Goal: Task Accomplishment & Management: Complete application form

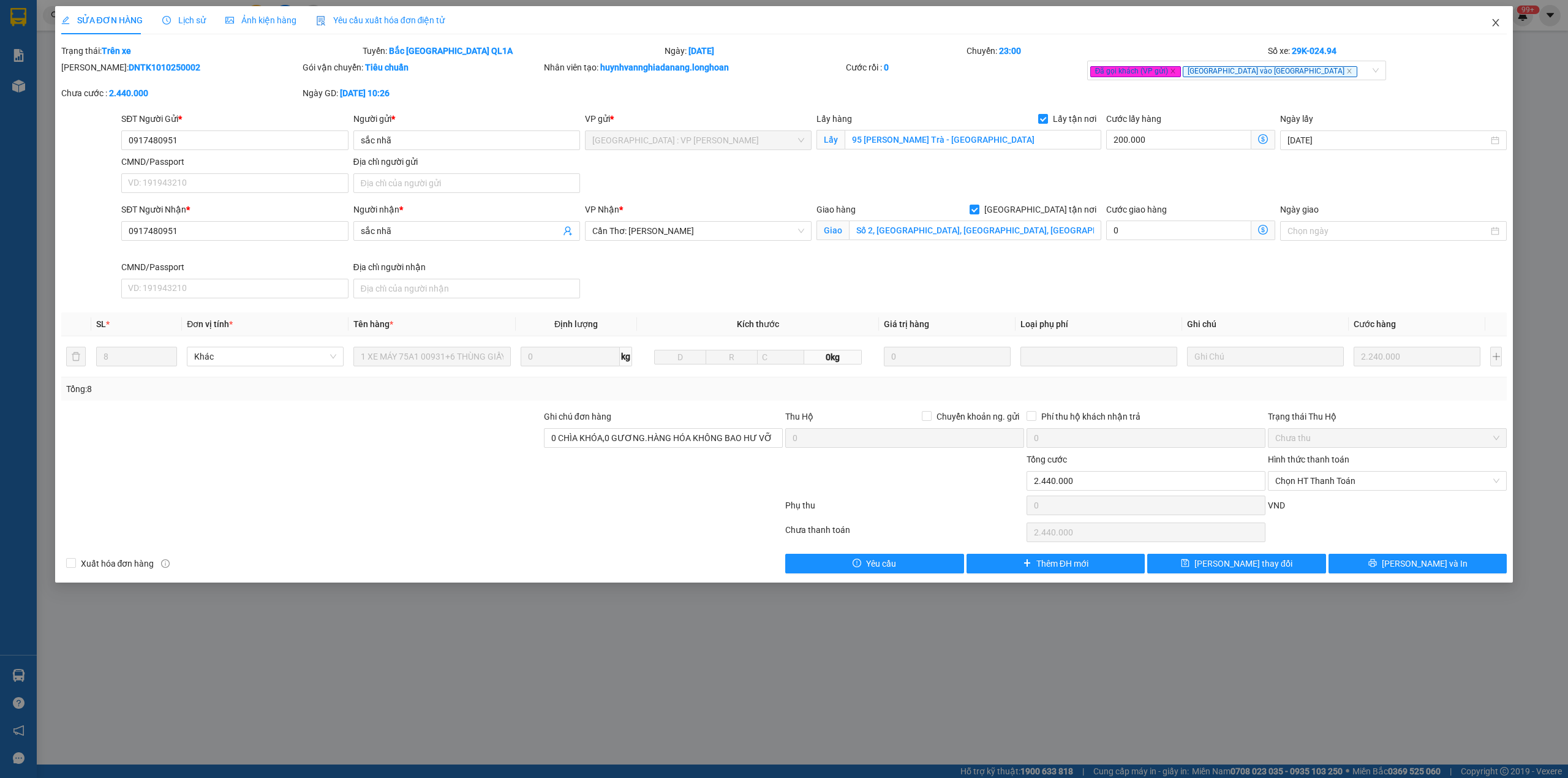
click at [1502, 28] on span "Close" at bounding box center [1495, 23] width 34 height 34
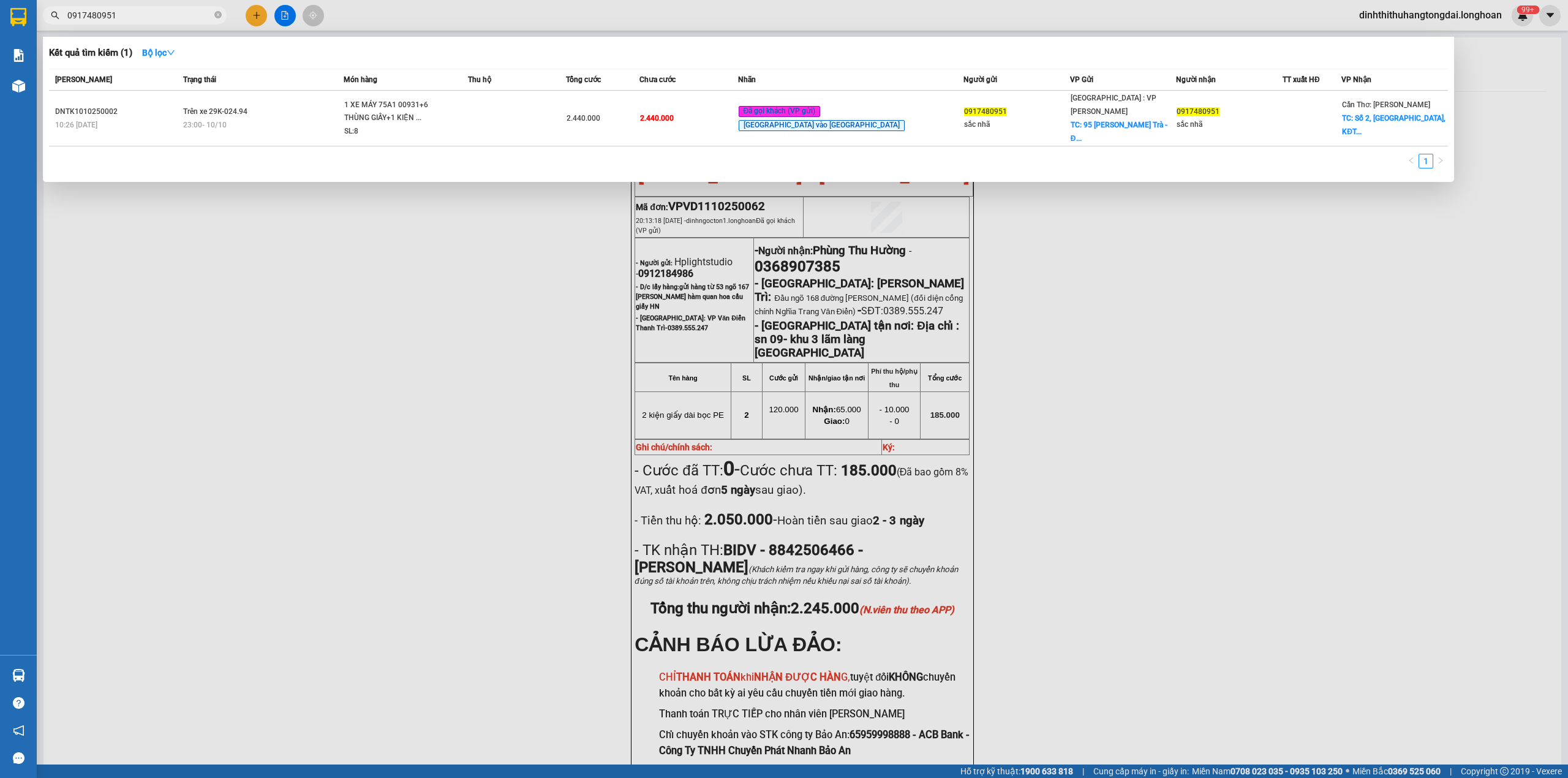
click at [144, 20] on input "0917480951" at bounding box center [140, 15] width 144 height 13
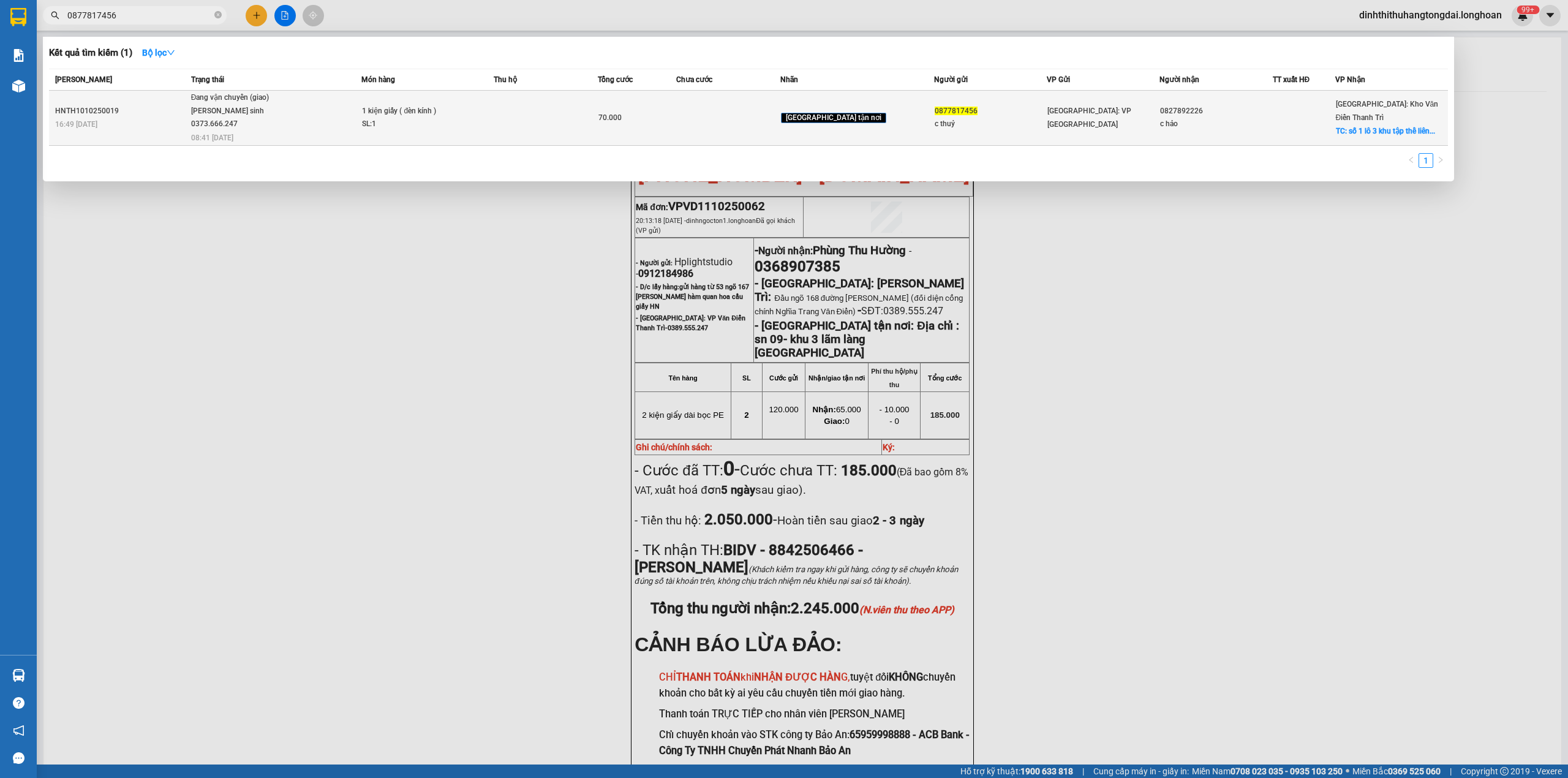
type input "0877817456"
click at [248, 118] on div "[PERSON_NAME] sinh 0373.666.247" at bounding box center [237, 118] width 92 height 27
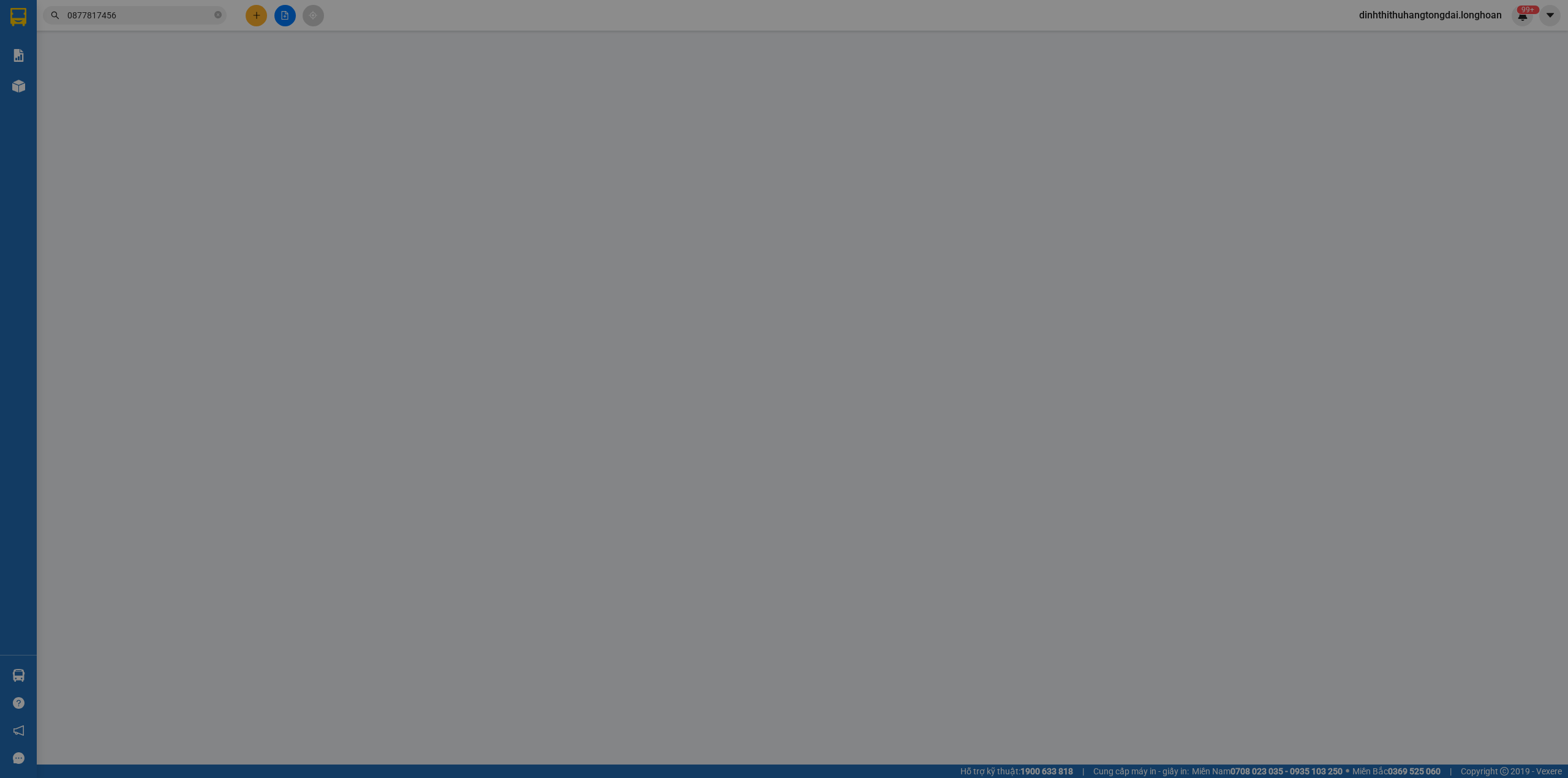
type input "0877817456"
type input "c thuỷ"
type input "0827892226"
type input "c hảo"
checkbox input "true"
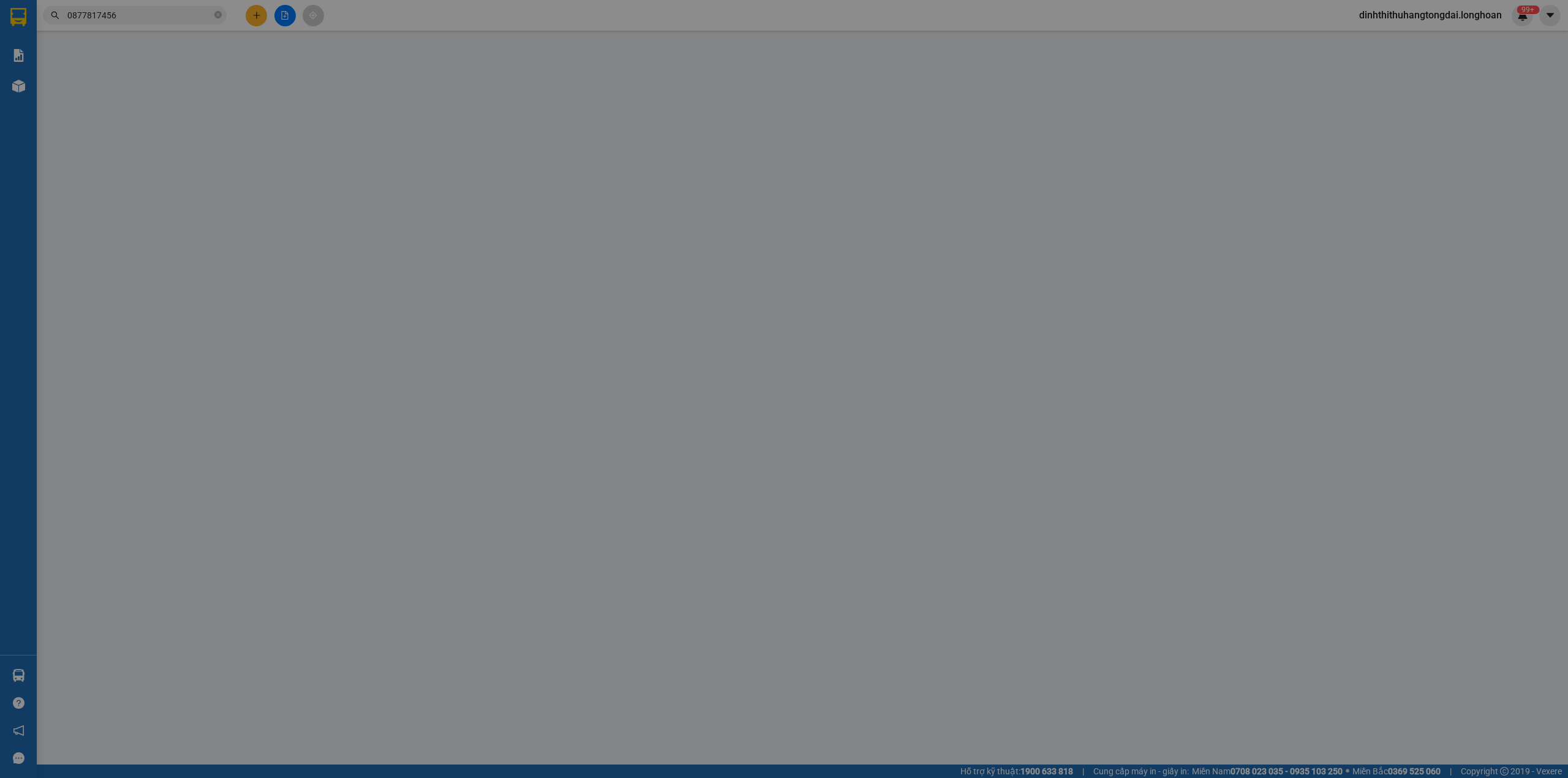
type input "số 1 lô 3 khu tập thể liên cơ quan đường [PERSON_NAME]. thuật xã [GEOGRAPHIC_DA…"
type input "hàng đèn có kính hư vỡ 0 không đền đã báo bên người ngưởi hàng r"
type input "0"
type input "70.000"
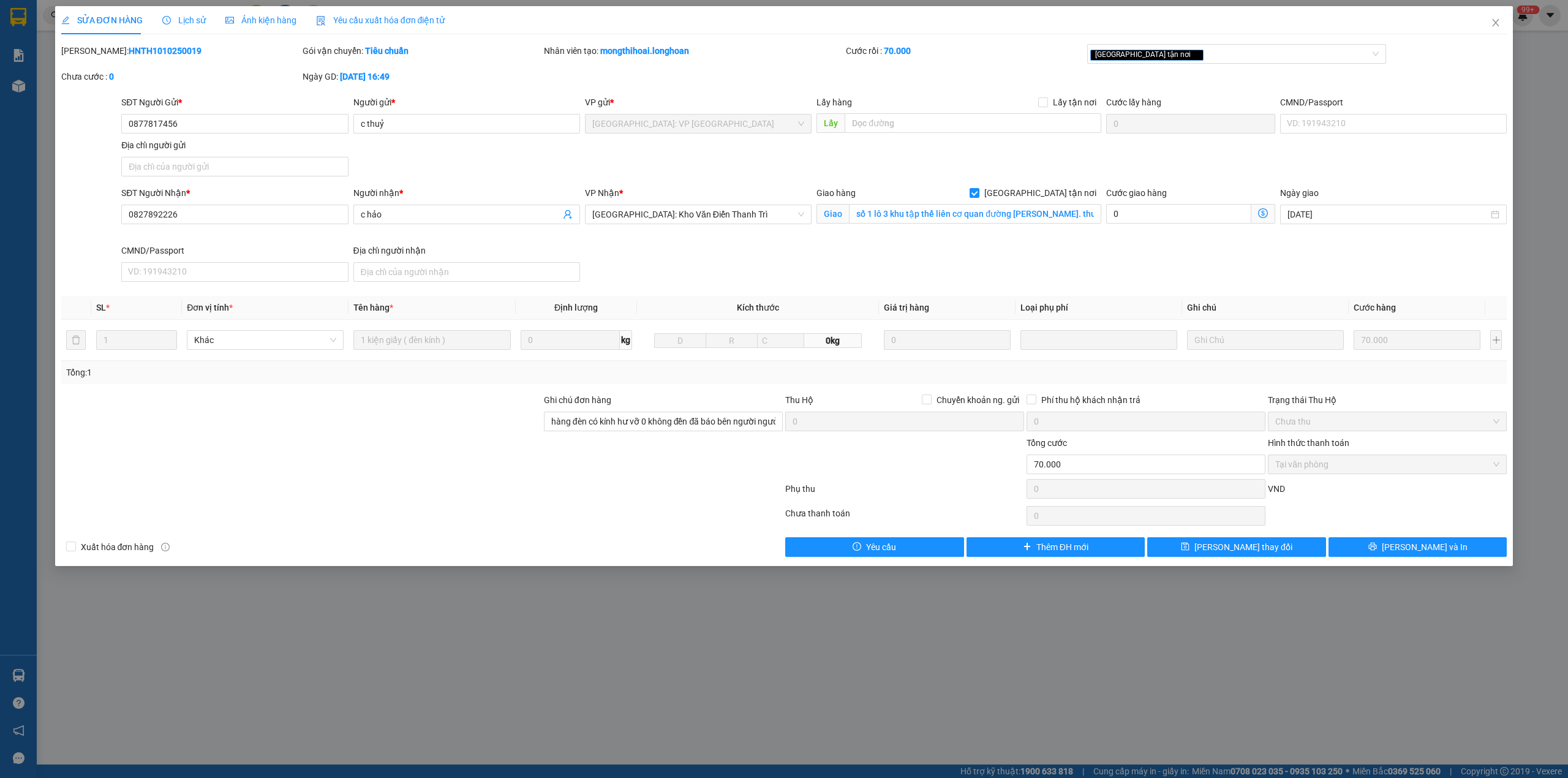
click at [173, 15] on span "Lịch sử" at bounding box center [184, 20] width 43 height 10
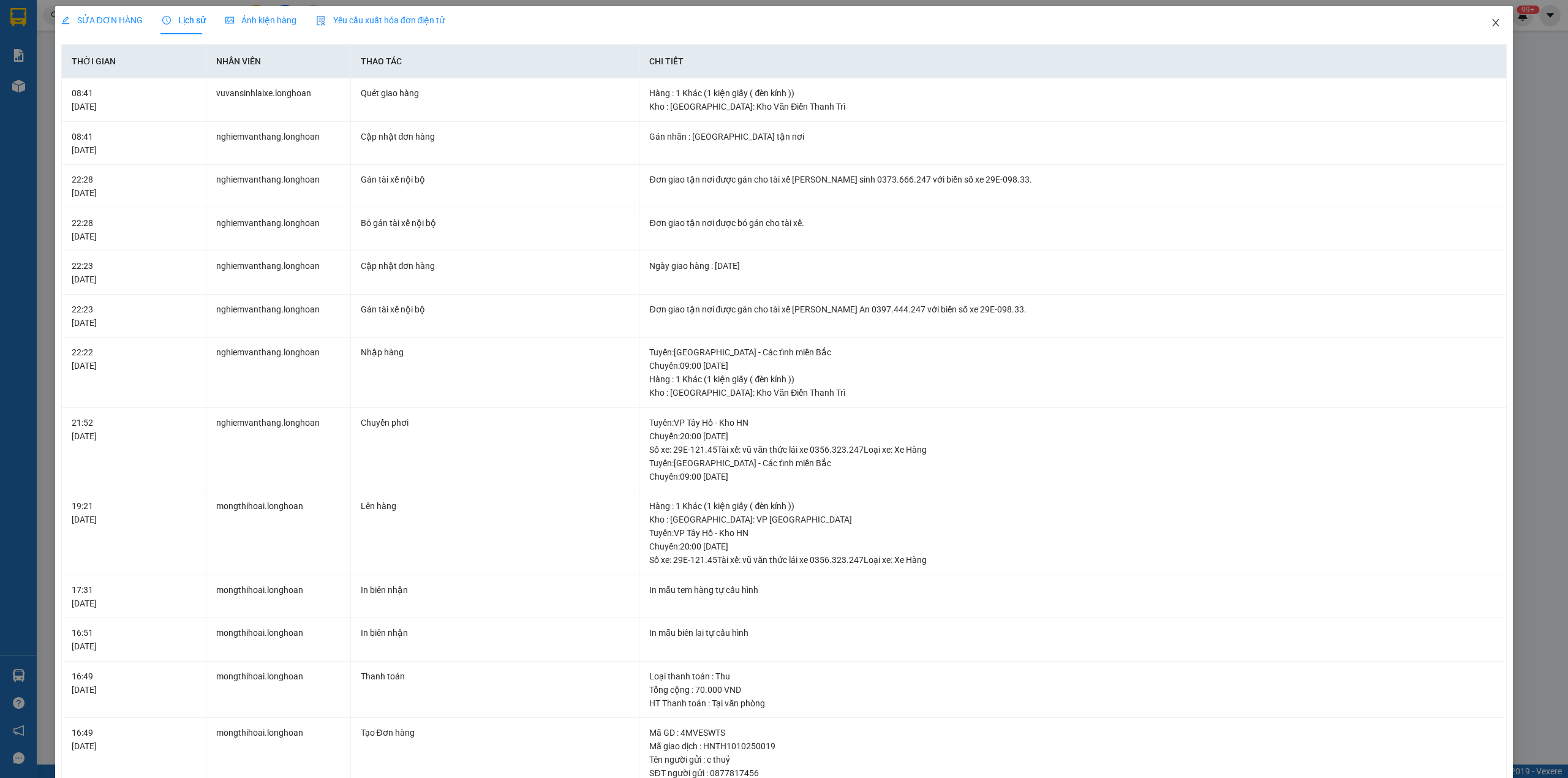
click at [1479, 30] on span "Close" at bounding box center [1495, 23] width 34 height 34
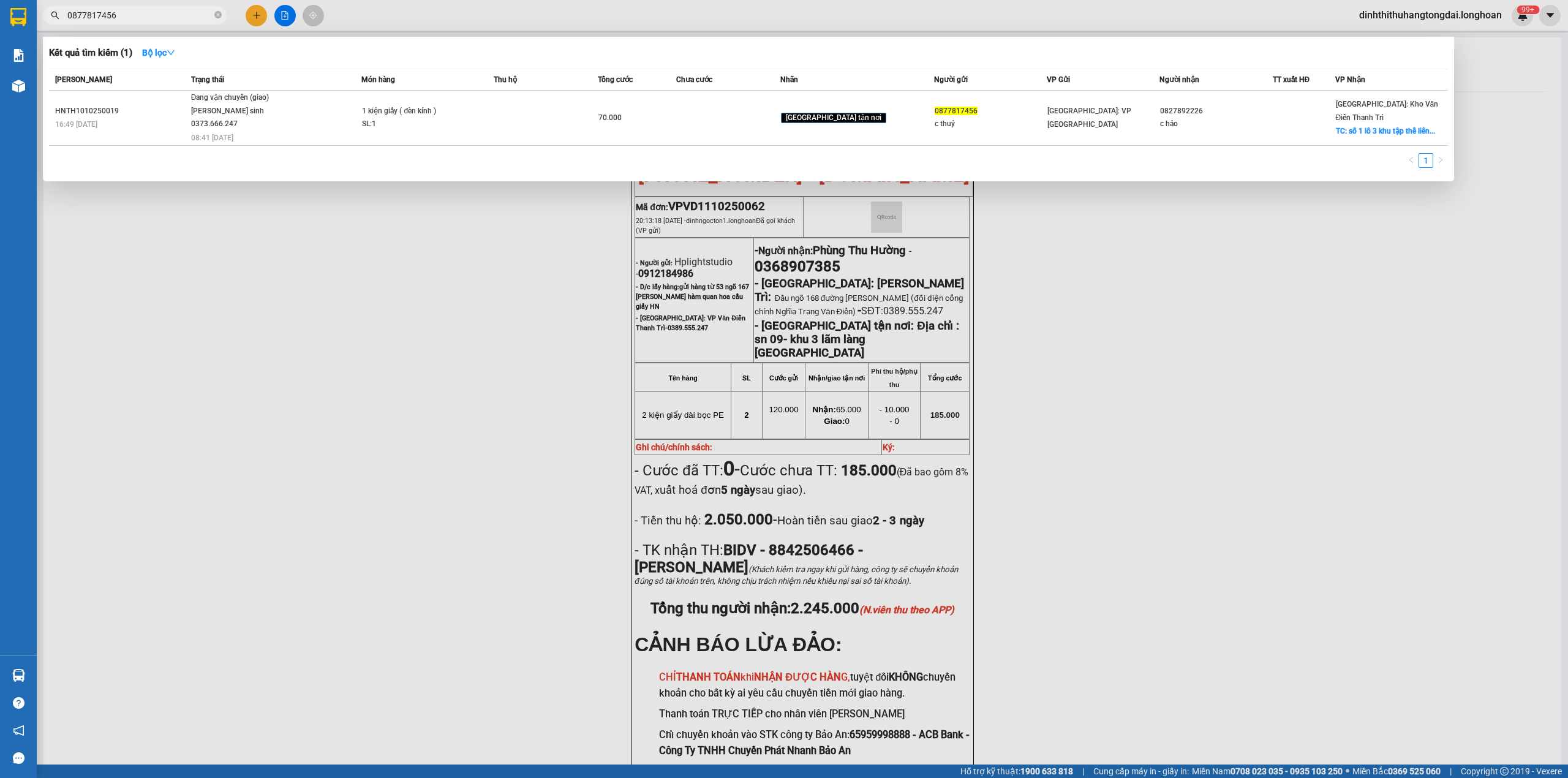
click at [152, 16] on input "0877817456" at bounding box center [140, 15] width 144 height 13
paste input "979876219"
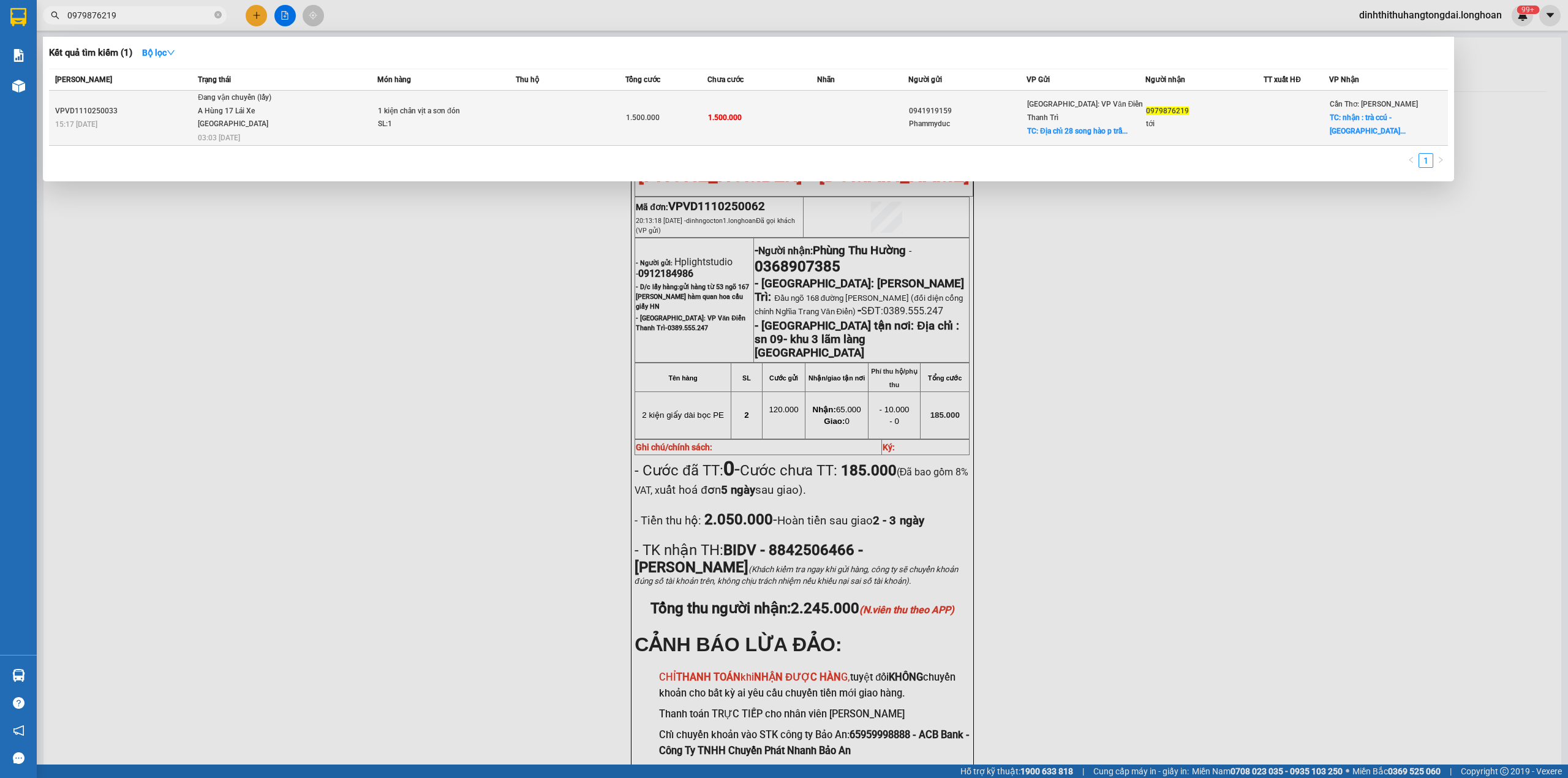
type input "0979876219"
click at [294, 136] on td "Đang vận chuyển (lấy) A Hùng 17 [GEOGRAPHIC_DATA] 0325666247 03:03 [DATE]" at bounding box center [286, 118] width 183 height 55
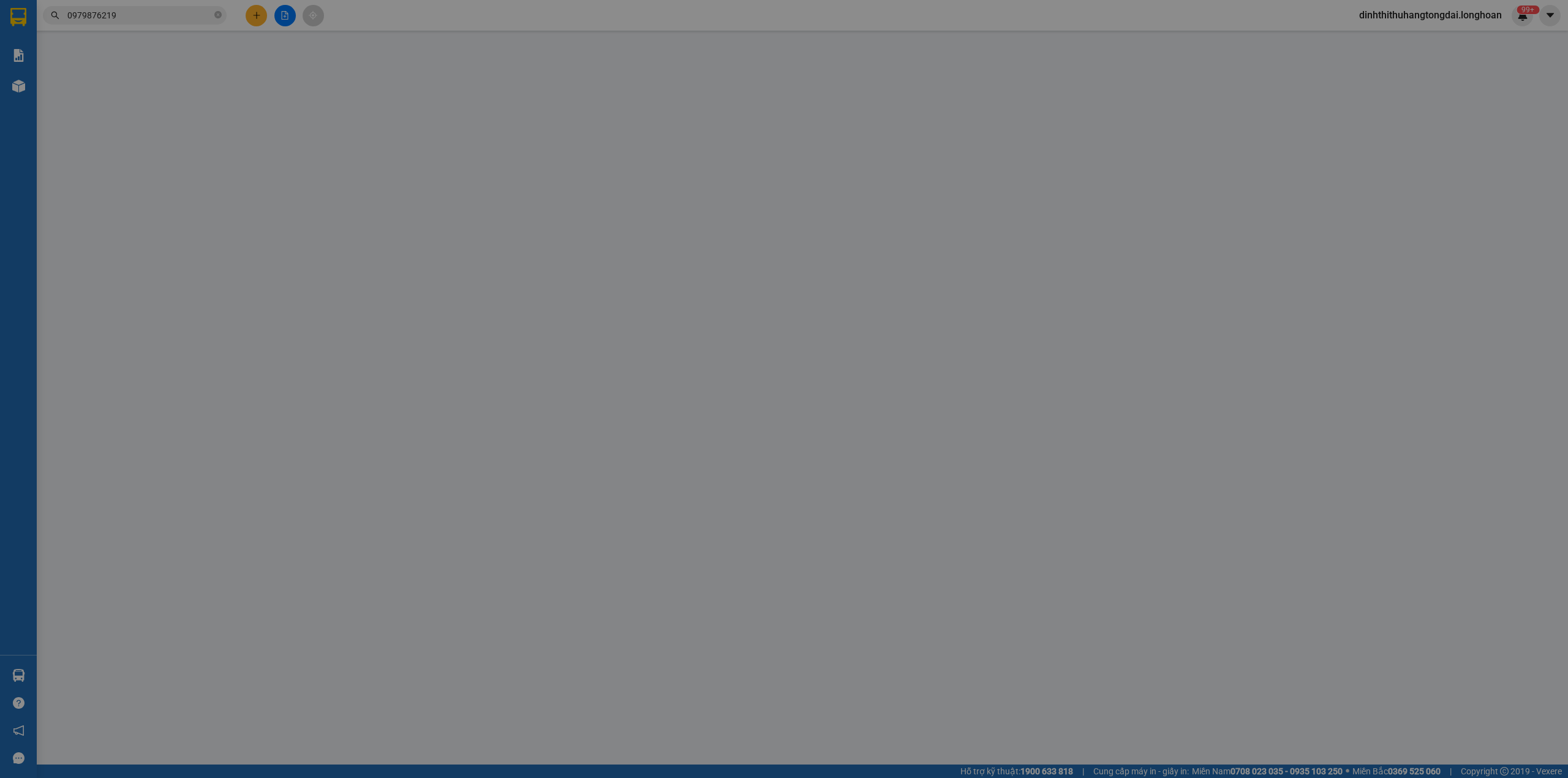
type input "0941919159"
type input "Phammyduc"
checkbox input "true"
type input "Địa chỉ 28 song hào p [PERSON_NAME] tp nam định ngay cầu thiên trường"
type input "0979876219"
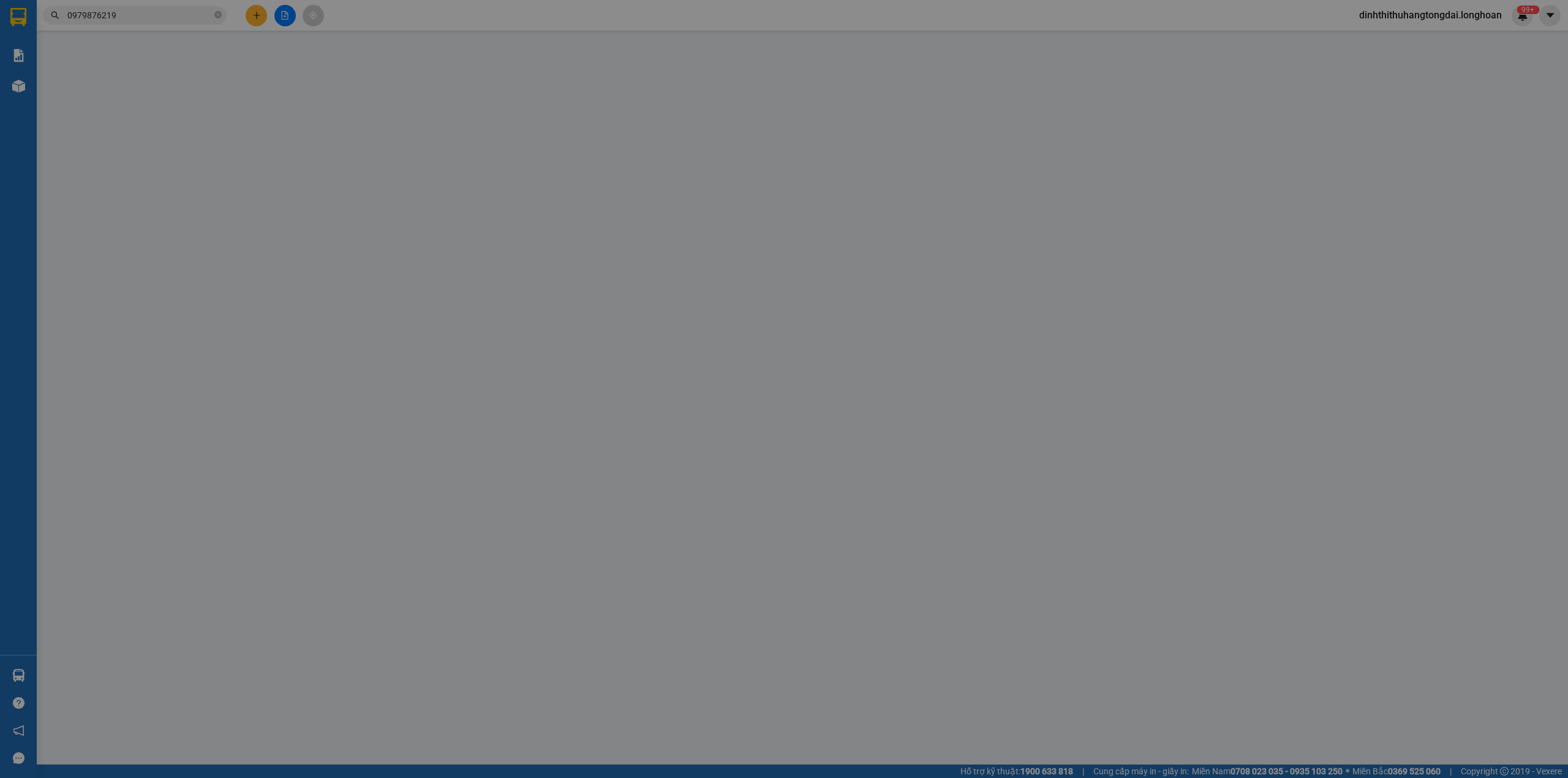
type input "tới"
checkbox input "true"
type input "nhận : trà ccú - [GEOGRAPHIC_DATA]"
type input "0"
type input "1.500.000"
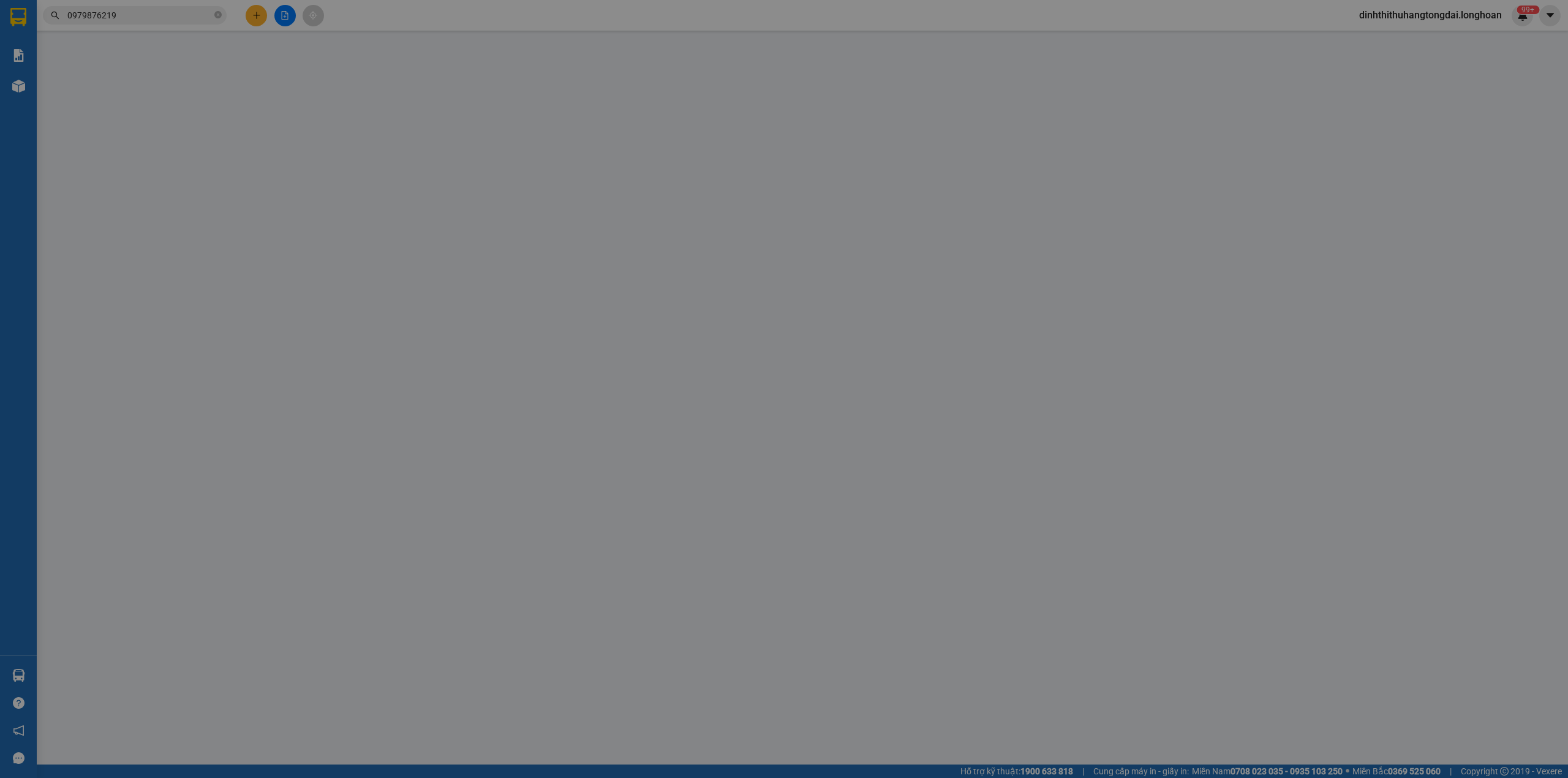
type input "1.500.000"
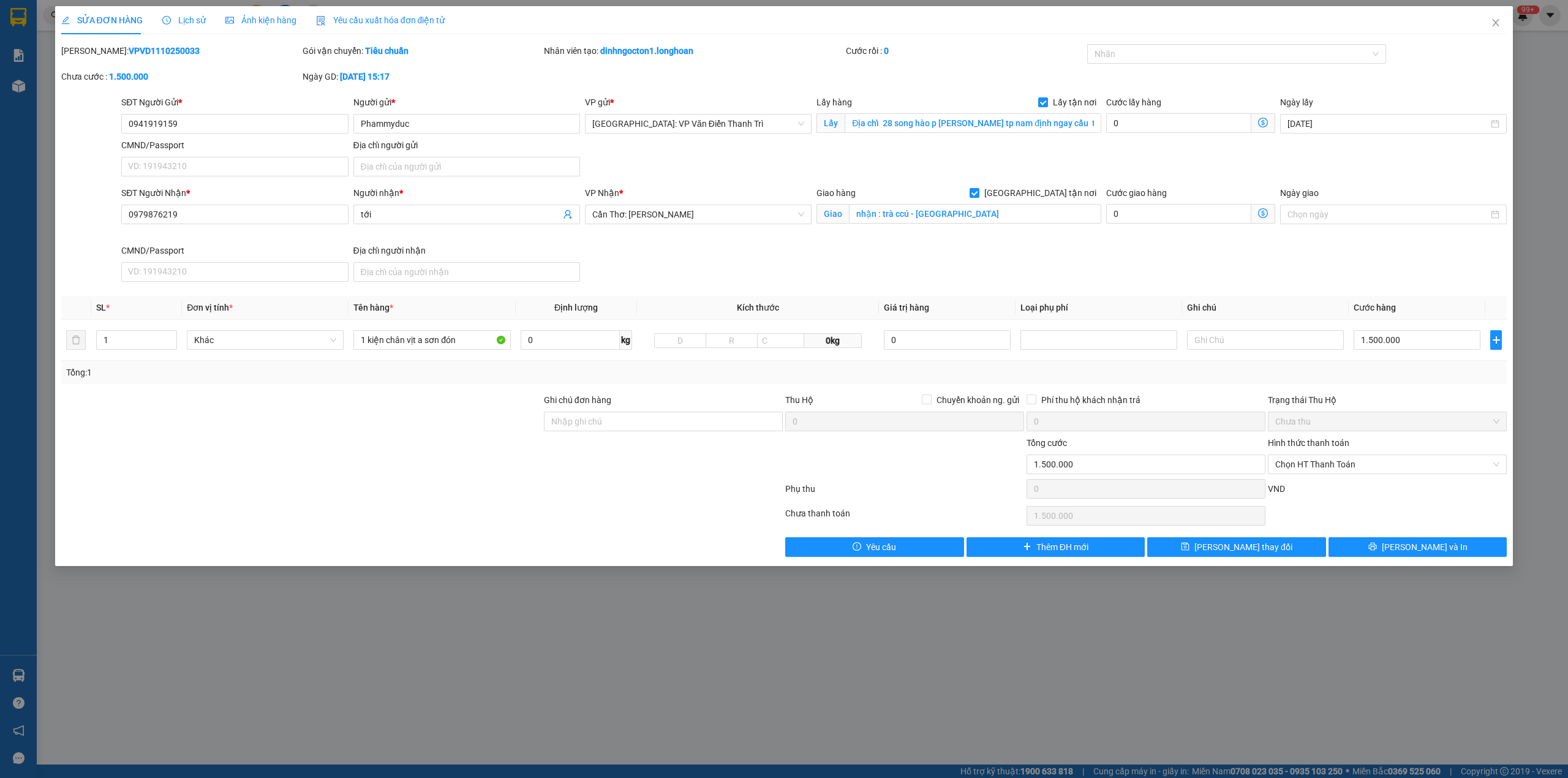
click at [201, 11] on div "Lịch sử" at bounding box center [184, 20] width 43 height 28
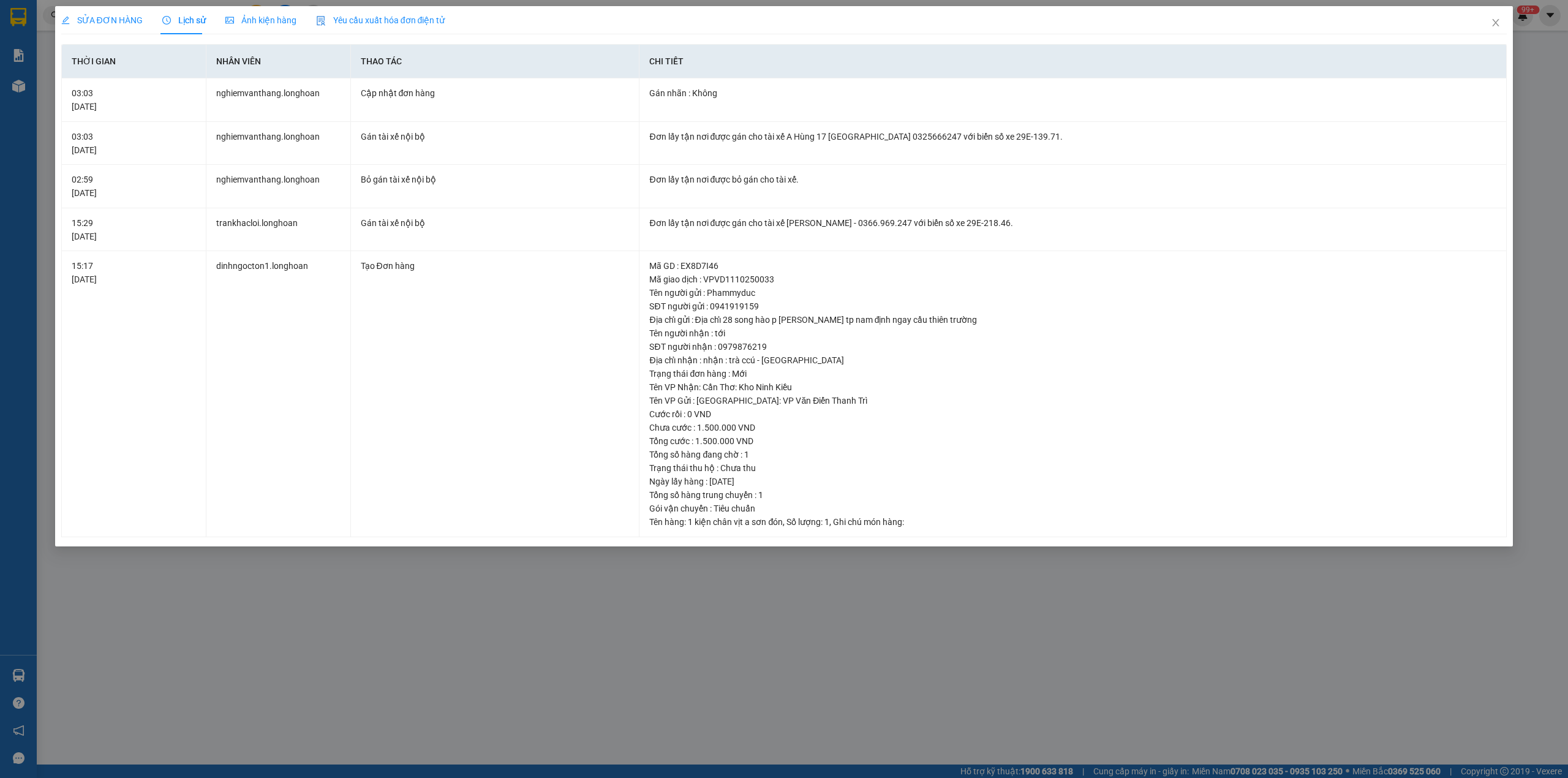
click at [94, 13] on div "SỬA ĐƠN HÀNG" at bounding box center [102, 20] width 82 height 28
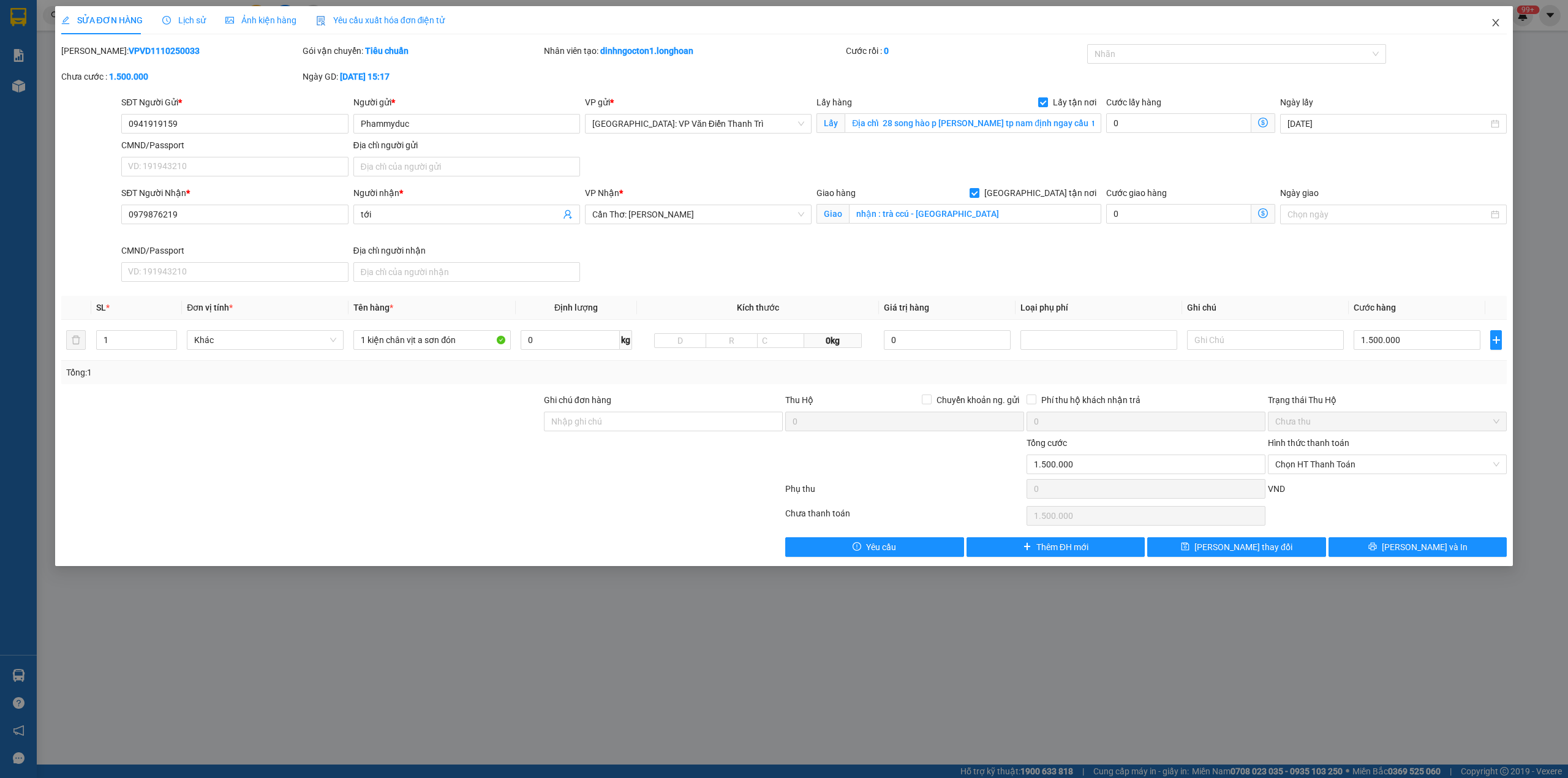
drag, startPoint x: 1500, startPoint y: 21, endPoint x: 987, endPoint y: 22, distance: 513.0
click at [1498, 22] on icon "close" at bounding box center [1496, 22] width 10 height 10
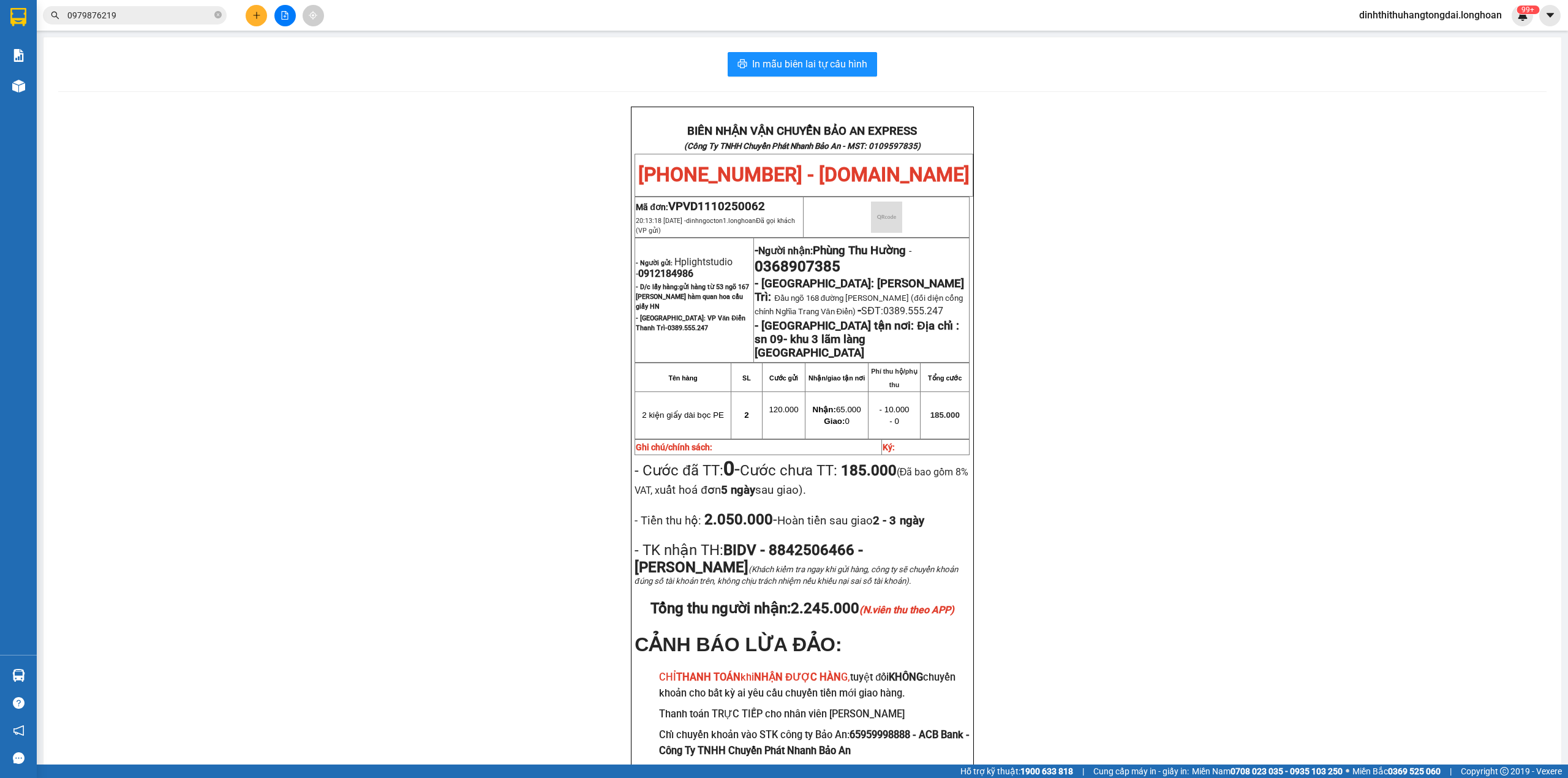
click at [165, 20] on input "0979876219" at bounding box center [140, 15] width 144 height 13
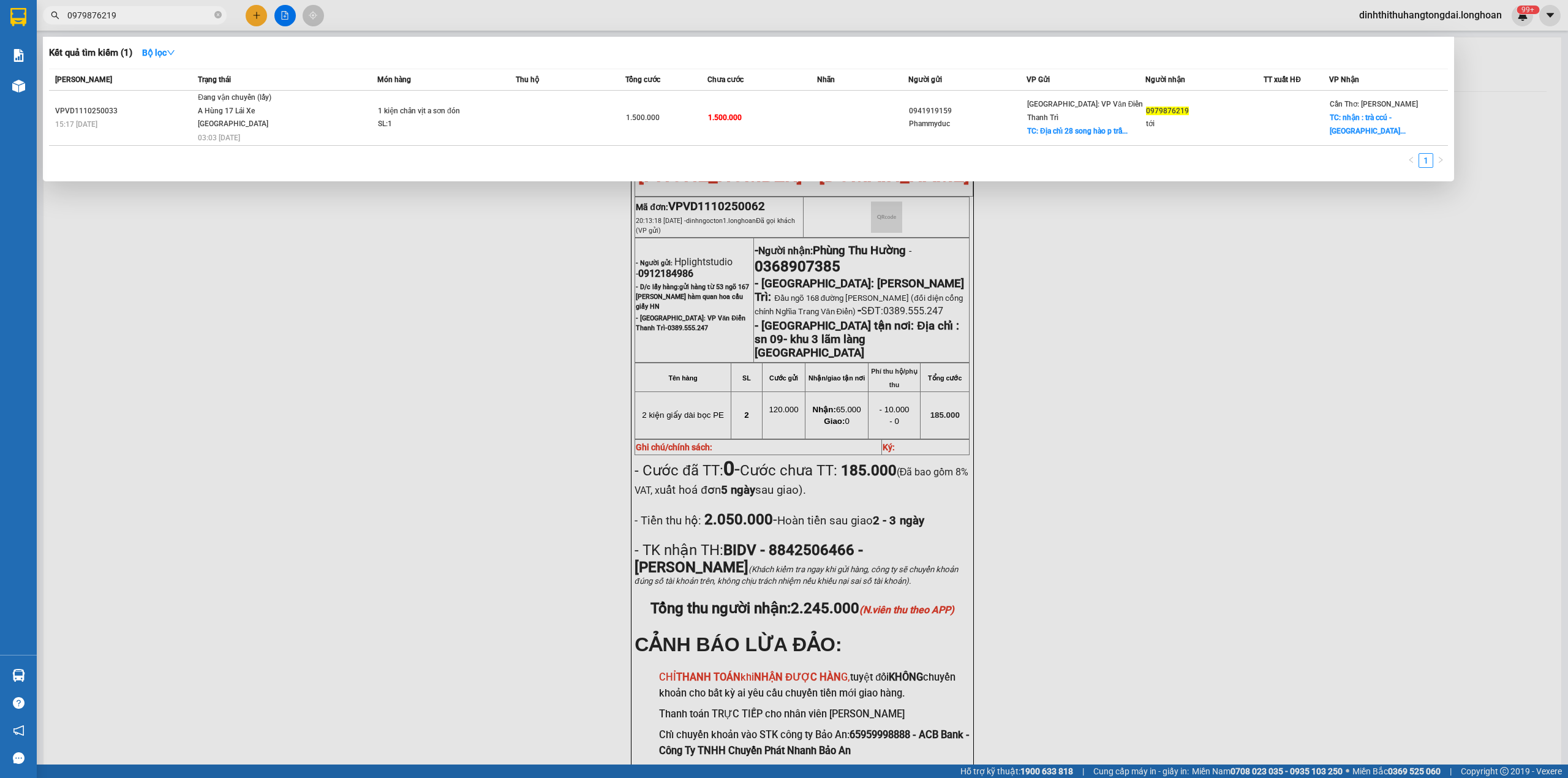
click at [165, 20] on input "0979876219" at bounding box center [140, 15] width 144 height 13
paste input "88730965"
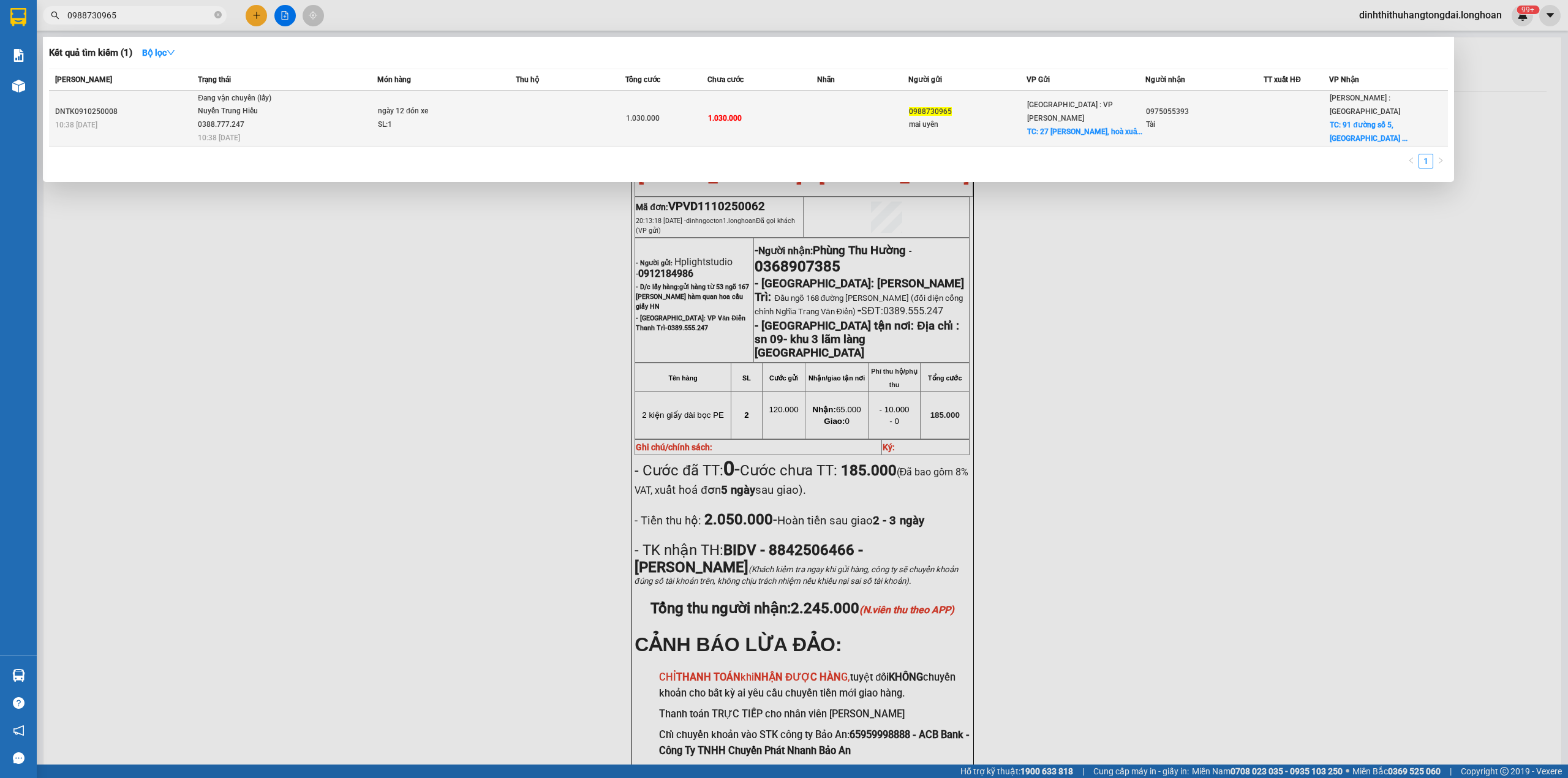
type input "0988730965"
click at [313, 126] on span "Đang vận chuyển (lấy) Nuyễn Trung Hiếu 0388.777.247 10:38 [DATE]" at bounding box center [288, 117] width 179 height 51
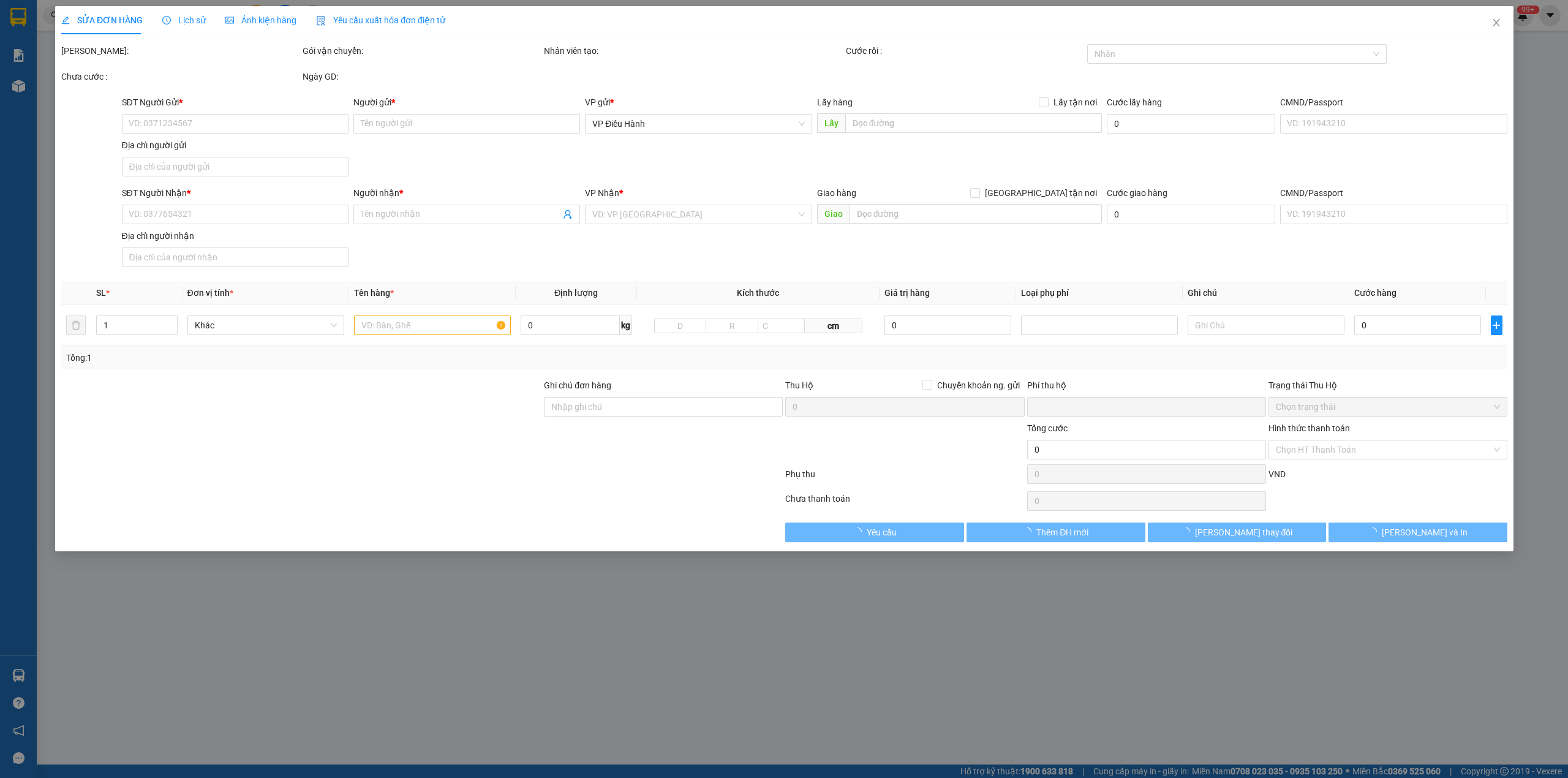
type input "0988730965"
type input "mai uyên"
checkbox input "true"
type input "27 [PERSON_NAME], hoà xuân, [GEOGRAPHIC_DATA], [GEOGRAPHIC_DATA]"
type input "0975055393"
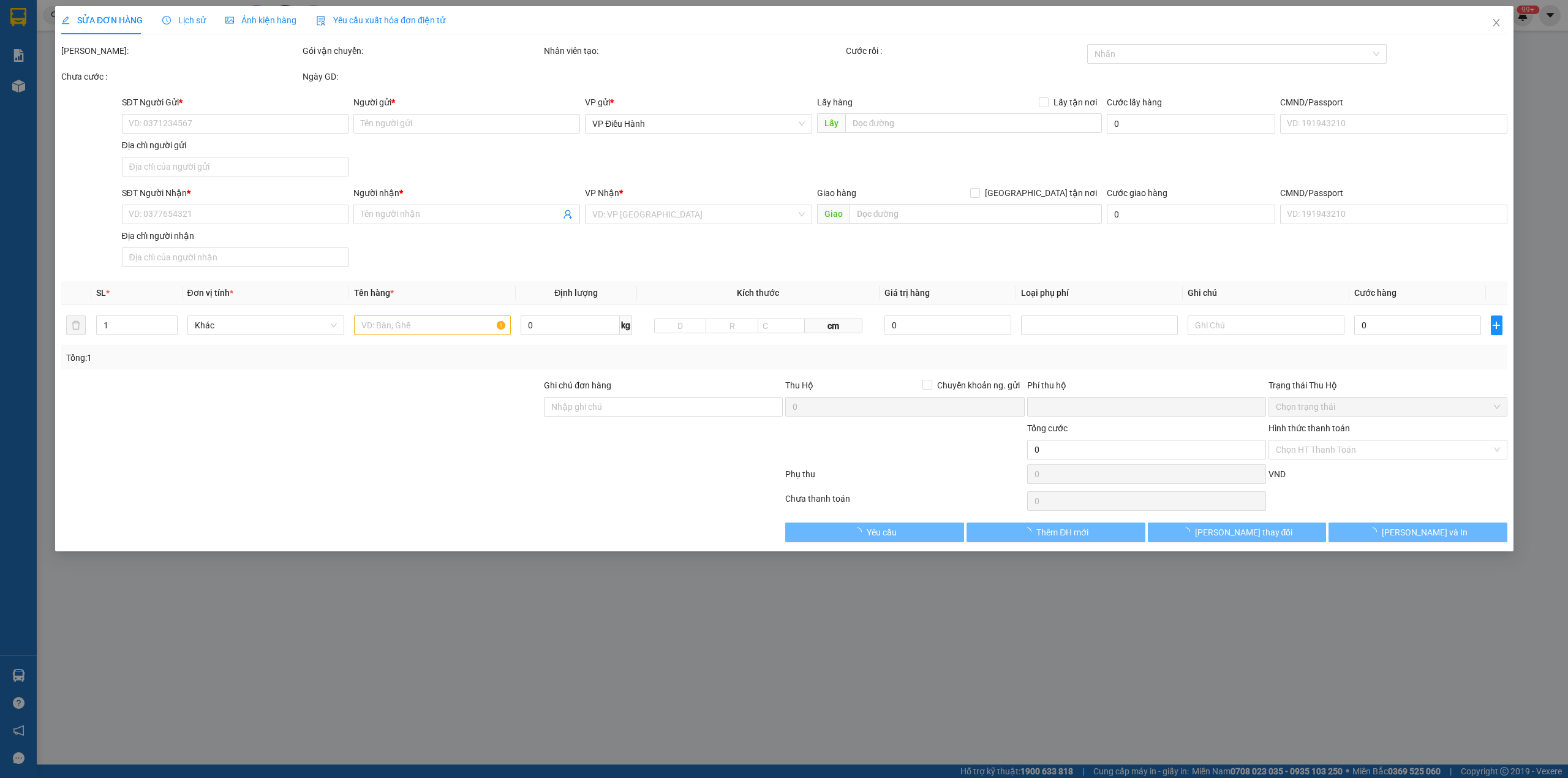
type input "Tài"
checkbox input "true"
type input "[STREET_ADDRESS]"
type input "0"
type input "1.030.000"
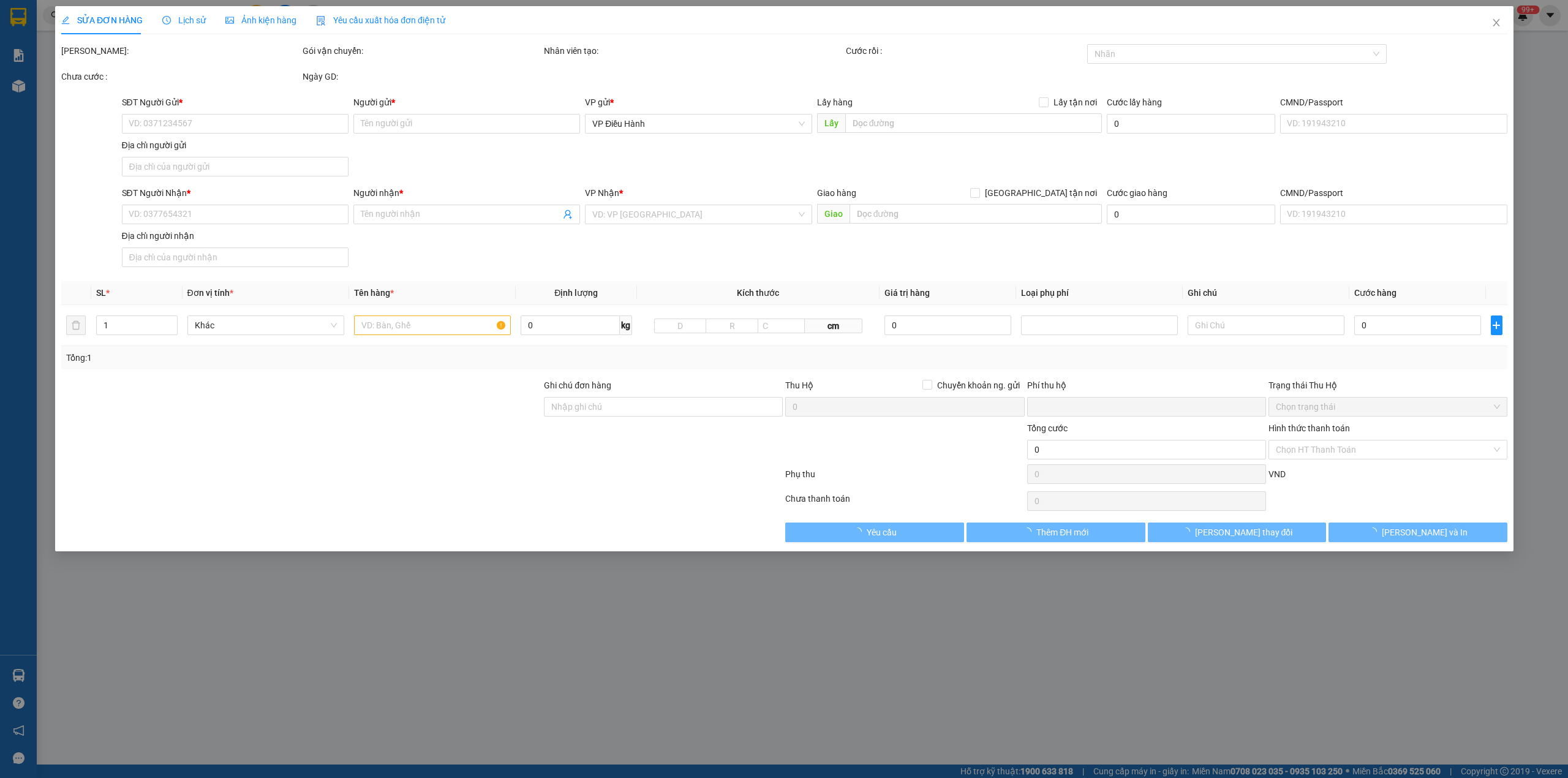
type input "1.030.000"
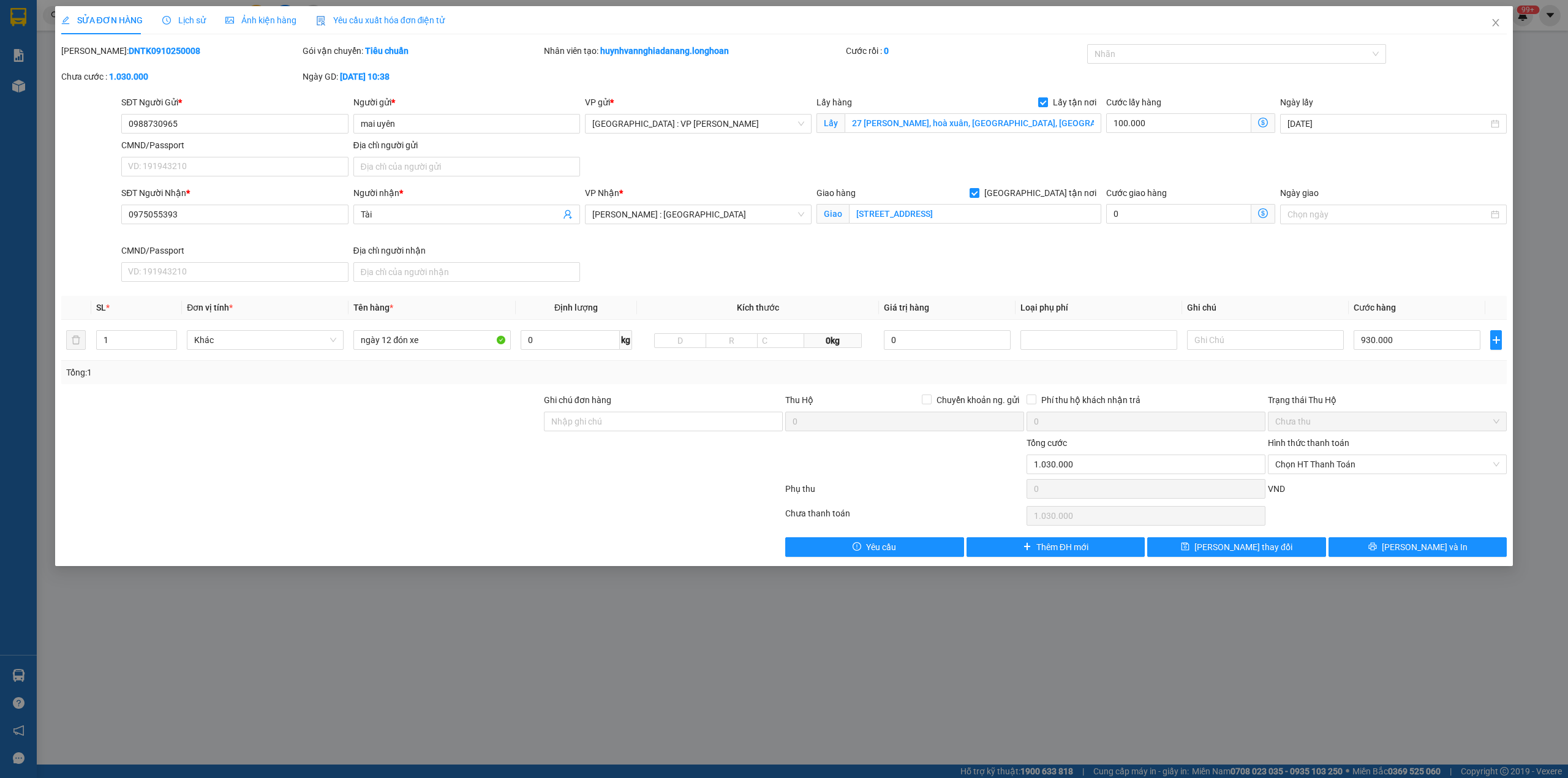
click at [174, 17] on span "Lịch sử" at bounding box center [184, 20] width 43 height 10
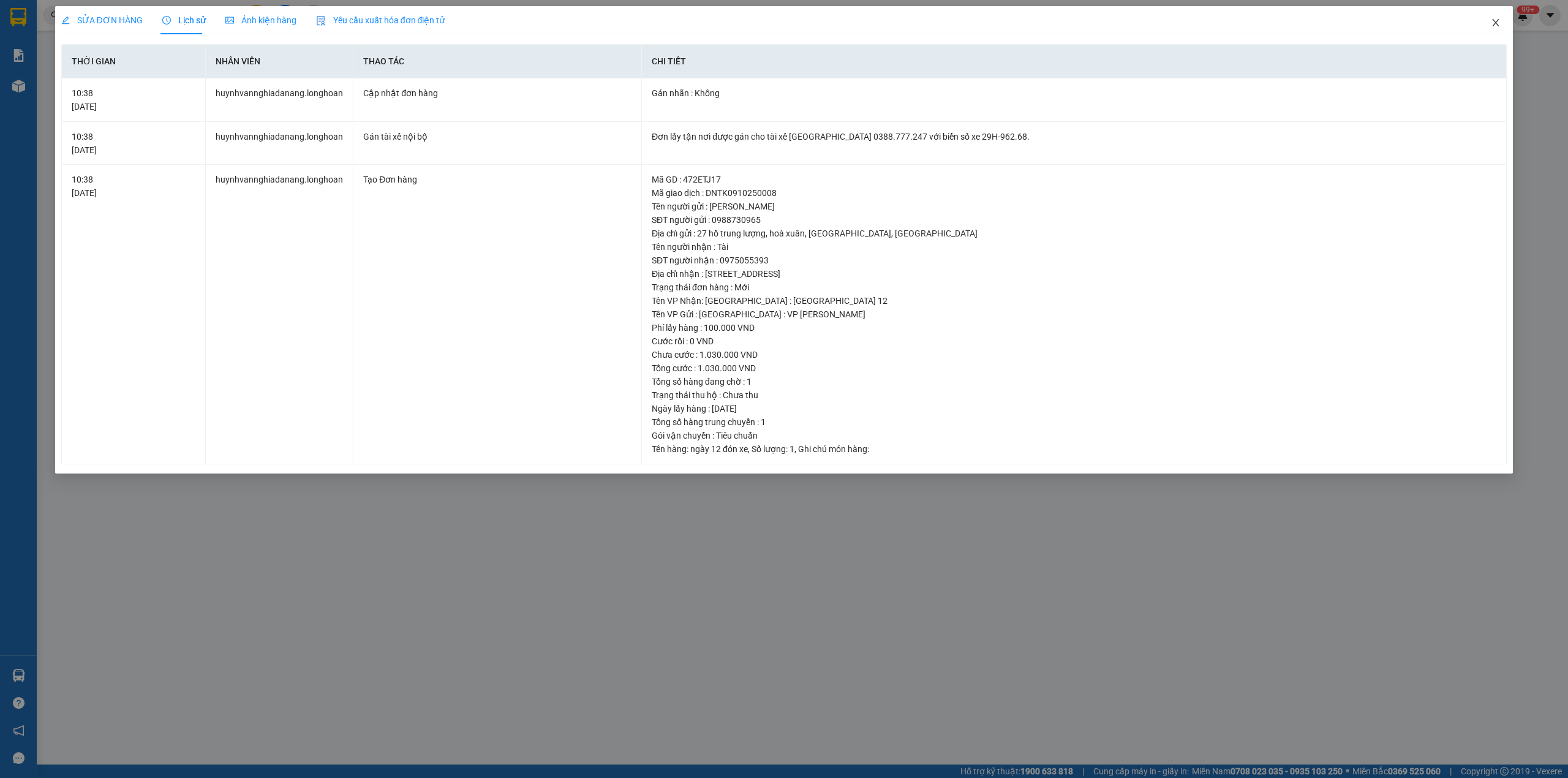
click at [1502, 23] on span "Close" at bounding box center [1495, 23] width 34 height 34
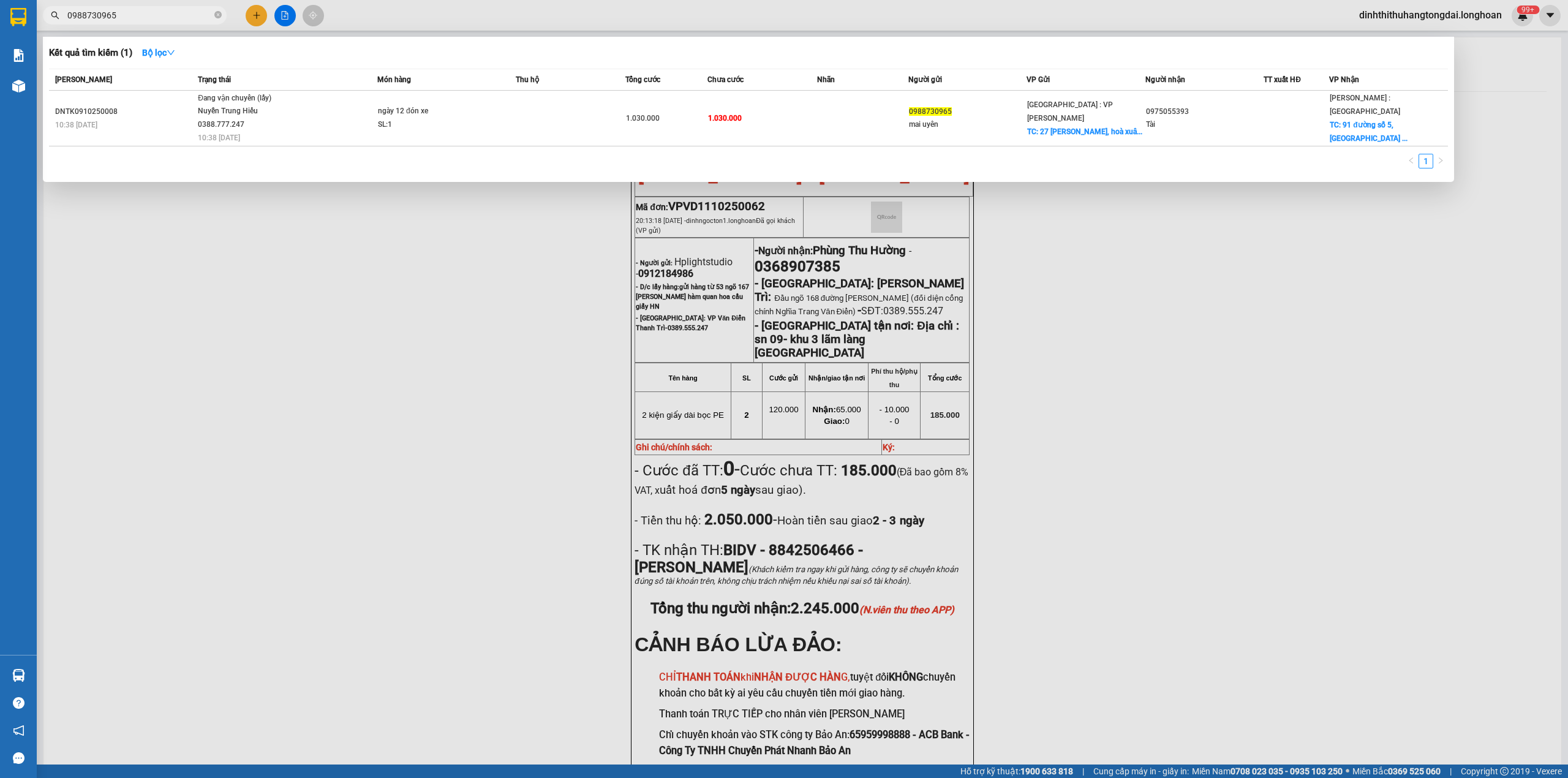
click at [128, 22] on span "0988730965" at bounding box center [134, 15] width 184 height 18
click at [128, 13] on input "0988730965" at bounding box center [140, 15] width 144 height 13
paste input "6973319"
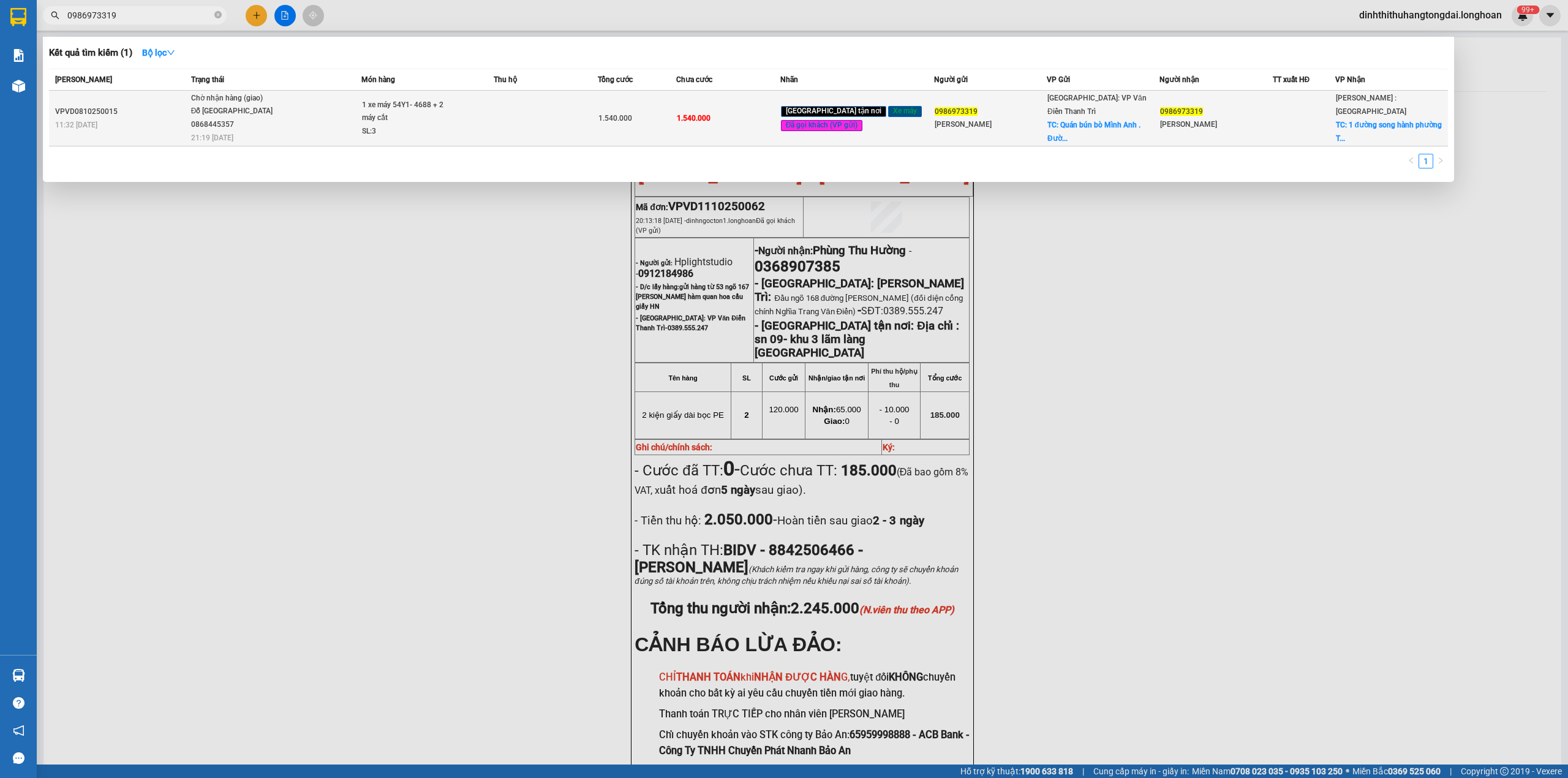
type input "0986973319"
click at [338, 117] on span "Chờ nhận hàng (giao) Đỗ [GEOGRAPHIC_DATA] 0868445357 21:19 [DATE]" at bounding box center [276, 117] width 170 height 51
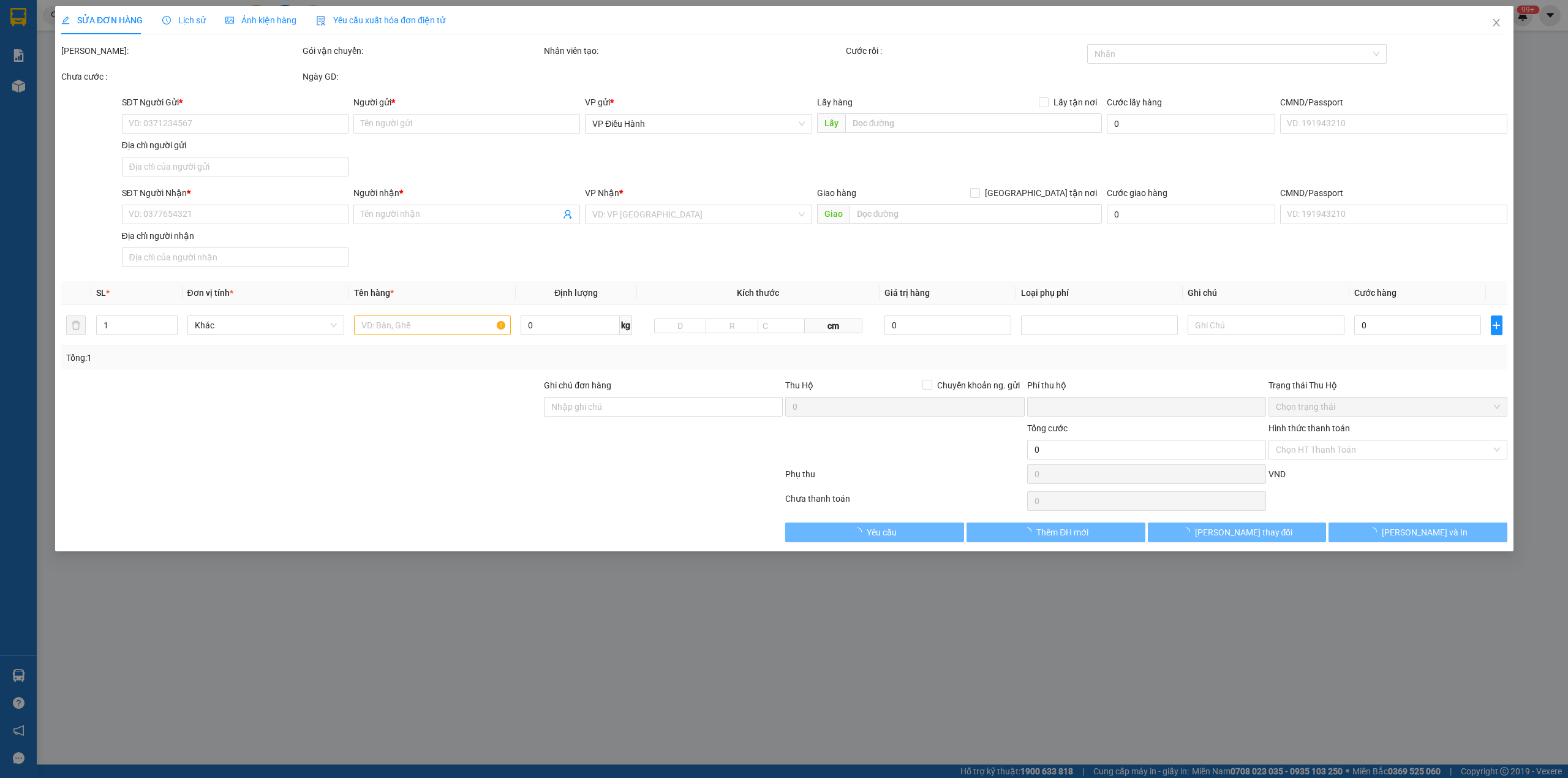
type input "0986973319"
type input "[PERSON_NAME]"
checkbox input "true"
type input "Quán bún bò Mình Anh . [GEOGRAPHIC_DATA] văn lễ phường [GEOGRAPHIC_DATA] thành …"
type input "0986973319"
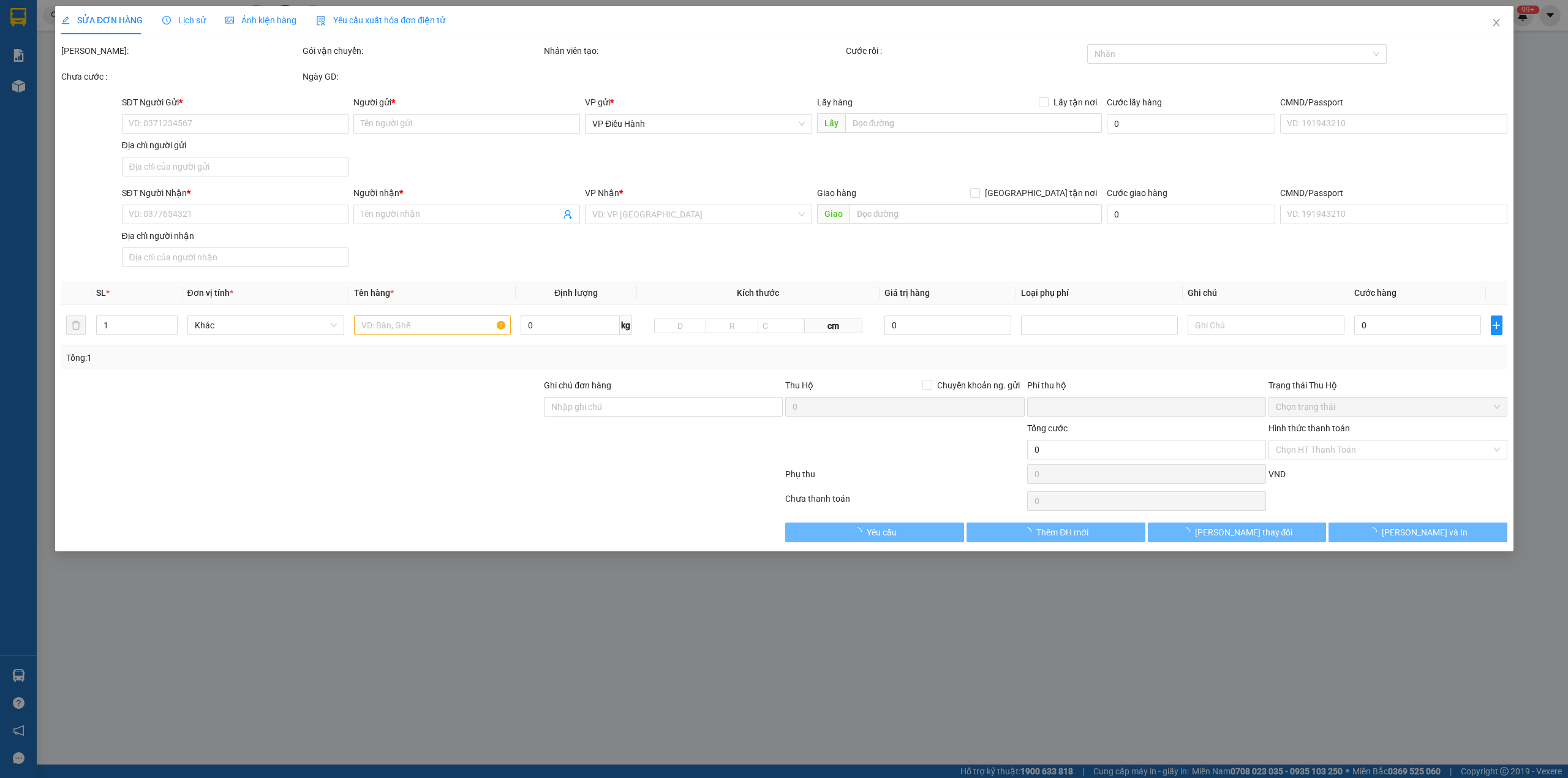
type input "[PERSON_NAME]"
checkbox input "true"
type input "1 đường song hành phường [GEOGRAPHIC_DATA] tphcm. Đối diện trường [GEOGRAPHIC_D…"
type input "1 chìa khóa, đăng ký để trong cốp xe"
type input "0"
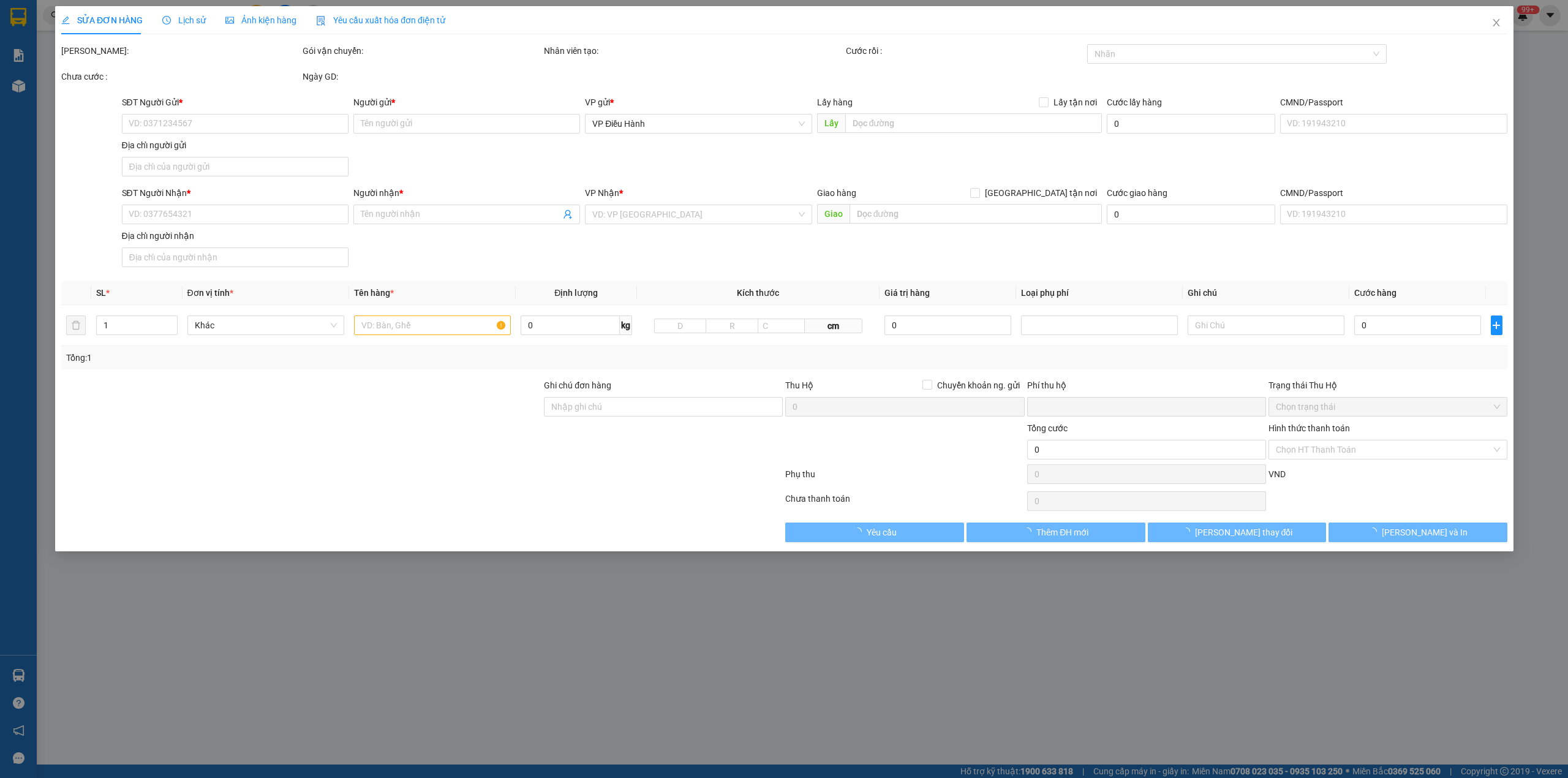
type input "1.540.000"
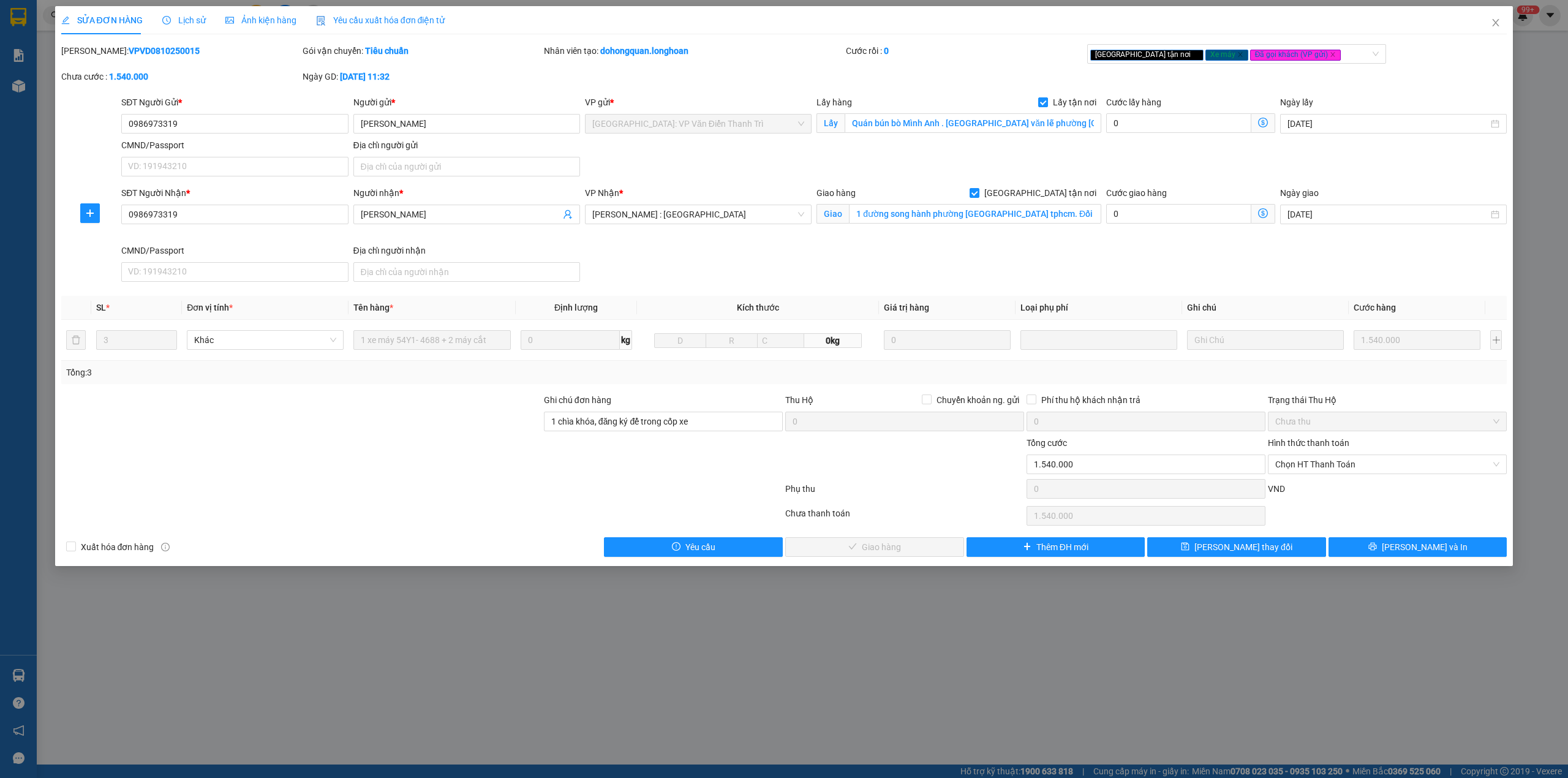
click at [168, 22] on icon "clock-circle" at bounding box center [167, 20] width 8 height 8
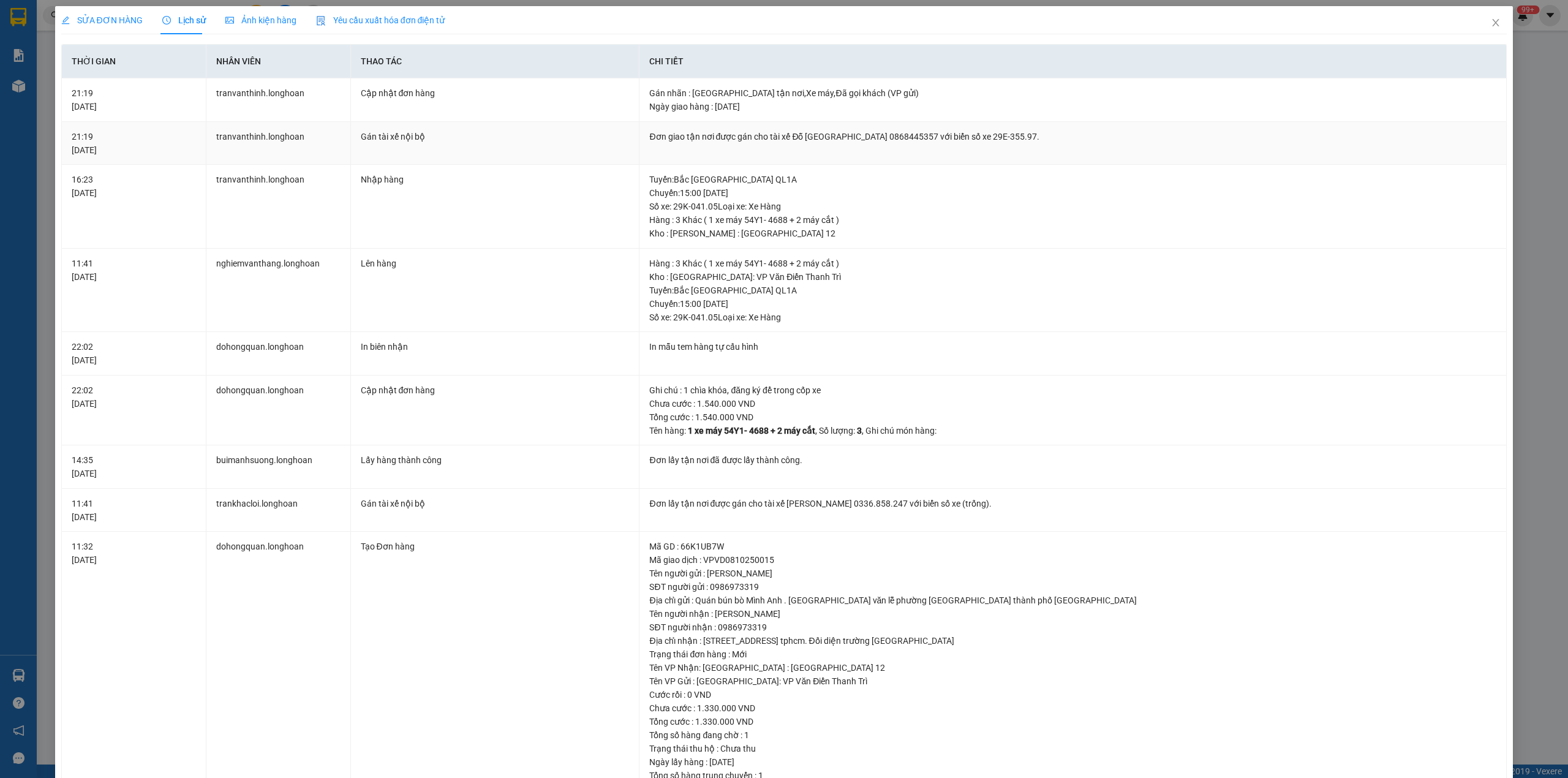
drag, startPoint x: 763, startPoint y: 136, endPoint x: 1141, endPoint y: 137, distance: 378.0
click at [1141, 137] on div "Đơn giao tận nơi được gán cho tài xế Đỗ [GEOGRAPHIC_DATA] 0868445357 với biển s…" at bounding box center [1073, 136] width 847 height 13
copy div "tài xế Đỗ Minh [GEOGRAPHIC_DATA] 0868445357 với biển số xe 29E-355.97."
click at [1479, 28] on span "Close" at bounding box center [1495, 23] width 34 height 34
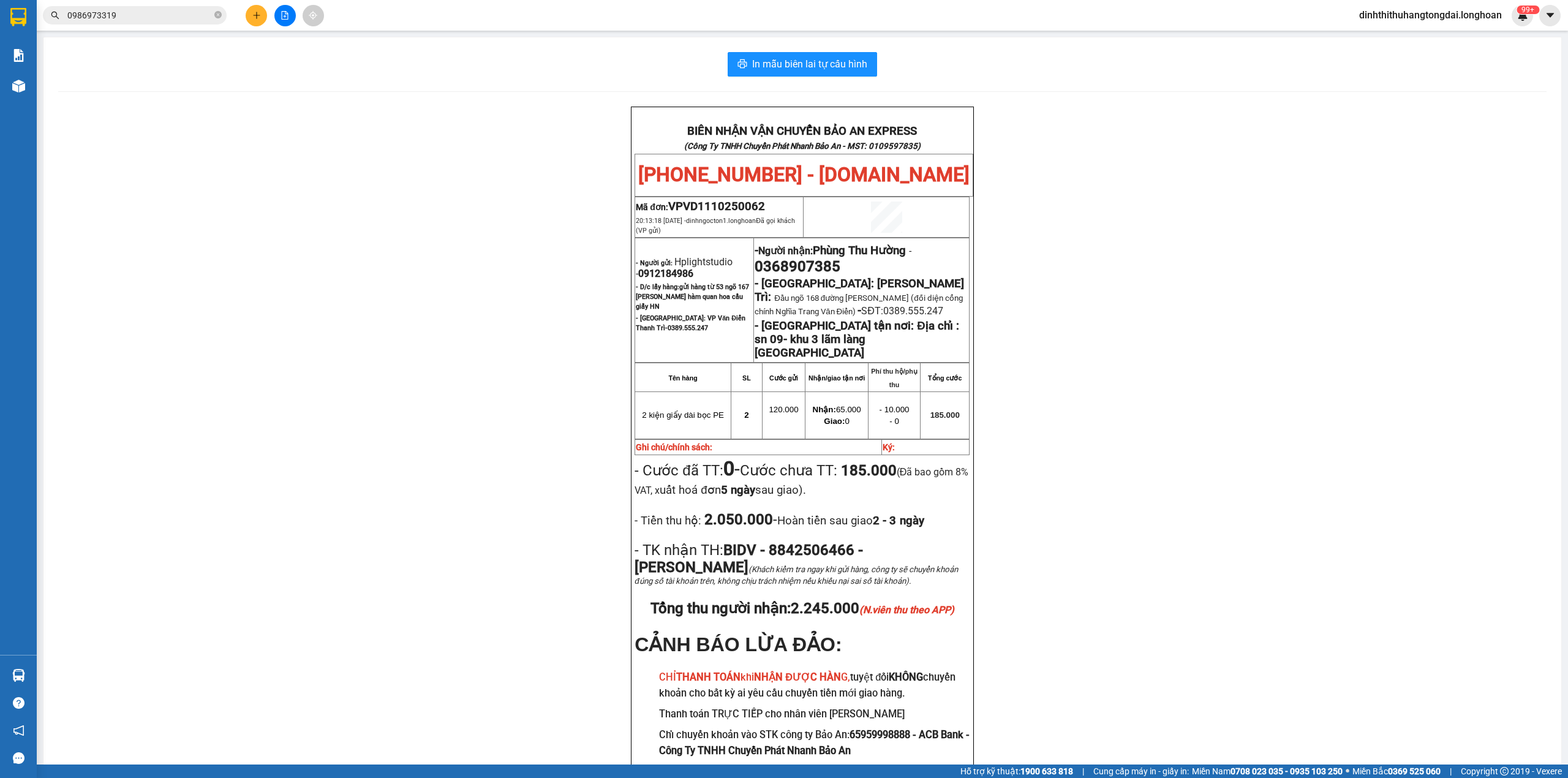
click at [136, 13] on input "0986973319" at bounding box center [140, 15] width 144 height 13
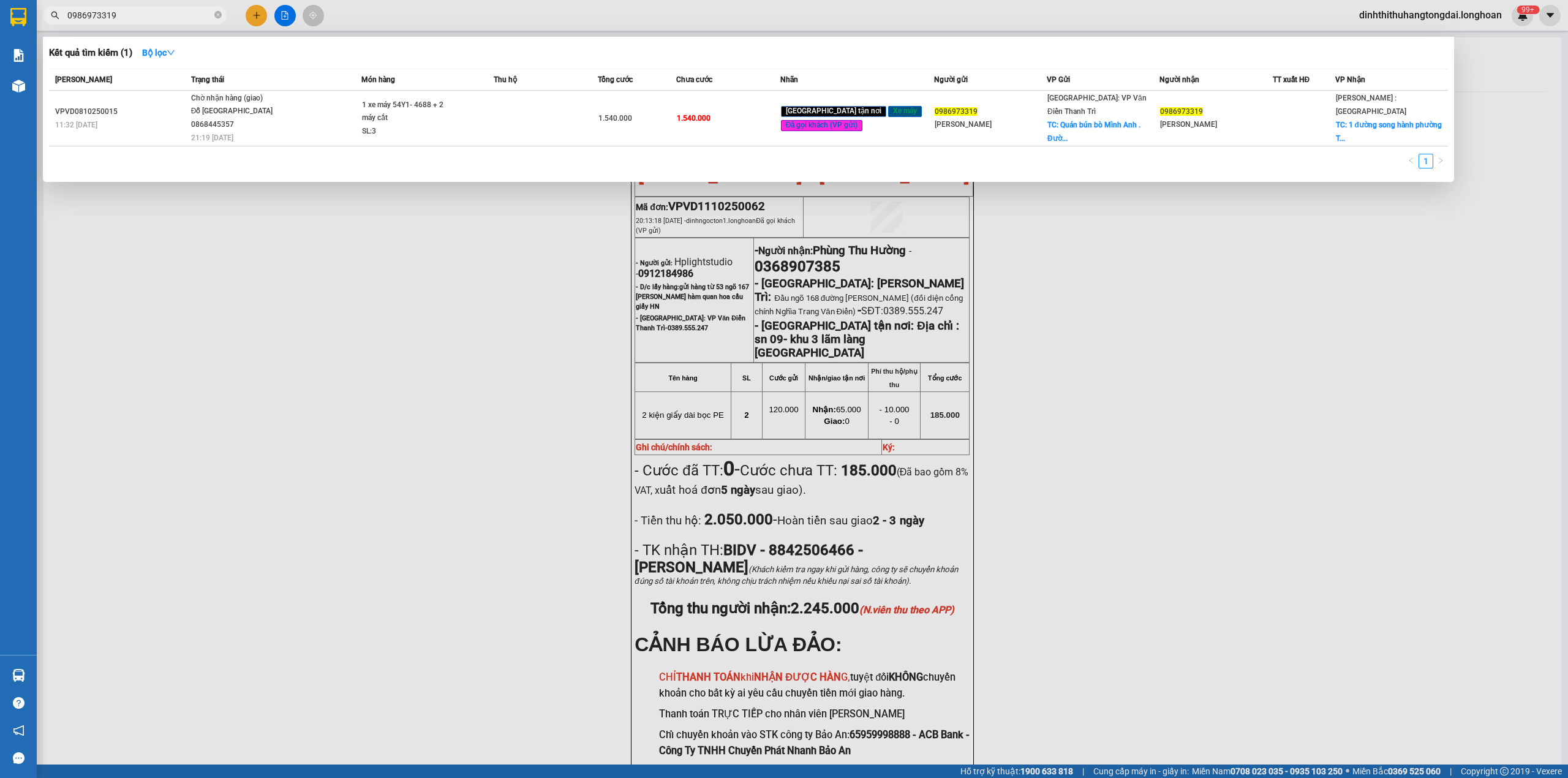
click at [136, 13] on input "0986973319" at bounding box center [140, 15] width 144 height 13
paste input "9808351"
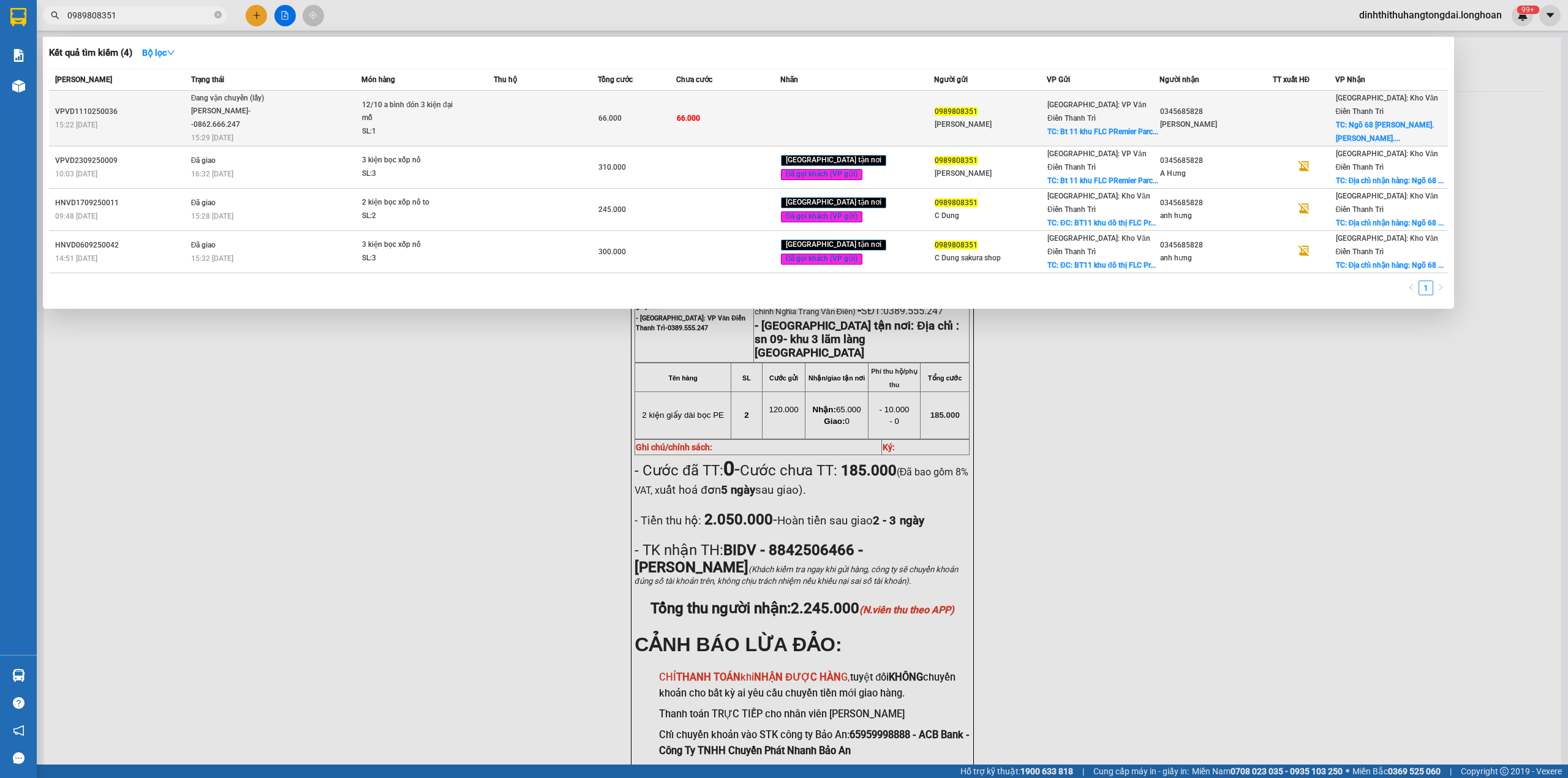
type input "0989808351"
click at [274, 121] on div "[PERSON_NAME]--0862.666.247" at bounding box center [237, 118] width 92 height 27
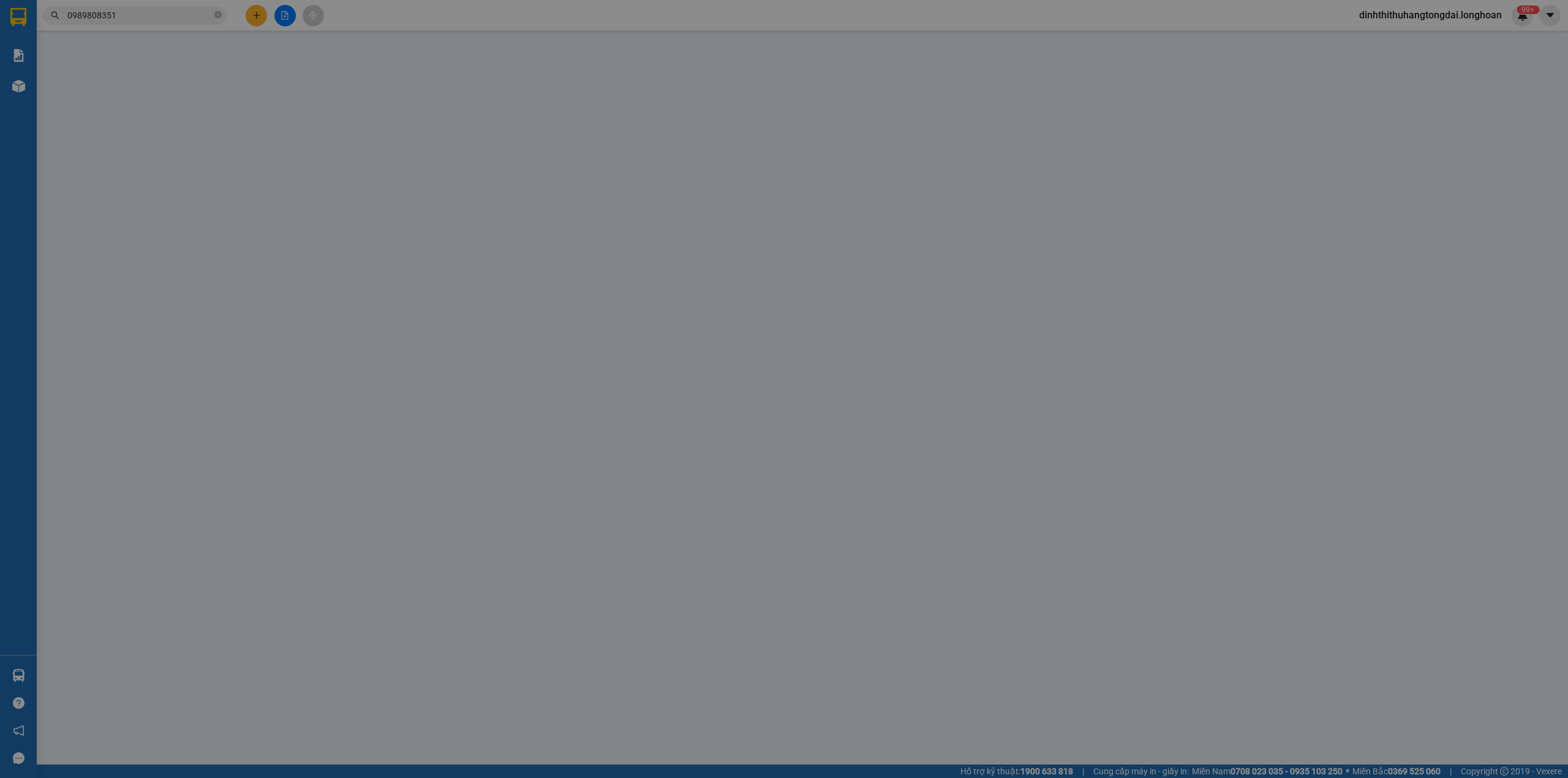
type input "0989808351"
type input "[PERSON_NAME]"
checkbox input "true"
type input "Bt 11 khu FLC PRemier [GEOGRAPHIC_DATA]"
type input "0345685828"
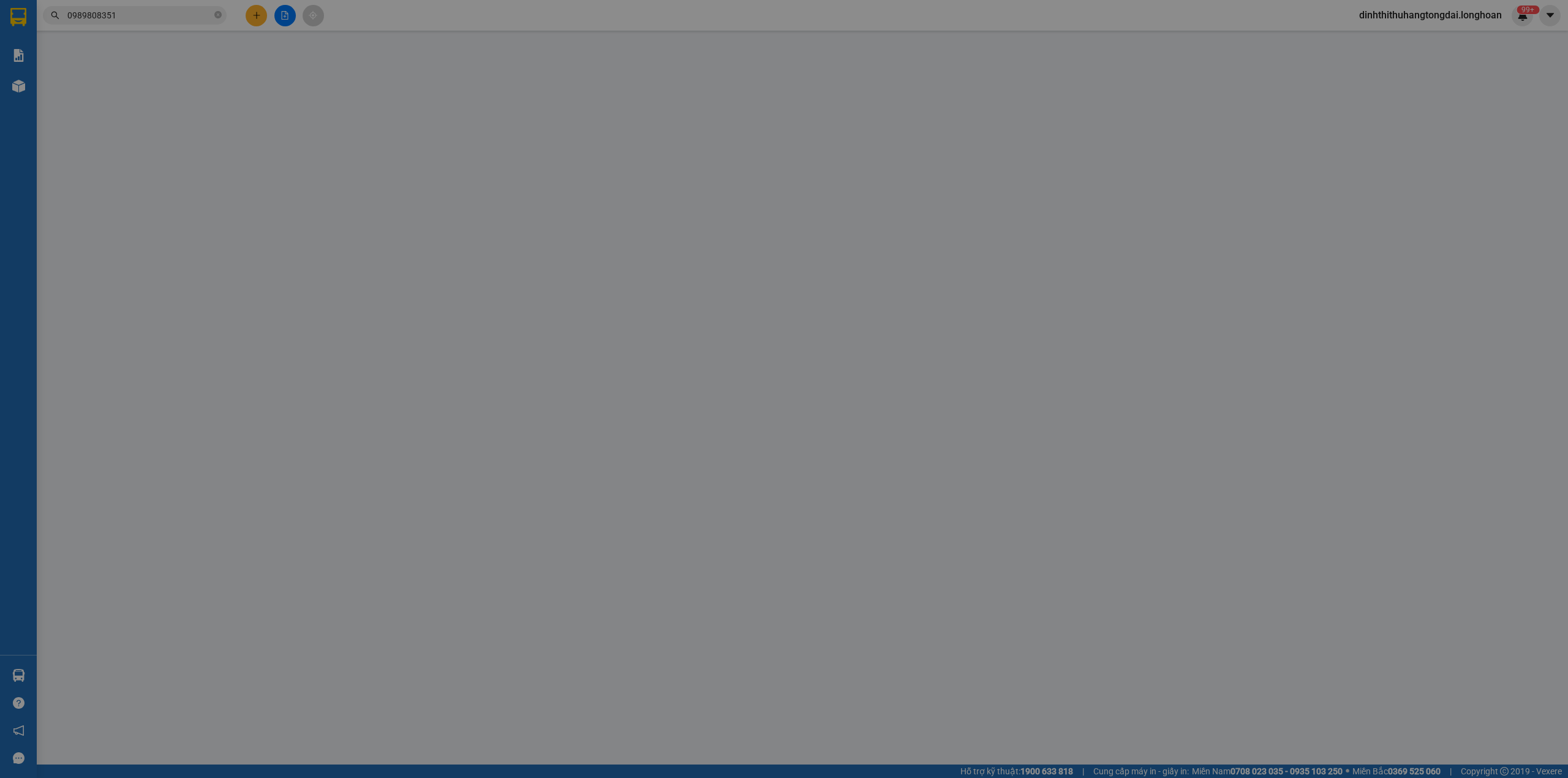
type input "[PERSON_NAME]"
checkbox input "true"
type input "Ngõ 68 [PERSON_NAME]. [PERSON_NAME]. [GEOGRAPHIC_DATA]"
type input "0"
type input "66.000"
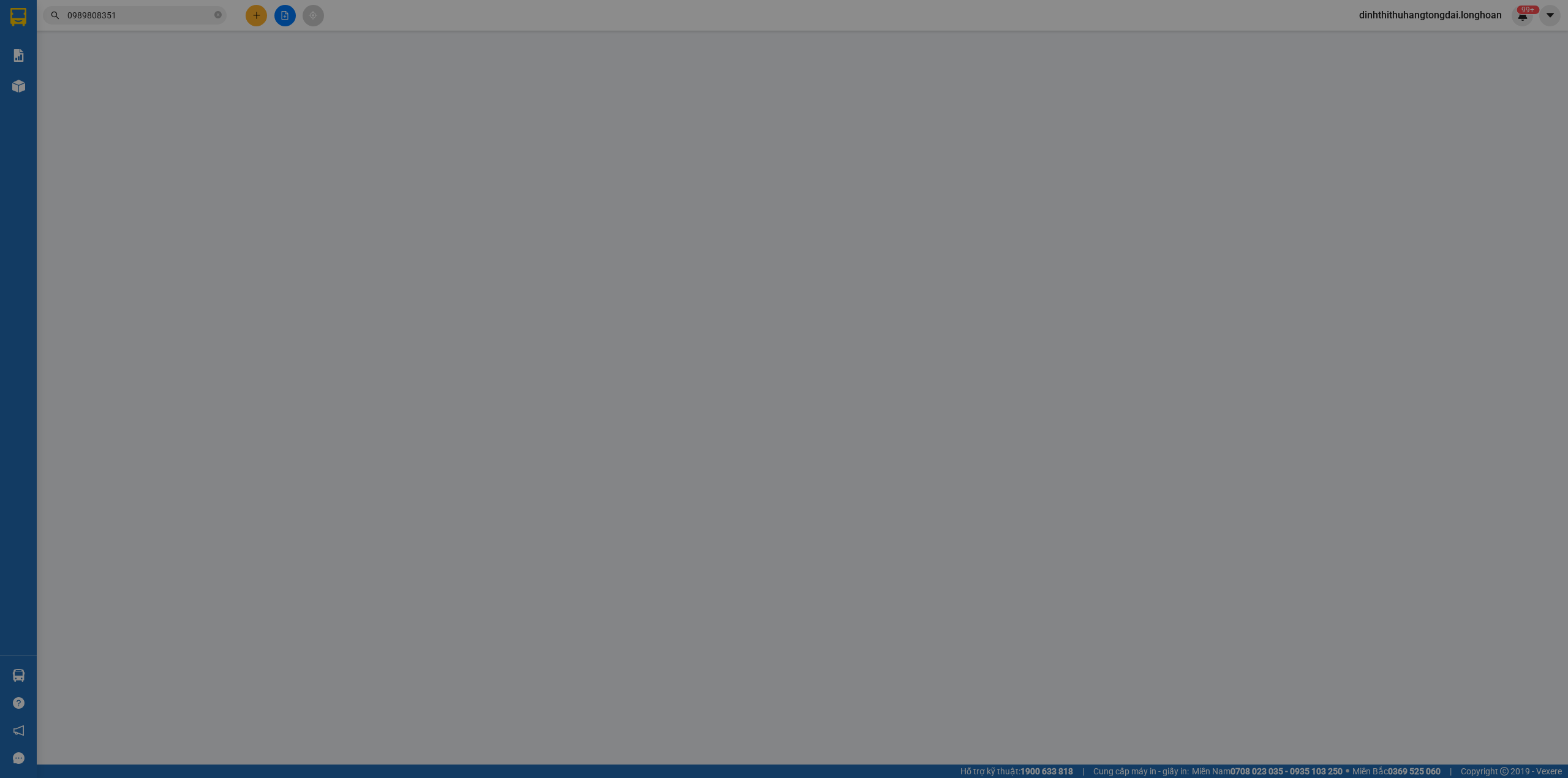
type input "66.000"
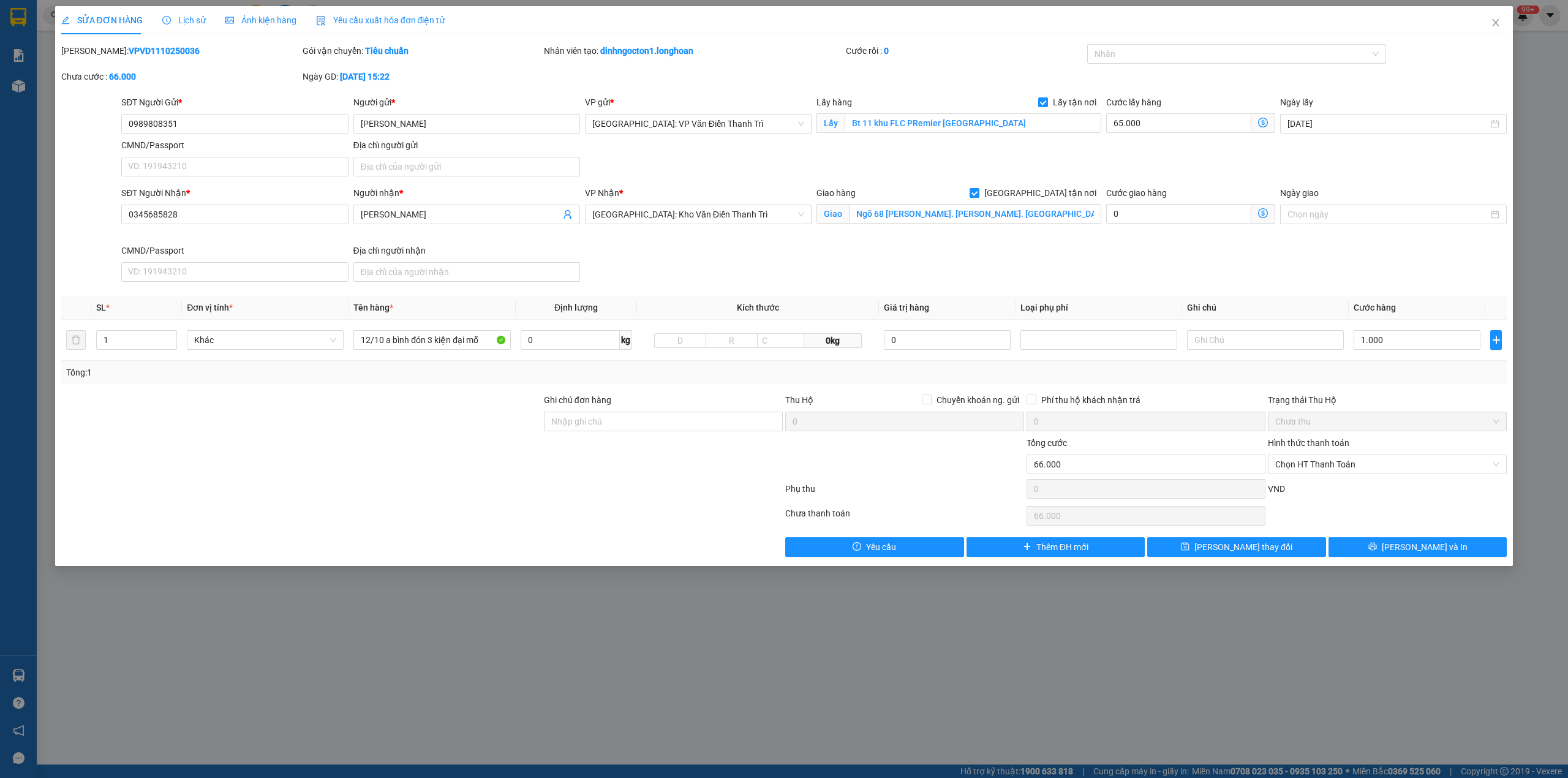
click at [163, 17] on icon "clock-circle" at bounding box center [167, 20] width 8 height 8
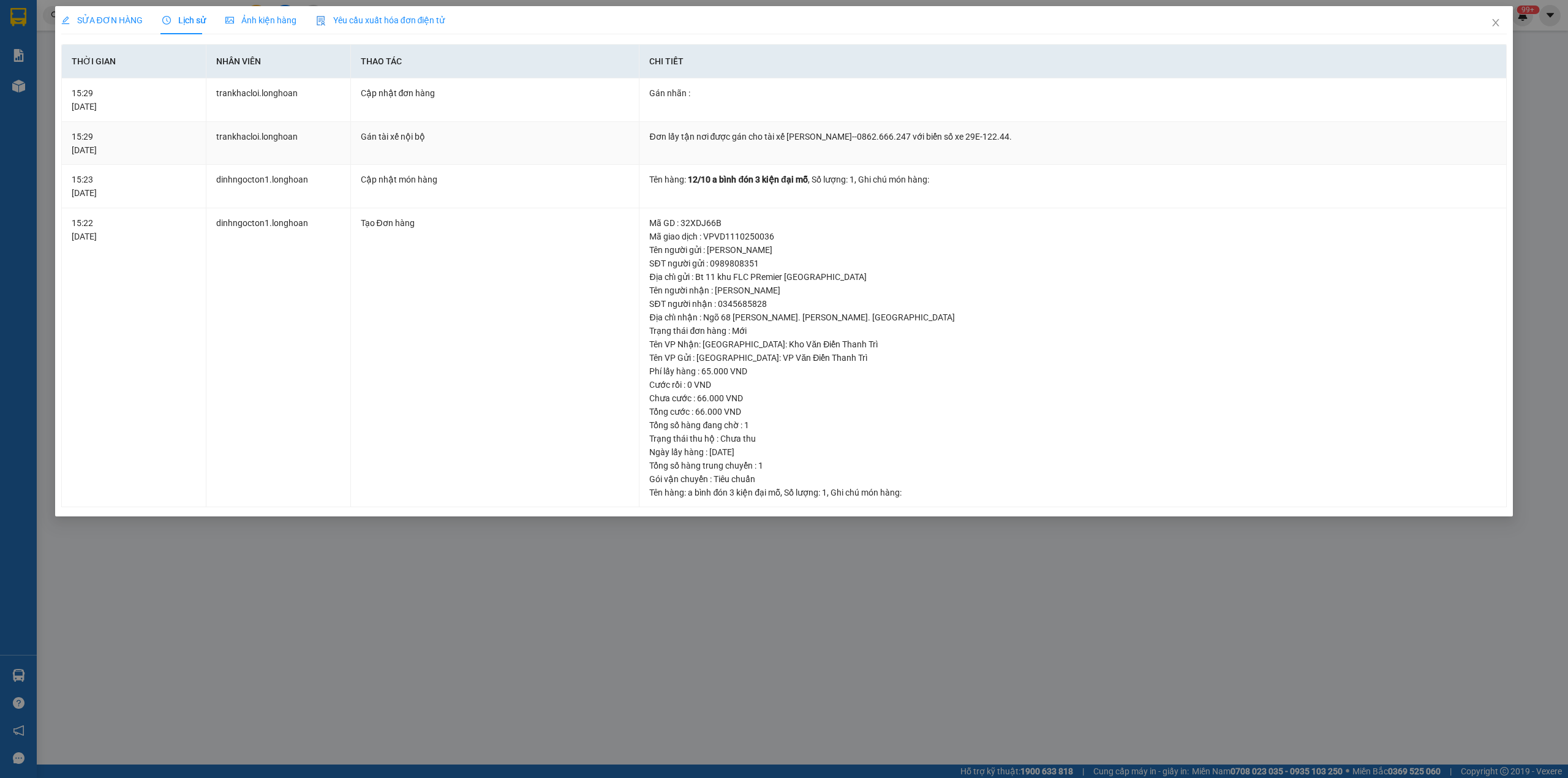
drag, startPoint x: 763, startPoint y: 135, endPoint x: 1142, endPoint y: 135, distance: 379.0
click at [1142, 135] on div "Đơn lấy tận nơi được gán cho tài xế [PERSON_NAME]--0862.666.247 với biển số xe …" at bounding box center [1073, 136] width 847 height 13
copy div "tài xế [PERSON_NAME]--0862.666.247 với biển số xe 29E-122.44."
click at [1498, 21] on icon "close" at bounding box center [1496, 22] width 7 height 8
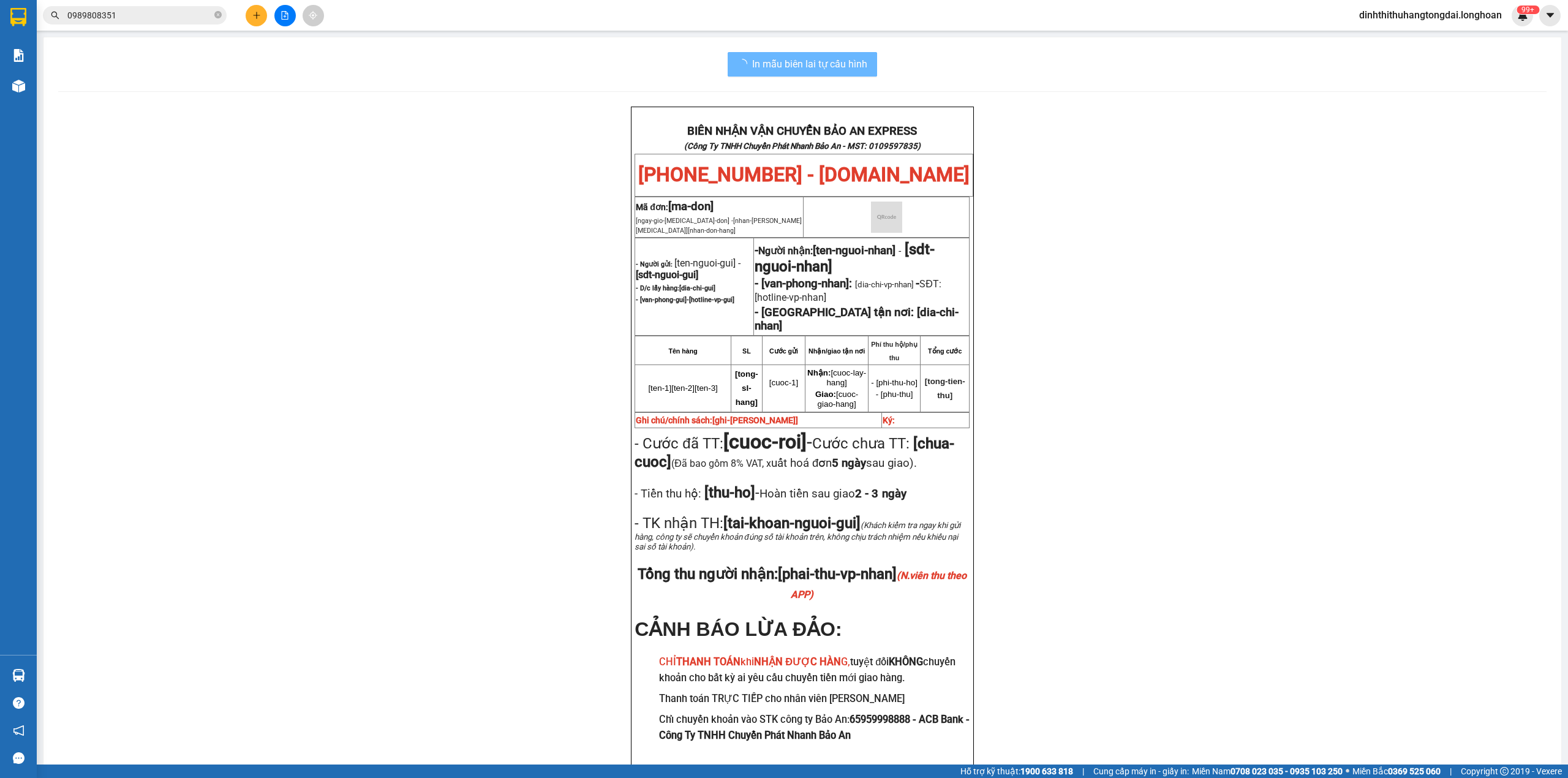
click at [126, 13] on input "0989808351" at bounding box center [140, 15] width 144 height 13
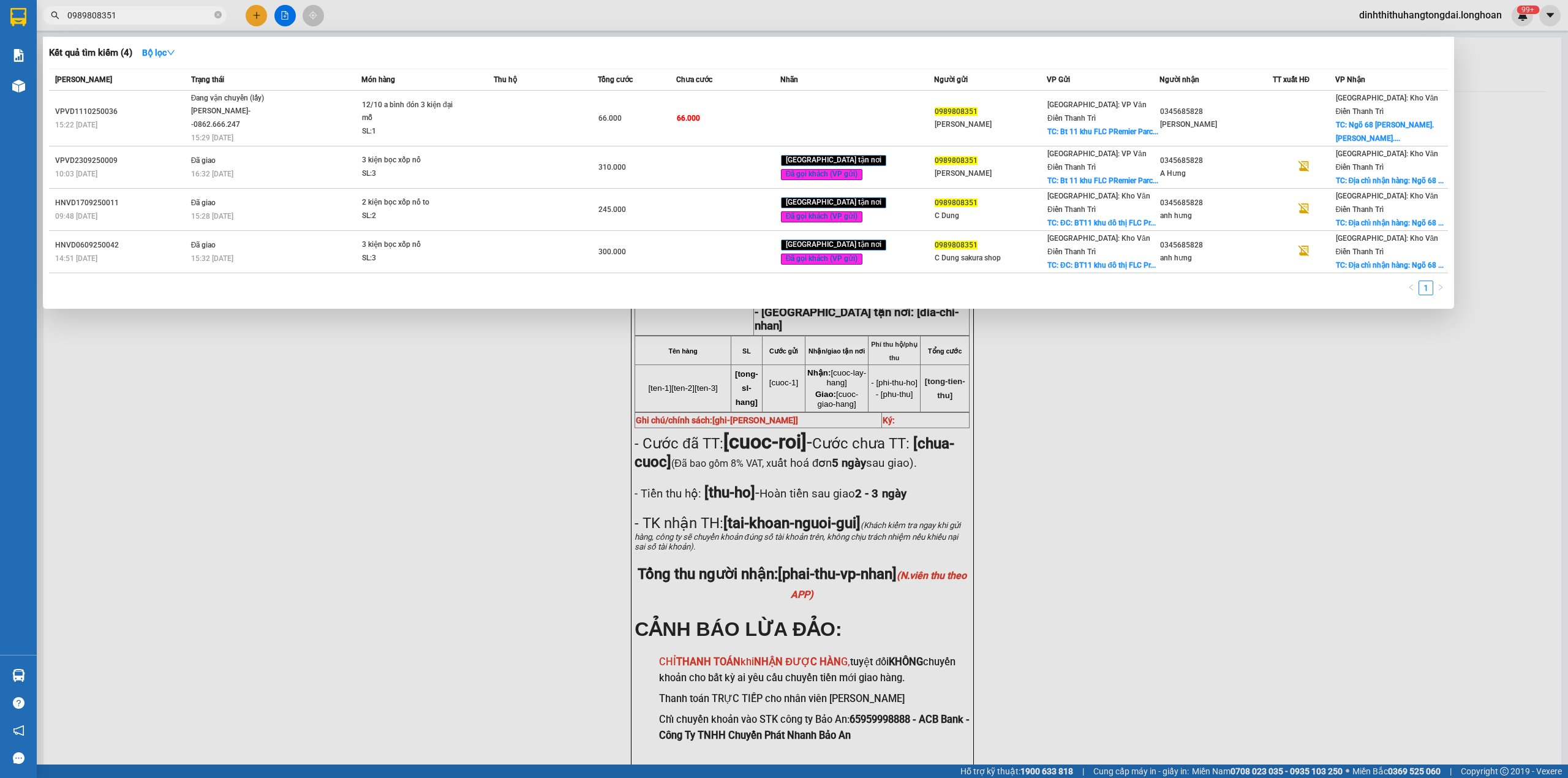
click at [126, 13] on input "0989808351" at bounding box center [140, 15] width 144 height 13
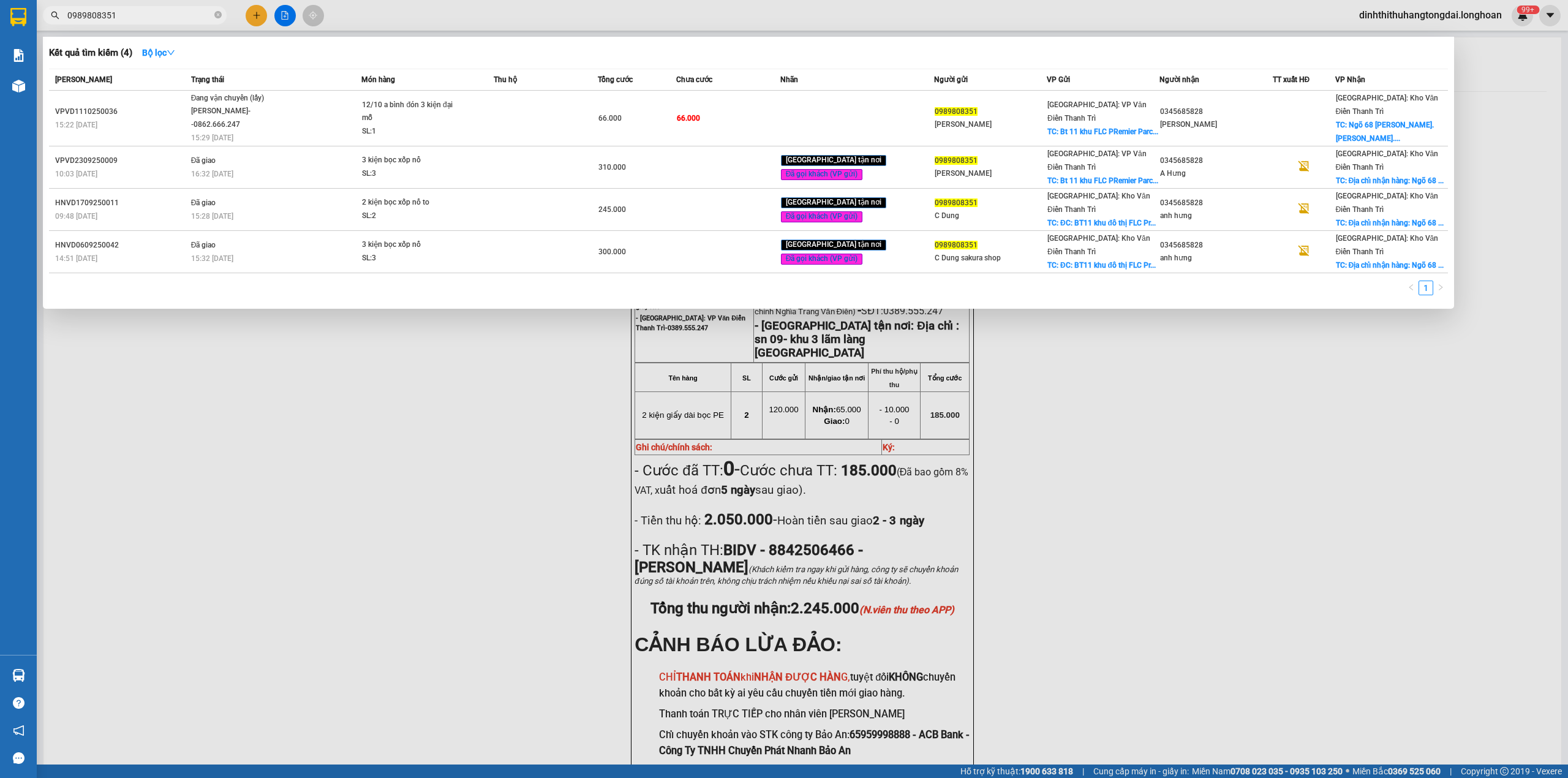
paste input "378973105"
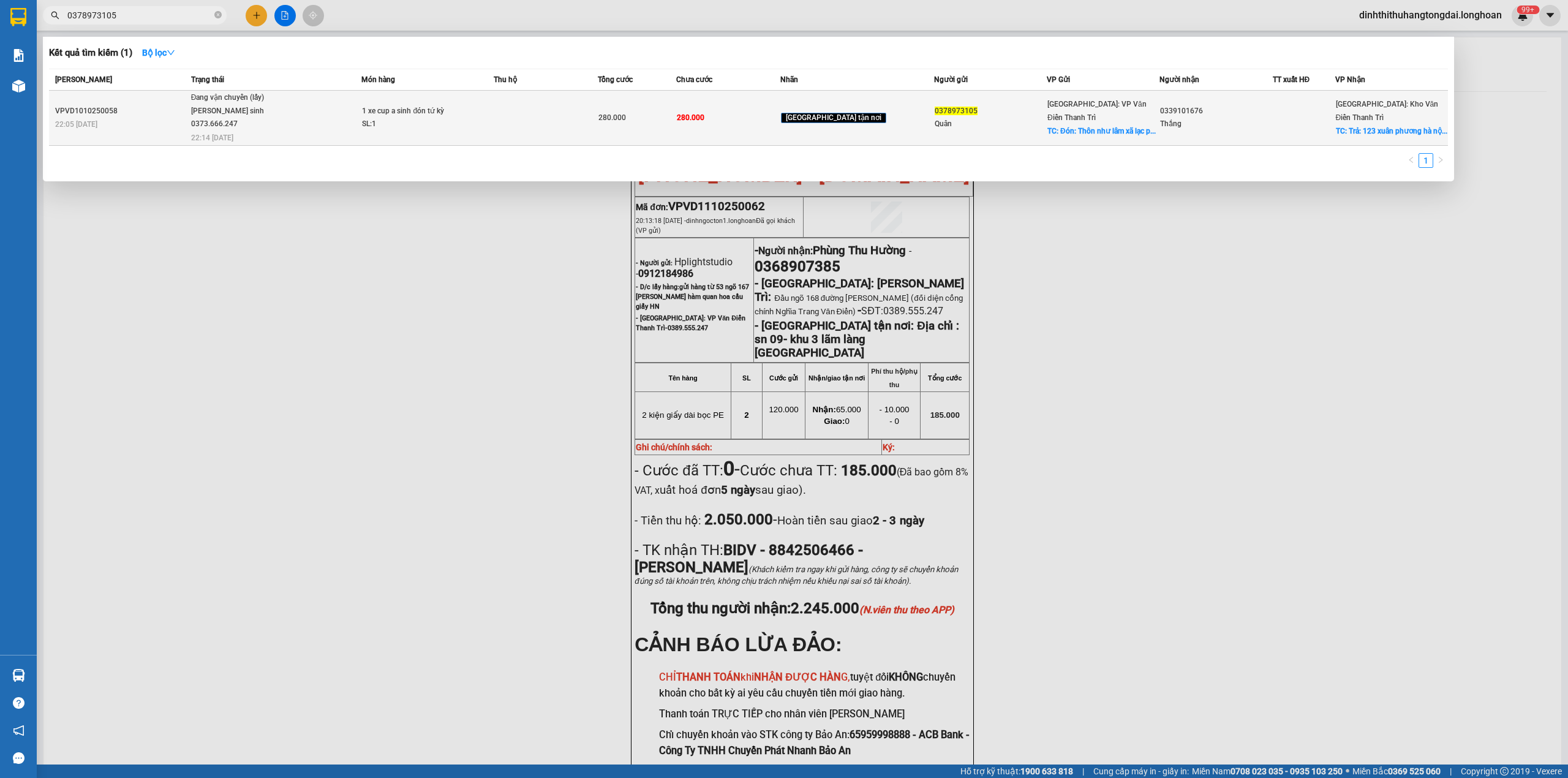
type input "0378973105"
click at [350, 119] on td "Đang vận chuyển (lấy) [PERSON_NAME] sinh 0373.666.247 22:14 [DATE]" at bounding box center [275, 118] width 174 height 55
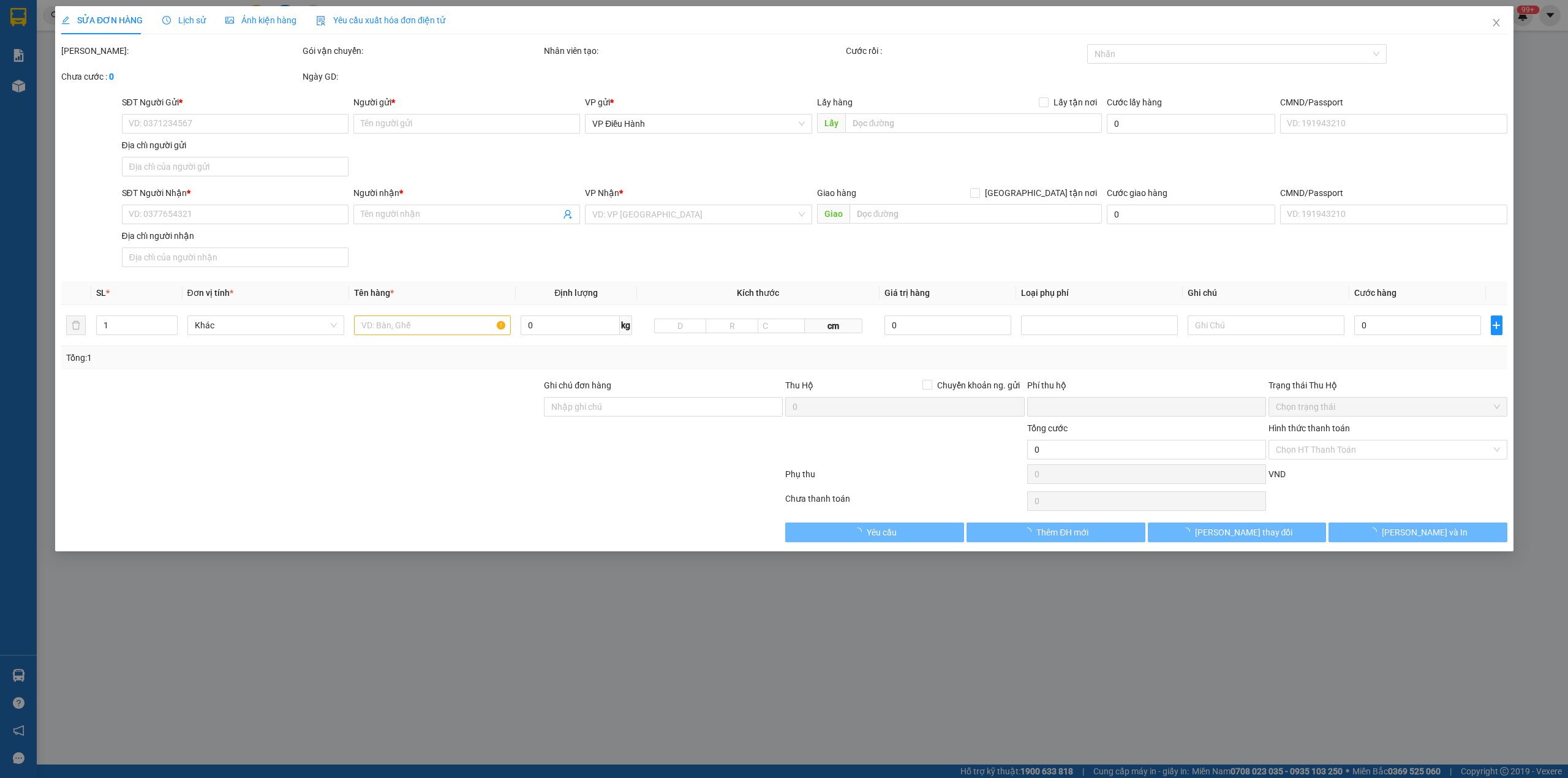
type input "0378973105"
type input "Quân"
checkbox input "true"
type input "Đón: Thôn như lâm xã [GEOGRAPHIC_DATA] ( [GEOGRAPHIC_DATA] cũ)"
type input "0339101676"
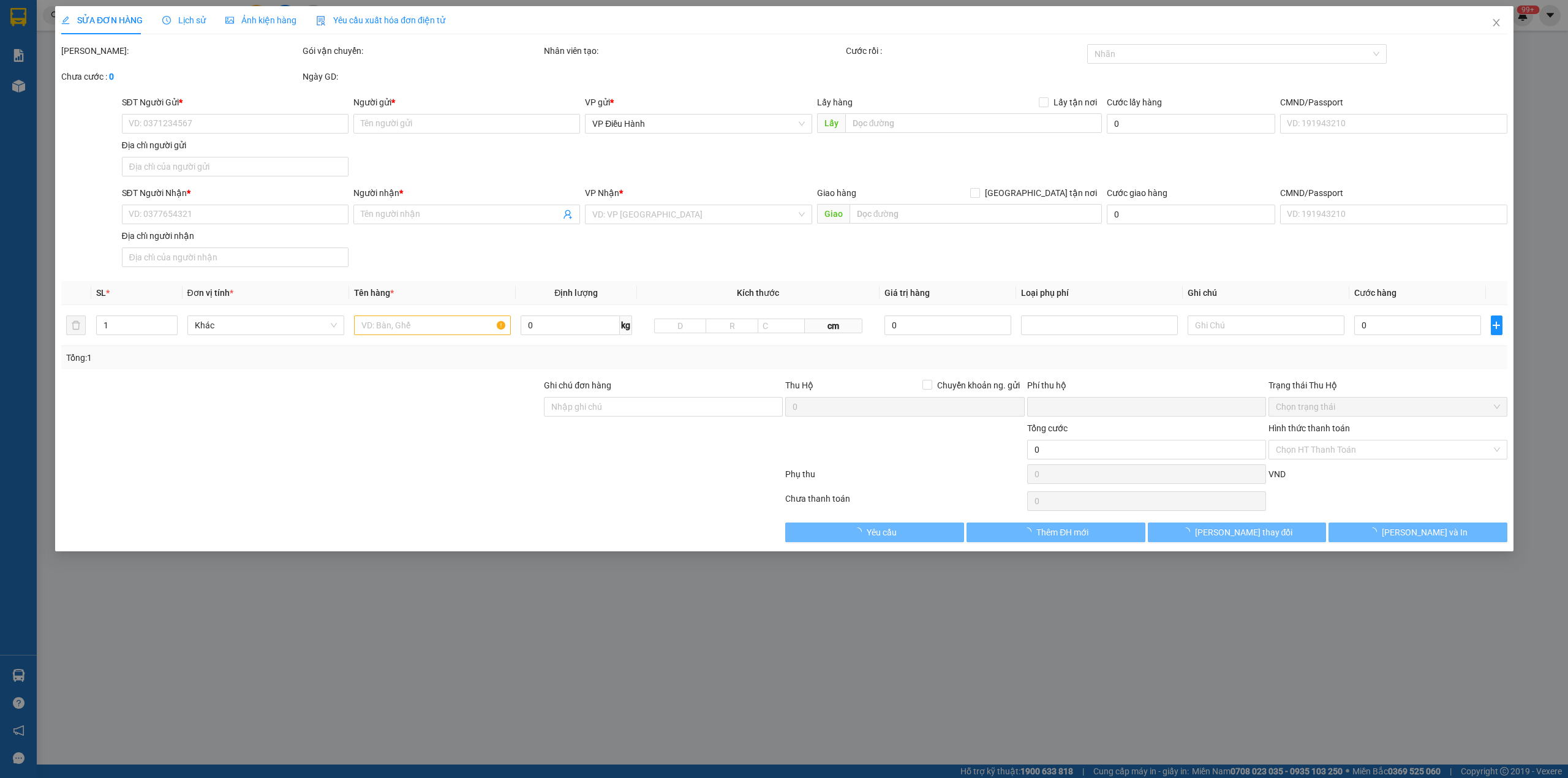
type input "Thắng"
checkbox input "true"
type input "Trả: 123 xuân phương [GEOGRAPHIC_DATA]"
type input "0"
type input "280.000"
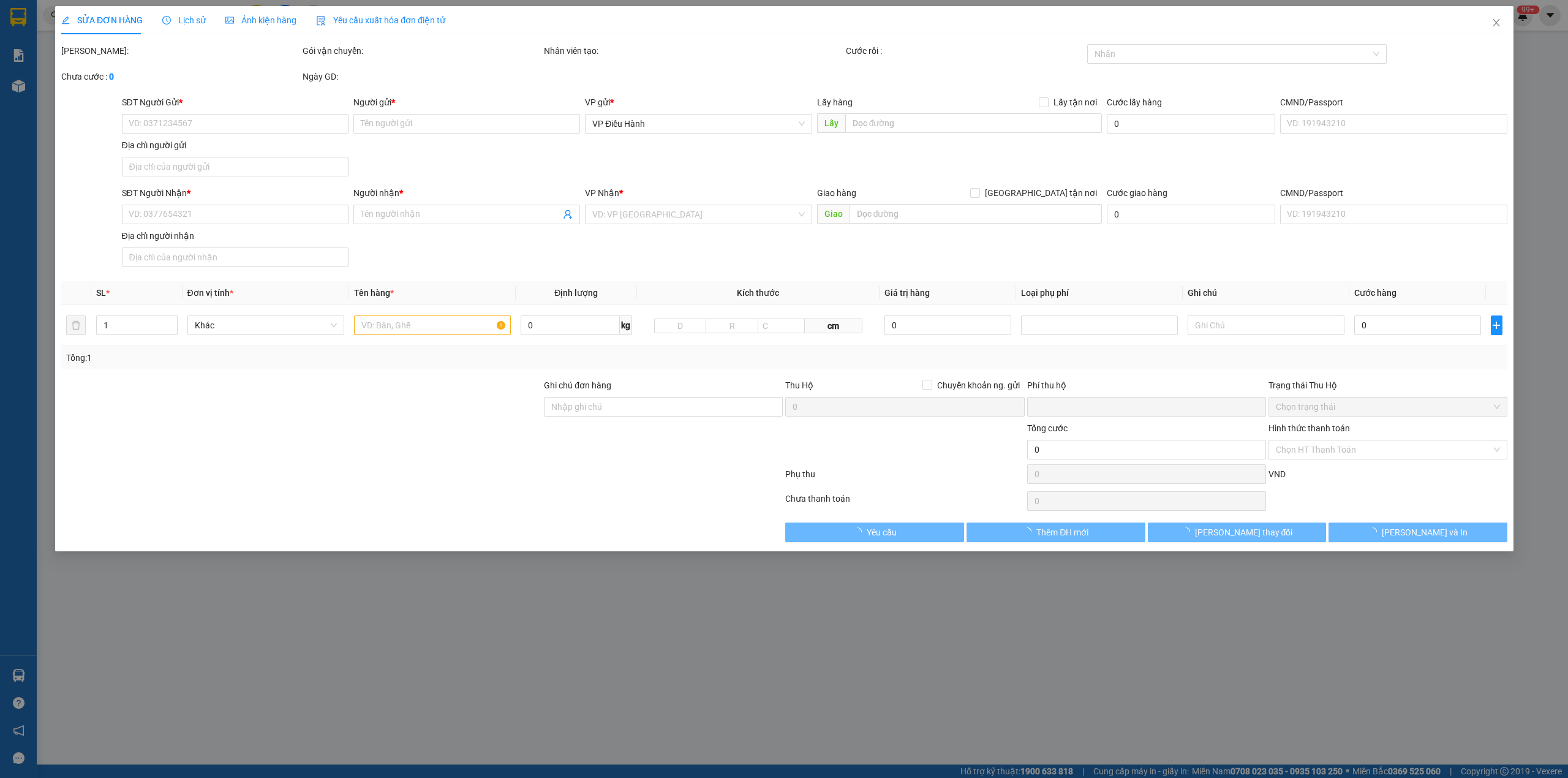
type input "280.000"
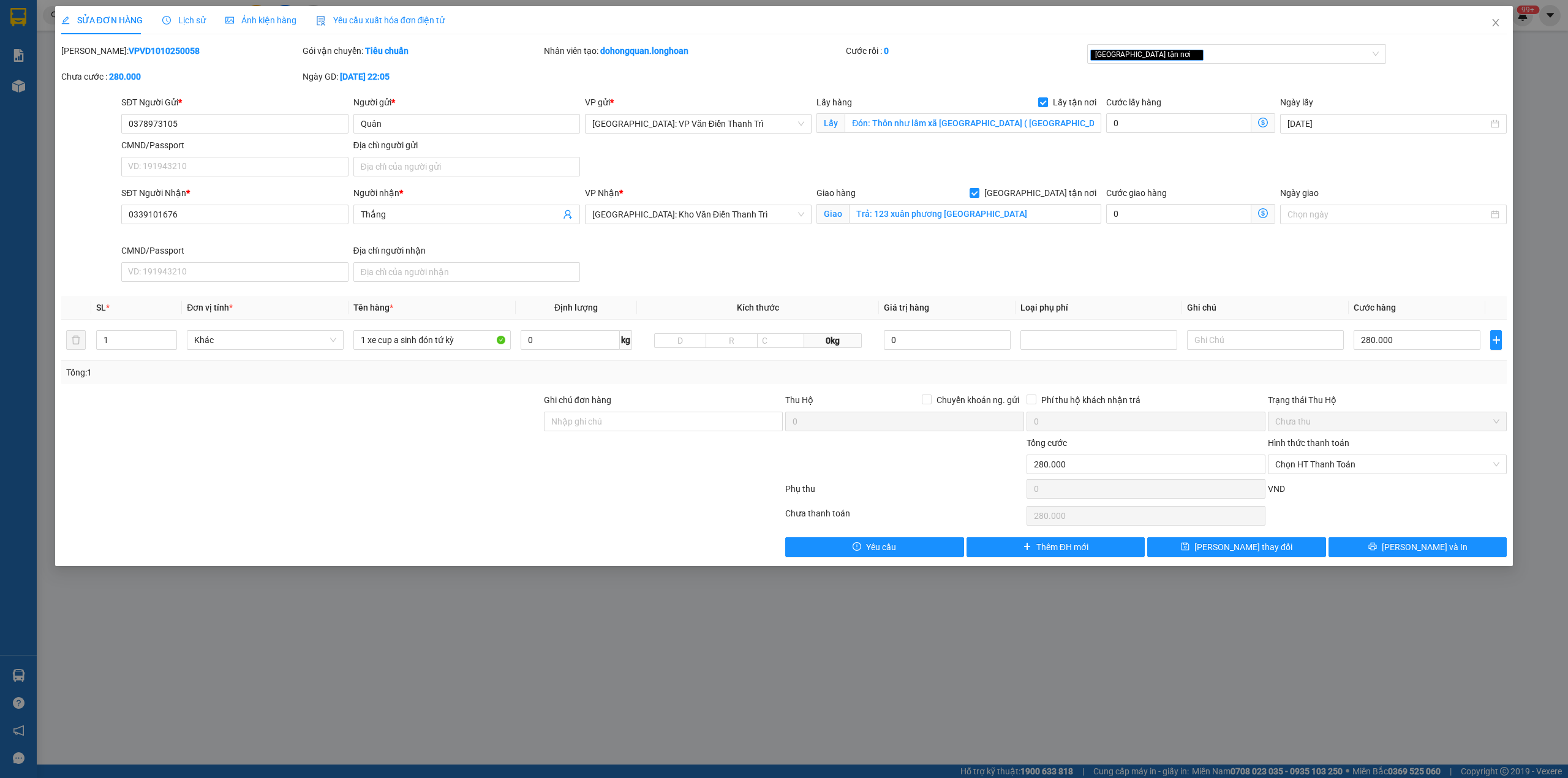
click at [167, 15] on span "Lịch sử" at bounding box center [184, 20] width 43 height 10
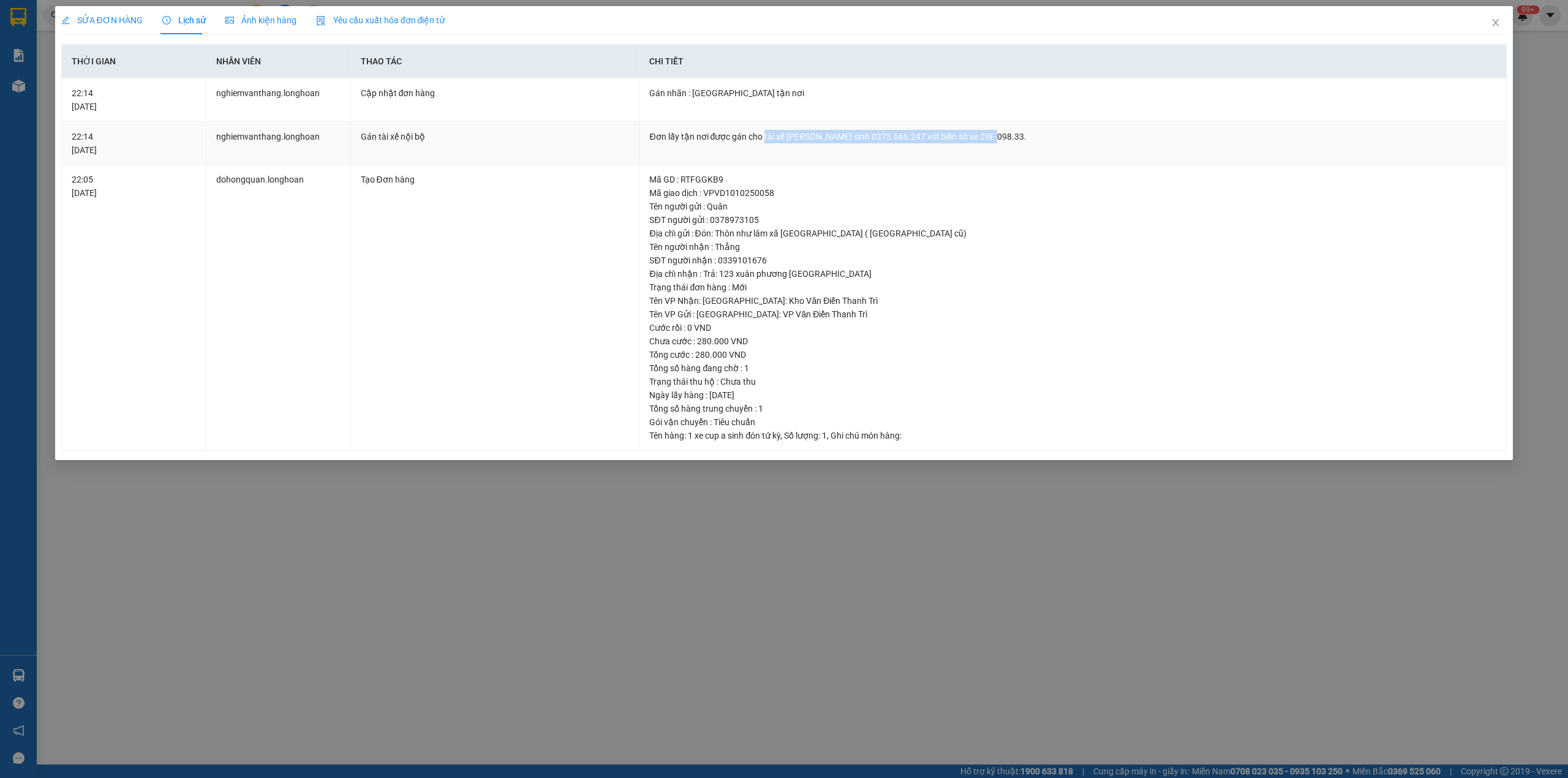
drag, startPoint x: 765, startPoint y: 140, endPoint x: 1157, endPoint y: 133, distance: 392.1
click at [1157, 133] on div "Đơn lấy tận nơi được gán cho tài xế [PERSON_NAME] sinh 0373.666.247 với biển số…" at bounding box center [1073, 136] width 847 height 13
copy div "tài xế [PERSON_NAME] sinh 0373.666.247 với biển số xe 29E-098.33."
click at [1495, 22] on icon "close" at bounding box center [1496, 22] width 10 height 10
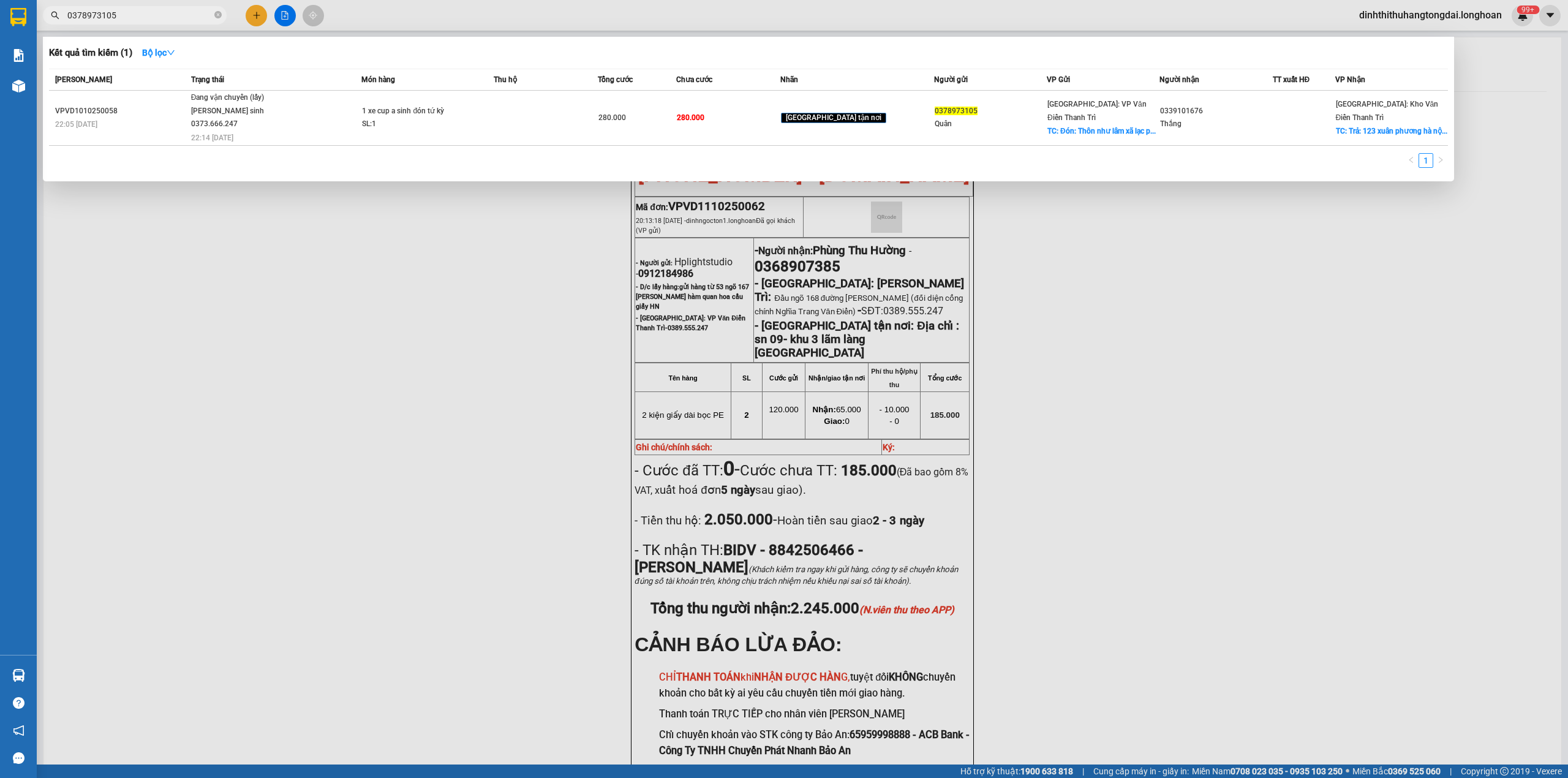
click at [163, 17] on input "0378973105" at bounding box center [140, 15] width 144 height 13
paste input "912184986"
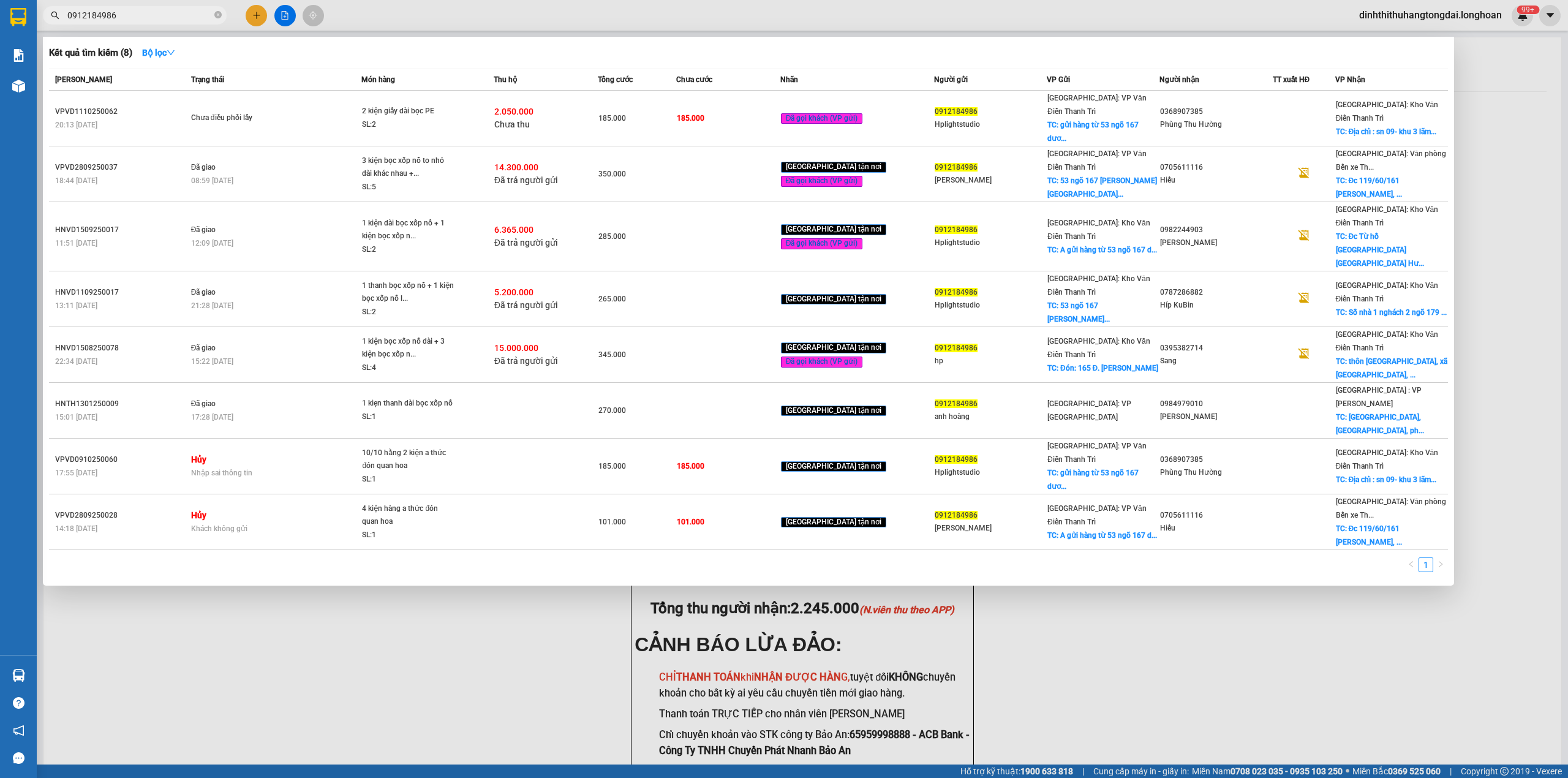
click at [126, 18] on input "0912184986" at bounding box center [140, 15] width 144 height 13
paste input "33469555"
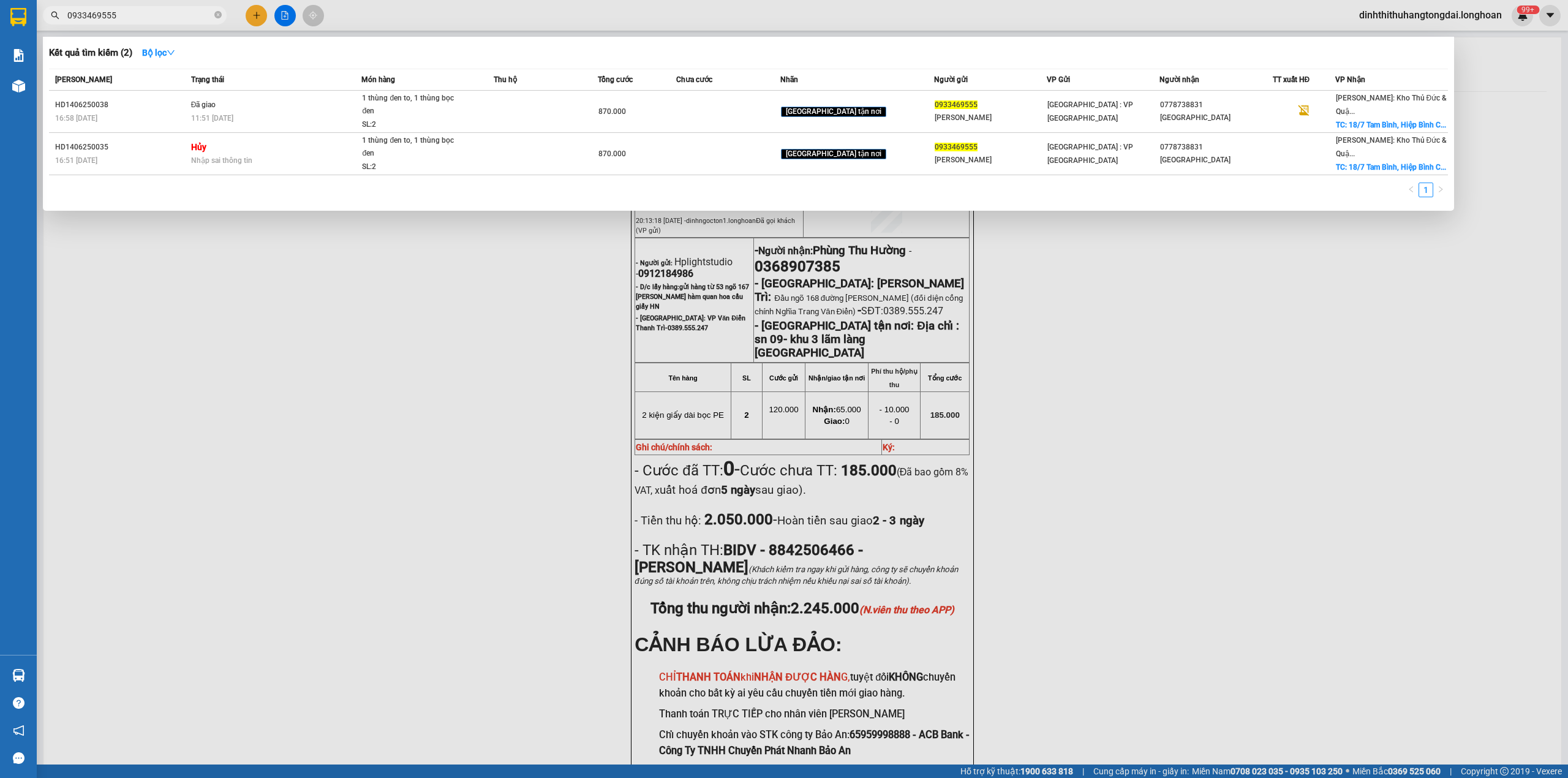
click at [128, 13] on input "0933469555" at bounding box center [140, 15] width 144 height 13
paste input "77051500"
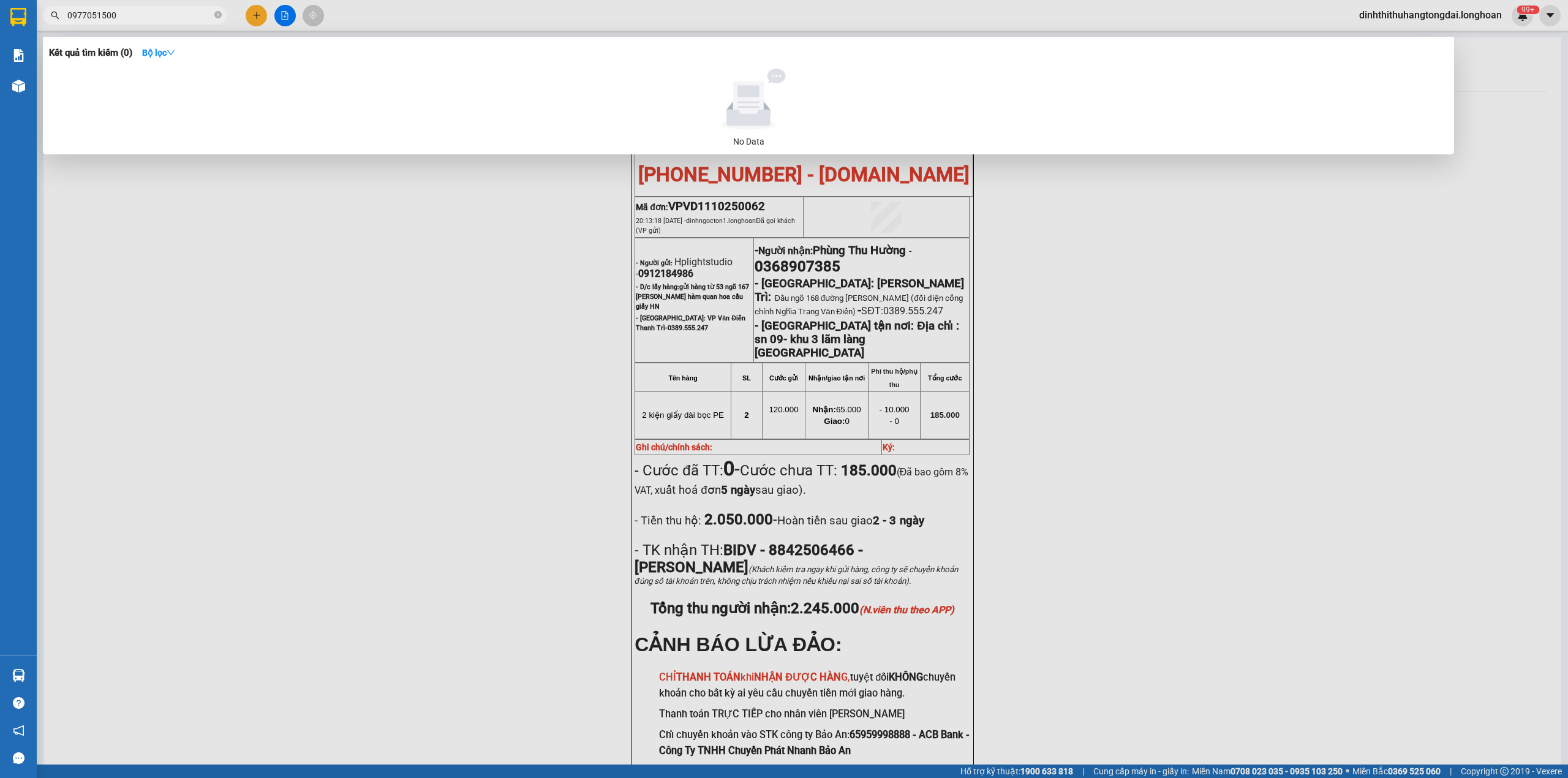
click at [125, 17] on input "0977051500" at bounding box center [140, 15] width 144 height 13
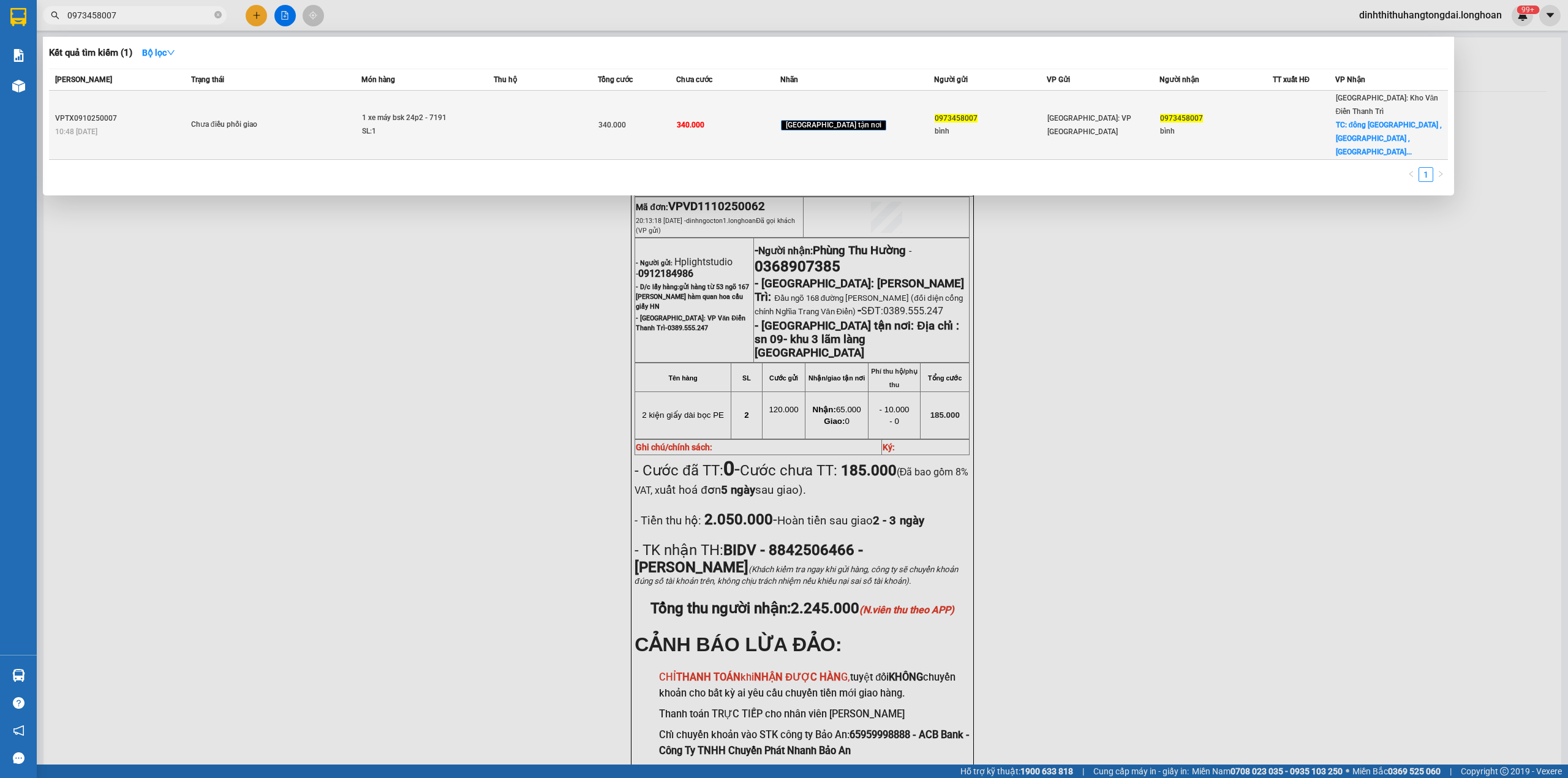
type input "0973458007"
click at [537, 98] on td at bounding box center [546, 125] width 104 height 69
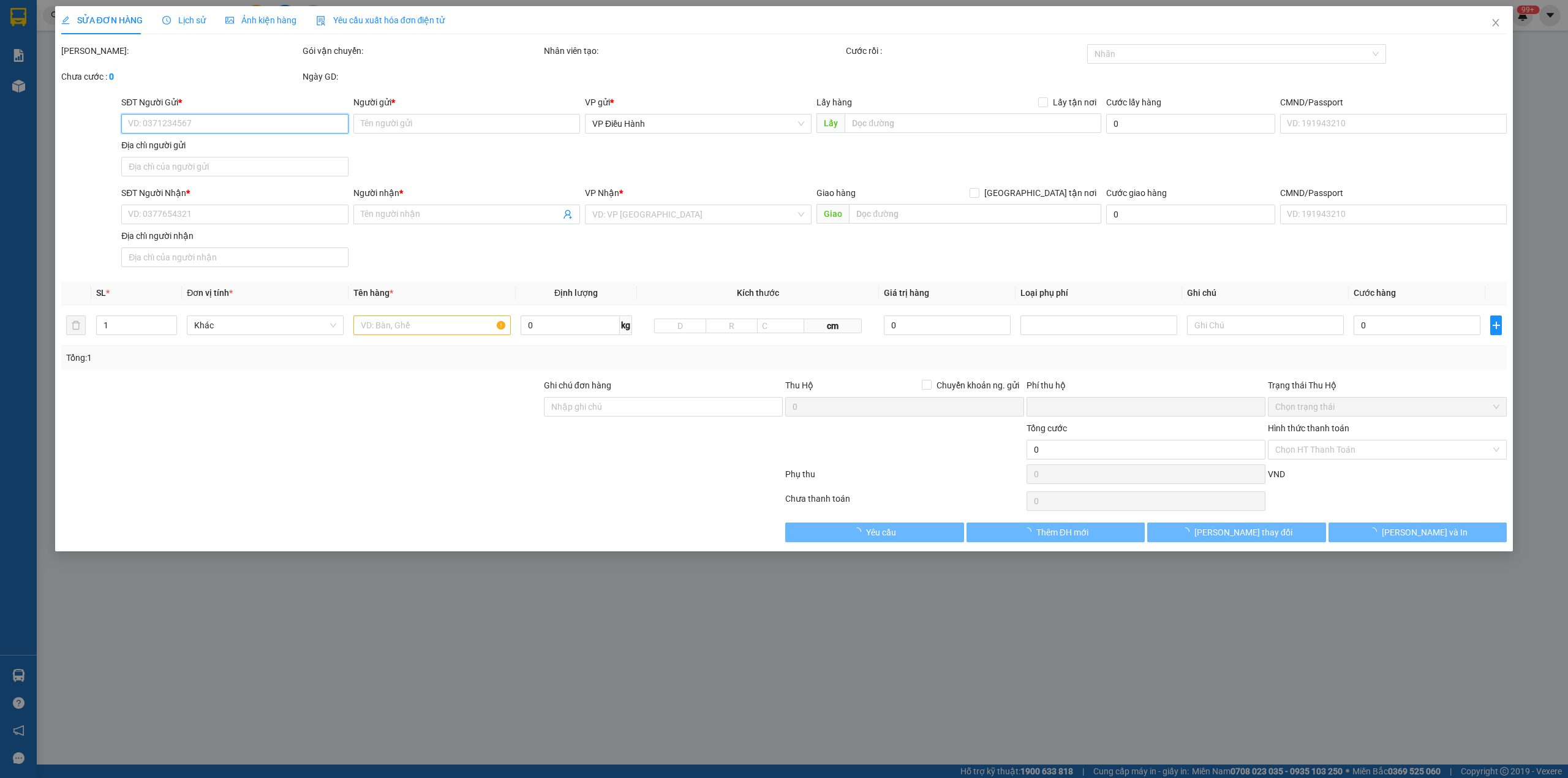
type input "0973458007"
type input "bình"
type input "0973458007"
type input "bình"
checkbox input "true"
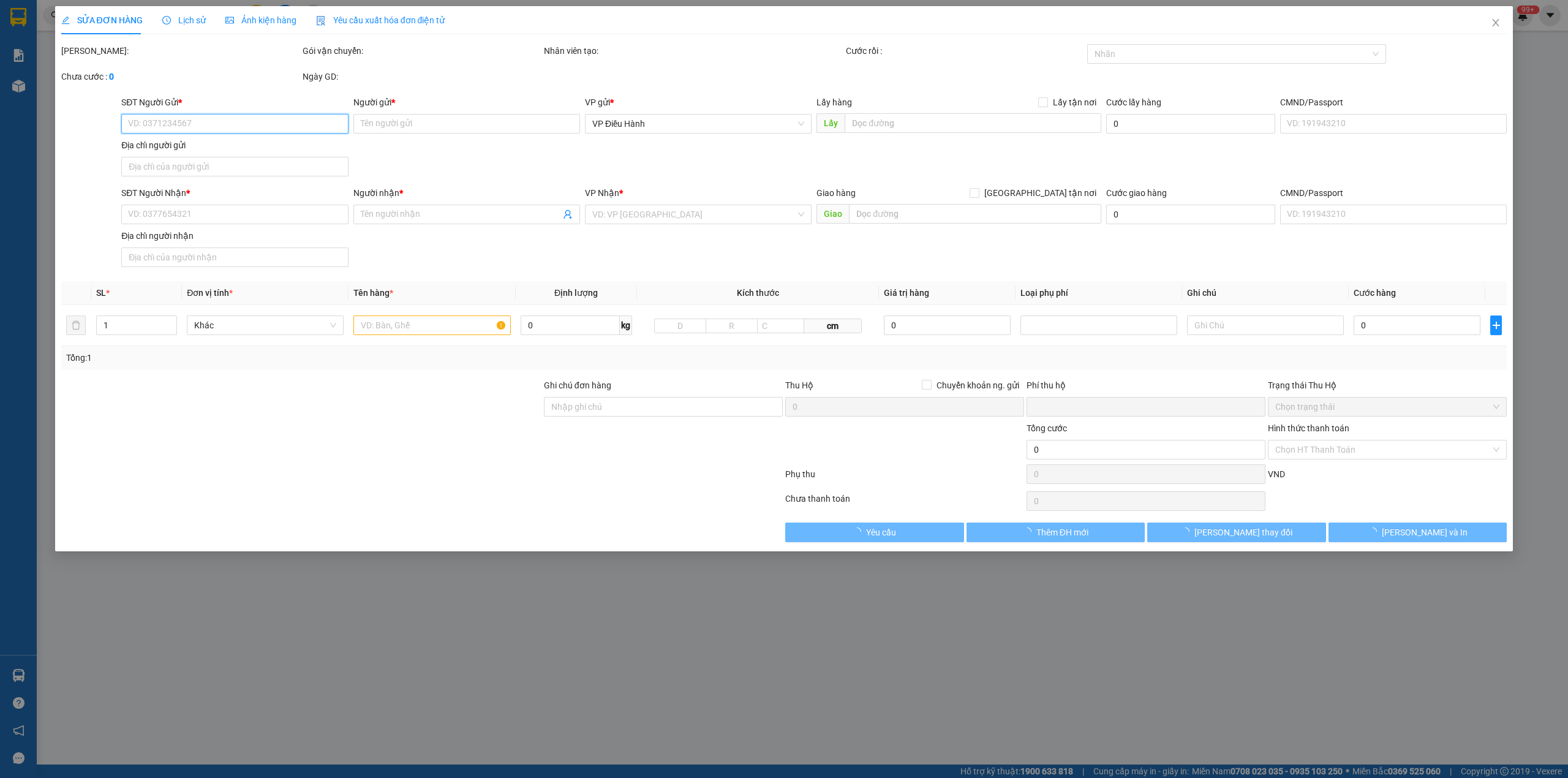
type input "đông [GEOGRAPHIC_DATA] , [GEOGRAPHIC_DATA] , [GEOGRAPHIC_DATA]"
type input "nhận nguyên kiện bể vỡ không đền"
type input "0"
type input "340.000"
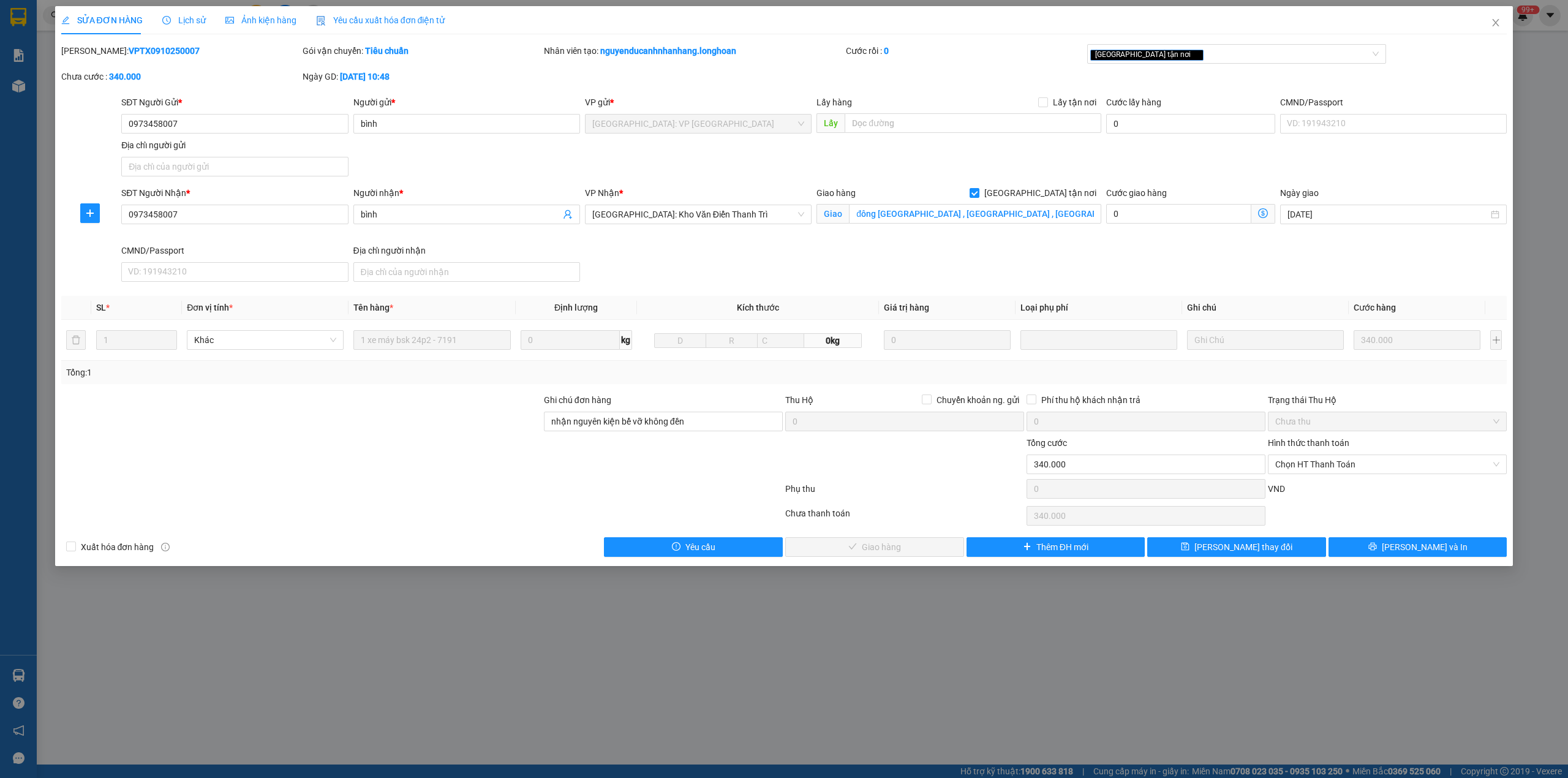
click at [177, 8] on div "Lịch sử" at bounding box center [184, 20] width 43 height 28
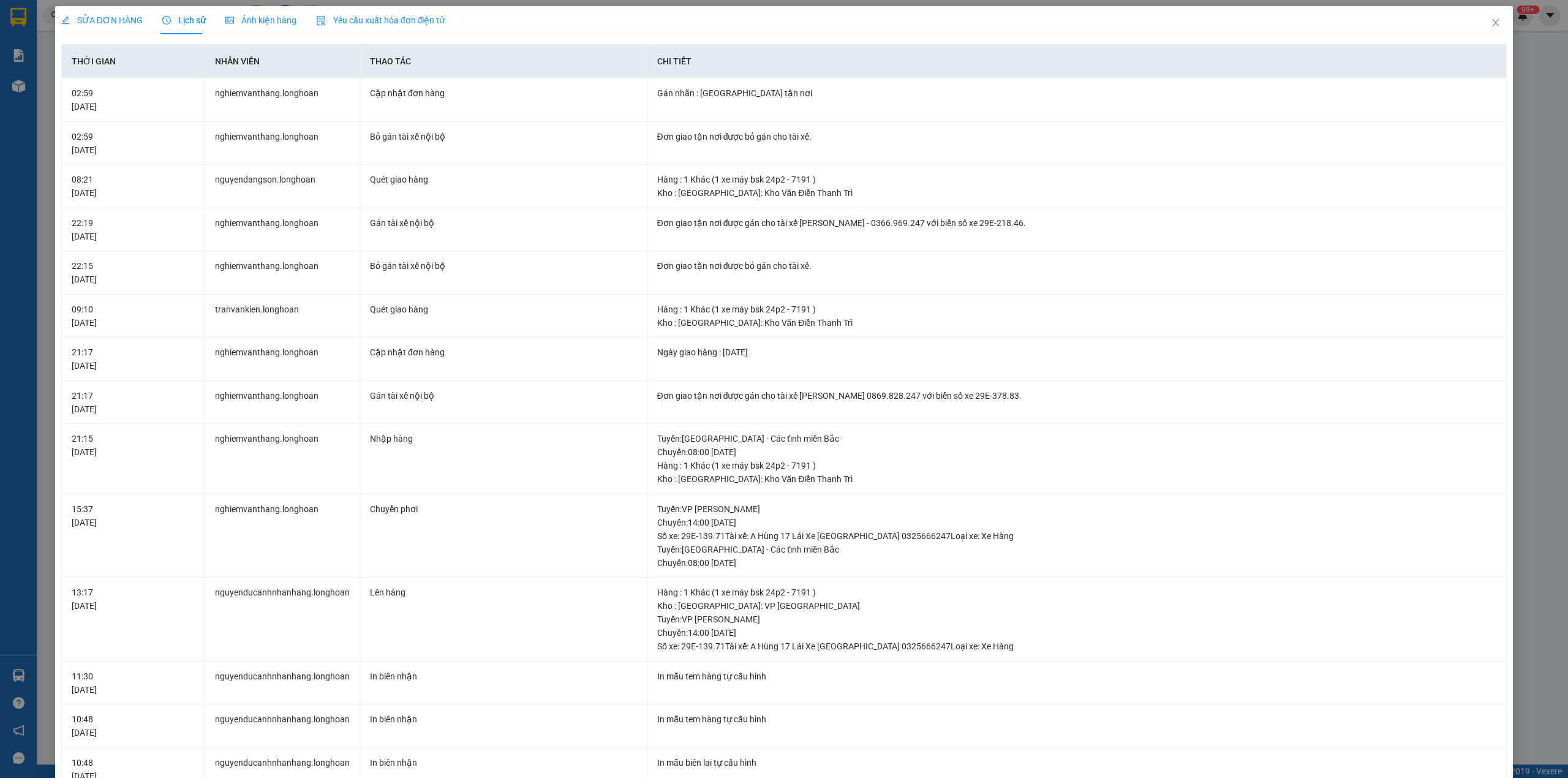
click at [101, 22] on span "SỬA ĐƠN HÀNG" at bounding box center [102, 20] width 82 height 10
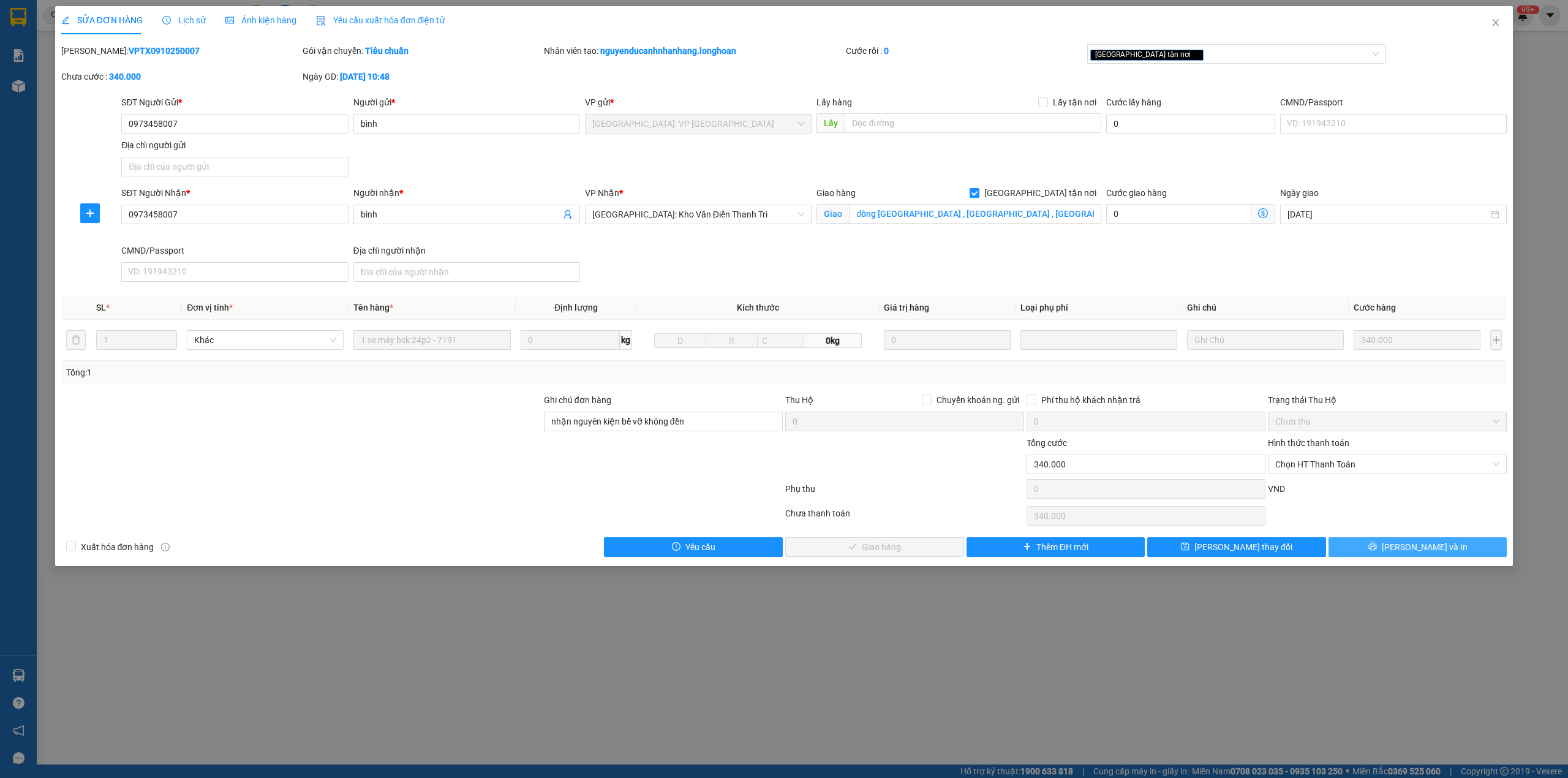
click at [1435, 543] on span "[PERSON_NAME] và In" at bounding box center [1424, 546] width 86 height 13
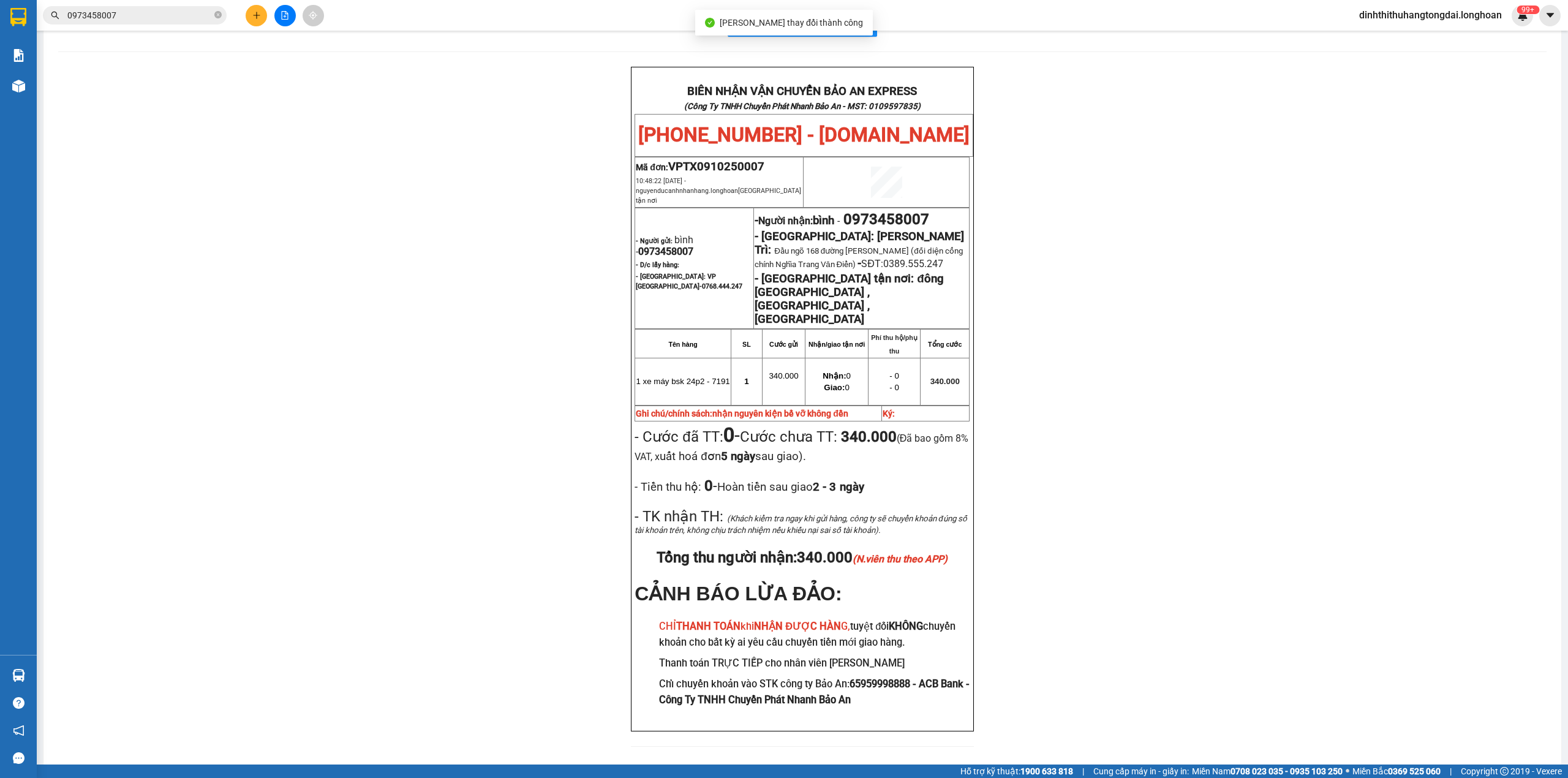
scroll to position [52, 0]
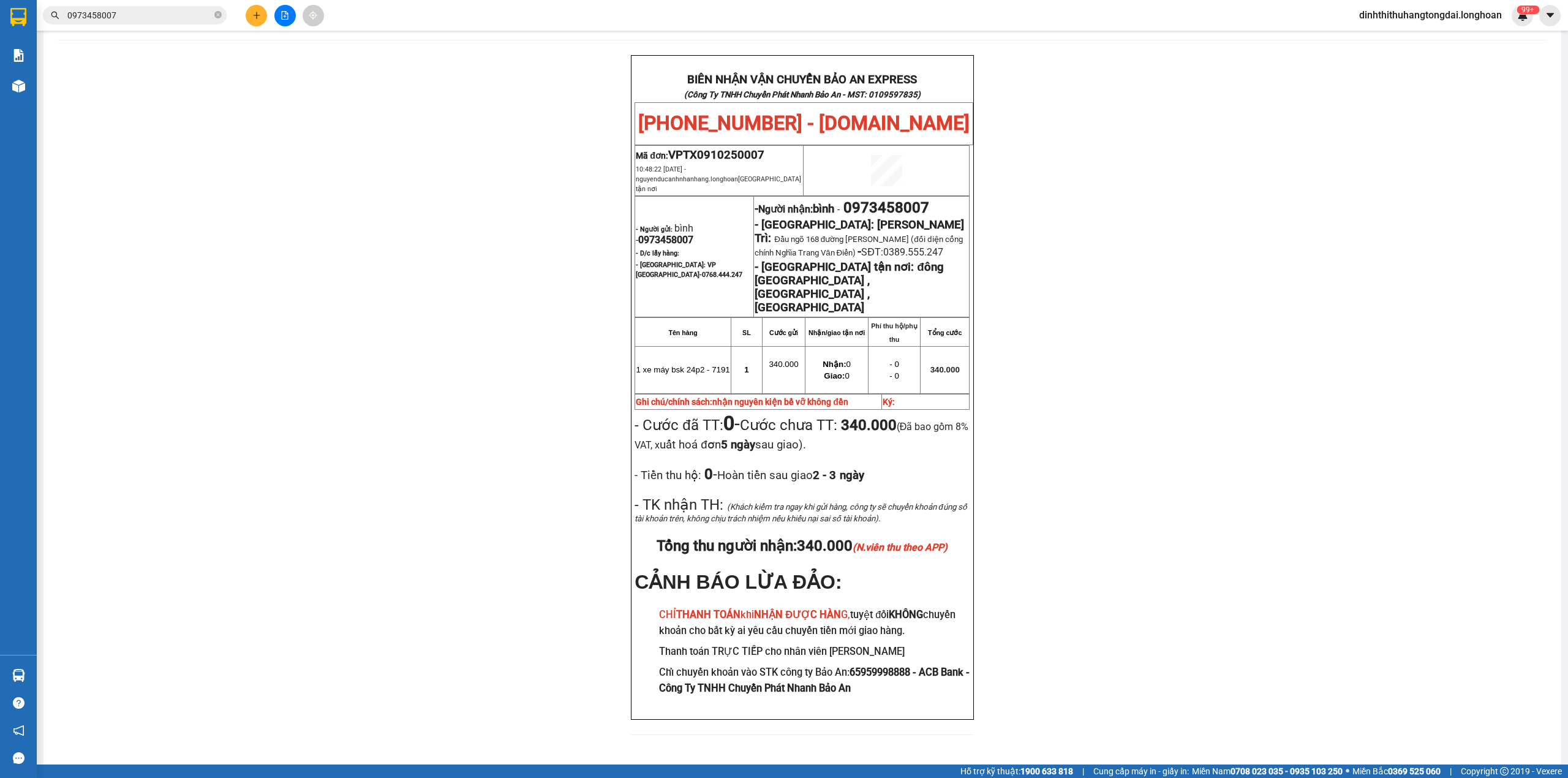
click at [96, 17] on input "0973458007" at bounding box center [140, 15] width 144 height 13
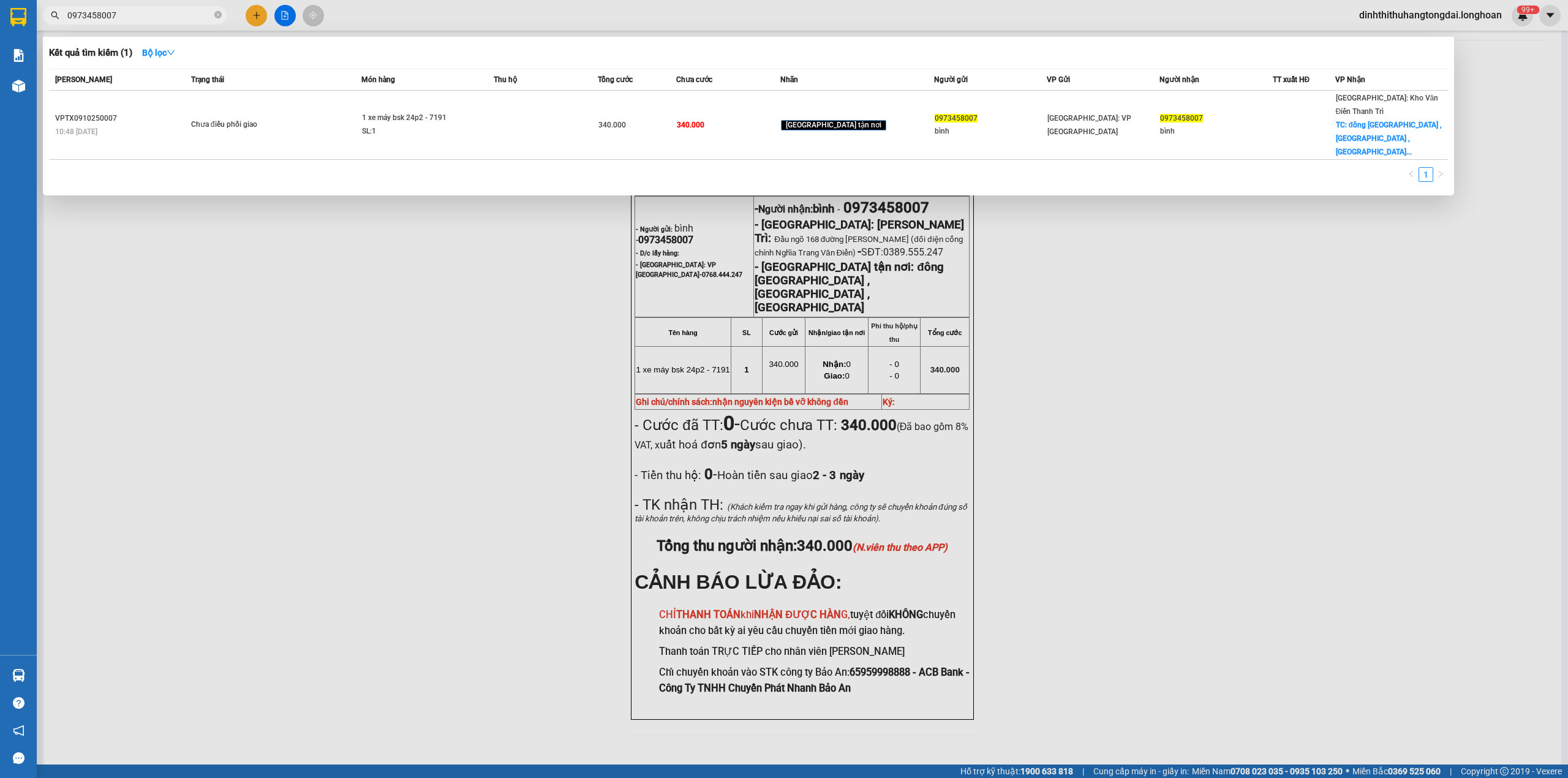
click at [96, 17] on input "0973458007" at bounding box center [140, 15] width 144 height 13
click at [178, 17] on input "0973458007" at bounding box center [140, 15] width 144 height 13
paste input "378973105"
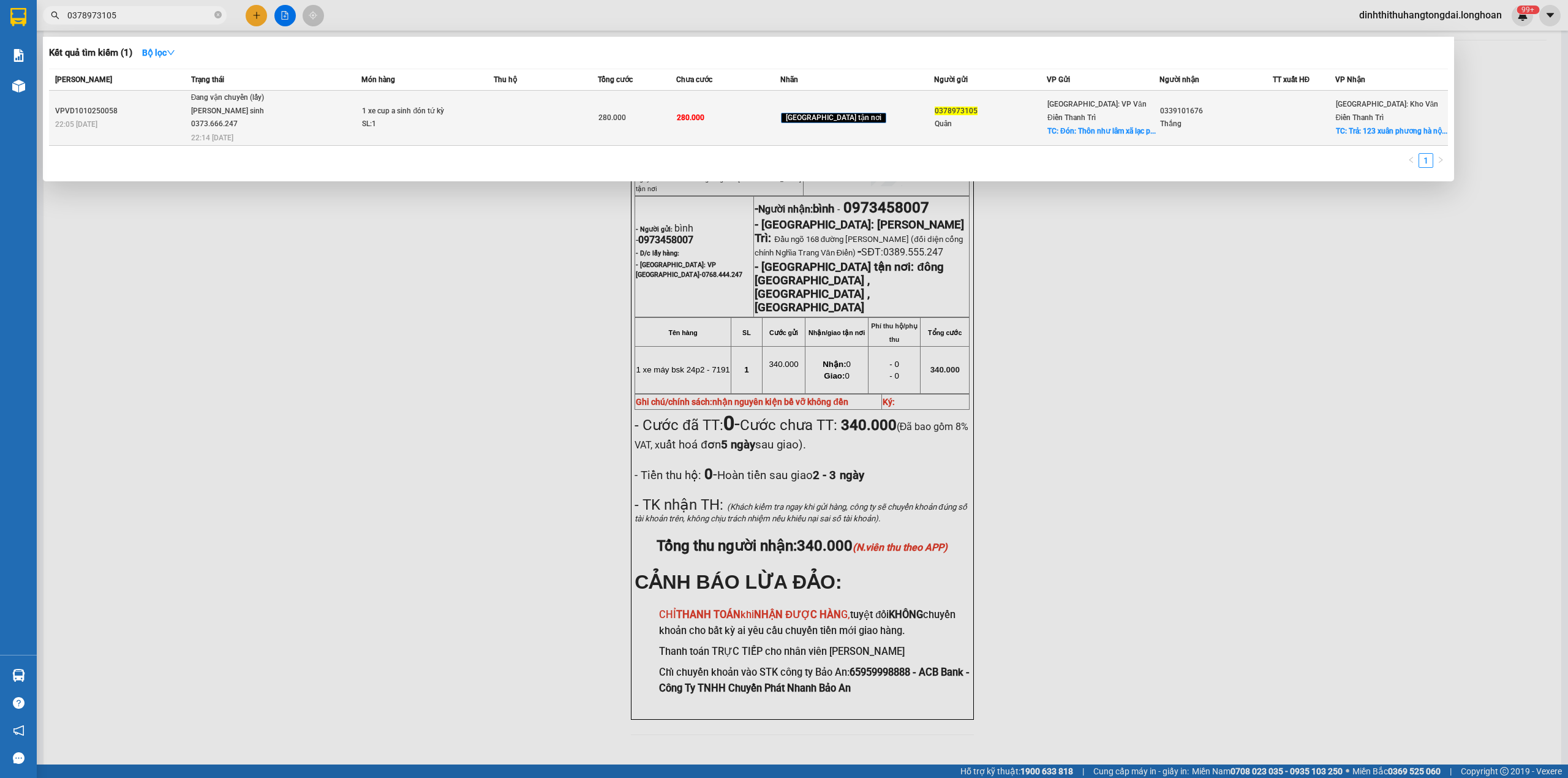
type input "0378973105"
click at [262, 102] on div "Đang vận chuyển (lấy)" at bounding box center [237, 98] width 92 height 13
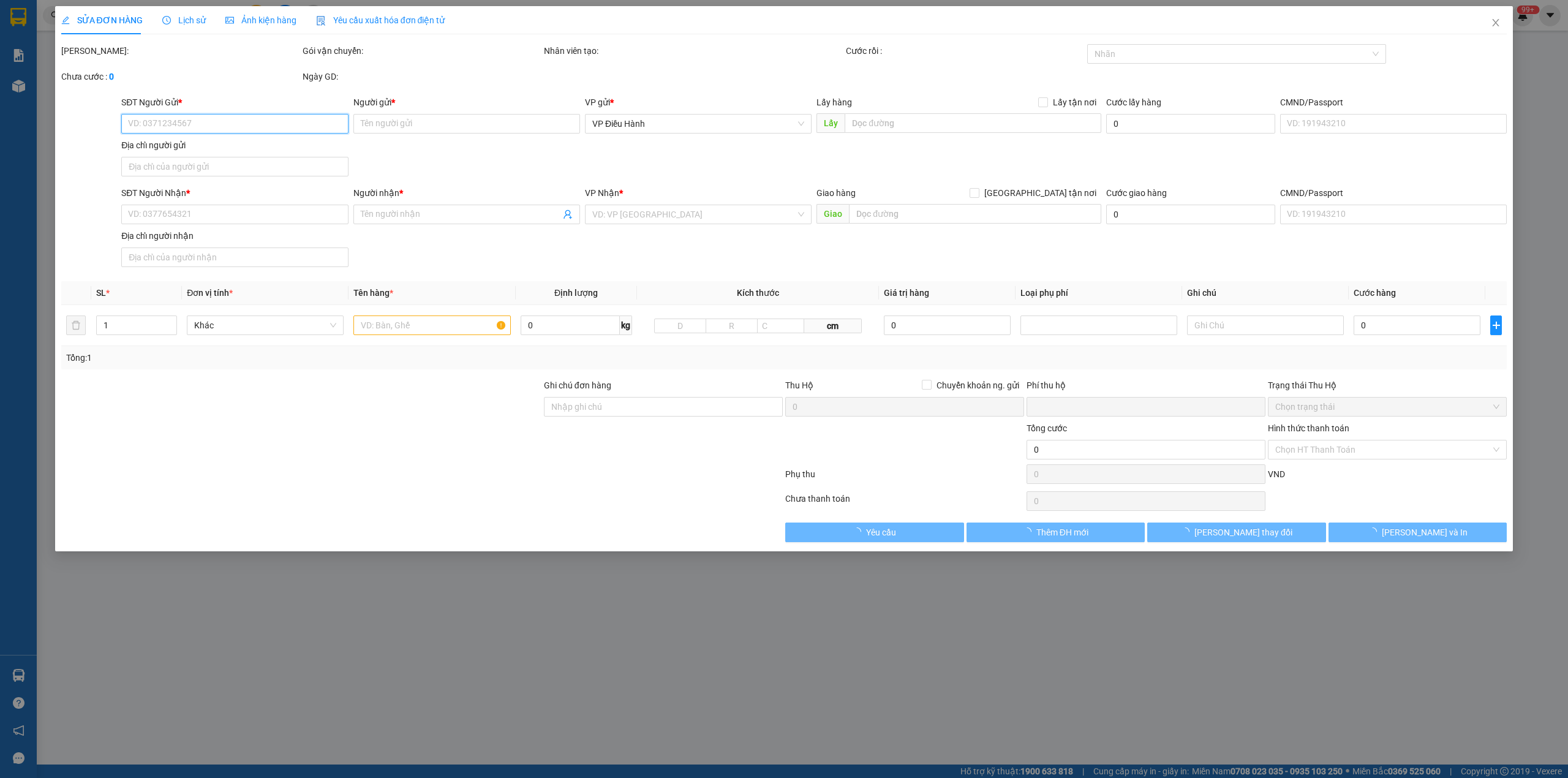
type input "0378973105"
type input "Quân"
checkbox input "true"
type input "Đón: Thôn như lâm xã [GEOGRAPHIC_DATA] ( [GEOGRAPHIC_DATA] cũ)"
type input "0339101676"
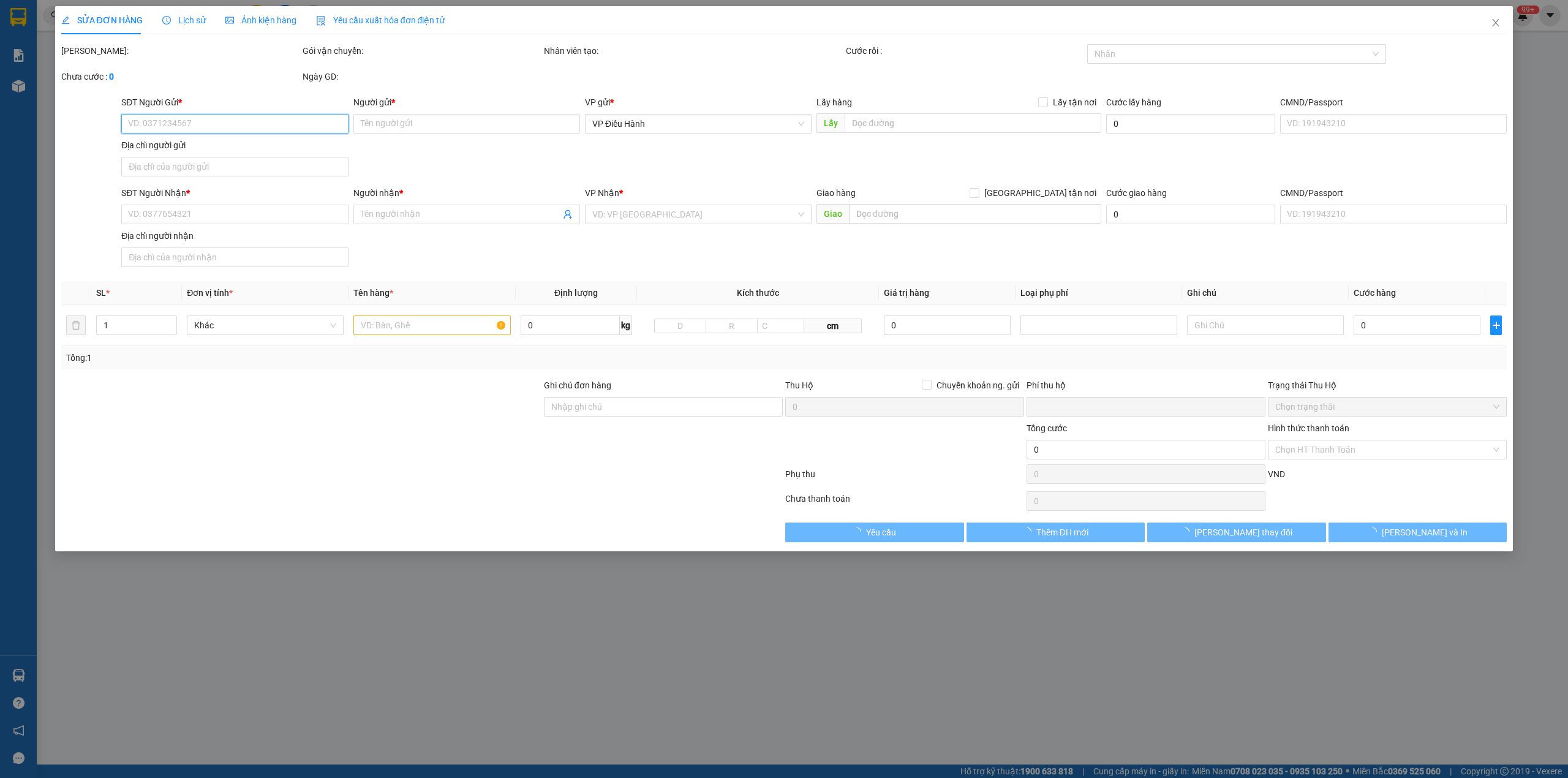
type input "Thắng"
checkbox input "true"
type input "Trả: 123 xuân phương [GEOGRAPHIC_DATA]"
type input "0"
type input "280.000"
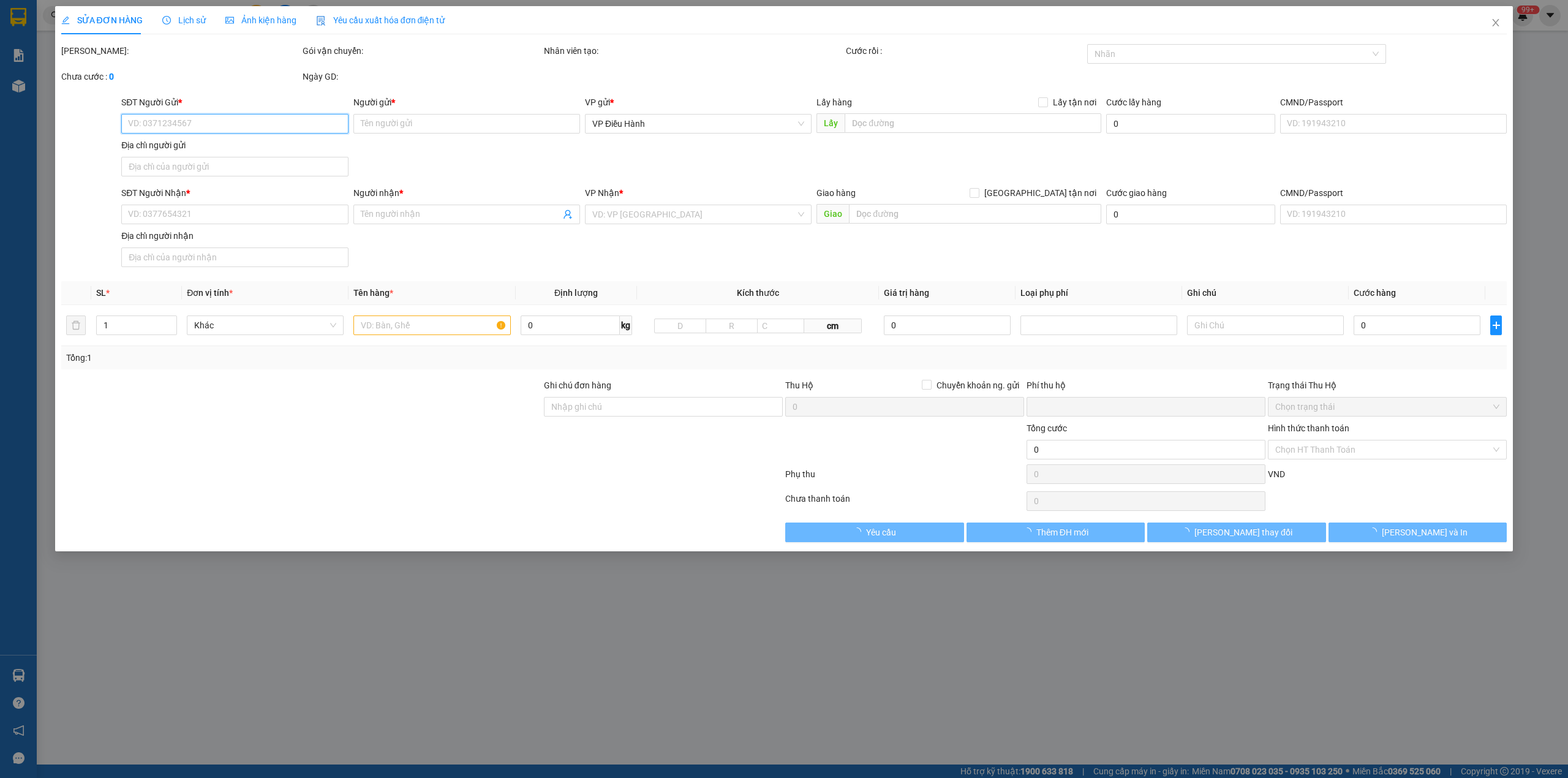
type input "280.000"
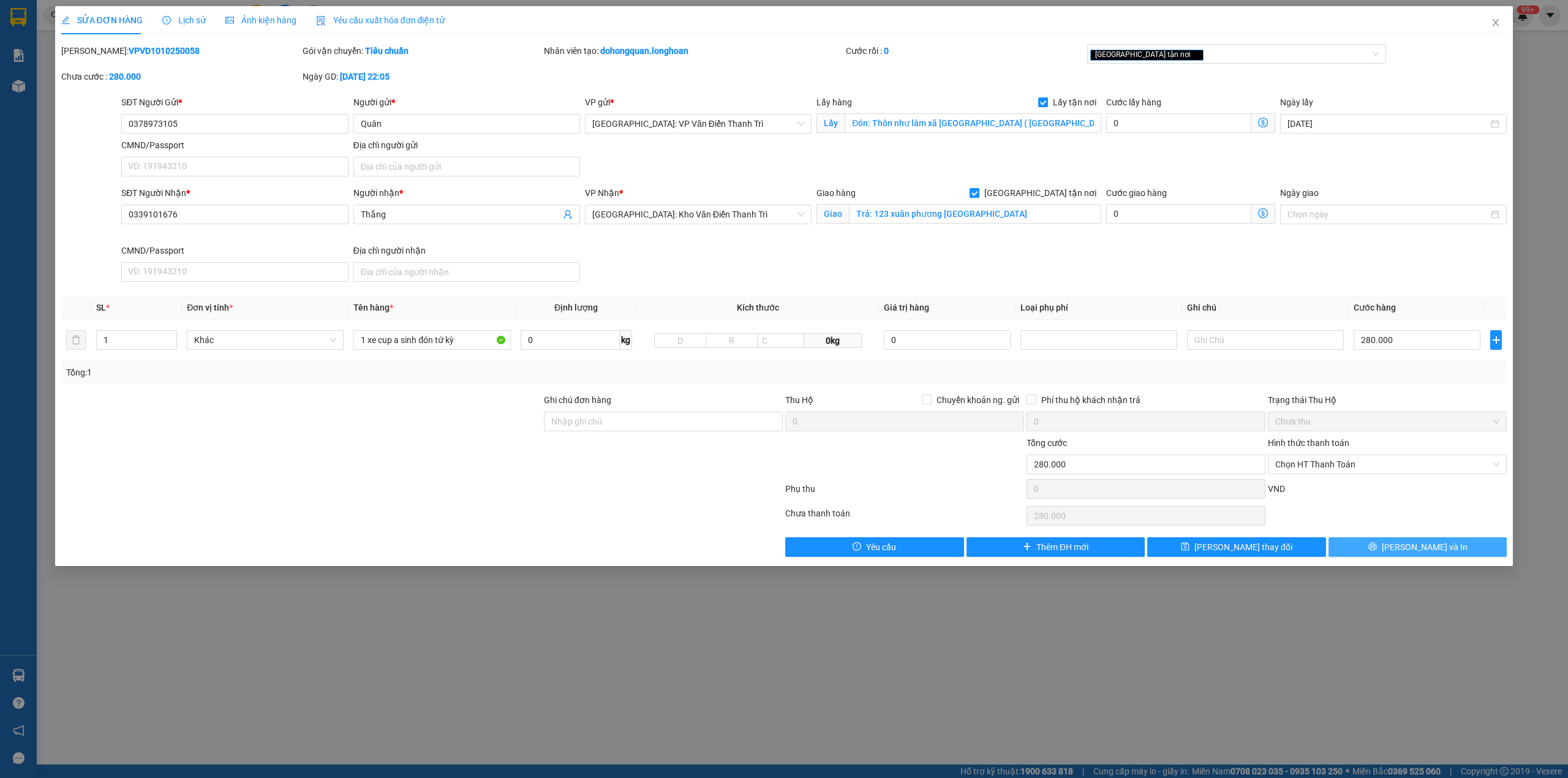
click at [1387, 550] on button "[PERSON_NAME] và In" at bounding box center [1418, 547] width 179 height 20
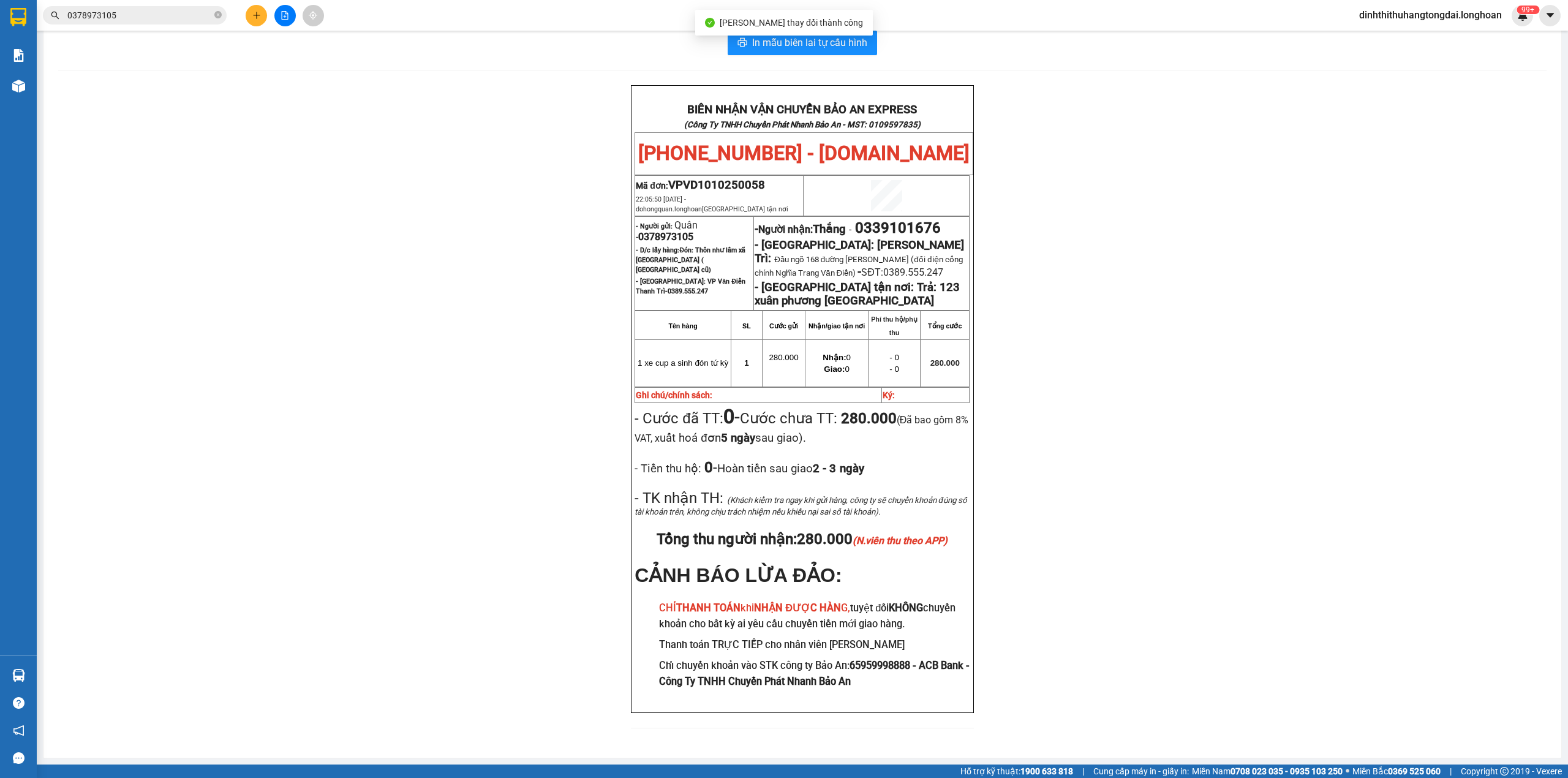
scroll to position [49, 0]
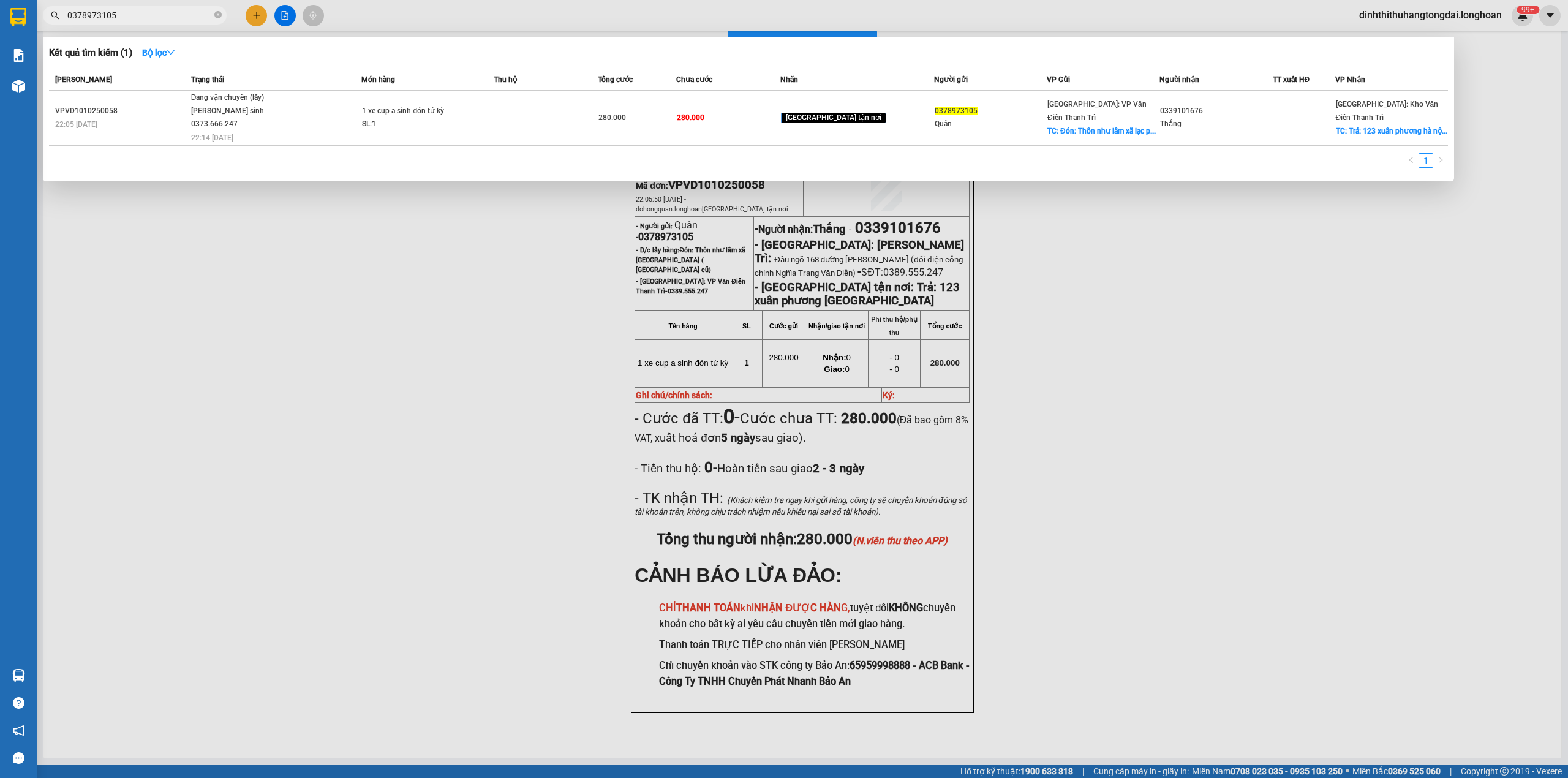
click at [138, 17] on input "0378973105" at bounding box center [140, 15] width 144 height 13
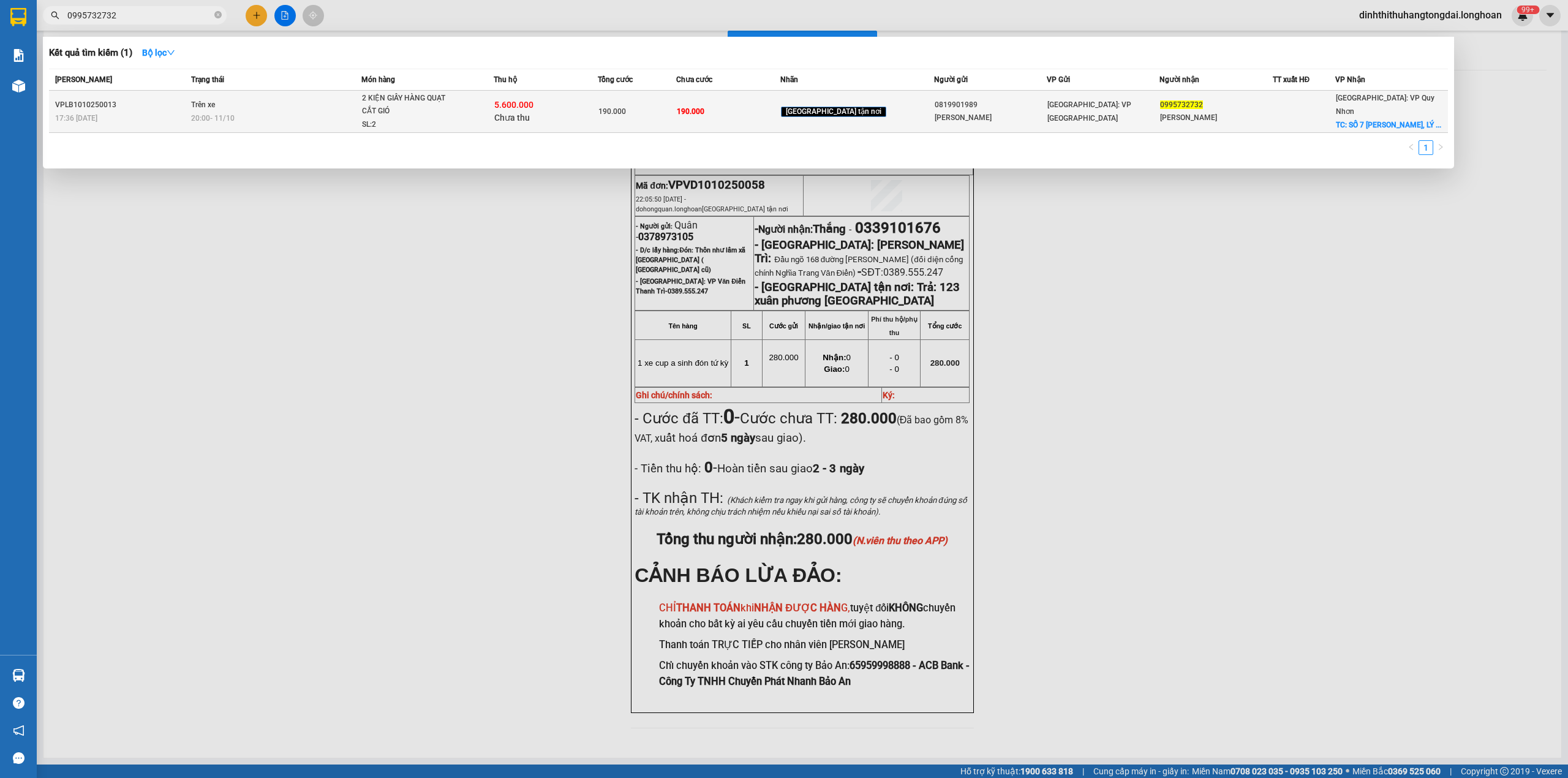
type input "0995732732"
click at [302, 126] on td "Trên xe 20:00 [DATE]" at bounding box center [275, 112] width 174 height 43
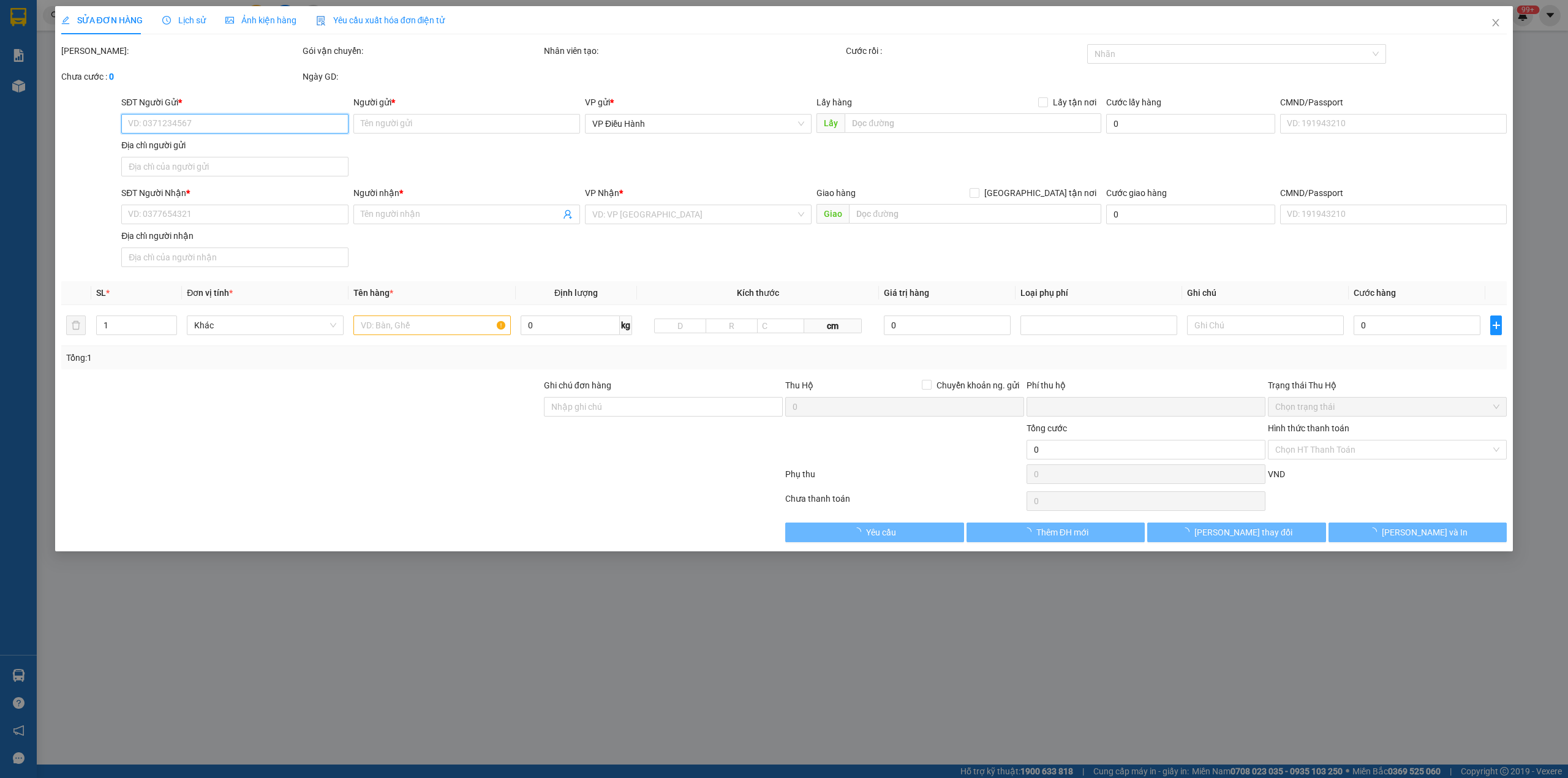
type input "0819901989"
type input "[PERSON_NAME]"
type input "0995732732"
type input "[PERSON_NAME]"
checkbox input "true"
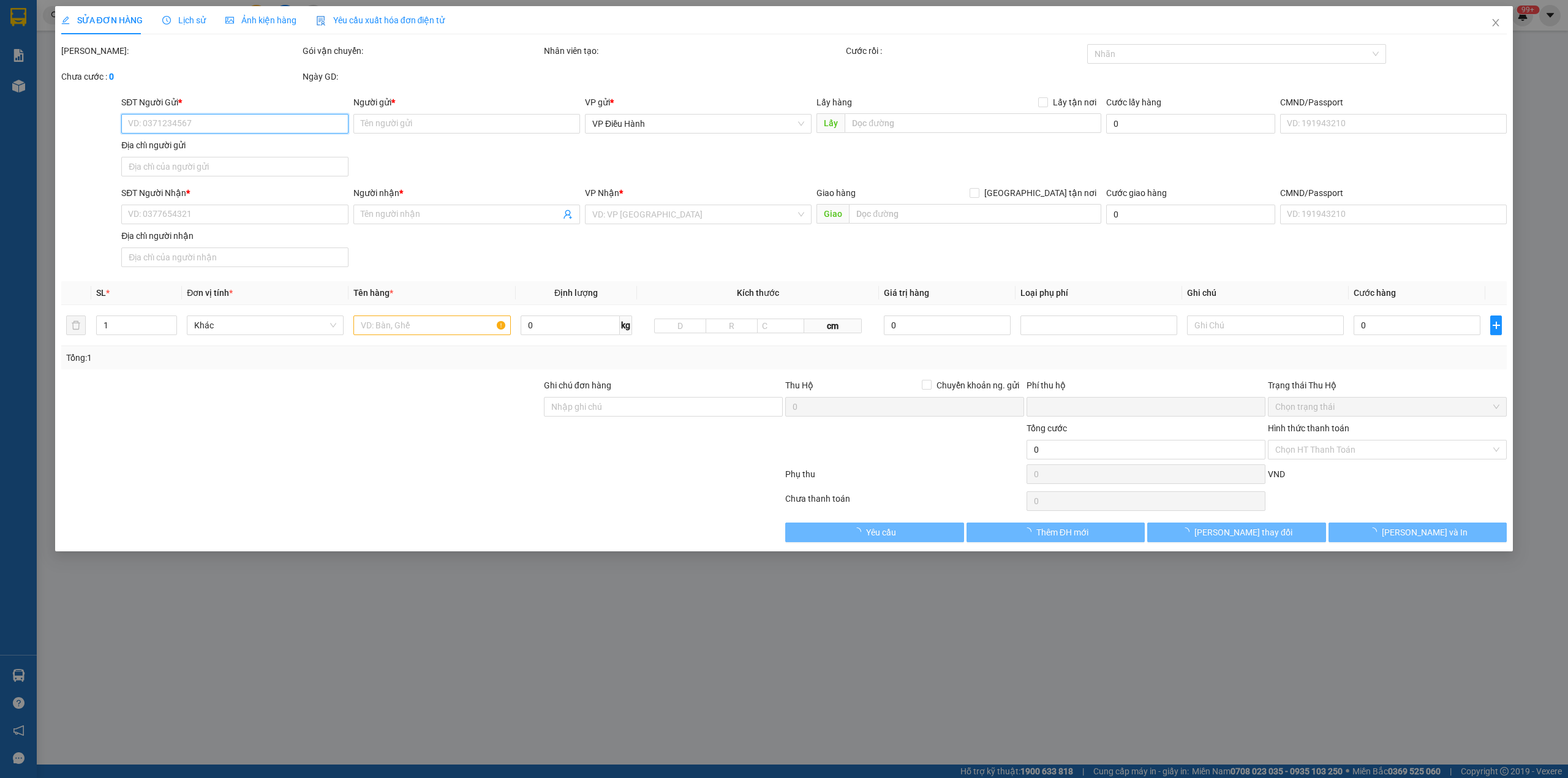
type input "SỐ 7 [PERSON_NAME], [PERSON_NAME], [PERSON_NAME], [GEOGRAPHIC_DATA]"
type input "190.000"
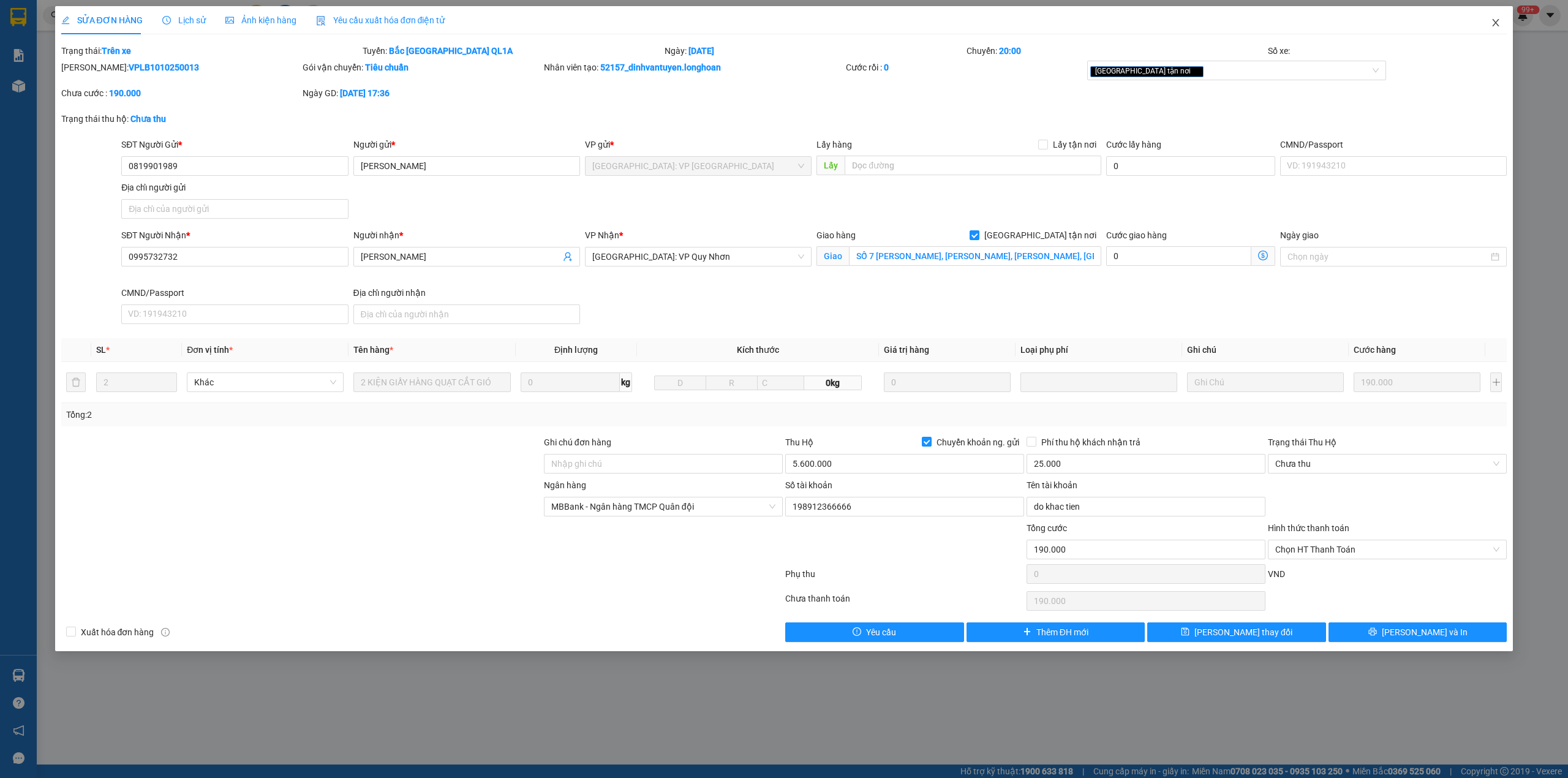
drag, startPoint x: 1495, startPoint y: 13, endPoint x: 1481, endPoint y: 17, distance: 14.6
click at [1493, 13] on span "Close" at bounding box center [1495, 23] width 34 height 34
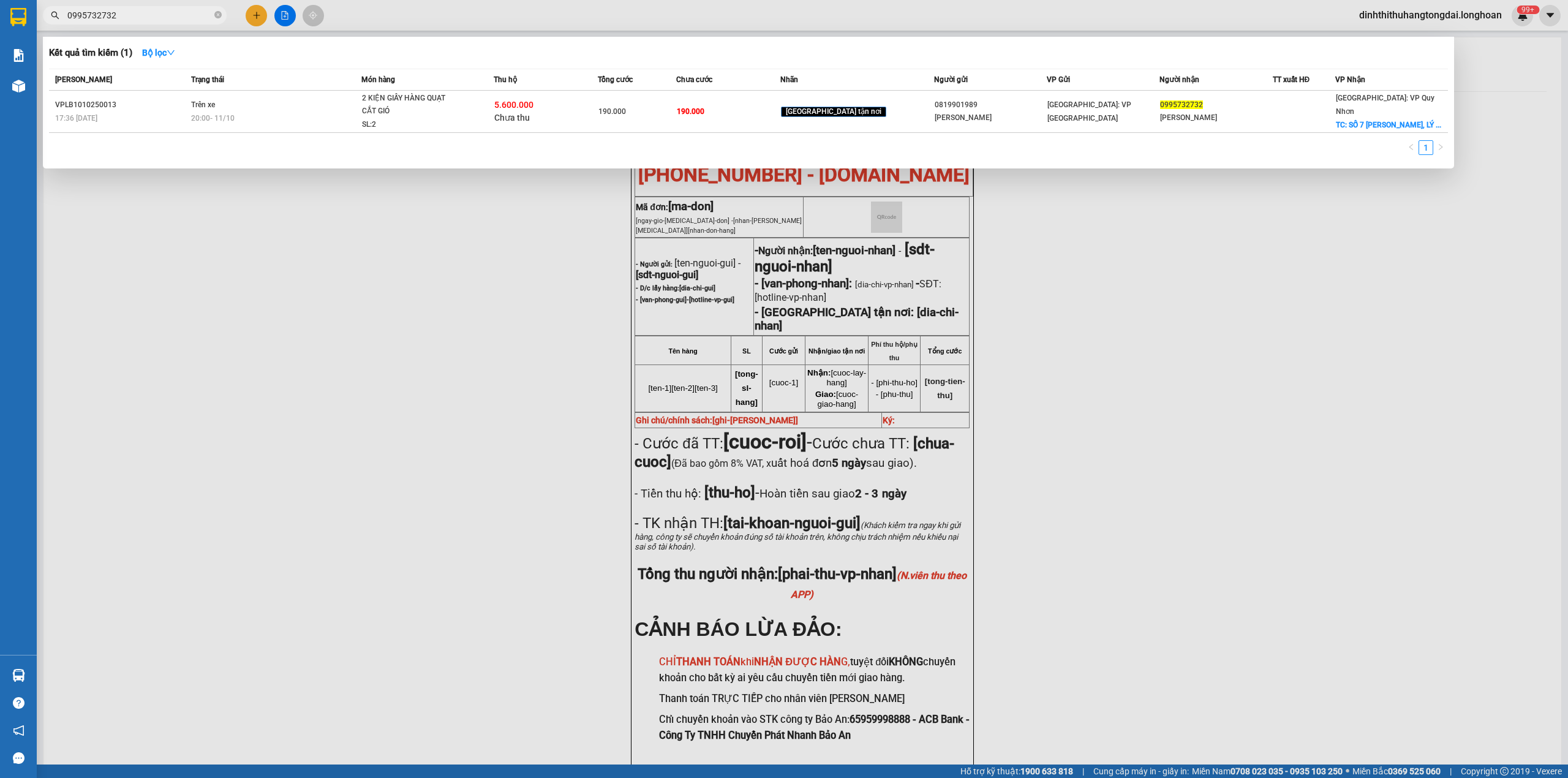
click at [121, 10] on input "0995732732" at bounding box center [140, 15] width 144 height 13
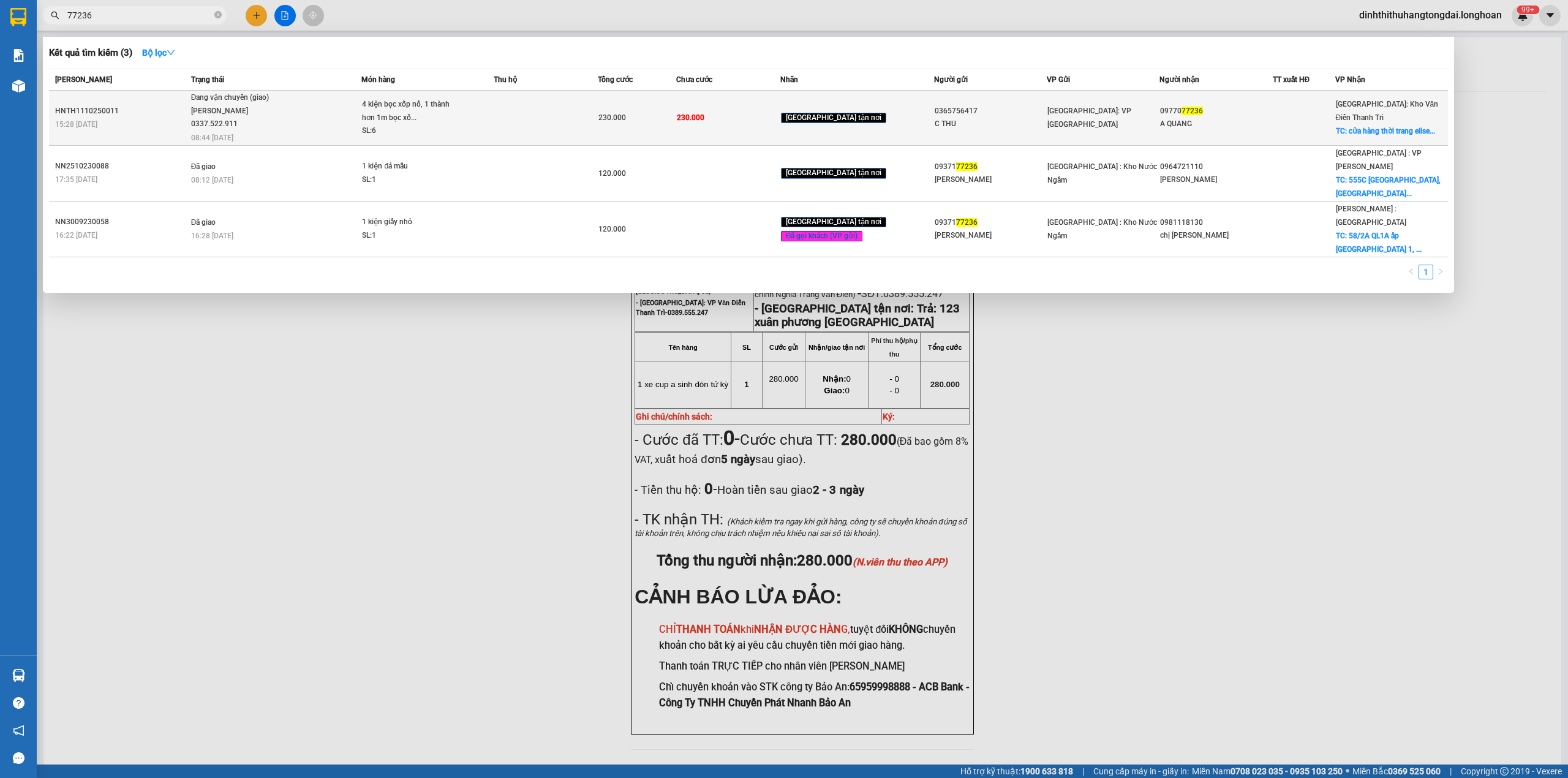
type input "77236"
click at [283, 111] on div "[PERSON_NAME] 0337.522.911" at bounding box center [237, 118] width 92 height 27
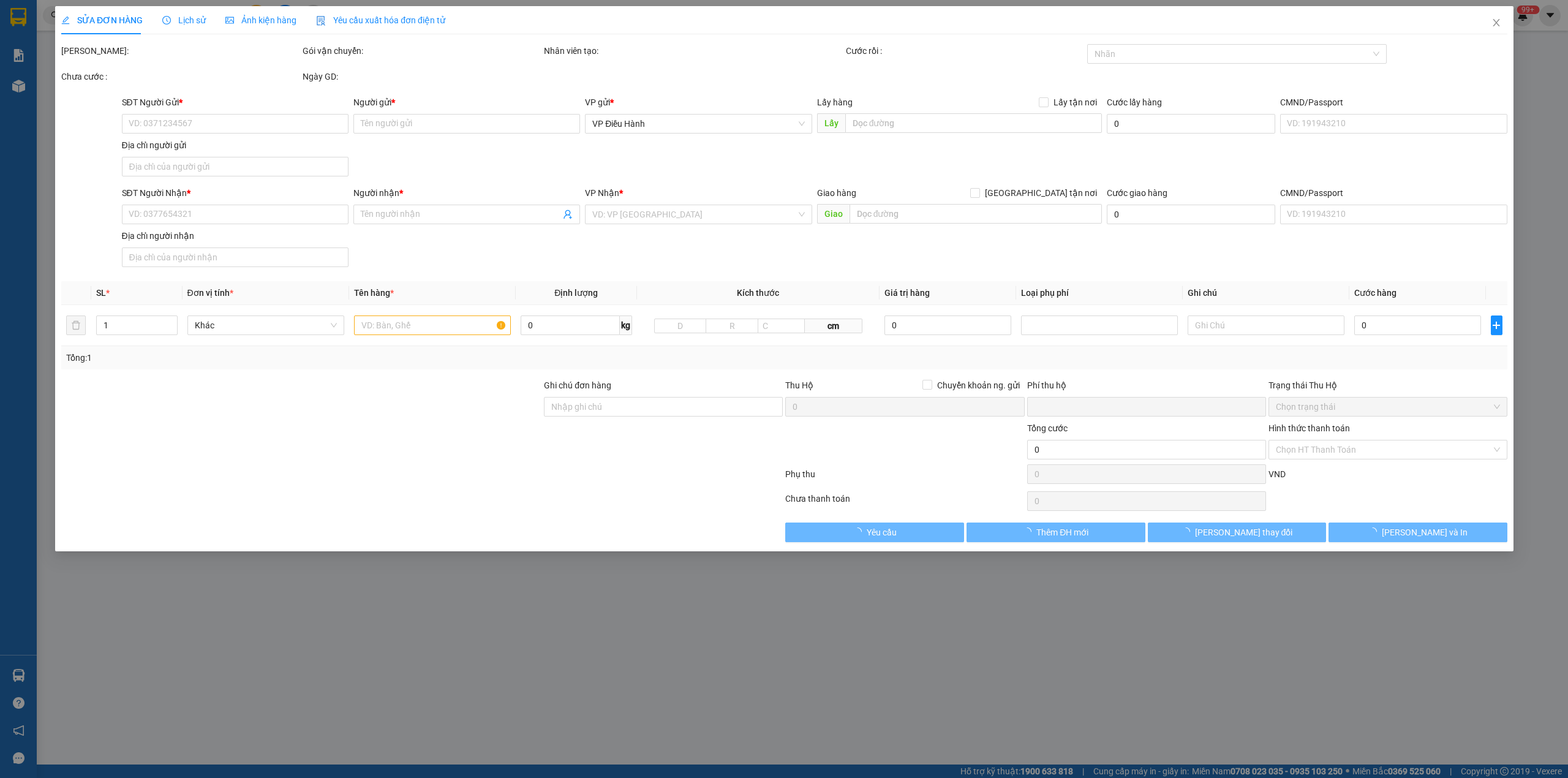
type input "0365756417"
type input "C THU"
type input "0977077236"
type input "A QUANG"
checkbox input "true"
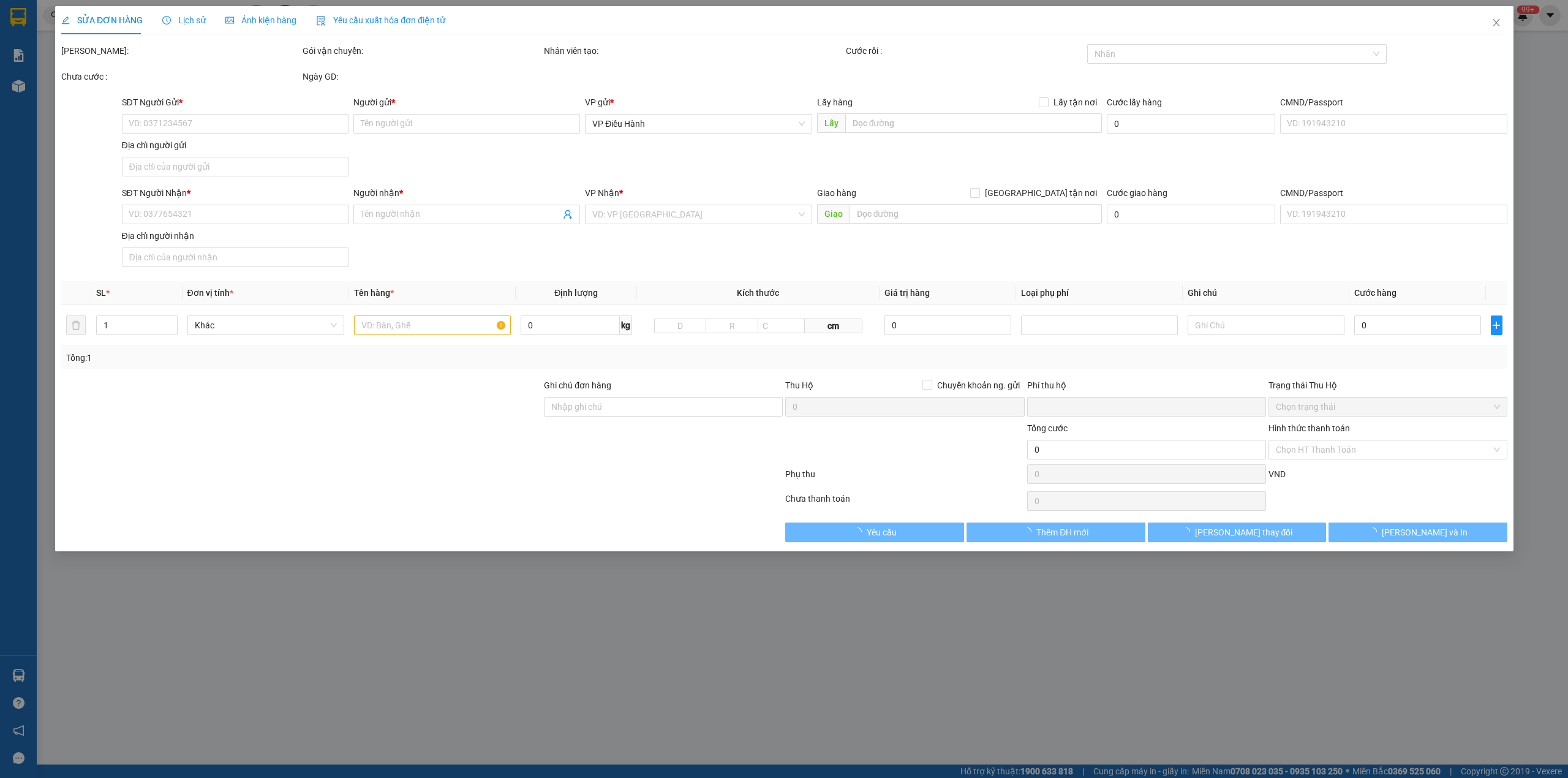
type input "cửa hàng thời trang elise 215 hoàng văn thụ dĩnh kế [GEOGRAPHIC_DATA]"
type input "hàng dễ vỡ xin nhẹ tay"
type input "0"
type input "230.000"
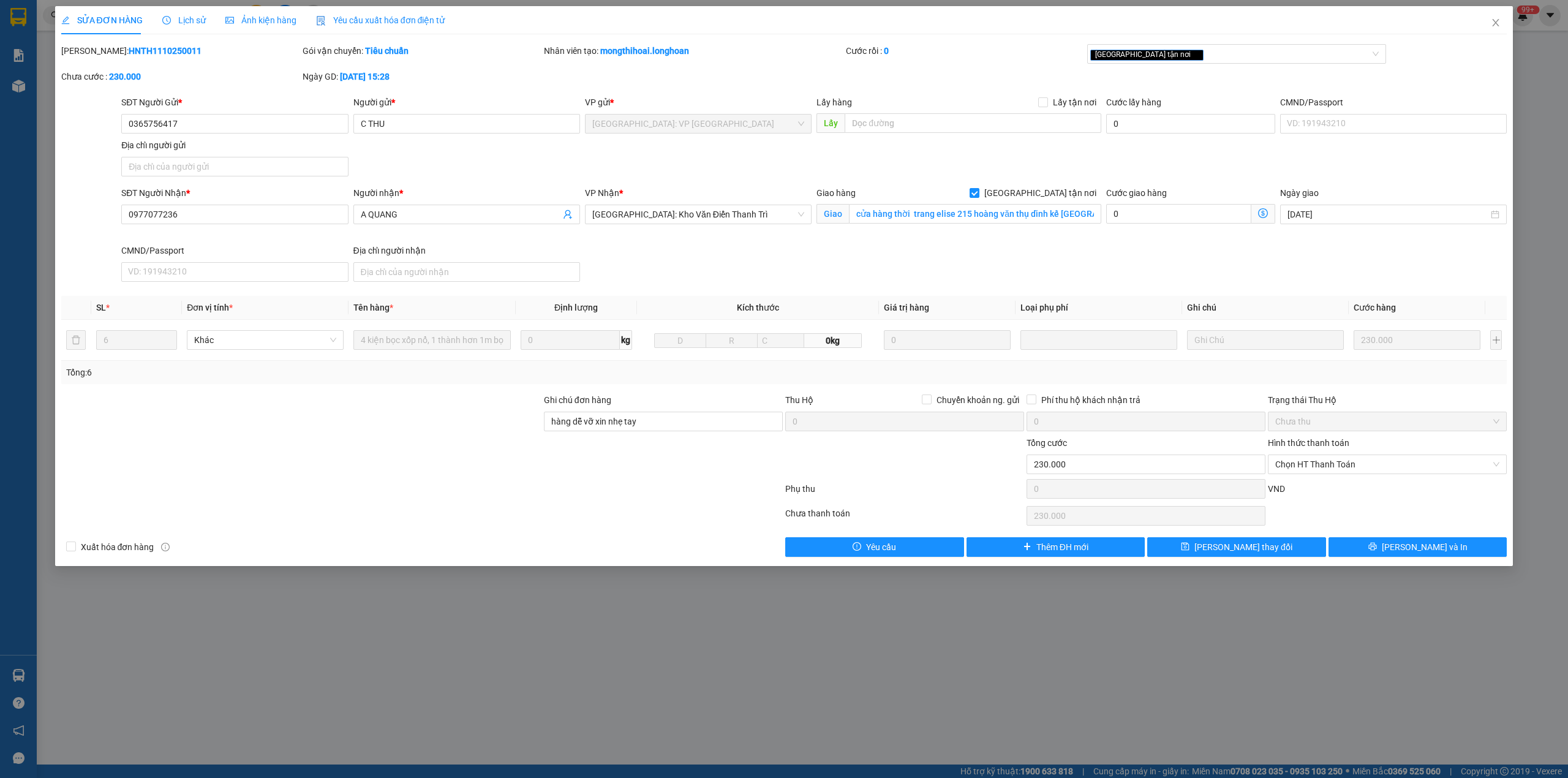
click at [175, 20] on span "Lịch sử" at bounding box center [184, 20] width 43 height 10
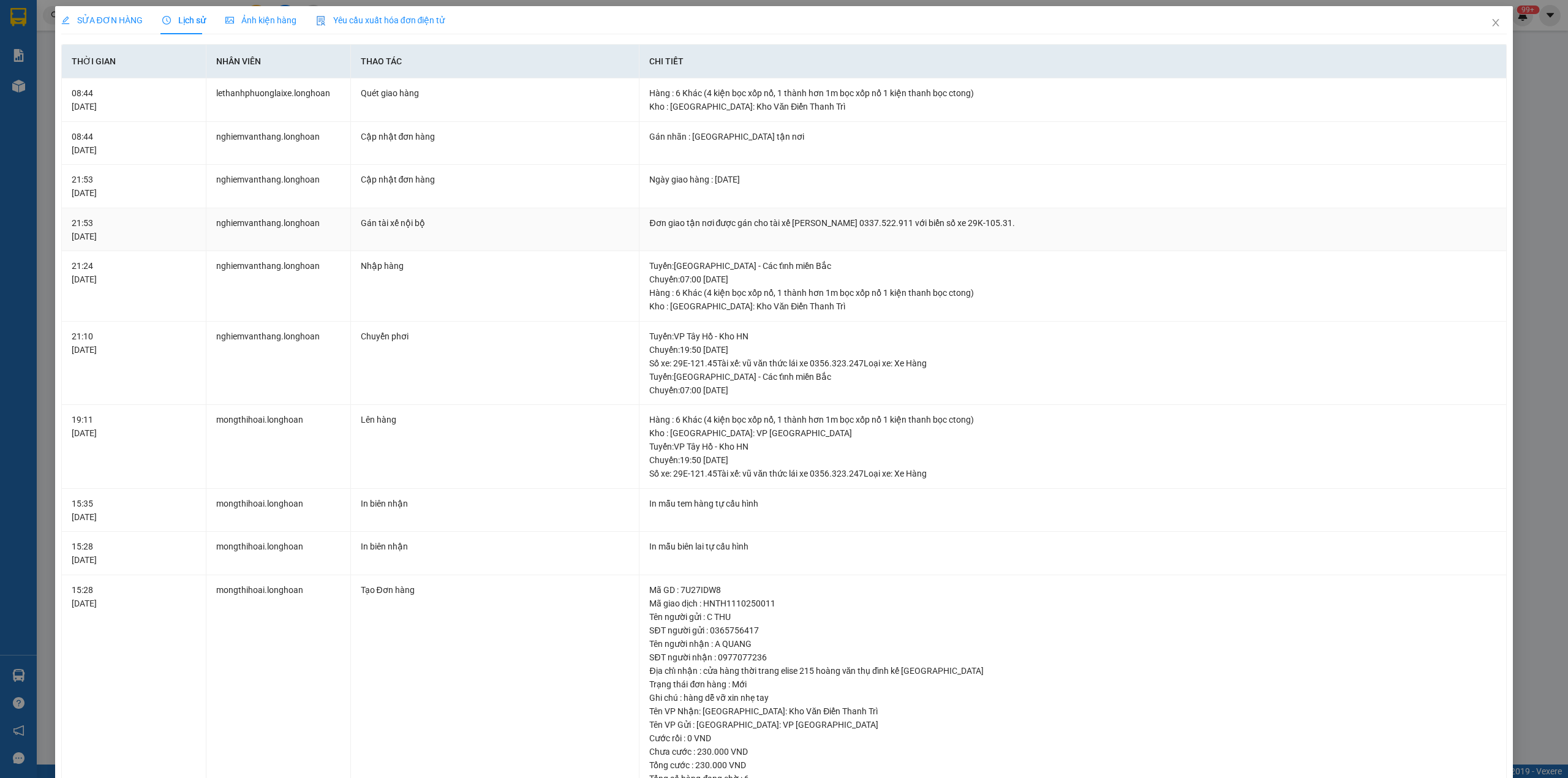
drag, startPoint x: 785, startPoint y: 223, endPoint x: 1024, endPoint y: 223, distance: 239.0
click at [1024, 223] on div "Đơn giao tận nơi được gán cho tài xế [PERSON_NAME] 0337.522.911 với biển số xe …" at bounding box center [1073, 223] width 847 height 13
copy div "[PERSON_NAME] 0337.522.911 với biển số xe 29K-105.31."
click at [1491, 25] on icon "close" at bounding box center [1496, 22] width 10 height 10
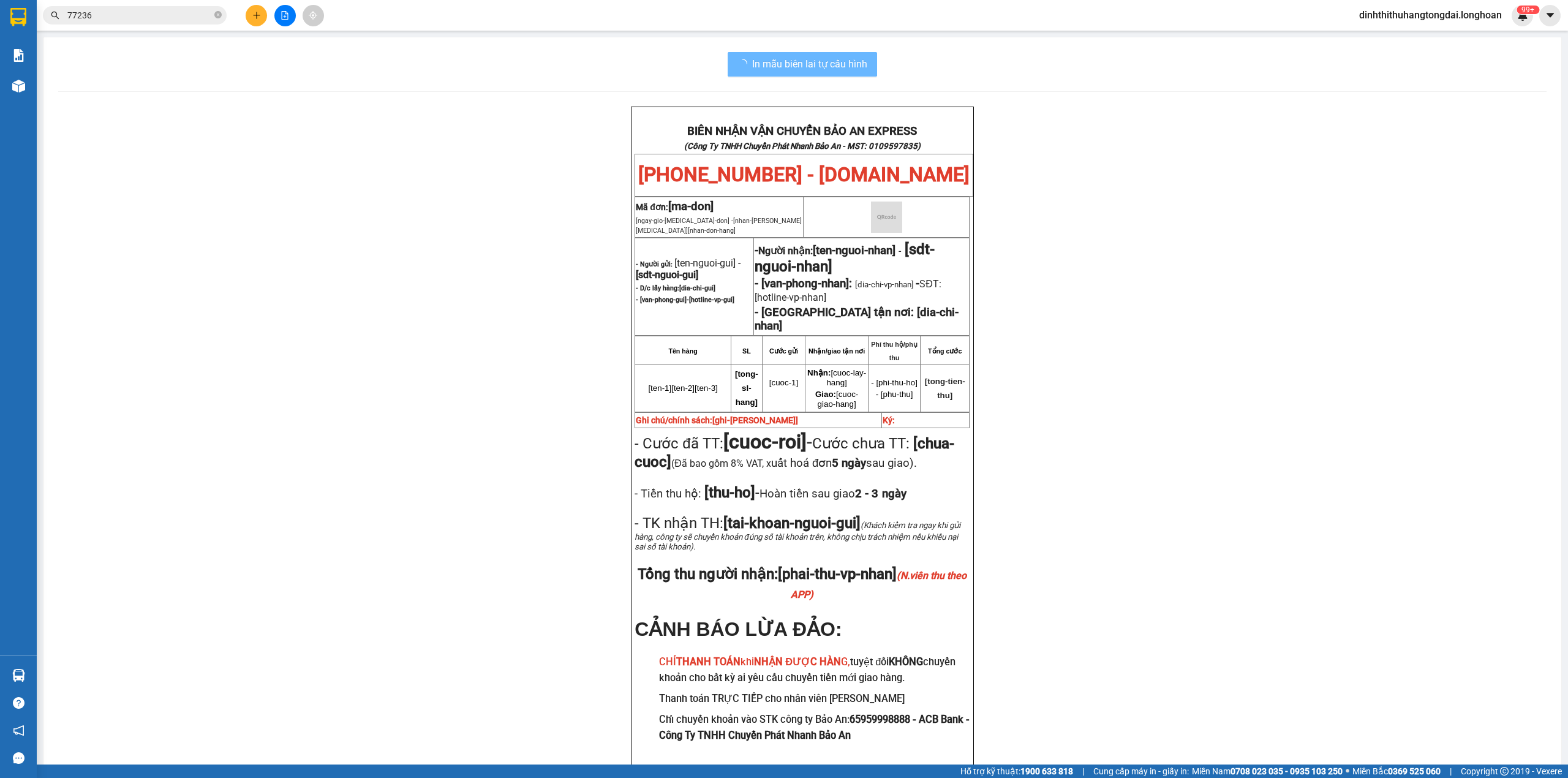
click at [160, 17] on input "77236" at bounding box center [140, 15] width 144 height 13
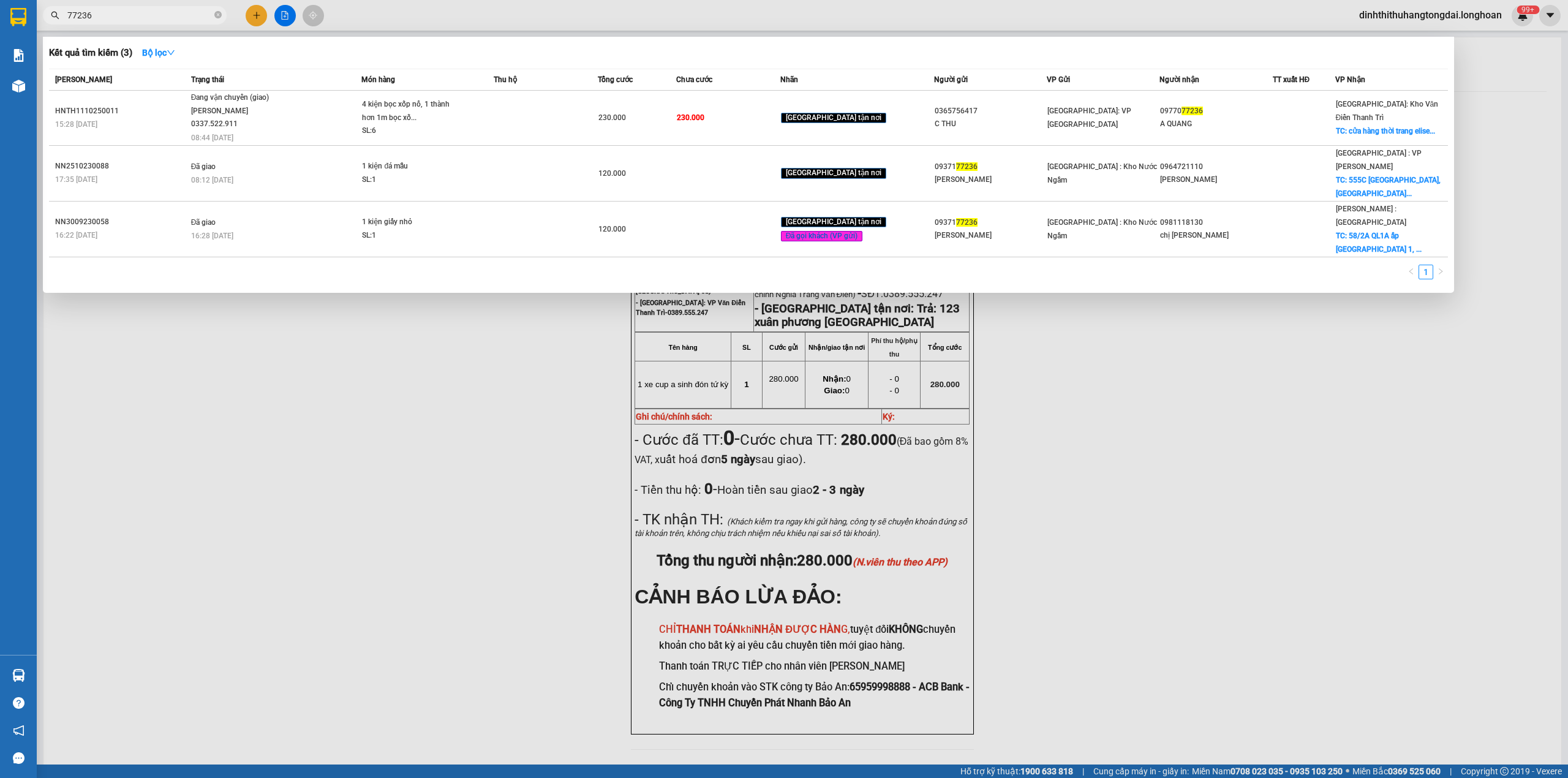
click at [160, 17] on input "77236" at bounding box center [140, 15] width 144 height 13
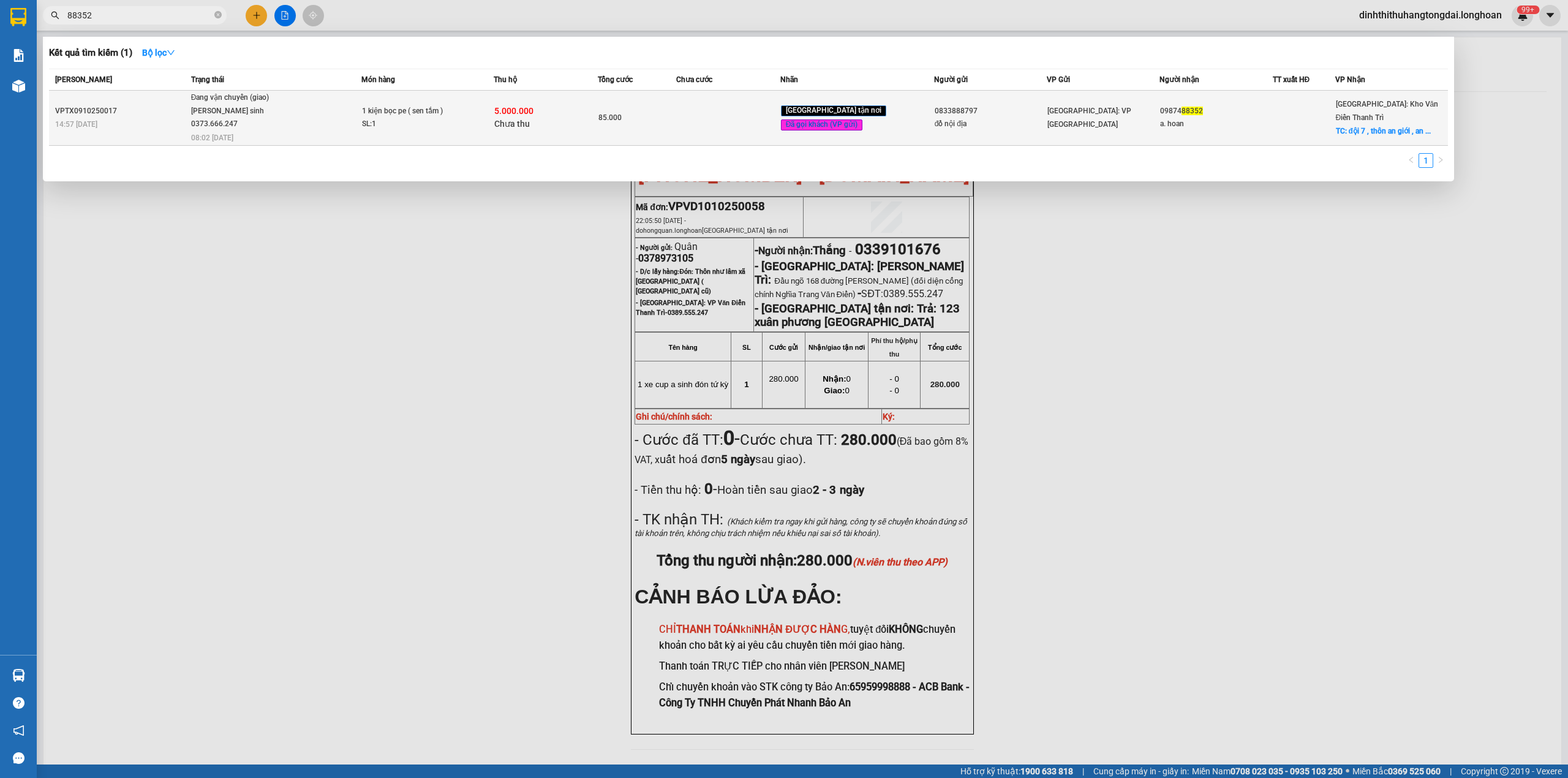
type input "88352"
click at [338, 108] on span "Đang vận chuyển (giao) [PERSON_NAME] sinh 0373.666.247 08:02 [DATE]" at bounding box center [276, 117] width 170 height 51
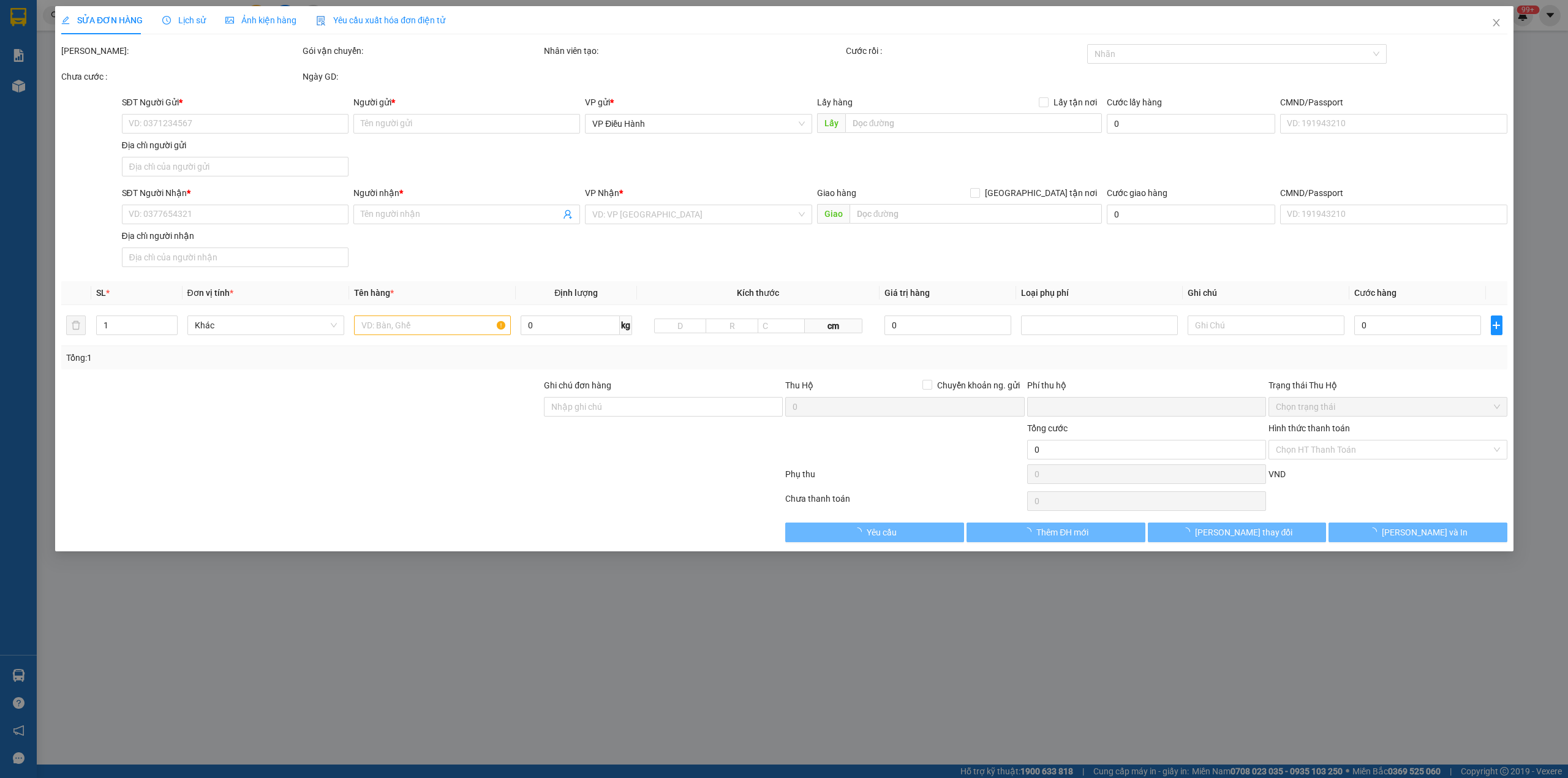
type input "0833888797"
type input "đồ nội địa"
type input "0987488352"
type input "a. hoan"
checkbox input "true"
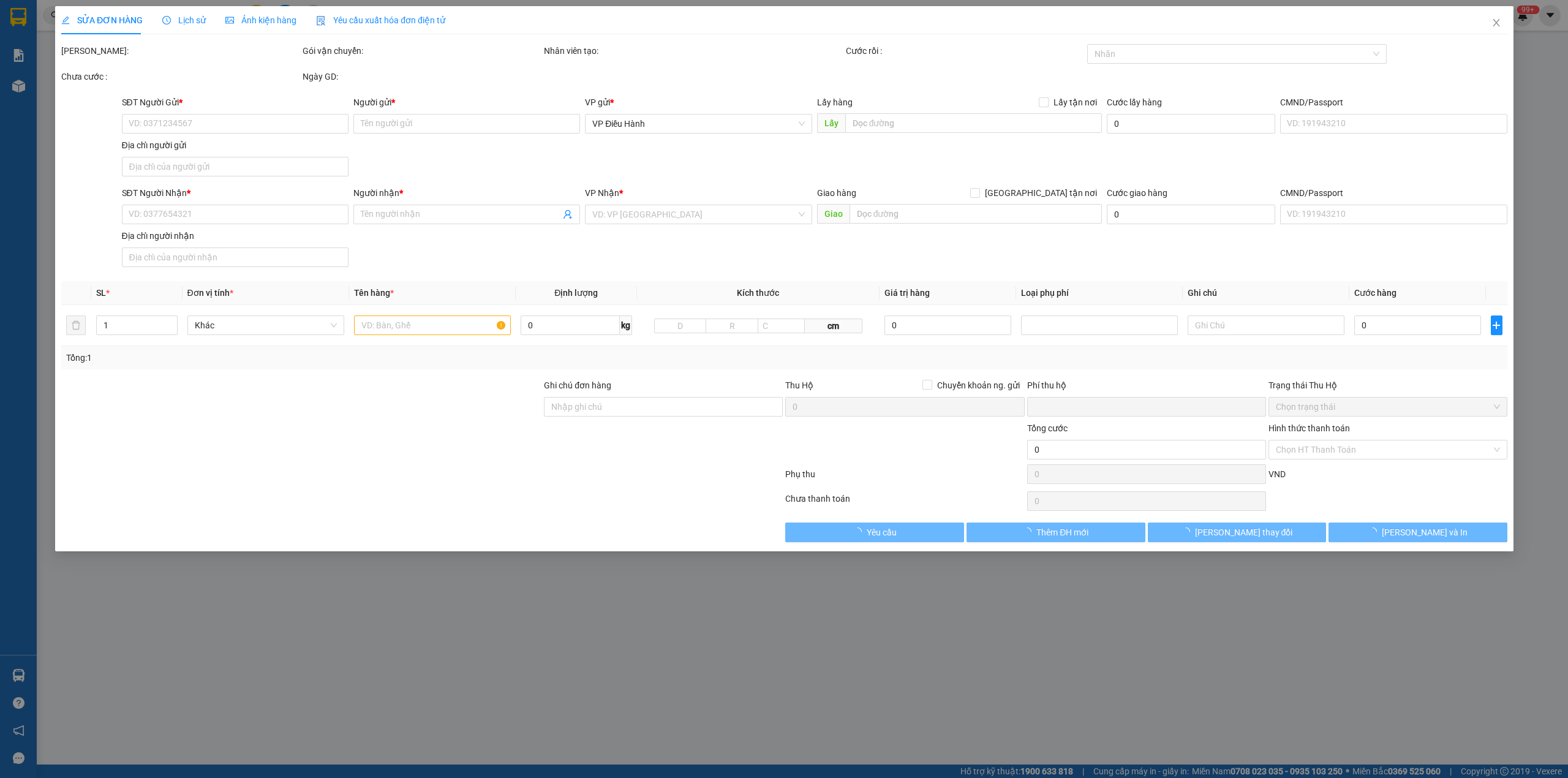
type input "đội 7 , thôn an giới , [GEOGRAPHIC_DATA] , [GEOGRAPHIC_DATA] , [GEOGRAPHIC_DATA]"
type input "nhận nguyên kiện bể vỡ không đền"
type input "85.000"
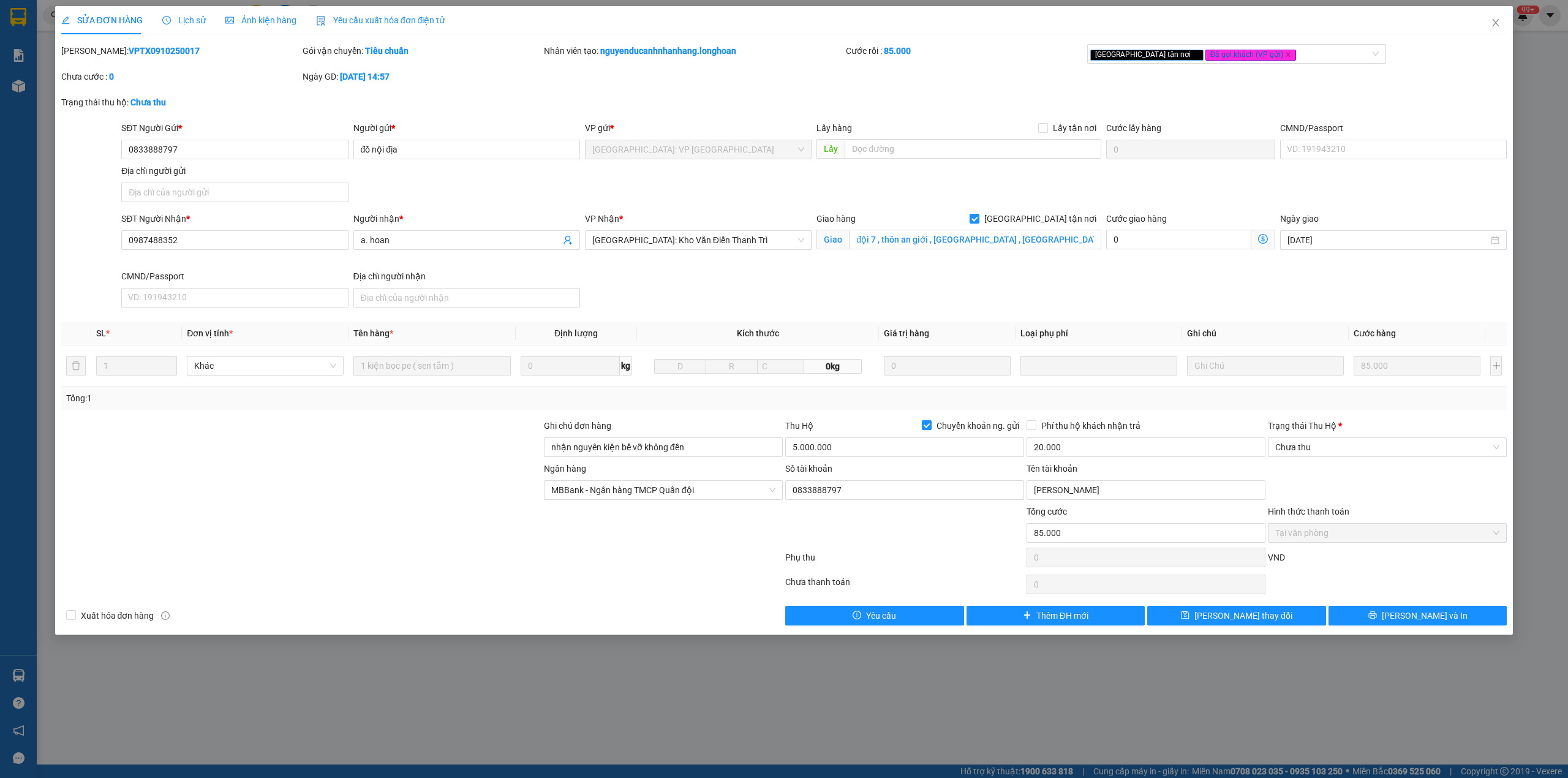
click at [178, 24] on span "Lịch sử" at bounding box center [184, 20] width 43 height 10
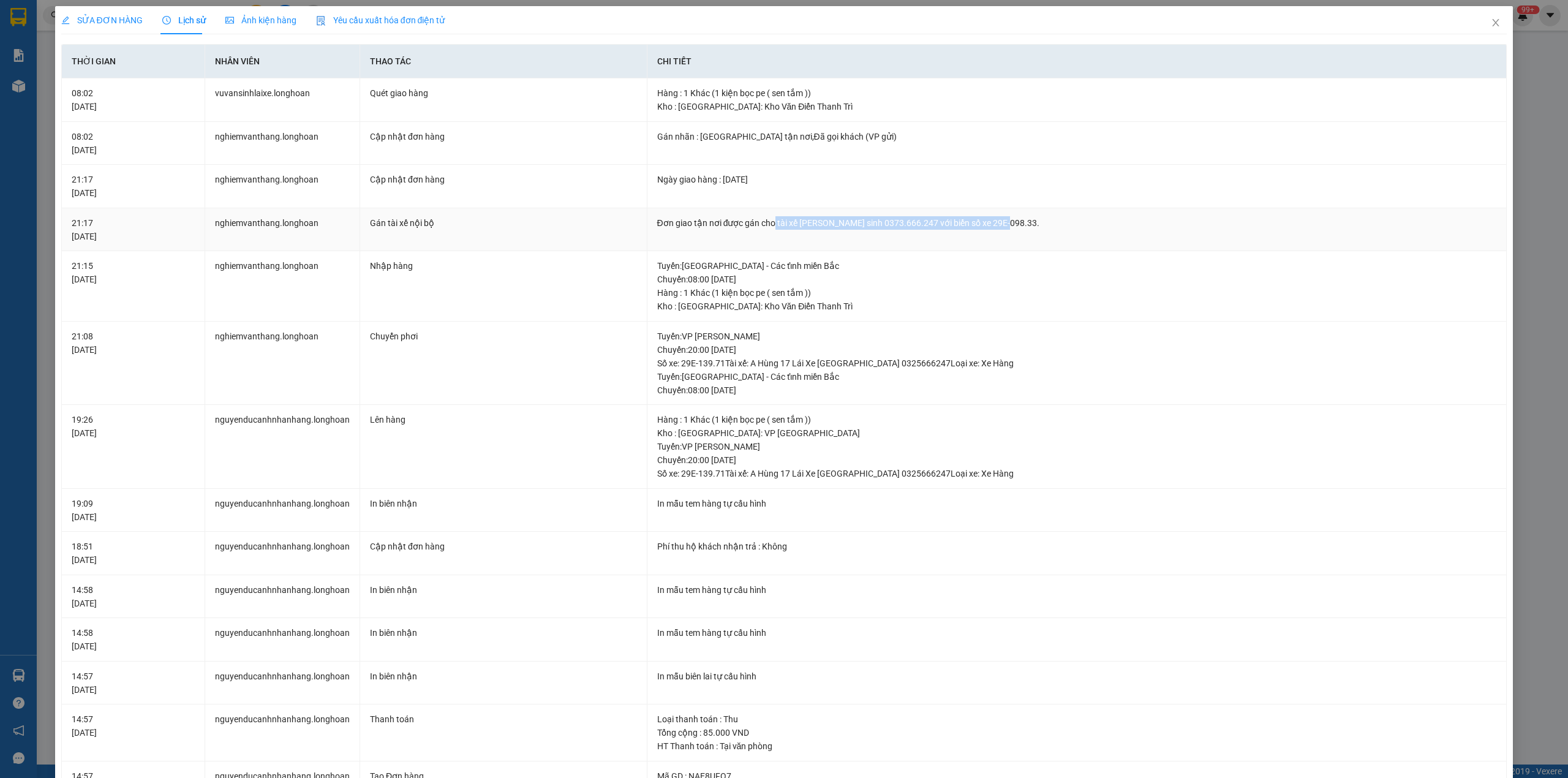
drag, startPoint x: 770, startPoint y: 222, endPoint x: 1049, endPoint y: 216, distance: 279.1
click at [1049, 216] on div "Đơn giao tận nơi được gán cho tài xế [PERSON_NAME] sinh 0373.666.247 với biển s…" at bounding box center [1077, 223] width 840 height 13
copy div "tài xế [PERSON_NAME] sinh 0373.666.247 với biển số xe 29E-098.33."
click at [1482, 31] on span "Close" at bounding box center [1495, 23] width 34 height 34
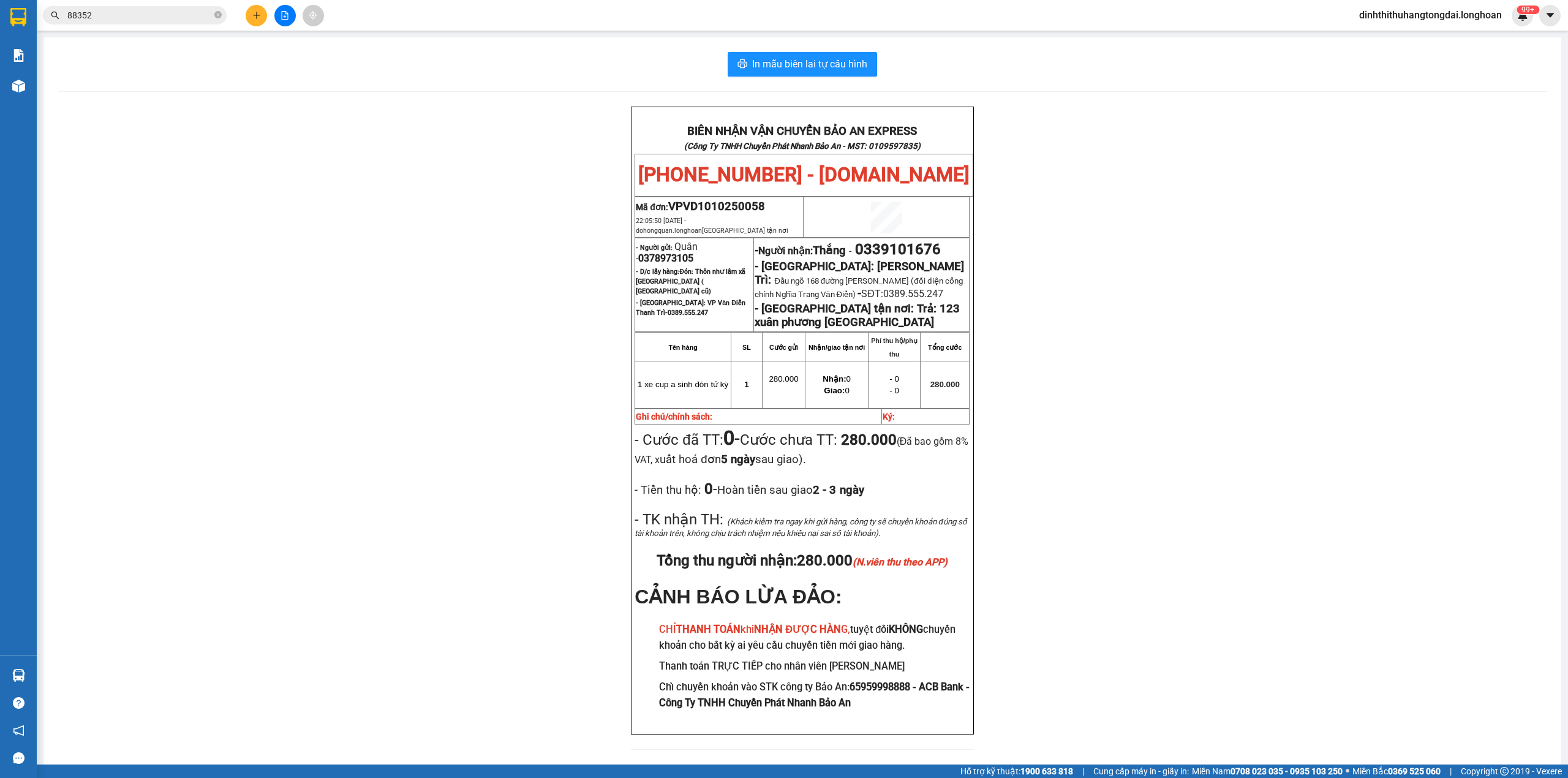
click at [143, 13] on input "88352" at bounding box center [140, 15] width 144 height 13
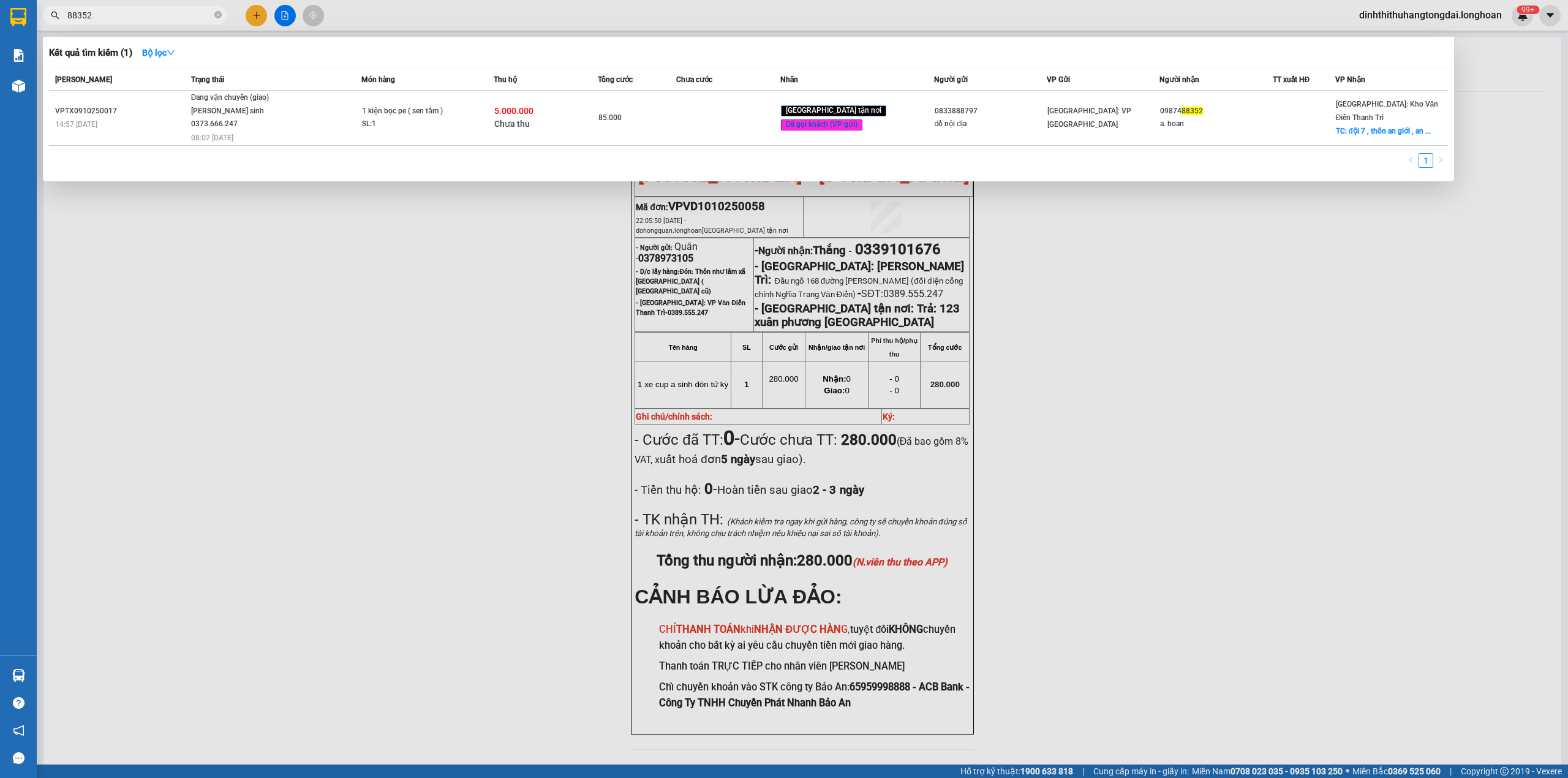
click at [143, 13] on input "88352" at bounding box center [140, 15] width 144 height 13
paste input "0967997456"
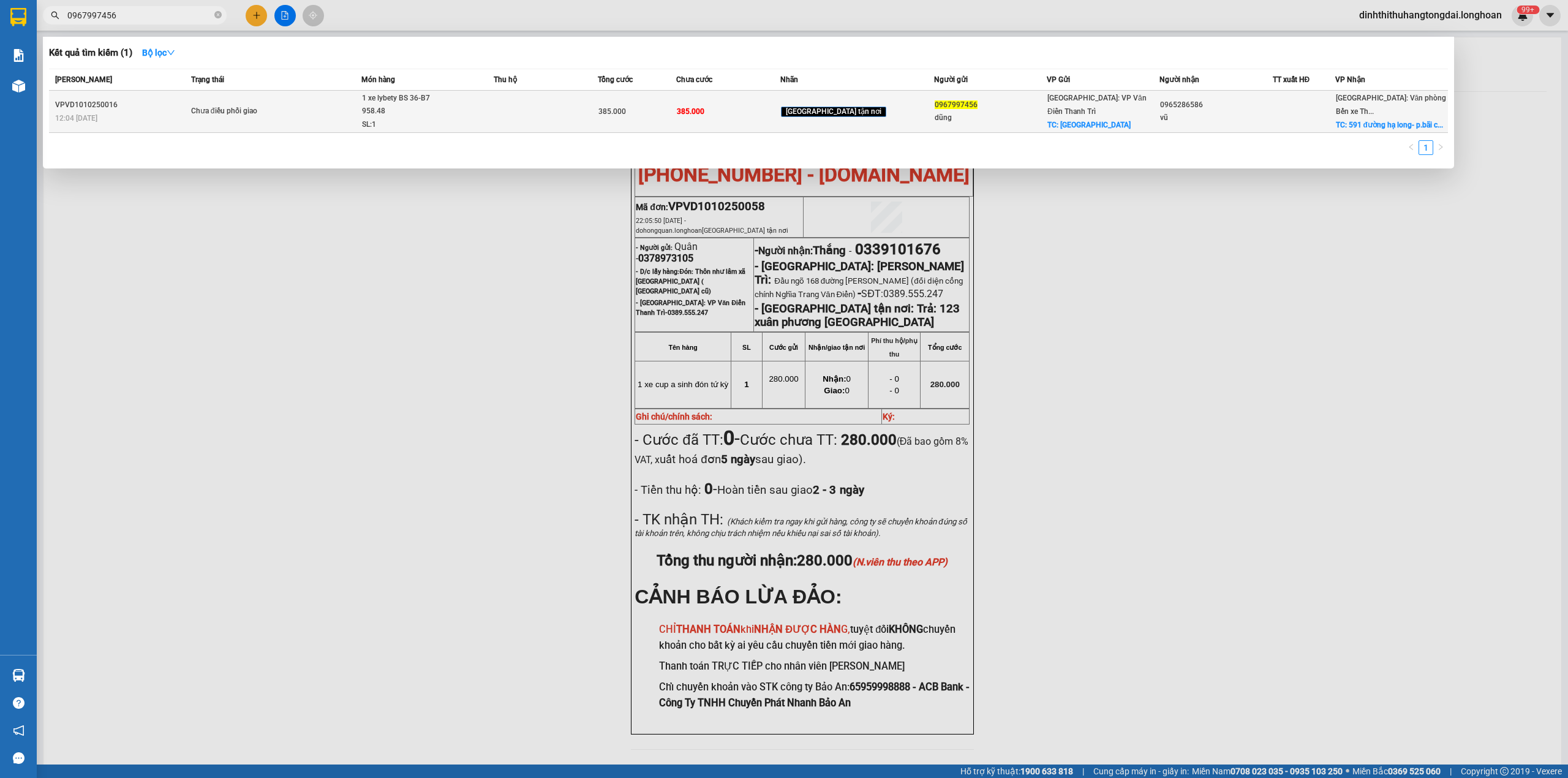
type input "0967997456"
click at [343, 116] on span "Chưa điều phối giao" at bounding box center [276, 111] width 170 height 13
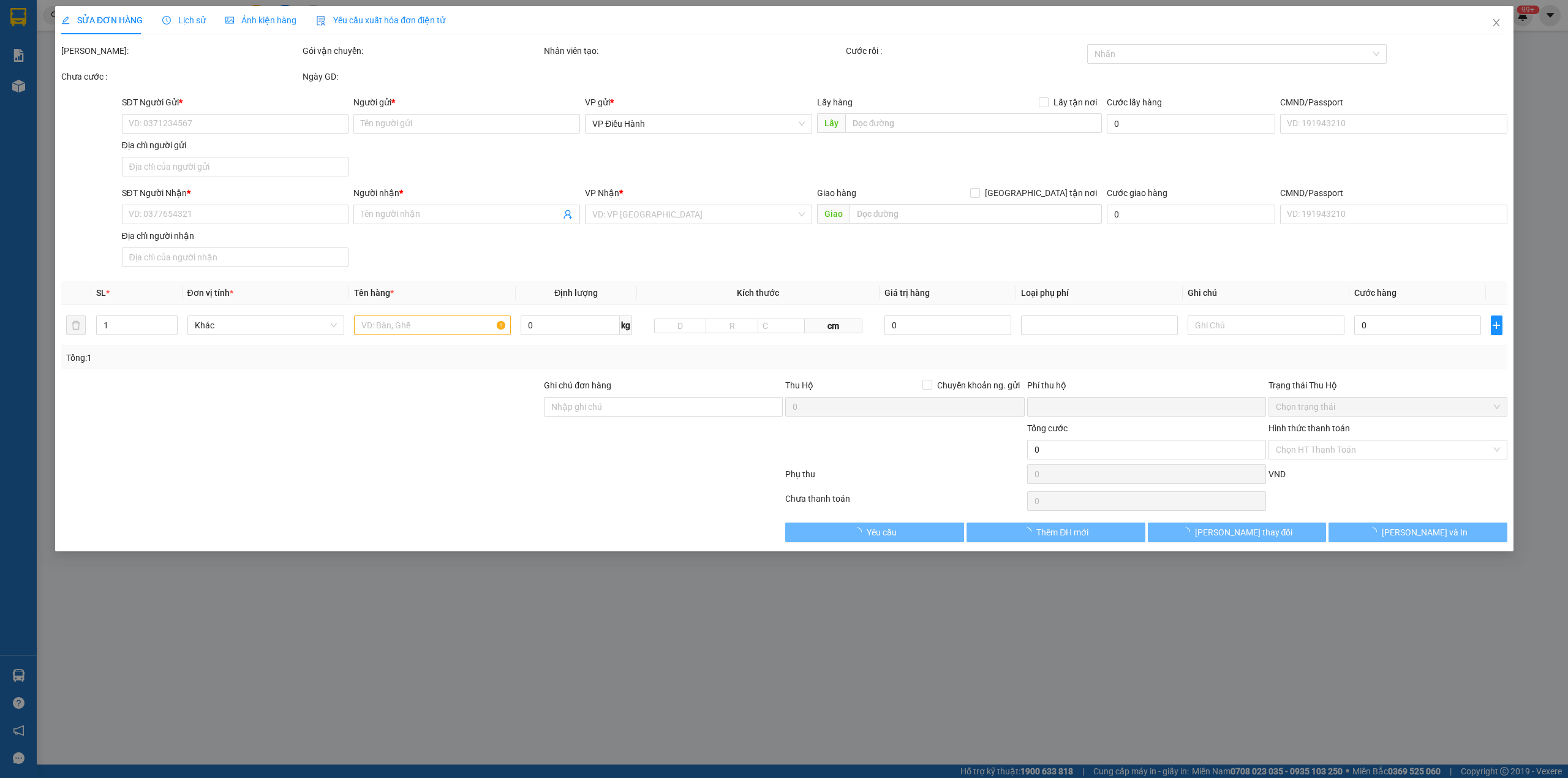
type input "0967997456"
type input "dũng"
checkbox input "true"
type input "[GEOGRAPHIC_DATA]"
type input "0965286586"
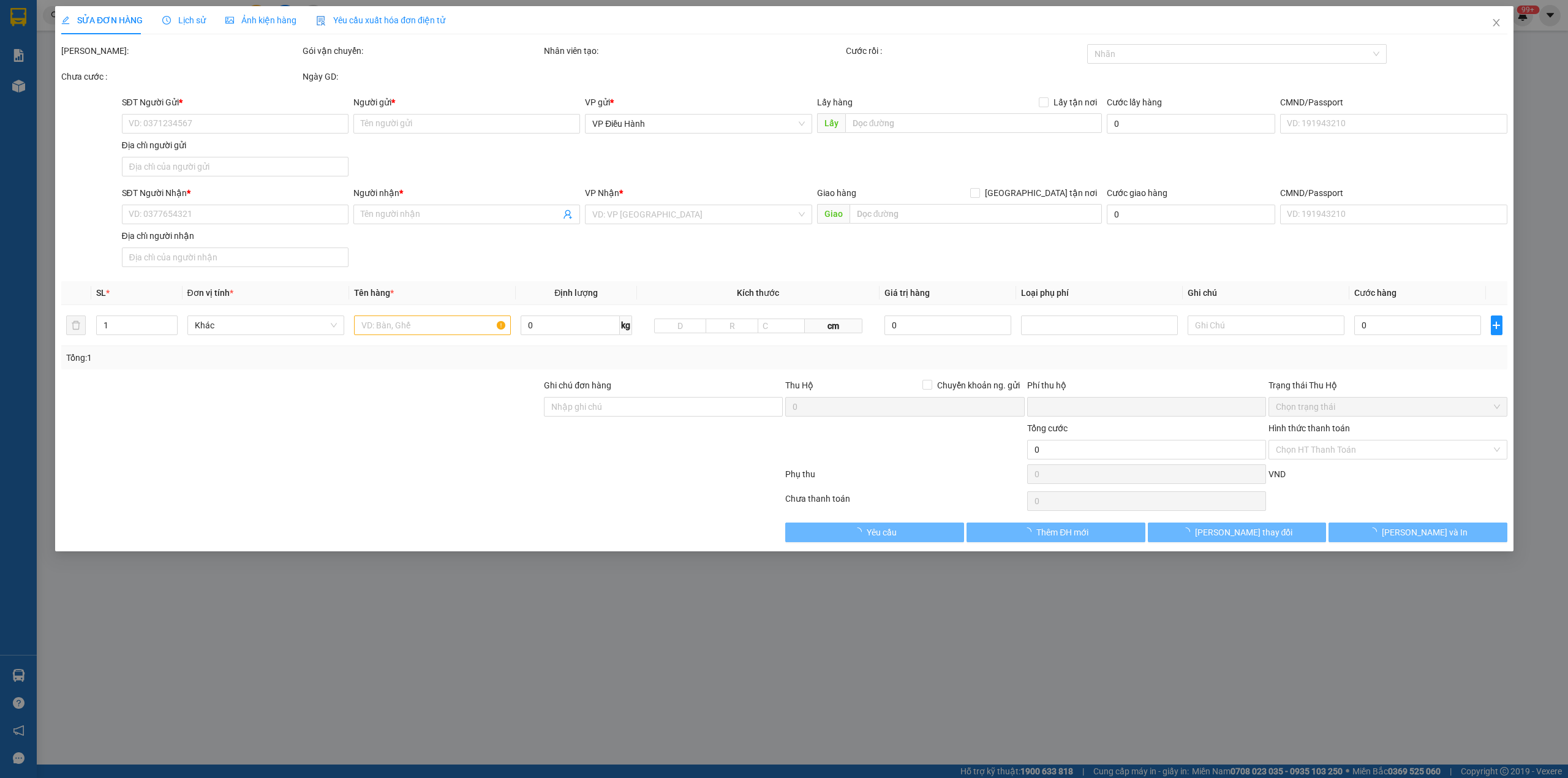
type input "vũ"
checkbox input "true"
type input "591 đường hạ long- p.bãi cháy-[GEOGRAPHIC_DATA]"
type input "1 chìa khoá, ko đăng ký"
type input "0"
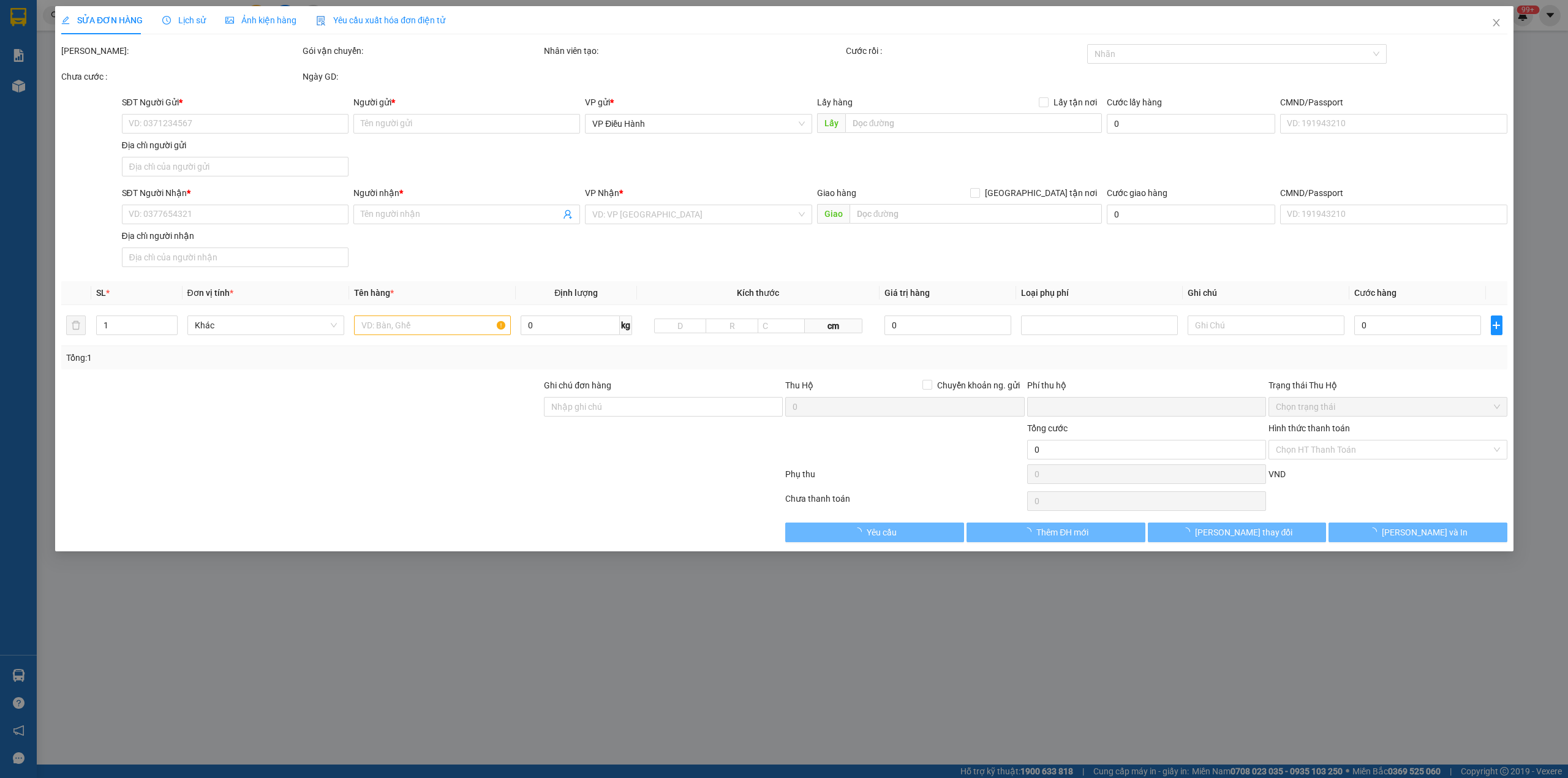
type input "385.000"
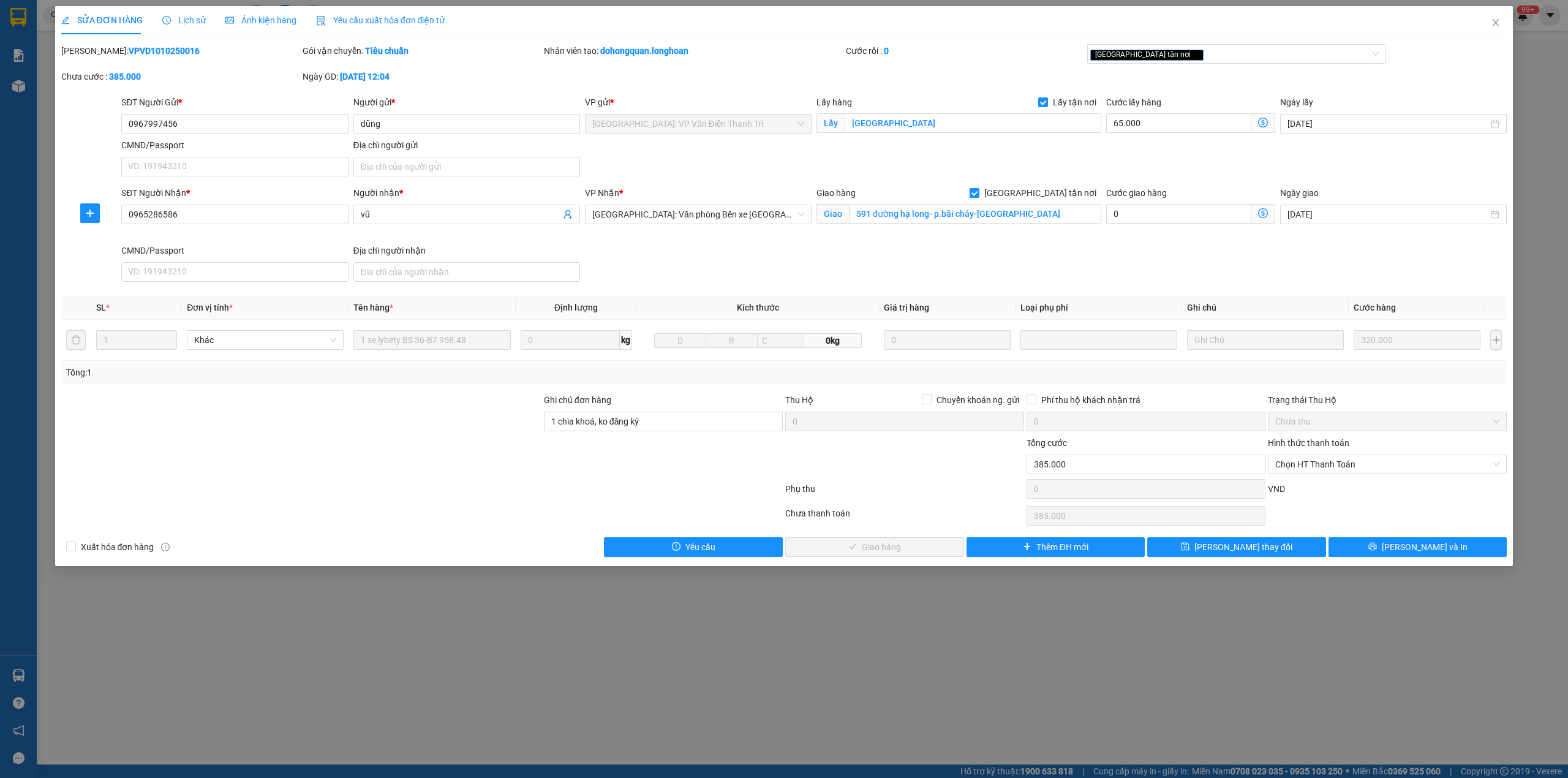
click at [188, 28] on div "Lịch sử" at bounding box center [184, 20] width 43 height 28
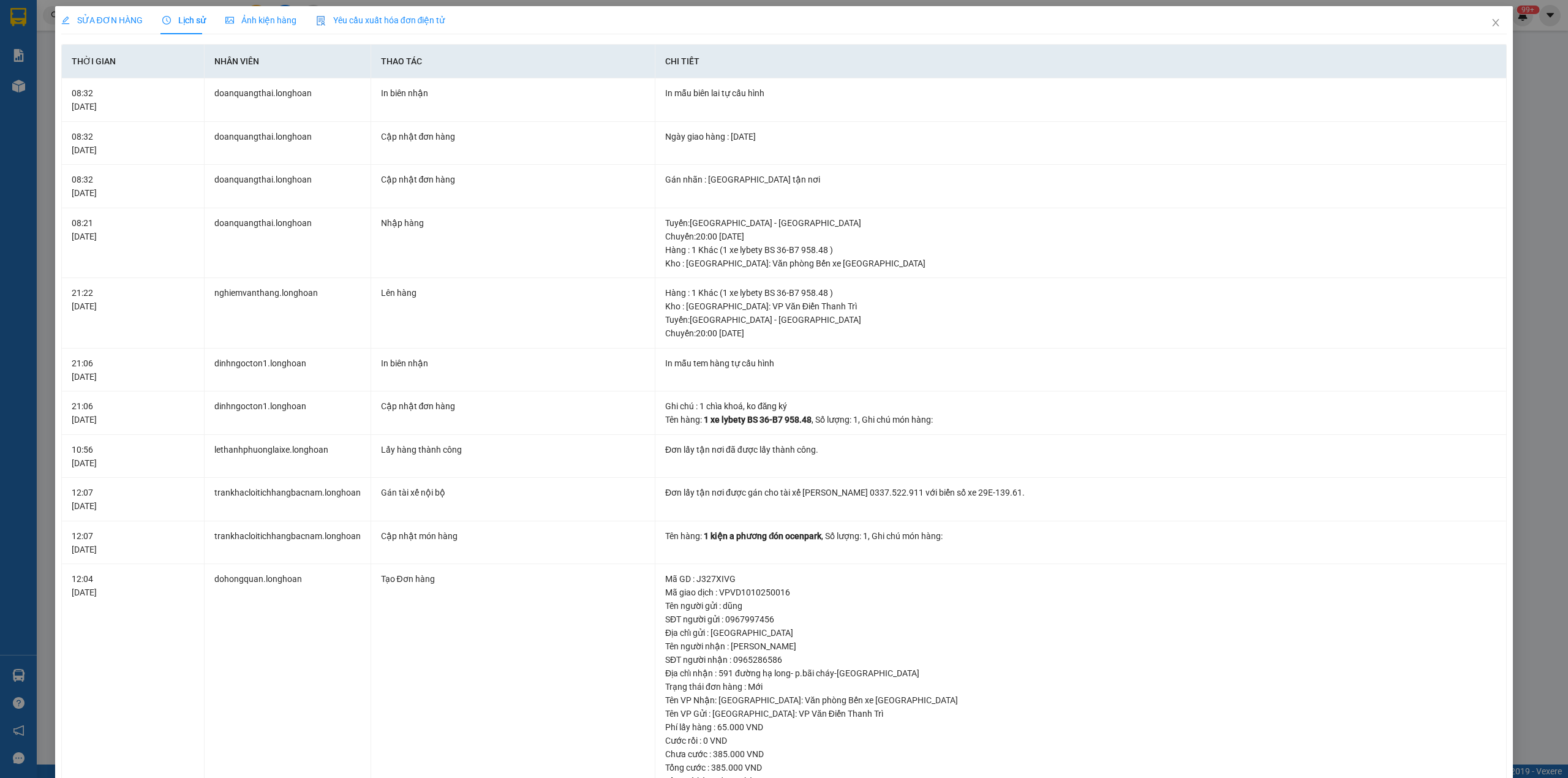
click at [98, 15] on span "SỬA ĐƠN HÀNG" at bounding box center [102, 20] width 82 height 10
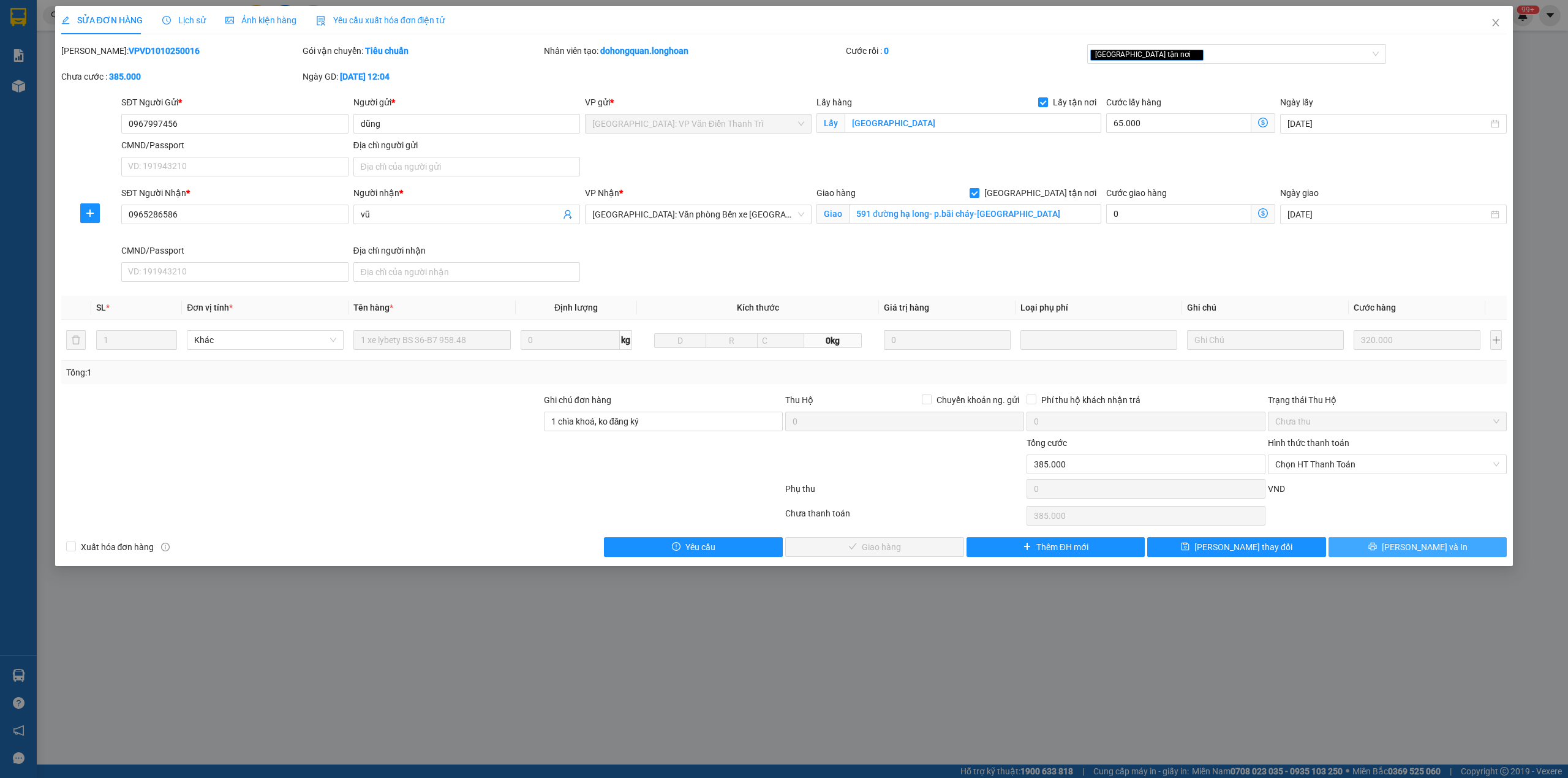
click at [1371, 540] on button "[PERSON_NAME] và In" at bounding box center [1418, 547] width 179 height 20
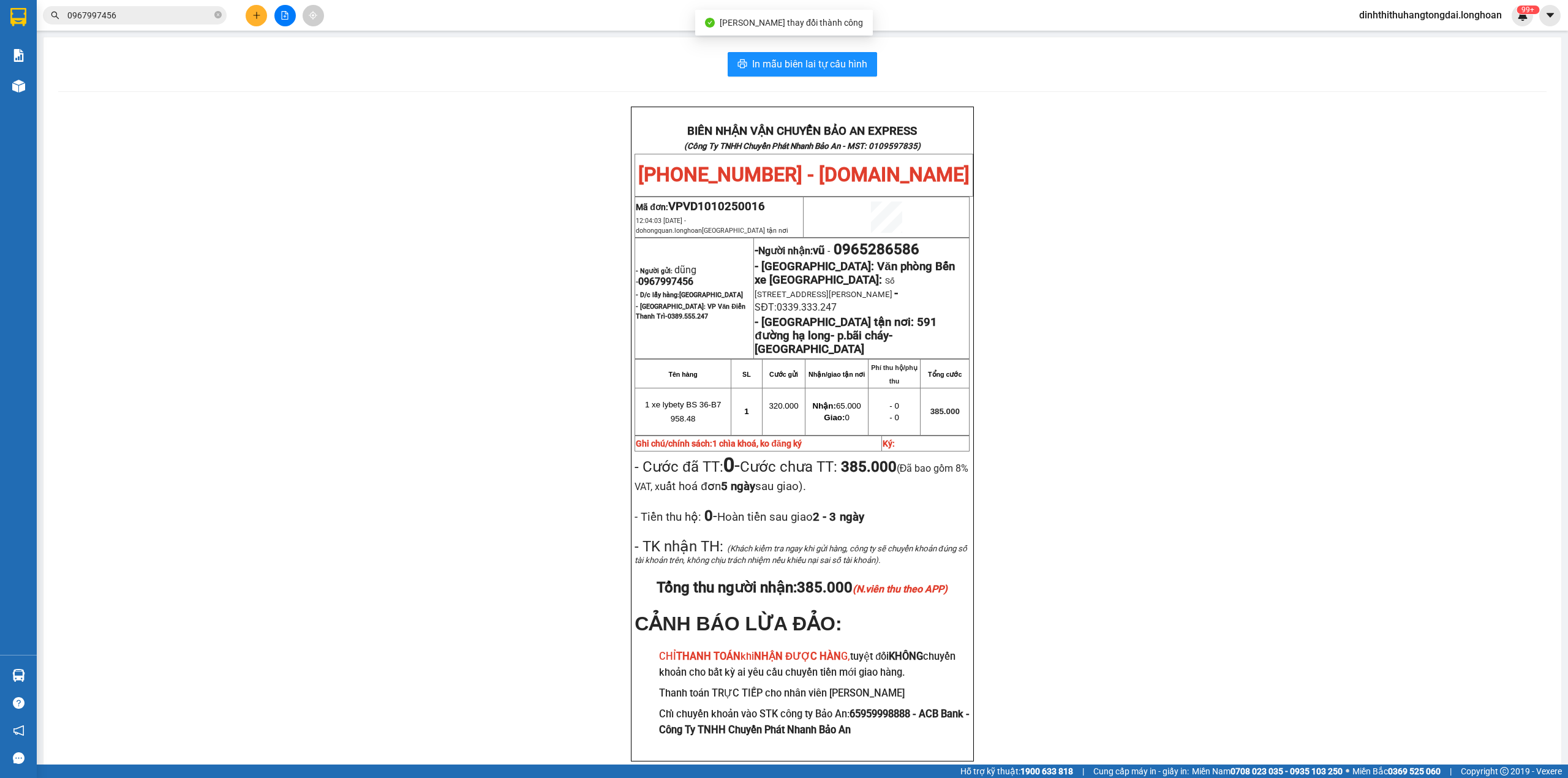
scroll to position [57, 0]
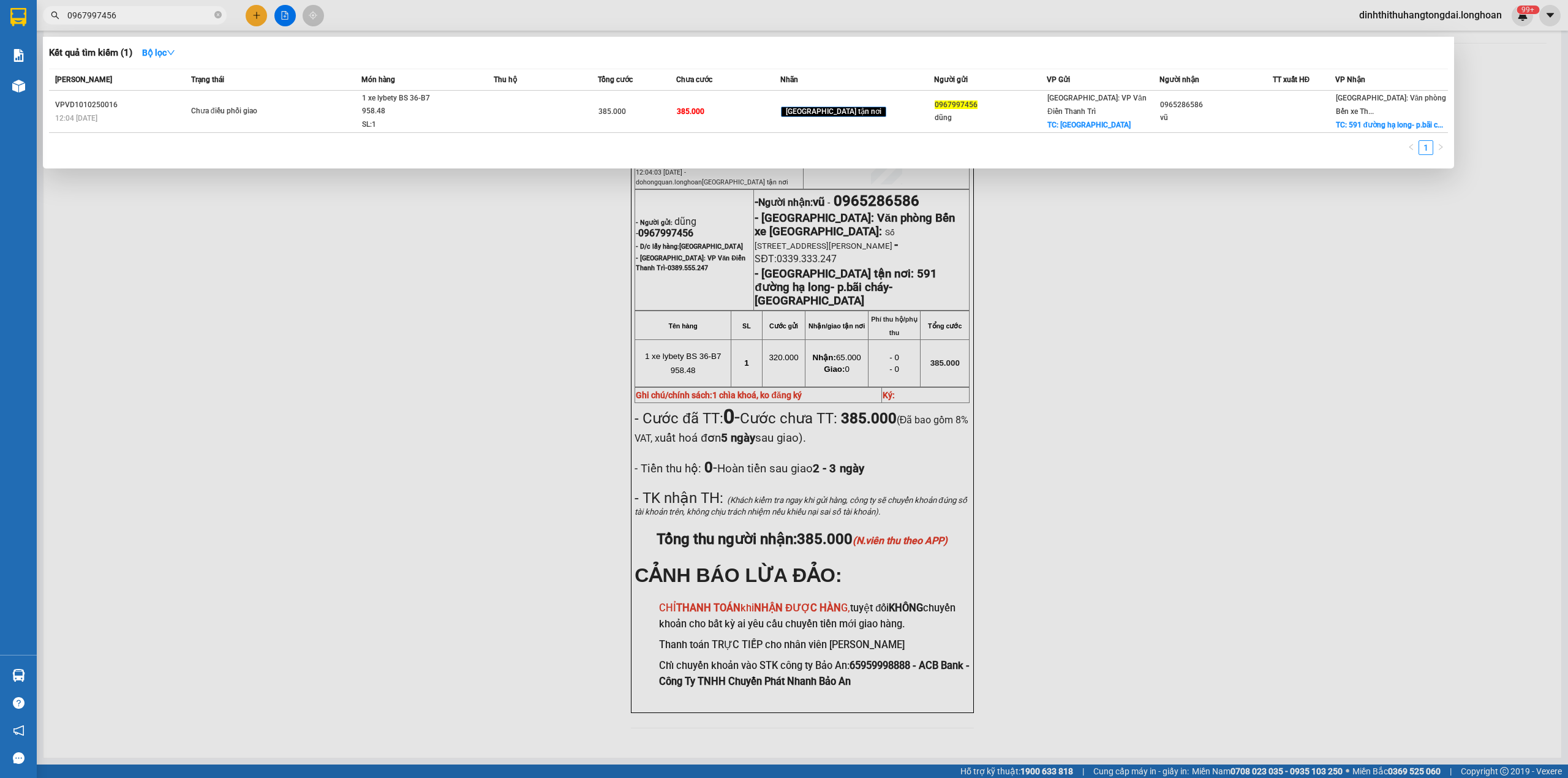
click at [115, 10] on input "0967997456" at bounding box center [140, 15] width 144 height 13
click at [135, 17] on input "0967997456" at bounding box center [140, 15] width 144 height 13
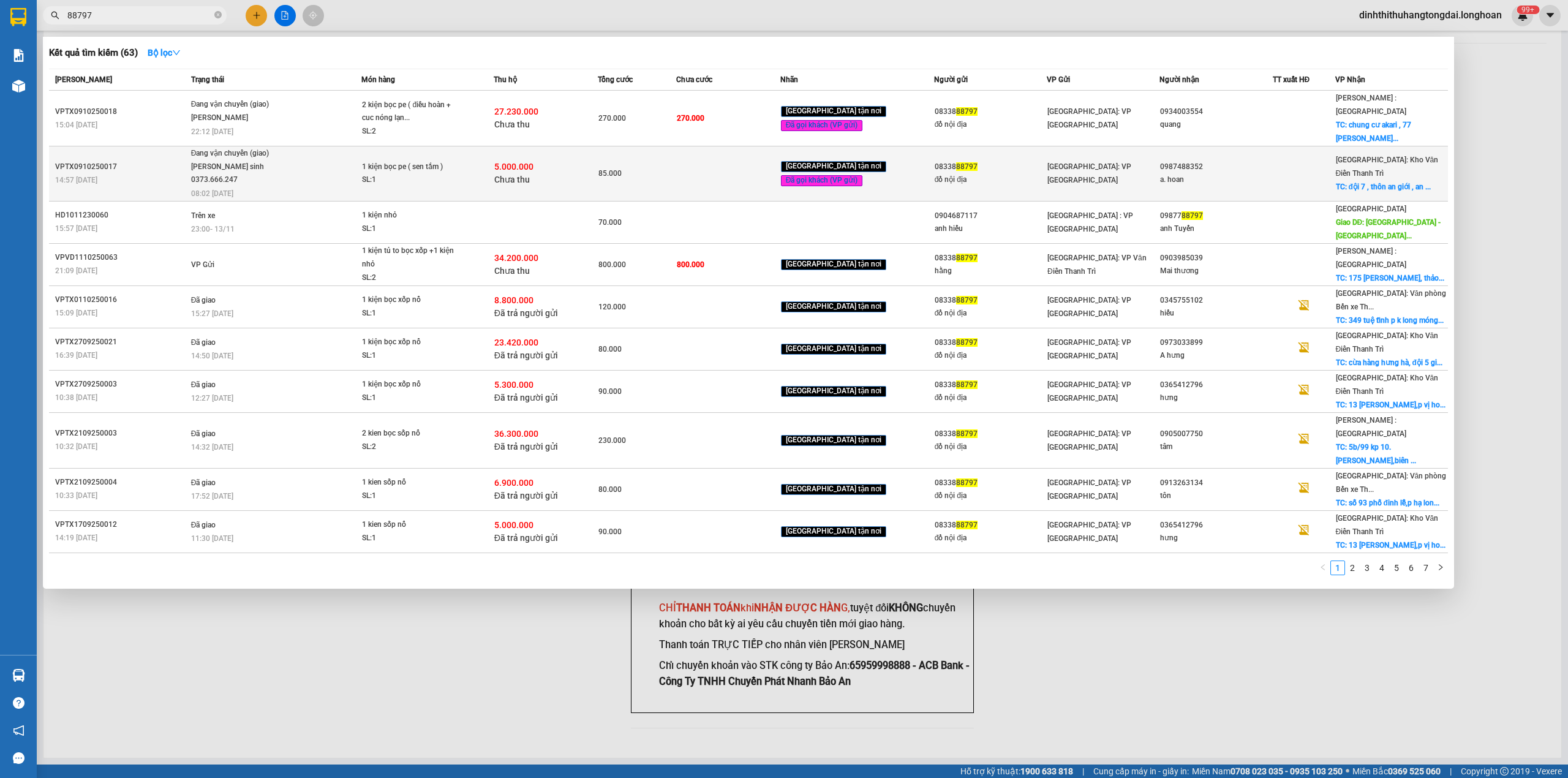
type input "88797"
click at [344, 147] on span "Đang vận chuyển (giao) [PERSON_NAME] sinh 0373.666.247 08:02 [DATE]" at bounding box center [276, 172] width 170 height 51
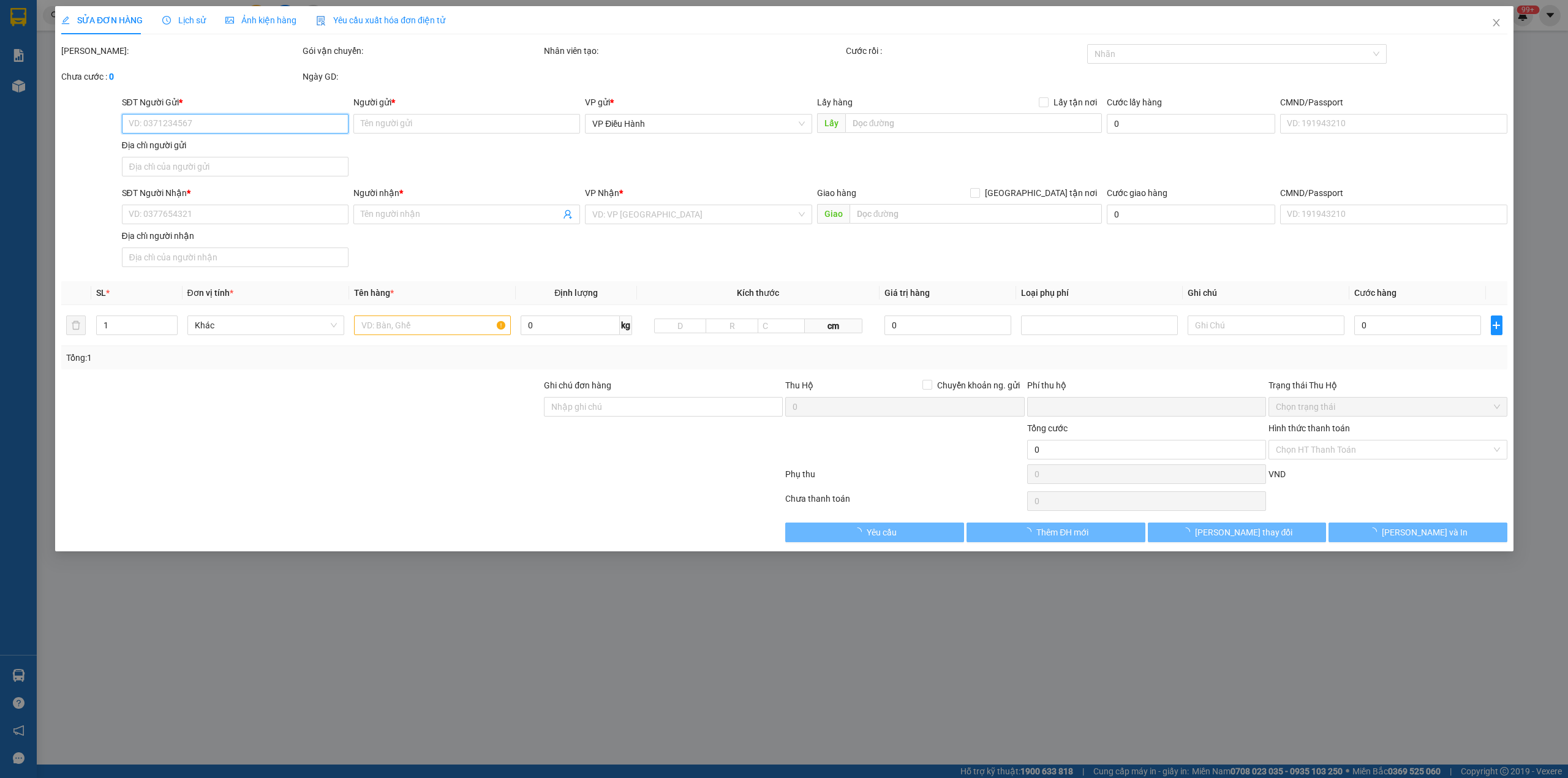
type input "0833888797"
type input "đồ nội địa"
type input "0987488352"
type input "a. hoan"
checkbox input "true"
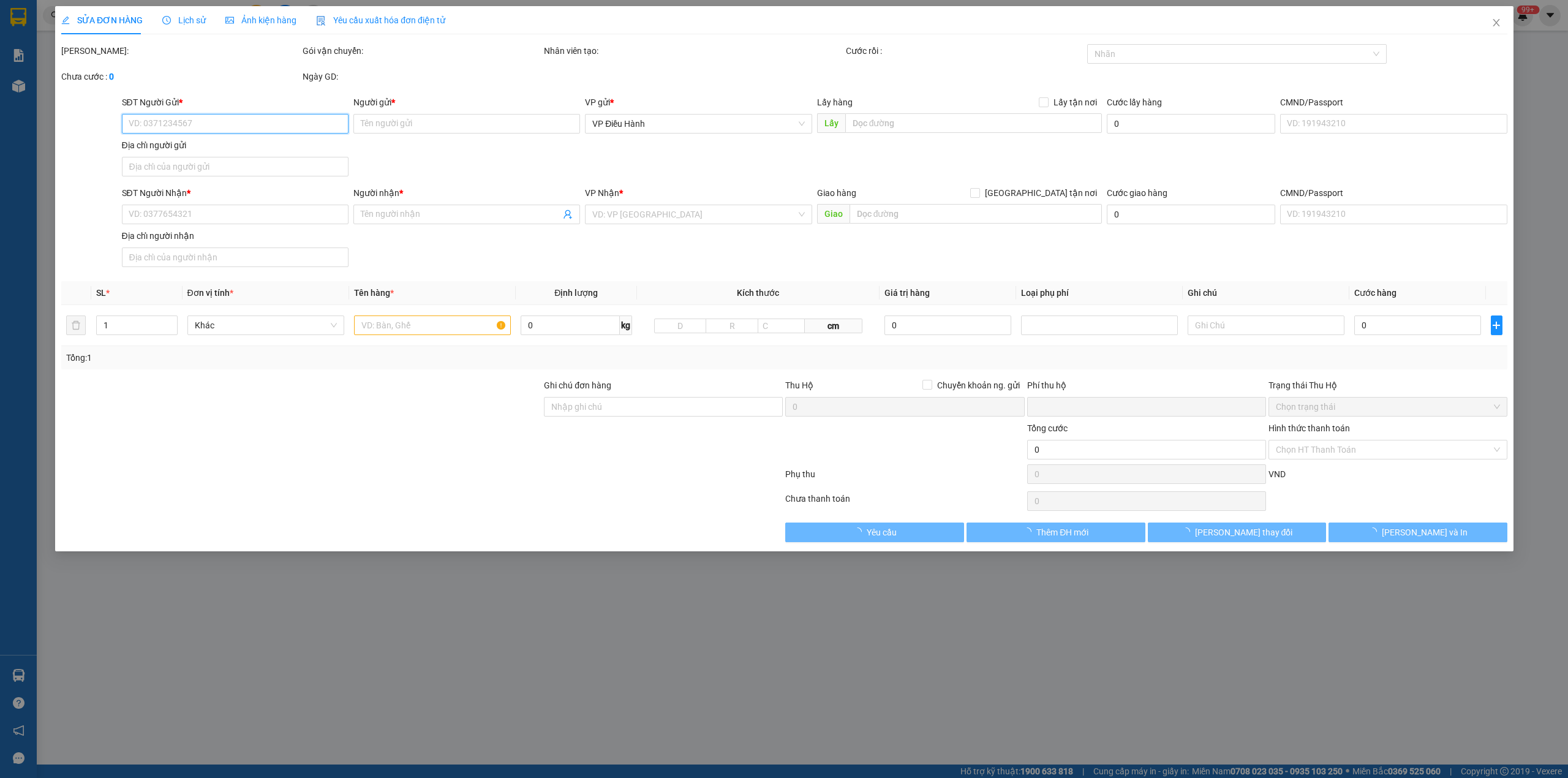
type input "đội 7 , thôn an giới , [GEOGRAPHIC_DATA] , [GEOGRAPHIC_DATA] , [GEOGRAPHIC_DATA]"
type input "nhận nguyên kiện bể vỡ không đền"
type input "85.000"
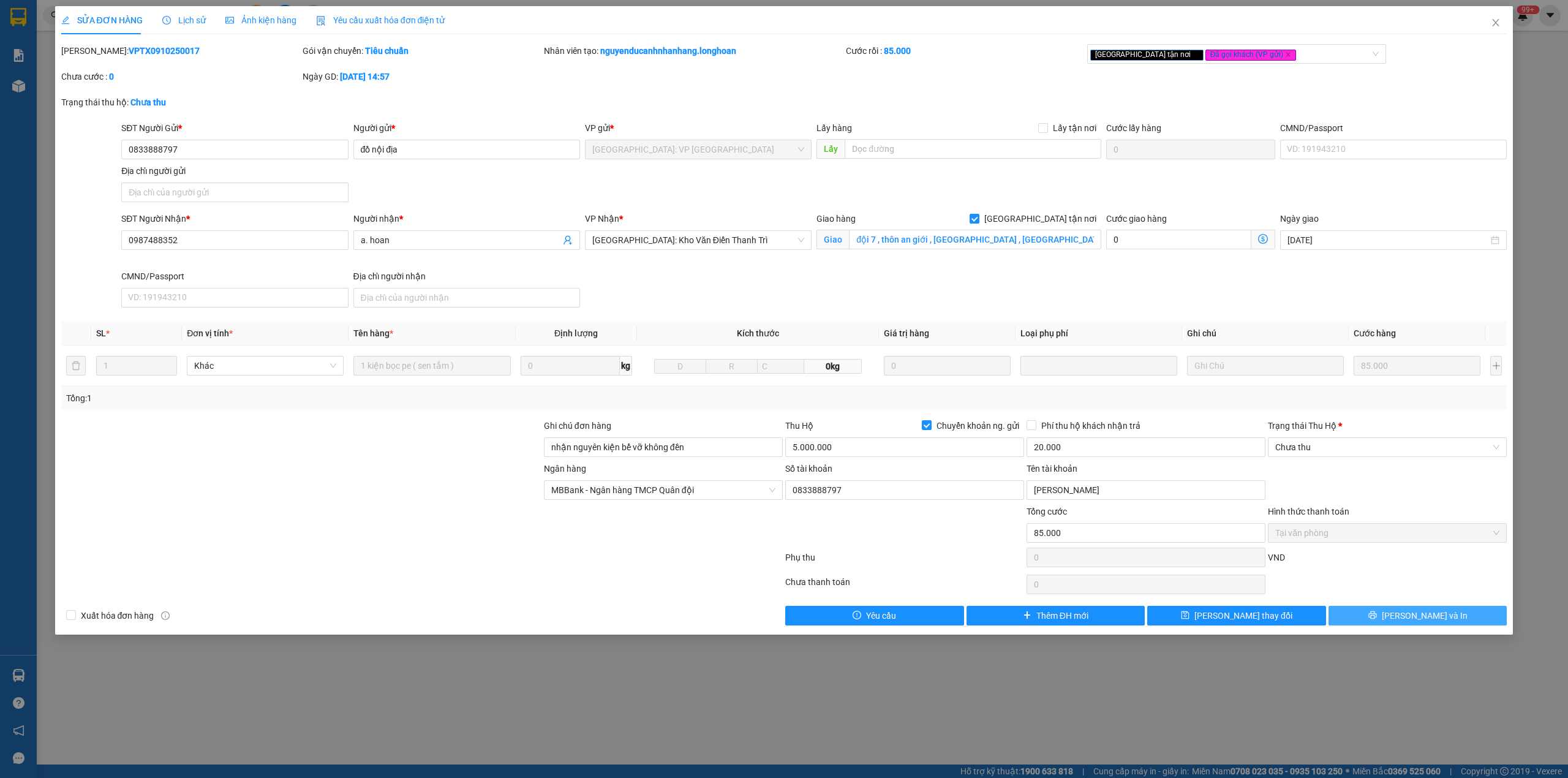
click at [1417, 619] on span "[PERSON_NAME] và In" at bounding box center [1424, 615] width 86 height 13
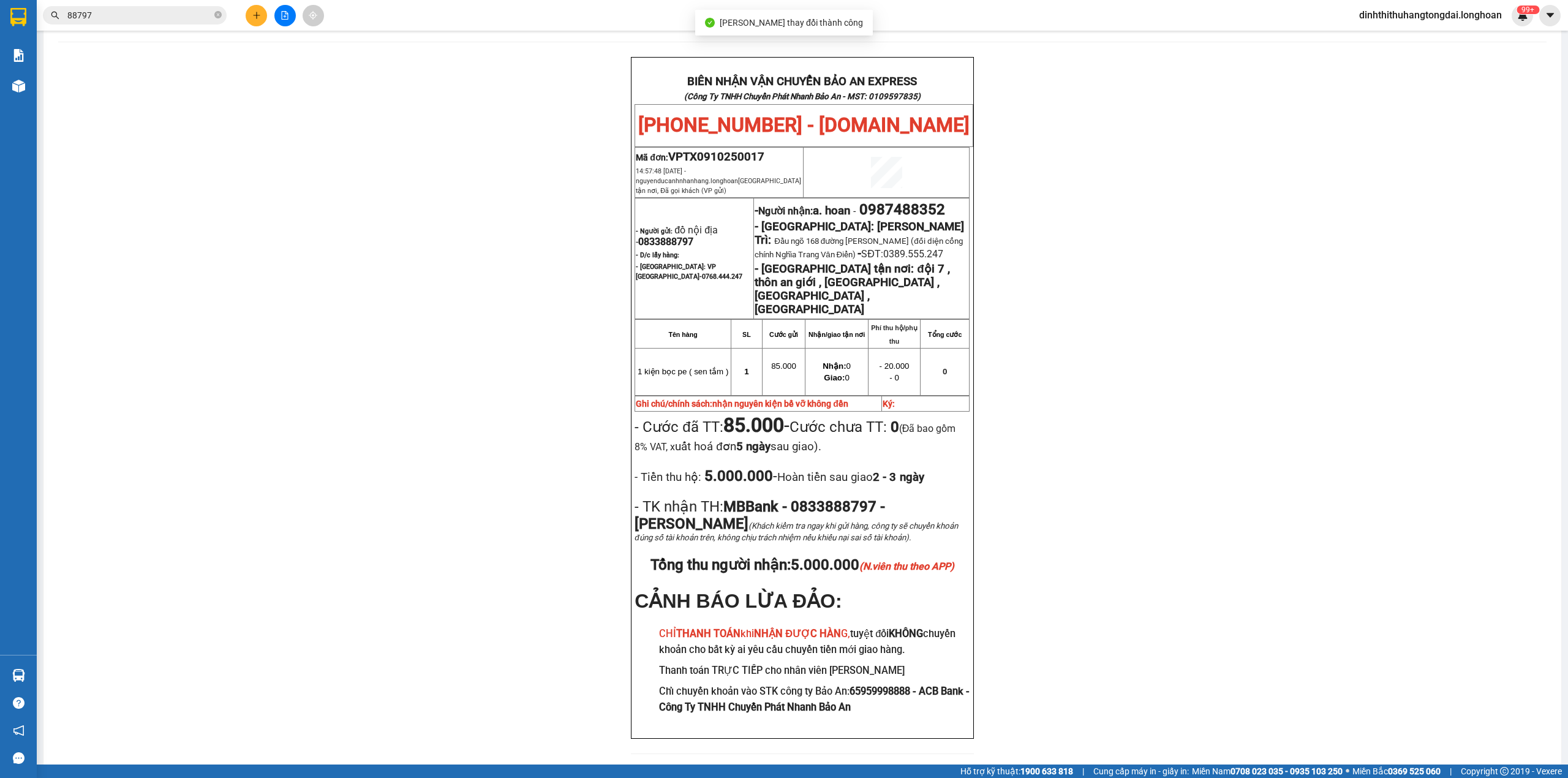
scroll to position [50, 0]
click at [117, 13] on input "88797" at bounding box center [140, 15] width 144 height 13
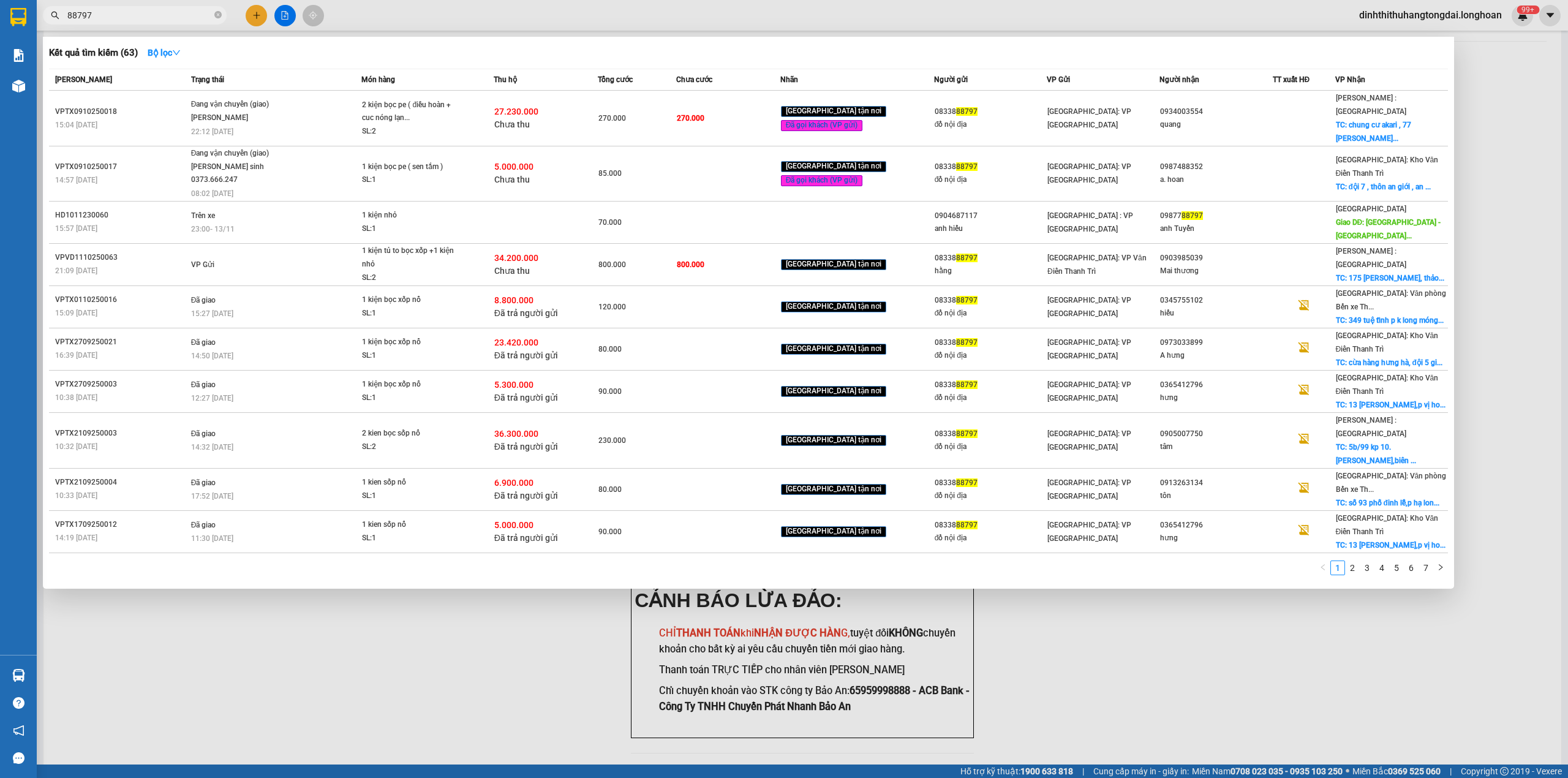
click at [117, 13] on input "88797" at bounding box center [140, 15] width 144 height 13
paste input "033.7417.152"
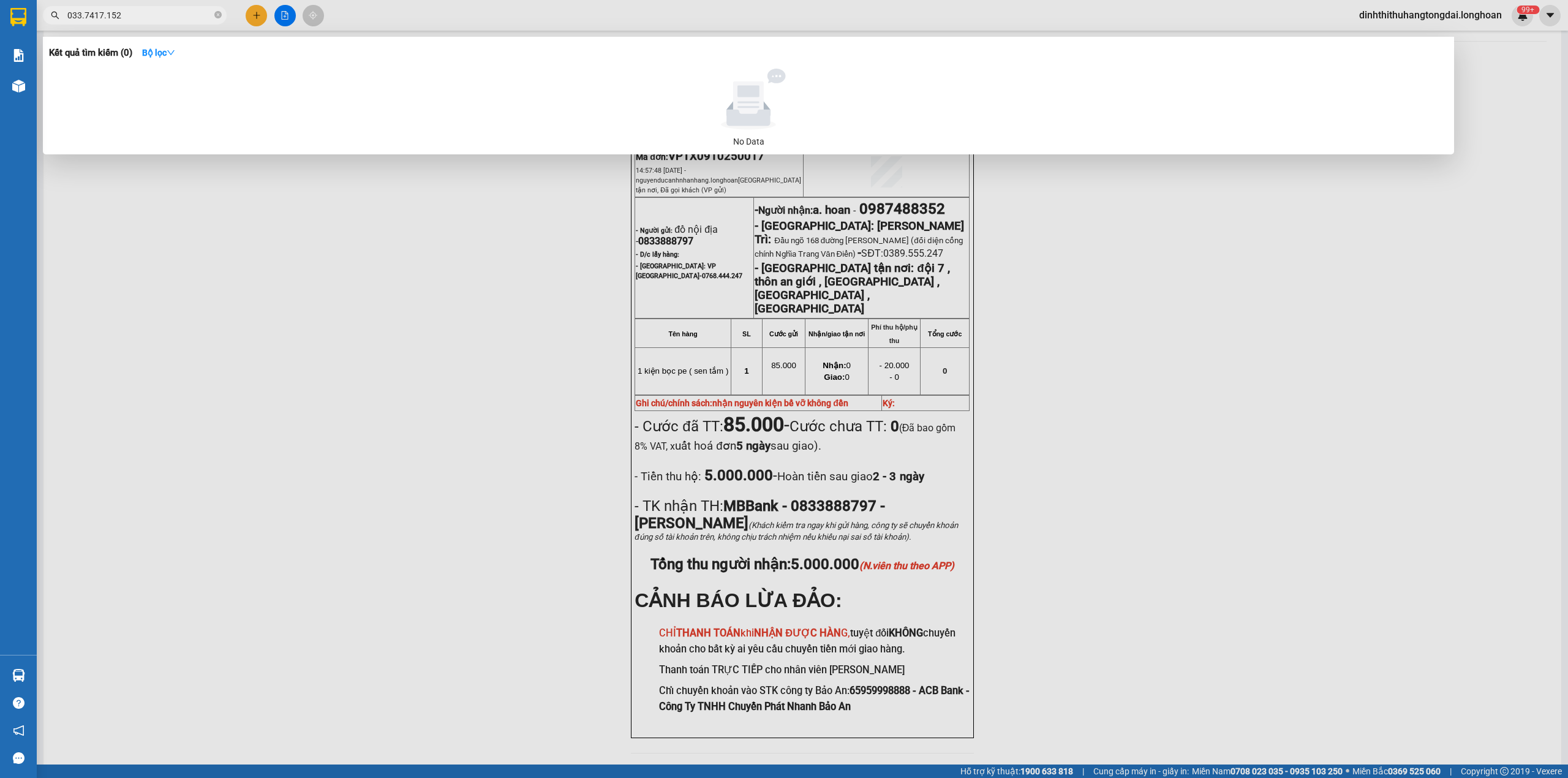
click at [84, 13] on input "033.7417.152" at bounding box center [140, 15] width 144 height 13
click at [102, 20] on input "0337417.152" at bounding box center [140, 15] width 144 height 13
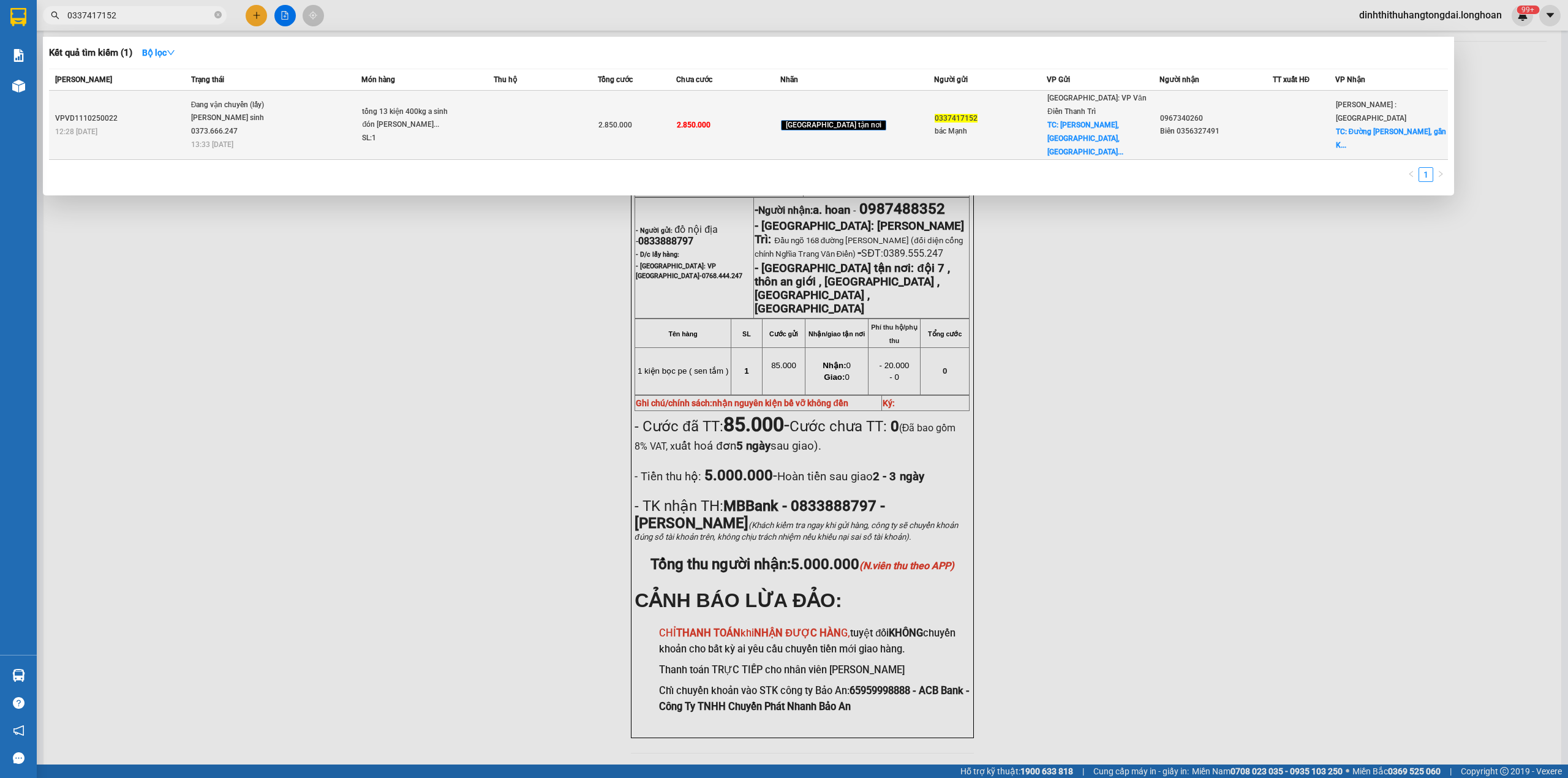
type input "0337417152"
click at [361, 101] on span "Đang vận chuyển (lấy) [PERSON_NAME] sinh 0373.666.247 13:33 [DATE]" at bounding box center [276, 124] width 170 height 51
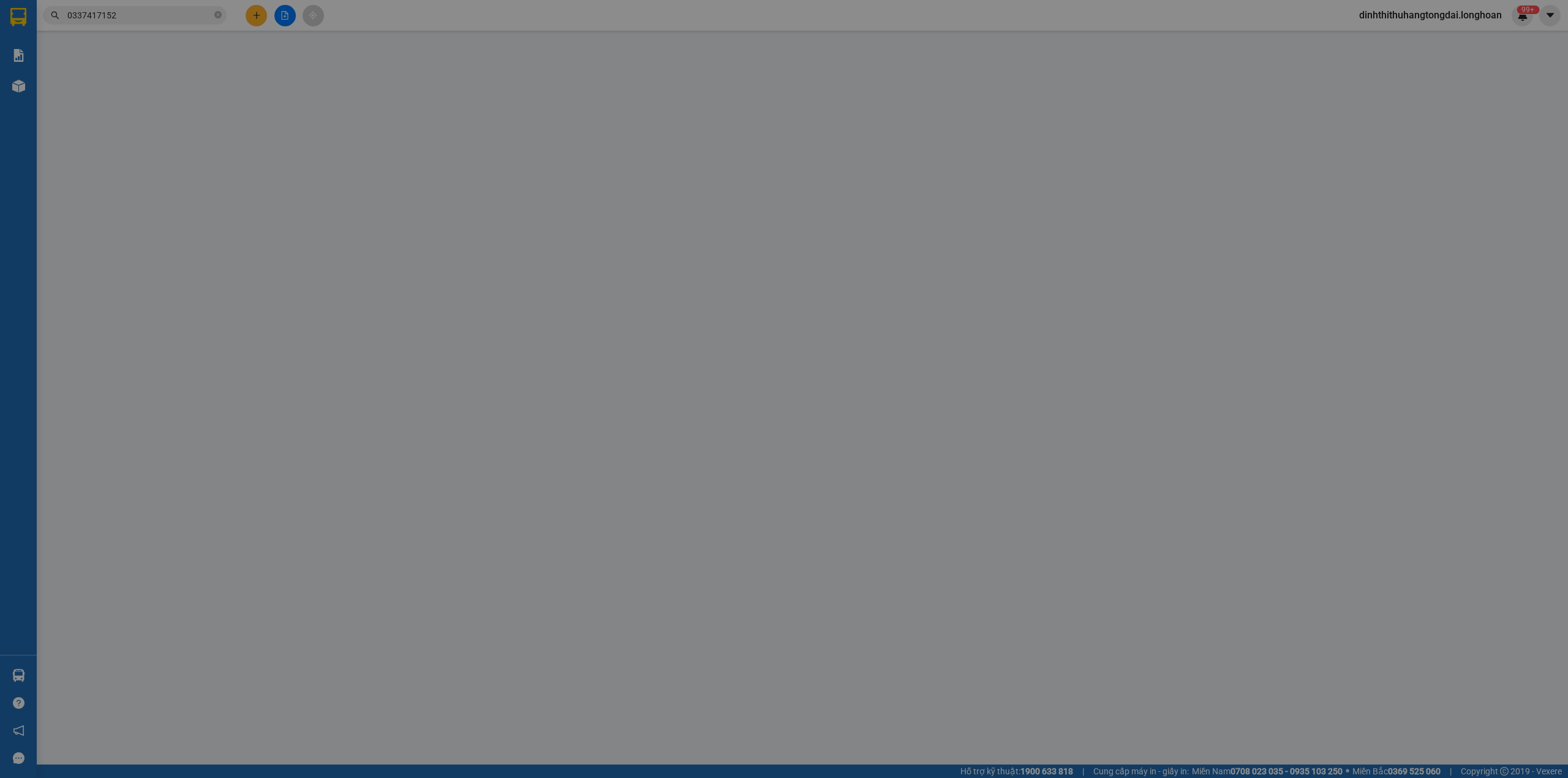
type input "0337417152"
type input "bác Mạnh"
checkbox input "true"
type input "[PERSON_NAME], [GEOGRAPHIC_DATA], [GEOGRAPHIC_DATA]"
type input "0967340260"
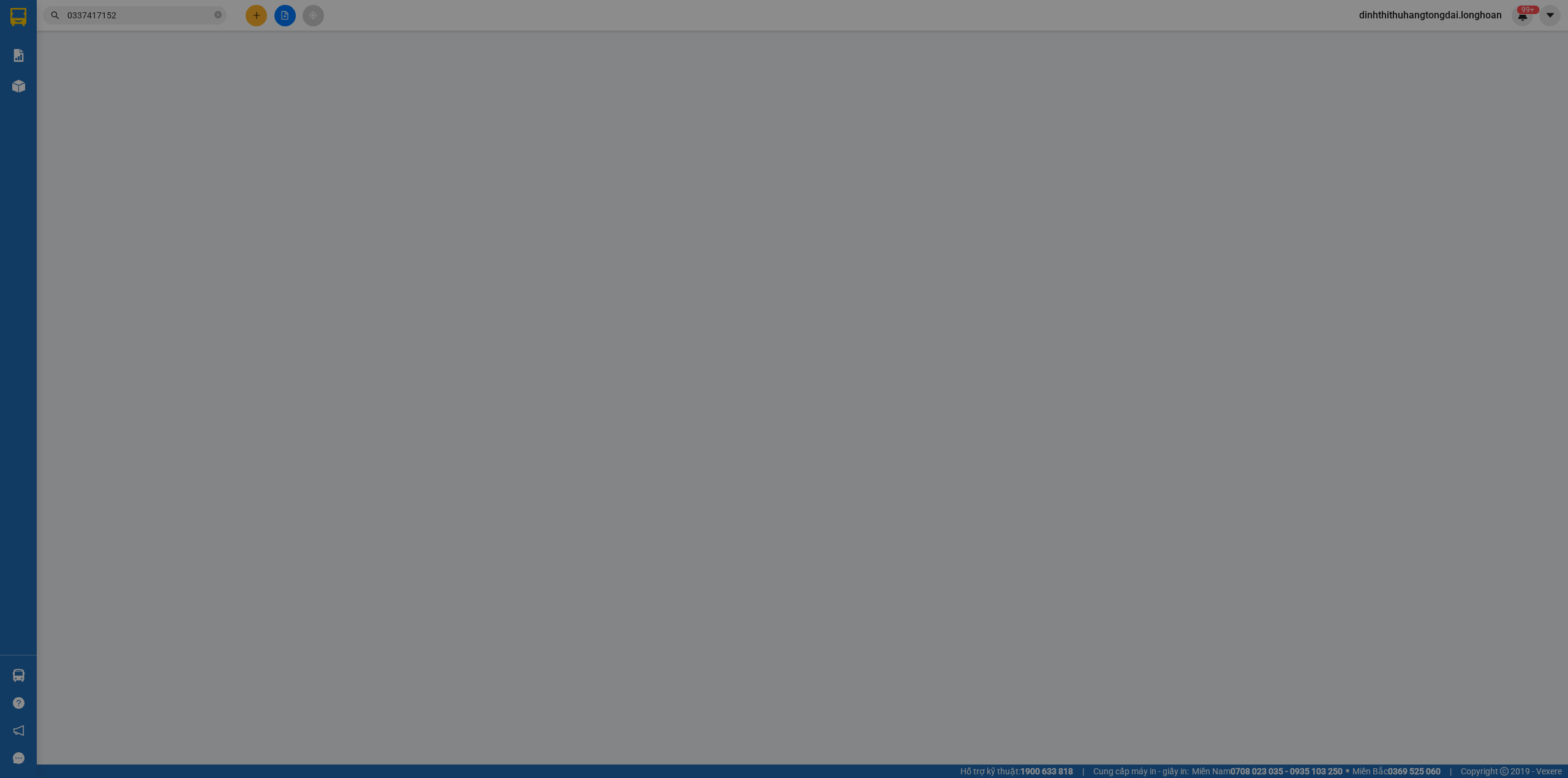
type input "Biên 0356327491"
checkbox input "true"
type input "Đường [PERSON_NAME], gần KCN Thạnh Phú, Vĩnh Cửu Đồng Nai"
type input "0"
type input "2.850.000"
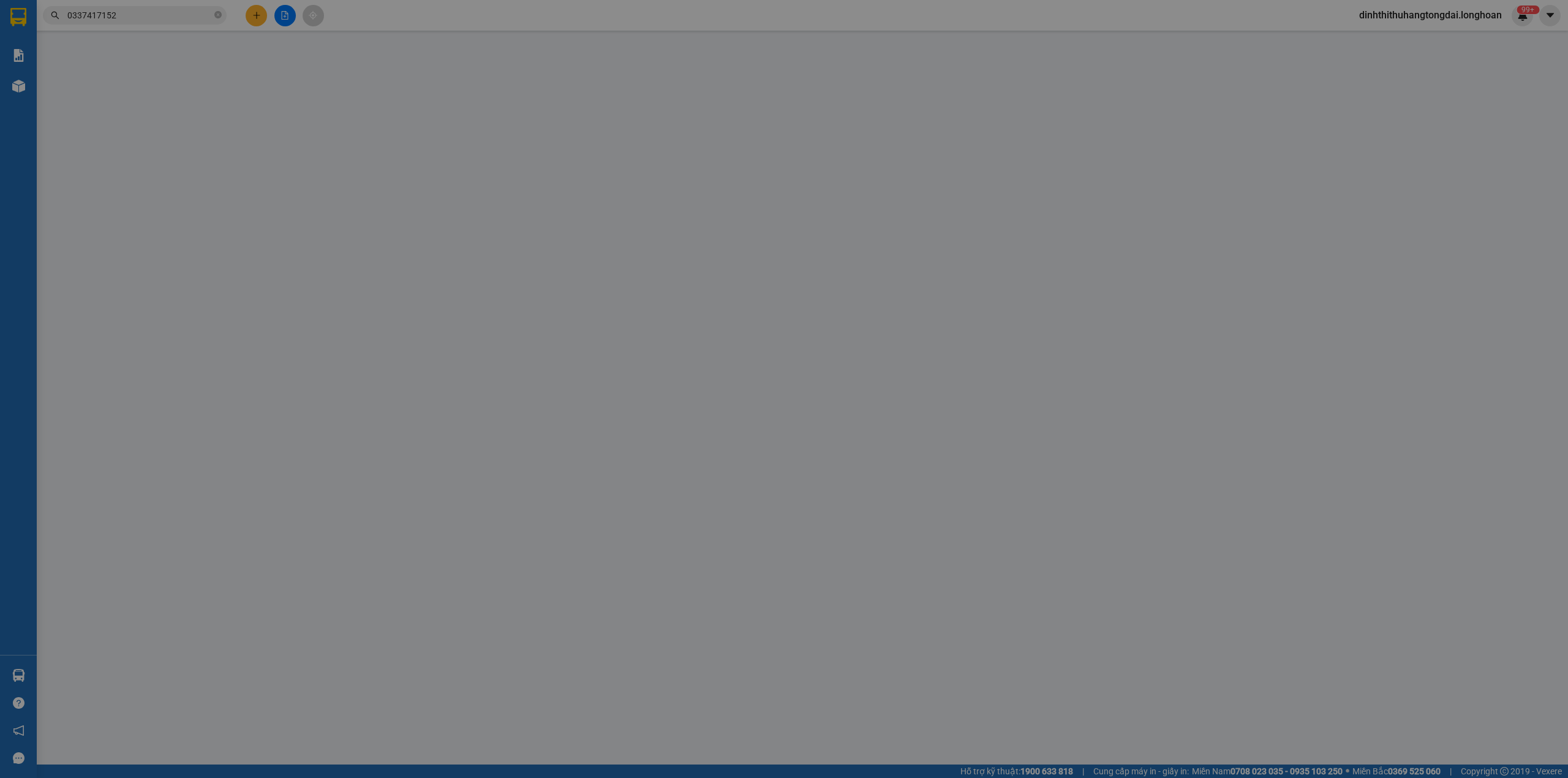
type input "2.850.000"
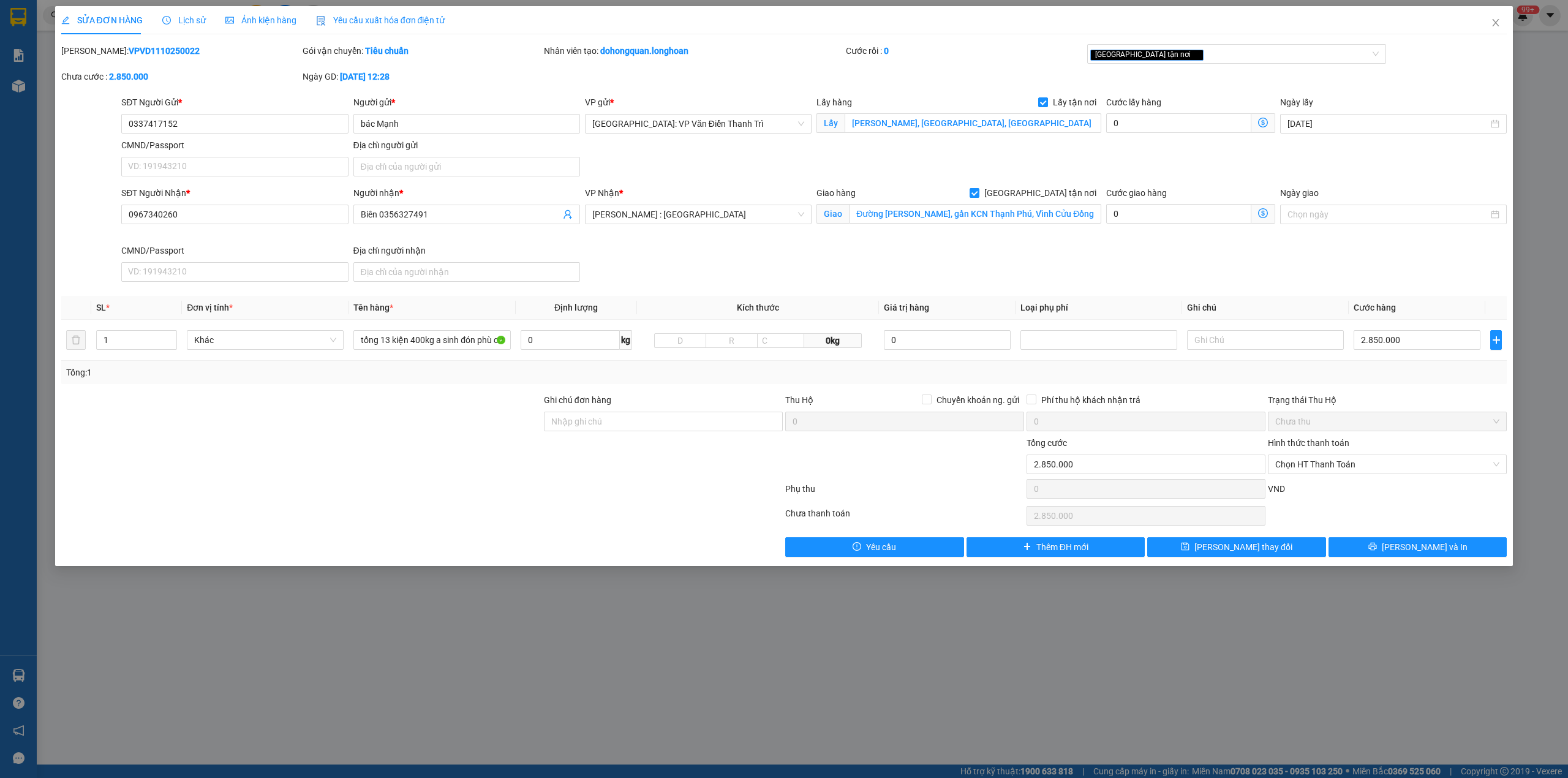
click at [189, 25] on span "Lịch sử" at bounding box center [184, 20] width 43 height 10
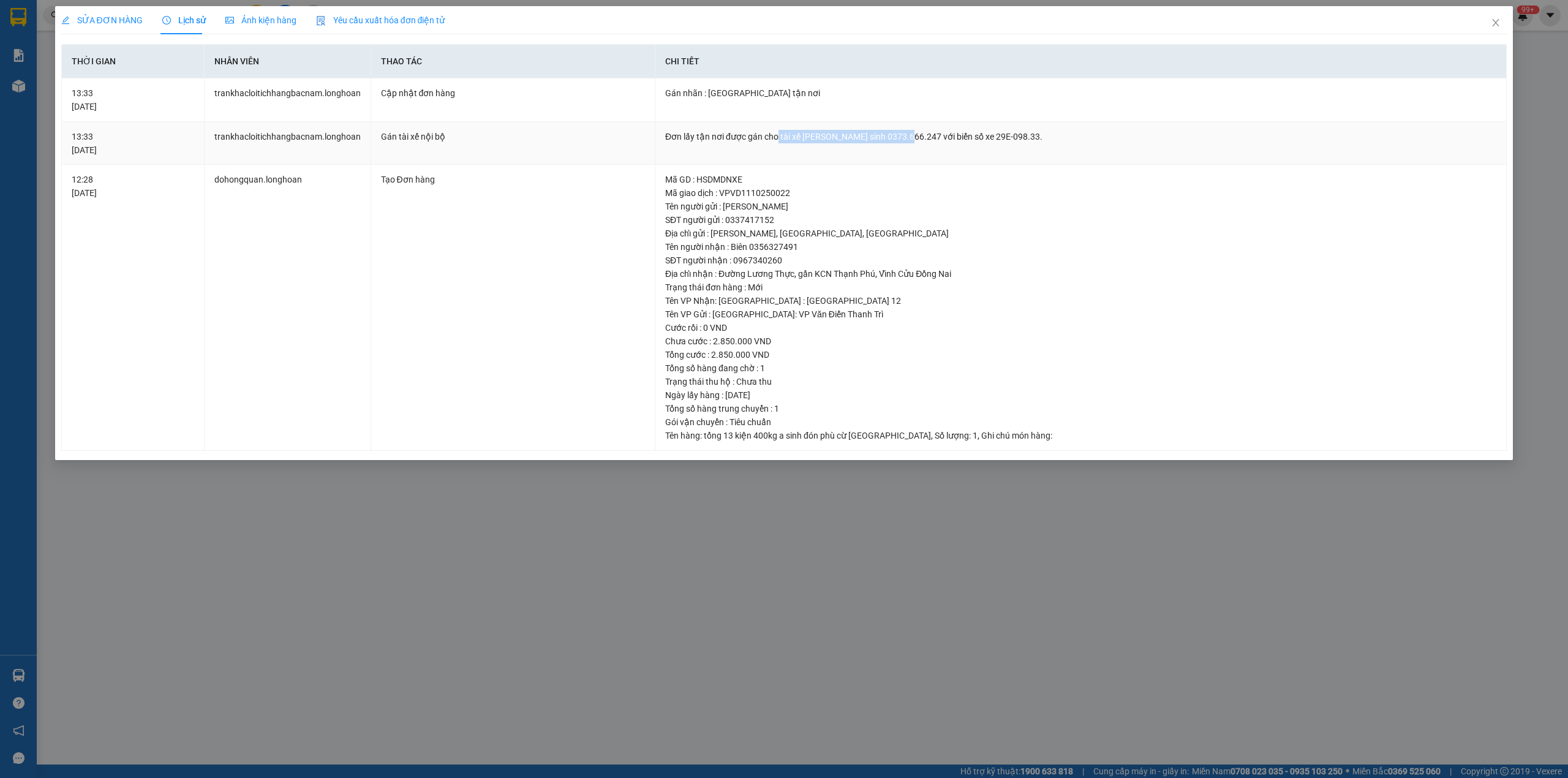
drag, startPoint x: 775, startPoint y: 138, endPoint x: 897, endPoint y: 133, distance: 122.1
click at [897, 133] on div "Đơn lấy tận nơi được gán cho tài xế [PERSON_NAME] sinh 0373.666.247 với biển số…" at bounding box center [1080, 136] width 831 height 13
copy div "tài xế [PERSON_NAME] sinh 0373.666.247"
drag, startPoint x: 1495, startPoint y: 29, endPoint x: 1474, endPoint y: 32, distance: 21.2
click at [1490, 29] on span "Close" at bounding box center [1495, 23] width 34 height 34
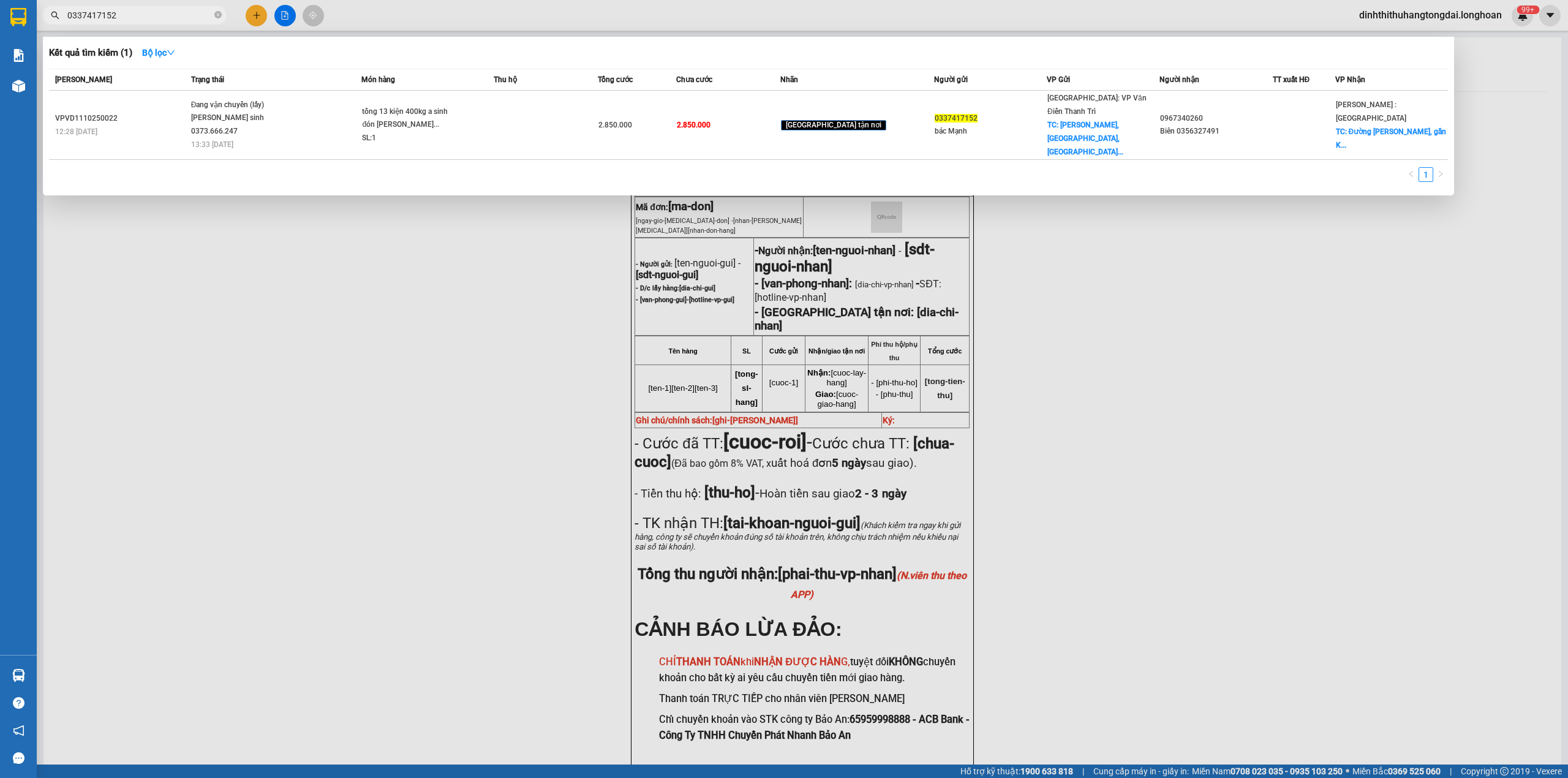
click at [113, 13] on input "0337417152" at bounding box center [140, 15] width 144 height 13
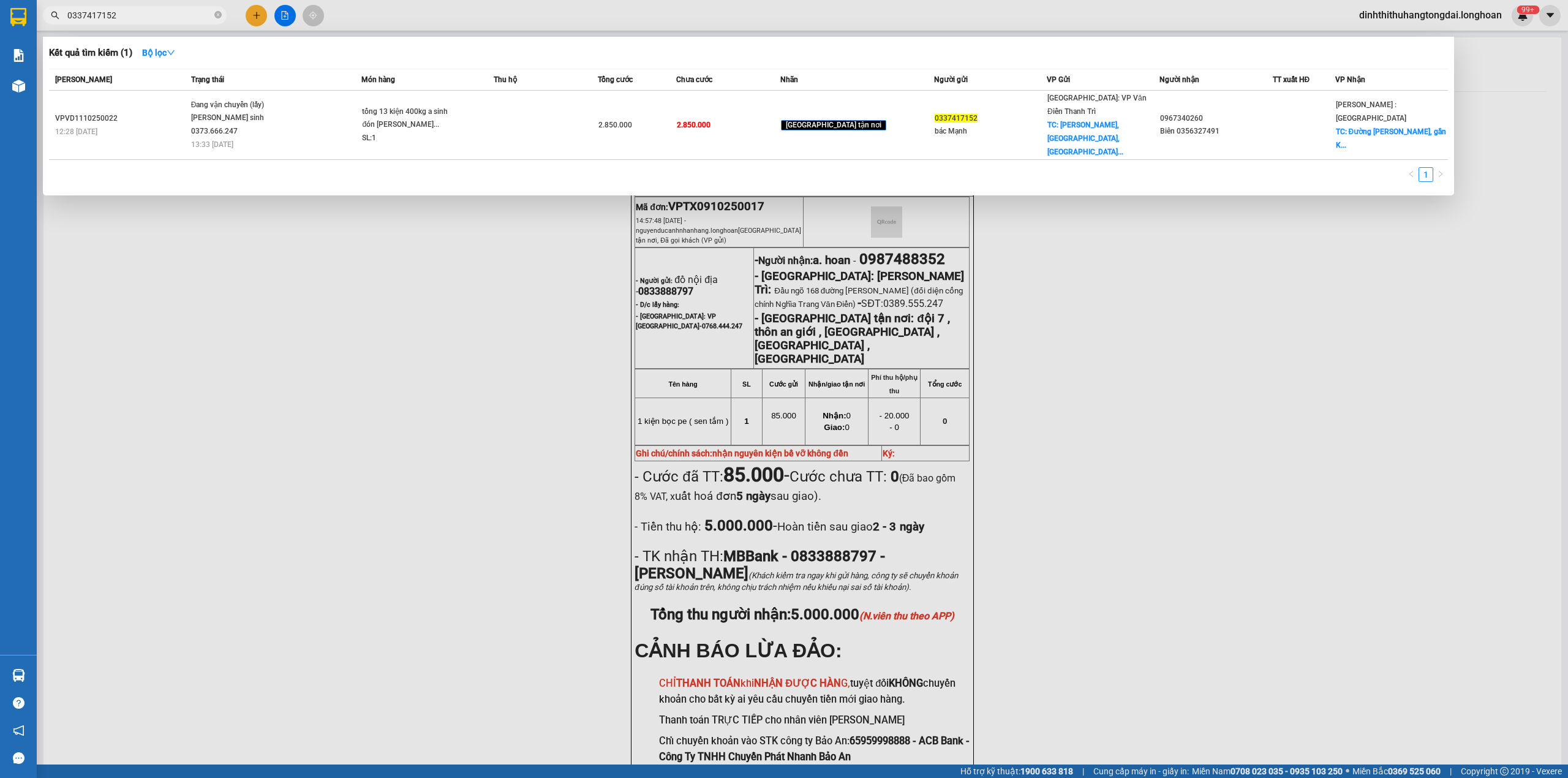
click at [113, 13] on input "0337417152" at bounding box center [140, 15] width 144 height 13
paste input "947424850"
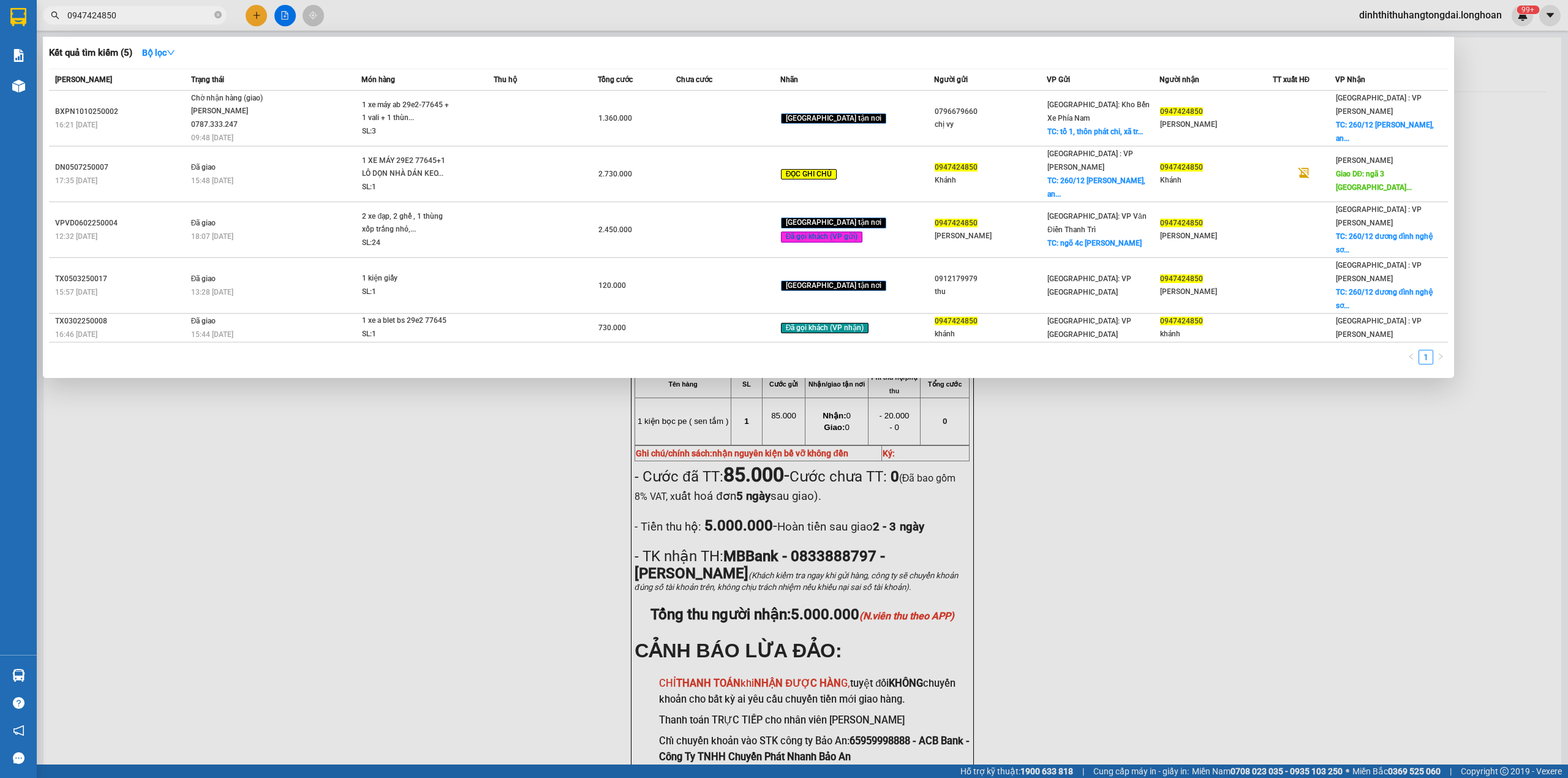
type input "0947424850"
click at [167, 118] on div "16:21 [DATE]" at bounding box center [121, 124] width 133 height 13
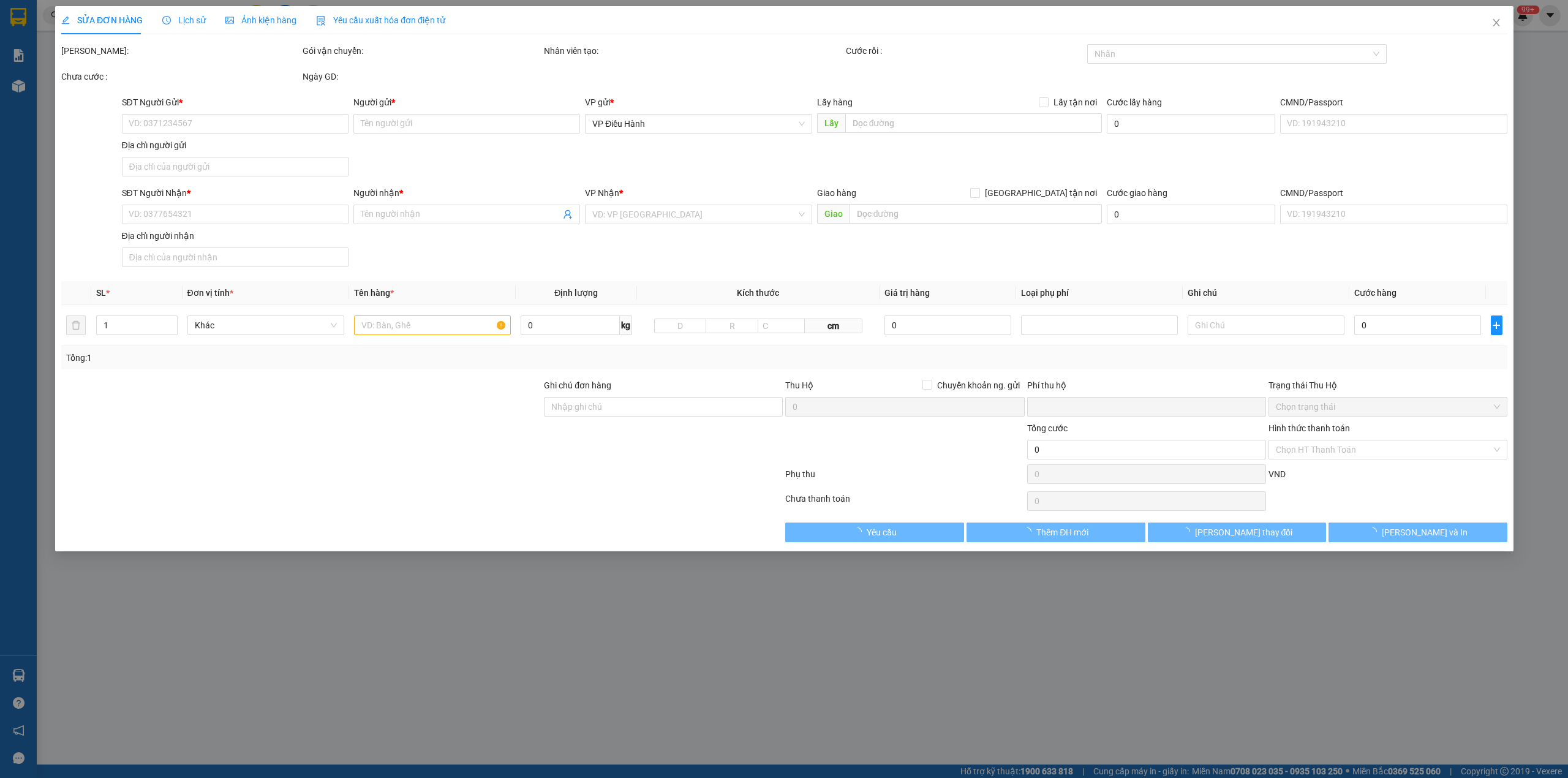
type input "0796679660"
type input "chị vy"
checkbox input "true"
type input "tổ 1, thôn phát chi, xã [GEOGRAPHIC_DATA], thành phố [GEOGRAPHIC_DATA]"
type input "0947424850"
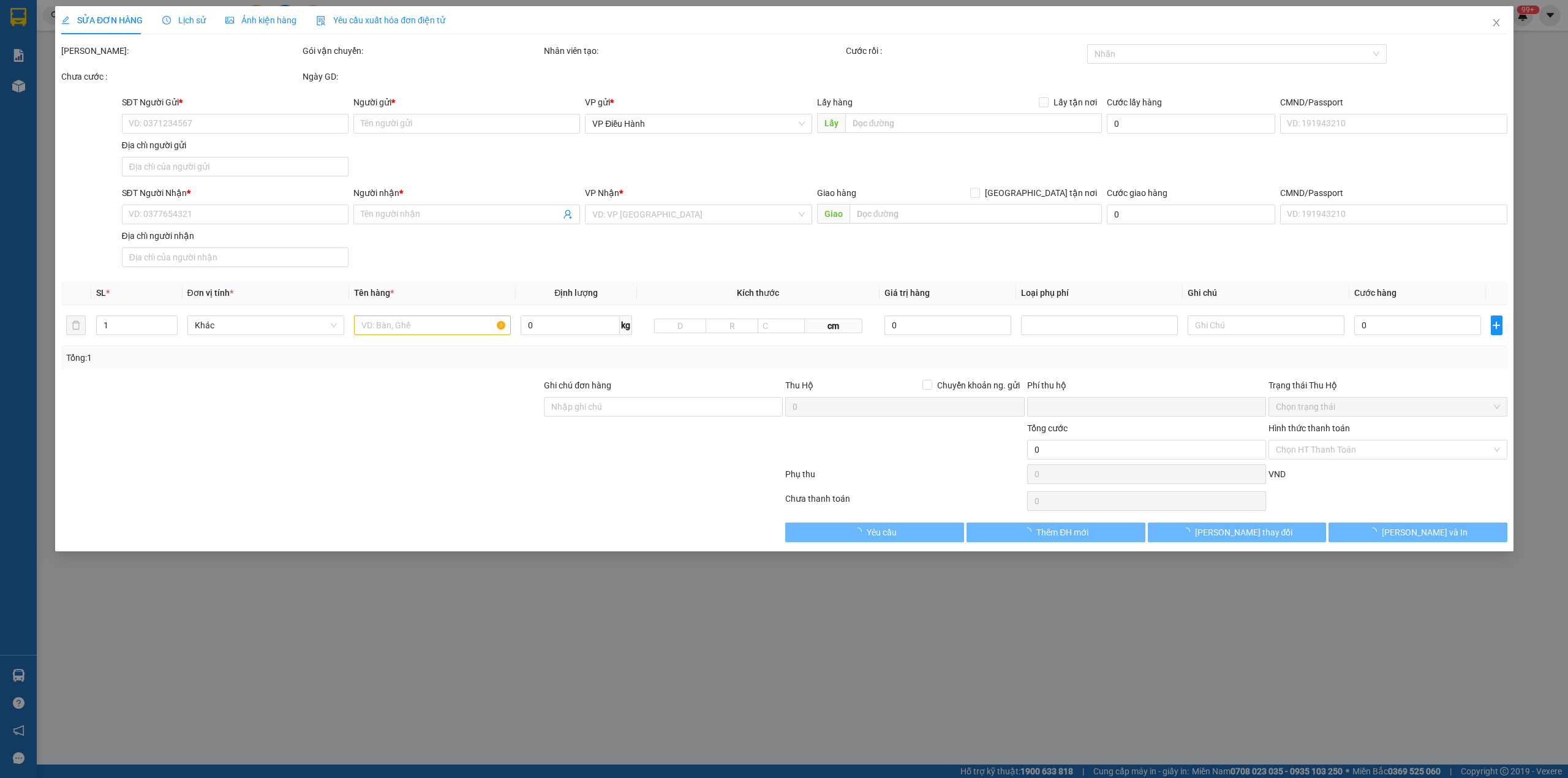
type input "[PERSON_NAME]"
checkbox input "true"
type input "260/12 dương đình nghệ, an [GEOGRAPHIC_DATA], [GEOGRAPHIC_DATA]"
type input "1 CHÌA KHOÁ + KO CAVAT"
type input "0"
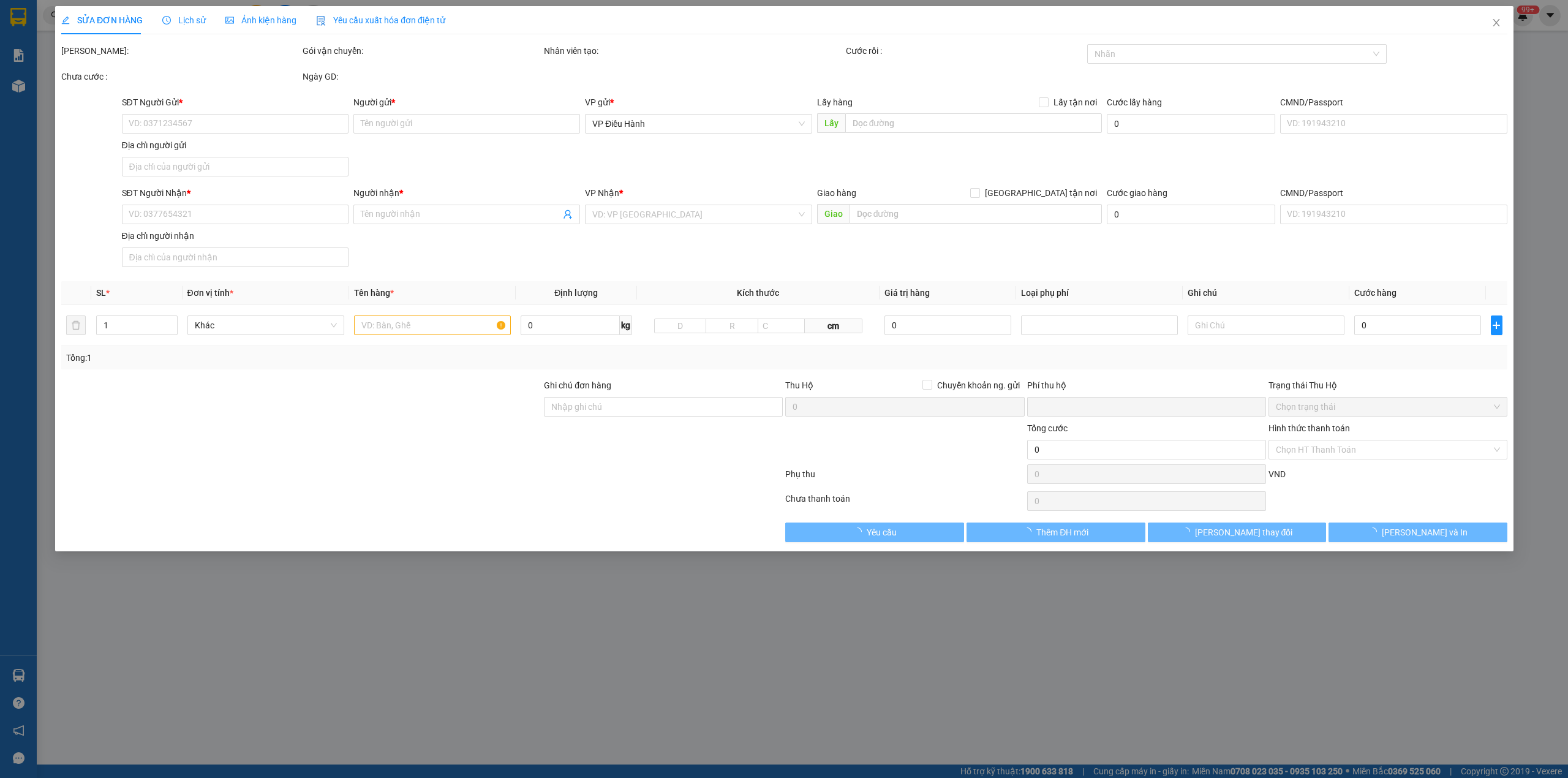
type input "1.360.000"
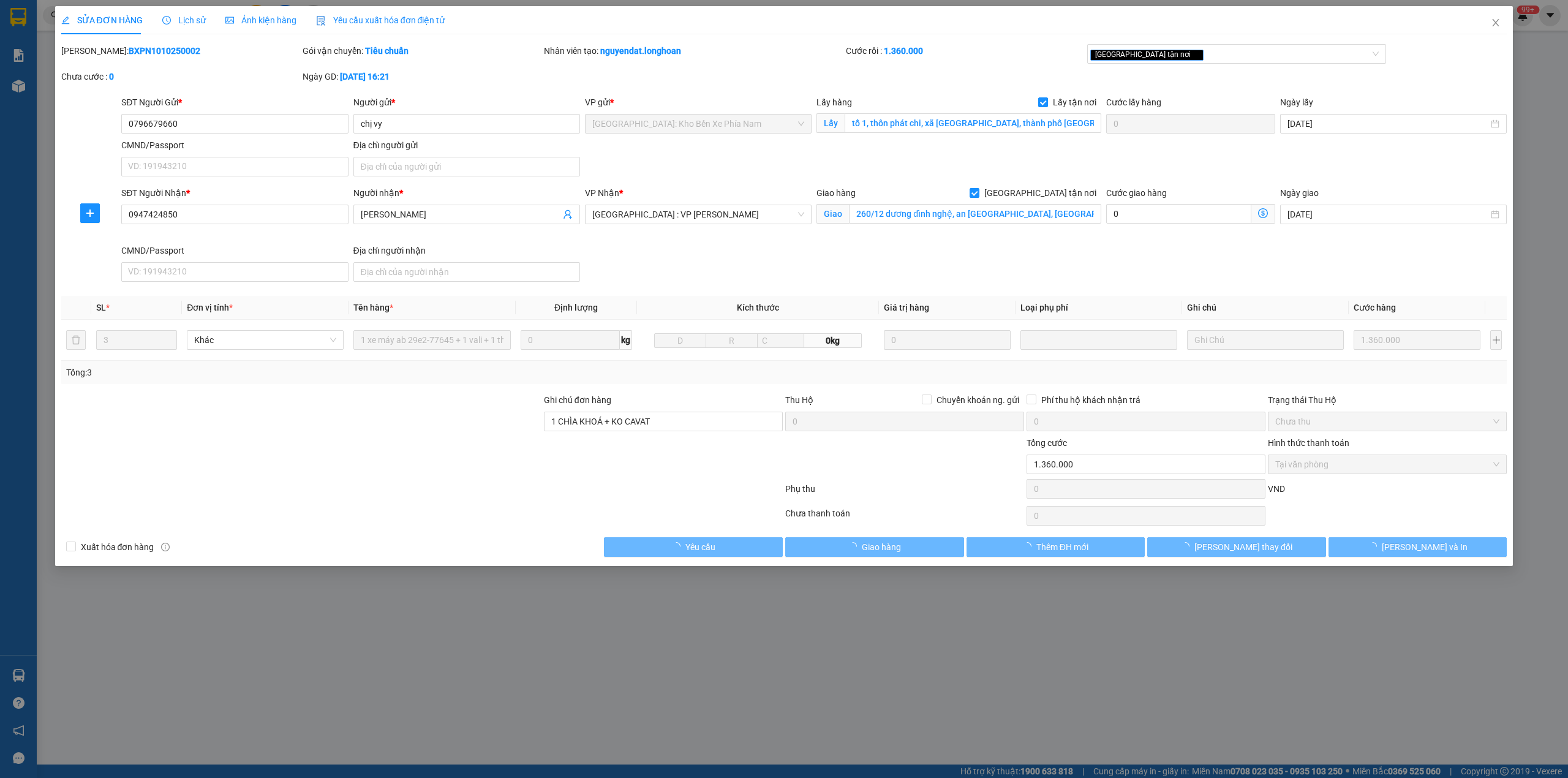
click at [169, 22] on span "Lịch sử" at bounding box center [184, 20] width 43 height 10
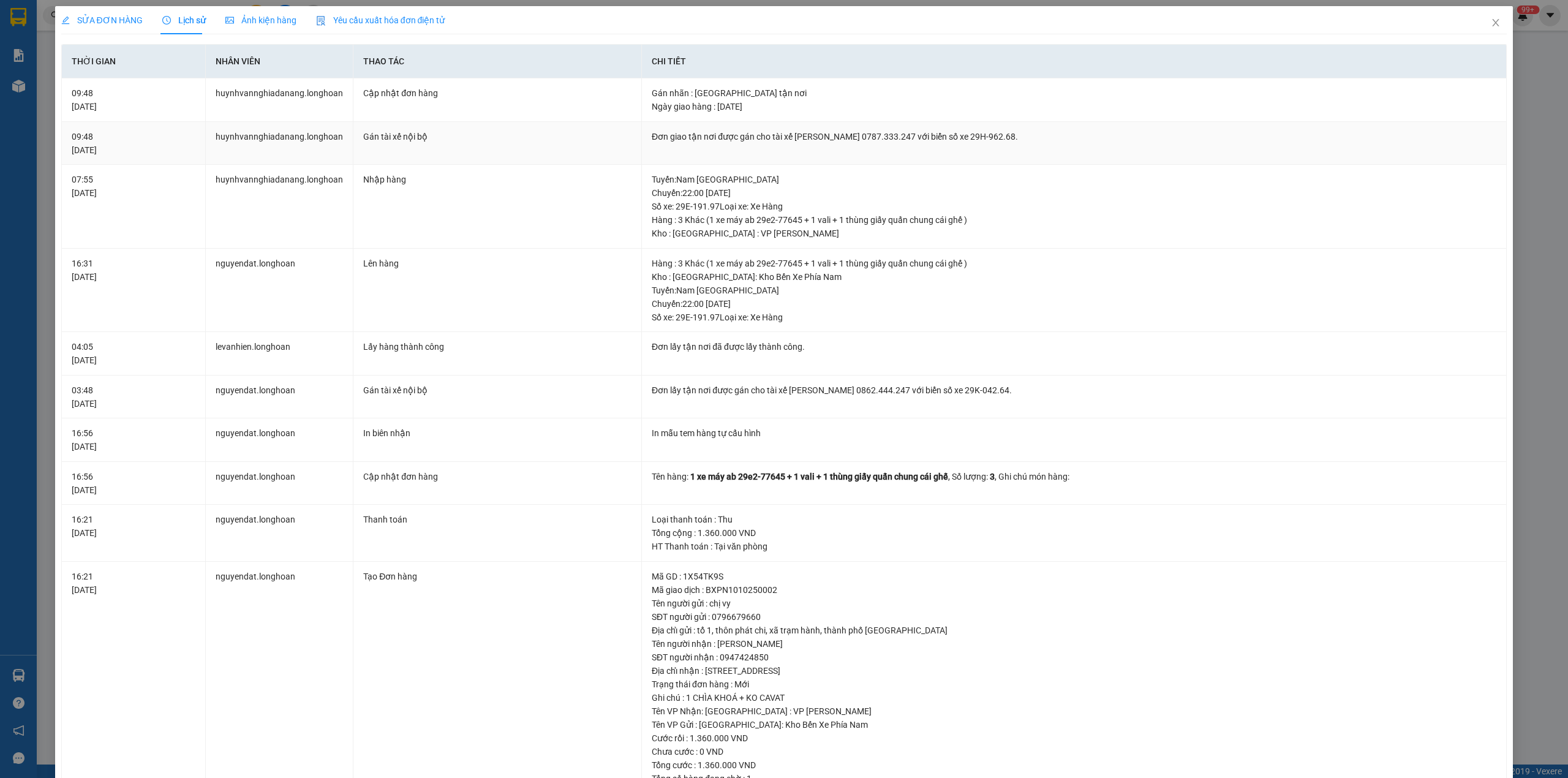
drag, startPoint x: 765, startPoint y: 138, endPoint x: 1050, endPoint y: 138, distance: 285.0
click at [1050, 138] on div "Đơn giao tận nơi được gán cho tài xế [PERSON_NAME] 0787.333.247 với biển số xe …" at bounding box center [1074, 136] width 845 height 13
copy div "tài xế [PERSON_NAME] 0787.333.247 với biển số xe 29H-962.68."
click at [1491, 26] on span "Close" at bounding box center [1495, 23] width 34 height 34
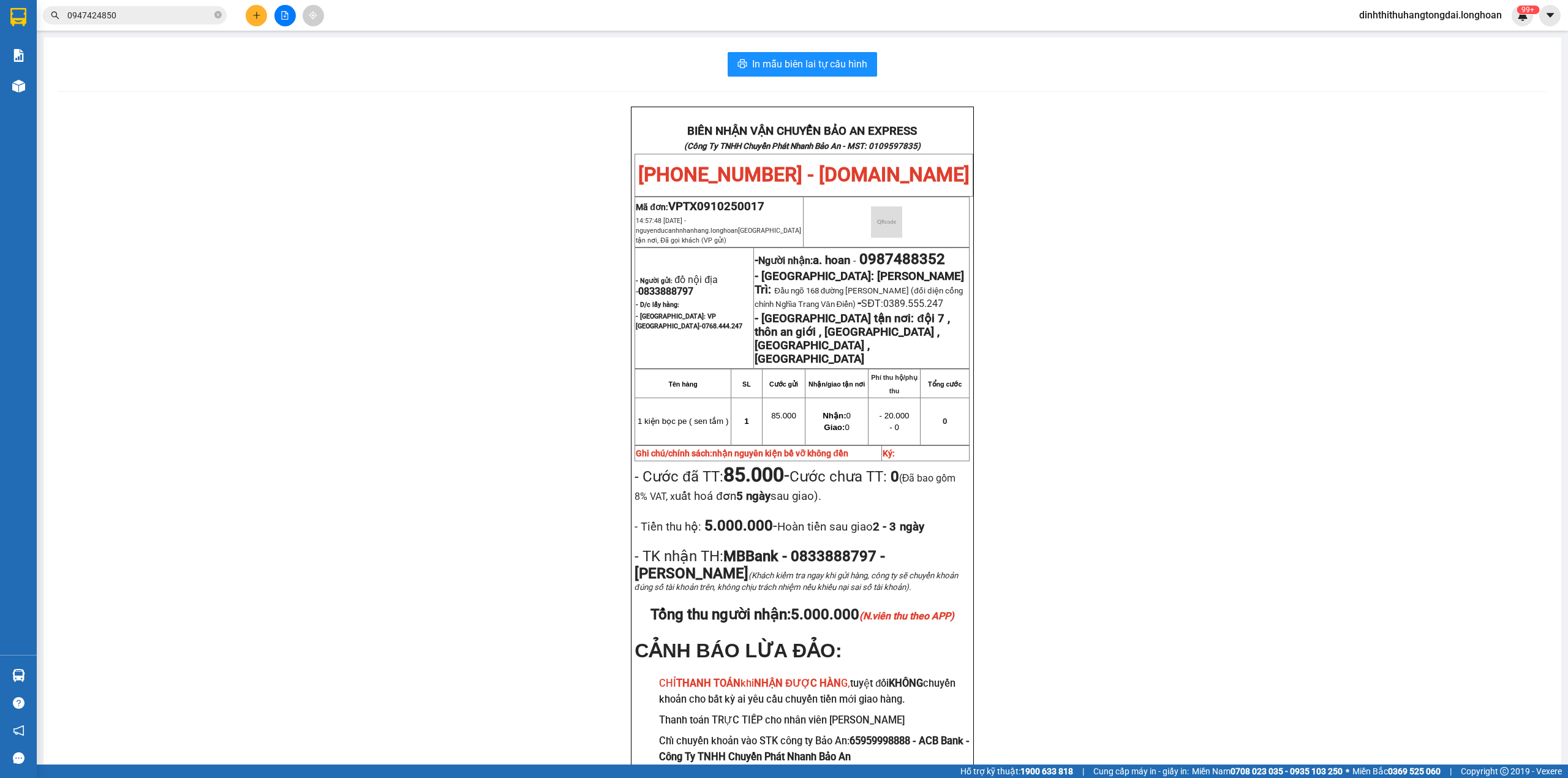
click at [157, 13] on input "0947424850" at bounding box center [140, 15] width 144 height 13
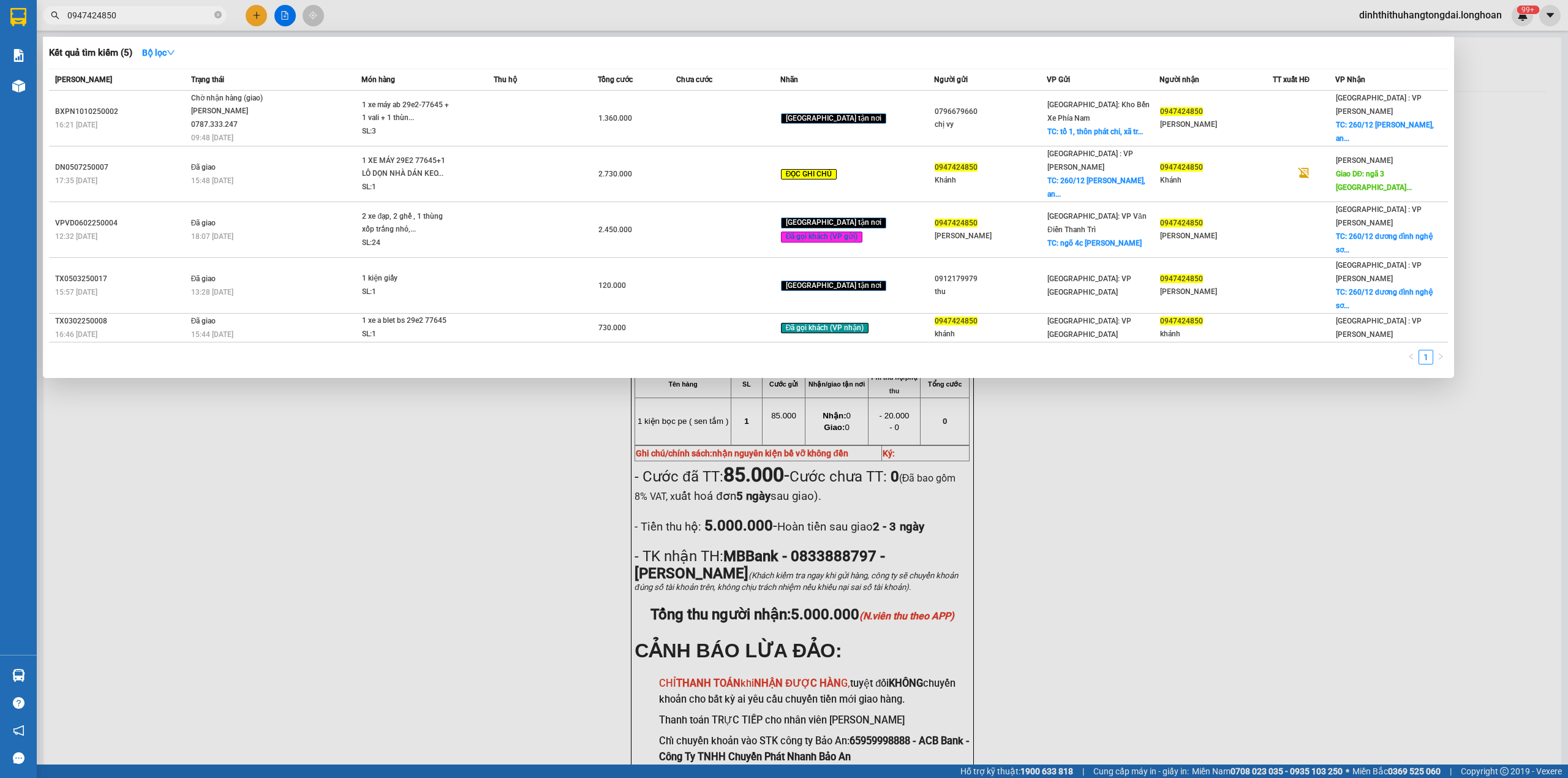
click at [157, 13] on input "0947424850" at bounding box center [140, 15] width 144 height 13
paste input "84935221"
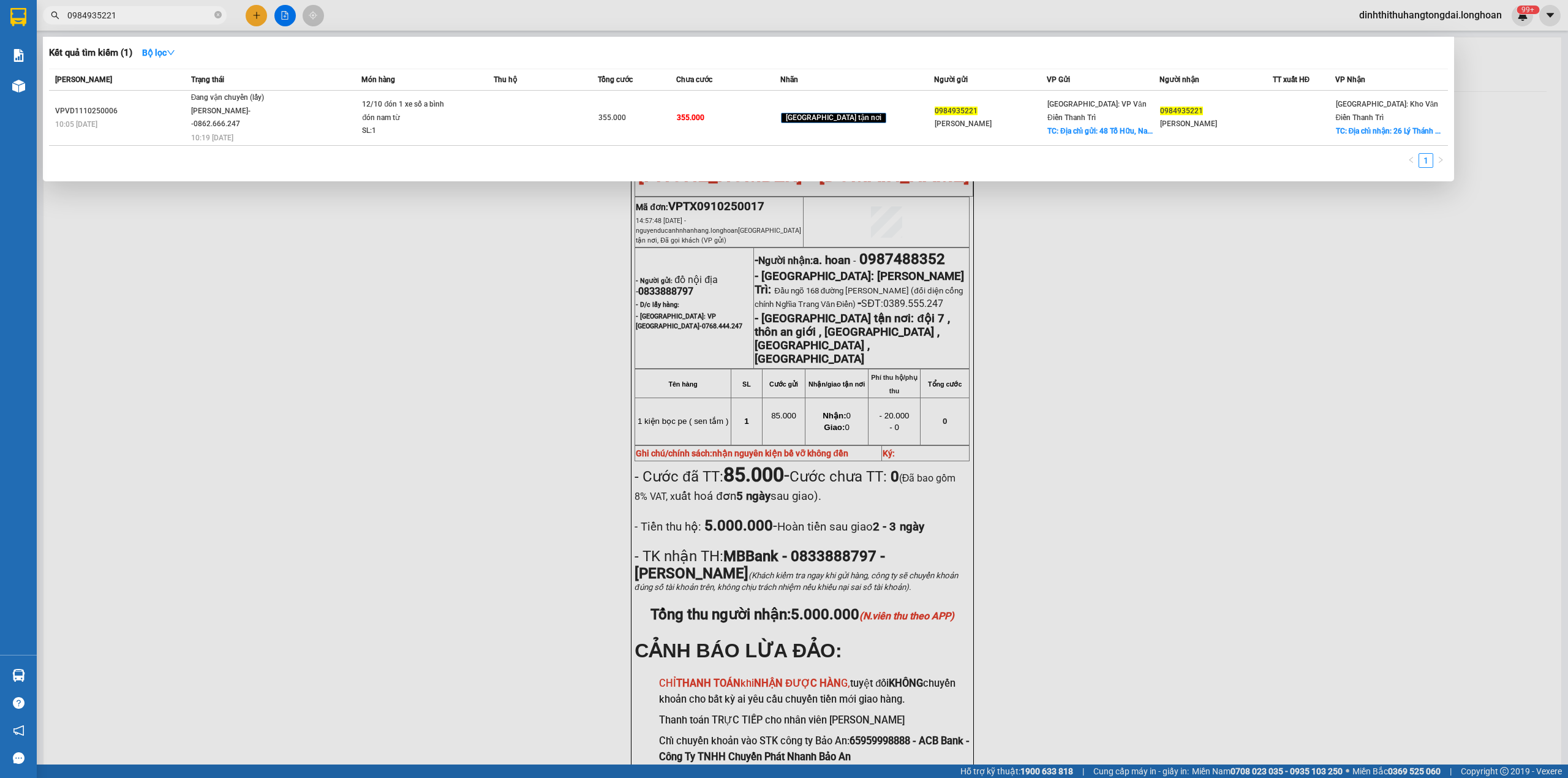
click at [142, 10] on input "0984935221" at bounding box center [140, 15] width 144 height 13
paste input "67997456"
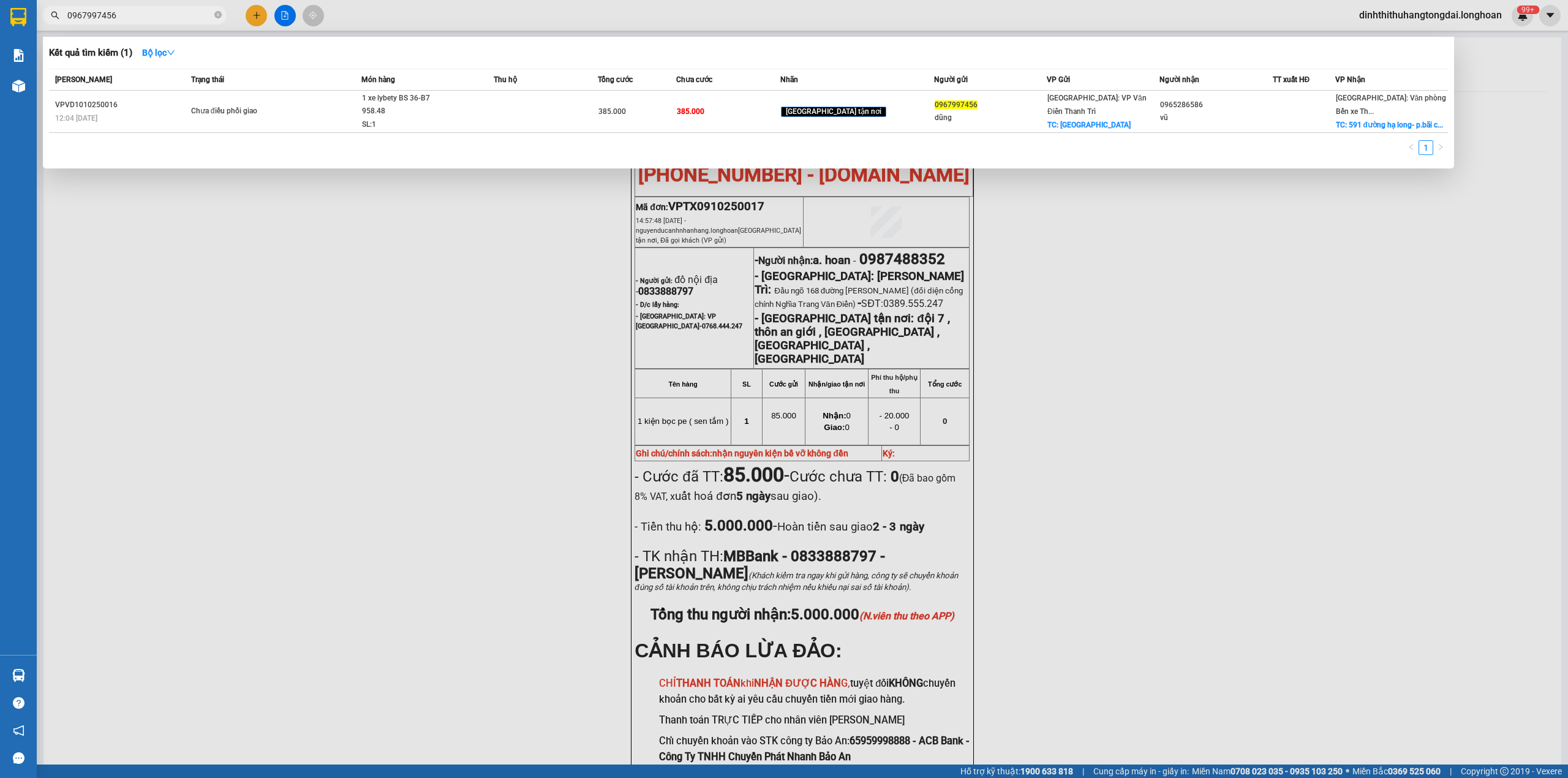
click at [86, 11] on input "0967997456" at bounding box center [140, 15] width 144 height 13
paste input "82983967"
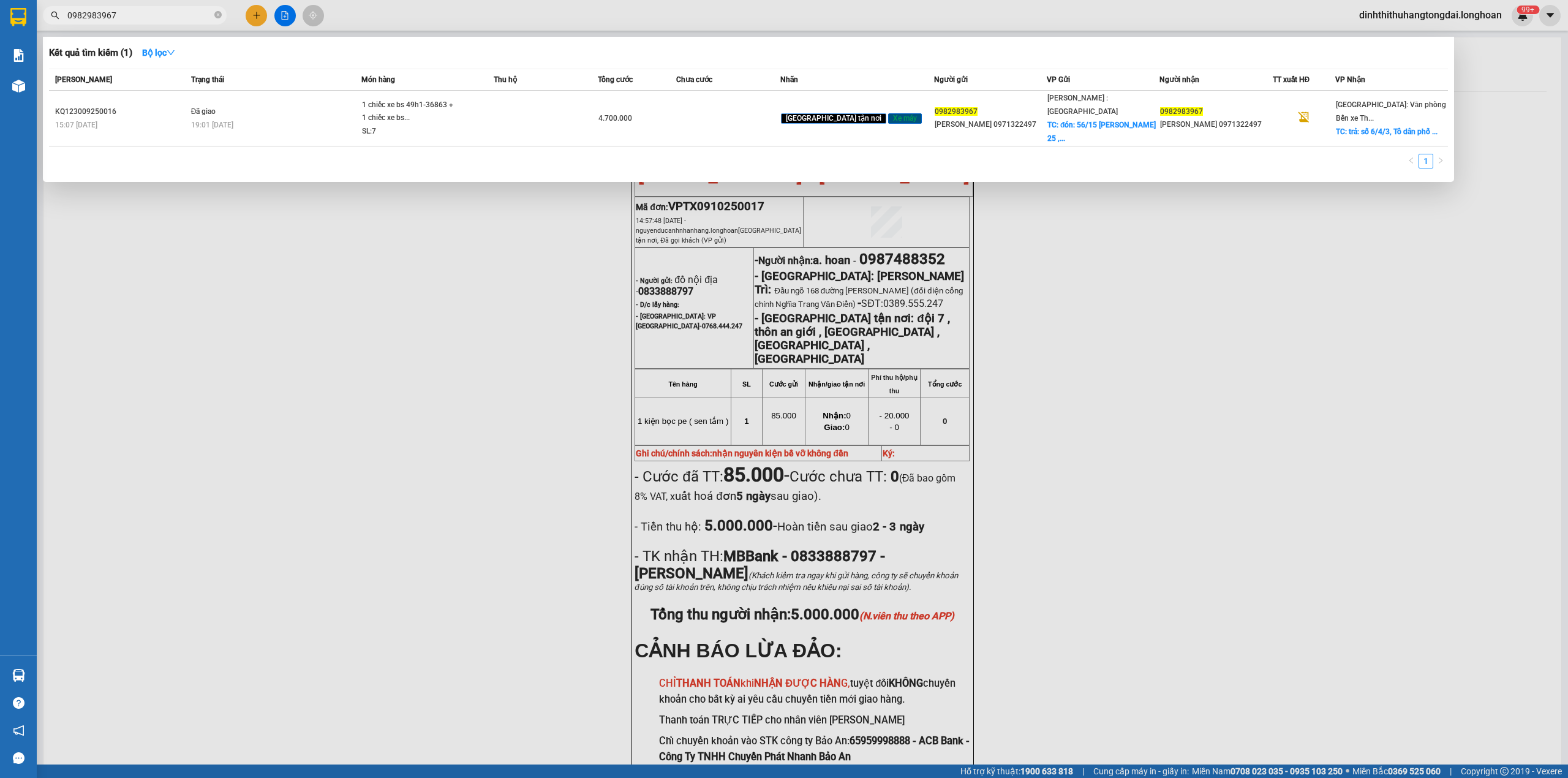
type input "0982983967"
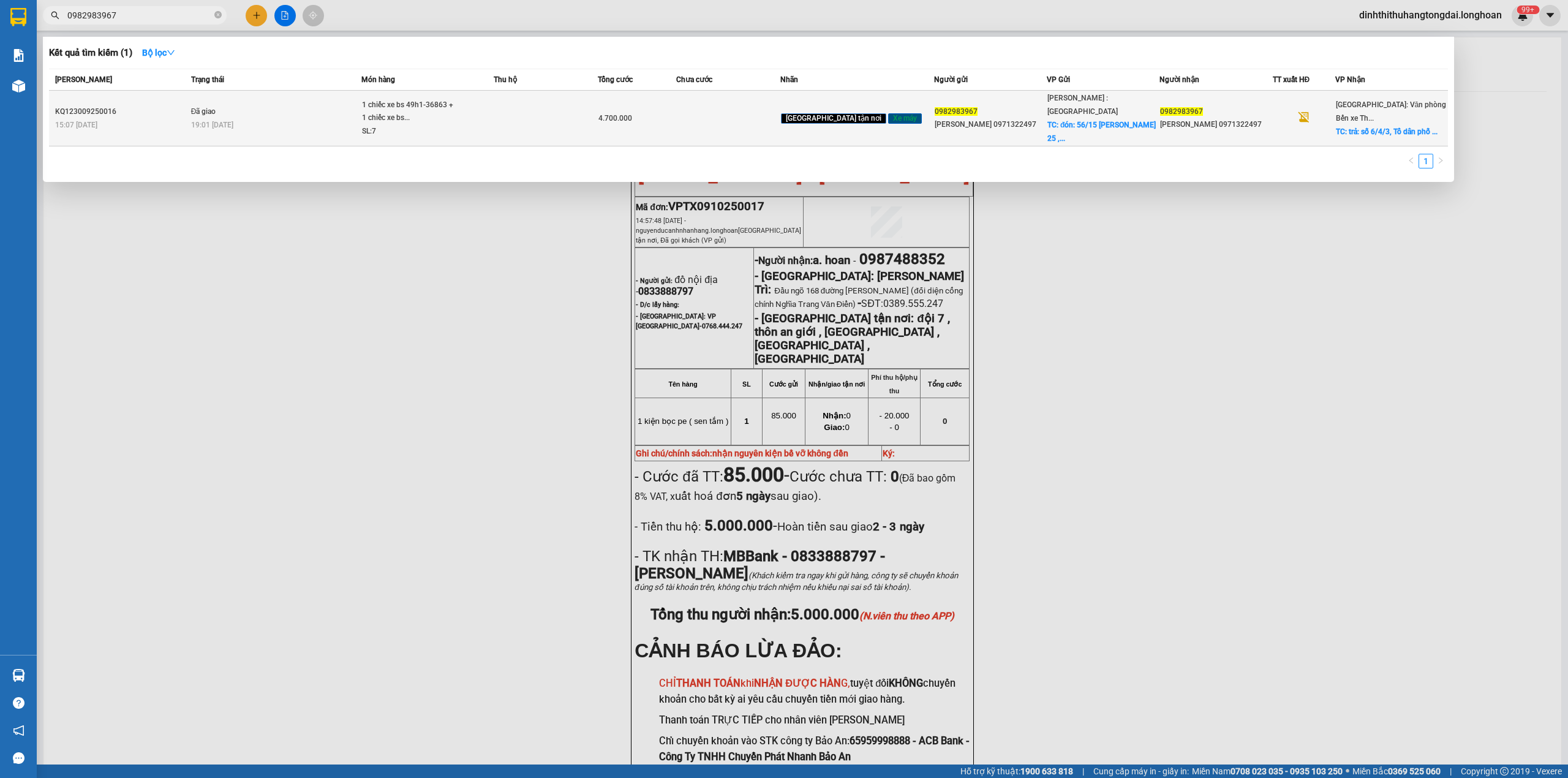
click at [488, 123] on span "1 chiếc xe bs 49h1-36863 + 1 chiếc xe bs... SL: 7" at bounding box center [427, 118] width 130 height 40
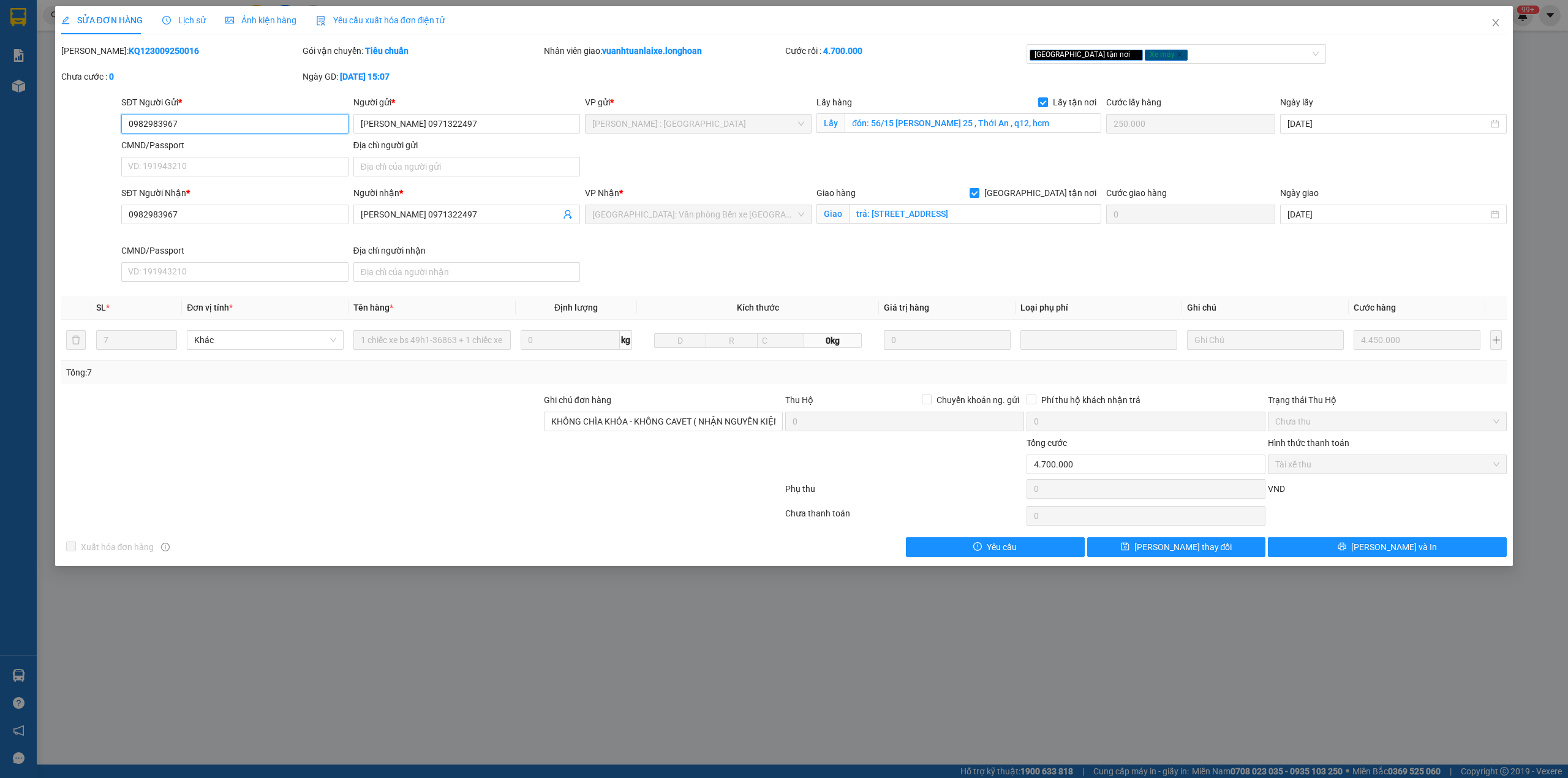
type input "0982983967"
type input "[PERSON_NAME] 0971322497"
checkbox input "true"
type input "đón: 56/15 [PERSON_NAME] 25 , Thới An , q12, hcm"
type input "250.000"
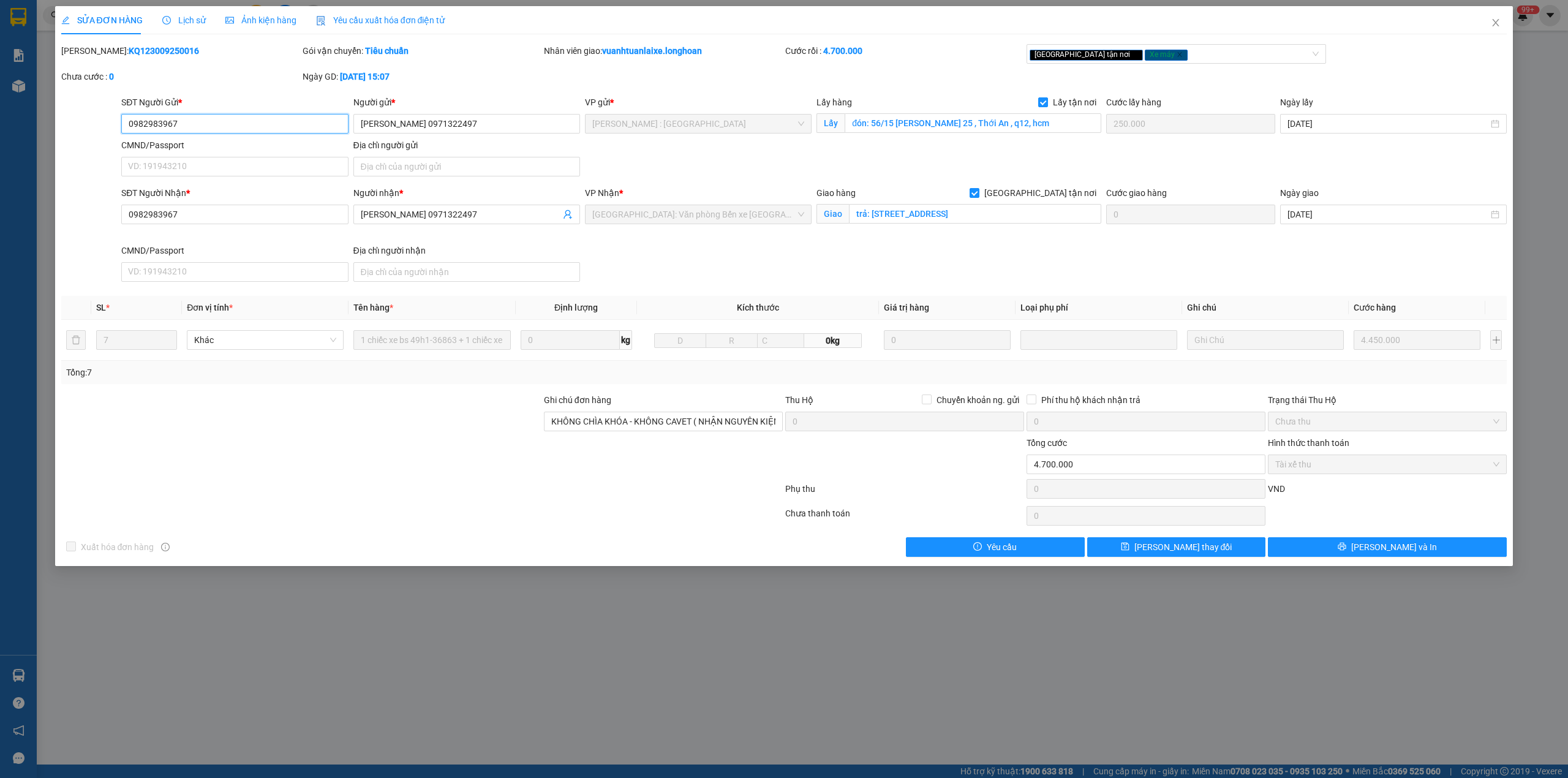
type input "0982983967"
type input "[PERSON_NAME] 0971322497"
checkbox input "true"
type input "trả: [STREET_ADDRESS]"
type input "KHÔNG CHÌA KHÓA - KHÔNG CAVET ( NHẬN NGUYÊN KIỆN - GIAO NGUYÊN KIỆN )"
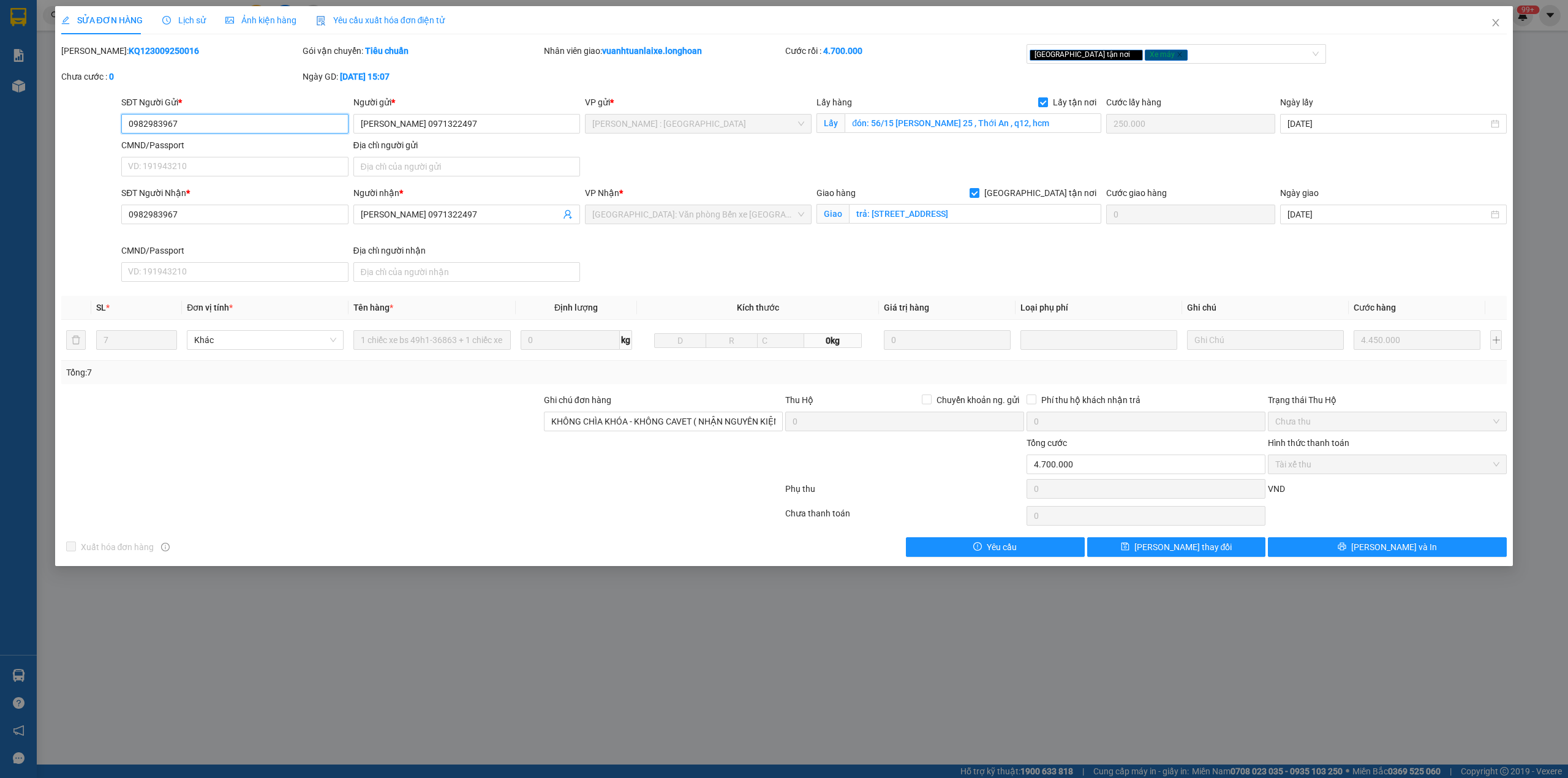
type input "0"
type input "4.700.000"
click at [179, 18] on span "Lịch sử" at bounding box center [184, 20] width 43 height 10
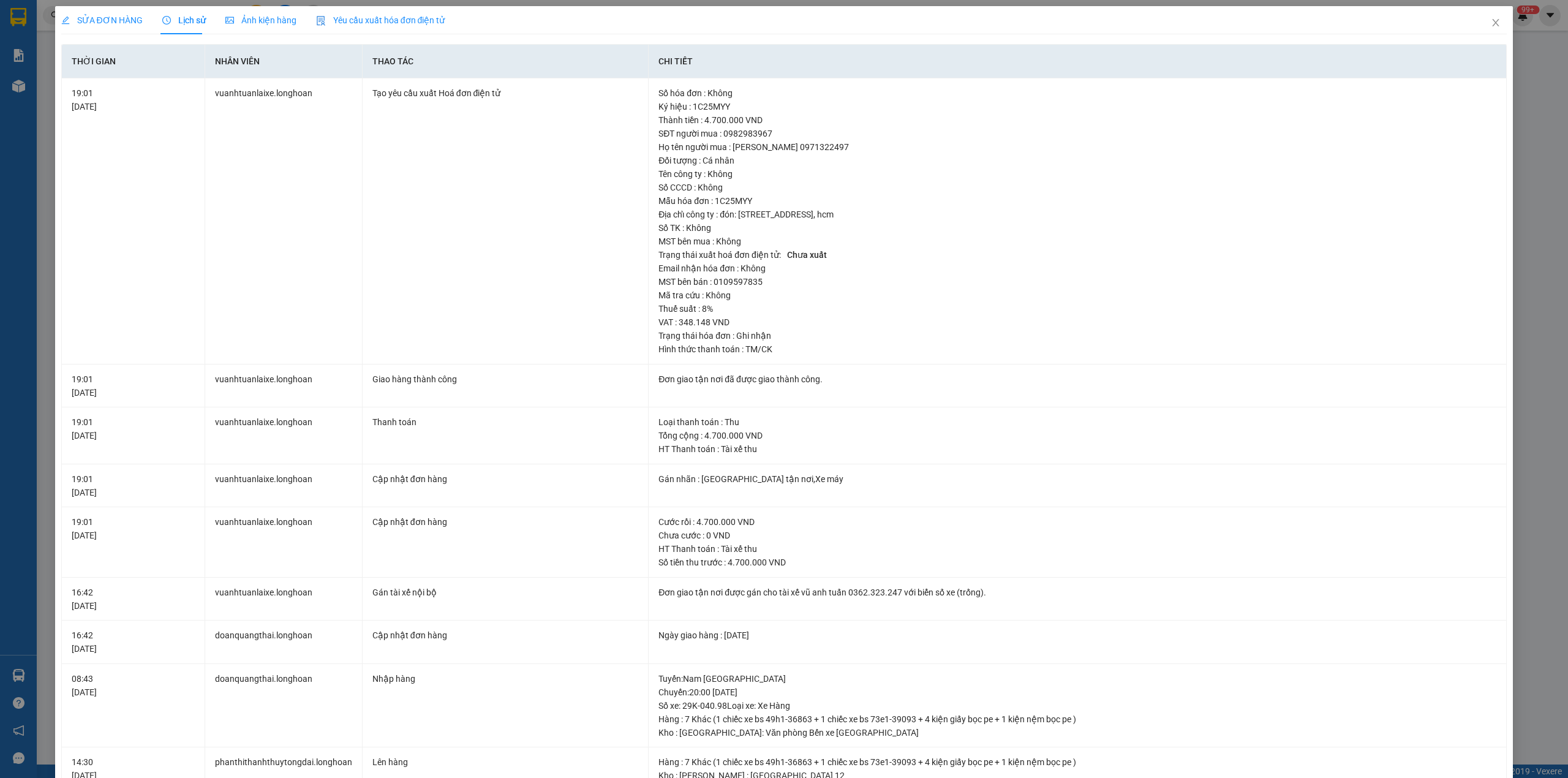
click at [105, 26] on div "SỬA ĐƠN HÀNG" at bounding box center [102, 20] width 82 height 13
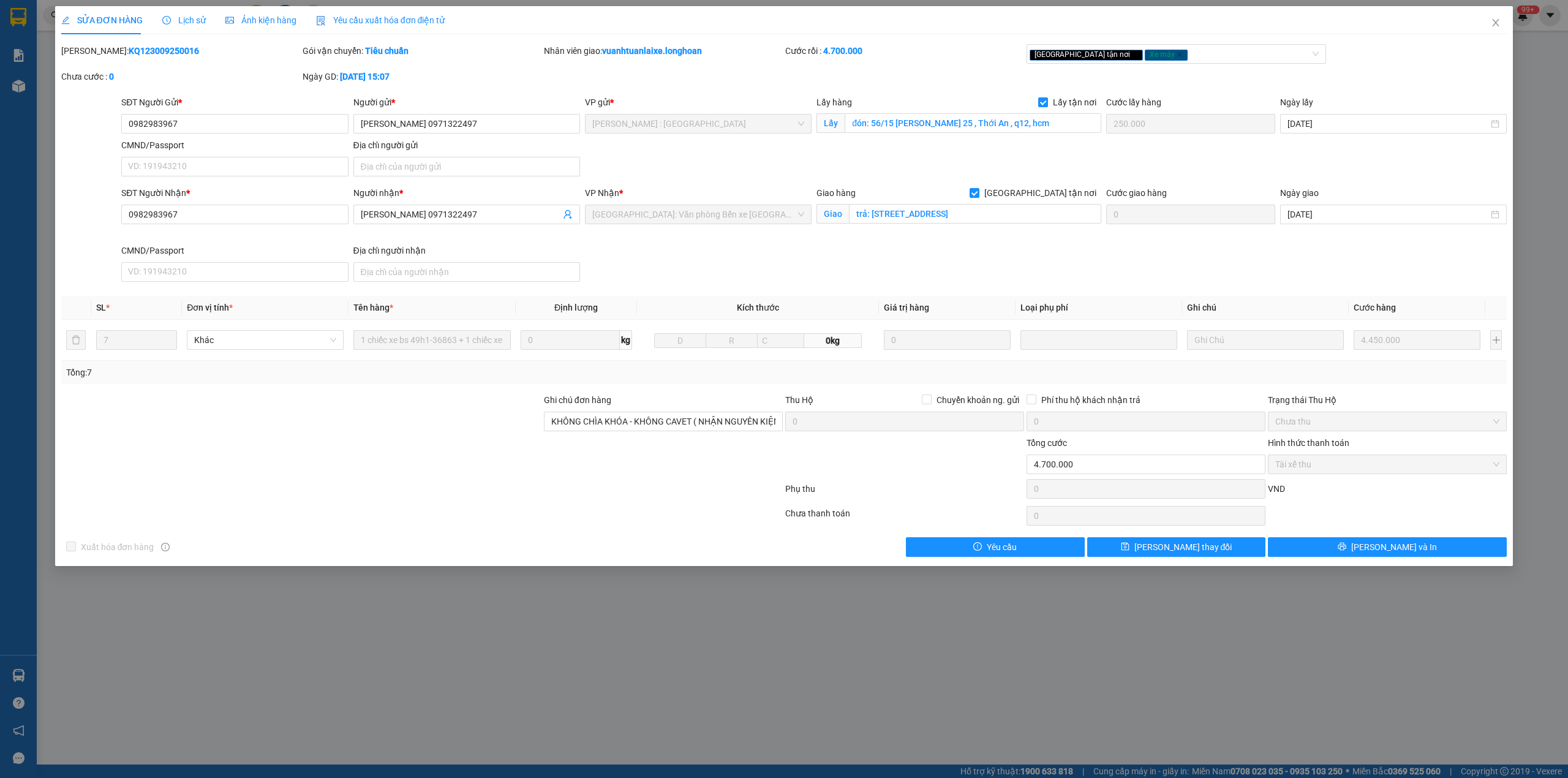
click at [140, 52] on b "KQ123009250016" at bounding box center [163, 51] width 70 height 10
copy b "KQ123009250016"
click at [150, 50] on b "KQ123009250016" at bounding box center [163, 51] width 70 height 10
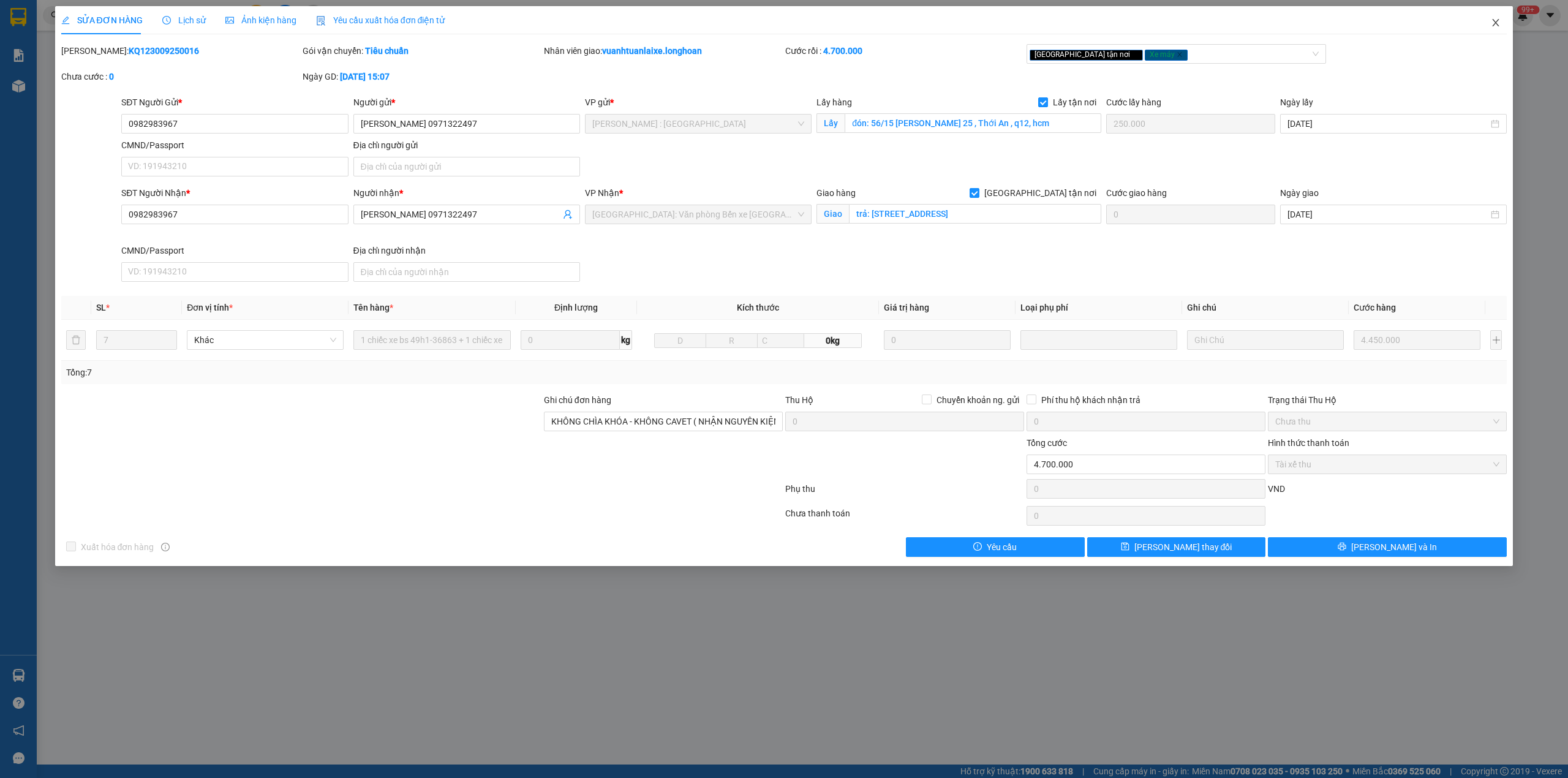
click at [1487, 22] on span "Close" at bounding box center [1495, 23] width 34 height 34
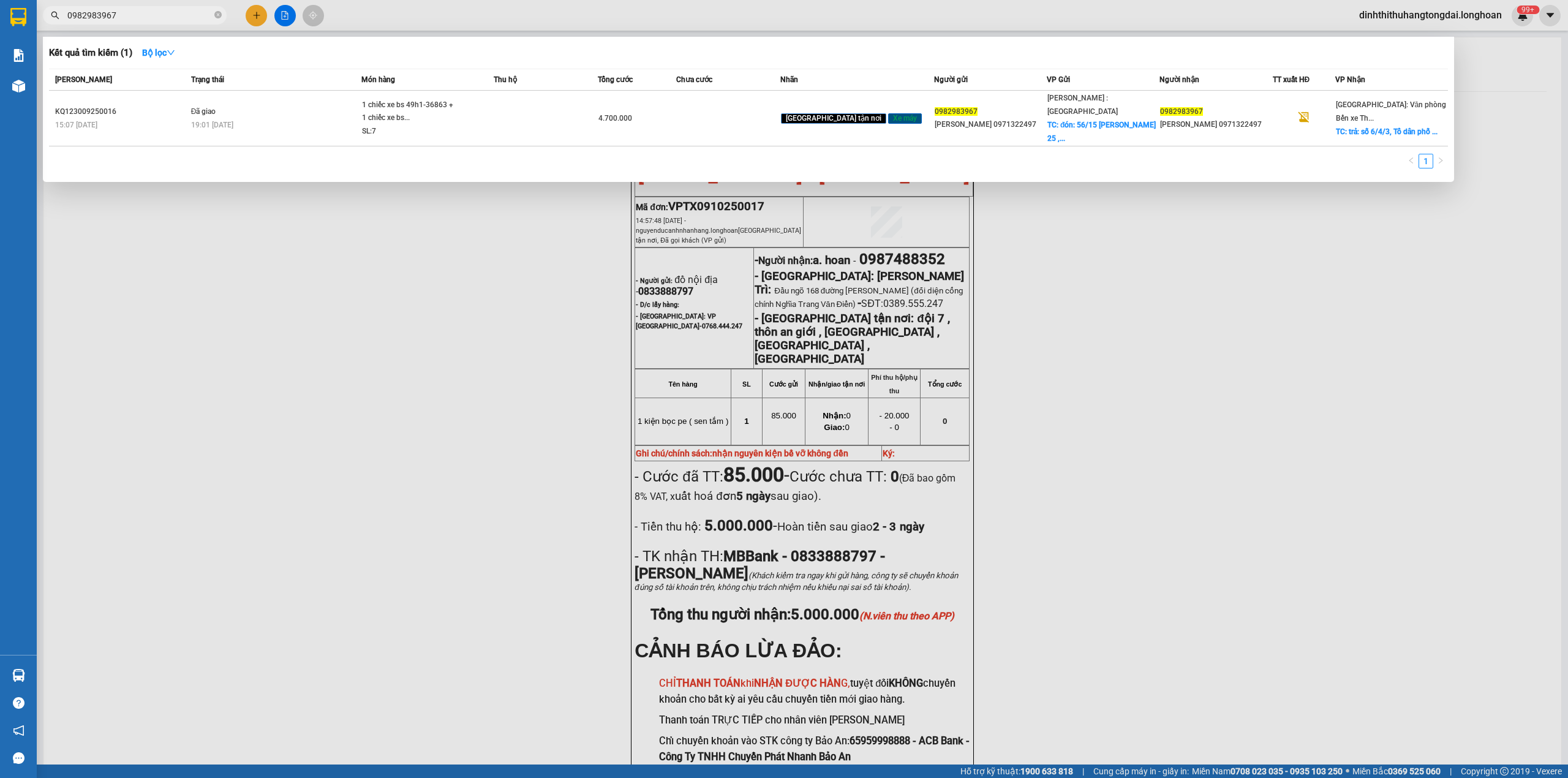
drag, startPoint x: 72, startPoint y: 13, endPoint x: 208, endPoint y: 16, distance: 136.0
click at [208, 16] on input "0982983967" at bounding box center [140, 15] width 144 height 13
paste input "69539639"
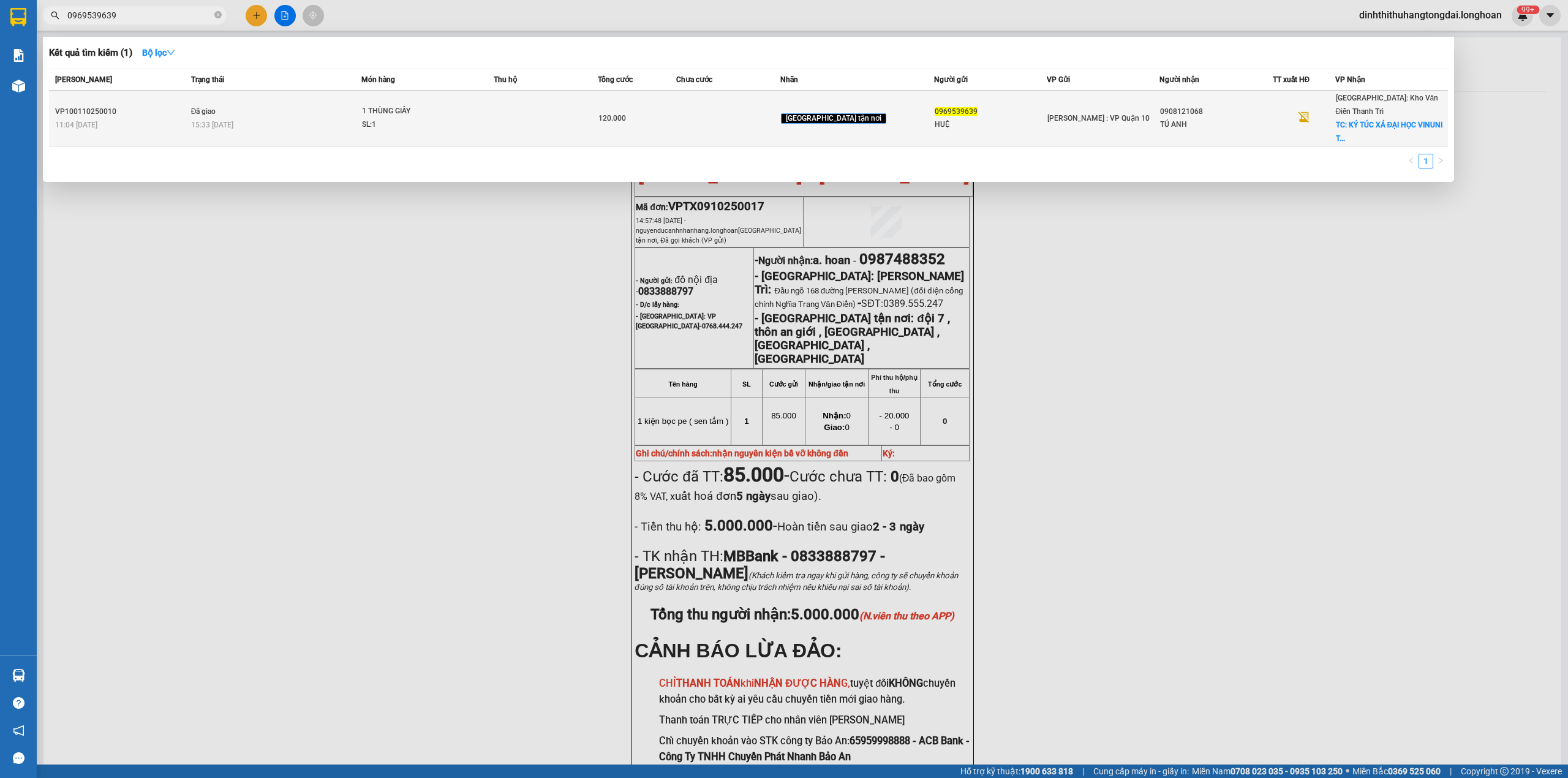
type input "0969539639"
click at [533, 124] on td at bounding box center [546, 119] width 104 height 56
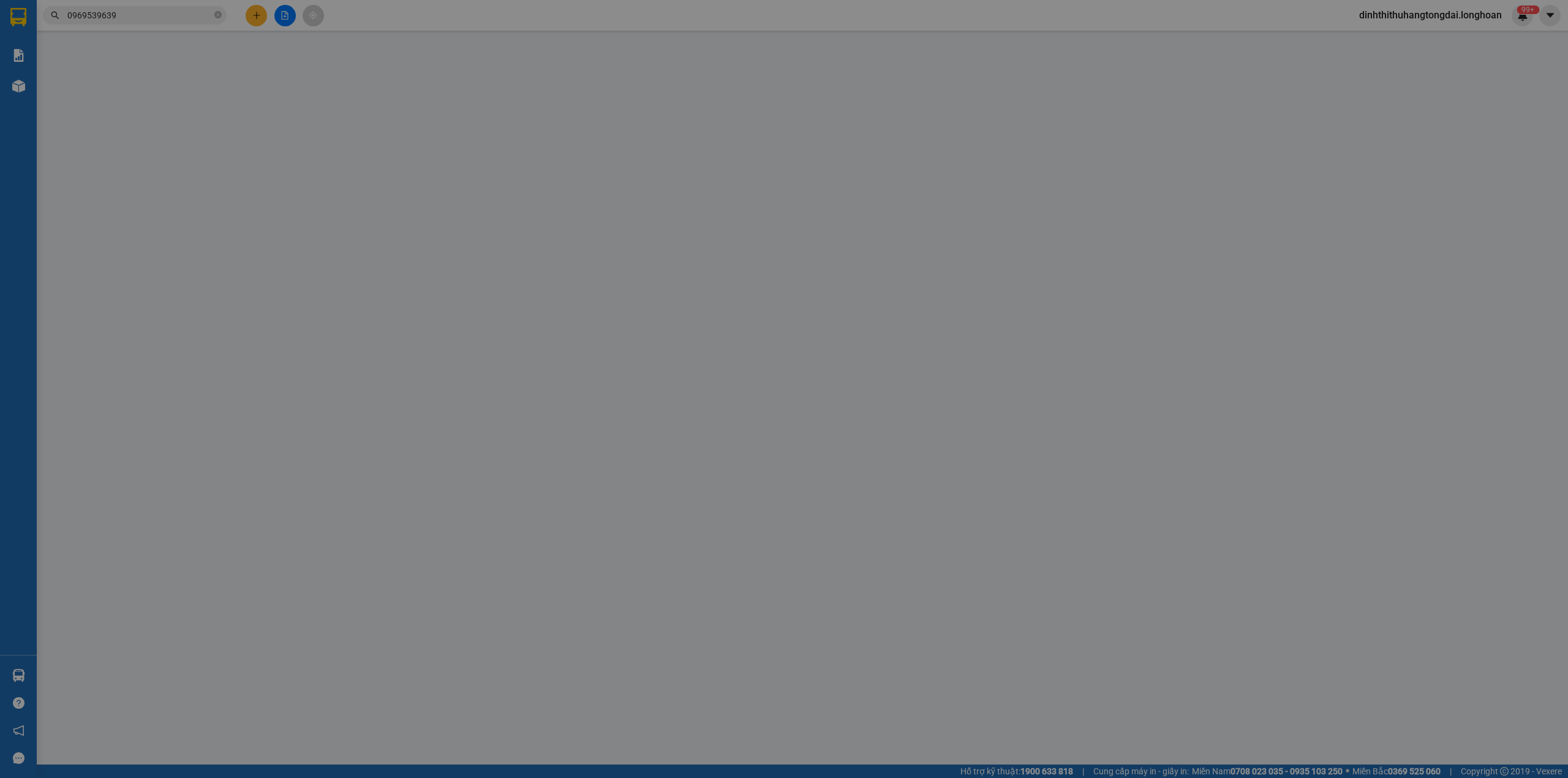
type input "0969539639"
type input "HUỆ"
type input "0908121068"
type input "TÚ ANH"
checkbox input "true"
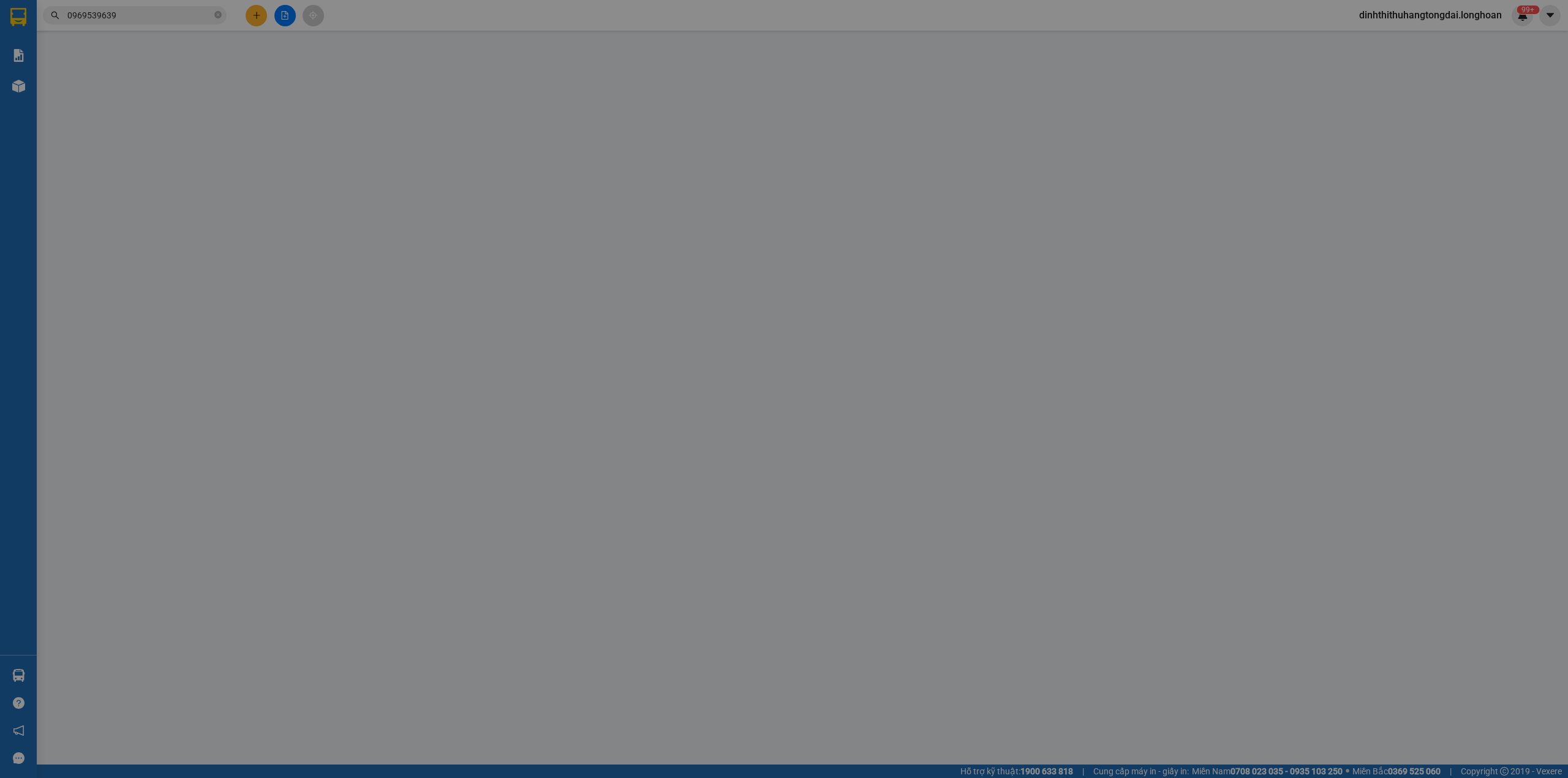
type input "KÝ TÚC XÁ ĐẠI HỌC VINUNI TÒA JA - HẢI ÂU 12 HẢI ÂU 4 [GEOGRAPHIC_DATA] - [GEOGR…"
type input "hàng k bao bể vỡ hư hỏng"
type input "0"
type input "120.000"
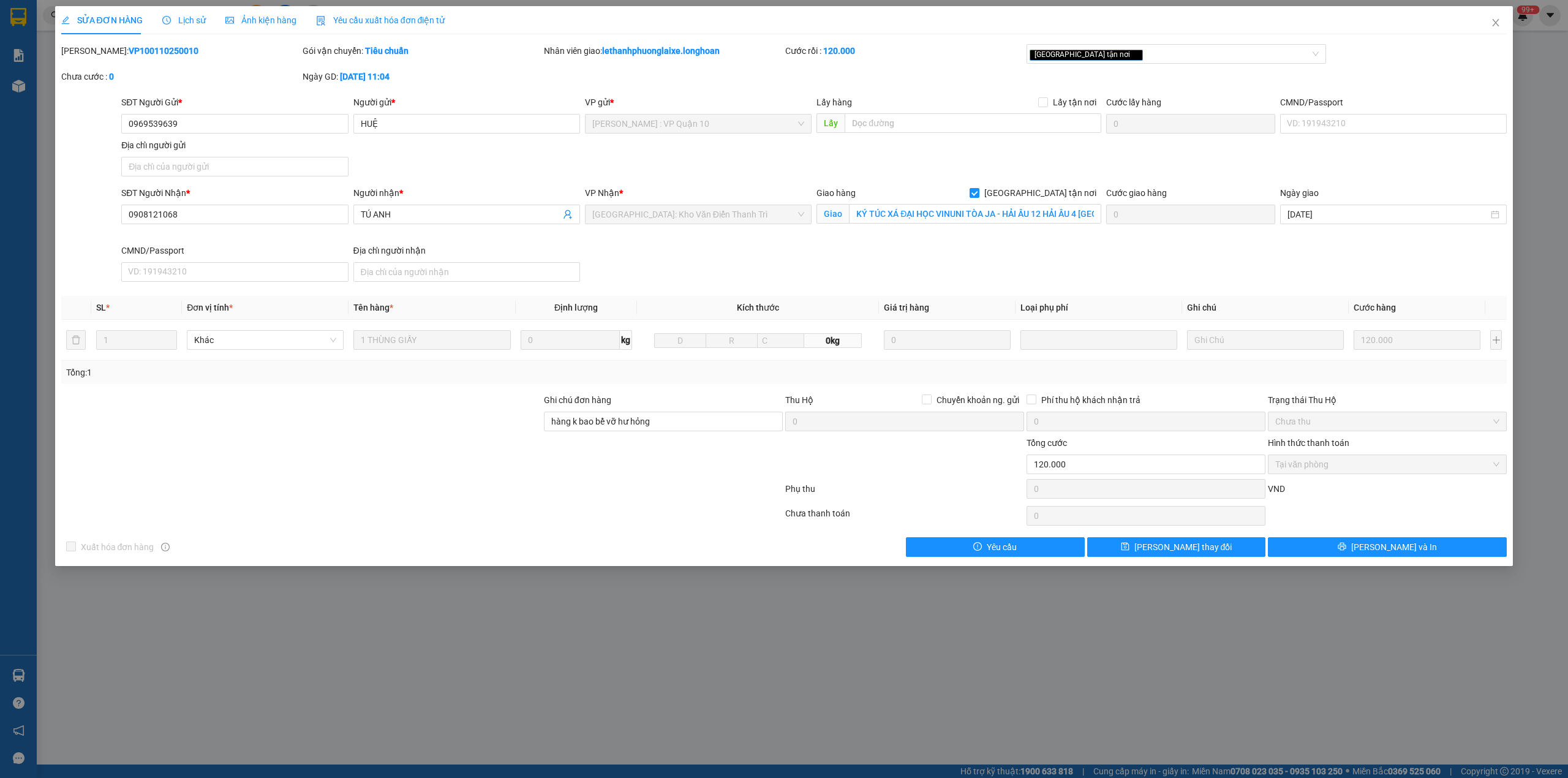
click at [131, 54] on b "VP100110250010" at bounding box center [163, 51] width 70 height 10
copy b "VP100110250010"
click at [1495, 20] on icon "close" at bounding box center [1496, 22] width 10 height 10
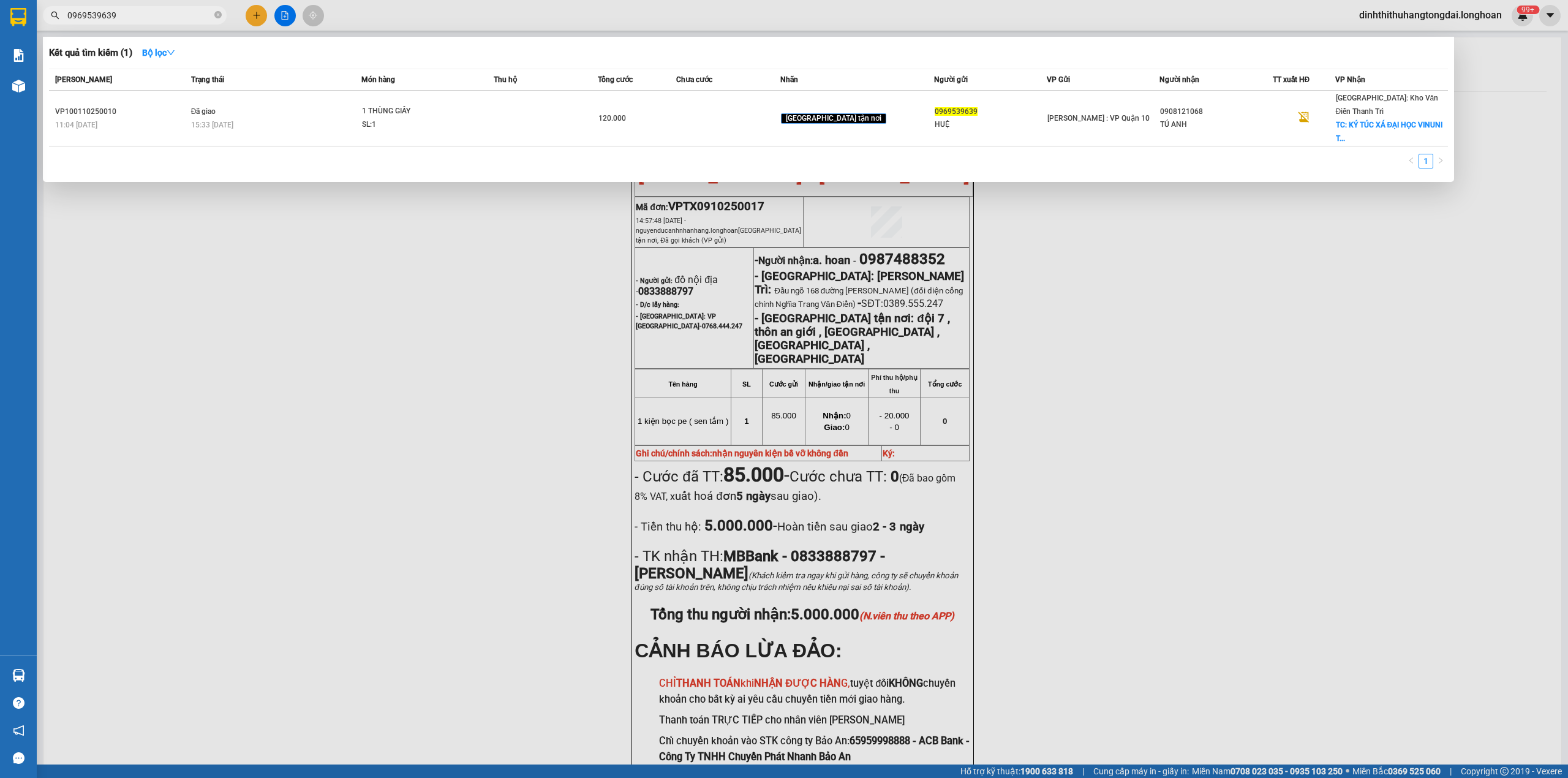
drag, startPoint x: 73, startPoint y: 13, endPoint x: 133, endPoint y: 13, distance: 60.0
click at [133, 13] on input "0969539639" at bounding box center [140, 15] width 144 height 13
paste input "392219942"
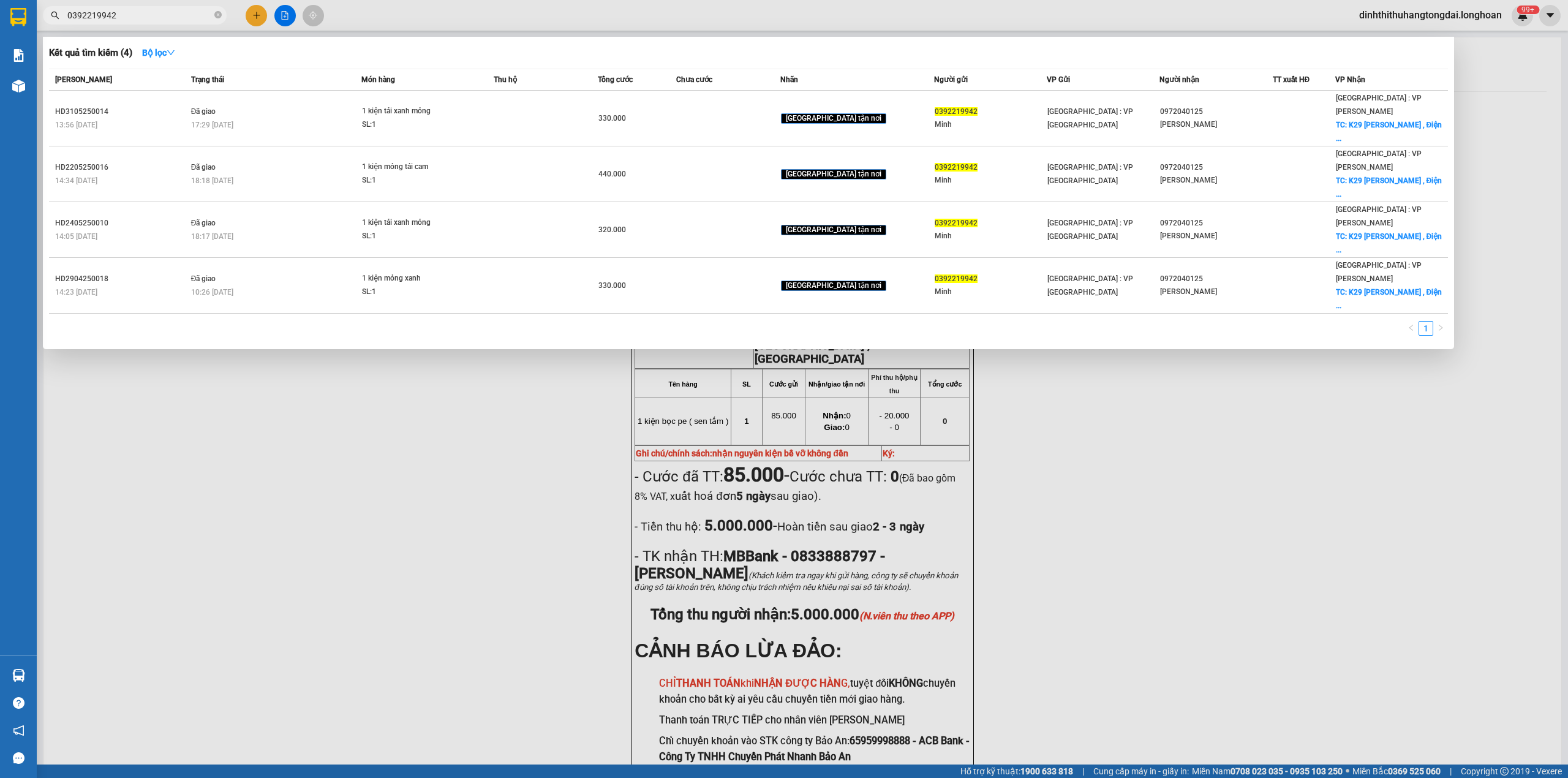
drag, startPoint x: 70, startPoint y: 18, endPoint x: 170, endPoint y: 20, distance: 100.0
click at [170, 20] on input "0392219942" at bounding box center [140, 15] width 144 height 13
paste input "908247040"
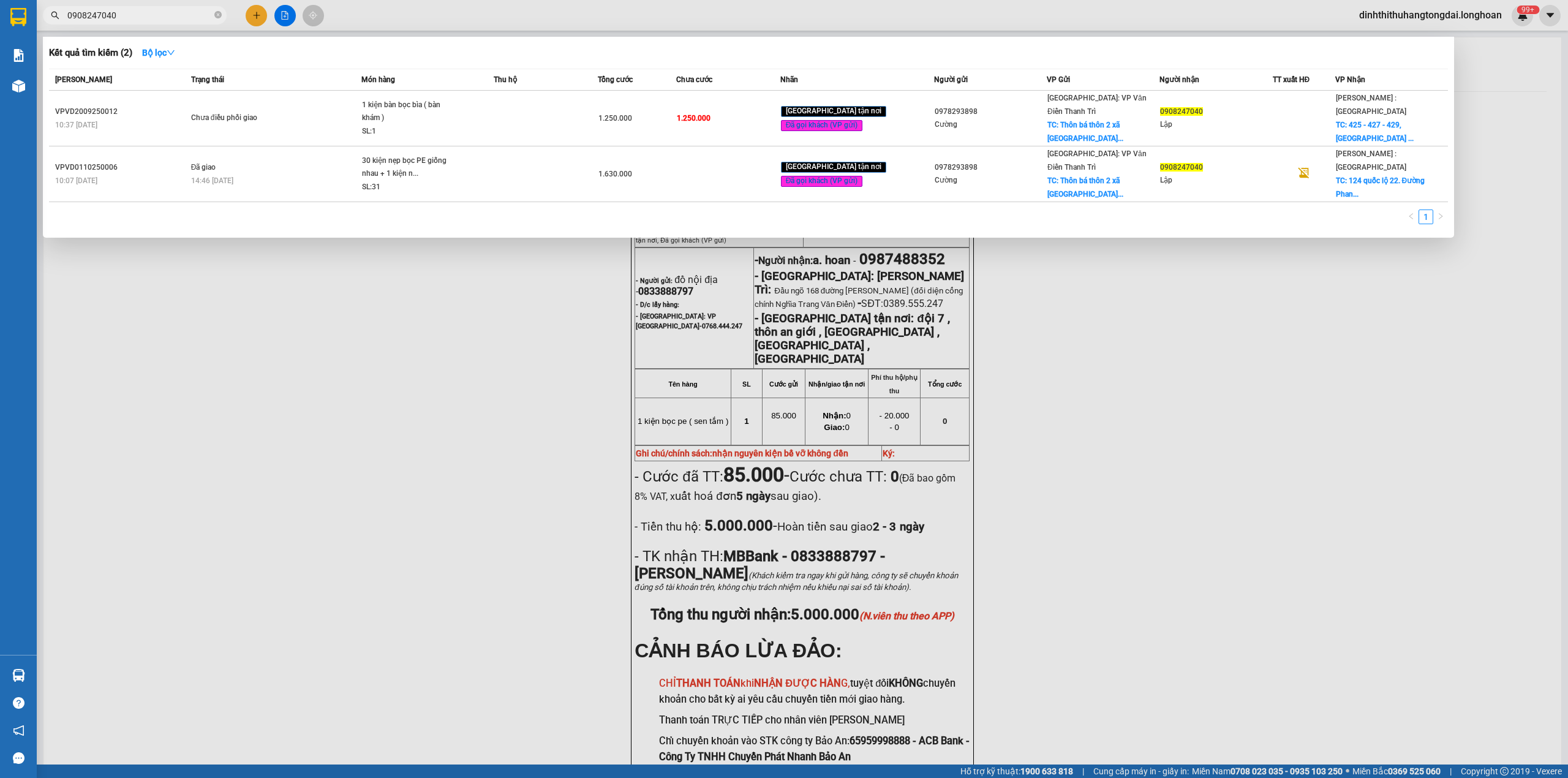
type input "0908247040"
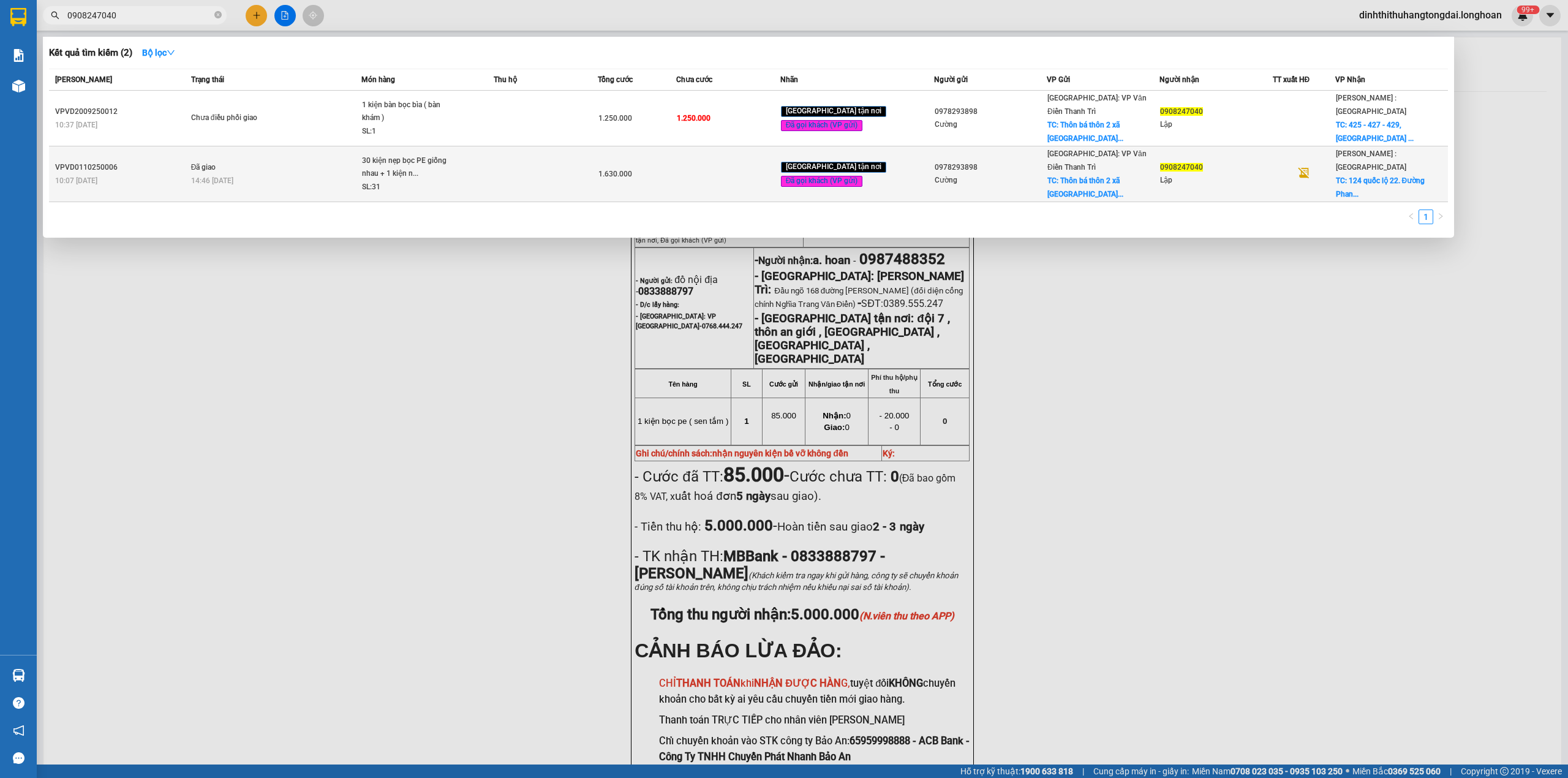
click at [454, 157] on div "30 kiện nẹp bọc PE giống nhau + 1 kiện n..." at bounding box center [408, 167] width 92 height 27
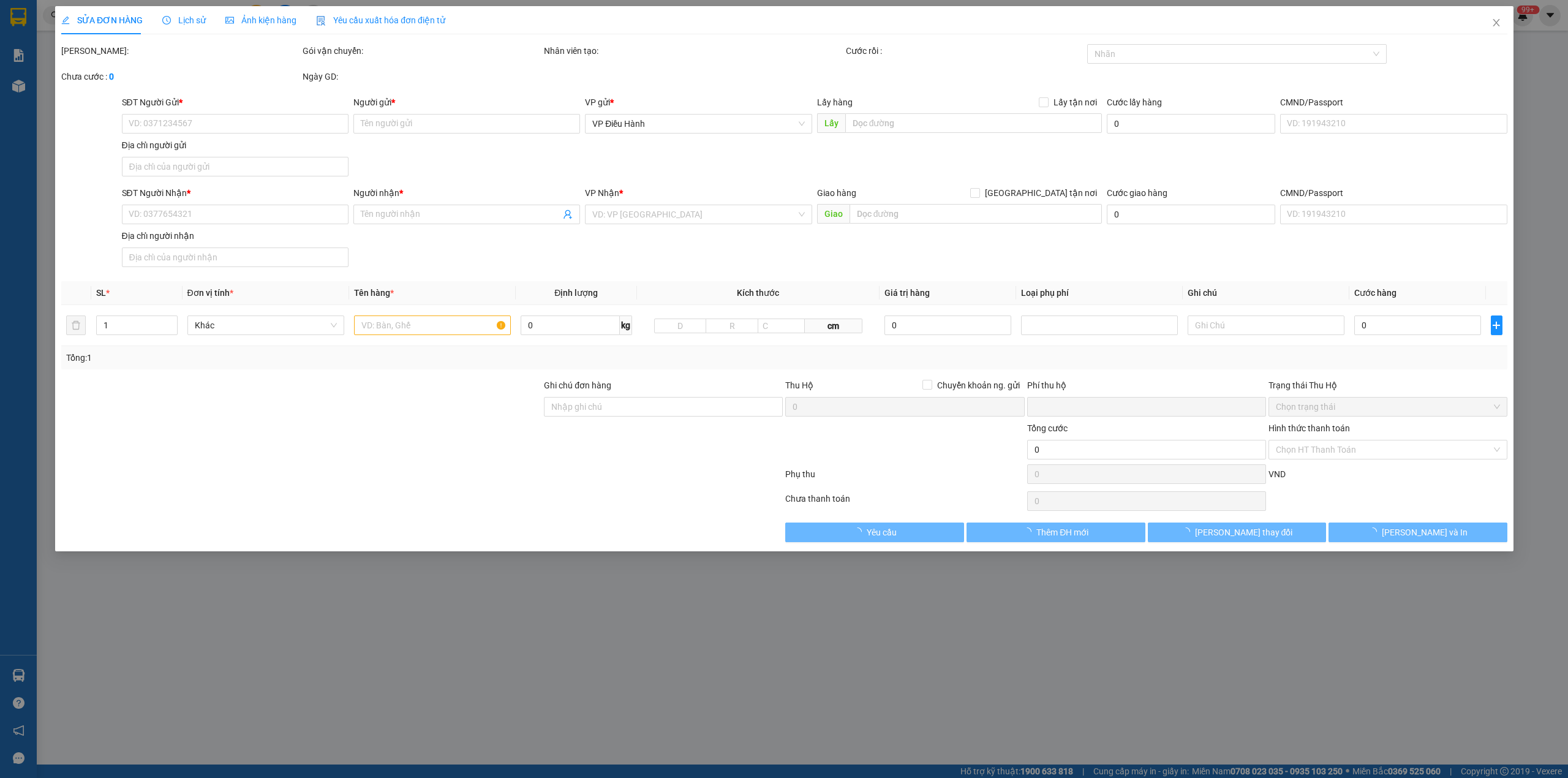
type input "0978293898"
type input "Cường"
checkbox input "true"
type input "Thôn bá thôn 2 xã [GEOGRAPHIC_DATA]. [GEOGRAPHIC_DATA], [GEOGRAPHIC_DATA]"
type input "0908247040"
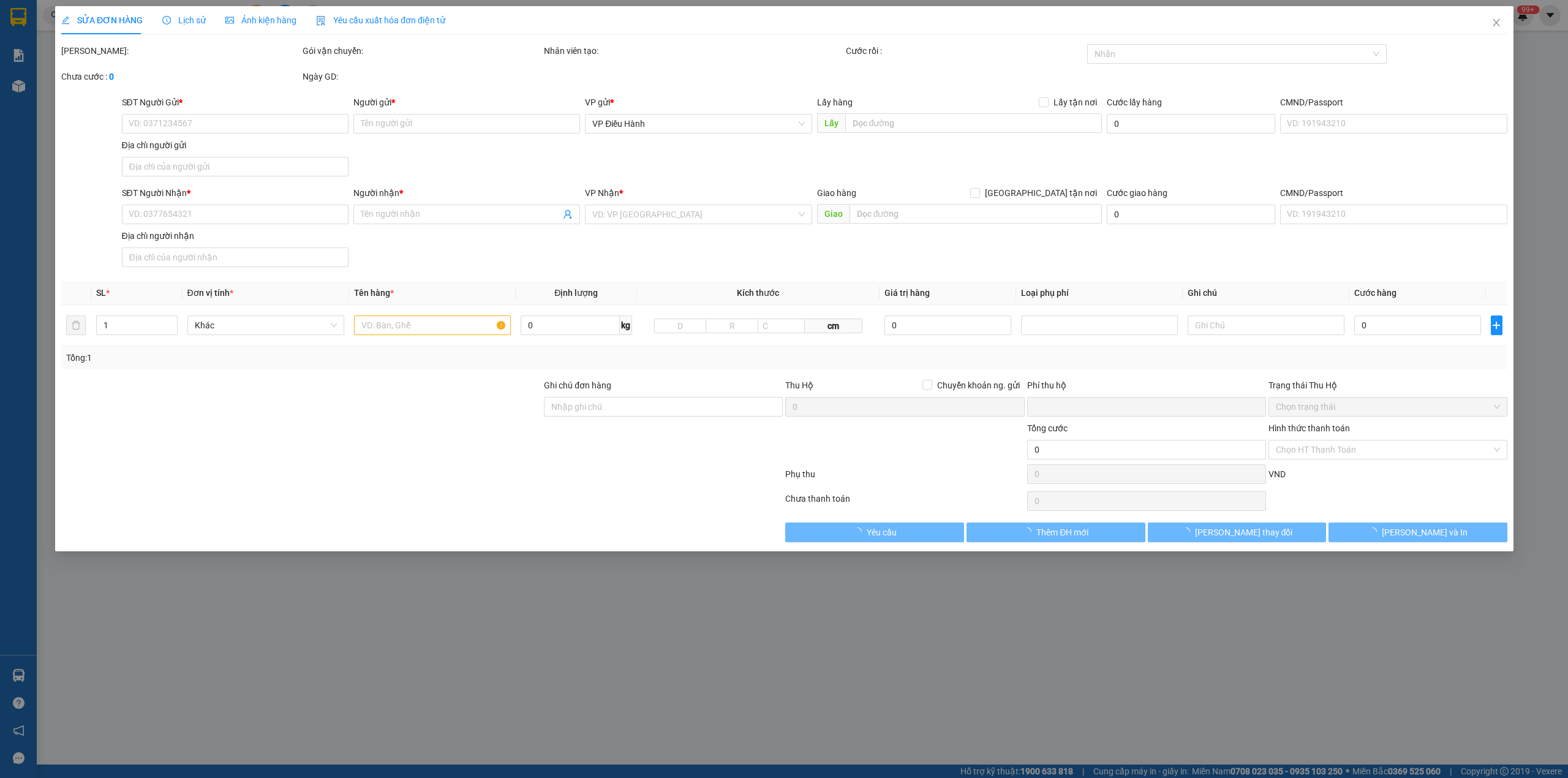
type input "Lập"
checkbox input "true"
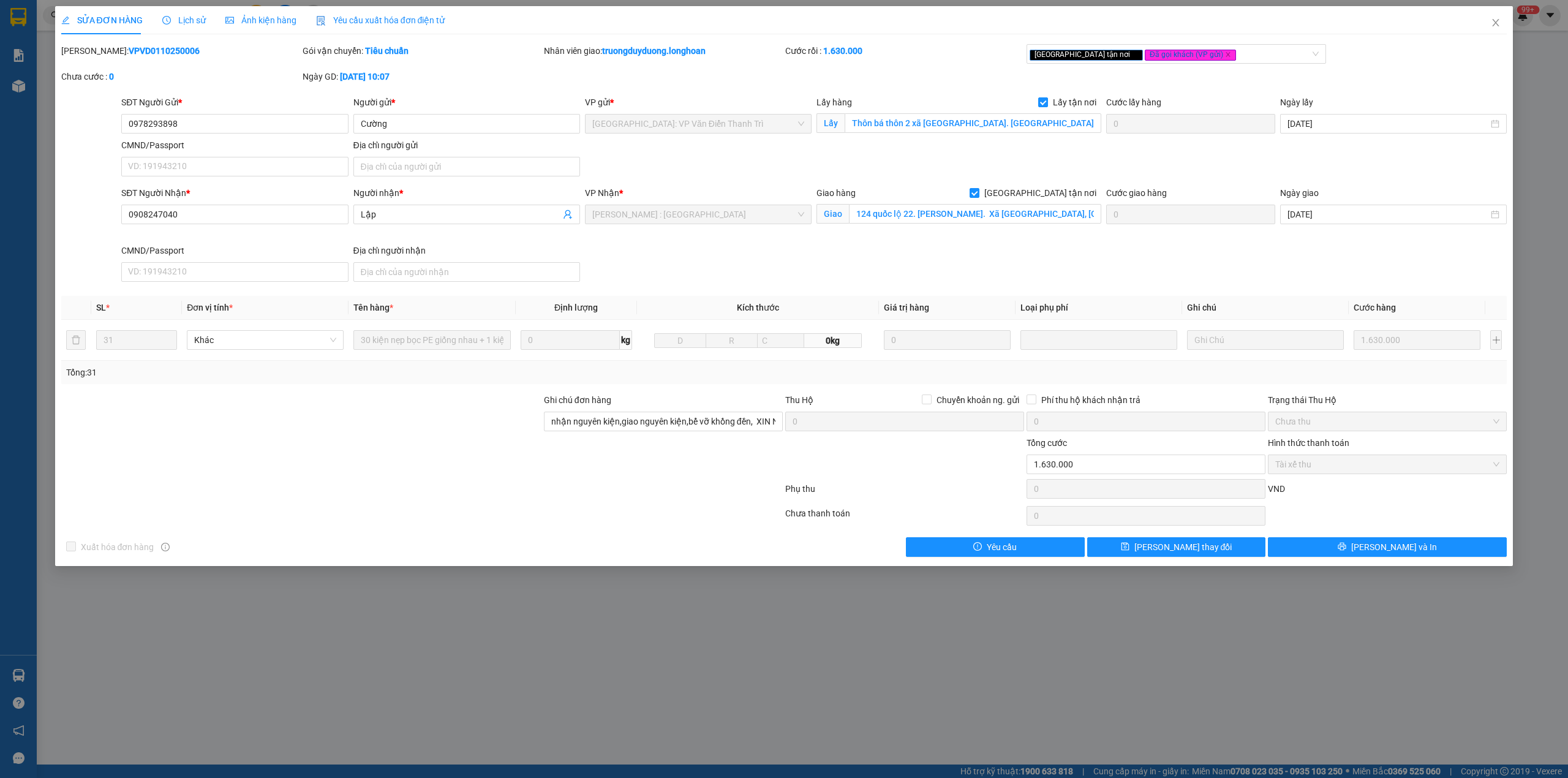
click at [133, 52] on b "VPVD0110250006" at bounding box center [164, 51] width 71 height 10
copy b "VPVD0110250006"
click at [1498, 23] on icon "close" at bounding box center [1496, 22] width 10 height 10
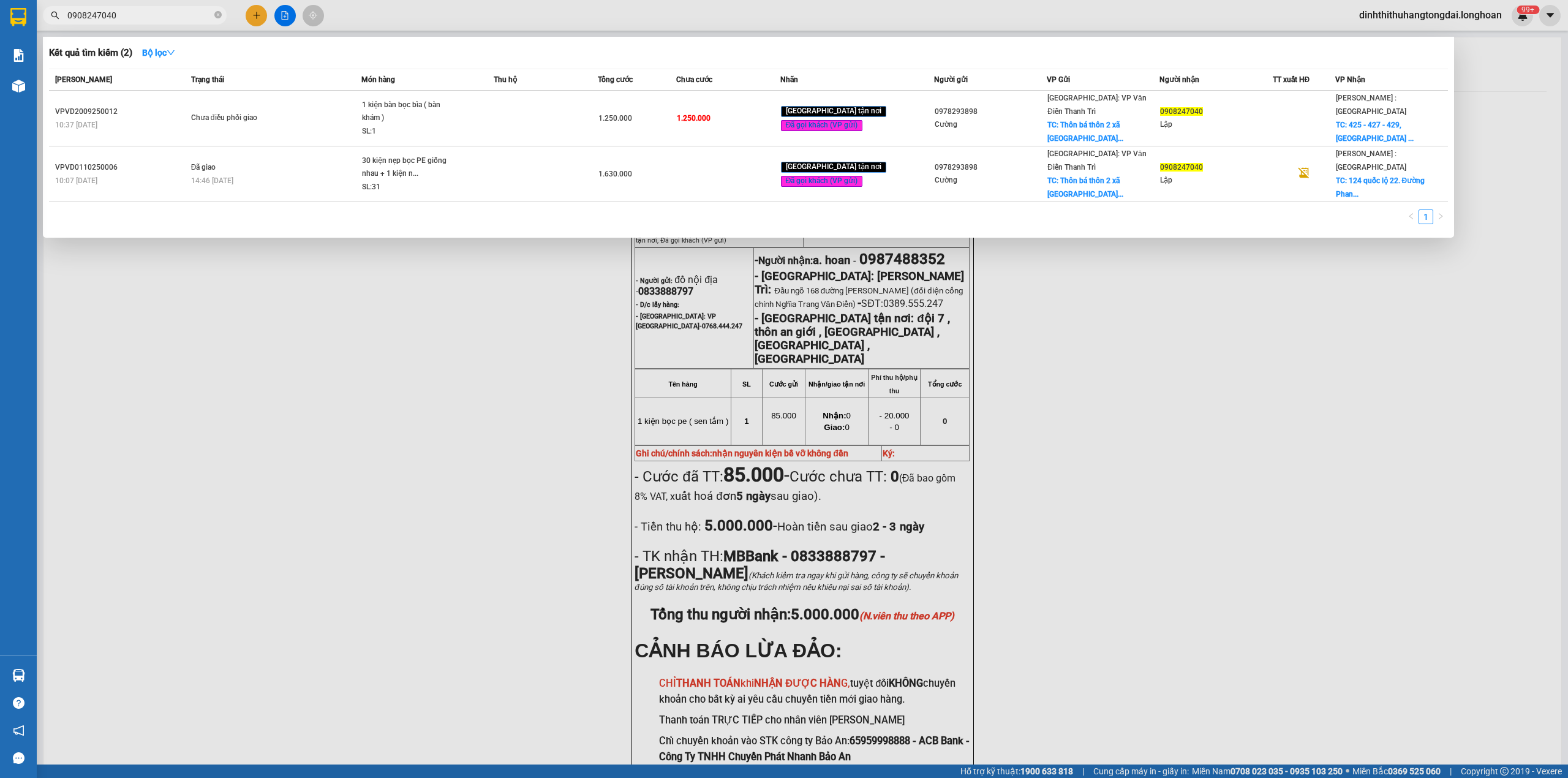
drag, startPoint x: 73, startPoint y: 15, endPoint x: 146, endPoint y: 13, distance: 73.0
click at [146, 13] on input "0908247040" at bounding box center [140, 15] width 144 height 13
paste input "86676887"
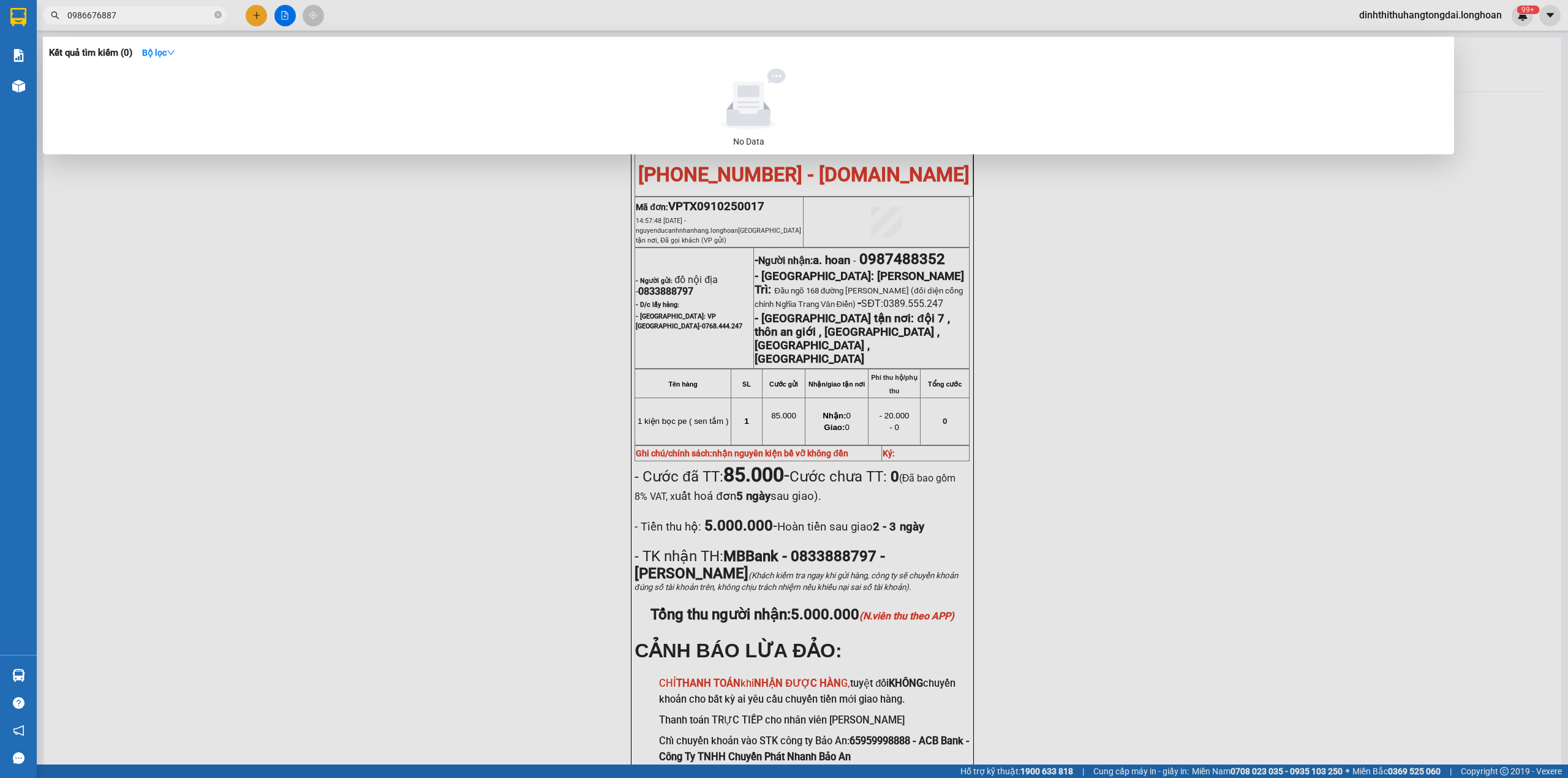
click at [77, 13] on input "0986676887" at bounding box center [140, 15] width 144 height 13
paste input "35573072"
click at [123, 15] on input "0355730727" at bounding box center [140, 15] width 144 height 13
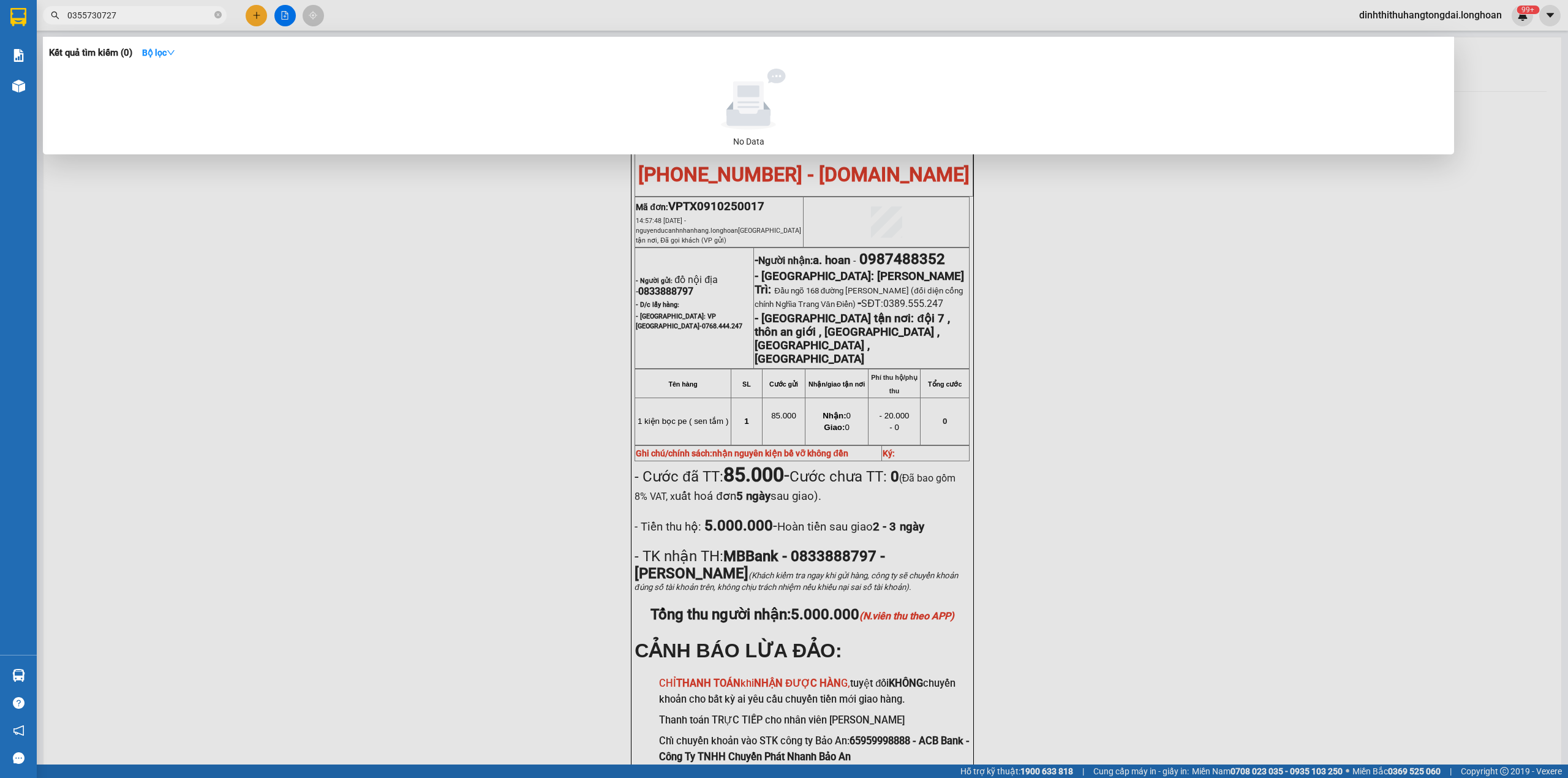
paste input "963766925"
drag, startPoint x: 69, startPoint y: 15, endPoint x: 172, endPoint y: 15, distance: 103.0
click at [172, 15] on input "0963766925" at bounding box center [140, 15] width 144 height 13
click at [76, 15] on input "0963766925" at bounding box center [140, 15] width 144 height 13
drag, startPoint x: 71, startPoint y: 13, endPoint x: 163, endPoint y: 8, distance: 92.1
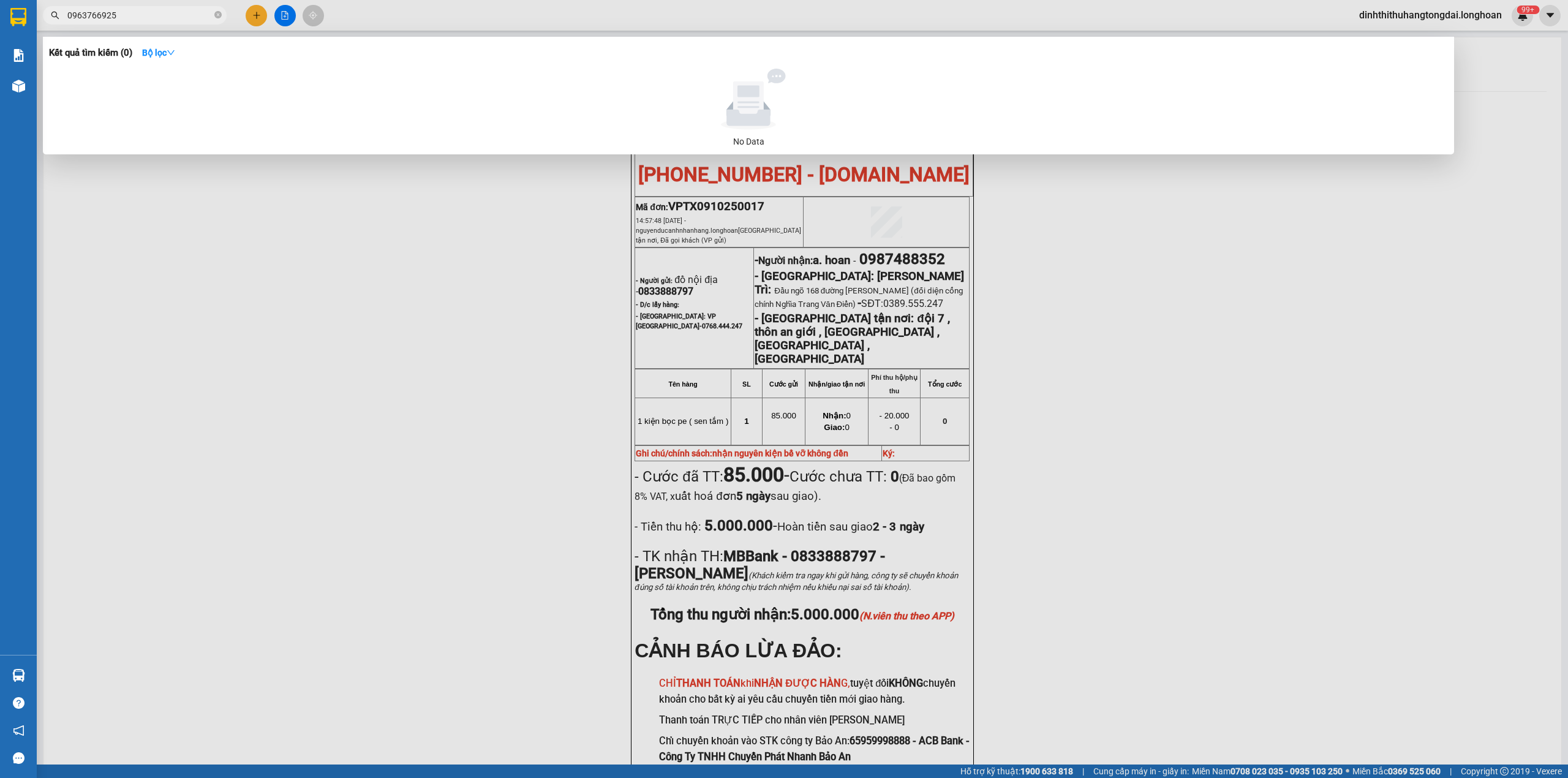
click at [163, 8] on input "0963766925" at bounding box center [140, 15] width 144 height 13
paste input "08565064"
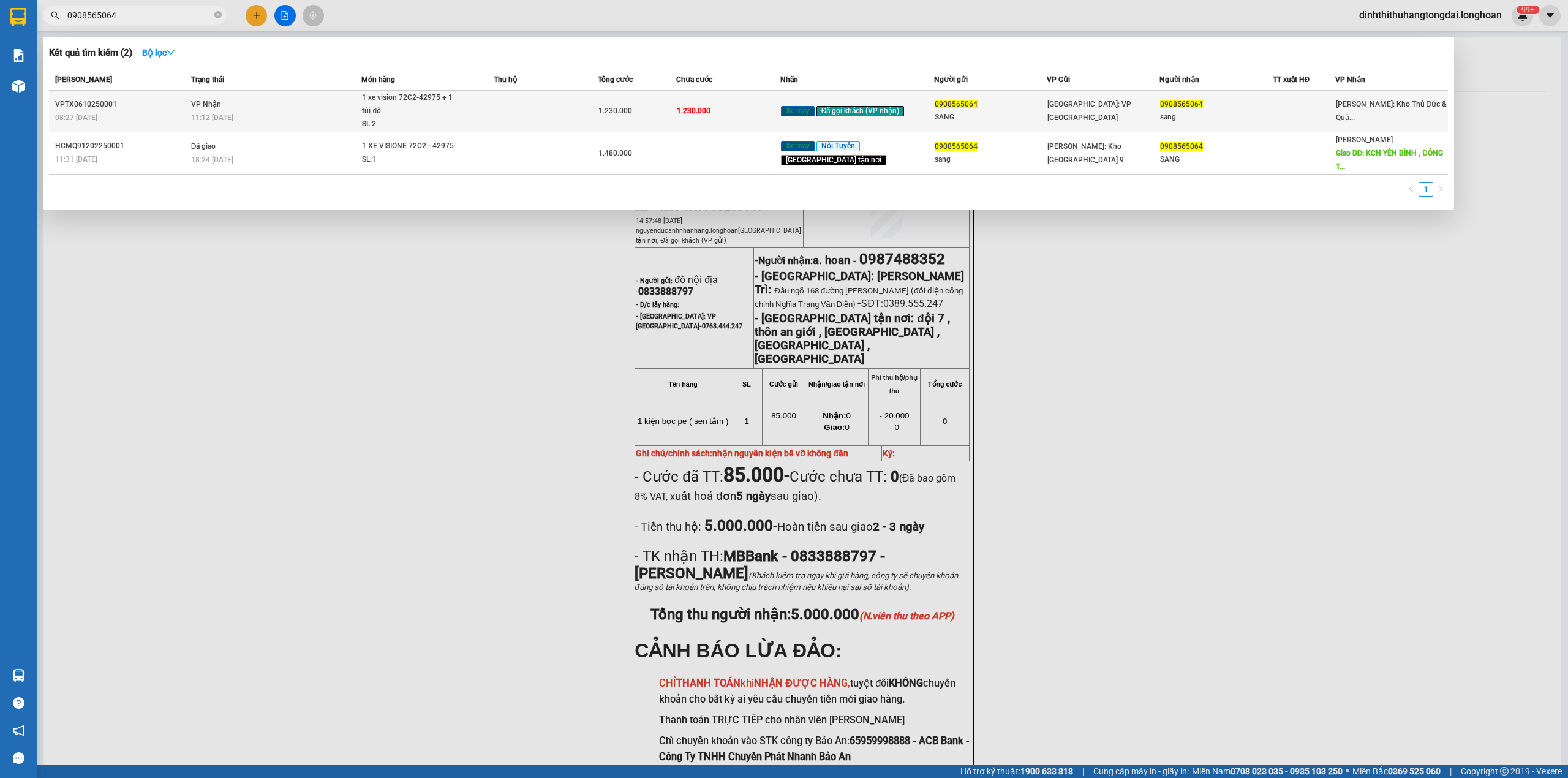
click at [608, 102] on td "1.230.000" at bounding box center [637, 112] width 78 height 42
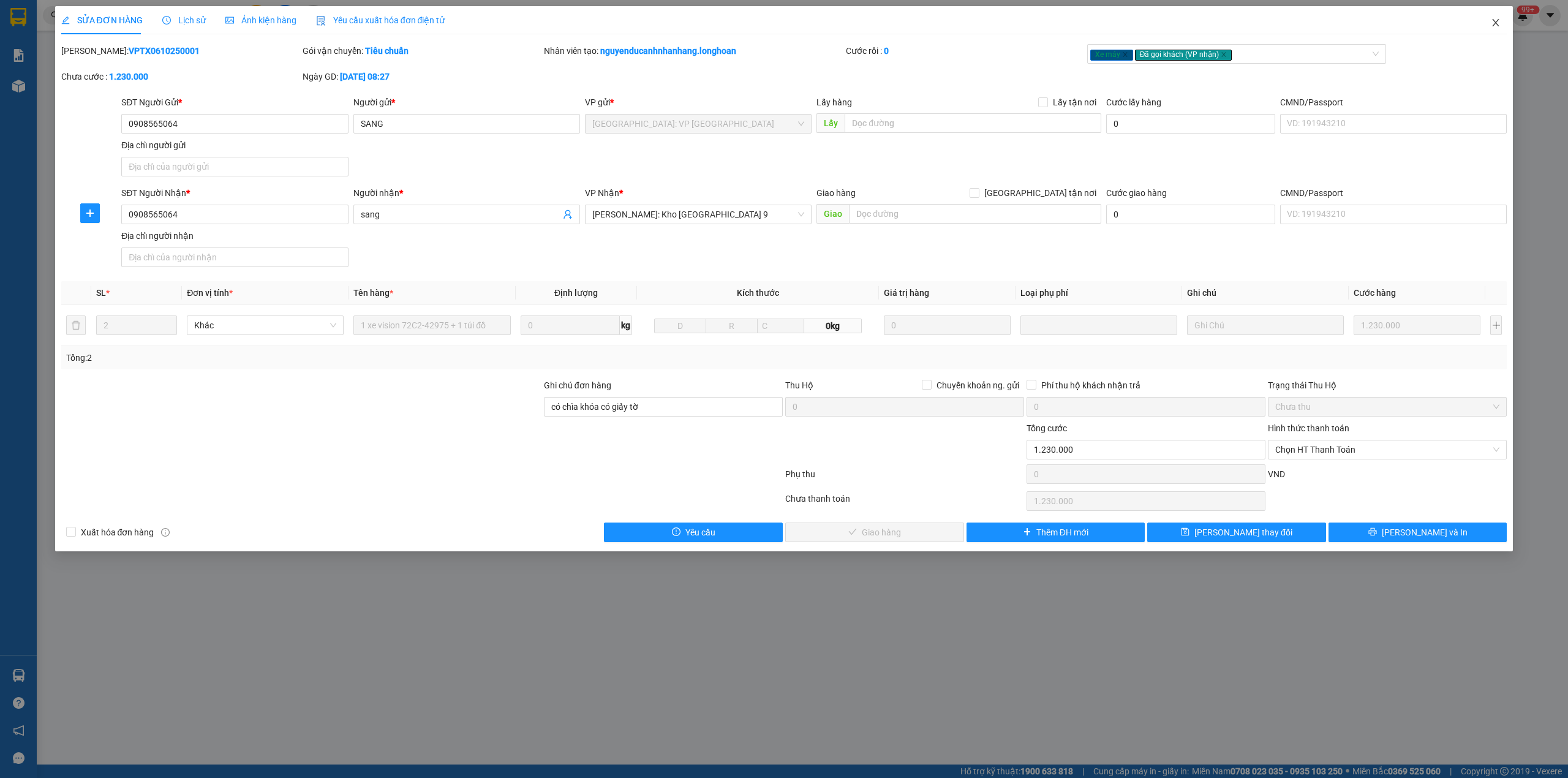
click at [1485, 22] on span "Close" at bounding box center [1495, 23] width 34 height 34
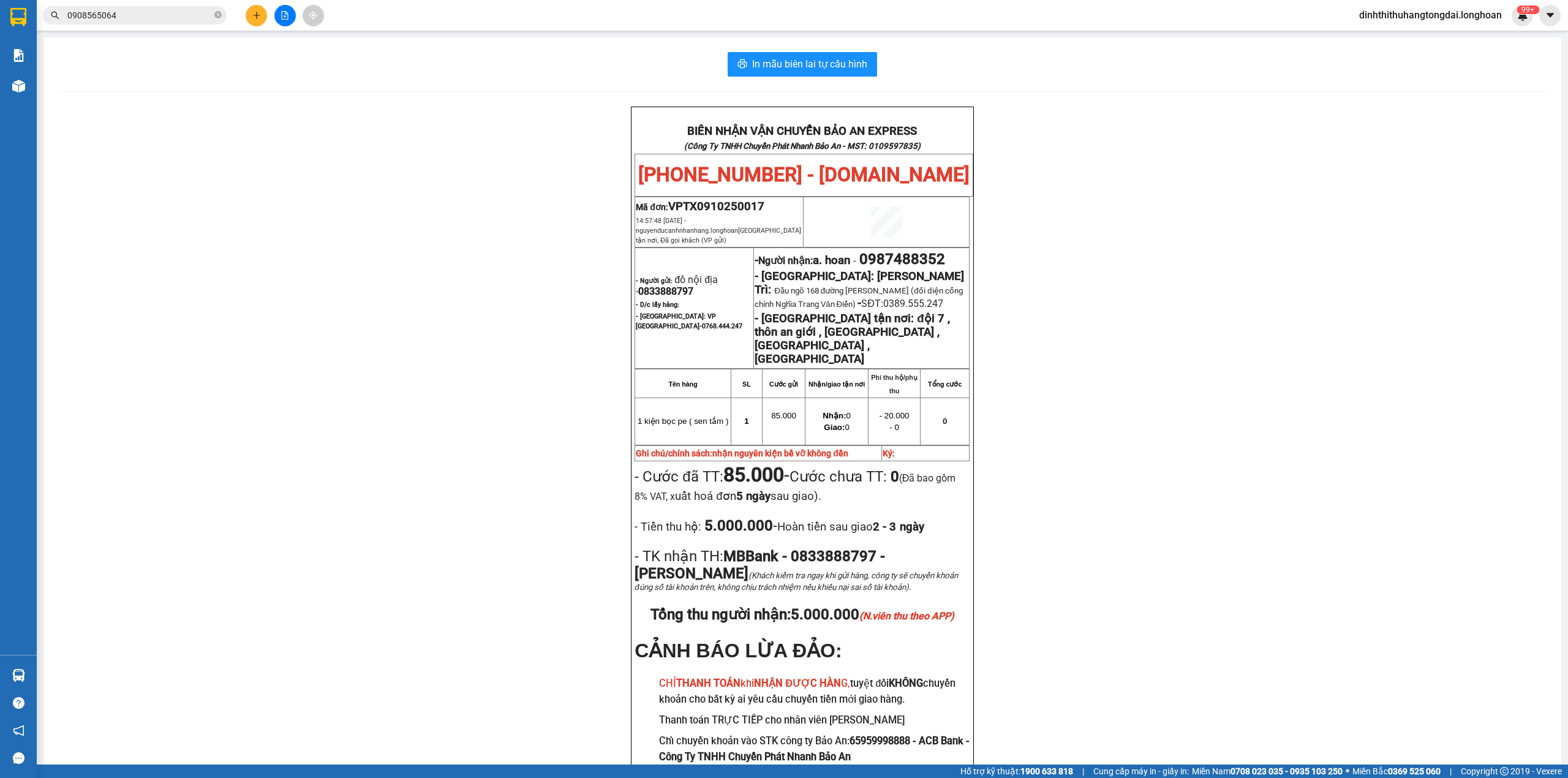
click at [96, 17] on input "0908565064" at bounding box center [140, 15] width 144 height 13
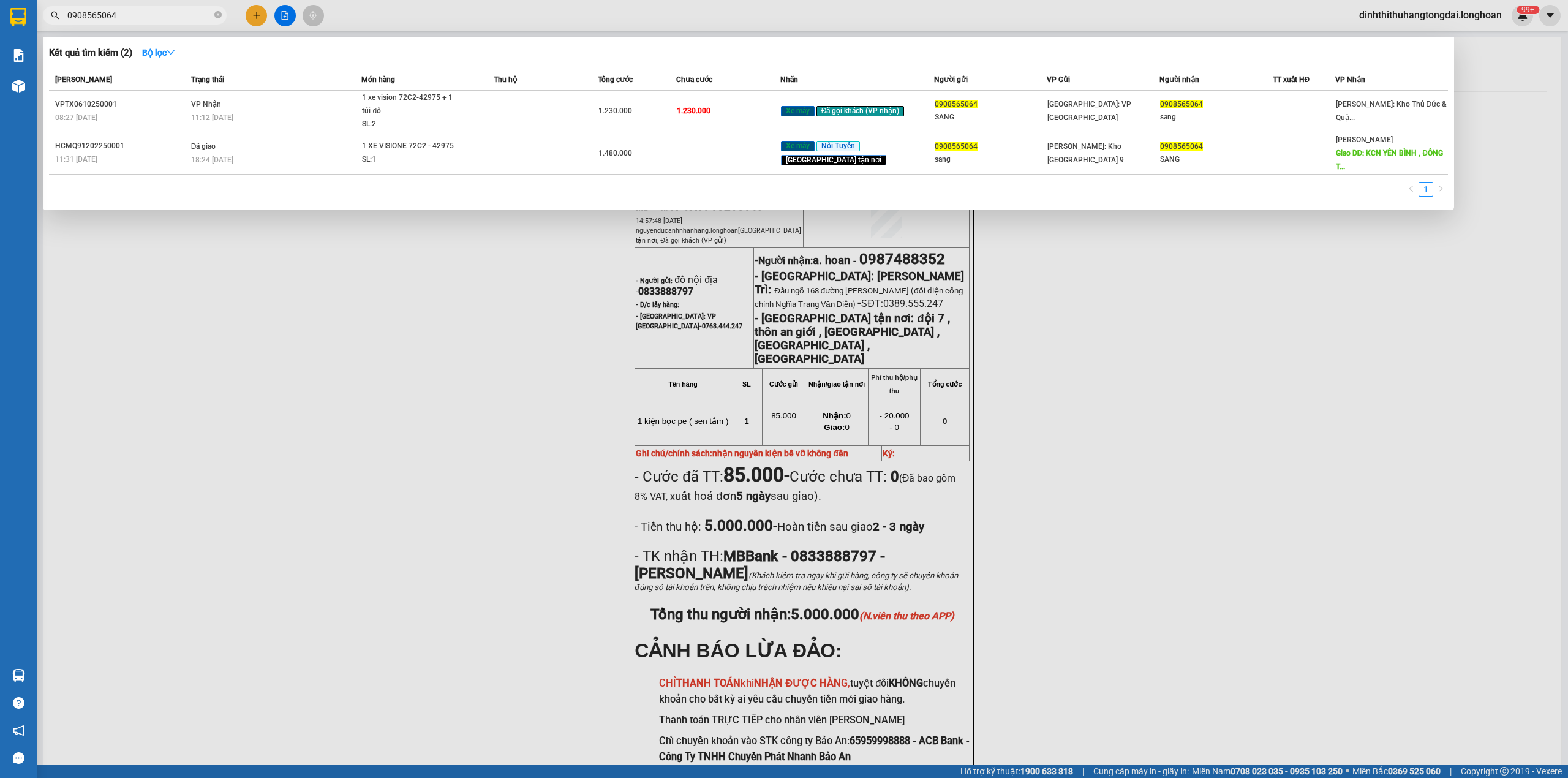
click at [96, 17] on input "0908565064" at bounding box center [140, 15] width 144 height 13
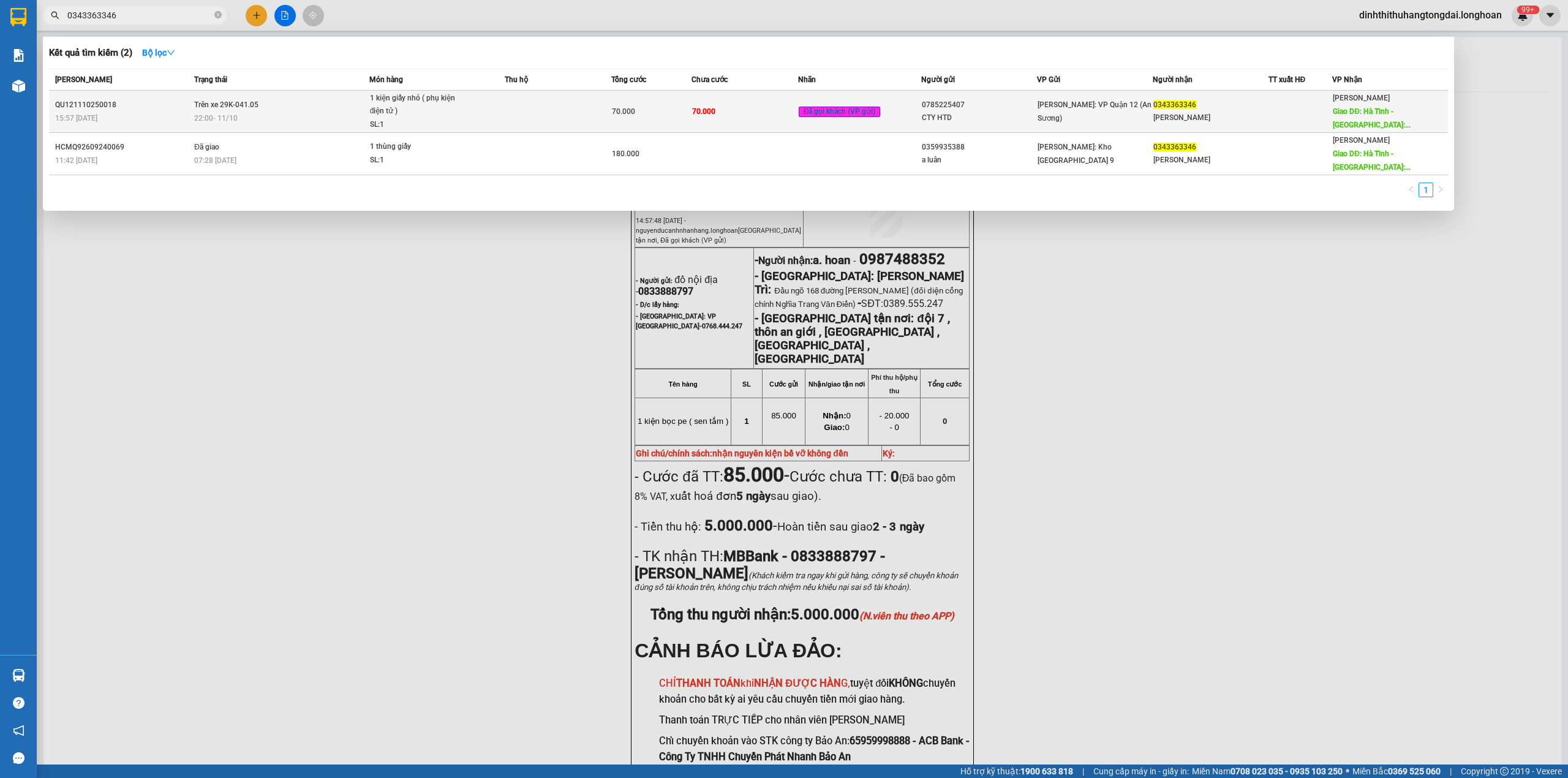
click at [261, 120] on div "22:00 [DATE]" at bounding box center [281, 118] width 174 height 13
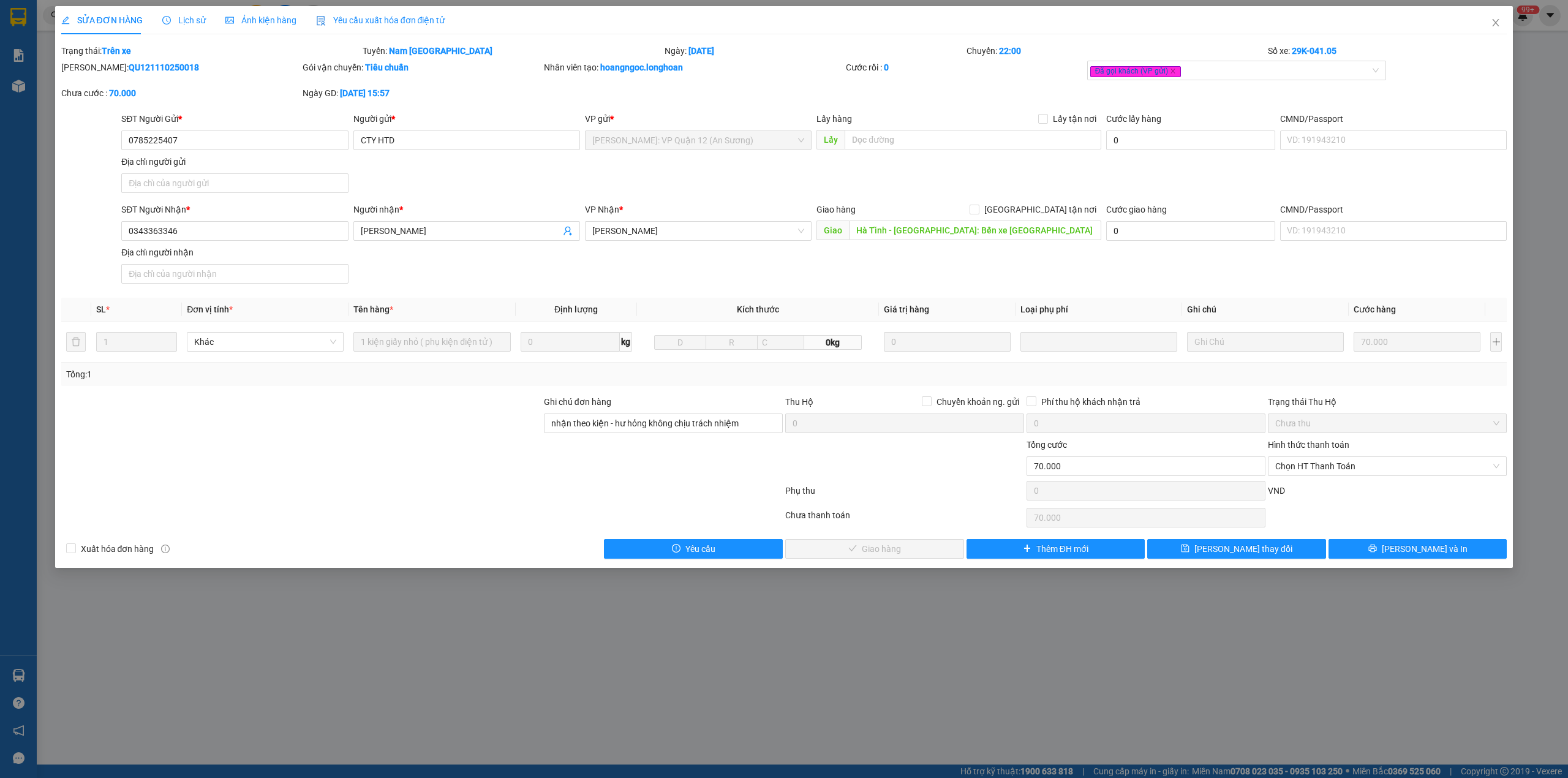
click at [183, 8] on div "Lịch sử" at bounding box center [184, 20] width 43 height 28
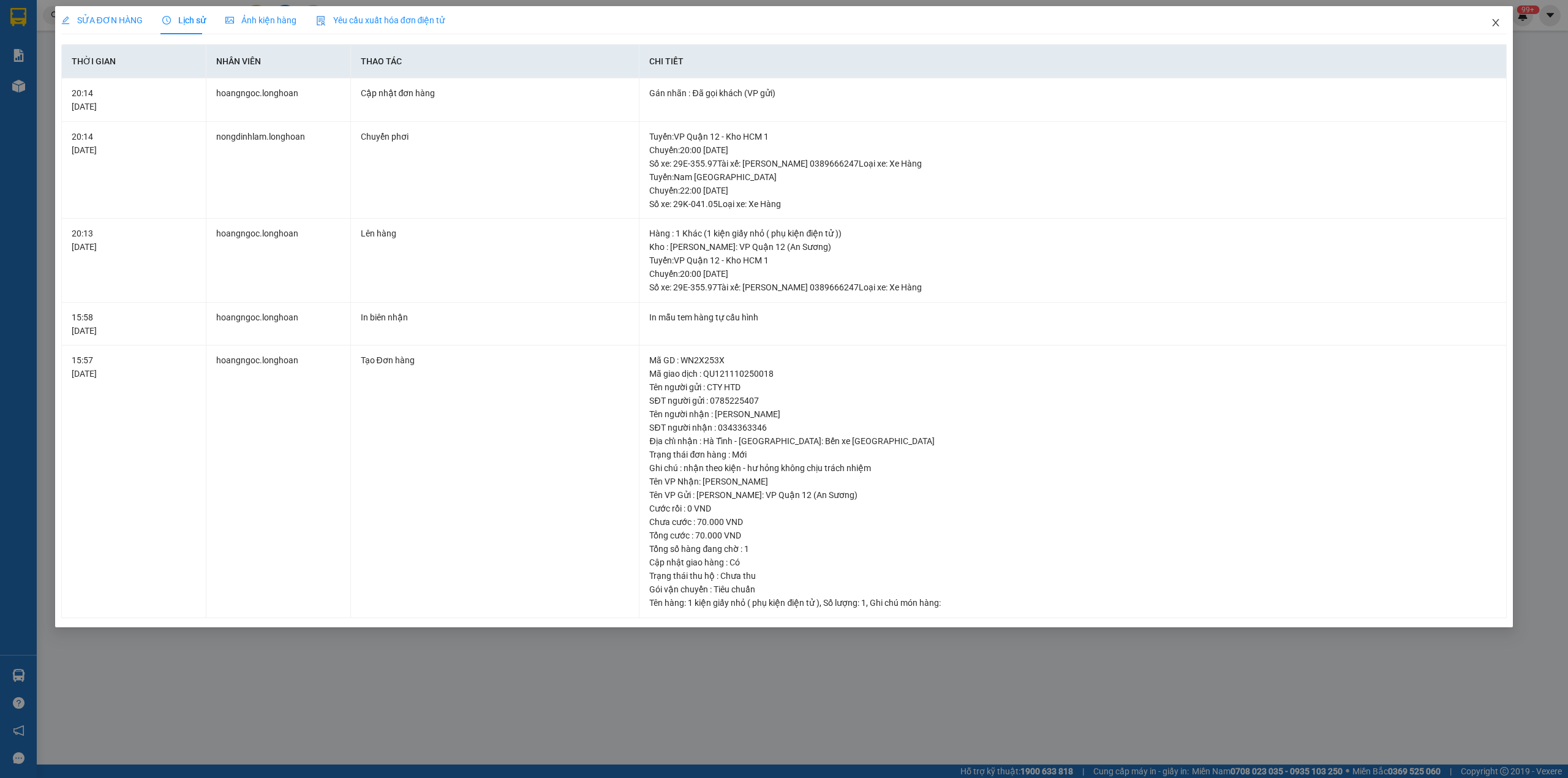
drag, startPoint x: 1490, startPoint y: 23, endPoint x: 1161, endPoint y: 15, distance: 329.1
click at [1490, 22] on span "Close" at bounding box center [1495, 23] width 34 height 34
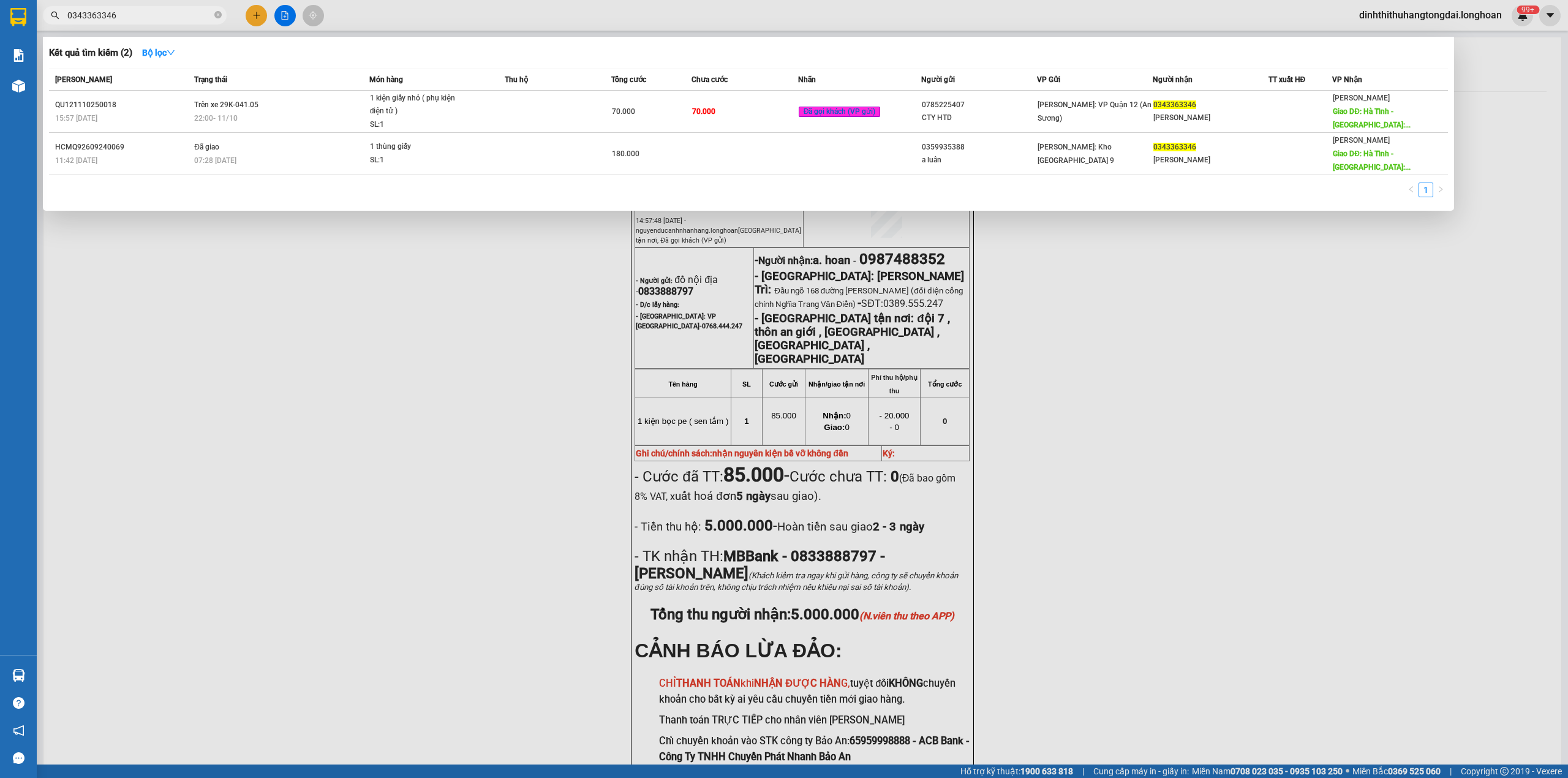
drag, startPoint x: 73, startPoint y: 13, endPoint x: 153, endPoint y: 15, distance: 80.0
click at [153, 15] on input "0343363346" at bounding box center [140, 15] width 144 height 13
paste input "908565064"
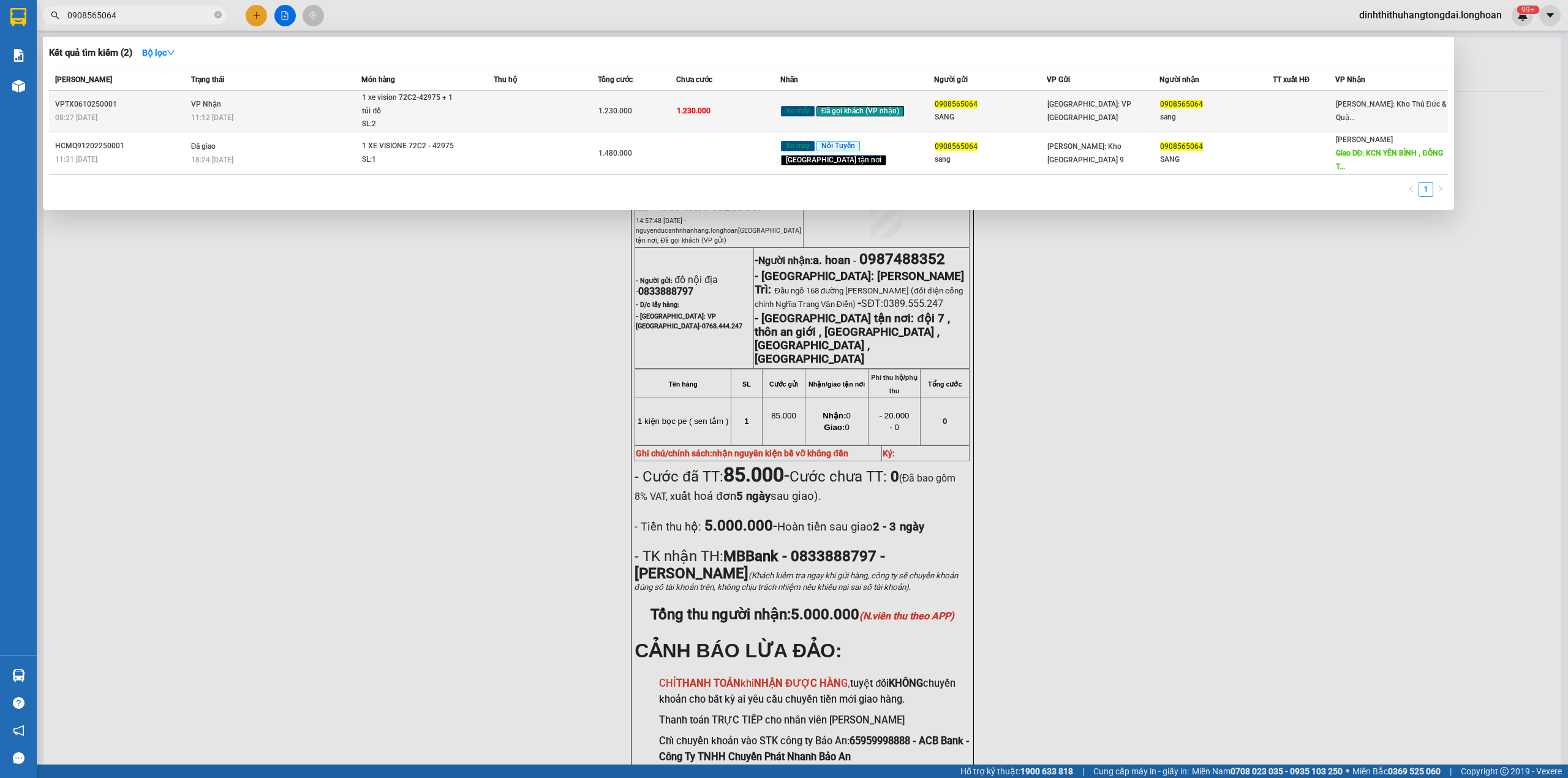
click at [501, 112] on td at bounding box center [546, 112] width 104 height 42
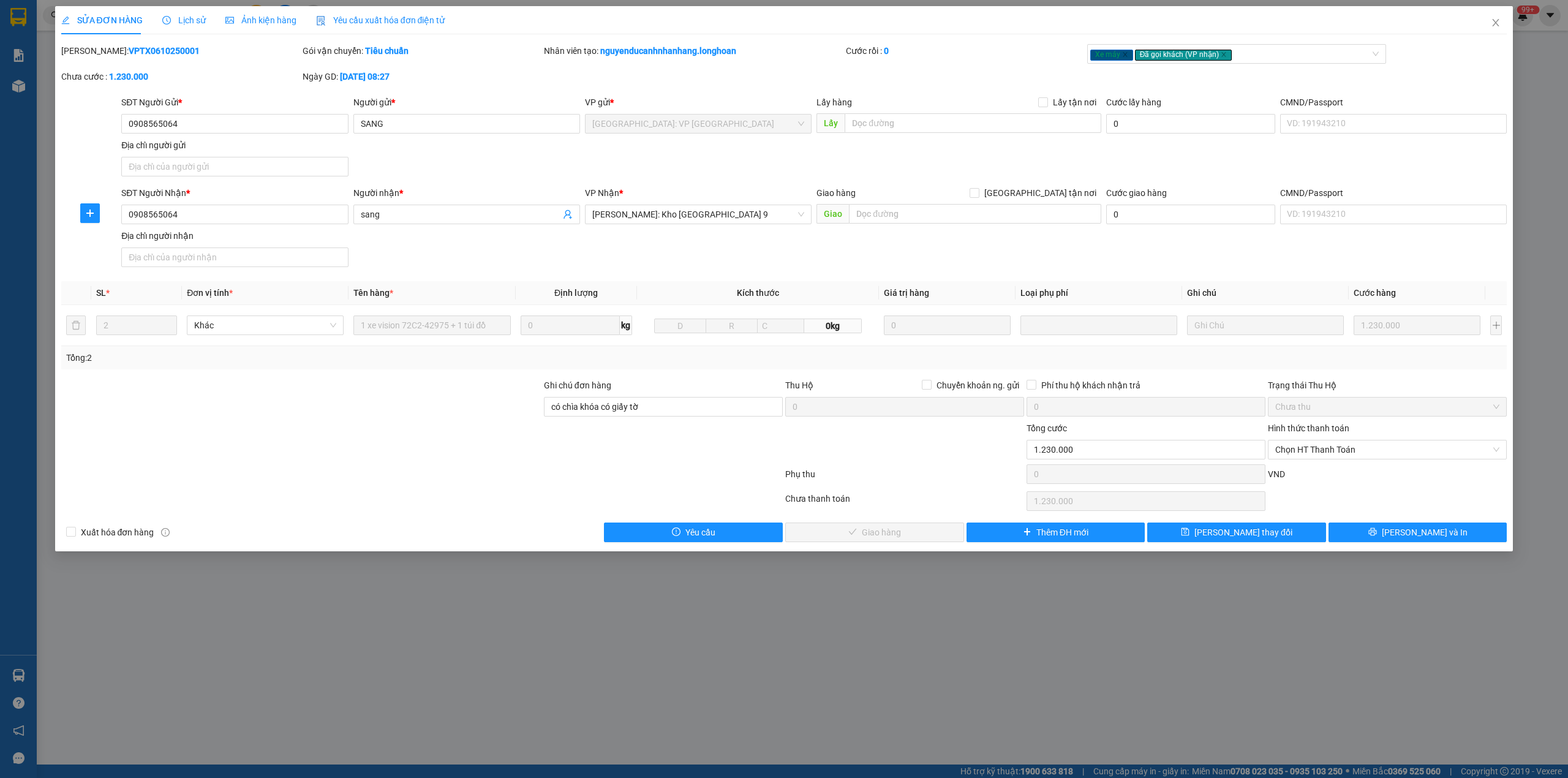
click at [128, 47] on b "VPTX0610250001" at bounding box center [164, 51] width 71 height 10
drag, startPoint x: 1507, startPoint y: 18, endPoint x: 1393, endPoint y: 33, distance: 115.0
click at [1506, 18] on span "Close" at bounding box center [1495, 23] width 34 height 34
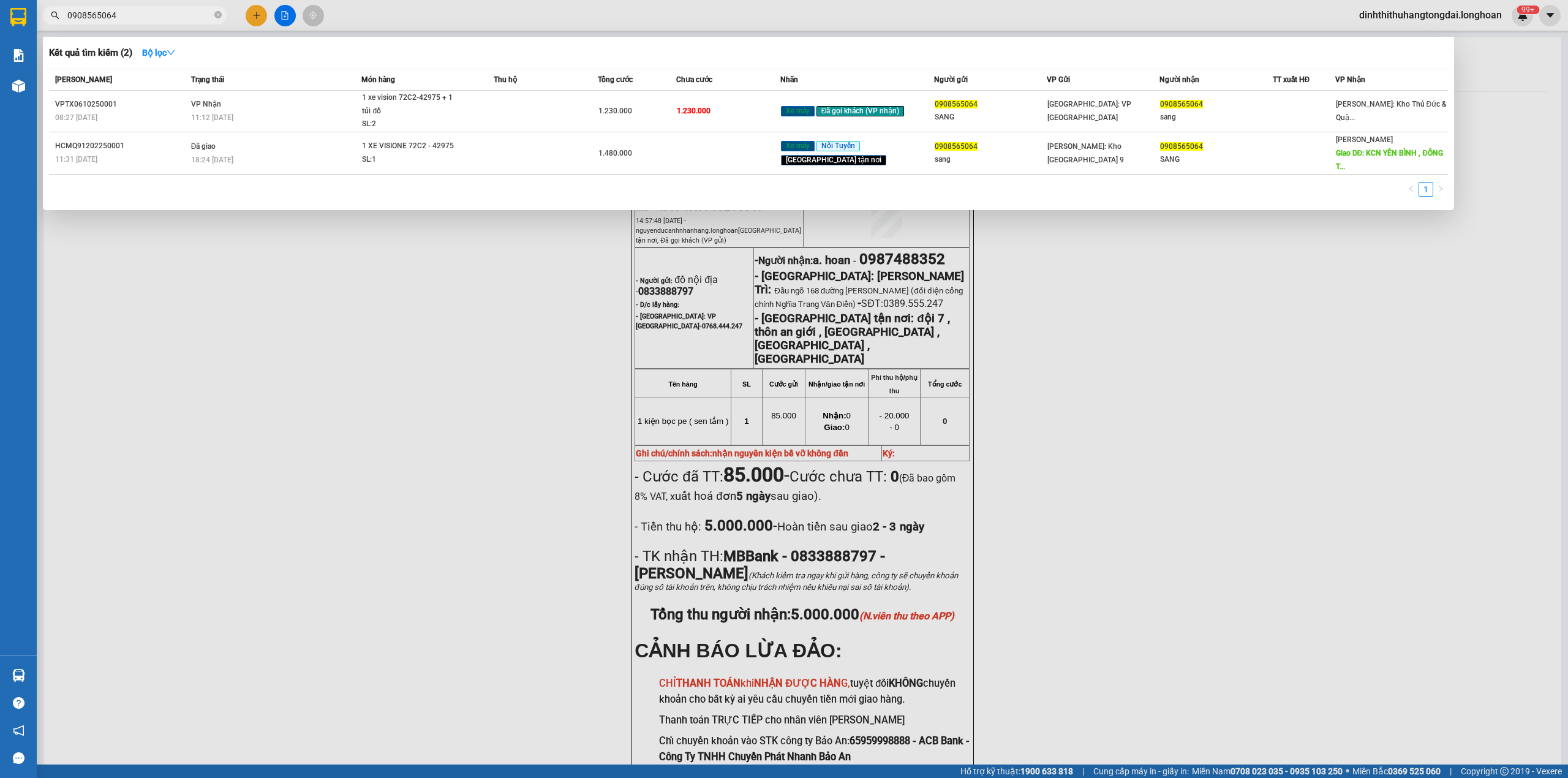
drag, startPoint x: 70, startPoint y: 16, endPoint x: 163, endPoint y: 3, distance: 93.9
click at [163, 5] on div "Kết quả tìm kiếm ( 2 ) Bộ lọc Mã ĐH Trạng thái Món hàng Thu hộ Tổng cước Chưa c…" at bounding box center [119, 15] width 239 height 22
paste input "339127860"
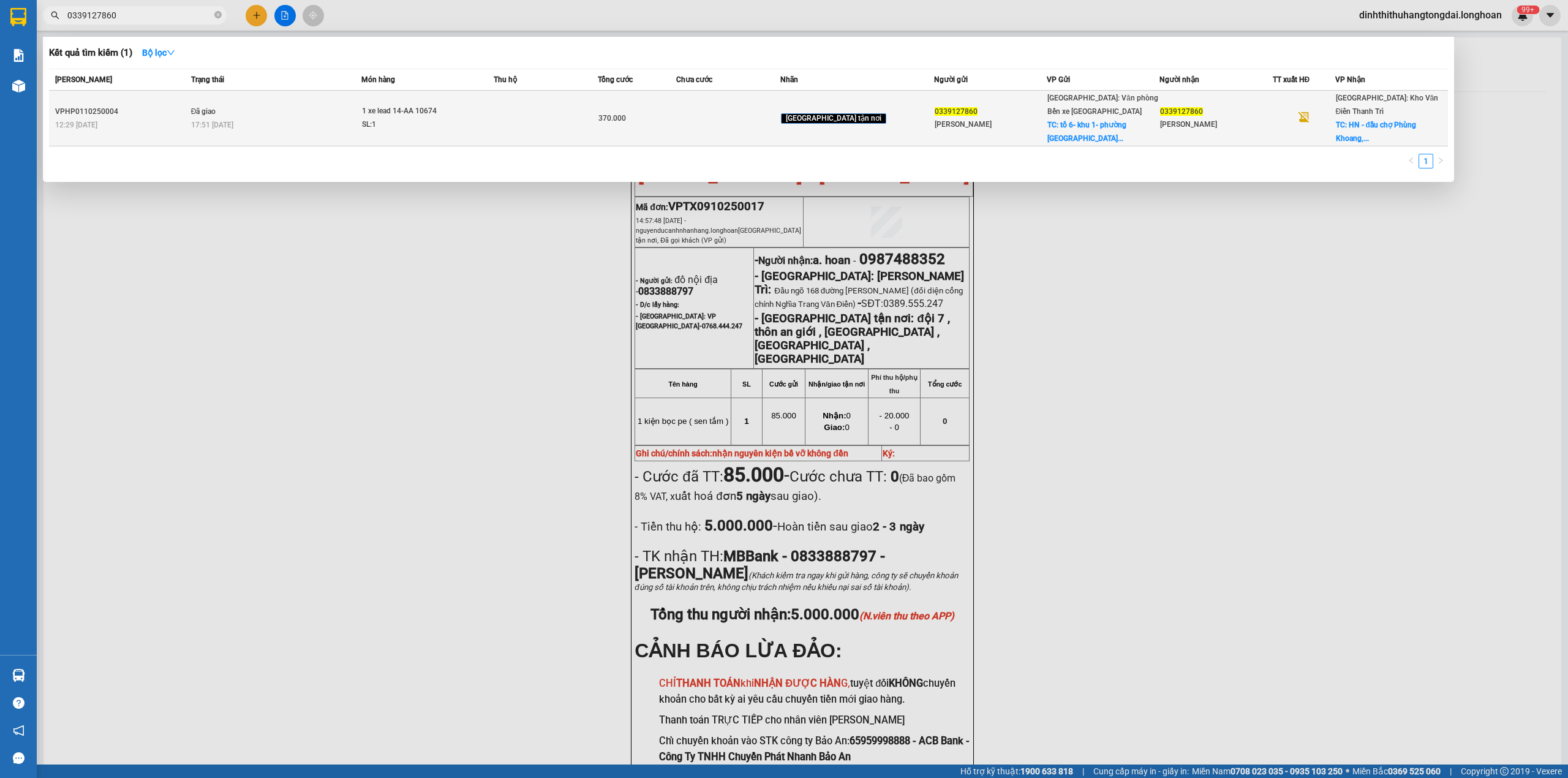
click at [489, 105] on span "1 xe lead 14-AA 10674 SL: 1" at bounding box center [427, 118] width 130 height 27
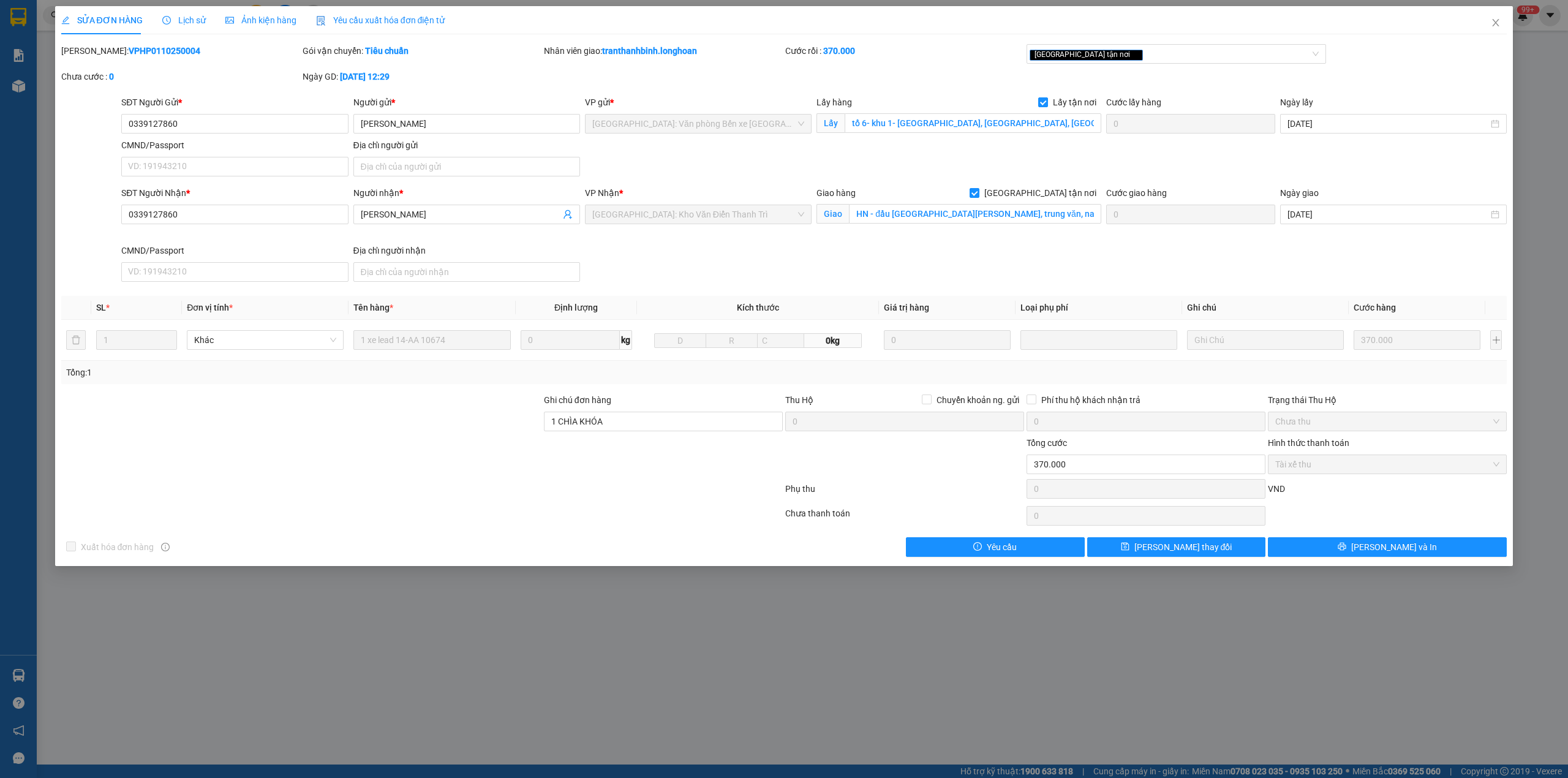
click at [128, 50] on b "VPHP0110250004" at bounding box center [164, 51] width 72 height 10
click at [1500, 25] on icon "close" at bounding box center [1496, 22] width 10 height 10
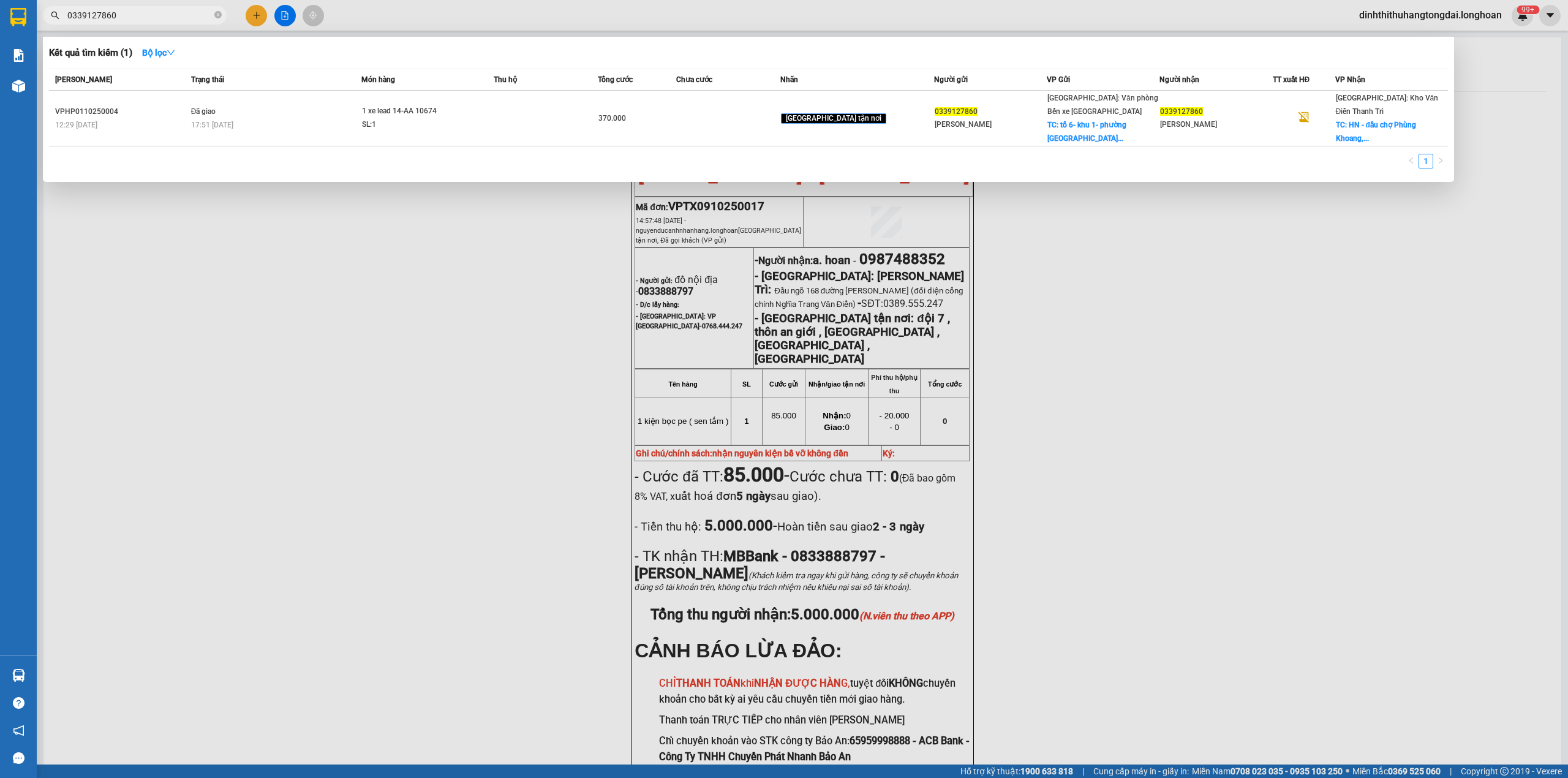
drag, startPoint x: 72, startPoint y: 16, endPoint x: 174, endPoint y: 17, distance: 102.0
click at [174, 17] on input "0339127860" at bounding box center [140, 15] width 144 height 13
paste input "971061066"
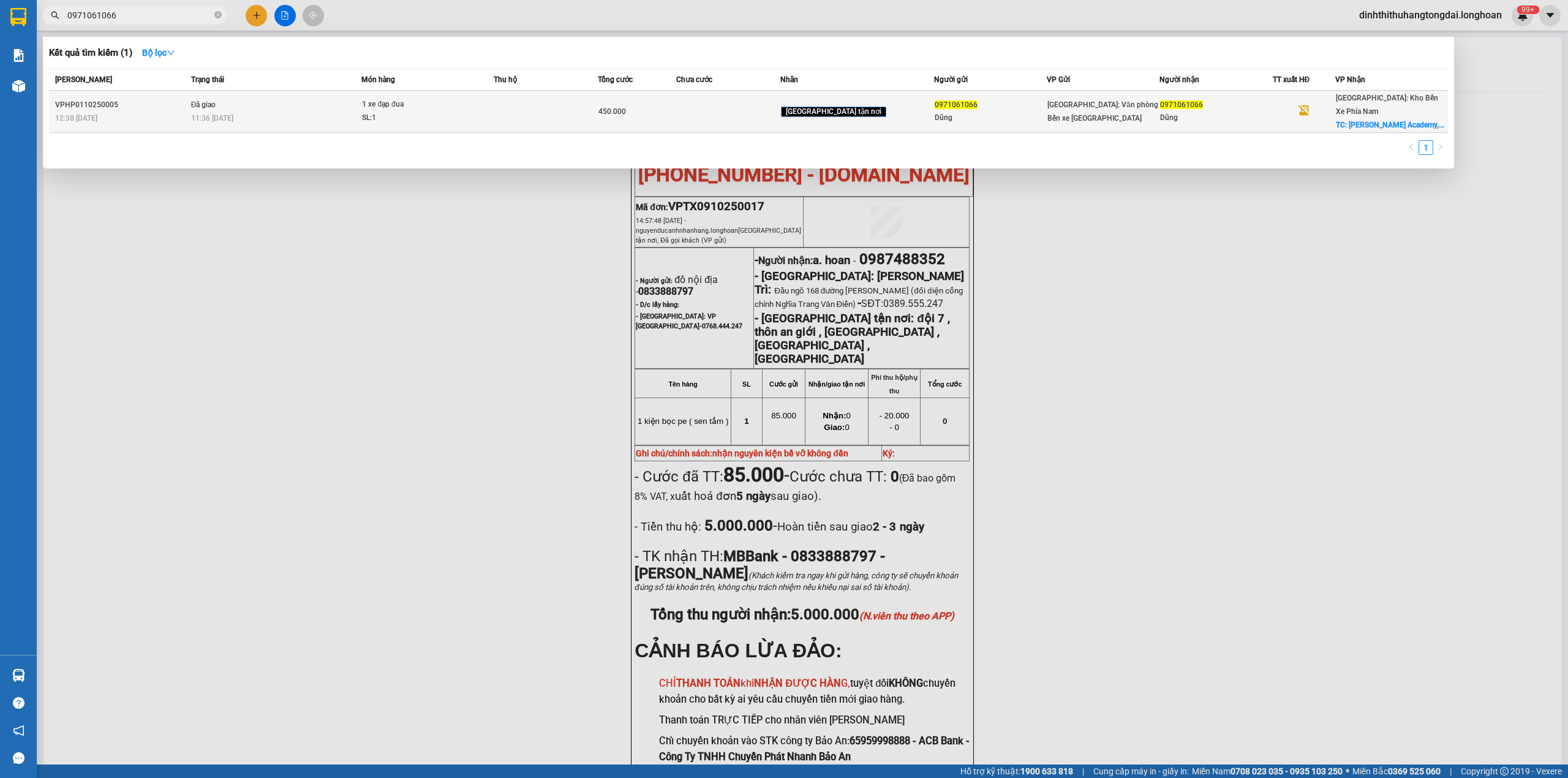
click at [431, 112] on div "SL: 1" at bounding box center [408, 118] width 92 height 13
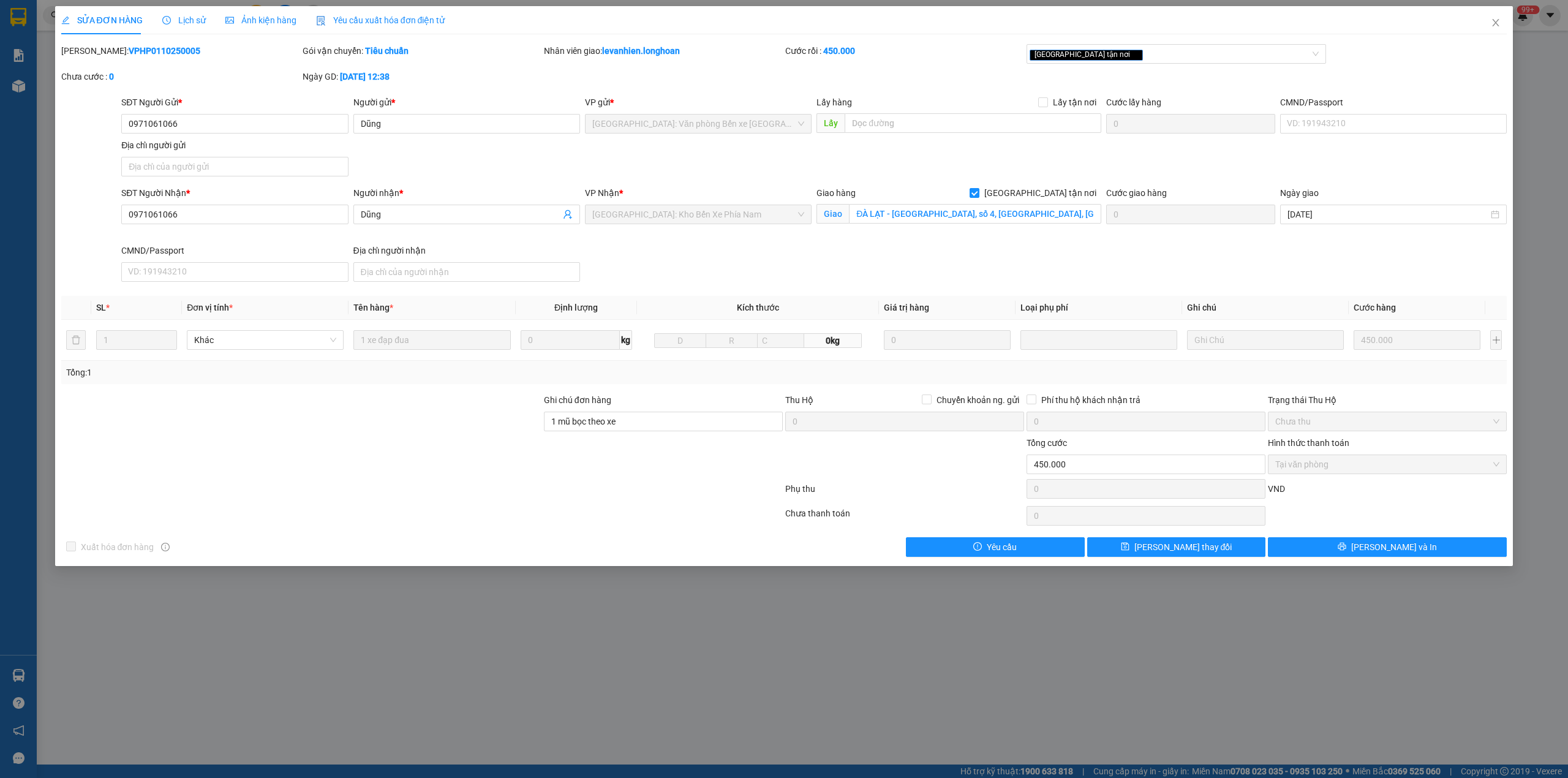
click at [141, 47] on b "VPHP0110250005" at bounding box center [164, 51] width 72 height 10
click at [1487, 26] on span "Close" at bounding box center [1495, 23] width 34 height 34
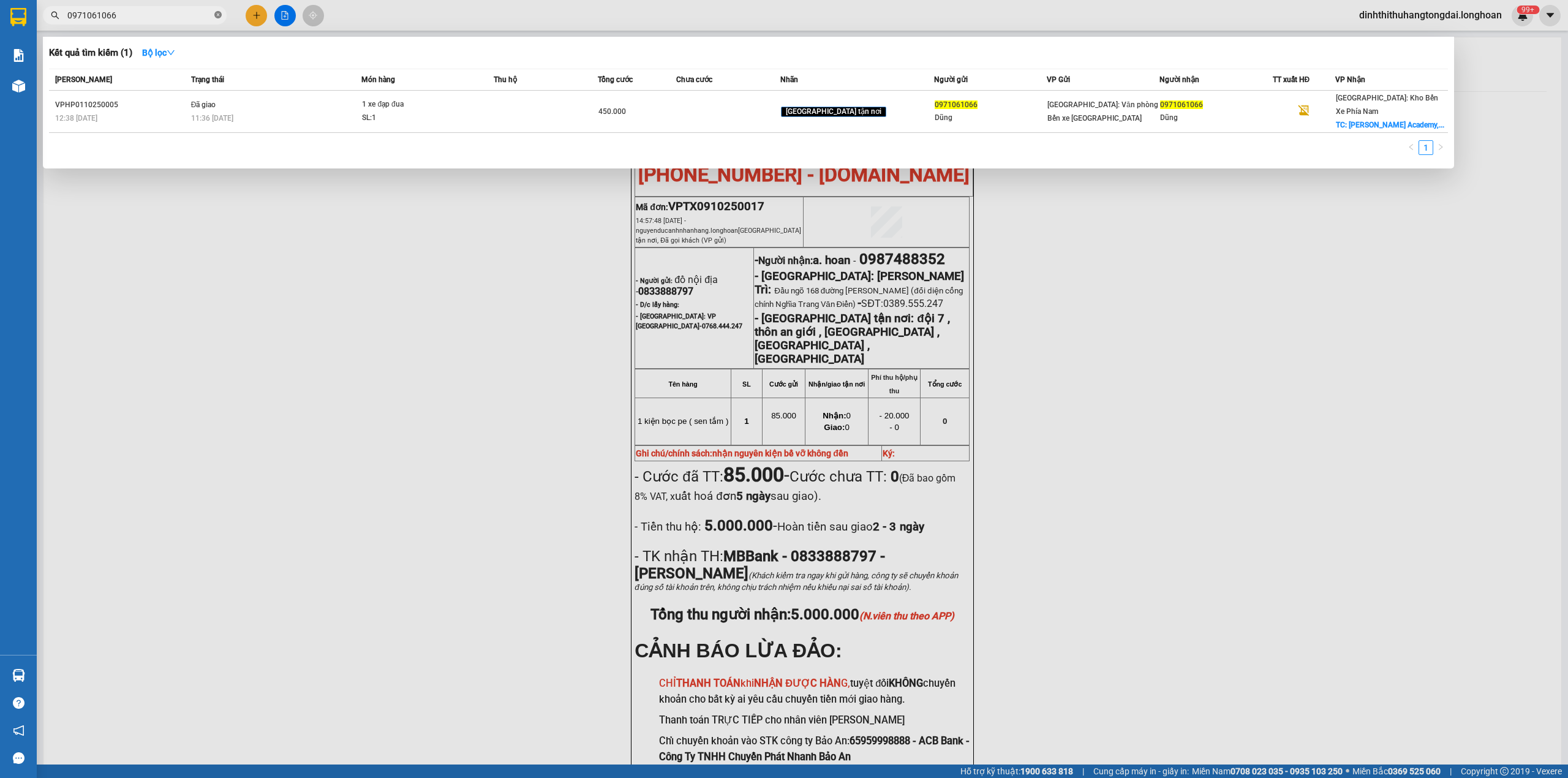
drag, startPoint x: 73, startPoint y: 15, endPoint x: 214, endPoint y: 13, distance: 141.0
click at [214, 13] on span "0971061066" at bounding box center [134, 15] width 184 height 18
paste input "838222261"
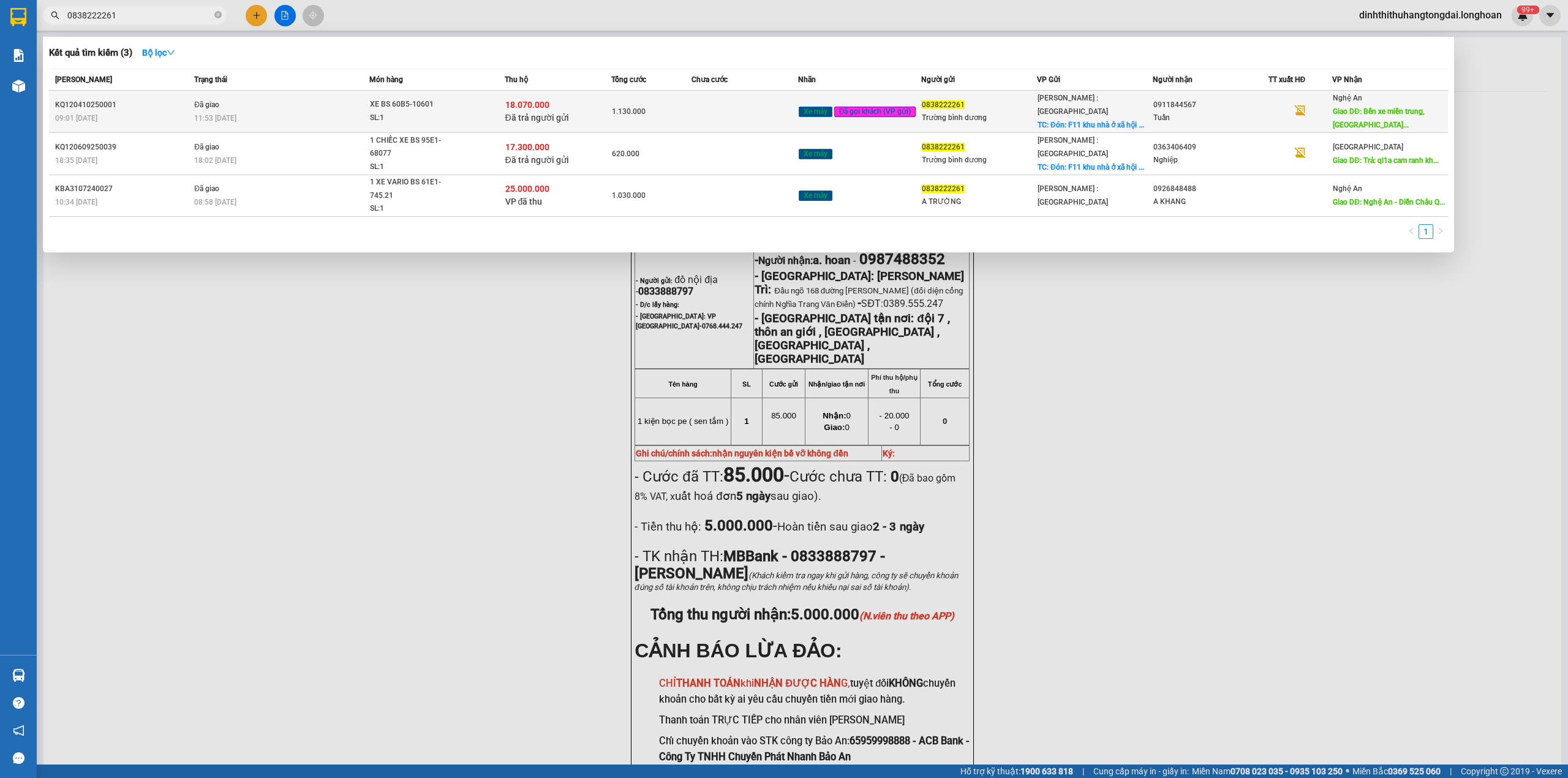
click at [318, 100] on td "Đã giao 11:53 [DATE]" at bounding box center [280, 112] width 178 height 43
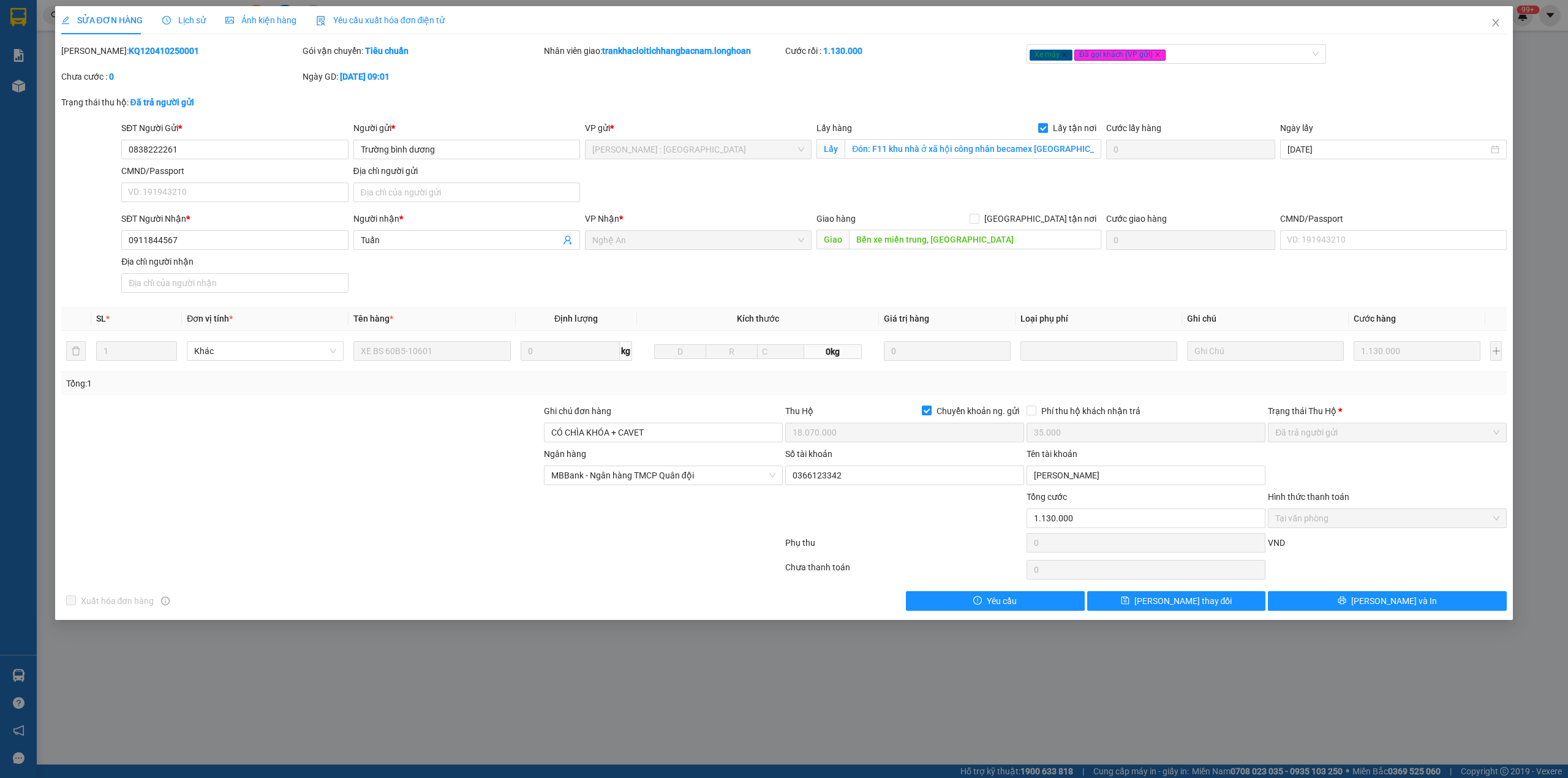
click at [143, 47] on b "KQ120410250001" at bounding box center [163, 51] width 70 height 10
click at [1488, 25] on span "Close" at bounding box center [1495, 23] width 34 height 34
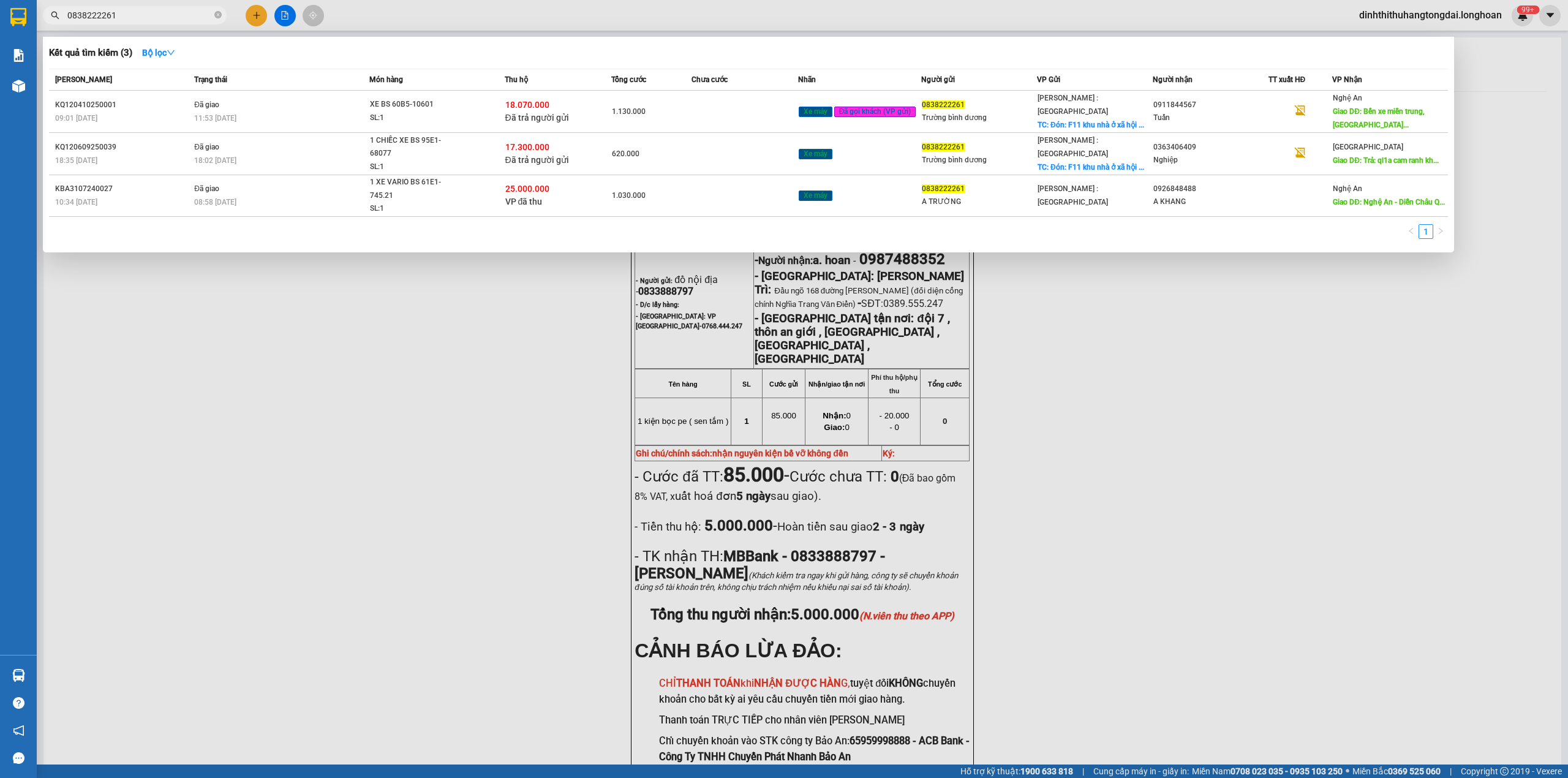
drag, startPoint x: 72, startPoint y: 15, endPoint x: 164, endPoint y: 20, distance: 92.1
click at [164, 20] on input "0838222261" at bounding box center [140, 15] width 144 height 13
paste input "97394659"
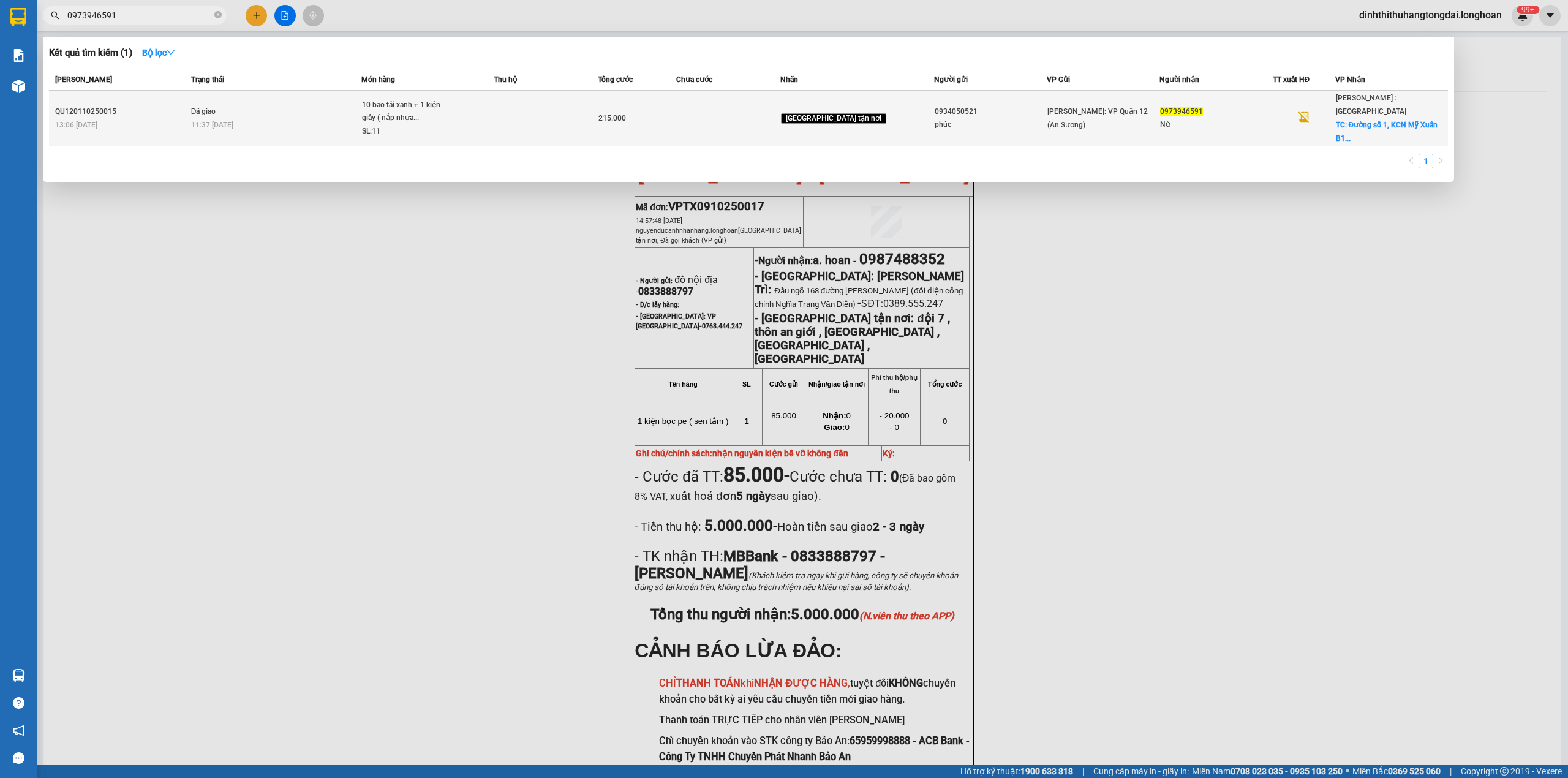
click at [434, 117] on div "10 bao tải xanh + 1 kiện giấy ( nắp nhựa..." at bounding box center [408, 112] width 92 height 27
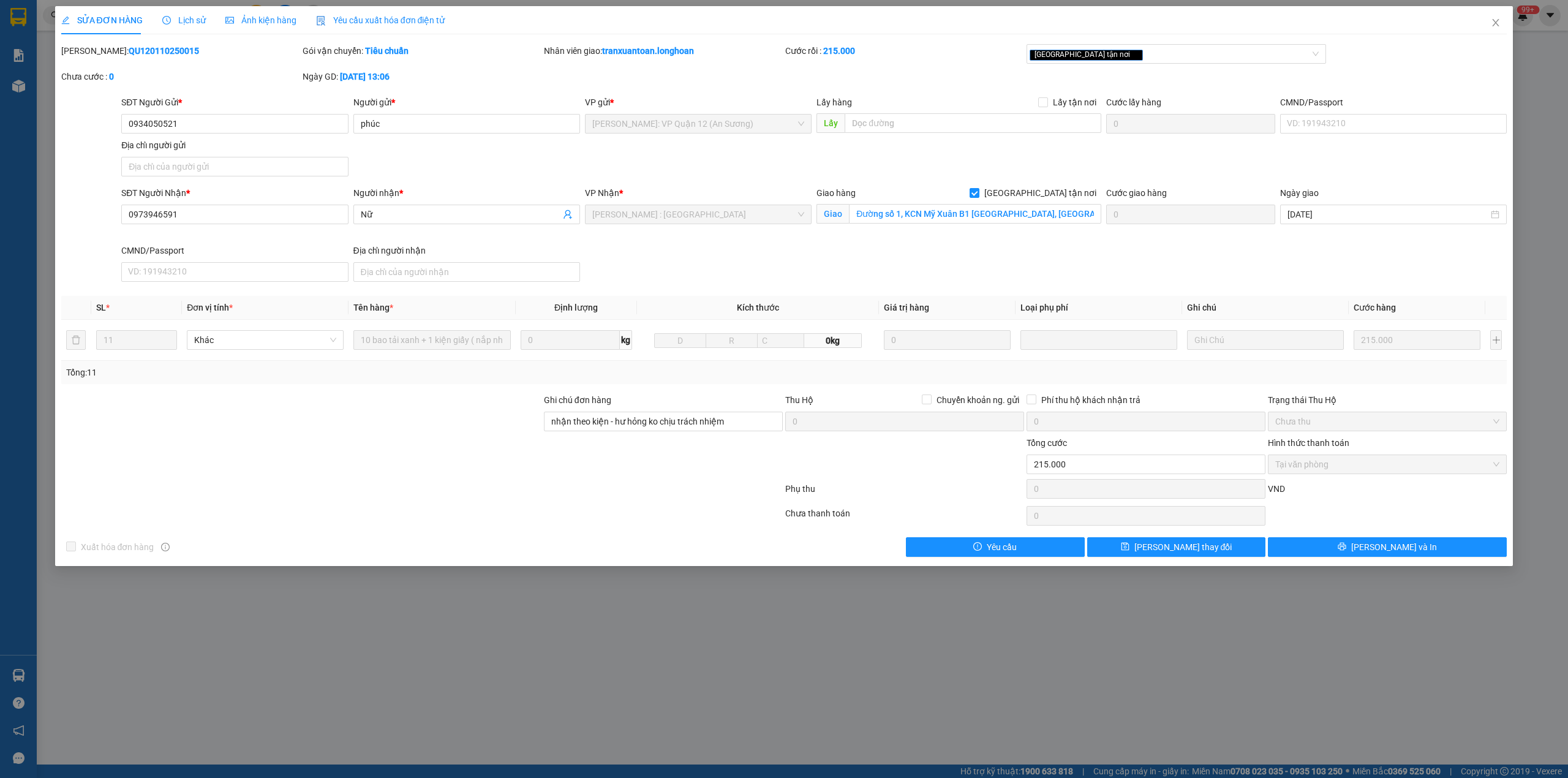
click at [128, 52] on b "QU120110250015" at bounding box center [163, 51] width 70 height 10
click at [1488, 22] on span "Close" at bounding box center [1495, 23] width 34 height 34
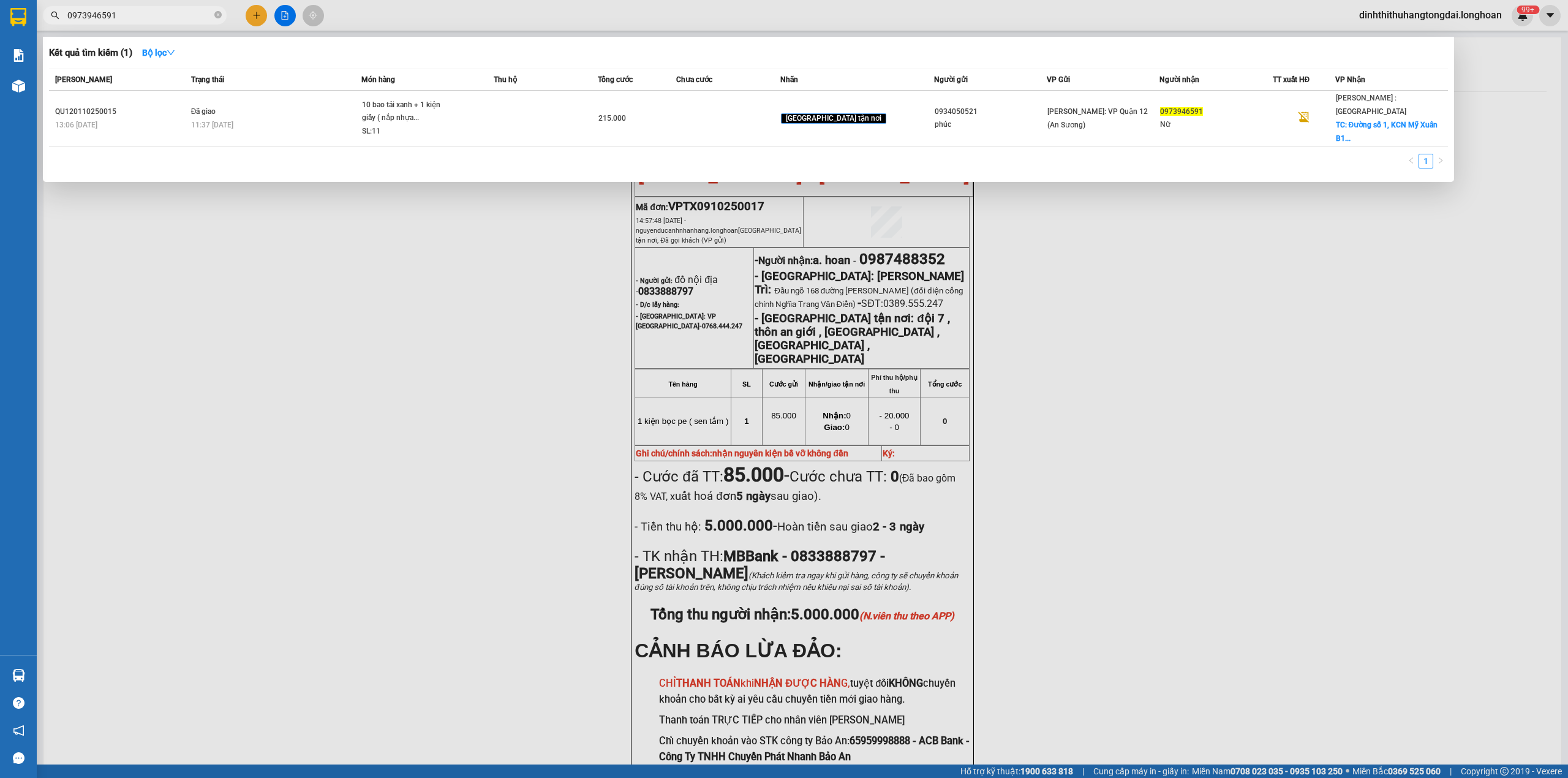
drag, startPoint x: 73, startPoint y: 16, endPoint x: 211, endPoint y: 16, distance: 138.0
click at [211, 16] on input "0973946591" at bounding box center [140, 15] width 144 height 13
paste input "354100570"
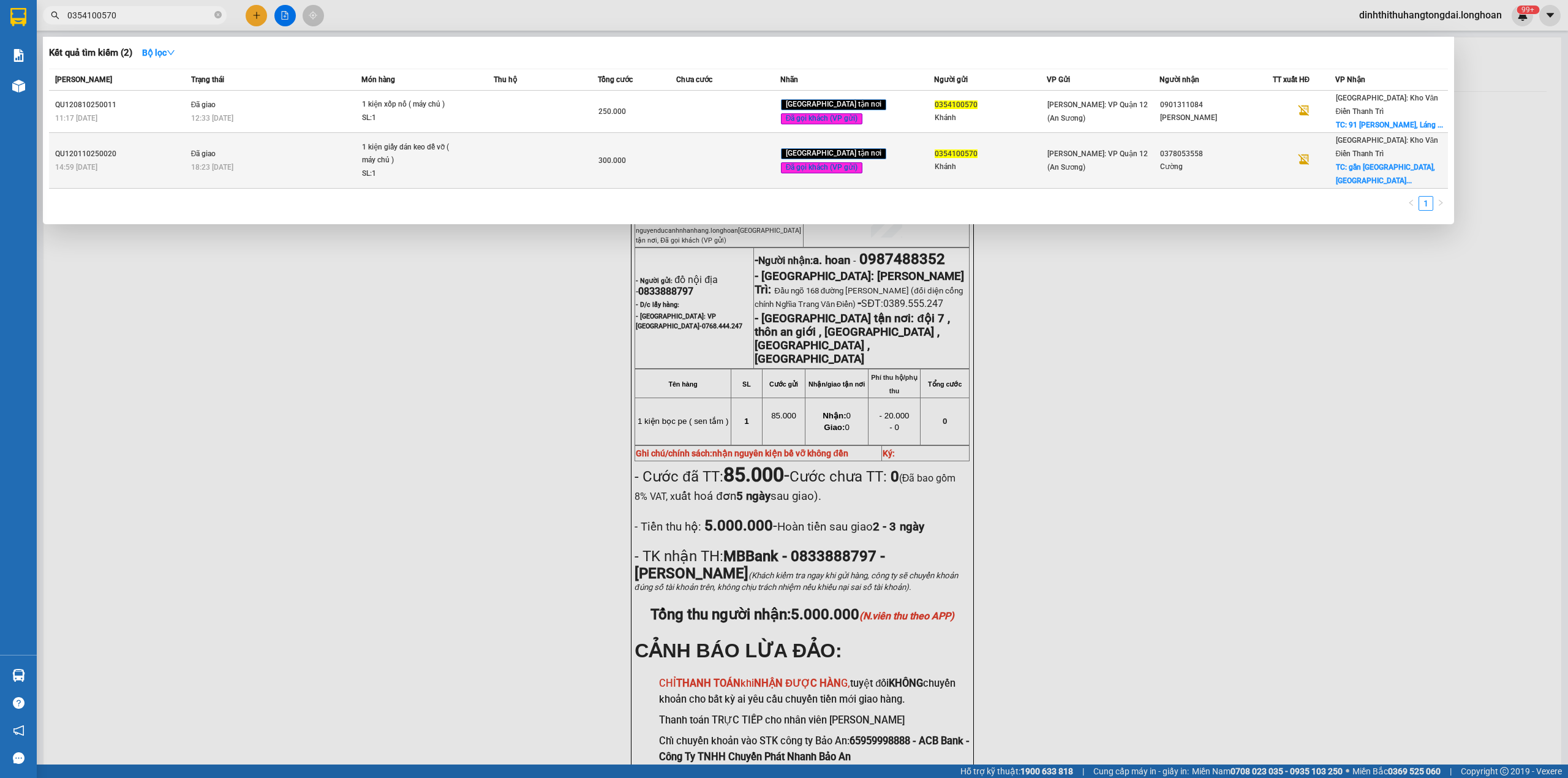
click at [429, 141] on div "1 kiện giấy dán keo dễ vỡ ( máy chủ )" at bounding box center [408, 154] width 92 height 27
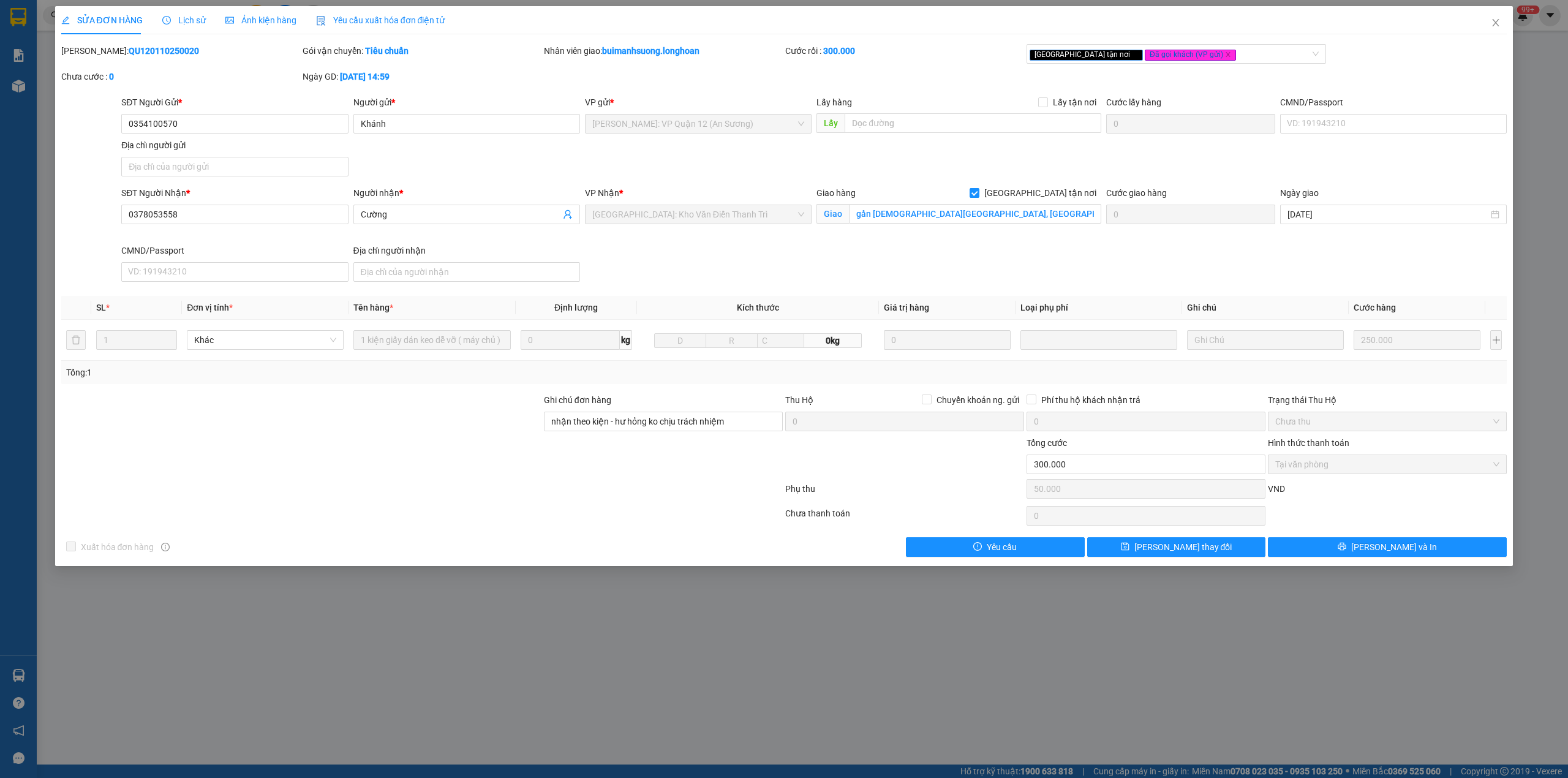
click at [133, 46] on b "QU120110250020" at bounding box center [163, 51] width 70 height 10
drag, startPoint x: 1503, startPoint y: 22, endPoint x: 1123, endPoint y: 23, distance: 380.0
click at [1501, 22] on span "Close" at bounding box center [1495, 23] width 34 height 34
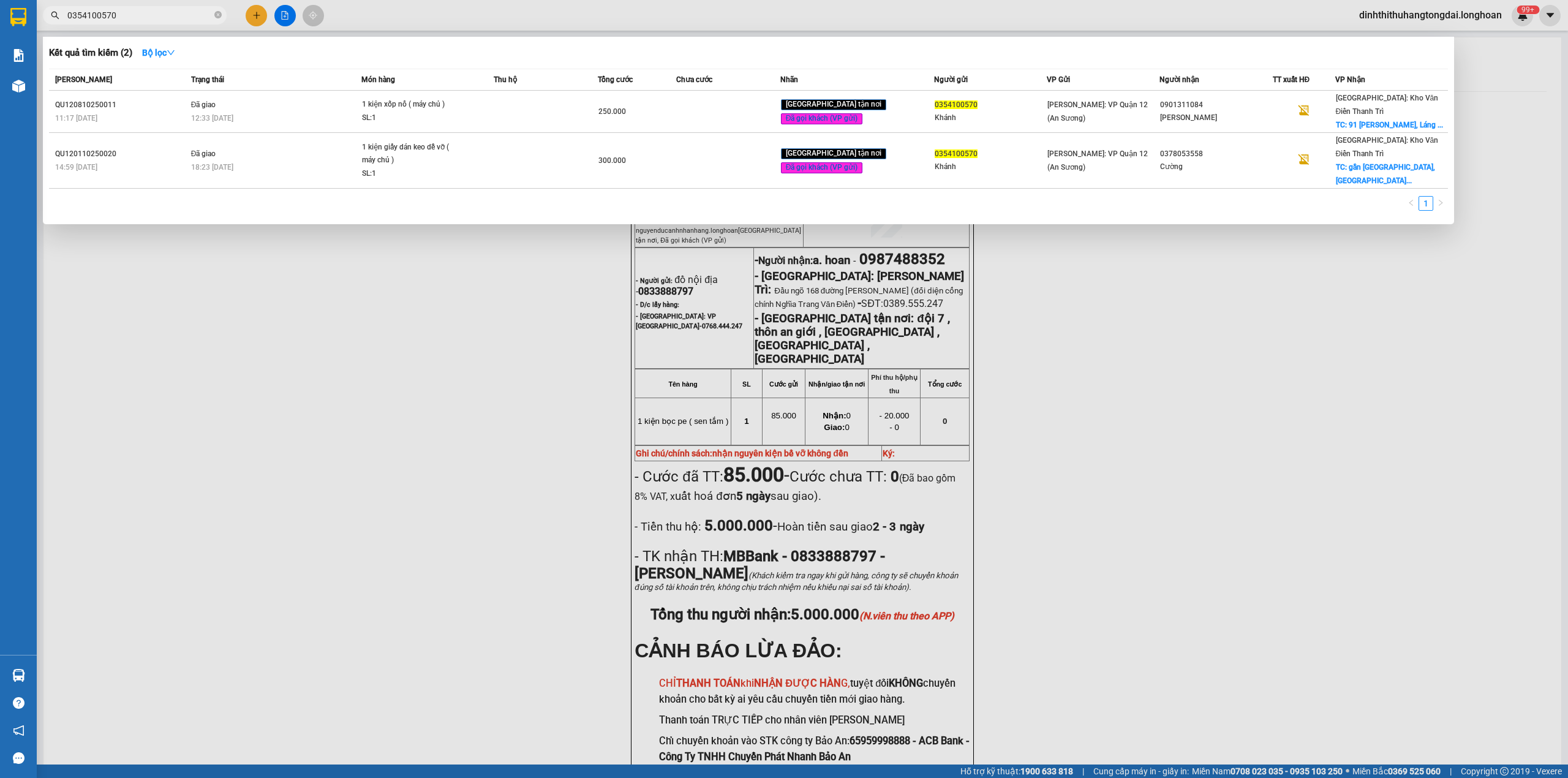
drag, startPoint x: 72, startPoint y: 16, endPoint x: 149, endPoint y: 8, distance: 77.4
click at [149, 8] on input "0354100570" at bounding box center [140, 15] width 144 height 13
paste input "83822407"
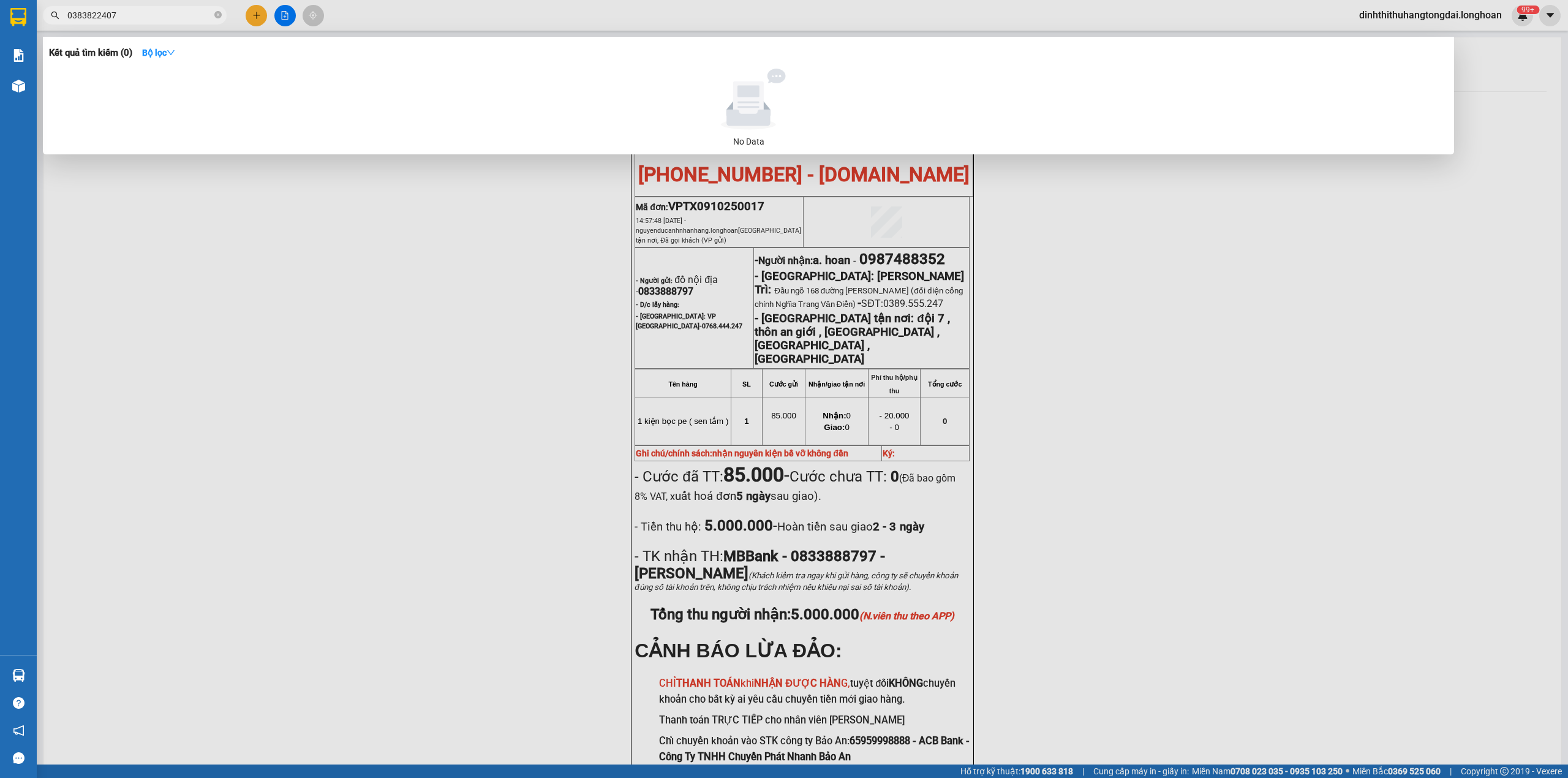
click at [104, 18] on input "0383822407" at bounding box center [140, 15] width 144 height 13
paste input "901 292 211"
click at [89, 15] on input "0901 292 211" at bounding box center [140, 15] width 144 height 13
click at [103, 17] on input "0901292 211" at bounding box center [140, 15] width 144 height 13
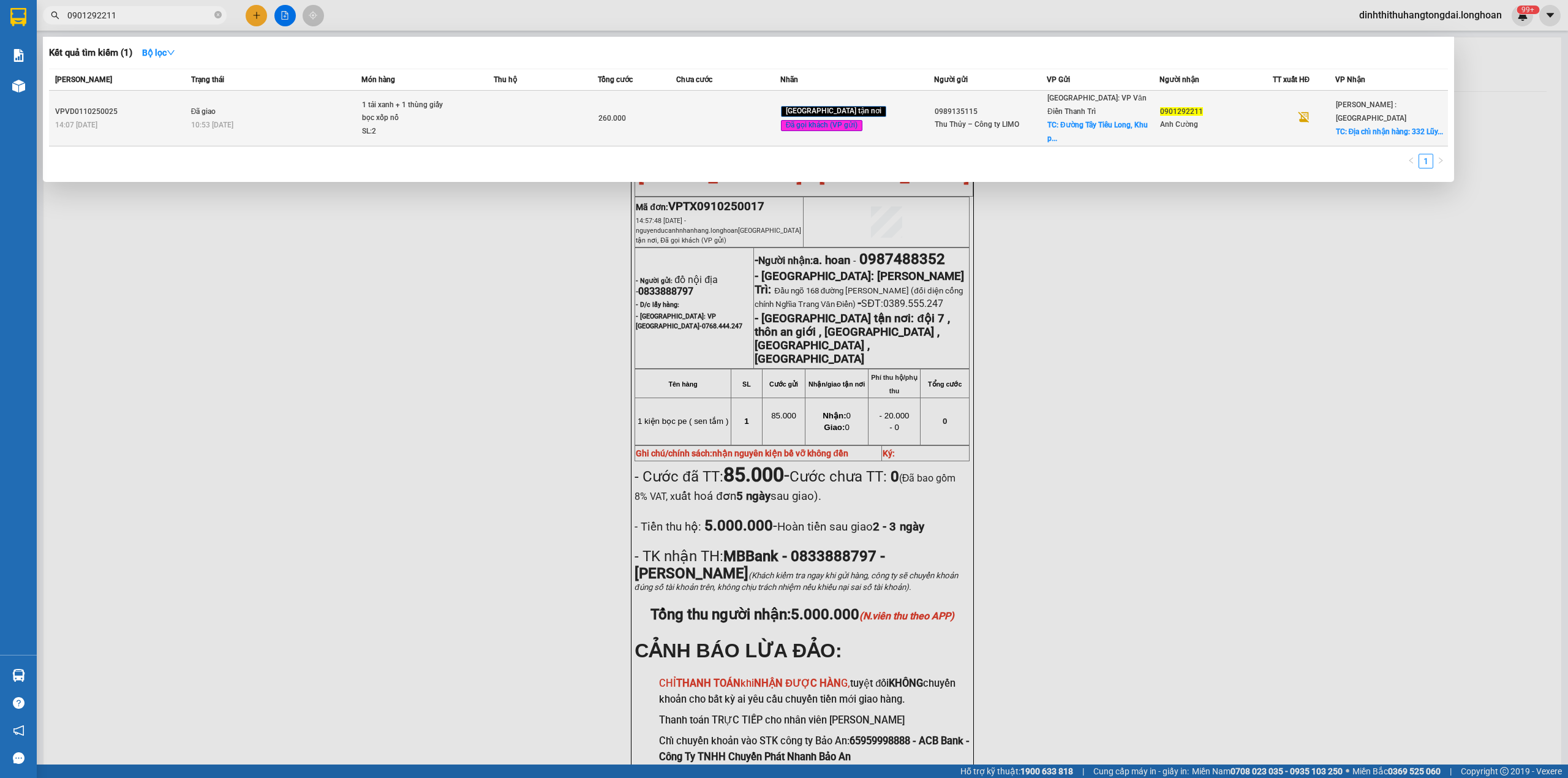
click at [326, 119] on div "10:53 [DATE]" at bounding box center [276, 124] width 170 height 13
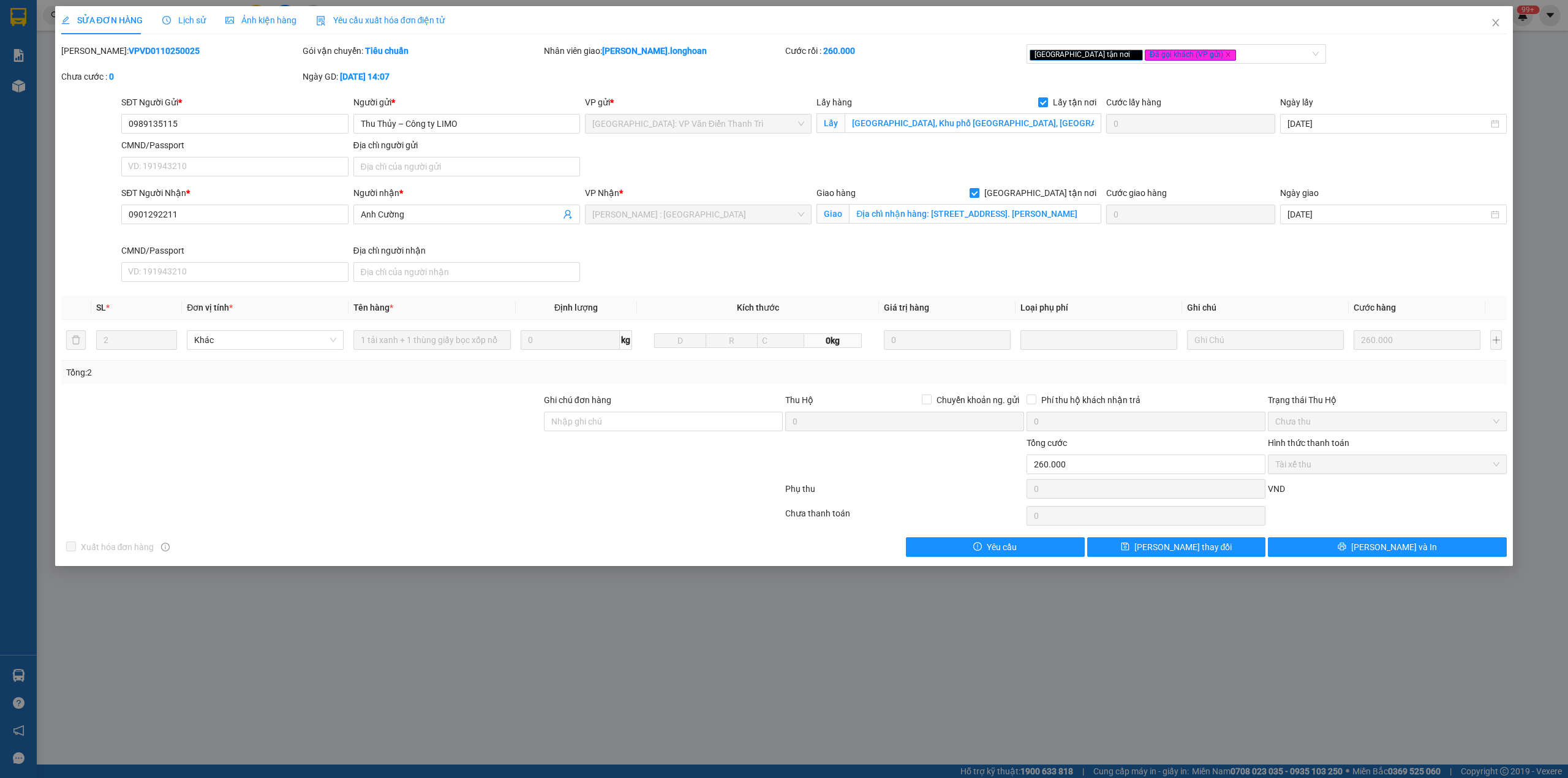
click at [138, 52] on b "VPVD0110250025" at bounding box center [164, 51] width 71 height 10
click at [1502, 27] on span "Close" at bounding box center [1495, 23] width 34 height 34
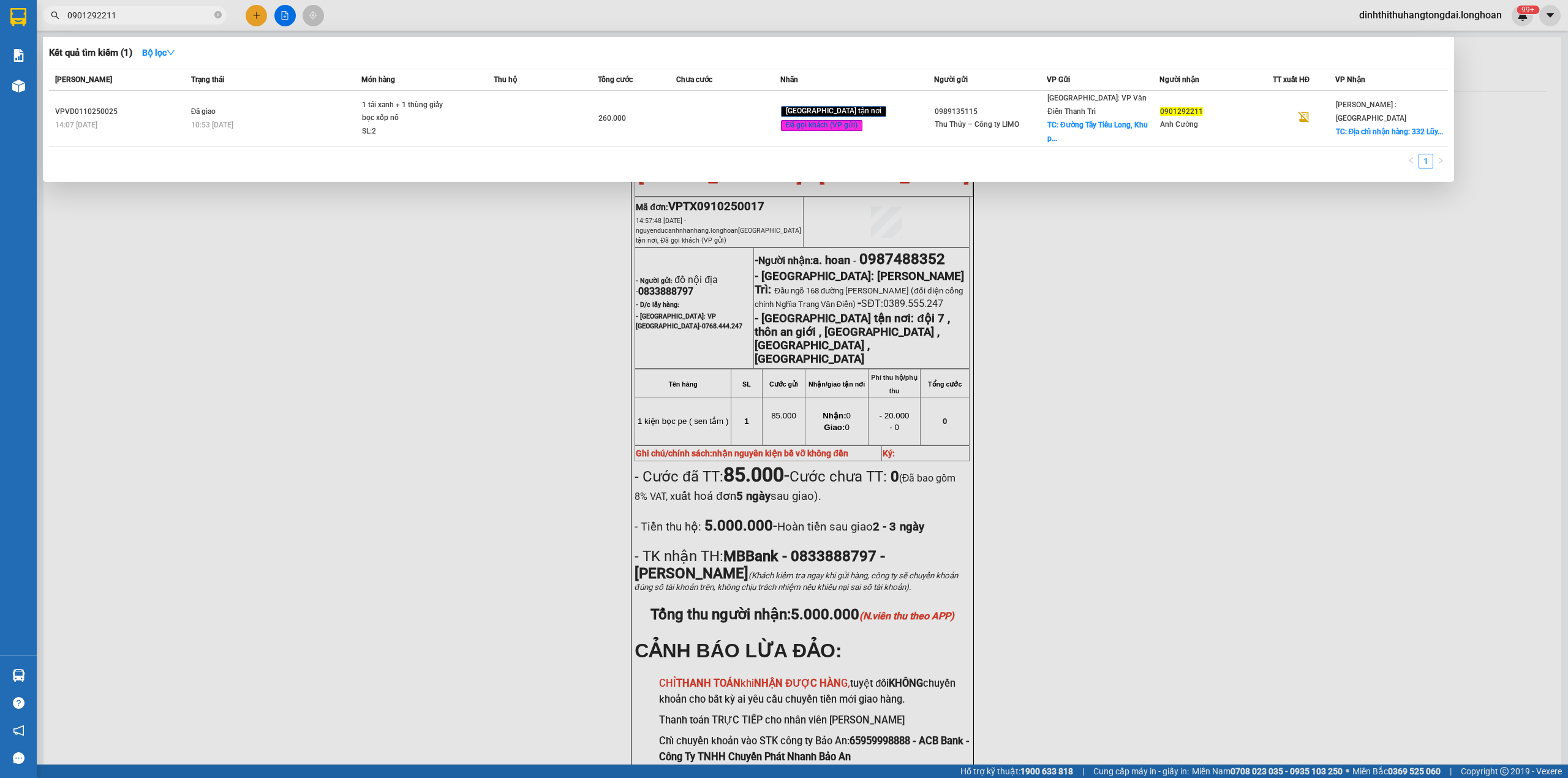
drag, startPoint x: 71, startPoint y: 13, endPoint x: 173, endPoint y: 13, distance: 102.0
click at [173, 13] on input "0901292211" at bounding box center [140, 15] width 144 height 13
paste input "398835608"
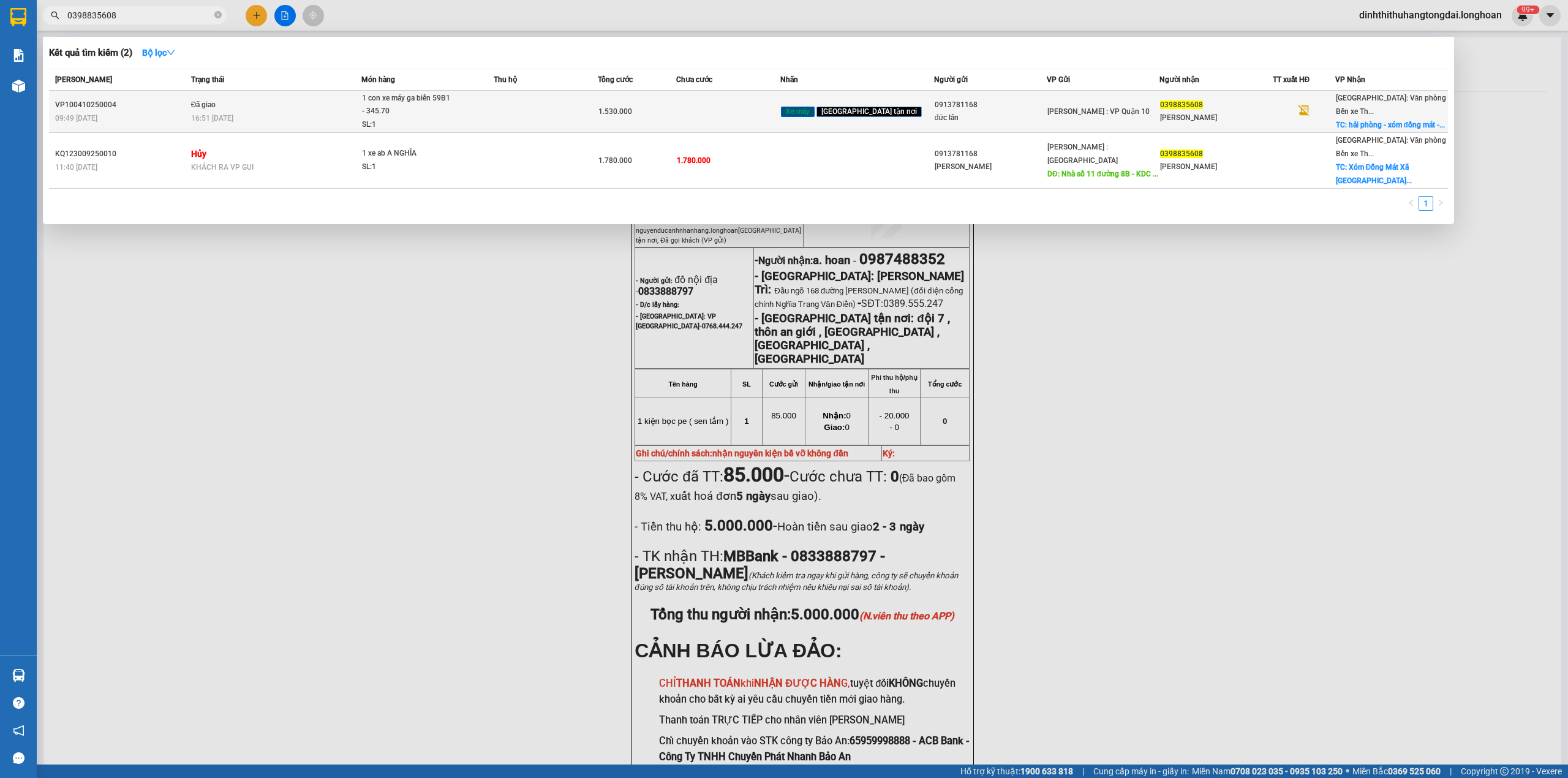
click at [426, 110] on div "1 con xe máy ga biển 59B1 - 345.70" at bounding box center [408, 105] width 92 height 27
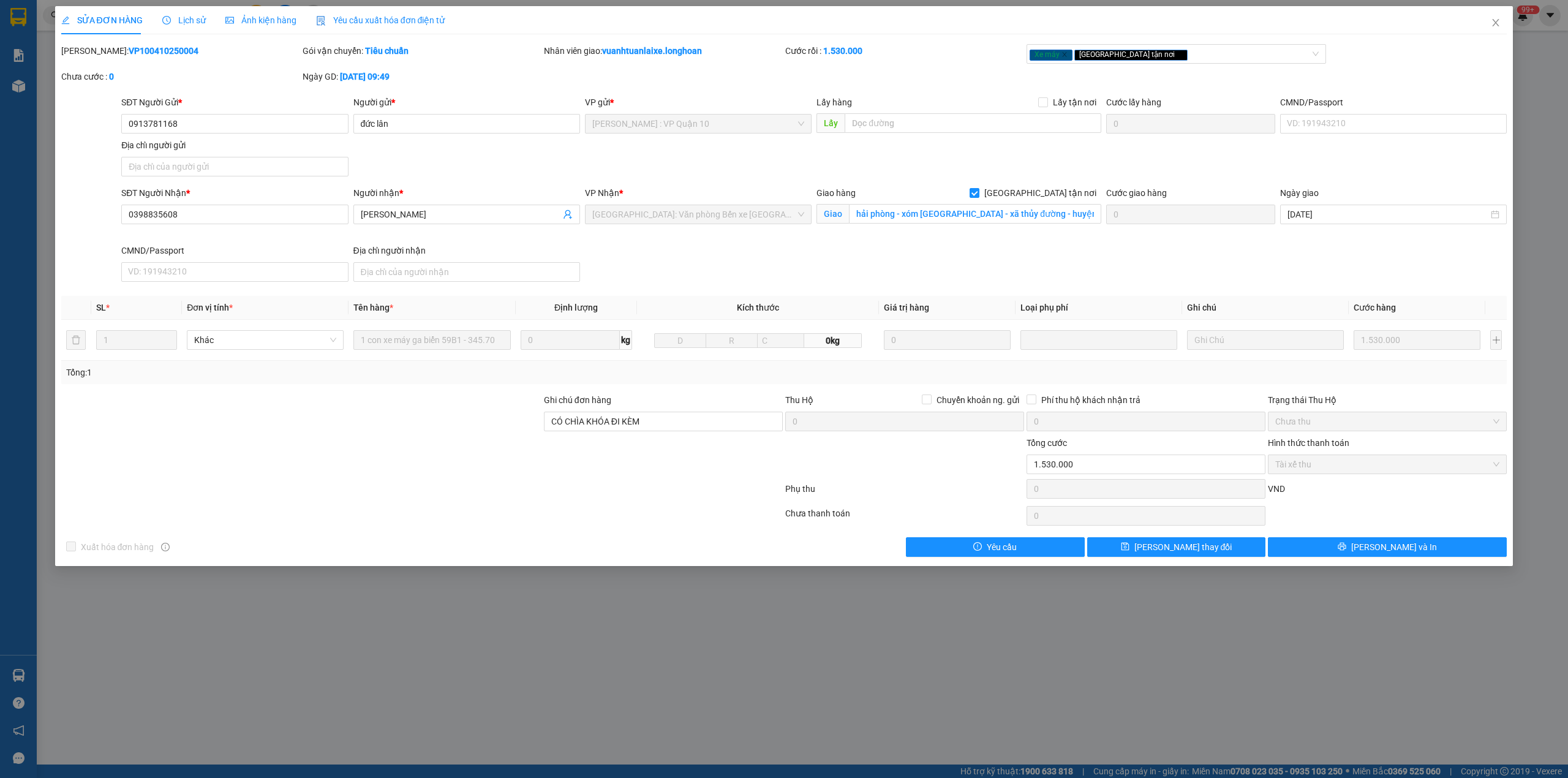
click at [140, 50] on b "VP100410250004" at bounding box center [163, 51] width 70 height 10
drag, startPoint x: 1500, startPoint y: 22, endPoint x: 1003, endPoint y: 31, distance: 497.1
click at [1493, 22] on icon "close" at bounding box center [1496, 22] width 10 height 10
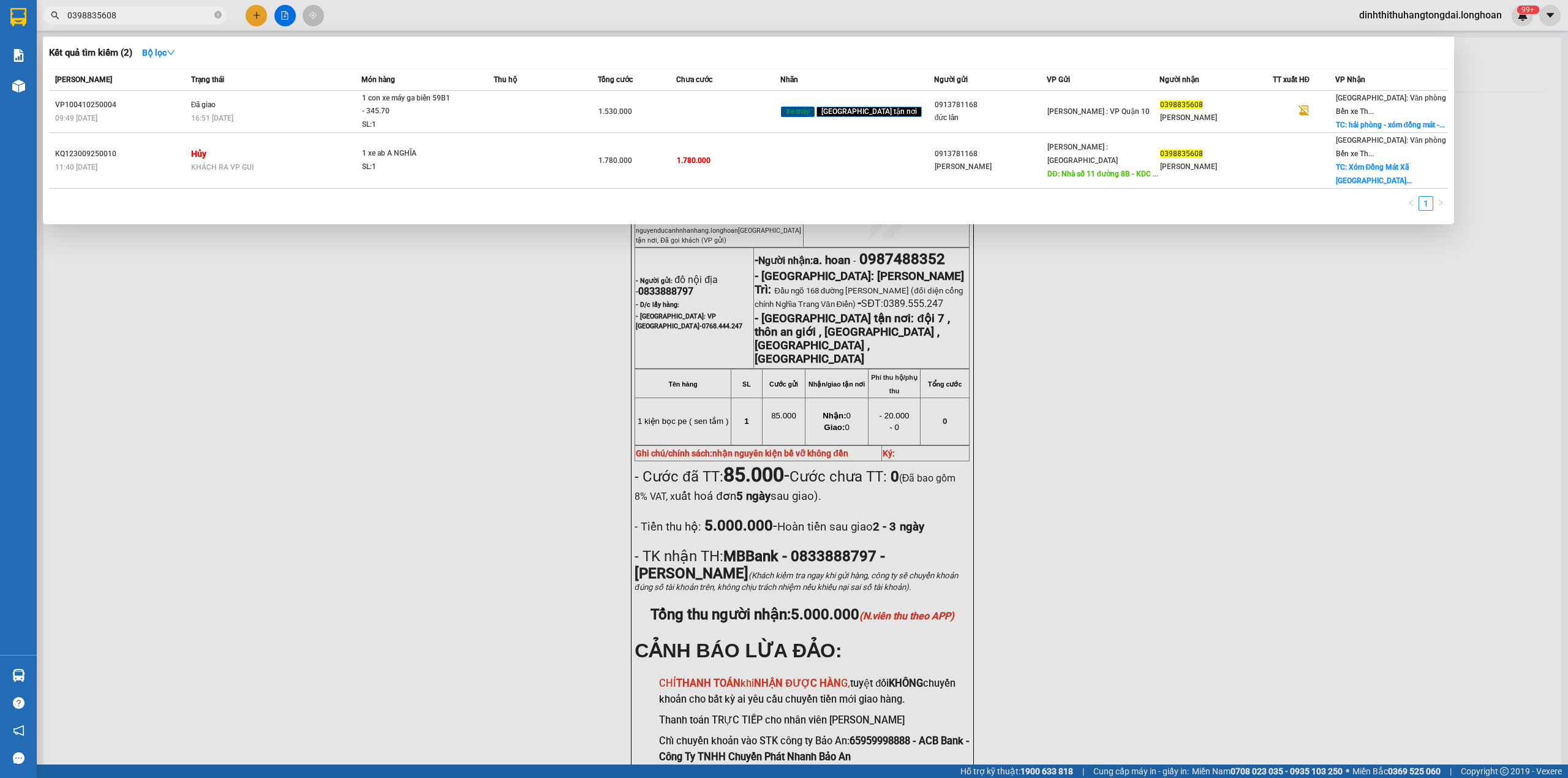
drag, startPoint x: 71, startPoint y: 13, endPoint x: 194, endPoint y: 11, distance: 123.0
click at [194, 11] on input "0398835608" at bounding box center [140, 15] width 144 height 13
paste input "984125100"
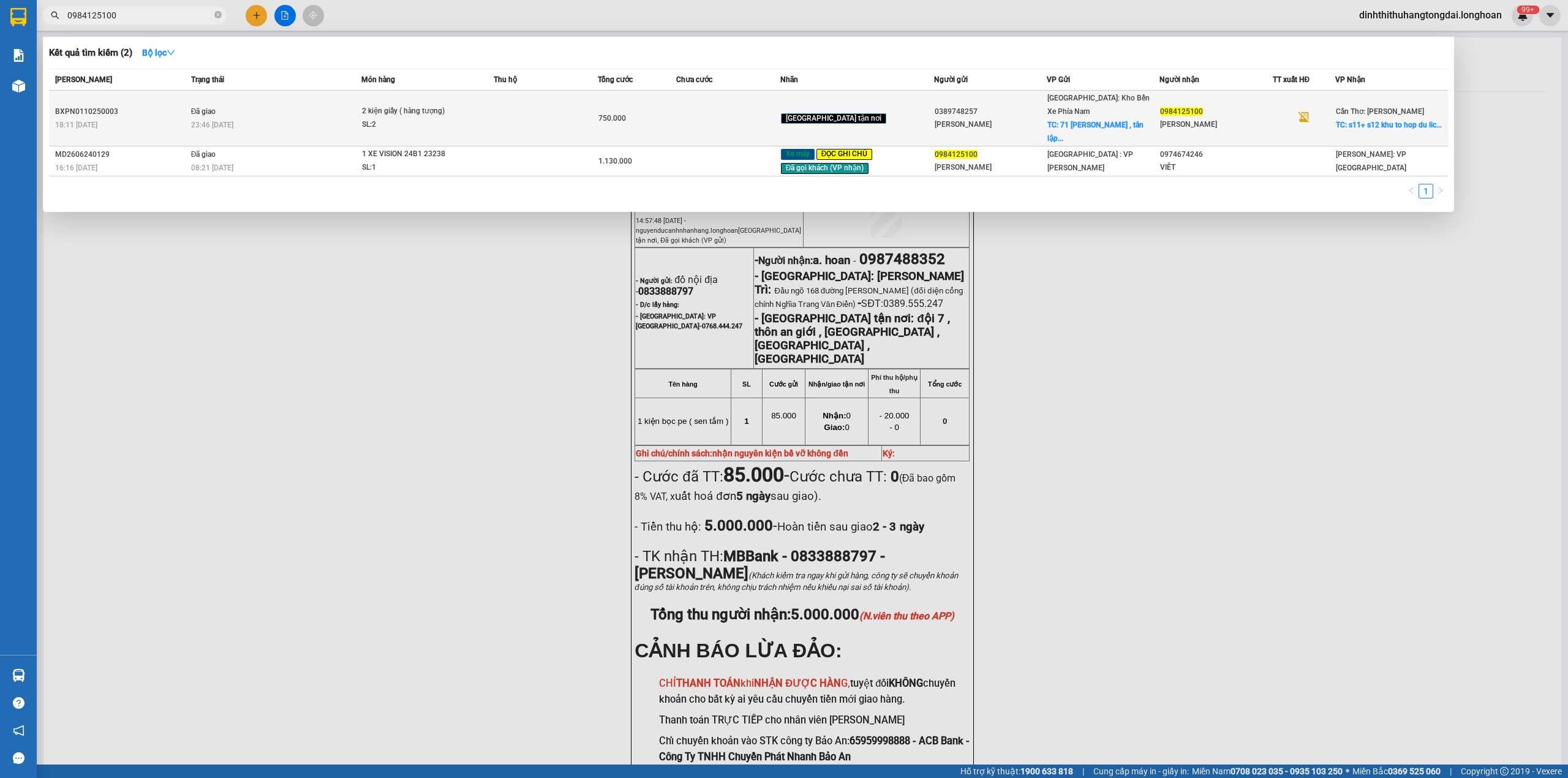
click at [338, 101] on td "Đã giao 23:46 [DATE]" at bounding box center [275, 119] width 174 height 56
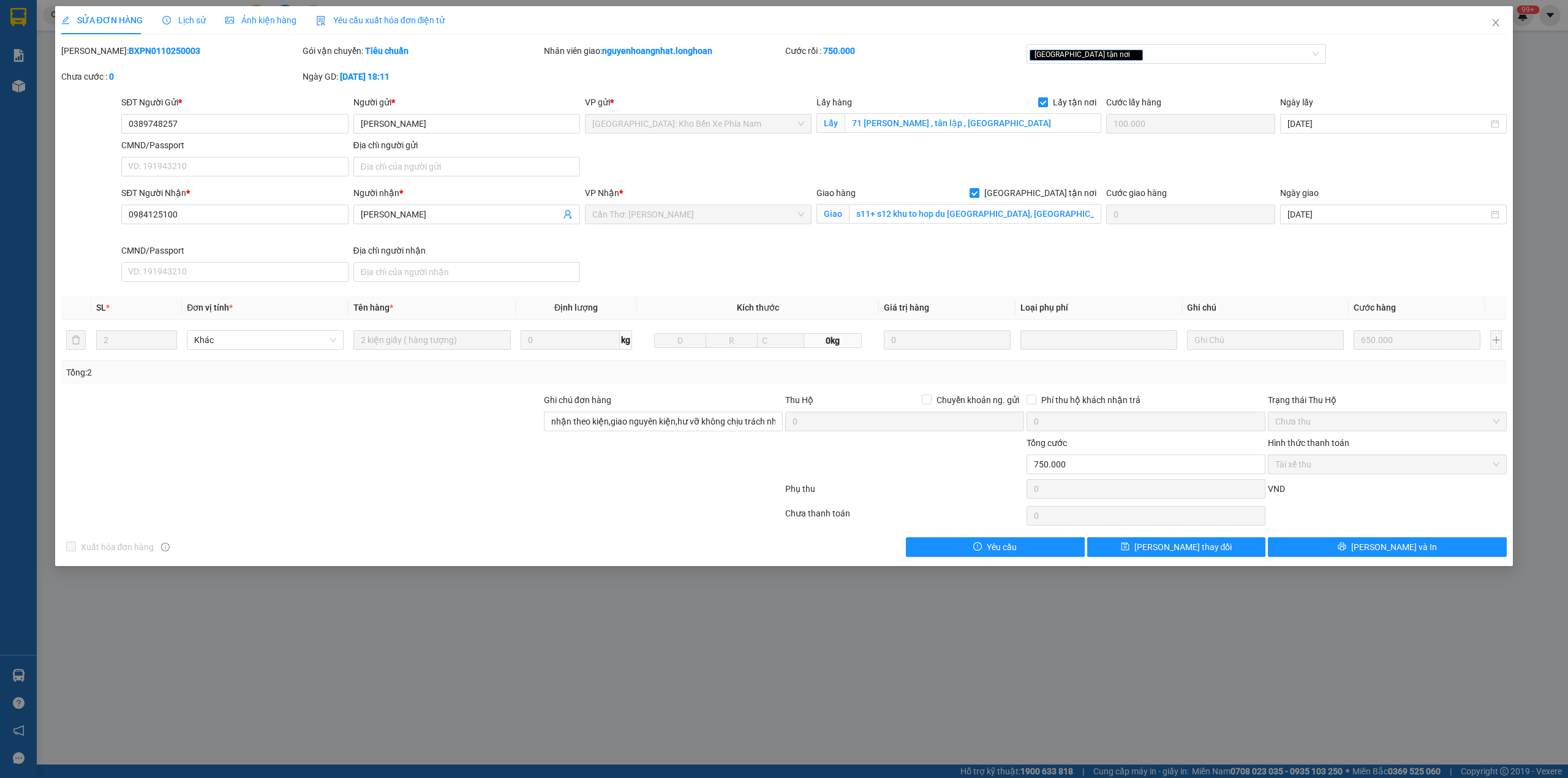
click at [128, 49] on b "BXPN0110250003" at bounding box center [164, 51] width 72 height 10
drag, startPoint x: 1491, startPoint y: 16, endPoint x: 1394, endPoint y: 3, distance: 97.9
click at [1491, 15] on span "Close" at bounding box center [1495, 23] width 34 height 34
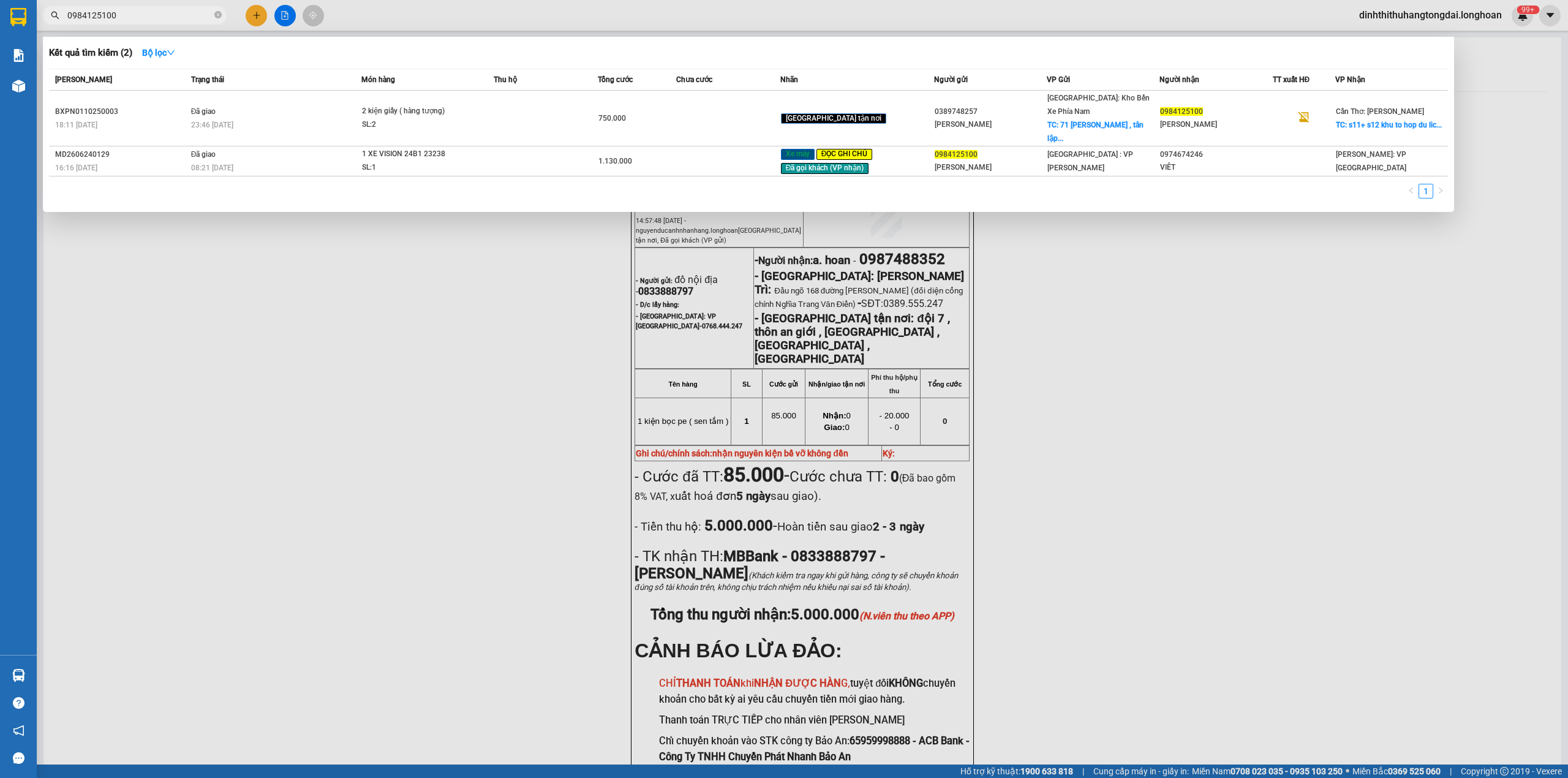
drag, startPoint x: 72, startPoint y: 15, endPoint x: 195, endPoint y: 15, distance: 123.0
click at [195, 15] on input "0984125100" at bounding box center [140, 15] width 144 height 13
paste input "46060841"
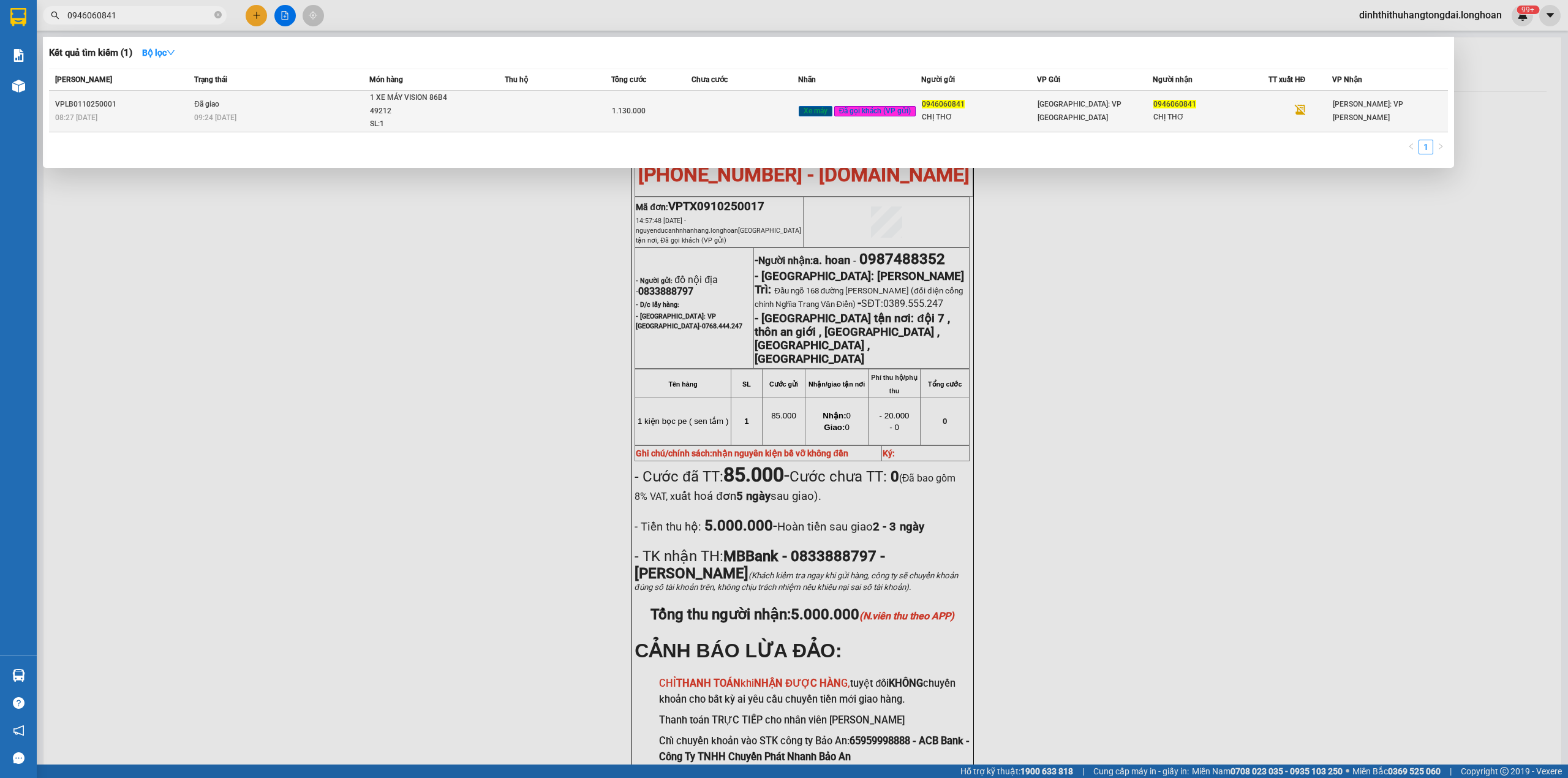
click at [289, 112] on div "09:24 [DATE]" at bounding box center [281, 117] width 174 height 13
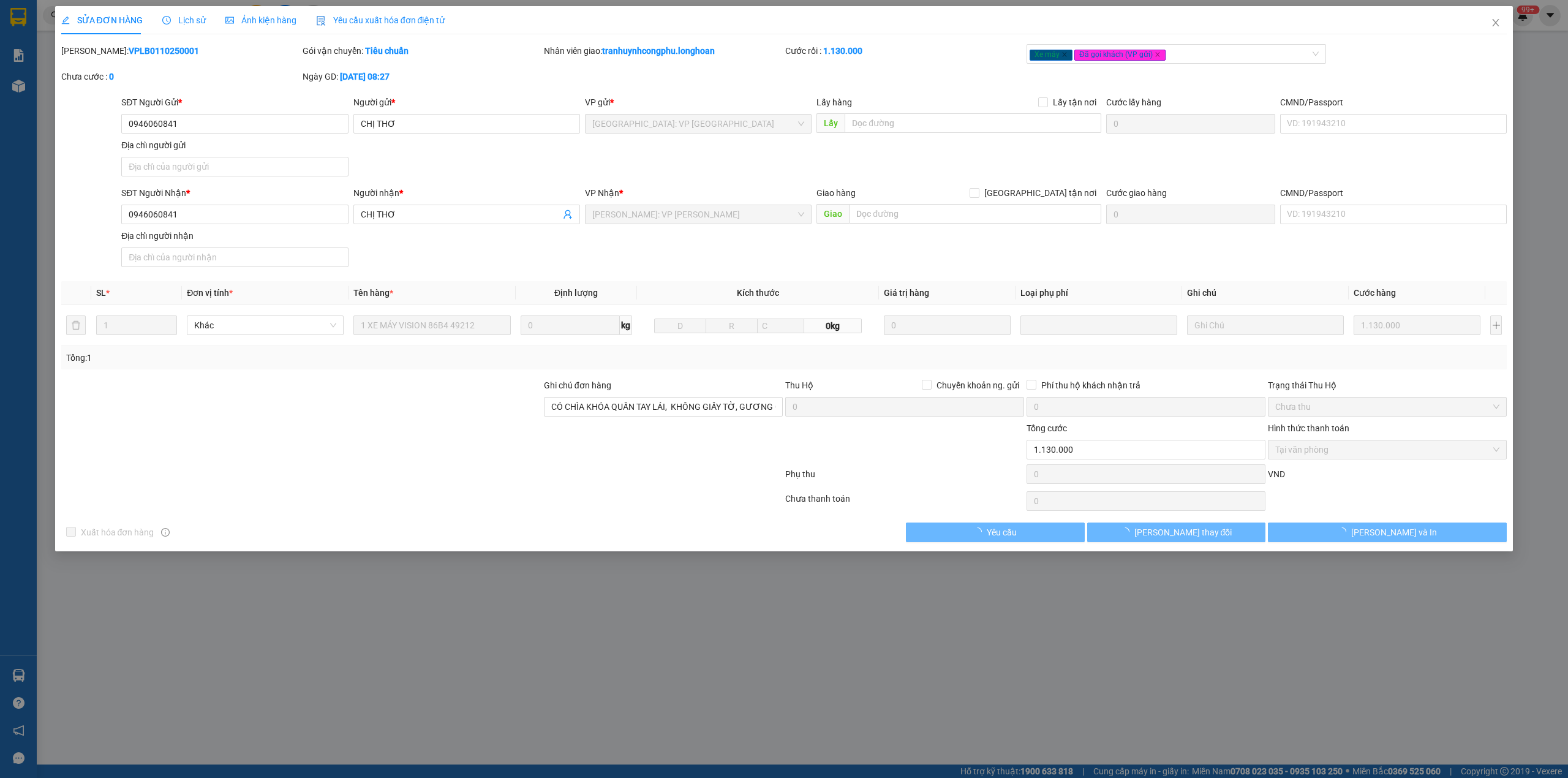
click at [133, 52] on b "VPLB0110250001" at bounding box center [163, 51] width 70 height 10
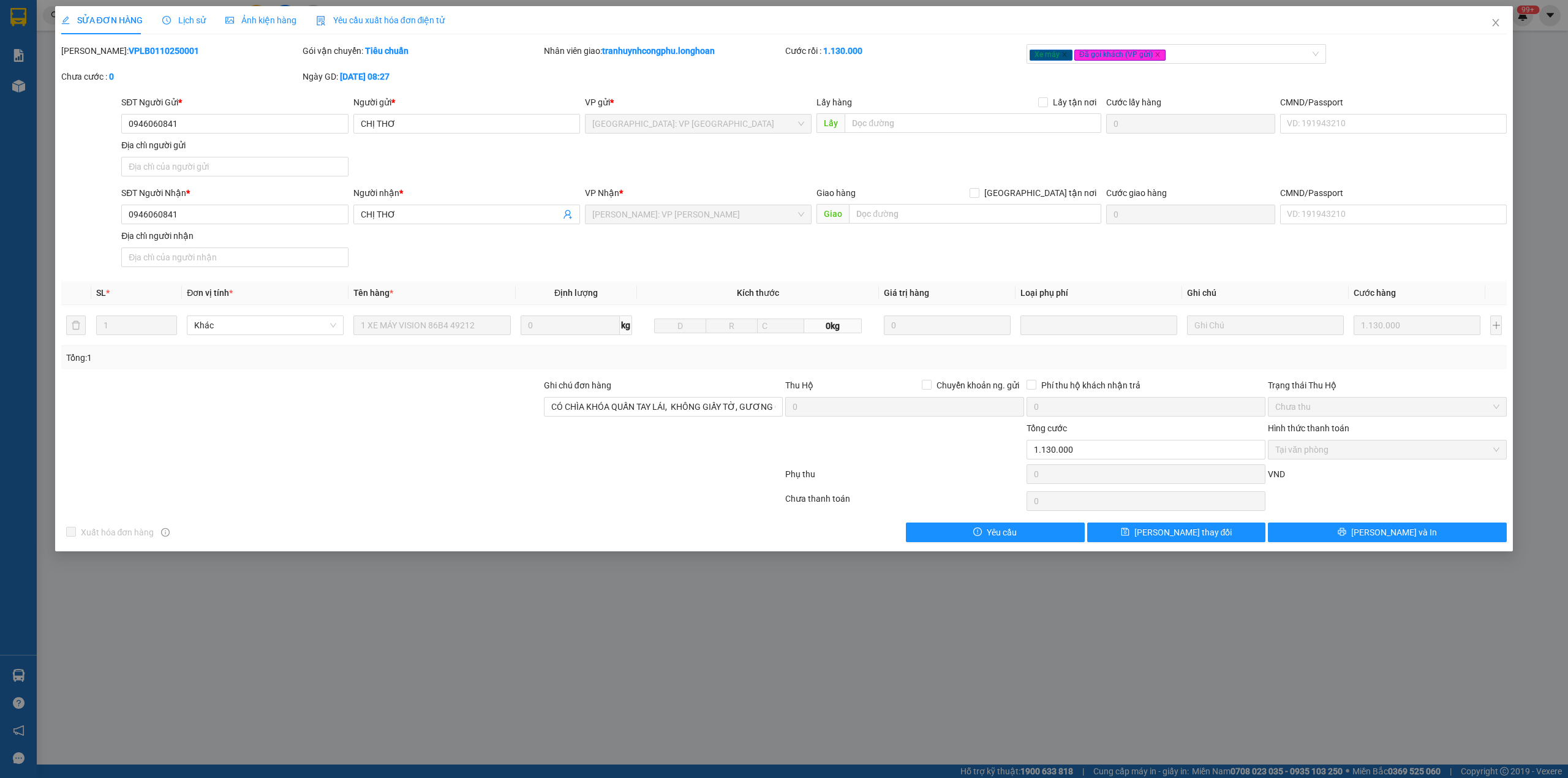
click at [133, 52] on b "VPLB0110250001" at bounding box center [163, 51] width 70 height 10
click at [1493, 27] on icon "close" at bounding box center [1496, 22] width 7 height 8
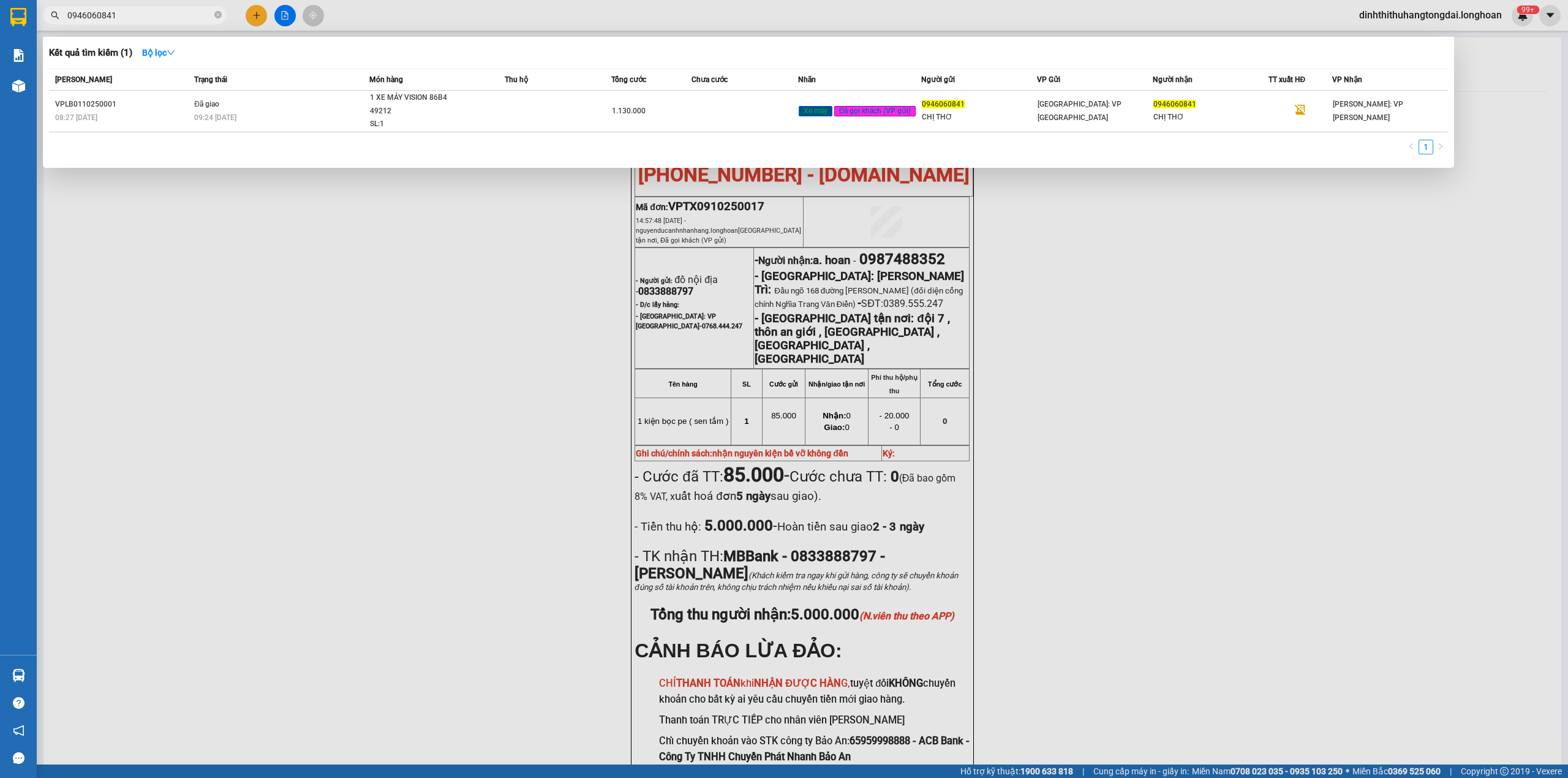
drag, startPoint x: 70, startPoint y: 17, endPoint x: 227, endPoint y: 15, distance: 157.0
click at [227, 15] on div "0946060841" at bounding box center [119, 15] width 239 height 18
paste input "07901109"
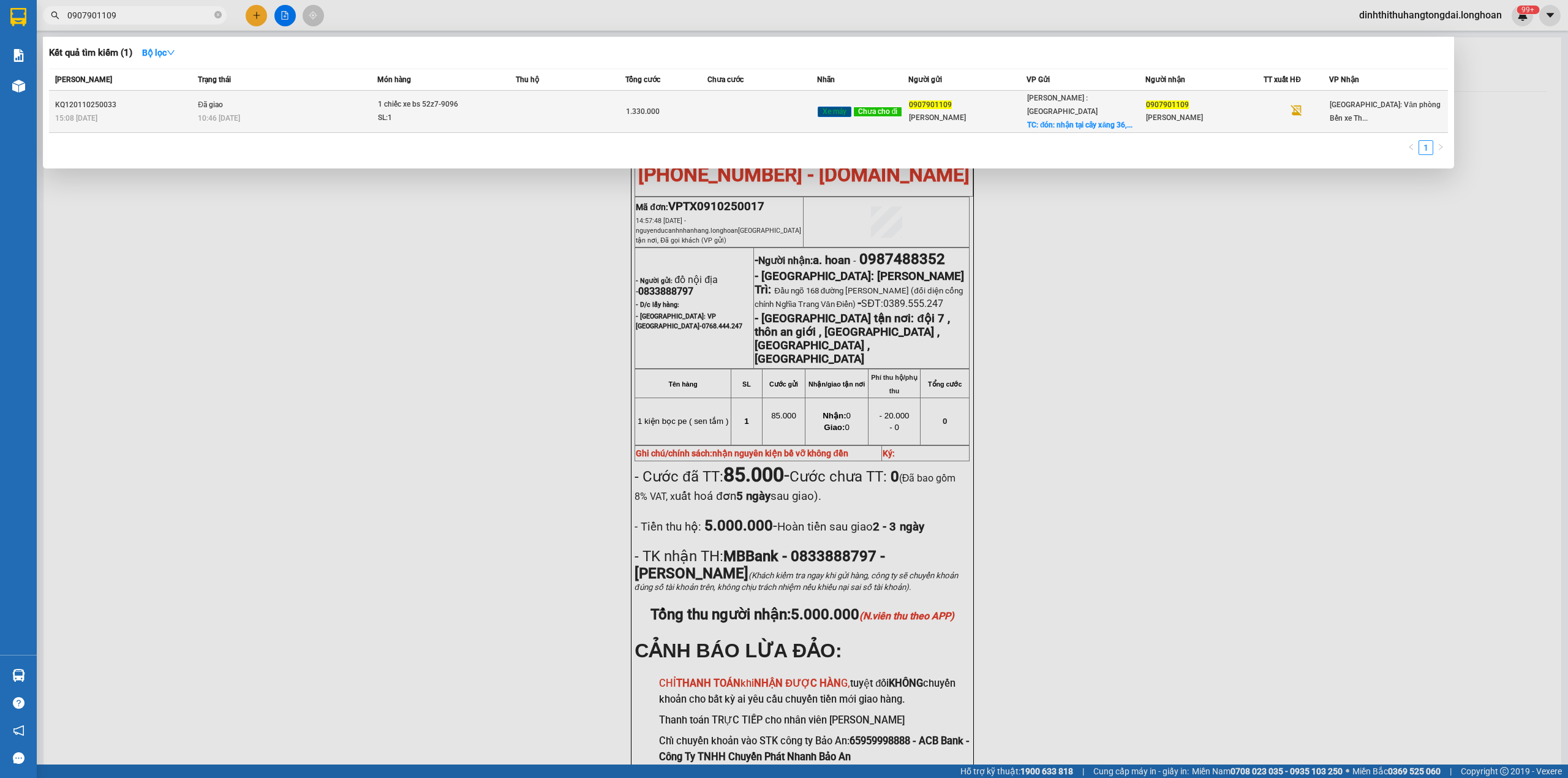
click at [451, 112] on div "SL: 1" at bounding box center [424, 118] width 92 height 13
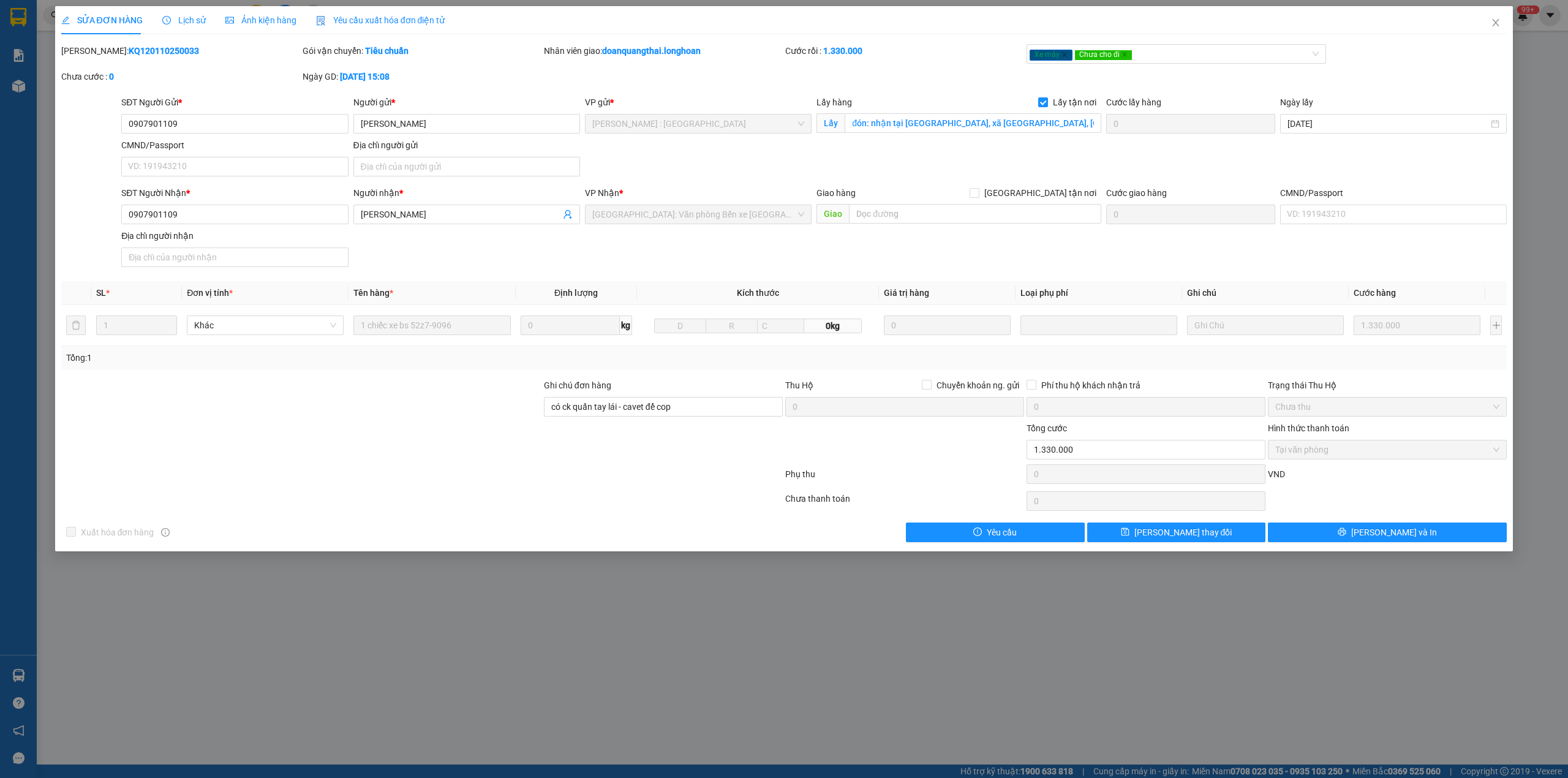
click at [130, 52] on b "KQ120110250033" at bounding box center [163, 51] width 70 height 10
click at [1487, 25] on span "Close" at bounding box center [1495, 23] width 34 height 34
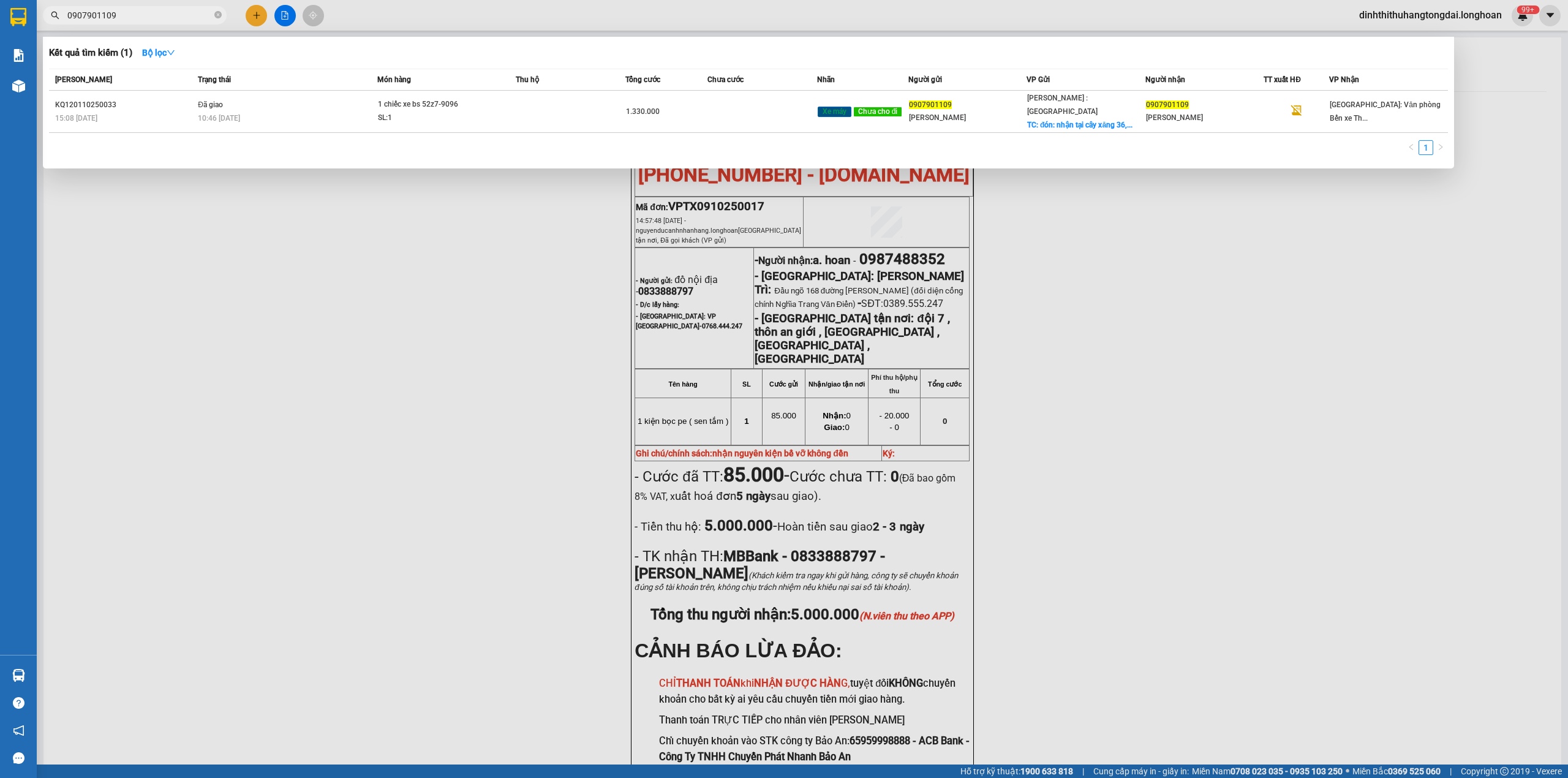
click at [72, 18] on input "0907901109" at bounding box center [140, 15] width 144 height 13
drag, startPoint x: 72, startPoint y: 16, endPoint x: 144, endPoint y: 15, distance: 72.0
click at [144, 15] on input "0907901109" at bounding box center [140, 15] width 144 height 13
paste input "13534437"
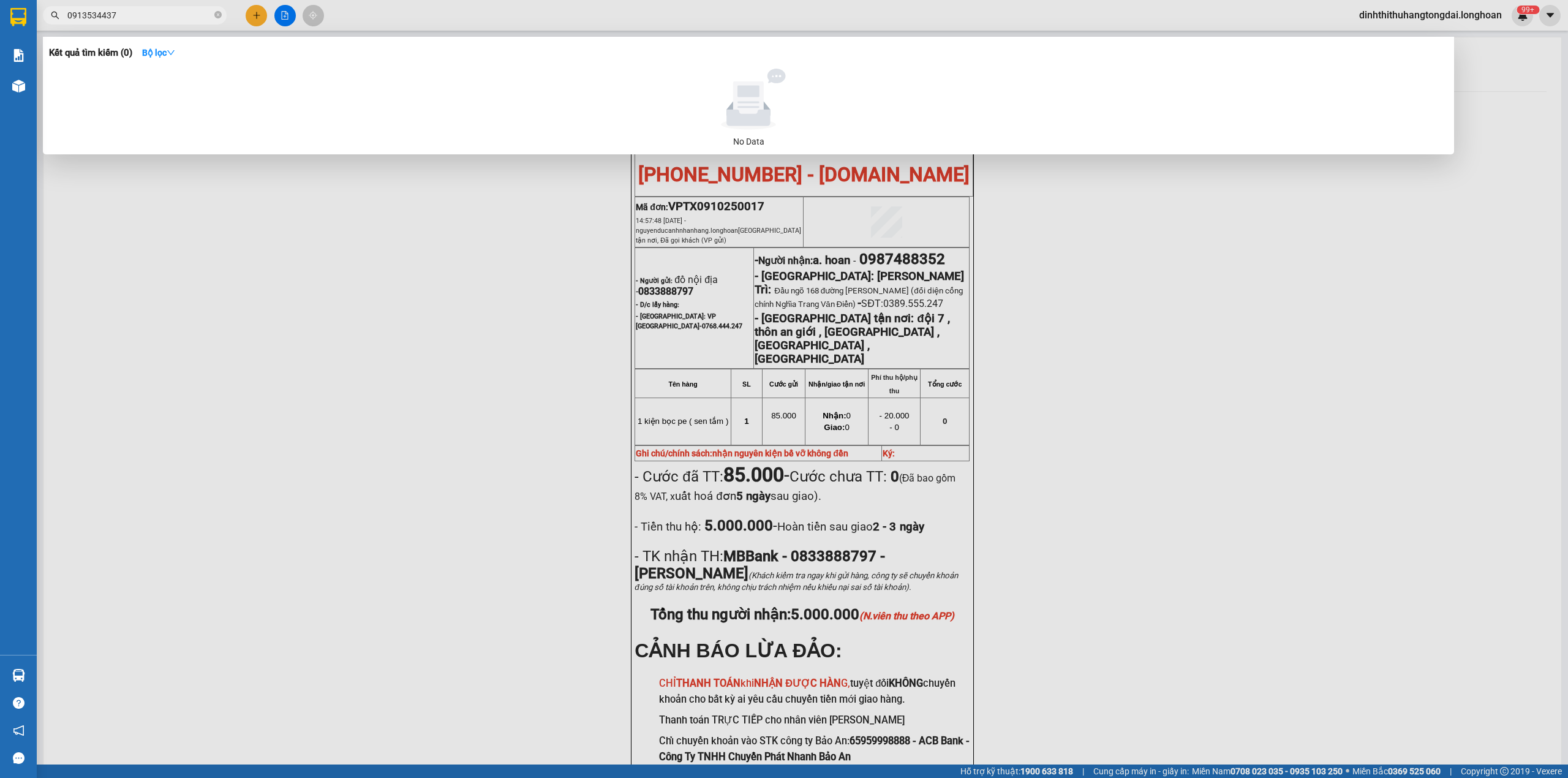
drag, startPoint x: 73, startPoint y: 15, endPoint x: 162, endPoint y: 16, distance: 89.0
click at [162, 16] on input "0913534437" at bounding box center [140, 15] width 144 height 13
paste input "369441146"
drag, startPoint x: 71, startPoint y: 13, endPoint x: 188, endPoint y: 13, distance: 117.0
click at [188, 13] on input "0369441146" at bounding box center [140, 15] width 144 height 13
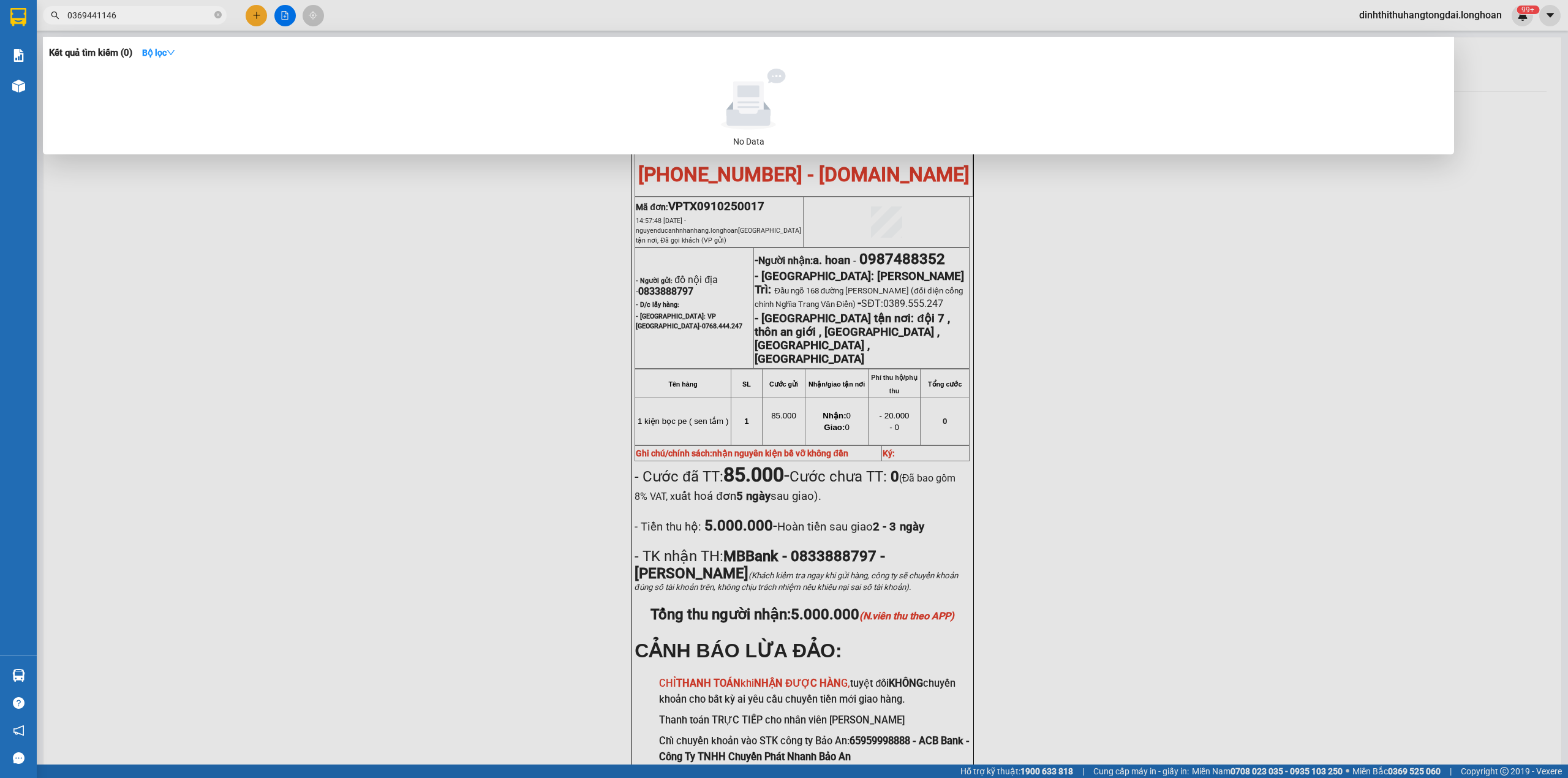
paste input "989633301"
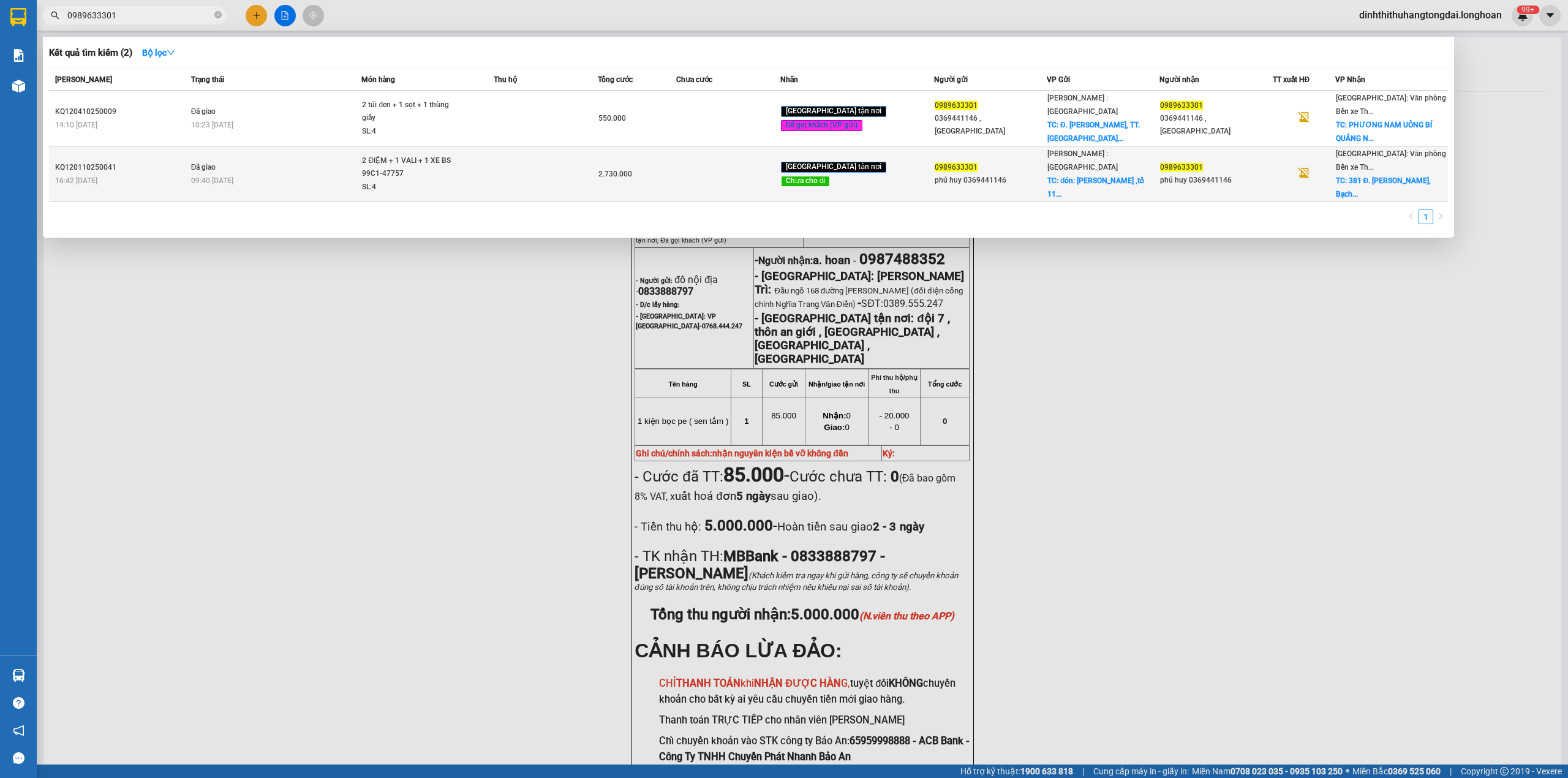
click at [449, 154] on div "2 ĐIỆM + 1 VALI + 1 XE BS 99C1-47757" at bounding box center [408, 167] width 92 height 27
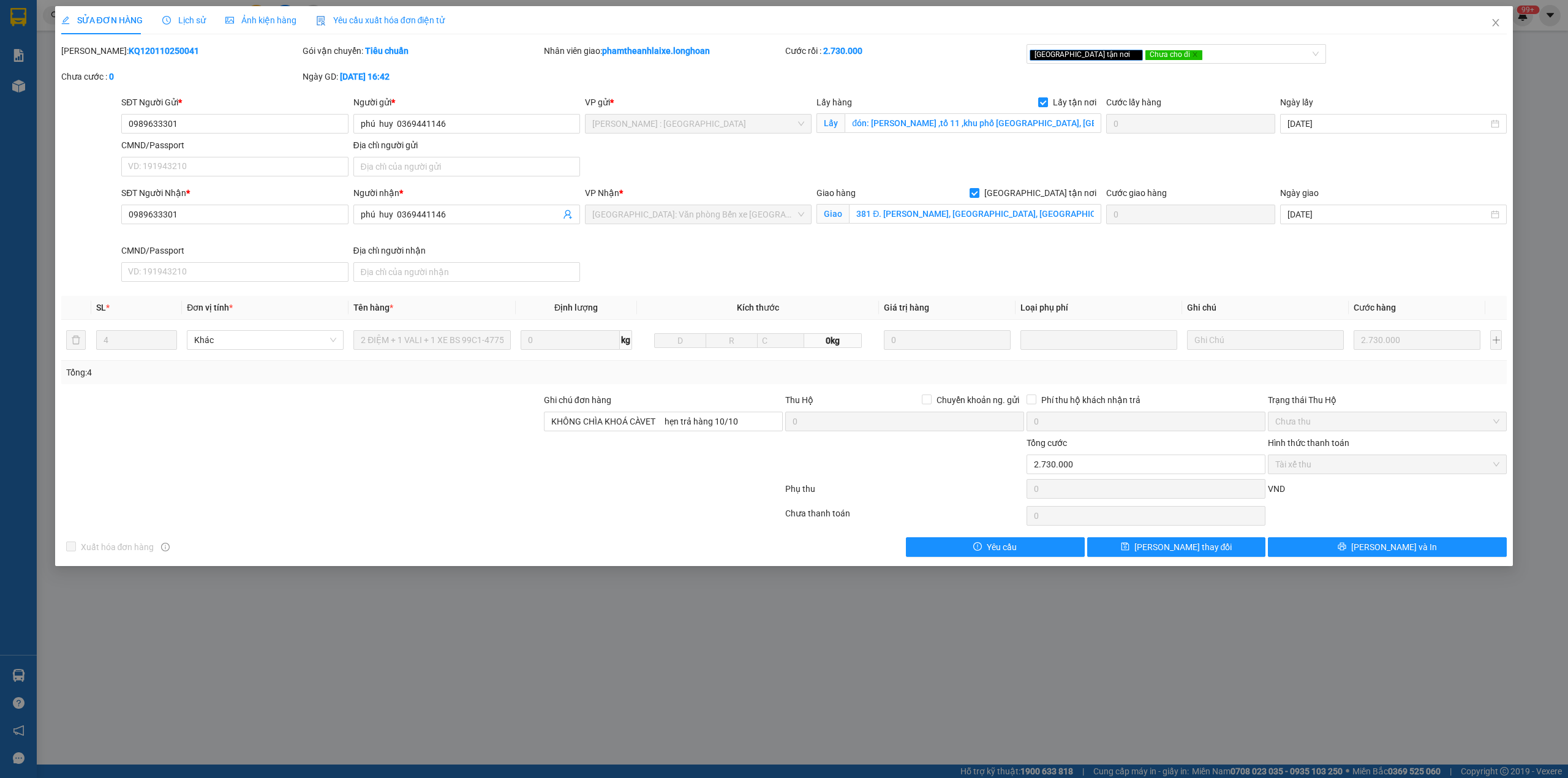
click at [133, 52] on b "KQ120110250041" at bounding box center [163, 51] width 70 height 10
click at [1484, 25] on span "Close" at bounding box center [1495, 23] width 34 height 34
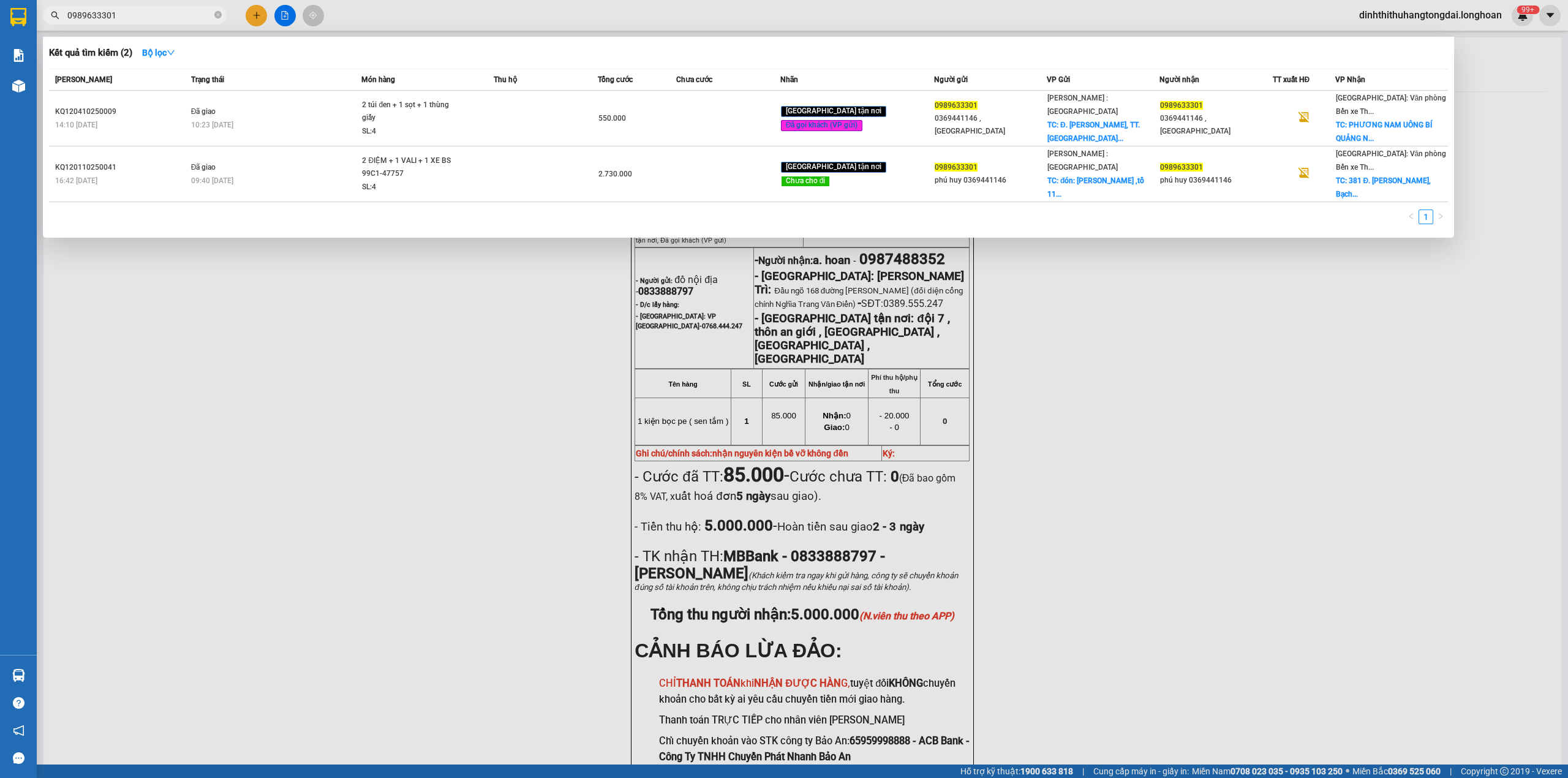
drag, startPoint x: 72, startPoint y: 15, endPoint x: 172, endPoint y: 15, distance: 100.0
click at [172, 15] on input "0989633301" at bounding box center [140, 15] width 144 height 13
paste input "0868685"
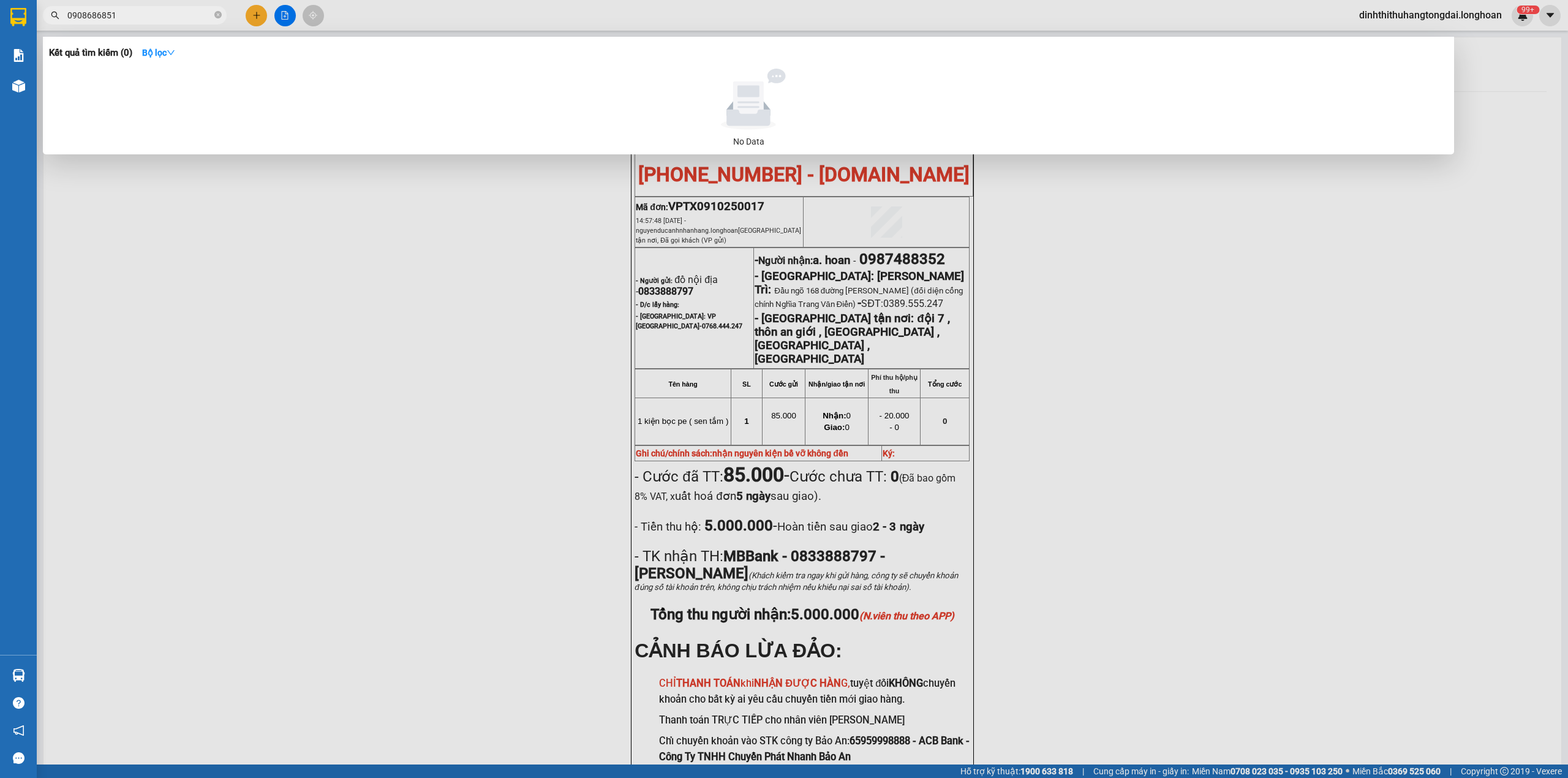
drag, startPoint x: 72, startPoint y: 15, endPoint x: 163, endPoint y: 22, distance: 91.3
click at [163, 22] on span "0908686851" at bounding box center [134, 15] width 184 height 18
paste input "38371248"
drag, startPoint x: 98, startPoint y: 15, endPoint x: 148, endPoint y: 15, distance: 50.0
click at [148, 15] on input "0938371248" at bounding box center [140, 15] width 144 height 13
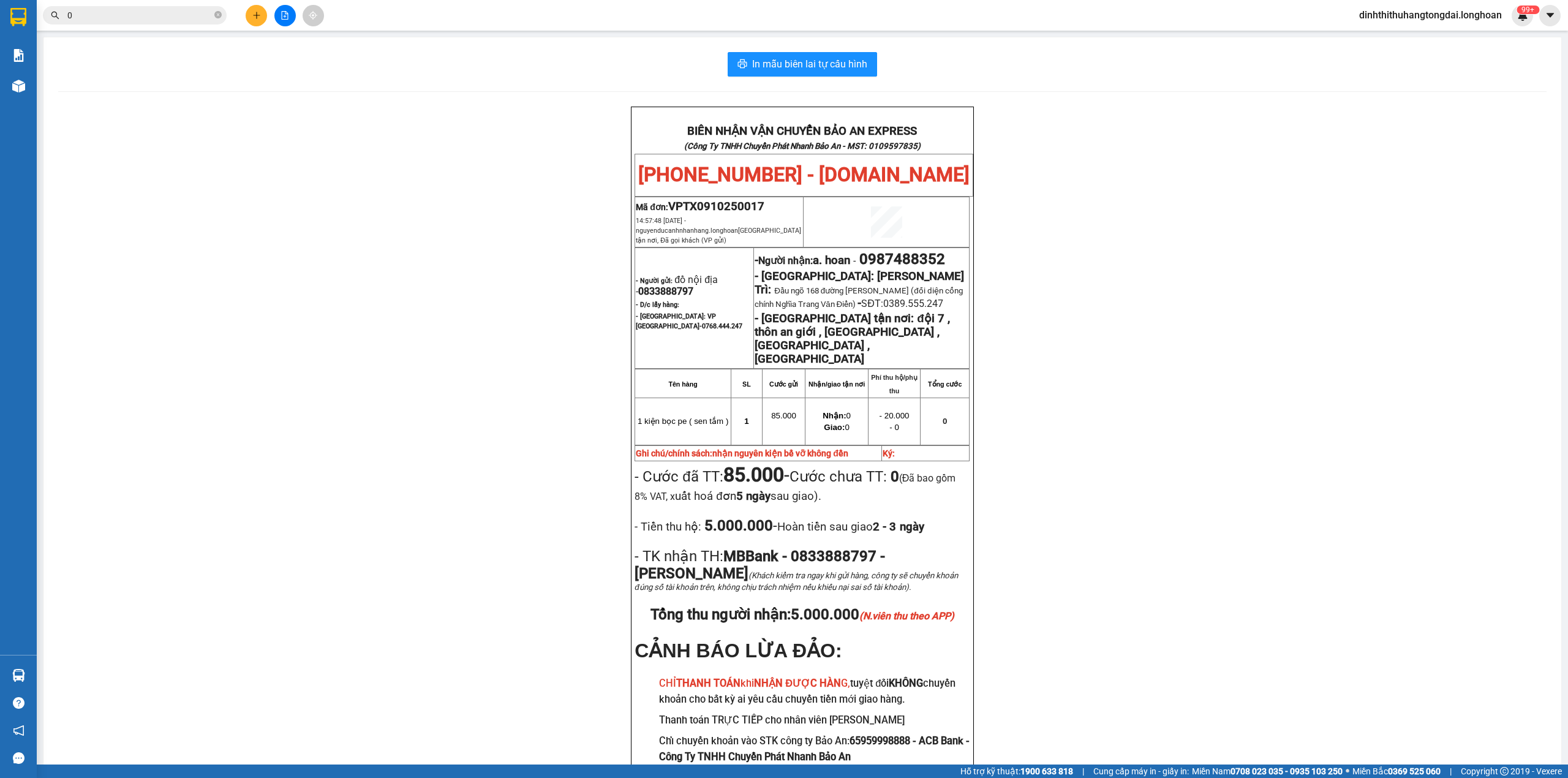
paste input "365346895"
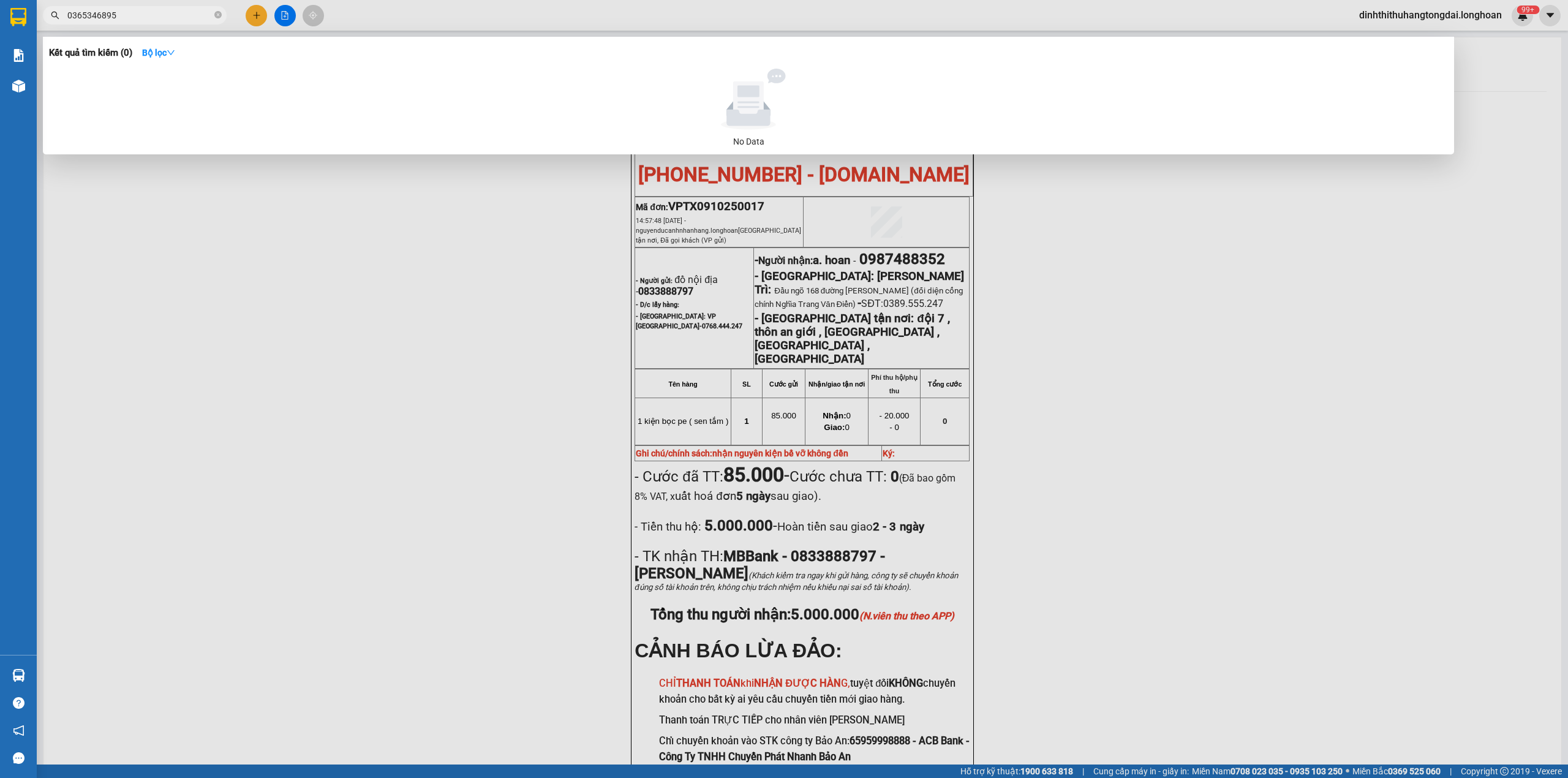
drag, startPoint x: 72, startPoint y: 15, endPoint x: 193, endPoint y: 13, distance: 121.0
click at [193, 13] on input "0365346895" at bounding box center [140, 15] width 144 height 13
paste input "937427229"
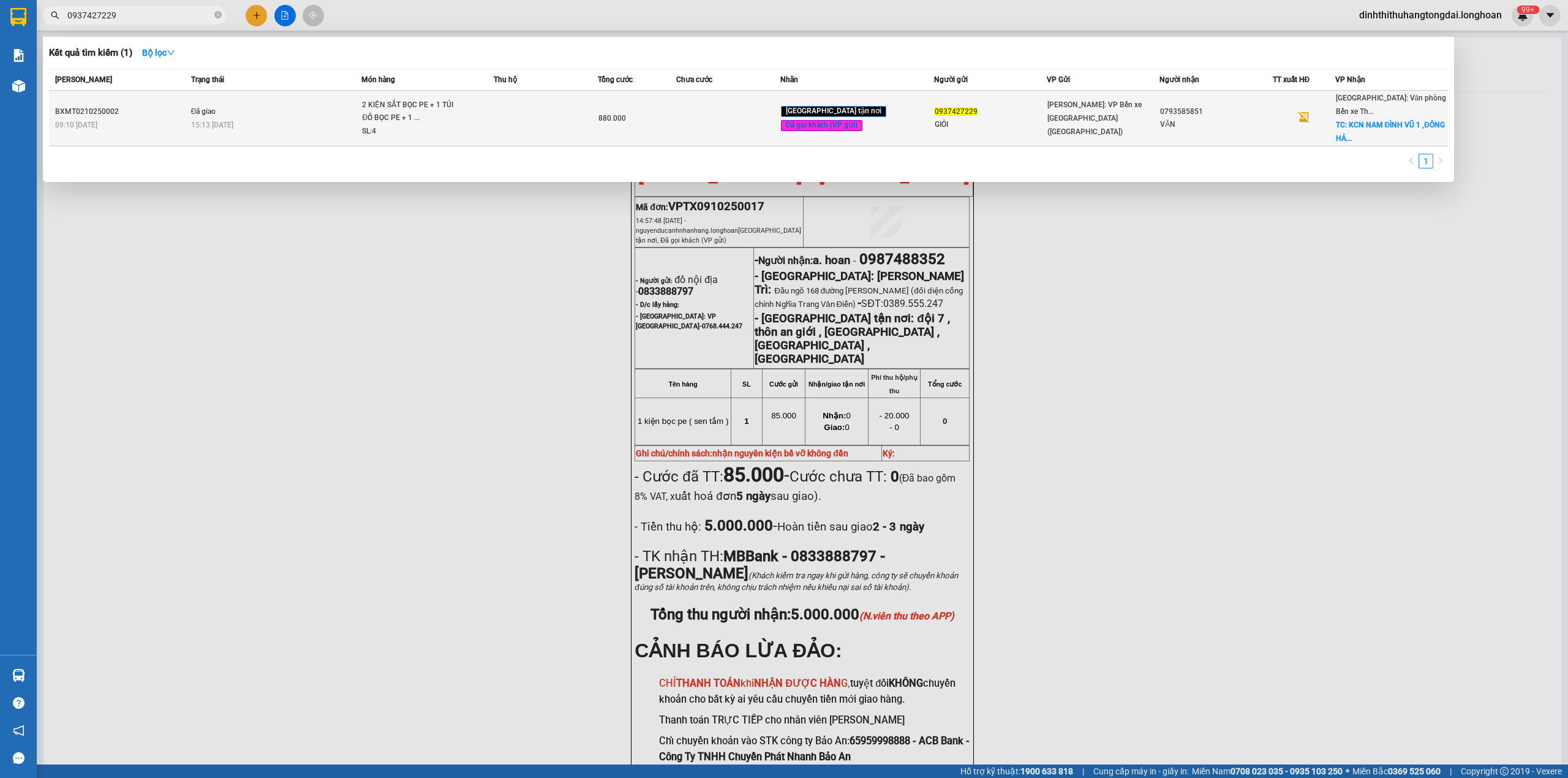
click at [408, 130] on div "SL: 4" at bounding box center [408, 131] width 92 height 13
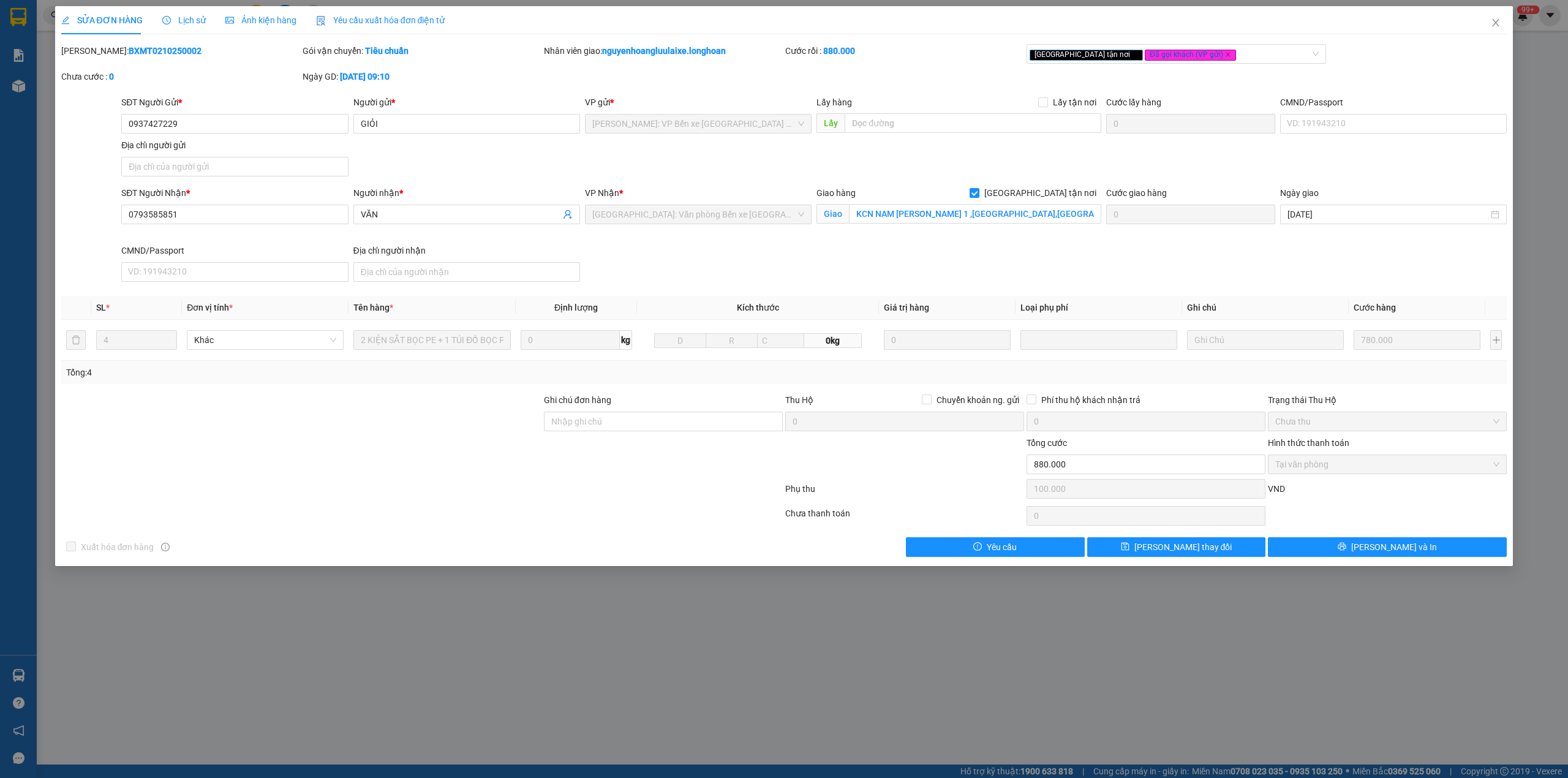
click at [128, 52] on b "BXMT0210250002" at bounding box center [165, 51] width 73 height 10
click at [1487, 22] on span "Close" at bounding box center [1495, 23] width 34 height 34
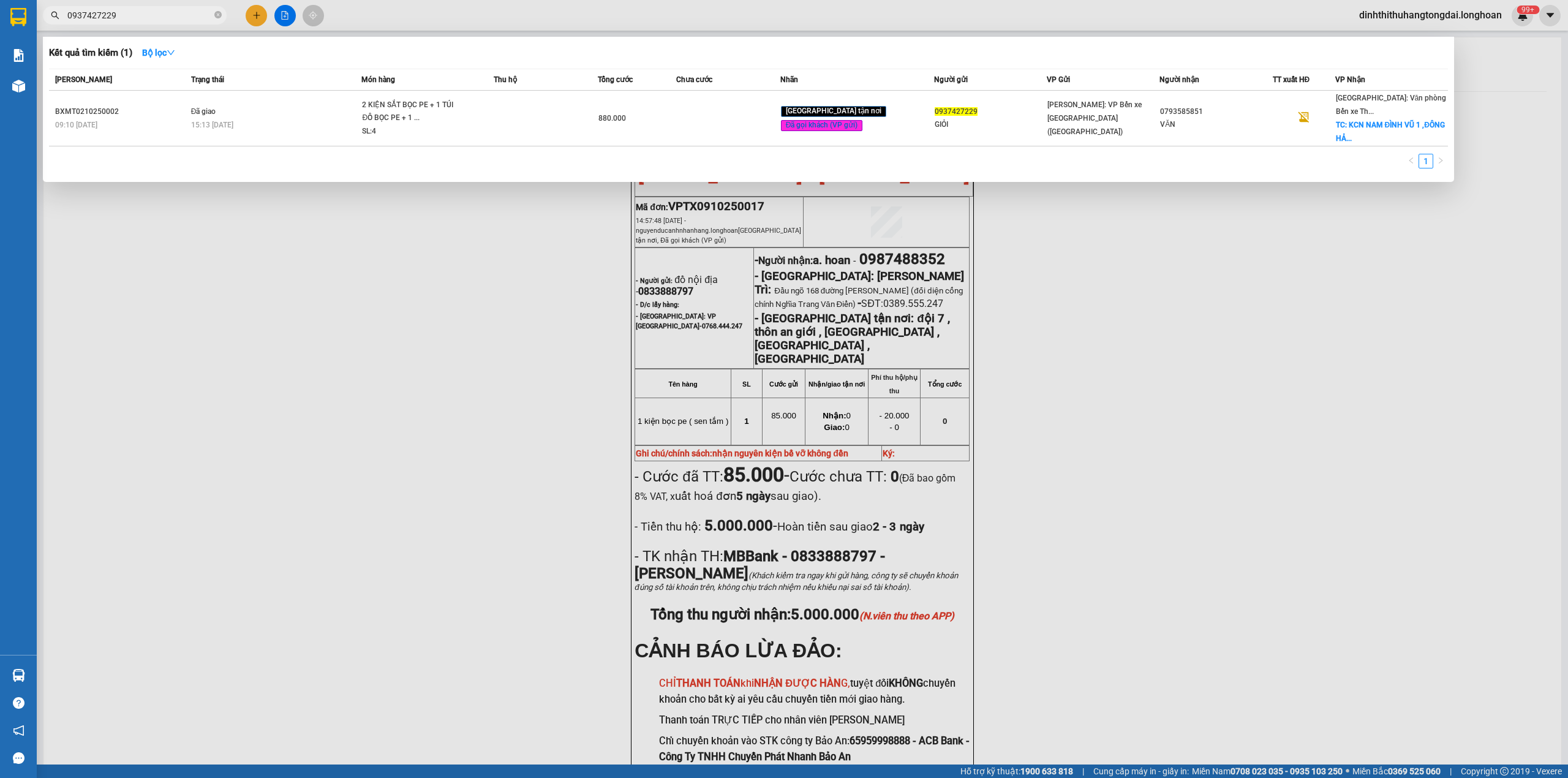
drag, startPoint x: 72, startPoint y: 16, endPoint x: 160, endPoint y: 16, distance: 88.0
click at [160, 16] on input "0937427229" at bounding box center [140, 15] width 144 height 13
paste input "03434043"
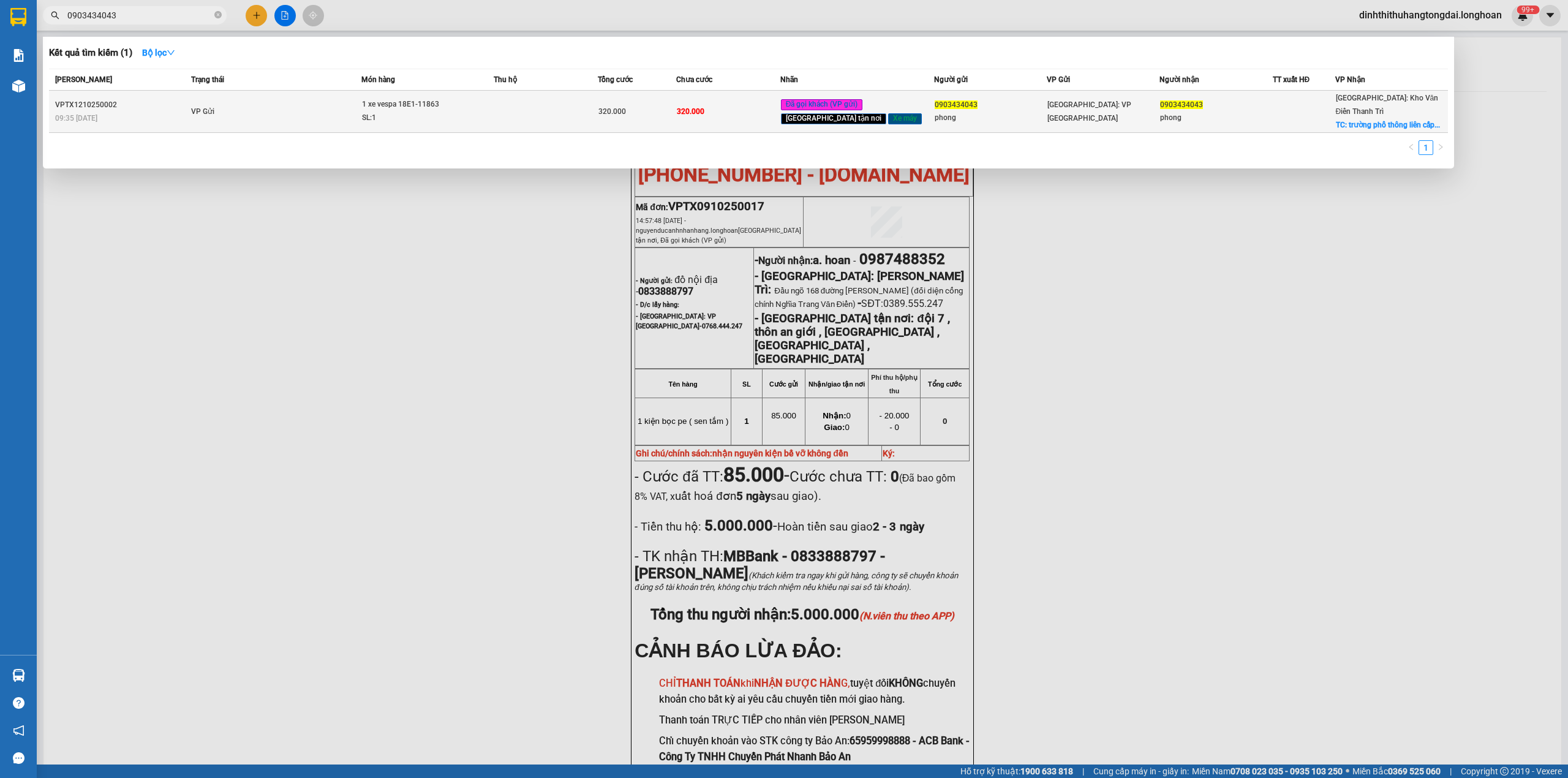
click at [329, 108] on td "VP Gửi" at bounding box center [275, 112] width 174 height 43
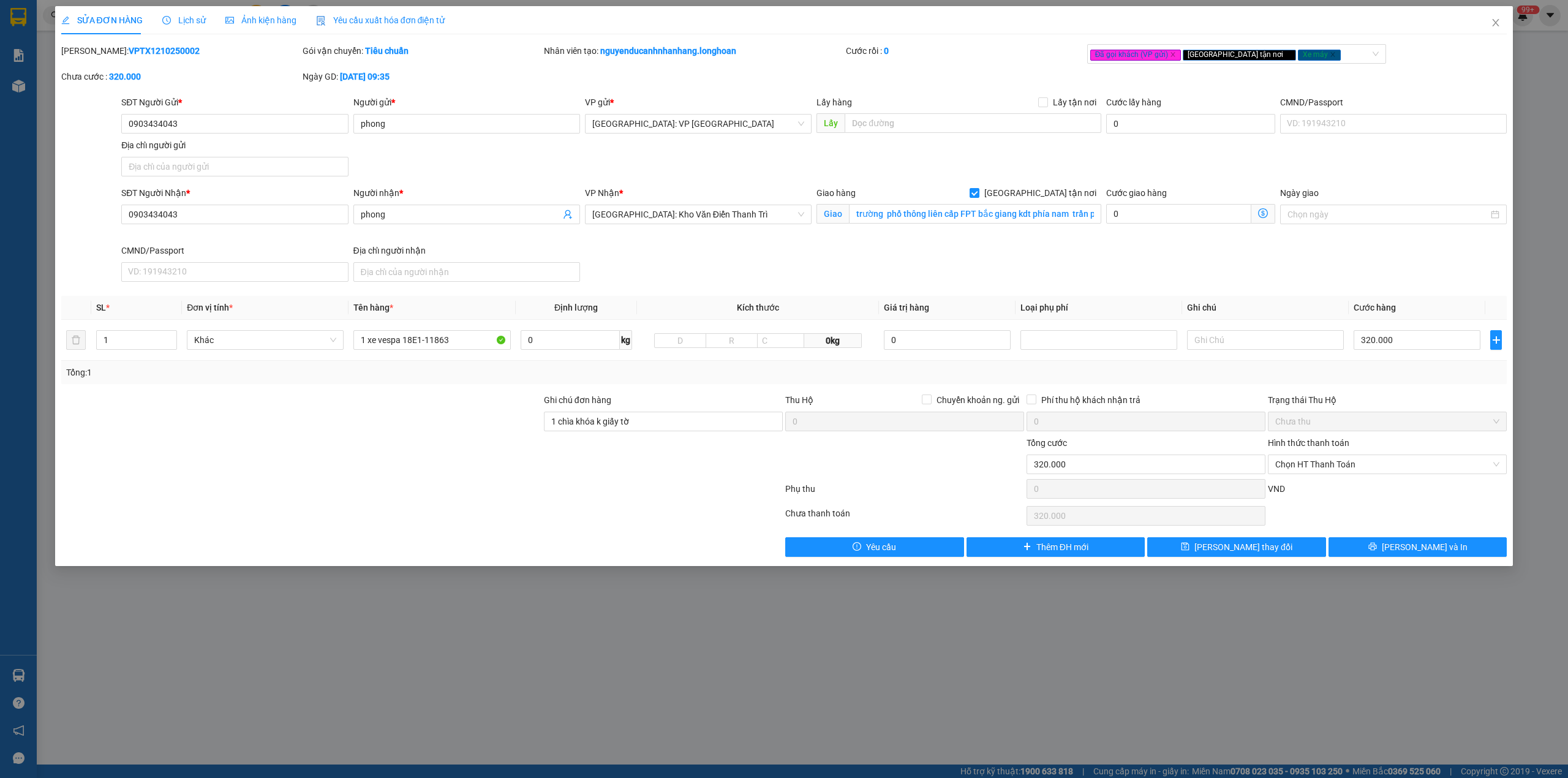
click at [128, 52] on b "VPTX1210250002" at bounding box center [164, 51] width 71 height 10
click at [1507, 25] on span "Close" at bounding box center [1495, 23] width 34 height 34
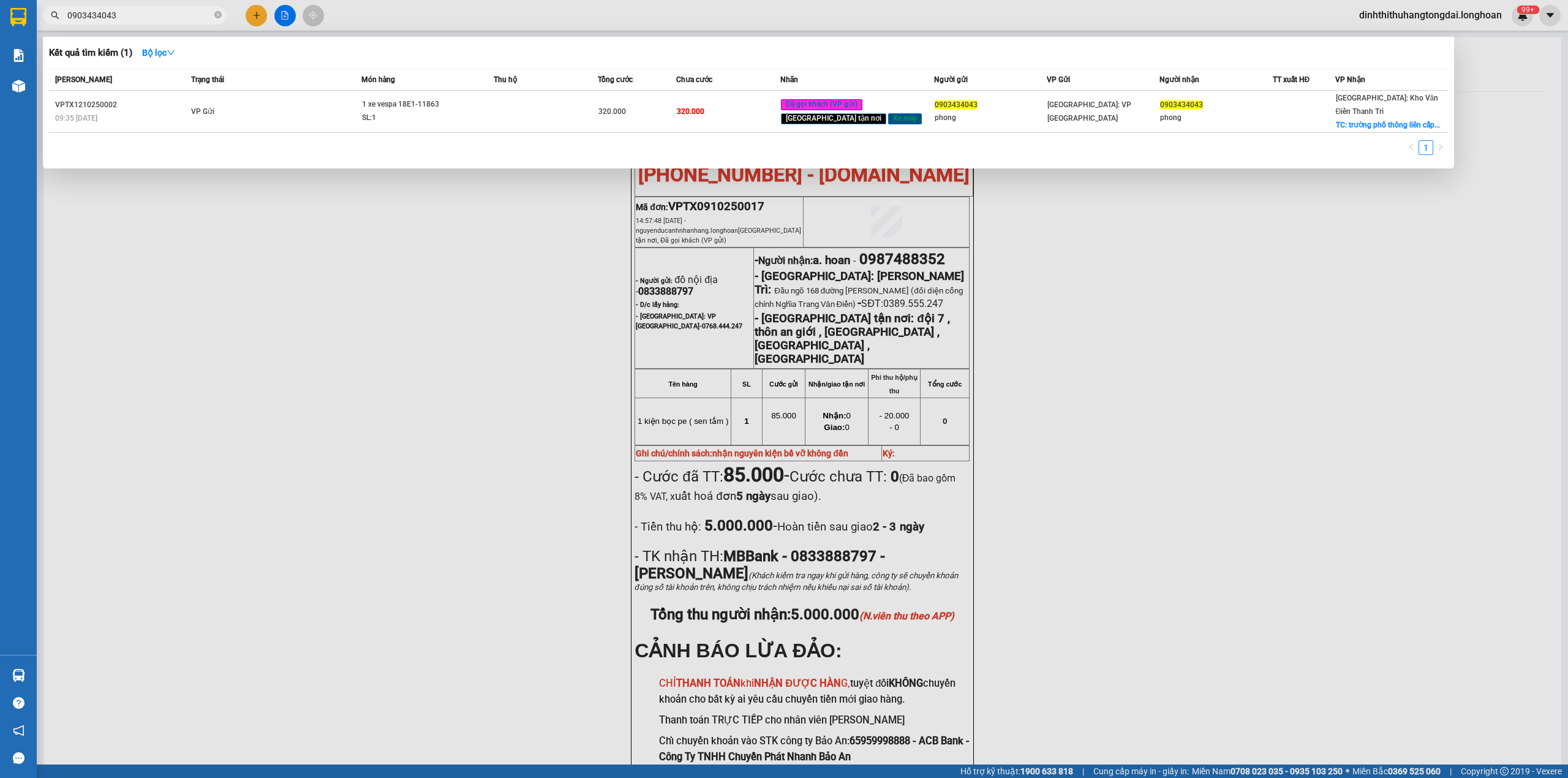
drag, startPoint x: 72, startPoint y: 17, endPoint x: 160, endPoint y: 10, distance: 88.3
click at [160, 10] on input "0903434043" at bounding box center [140, 15] width 144 height 13
paste input "79570900"
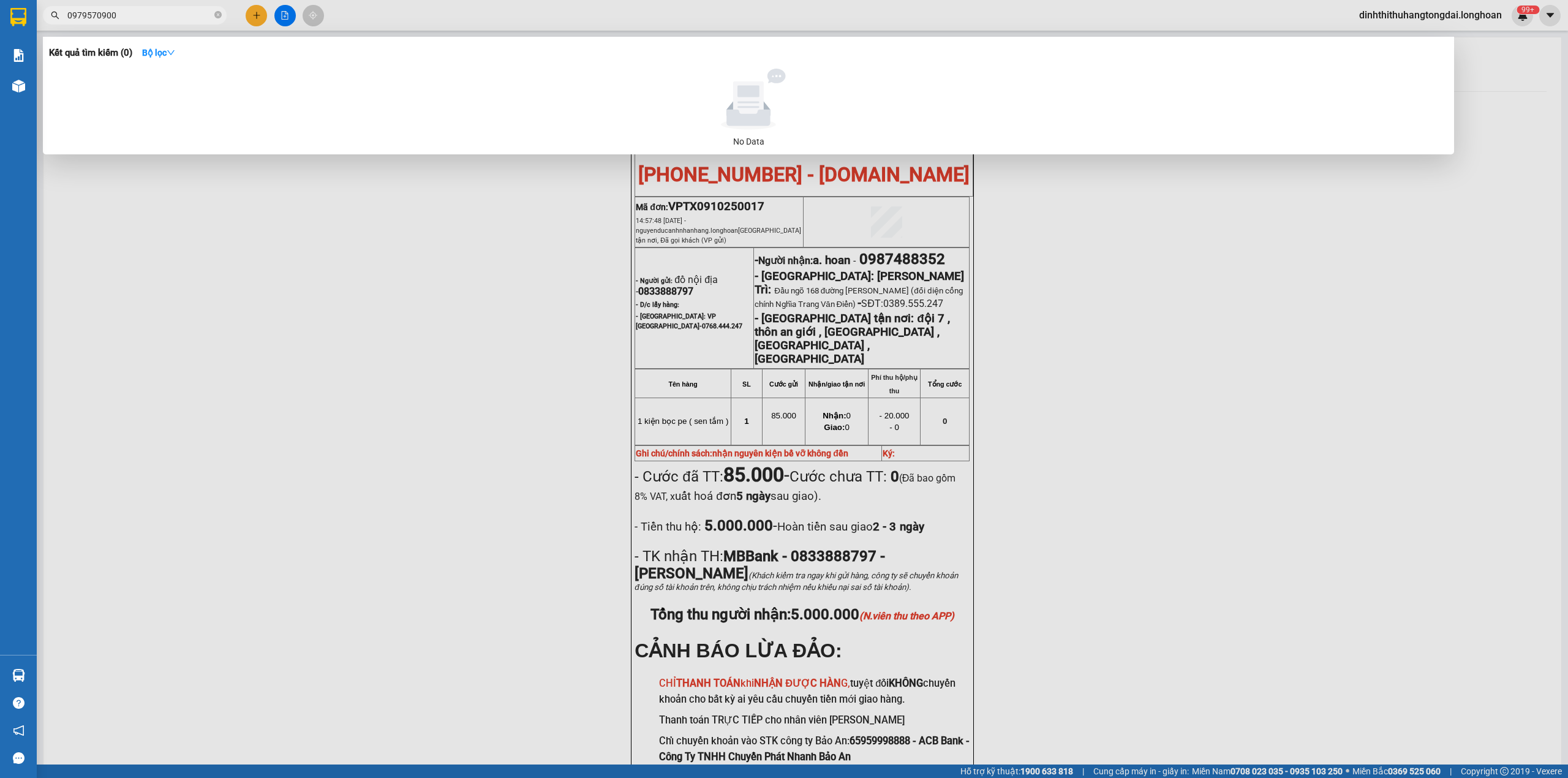
drag, startPoint x: 73, startPoint y: 17, endPoint x: 168, endPoint y: 17, distance: 95.0
click at [168, 17] on input "0979570900" at bounding box center [140, 15] width 144 height 13
paste input "36543986"
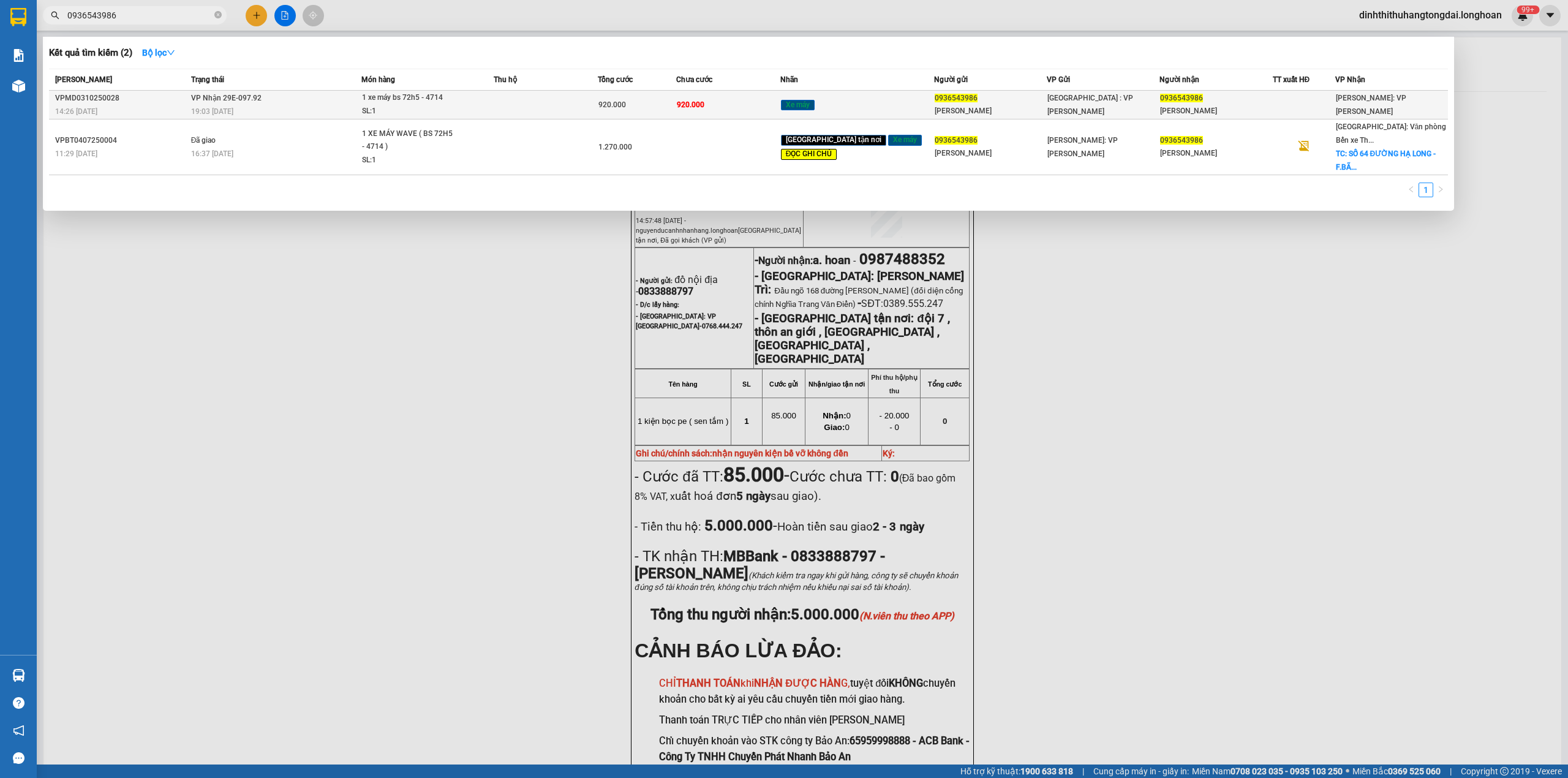
click at [338, 102] on td "VP Nhận 29E-097.92 19:03 [DATE]" at bounding box center [275, 105] width 174 height 29
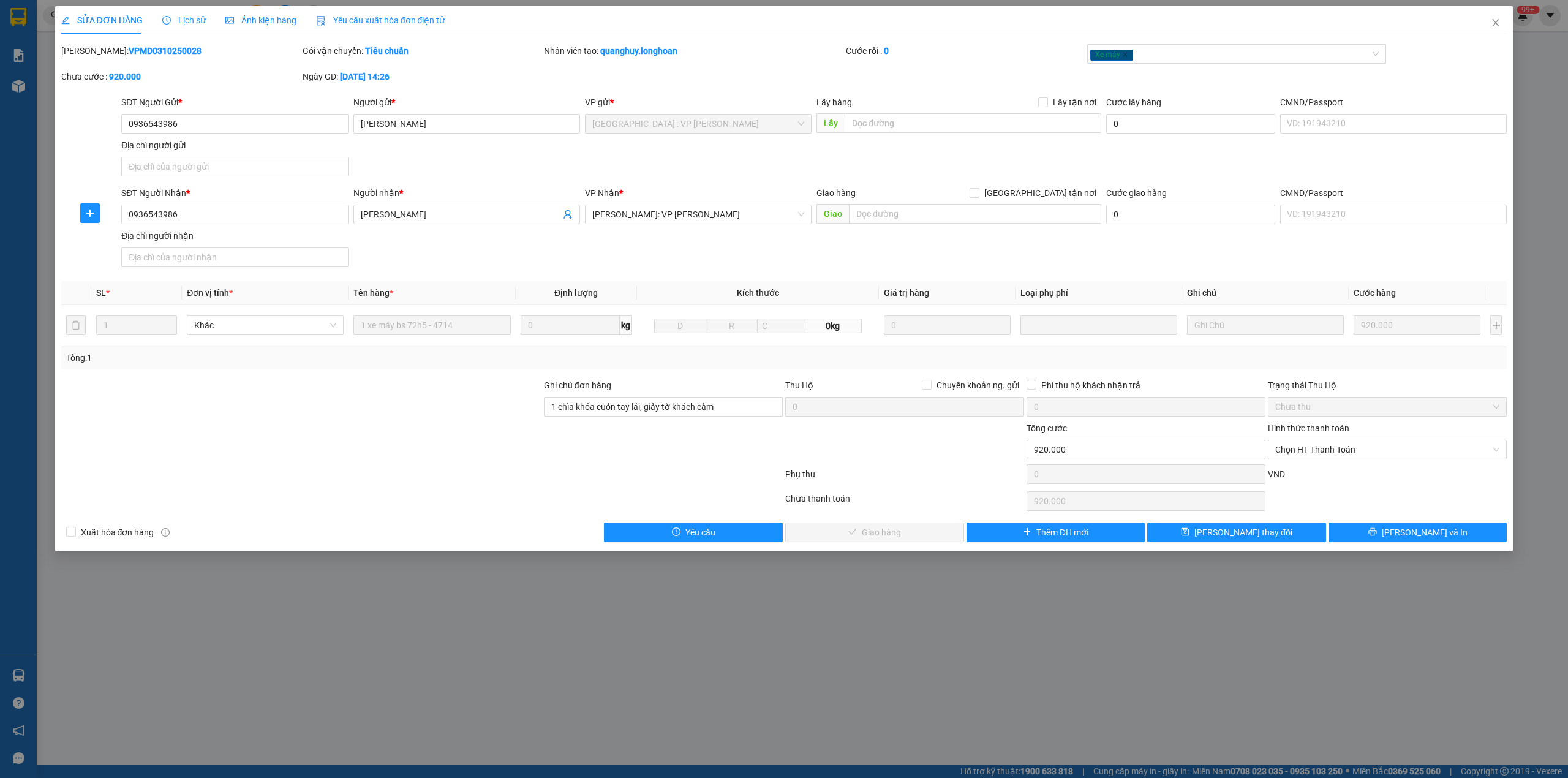
click at [128, 52] on b "VPMD0310250028" at bounding box center [165, 51] width 73 height 10
click at [1490, 18] on span "Close" at bounding box center [1495, 23] width 34 height 34
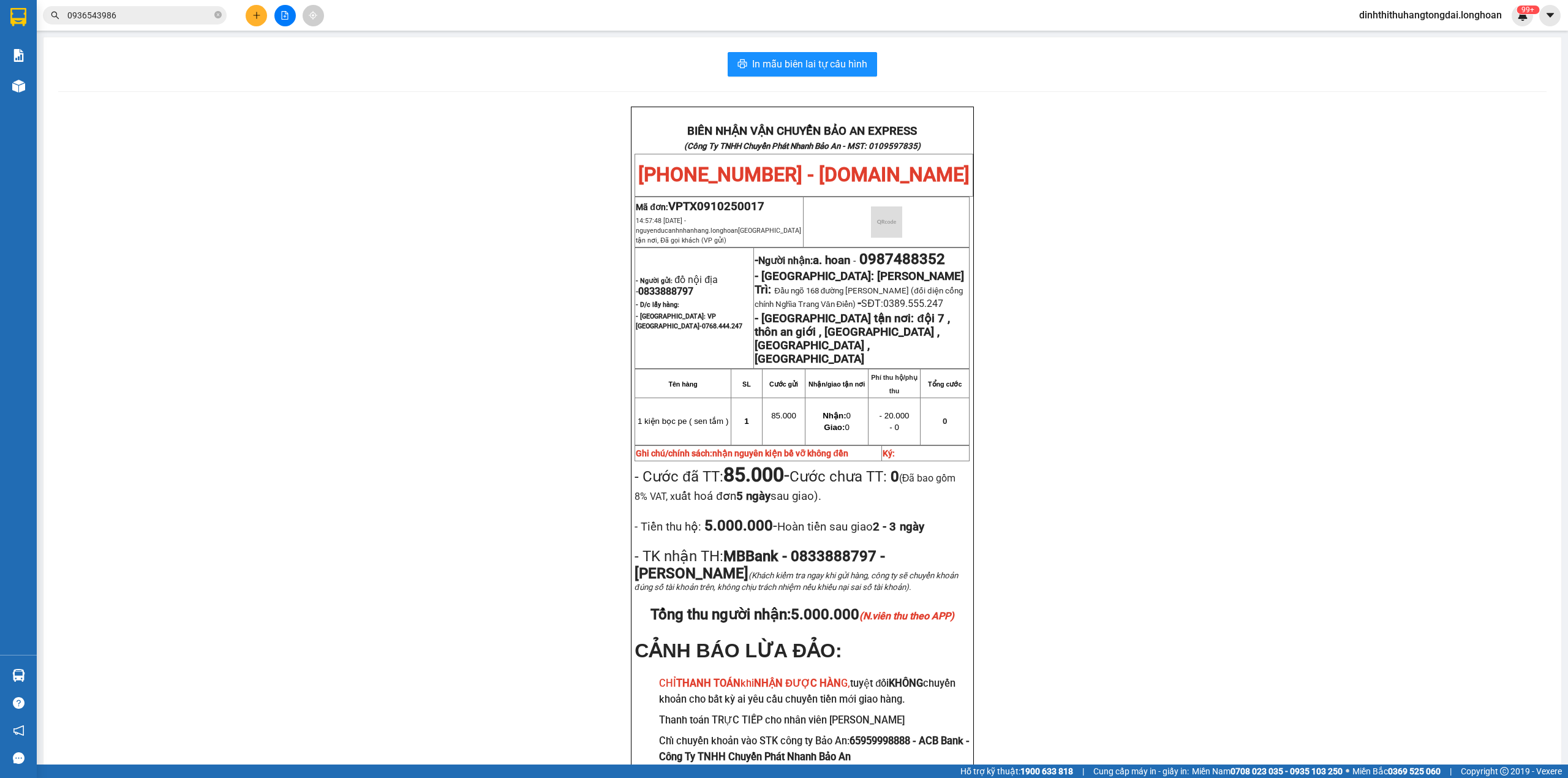
click at [165, 22] on span "0936543986" at bounding box center [134, 15] width 184 height 18
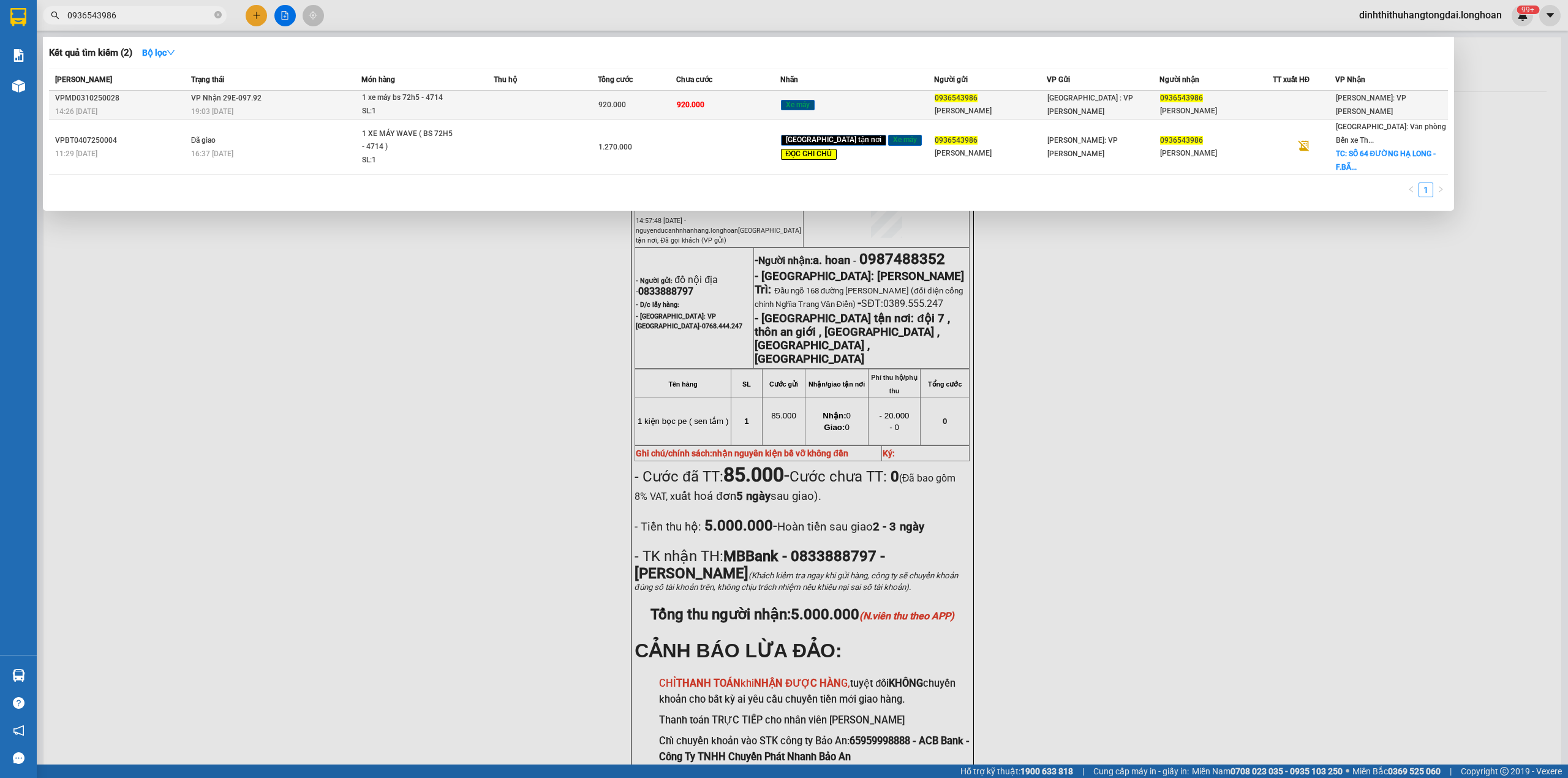
click at [302, 103] on td "VP Nhận 29E-097.92 19:03 [DATE]" at bounding box center [275, 105] width 174 height 29
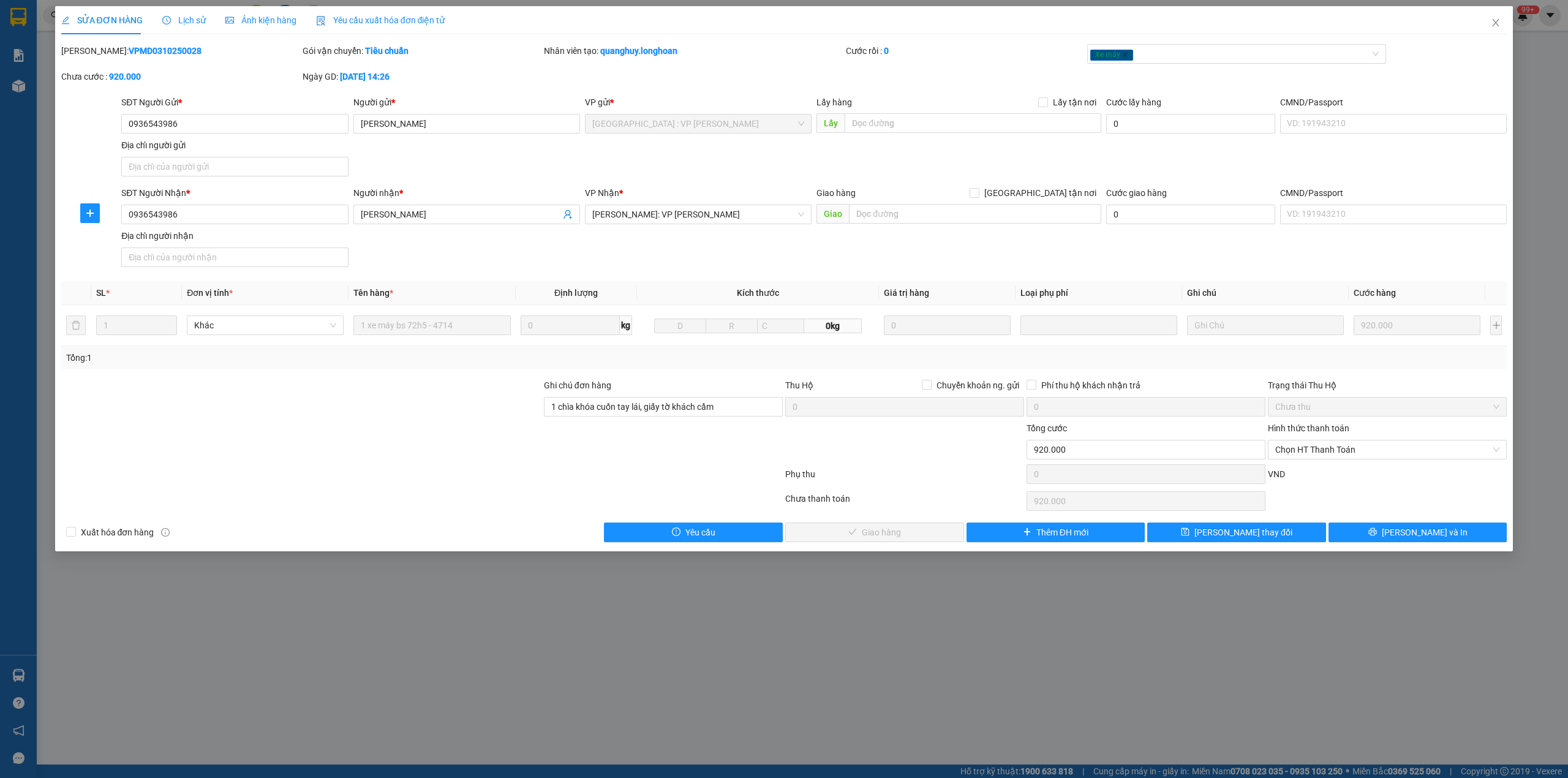
click at [138, 54] on b "VPMD0310250028" at bounding box center [165, 51] width 73 height 10
click at [1500, 22] on icon "close" at bounding box center [1496, 22] width 10 height 10
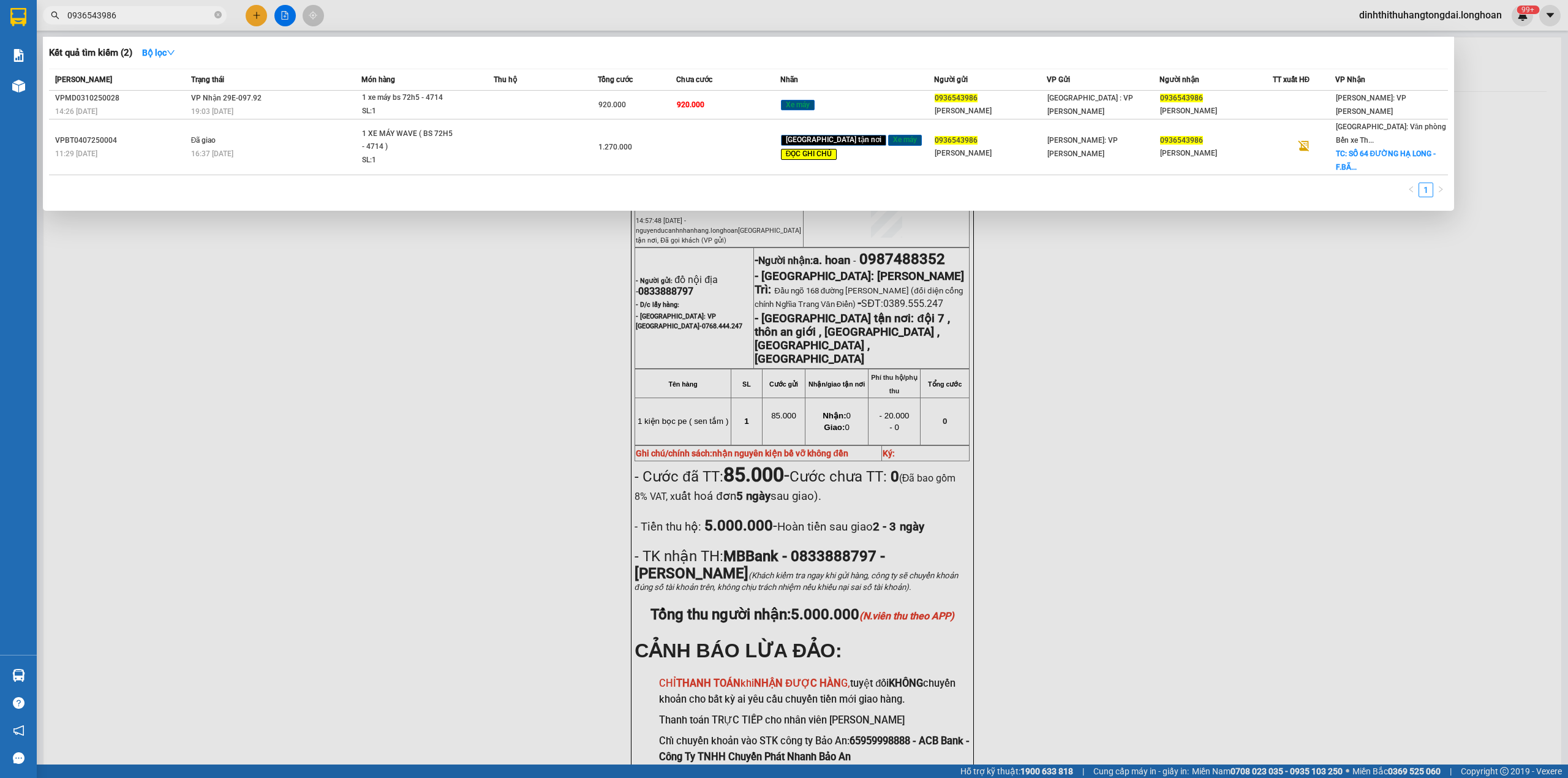
drag, startPoint x: 73, startPoint y: 16, endPoint x: 163, endPoint y: 16, distance: 90.0
click at [163, 16] on input "0936543986" at bounding box center [140, 15] width 144 height 13
paste input "355552910"
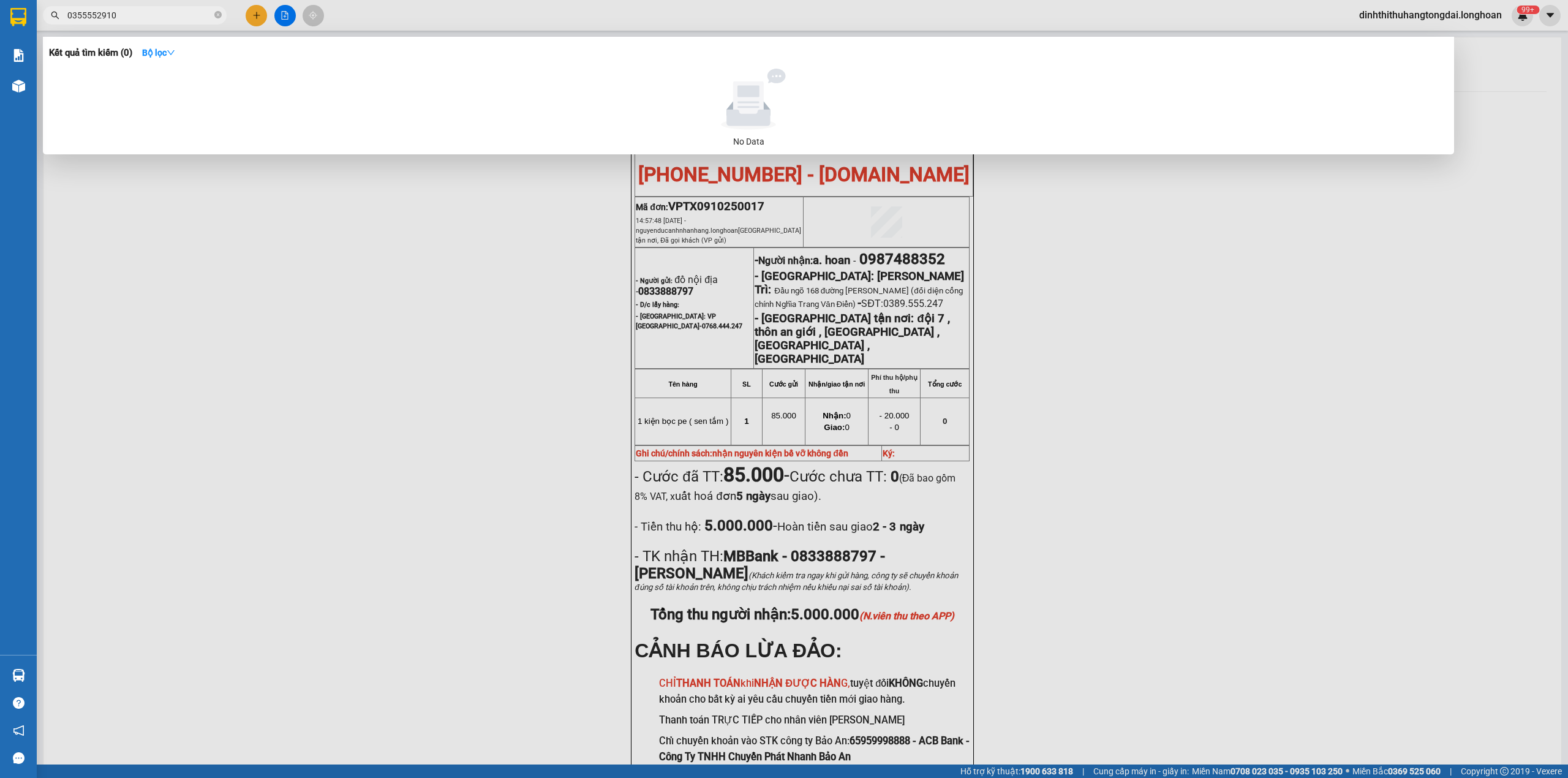
drag, startPoint x: 72, startPoint y: 13, endPoint x: 204, endPoint y: 13, distance: 132.0
click at [204, 13] on input "0355552910" at bounding box center [140, 15] width 144 height 13
paste input "933230915"
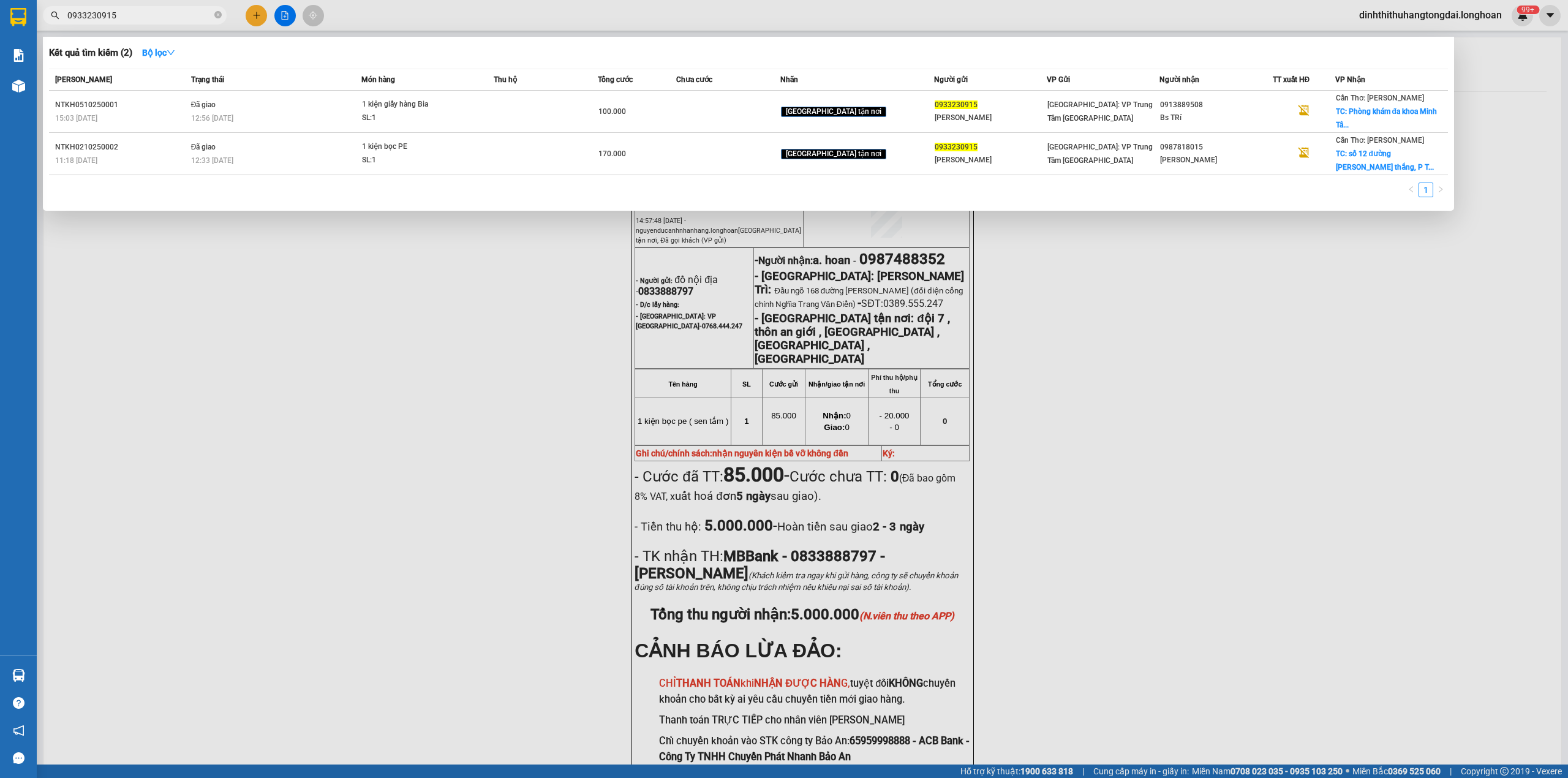
drag, startPoint x: 72, startPoint y: 13, endPoint x: 172, endPoint y: 13, distance: 100.0
click at [172, 13] on input "0933230915" at bounding box center [140, 15] width 144 height 13
click at [352, 154] on div "12:33 [DATE]" at bounding box center [276, 160] width 170 height 13
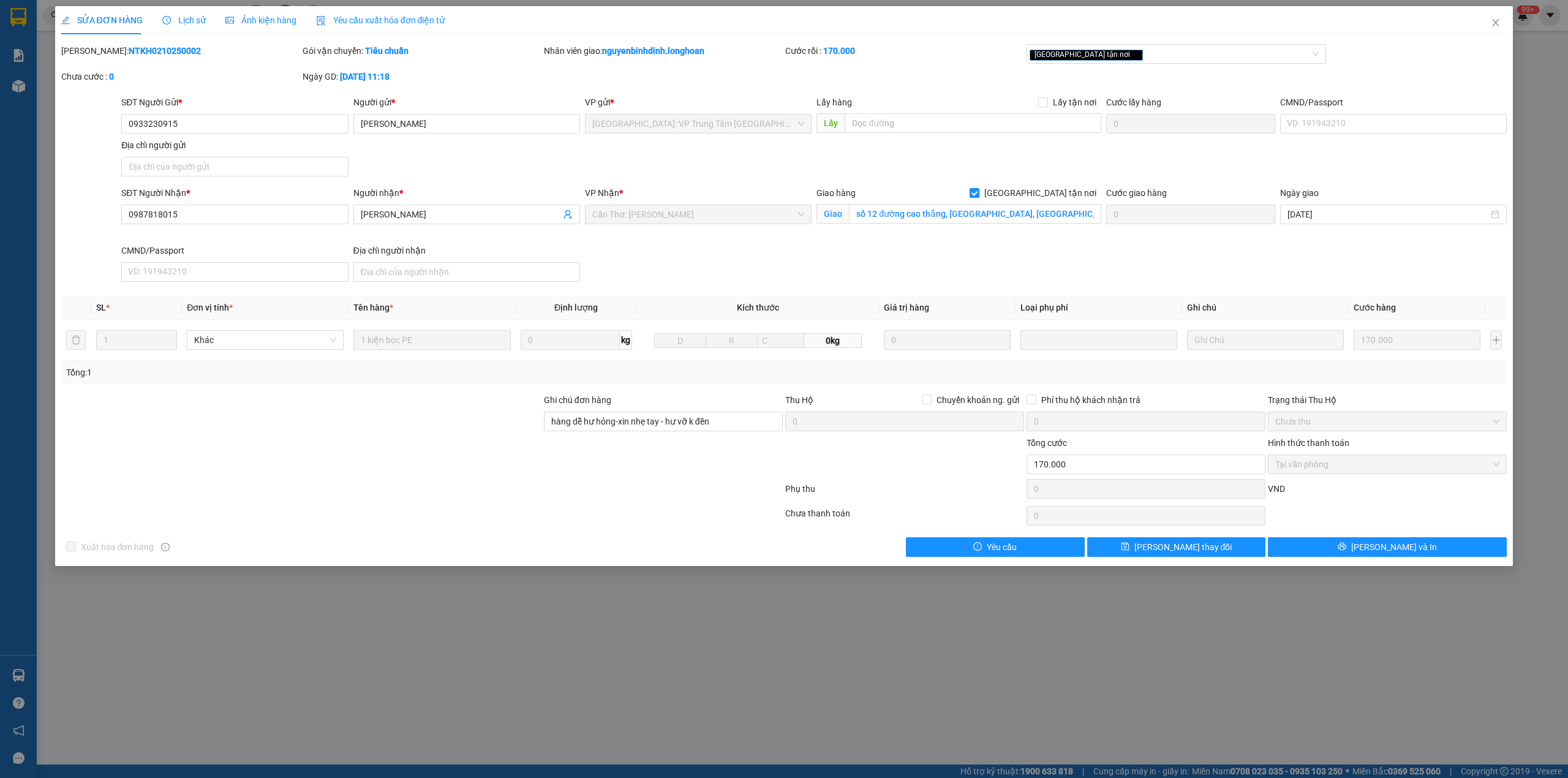
click at [128, 49] on b "NTKH0210250002" at bounding box center [165, 51] width 73 height 10
click at [128, 52] on b "NTKH0210250002" at bounding box center [165, 51] width 73 height 10
click at [1500, 22] on icon "close" at bounding box center [1496, 22] width 10 height 10
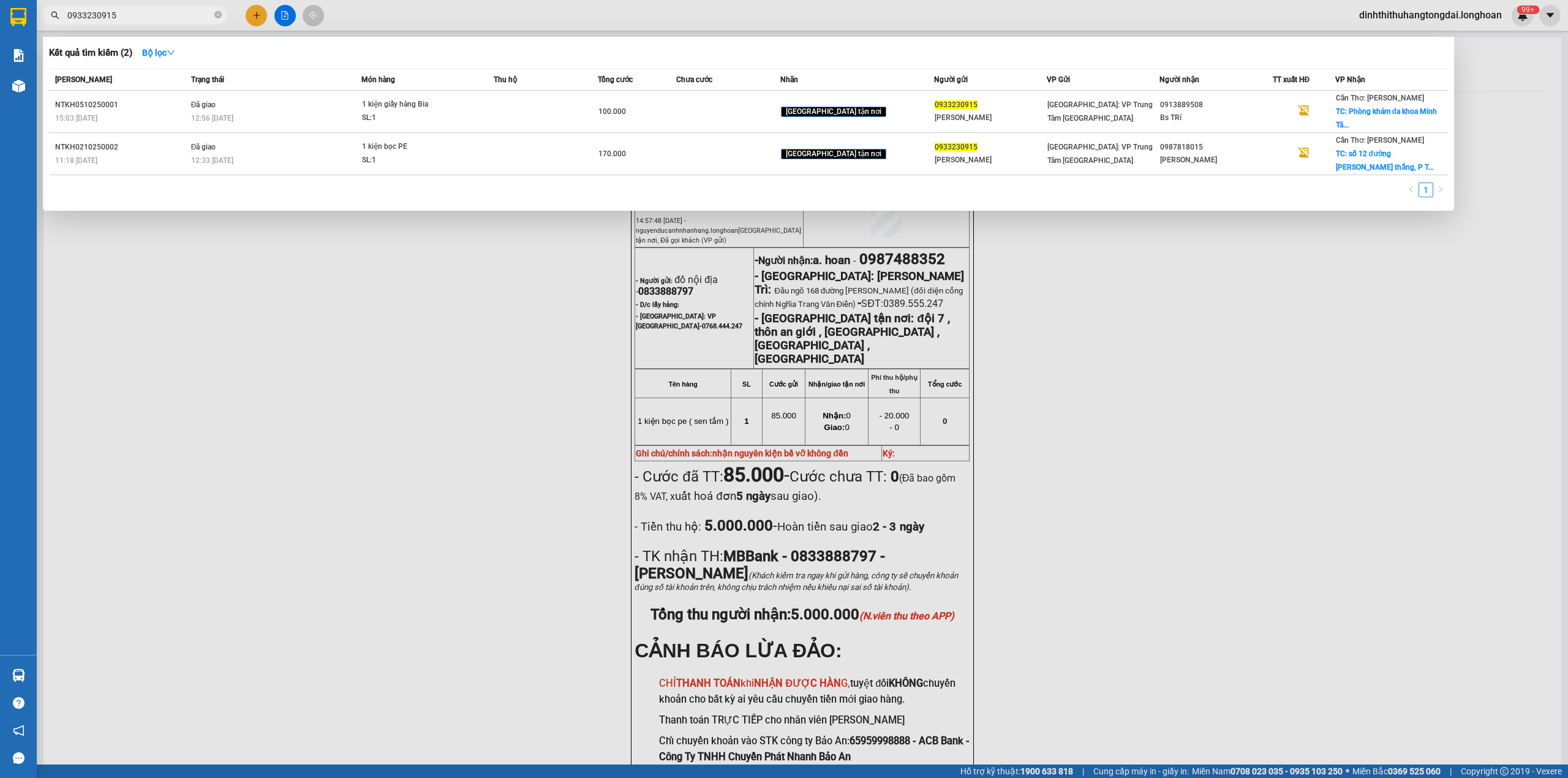
drag, startPoint x: 73, startPoint y: 17, endPoint x: 155, endPoint y: 13, distance: 82.1
click at [155, 13] on input "0933230915" at bounding box center [140, 15] width 144 height 13
paste input "07569796"
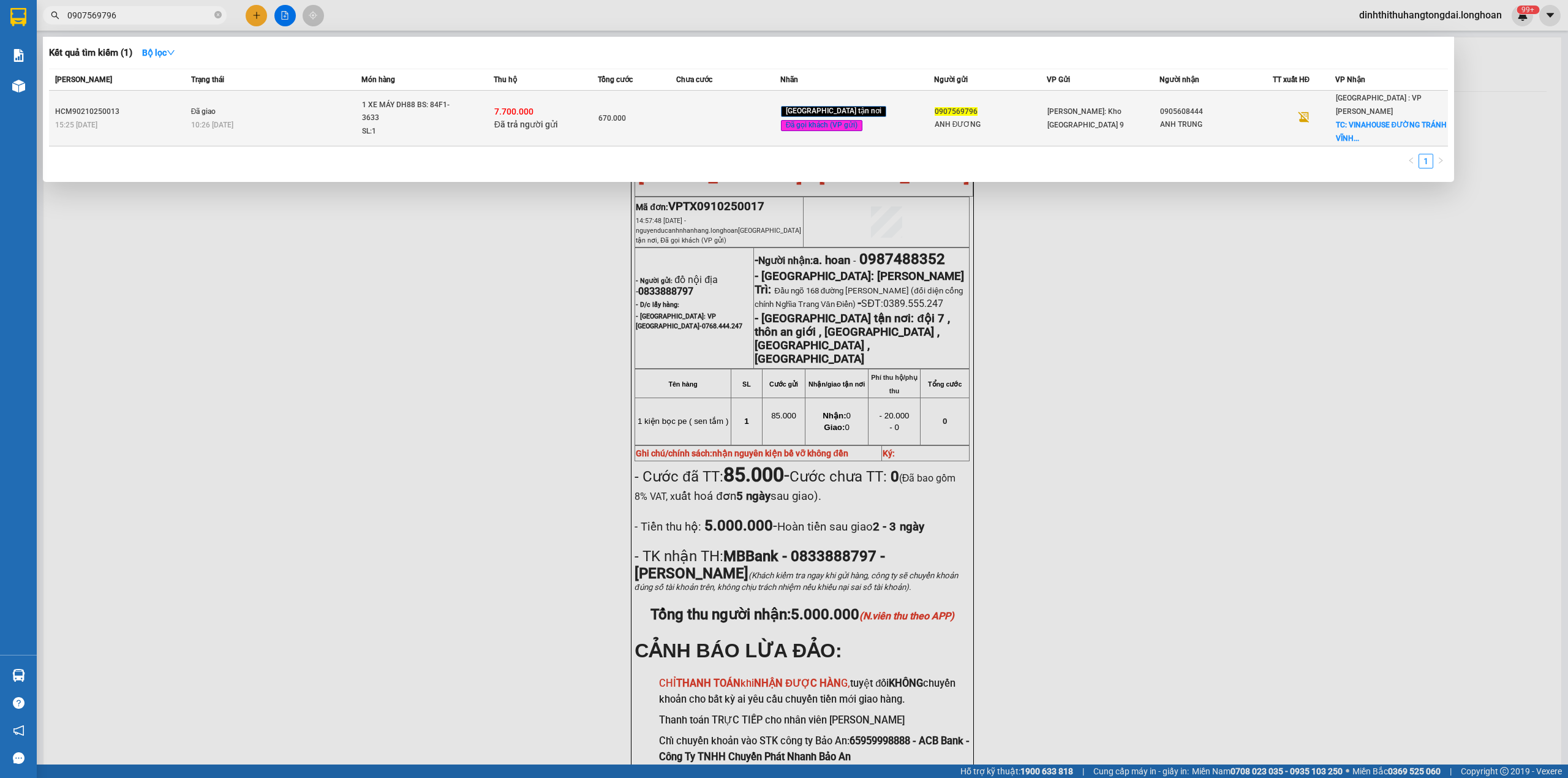
click at [376, 104] on div "1 XE MÁY DH88 BS: 84F1-3633" at bounding box center [408, 112] width 92 height 27
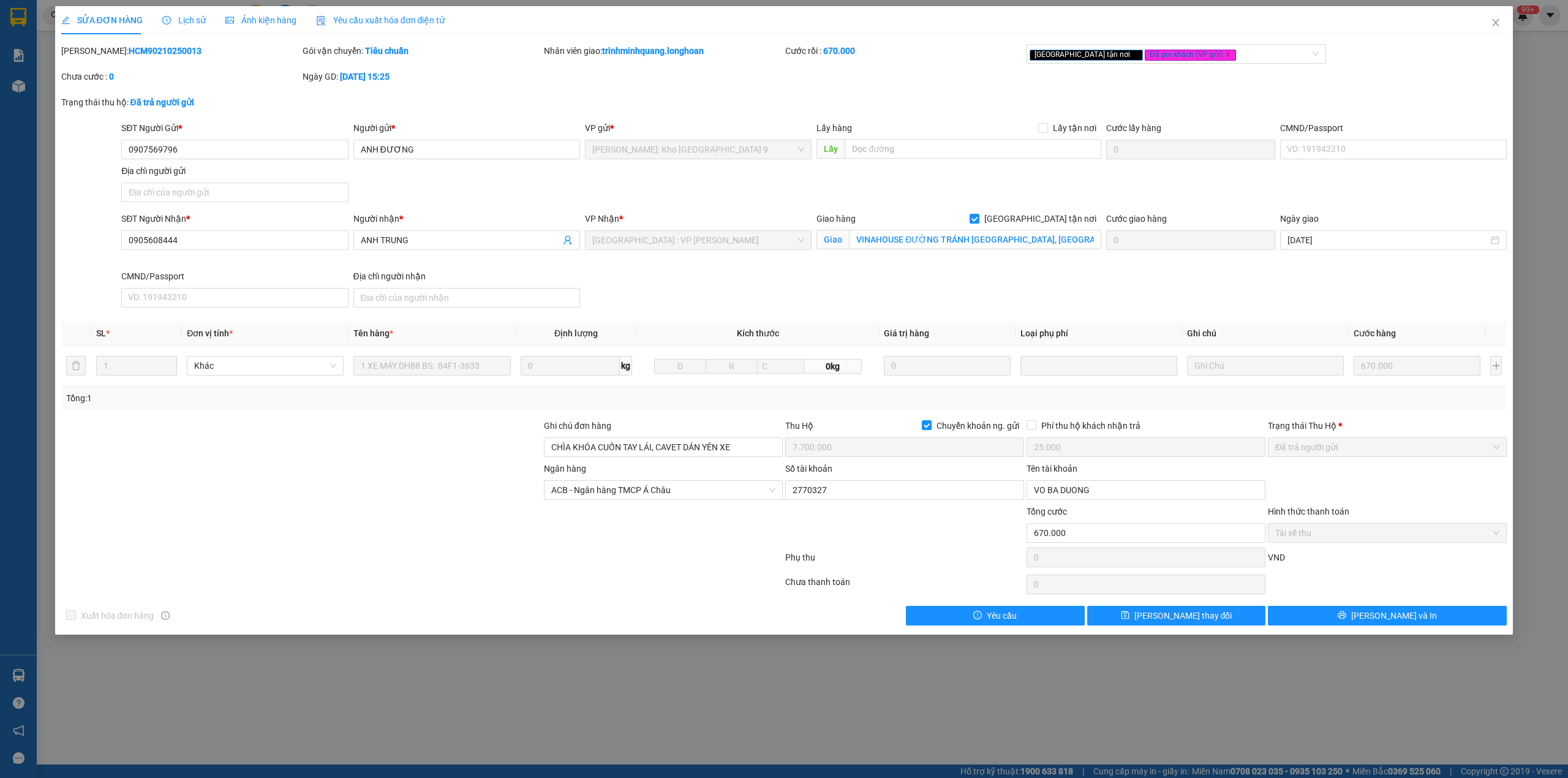
click at [128, 44] on div "Mã ĐH: HCM90210250013" at bounding box center [181, 50] width 239 height 13
click at [128, 47] on b "HCM90210250013" at bounding box center [165, 51] width 73 height 10
click at [1496, 23] on icon "close" at bounding box center [1496, 22] width 7 height 8
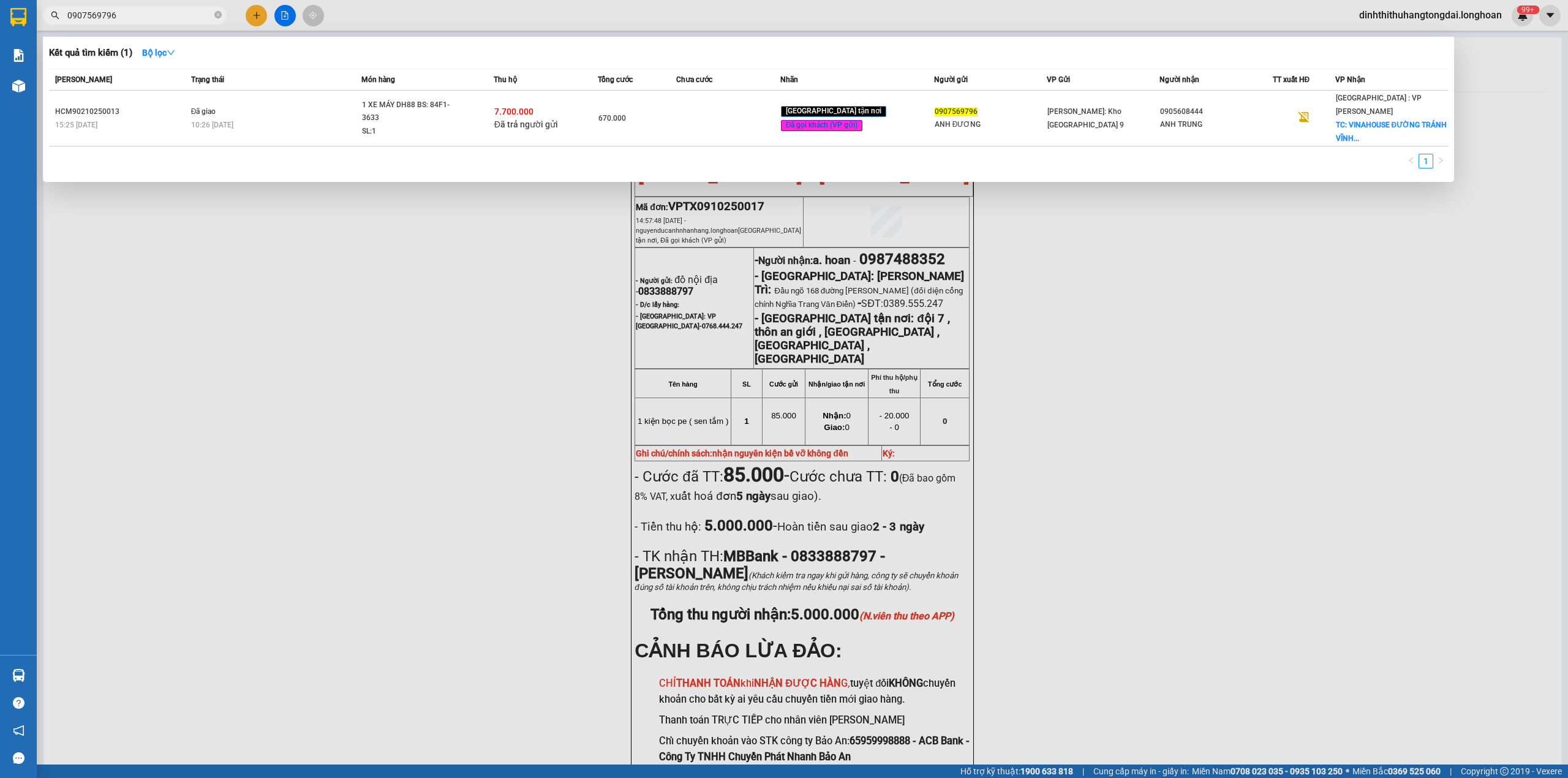
drag, startPoint x: 73, startPoint y: 17, endPoint x: 174, endPoint y: 17, distance: 101.0
click at [174, 17] on input "0907569796" at bounding box center [140, 15] width 144 height 13
paste input "38579378"
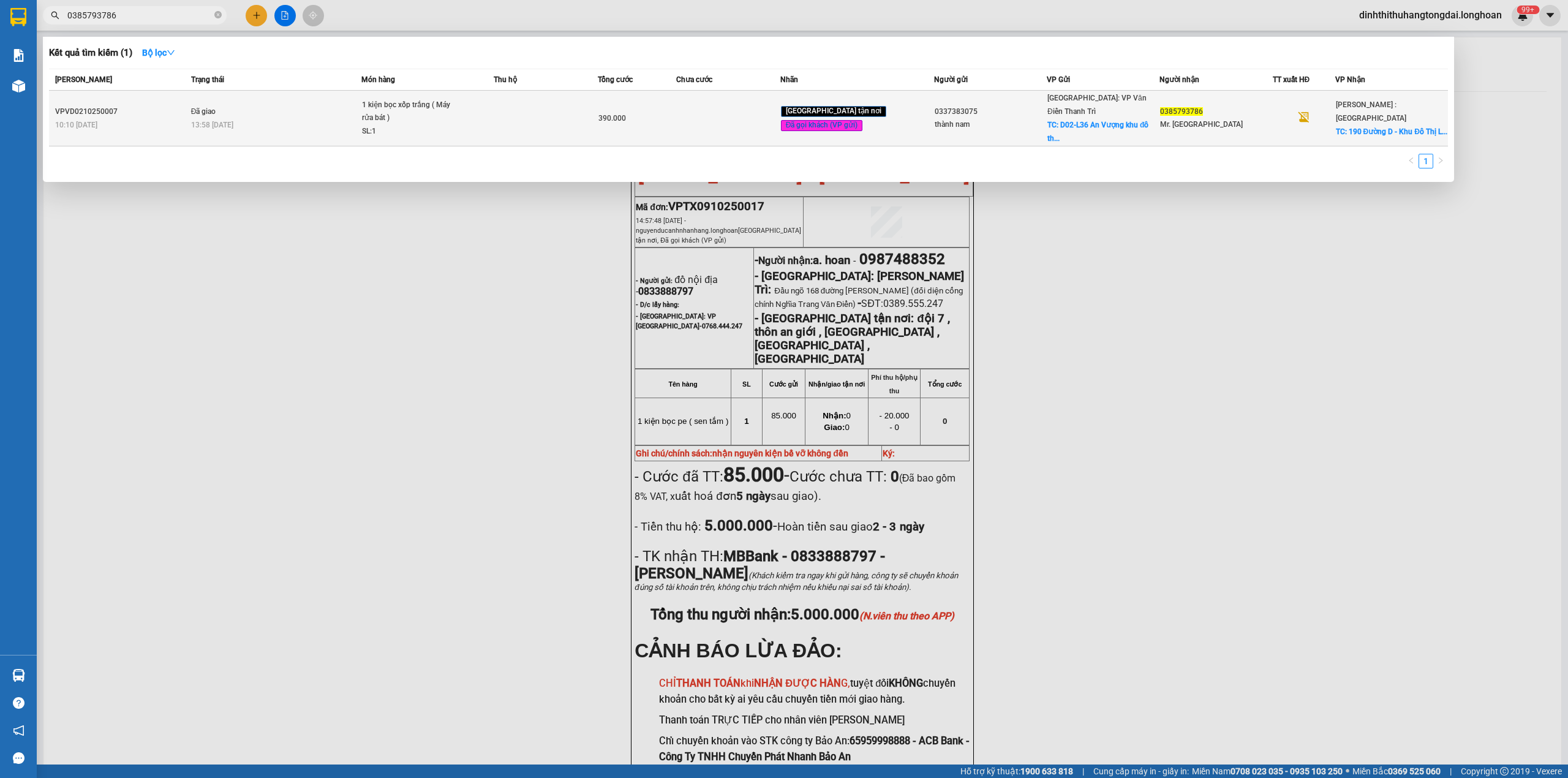
click at [389, 111] on div "1 kiện bọc xốp trắng ( Máy rửa bát )" at bounding box center [408, 112] width 92 height 27
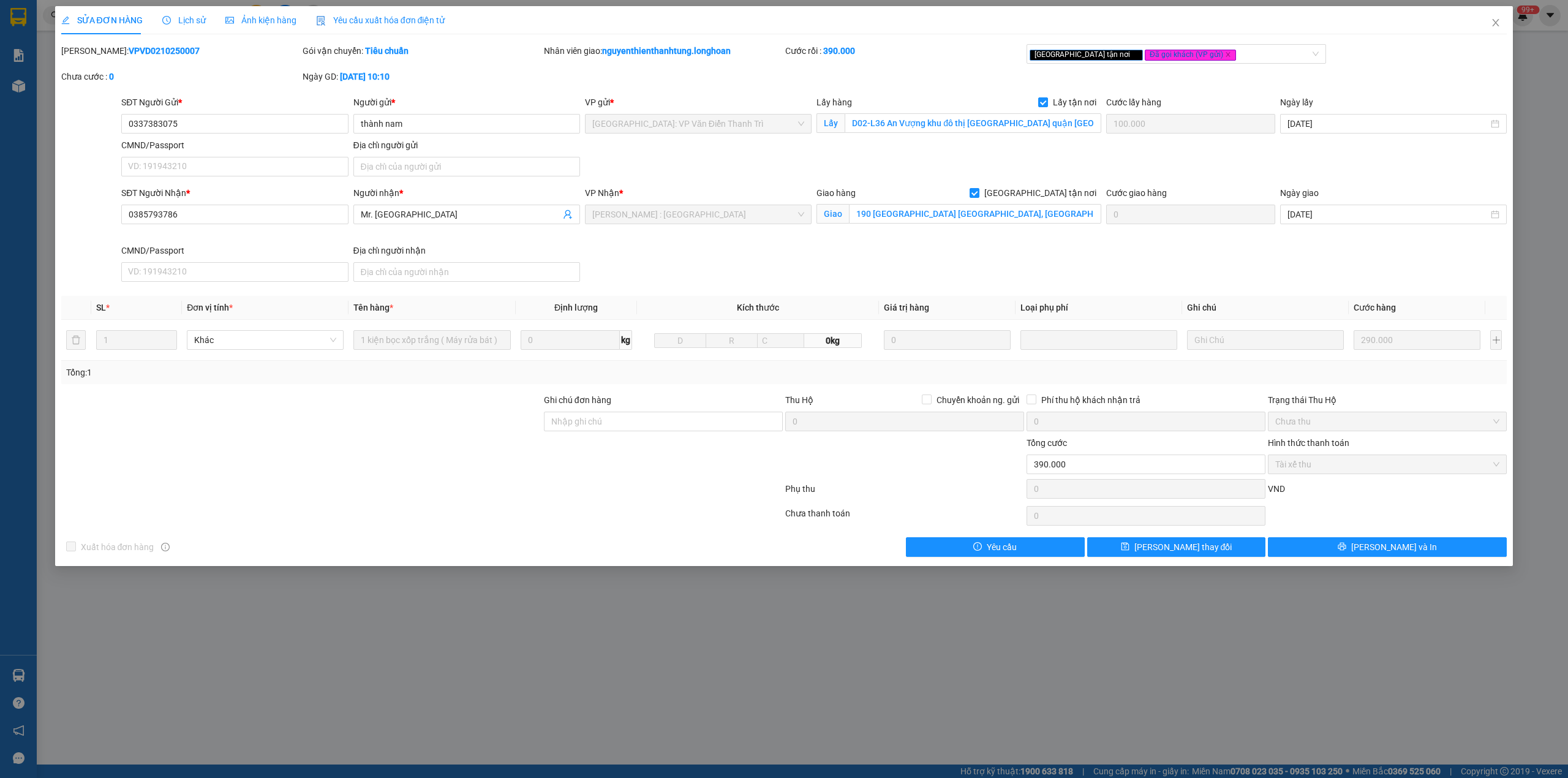
click at [140, 50] on b "VPVD0210250007" at bounding box center [164, 51] width 71 height 10
drag, startPoint x: 1500, startPoint y: 20, endPoint x: 890, endPoint y: 21, distance: 610.0
click at [1498, 21] on icon "close" at bounding box center [1496, 22] width 10 height 10
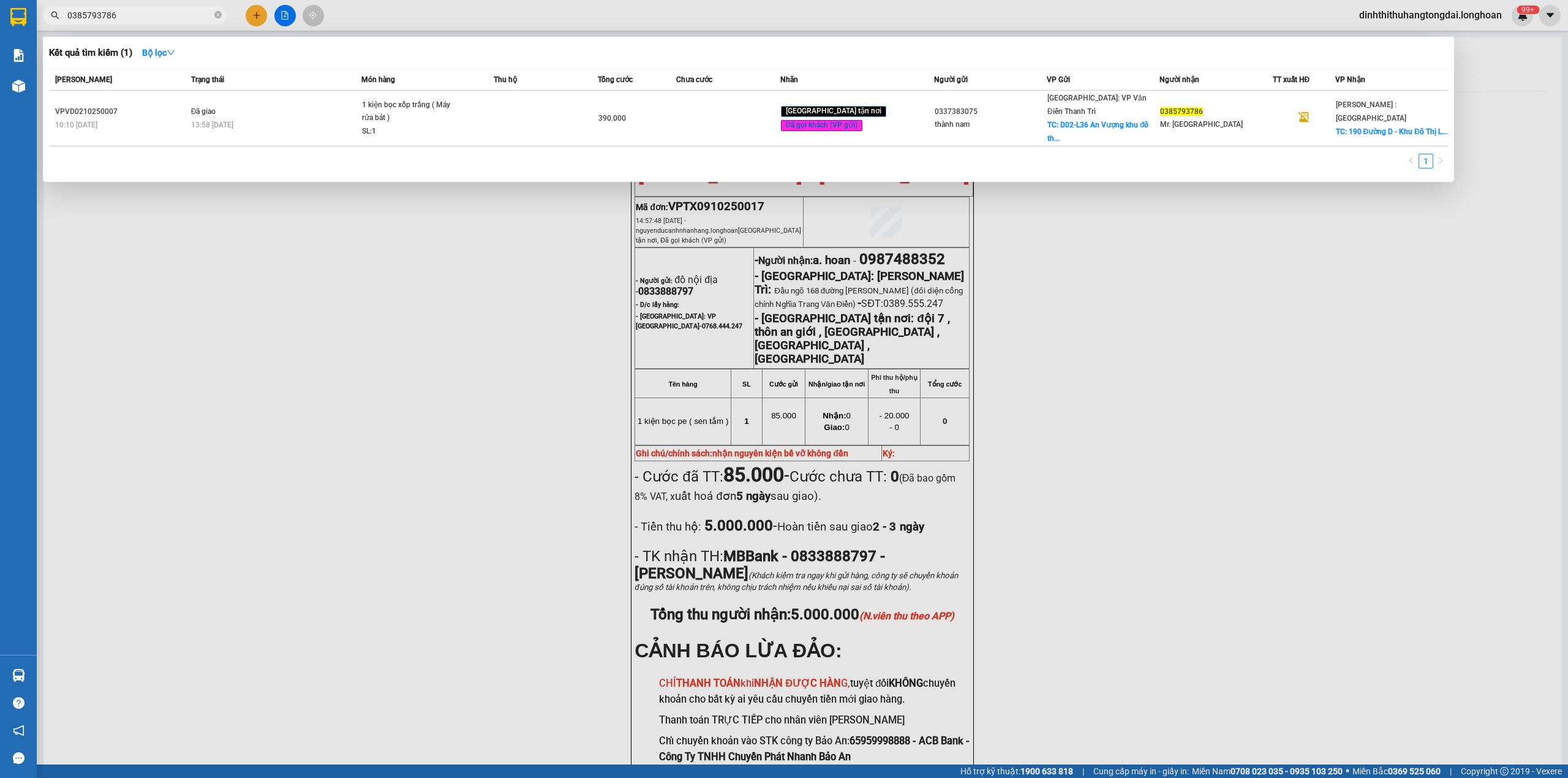
drag, startPoint x: 73, startPoint y: 13, endPoint x: 128, endPoint y: 13, distance: 55.0
click at [128, 13] on input "0385793786" at bounding box center [140, 15] width 144 height 13
paste input "935414814"
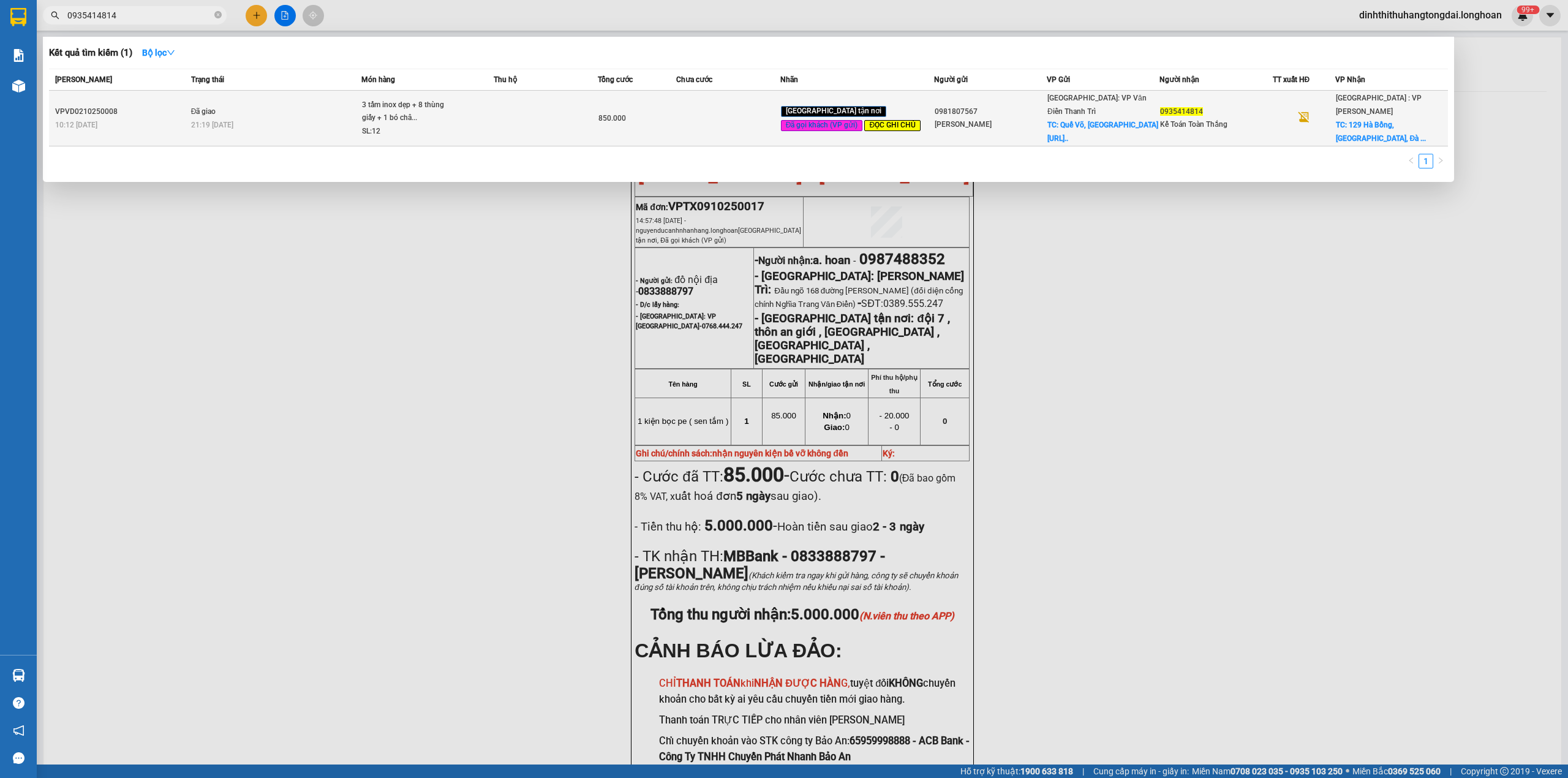
click at [313, 123] on div "21:19 [DATE]" at bounding box center [276, 124] width 170 height 13
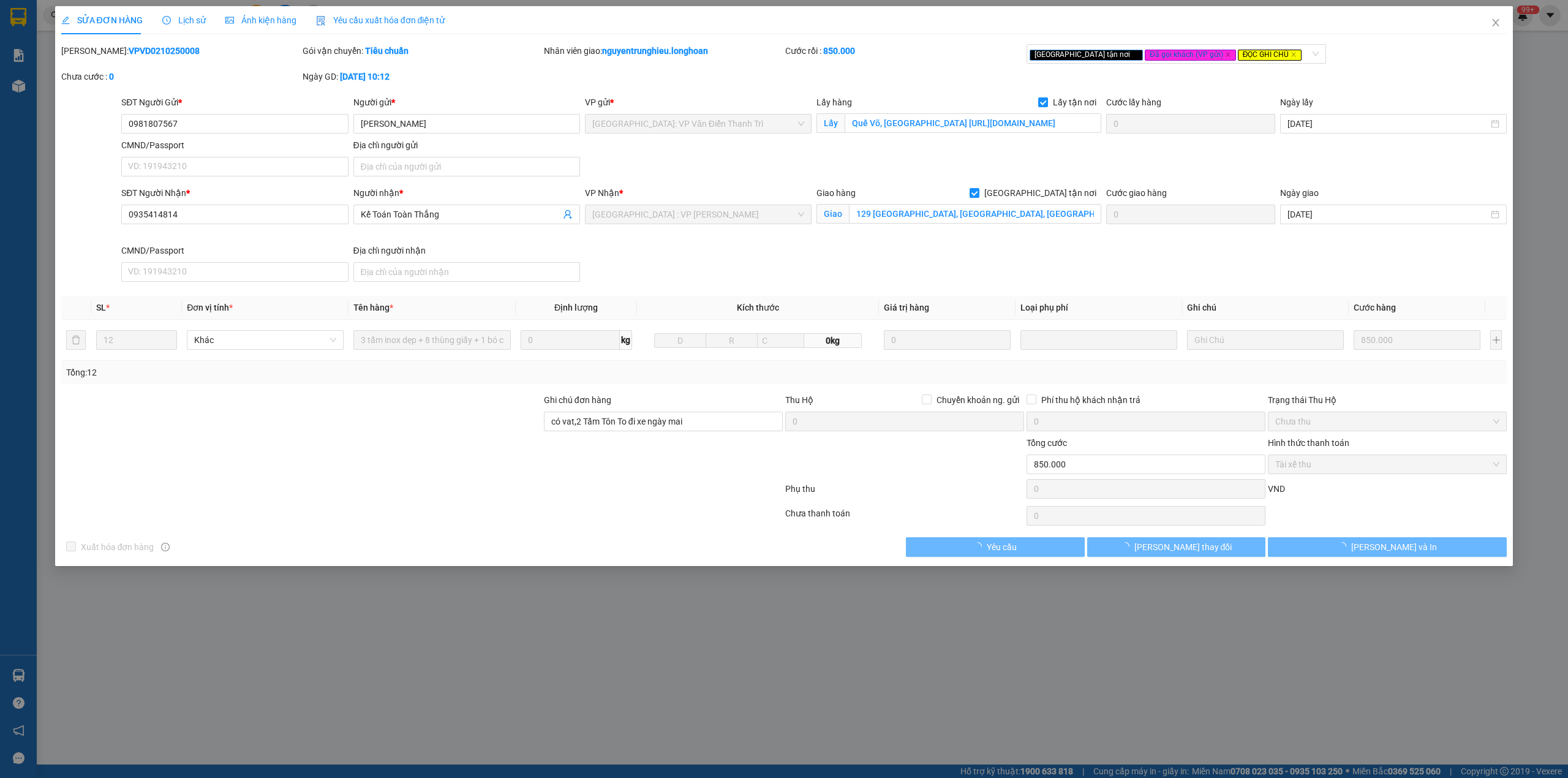
click at [128, 52] on b "VPVD0210250008" at bounding box center [164, 51] width 71 height 10
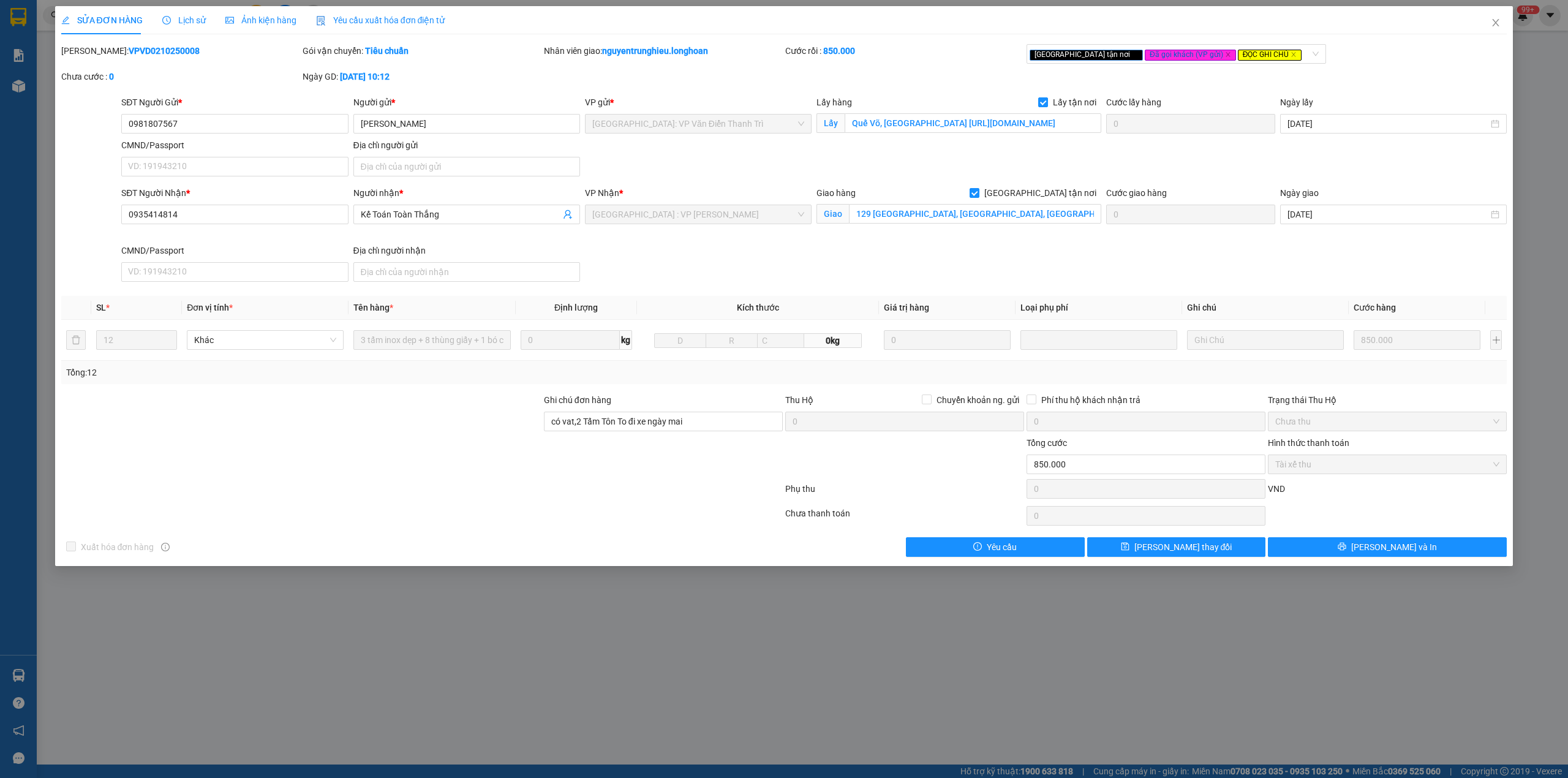
click at [128, 52] on b "VPVD0210250008" at bounding box center [164, 51] width 71 height 10
click at [1485, 26] on span "Close" at bounding box center [1495, 23] width 34 height 34
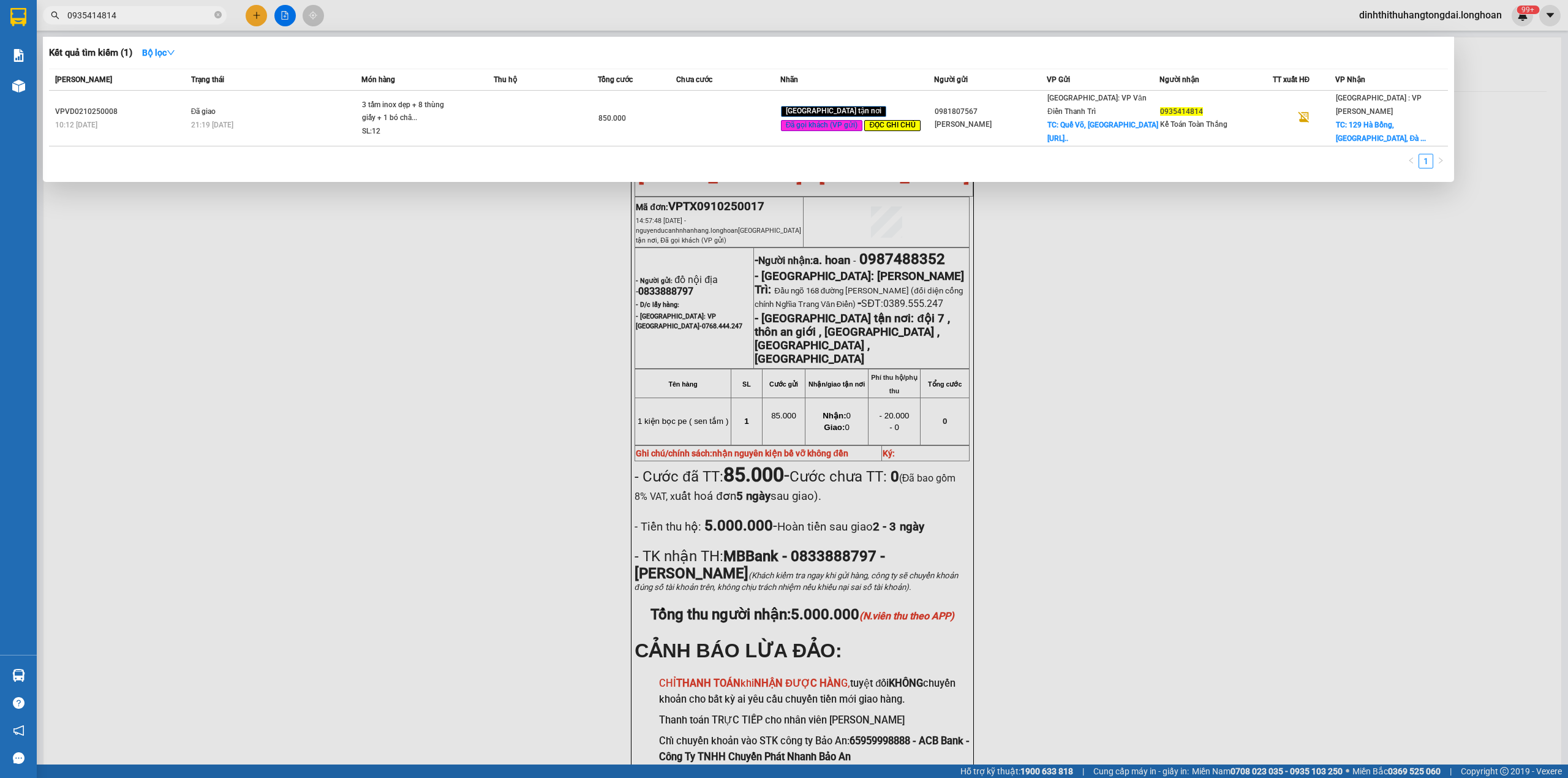
drag, startPoint x: 71, startPoint y: 17, endPoint x: 228, endPoint y: 10, distance: 157.2
click at [228, 10] on div "0935414814" at bounding box center [119, 15] width 239 height 18
paste input "85320548"
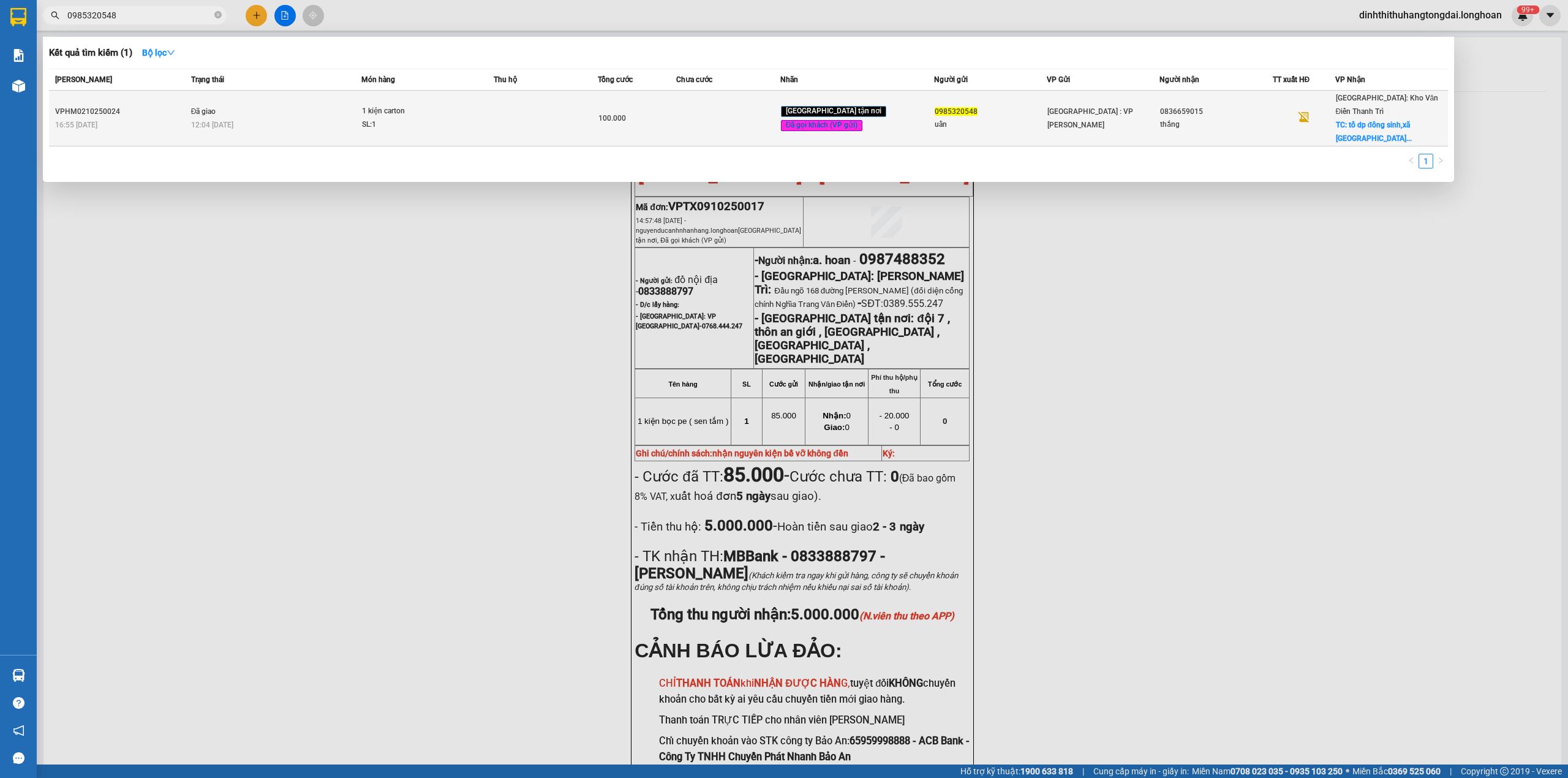
click at [345, 118] on div "12:04 [DATE]" at bounding box center [276, 124] width 170 height 13
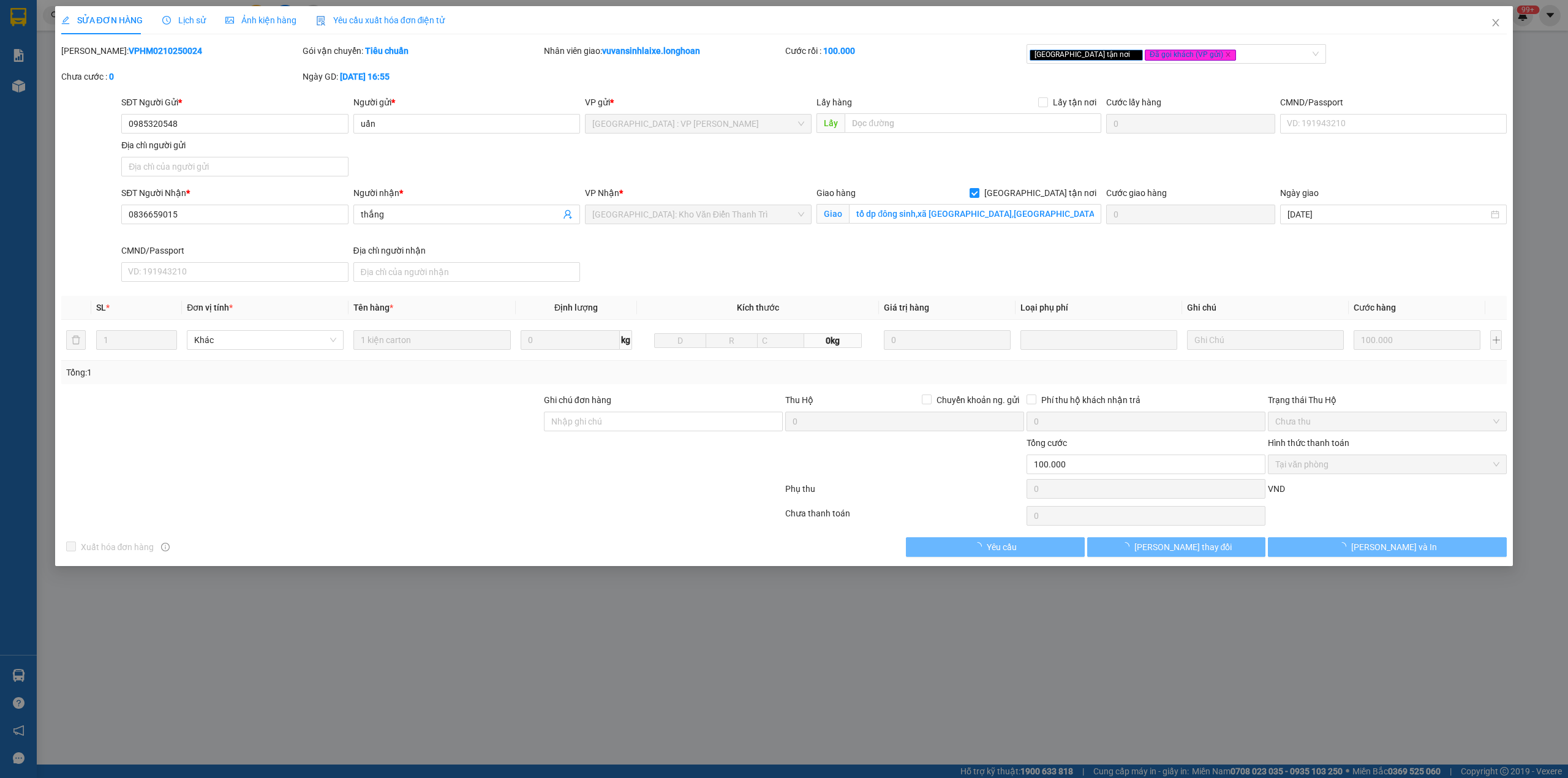
click at [130, 55] on b "VPHM0210250024" at bounding box center [165, 51] width 73 height 10
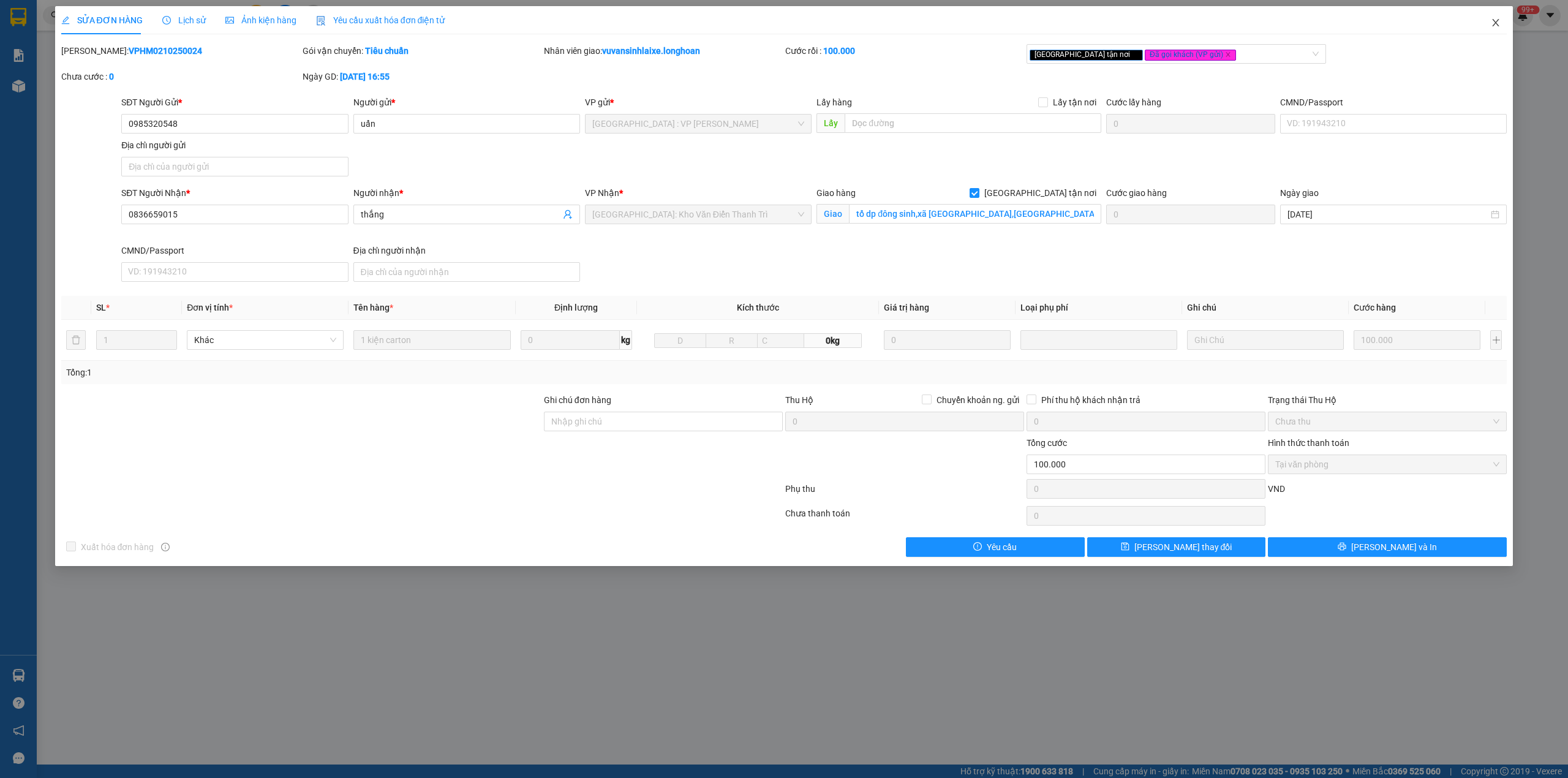
click at [1502, 25] on span "Close" at bounding box center [1495, 23] width 34 height 34
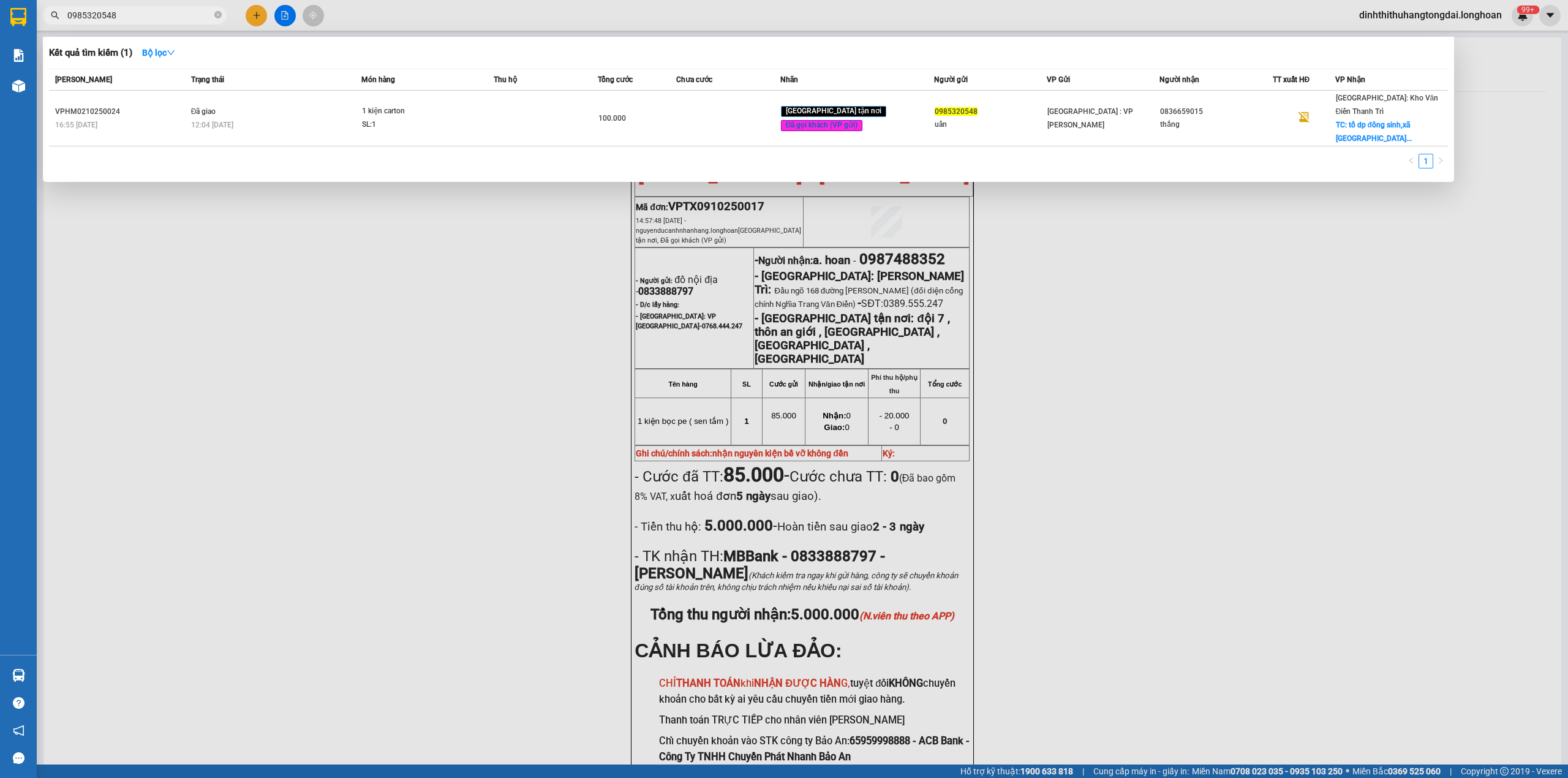
drag, startPoint x: 72, startPoint y: 16, endPoint x: 156, endPoint y: 1, distance: 85.3
click at [156, 5] on div "Kết quả tìm kiếm ( 1 ) Bộ lọc Mã ĐH Trạng thái Món hàng Thu hộ Tổng cước Chưa c…" at bounding box center [119, 15] width 239 height 22
paste input "72033292"
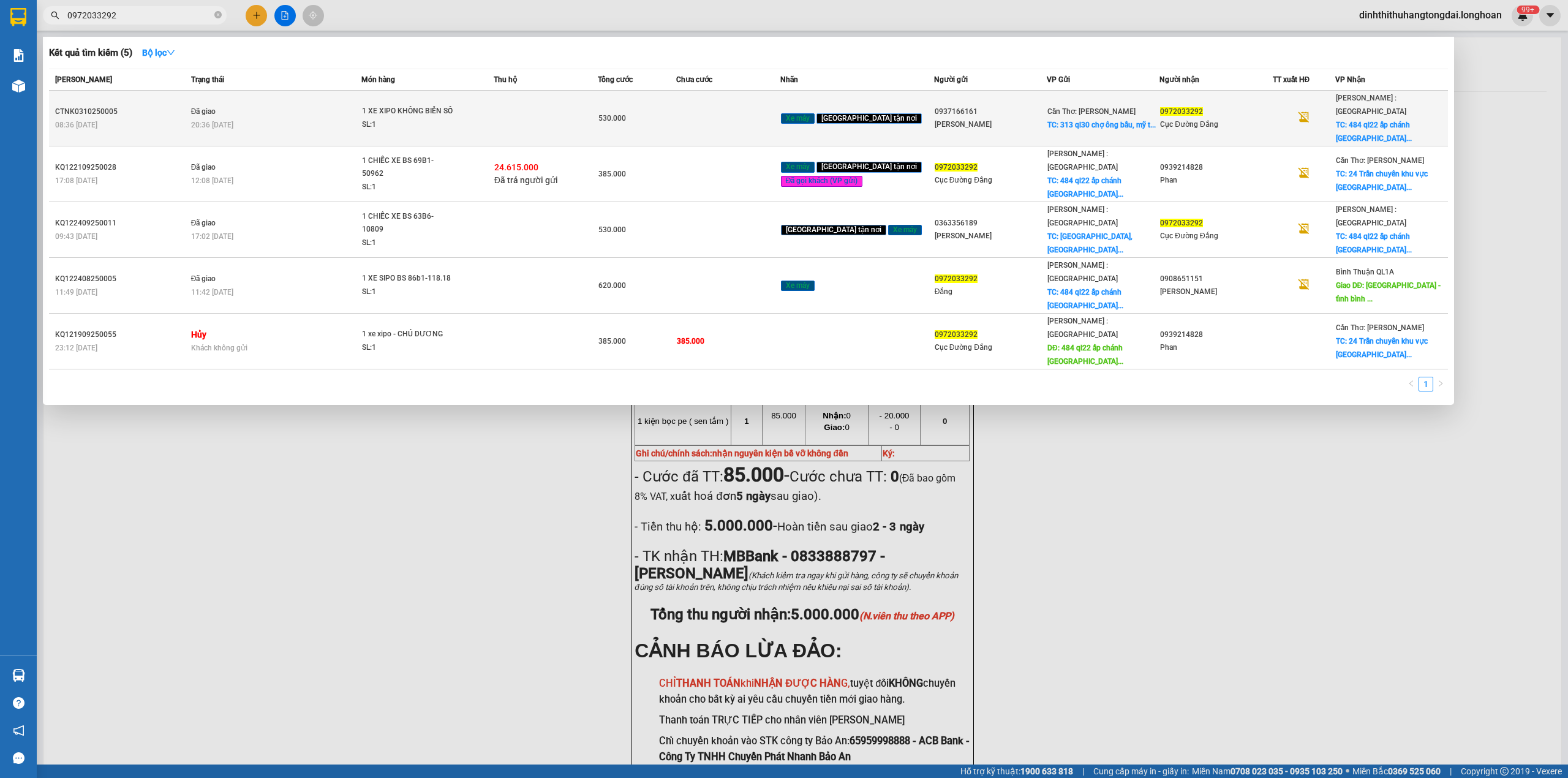
click at [322, 118] on div "20:36 [DATE]" at bounding box center [276, 124] width 170 height 13
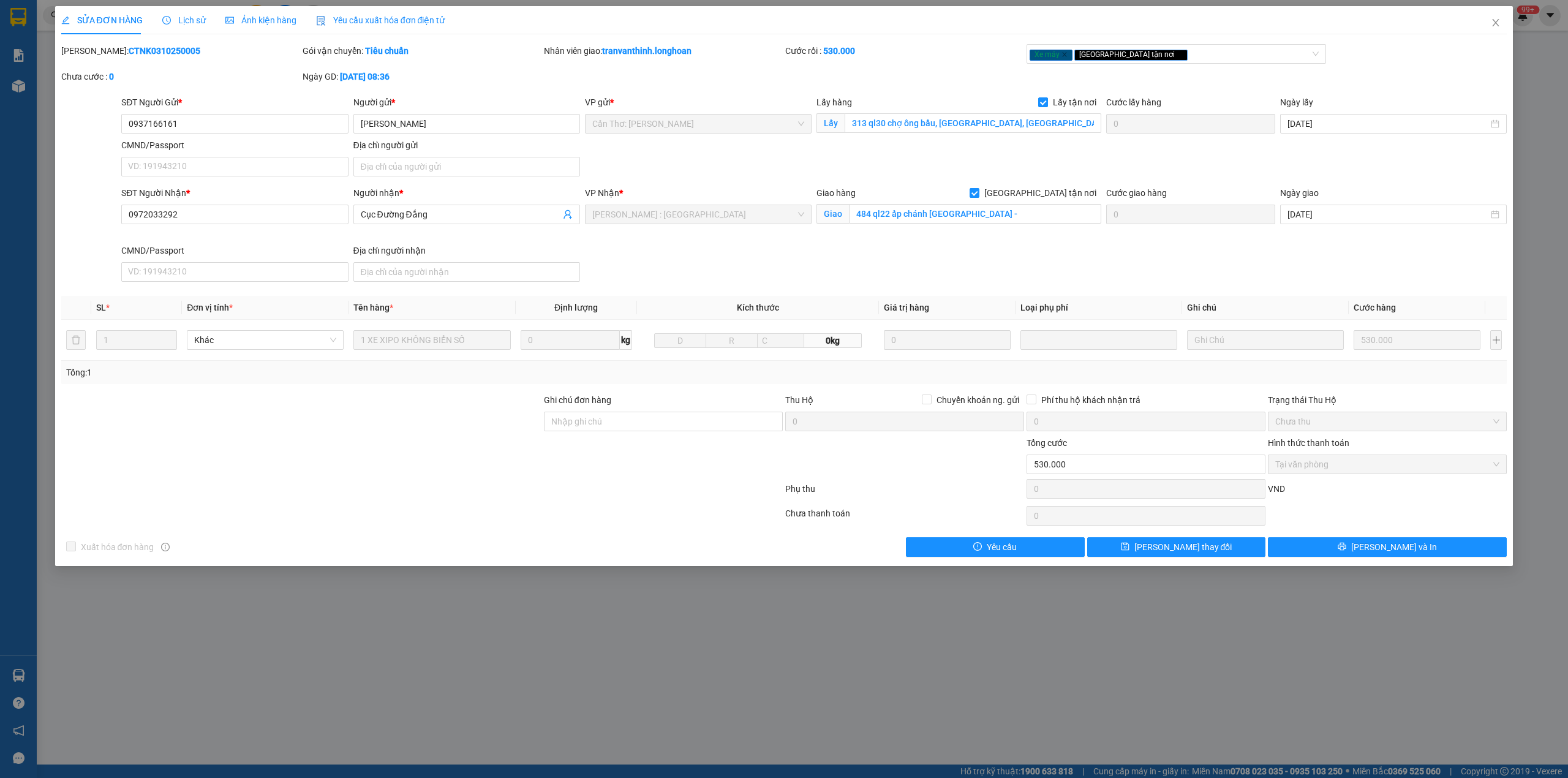
click at [143, 52] on b "CTNK0310250005" at bounding box center [164, 51] width 72 height 10
click at [1498, 26] on icon "close" at bounding box center [1496, 22] width 7 height 8
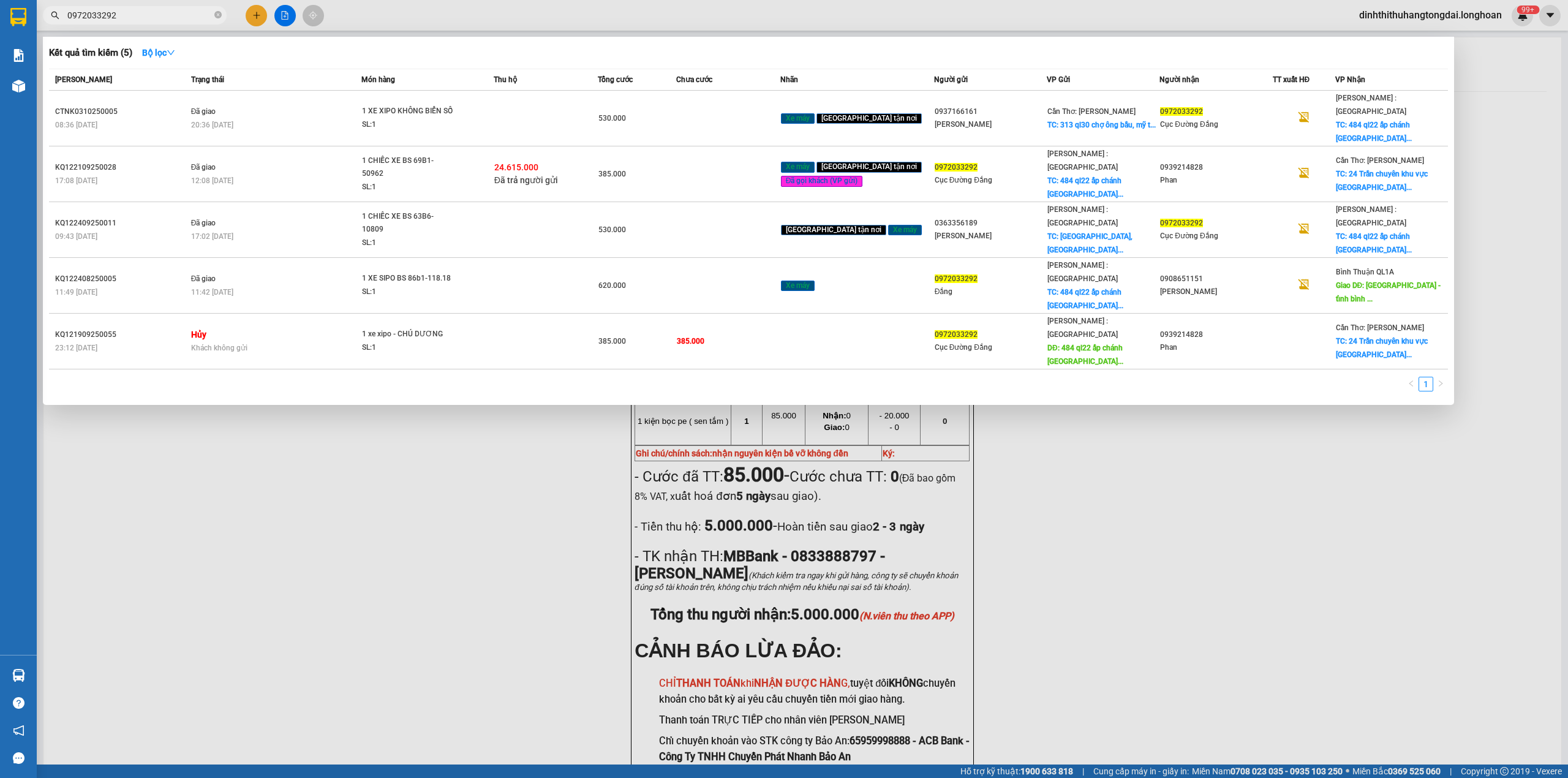
drag, startPoint x: 74, startPoint y: 17, endPoint x: 138, endPoint y: 13, distance: 64.1
click at [138, 13] on input "0972033292" at bounding box center [140, 15] width 144 height 13
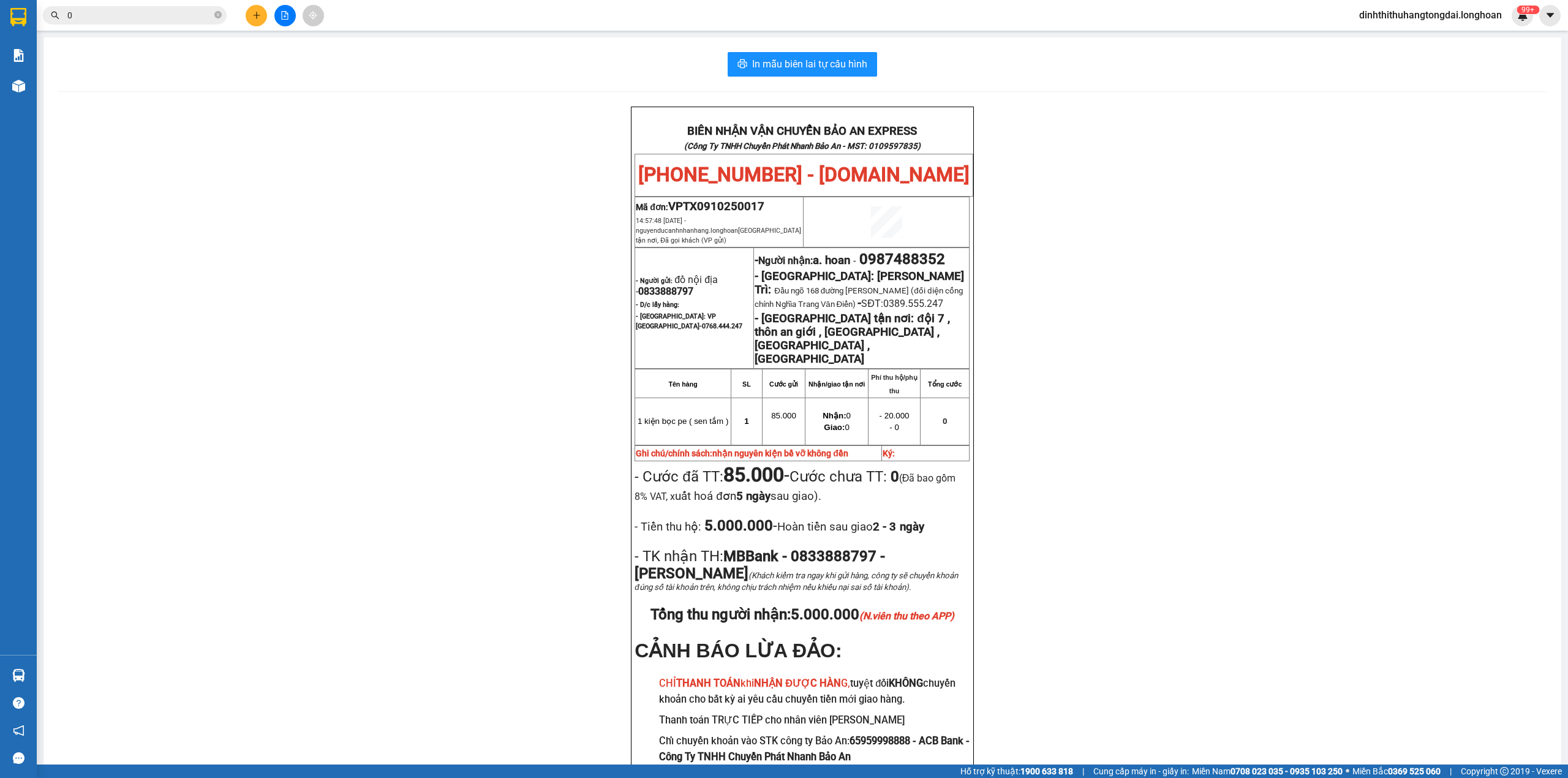
paste input "917766796"
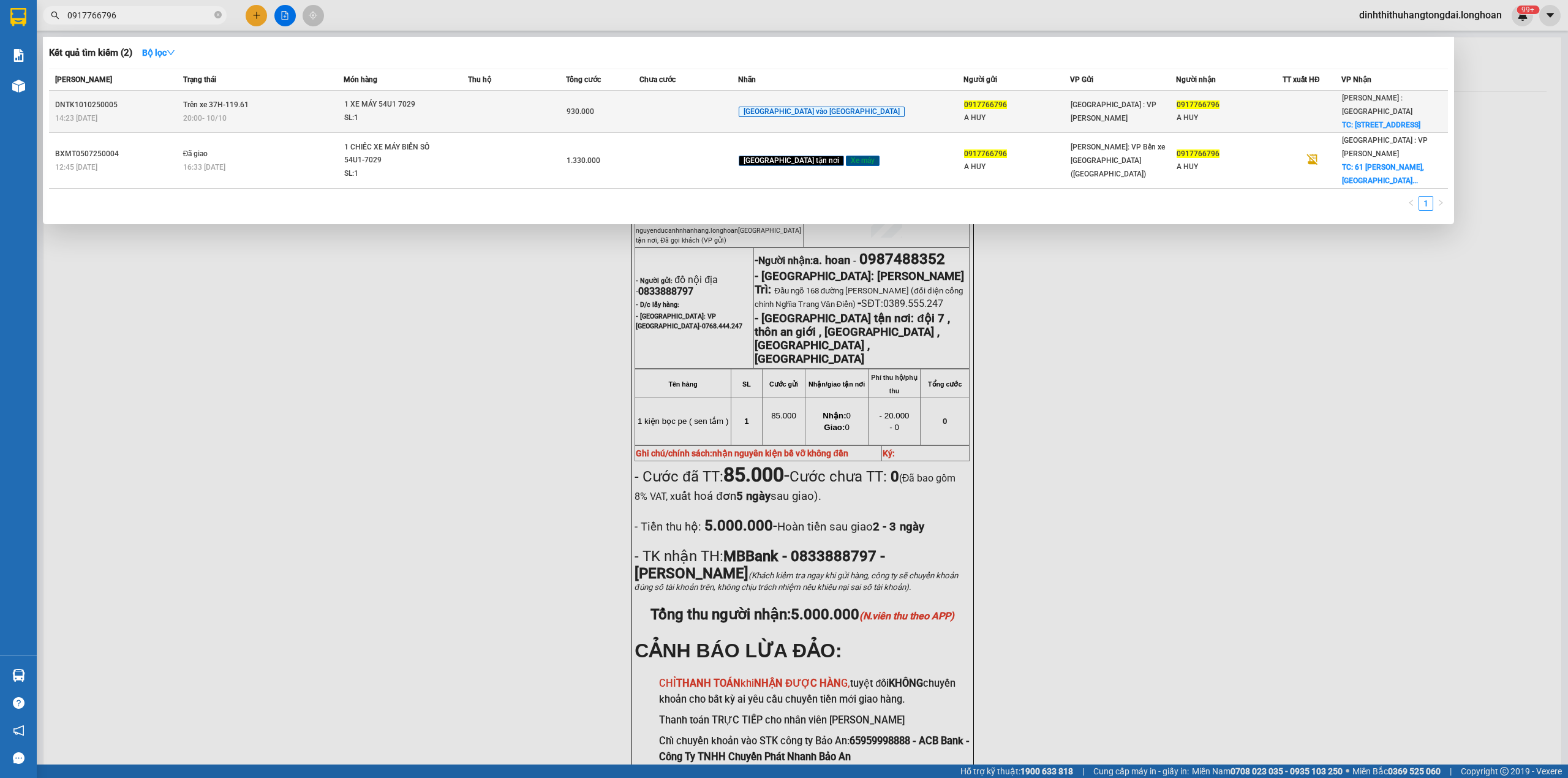
click at [248, 104] on span "Trên xe 37H-119.61" at bounding box center [216, 105] width 66 height 8
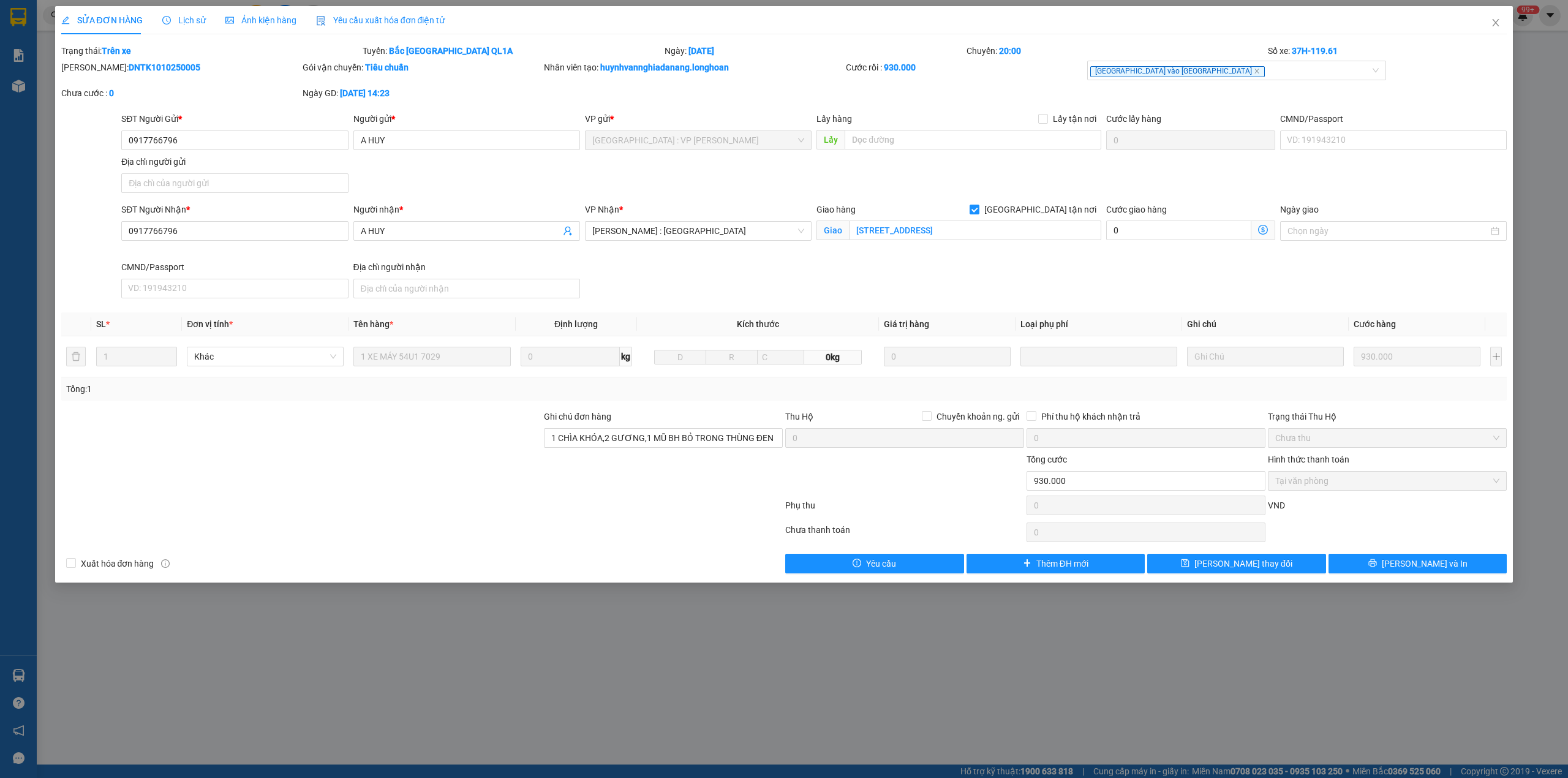
click at [128, 65] on b "DNTK1010250005" at bounding box center [164, 68] width 72 height 10
drag, startPoint x: 1500, startPoint y: 17, endPoint x: 684, endPoint y: 25, distance: 816.0
click at [1498, 17] on span "Close" at bounding box center [1495, 23] width 34 height 34
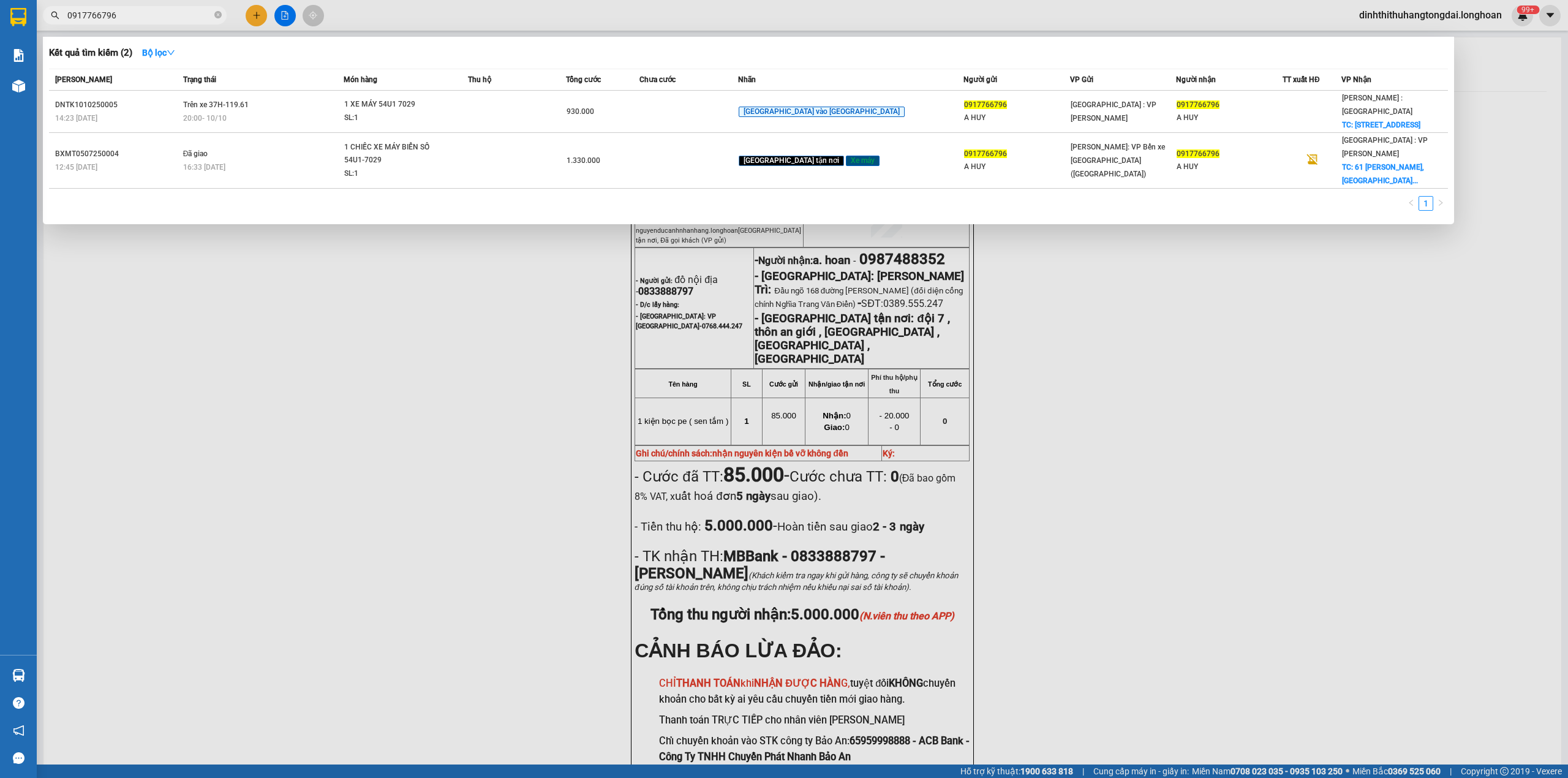
drag, startPoint x: 73, startPoint y: 15, endPoint x: 228, endPoint y: 13, distance: 155.0
click at [228, 13] on div "0917766796" at bounding box center [119, 15] width 239 height 18
paste input "65572868"
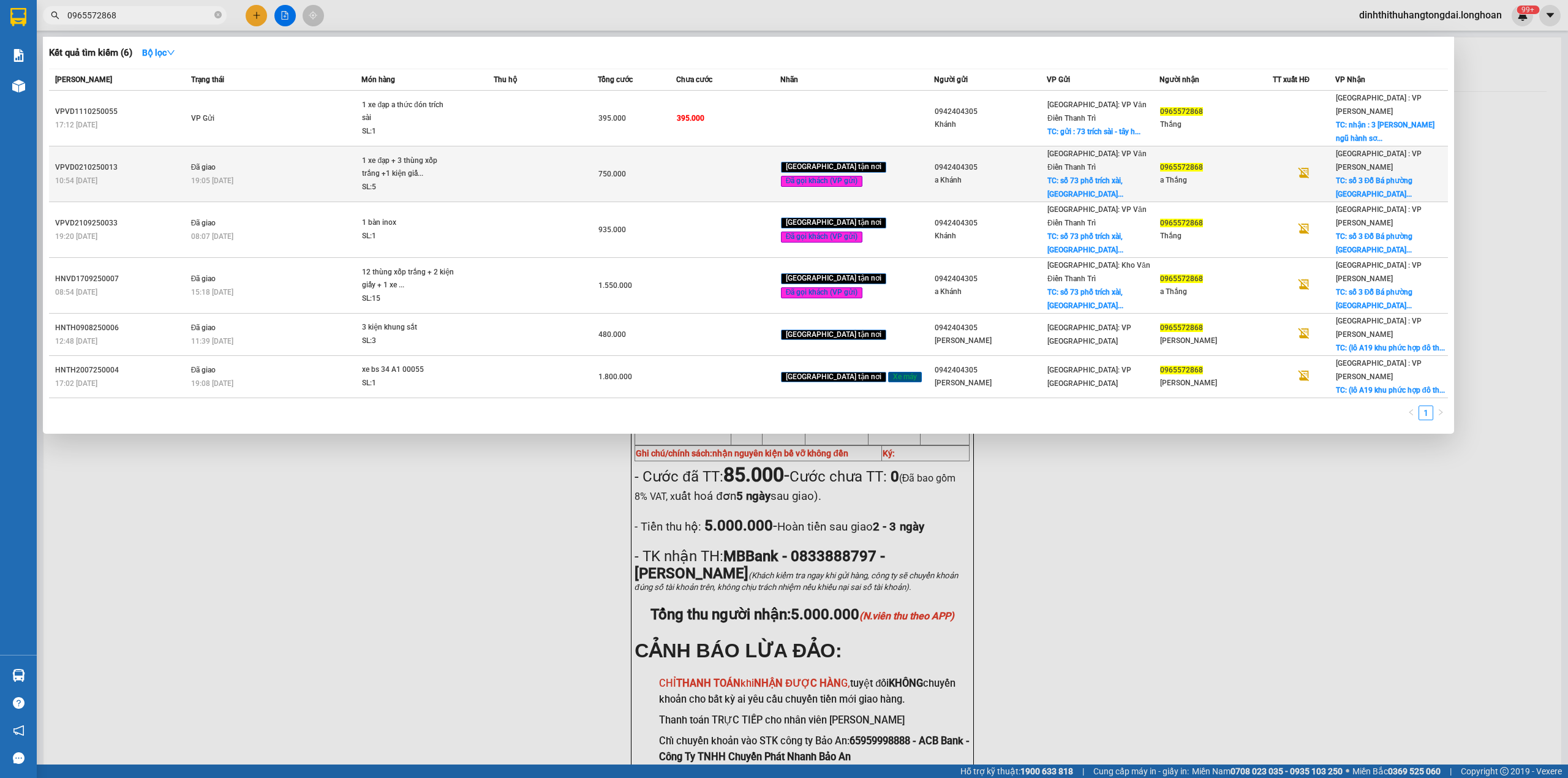
click at [278, 174] on div "19:05 [DATE]" at bounding box center [276, 180] width 170 height 13
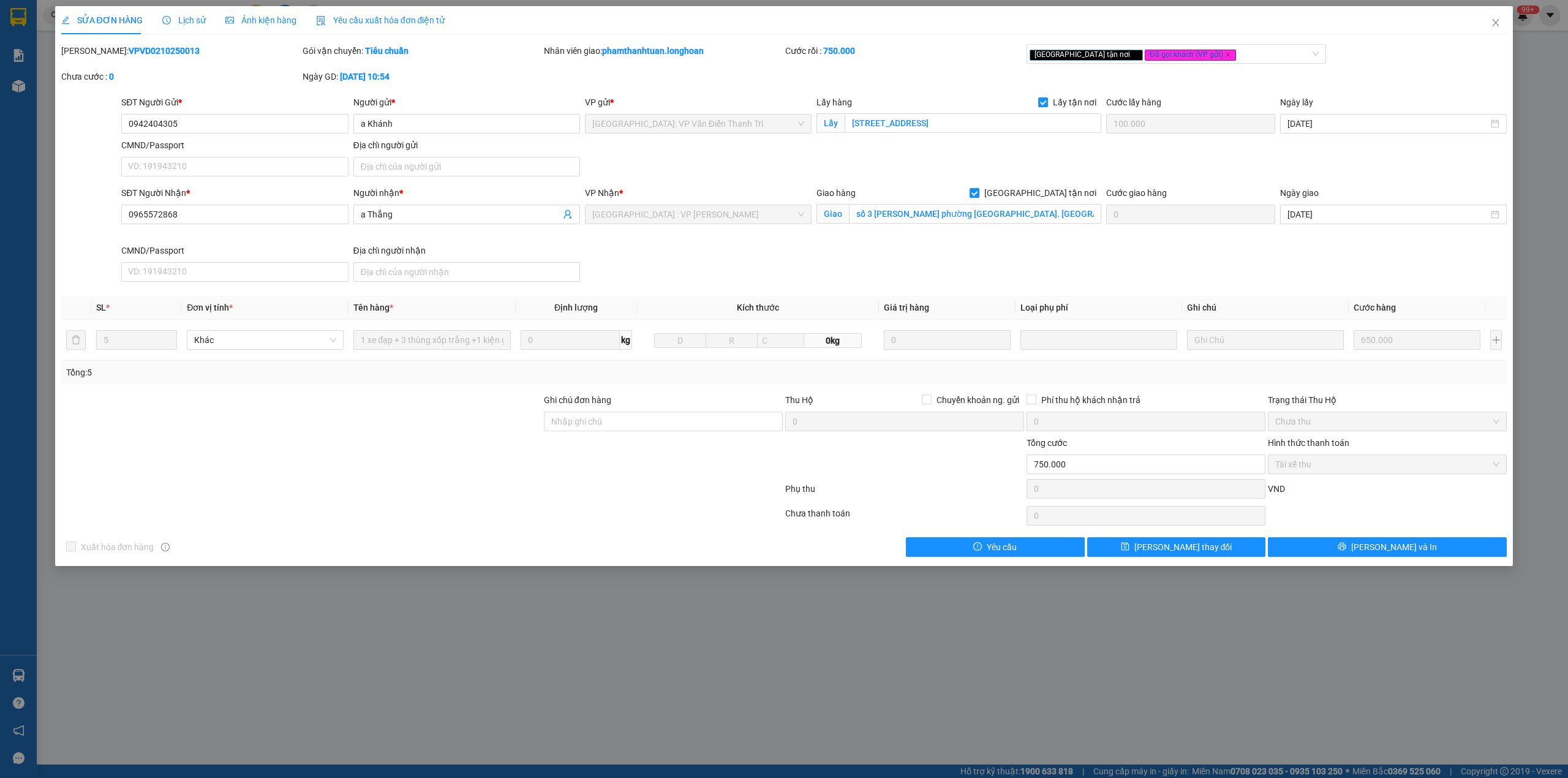
click at [130, 52] on b "VPVD0210250013" at bounding box center [164, 51] width 71 height 10
click at [1491, 33] on span "Close" at bounding box center [1495, 23] width 34 height 34
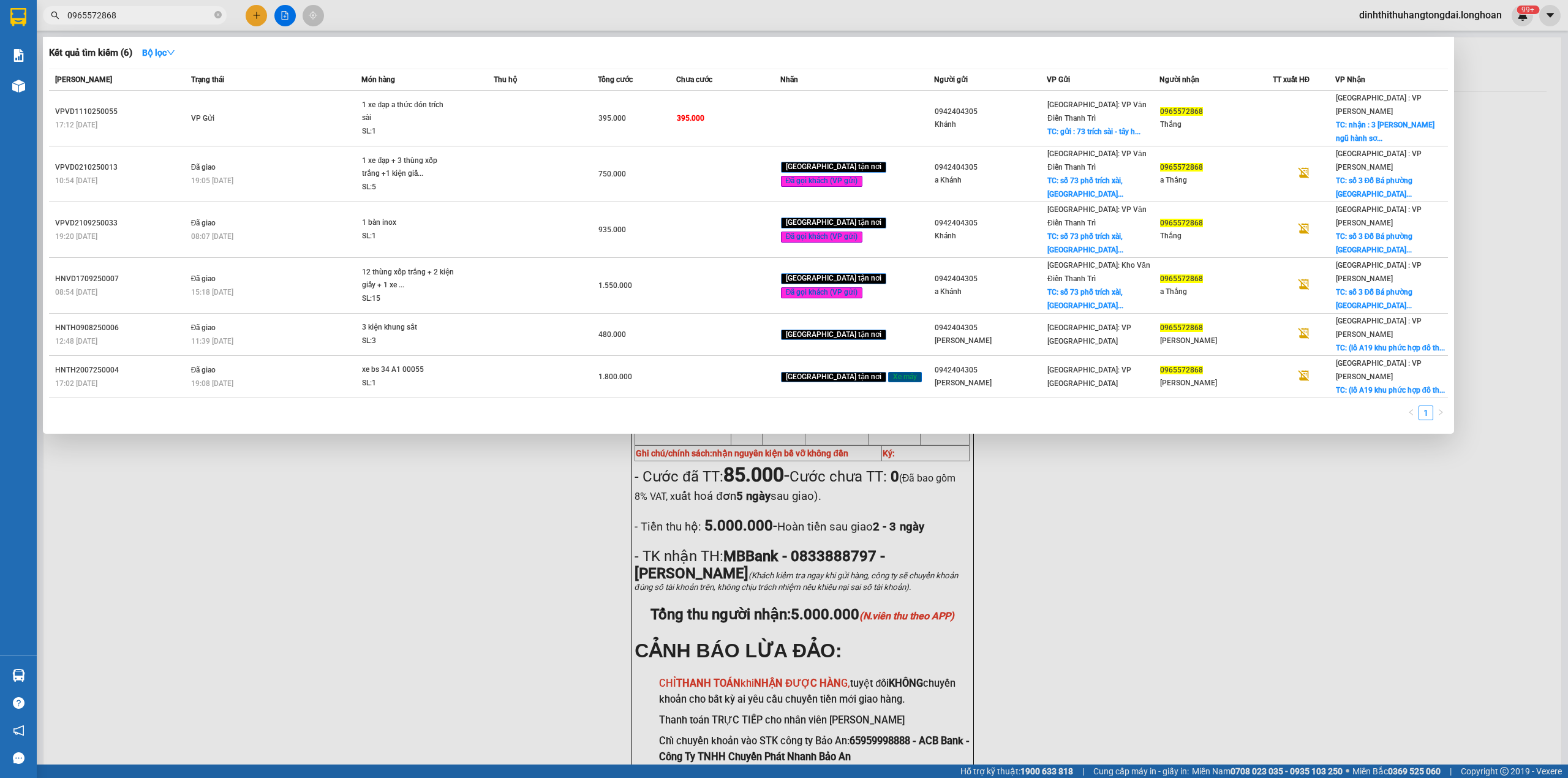
drag, startPoint x: 71, startPoint y: 13, endPoint x: 191, endPoint y: 13, distance: 120.0
click at [191, 13] on input "0965572868" at bounding box center [140, 15] width 144 height 13
paste input "35293863"
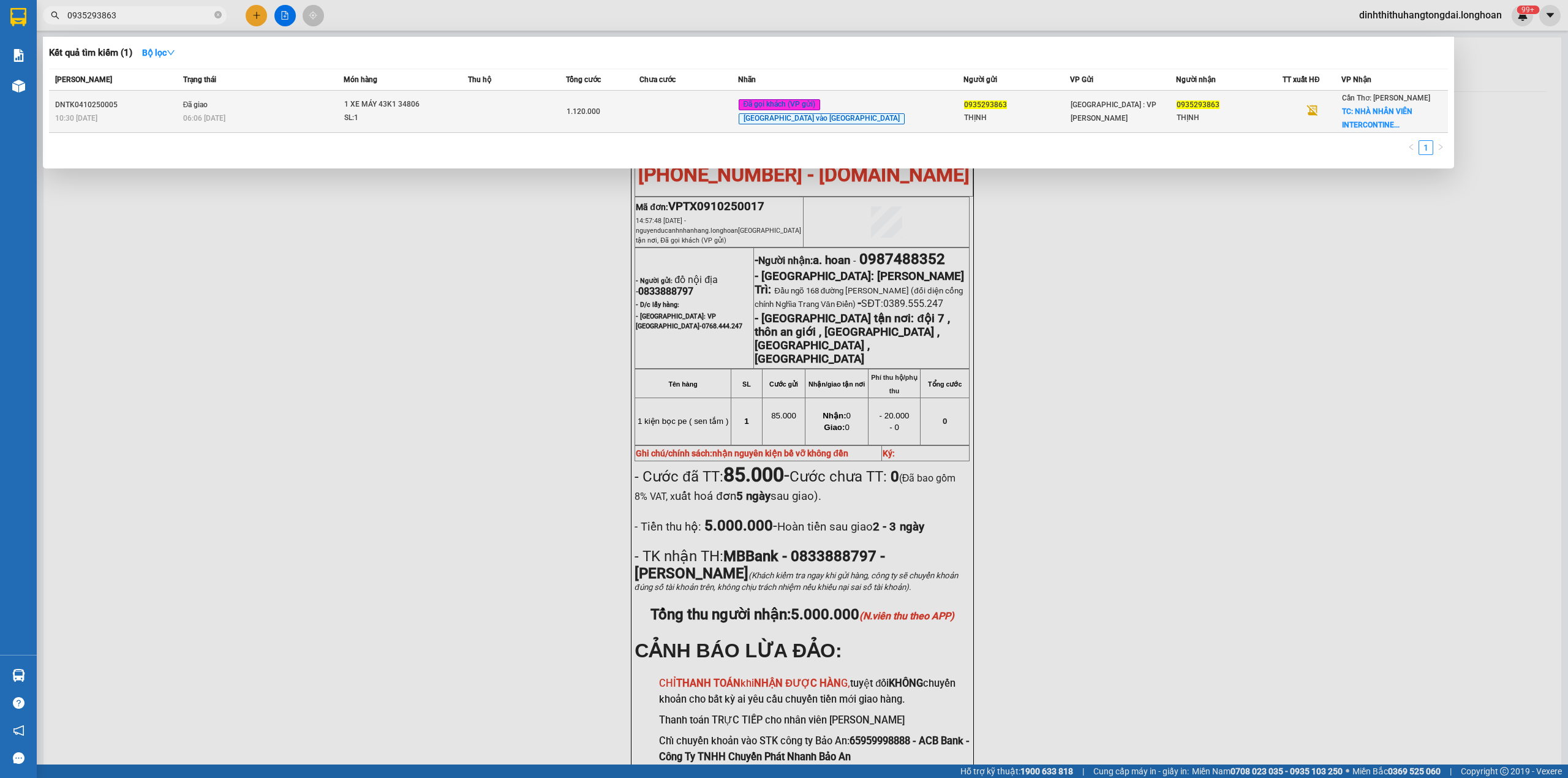
click at [336, 108] on td "Đã giao 06:06 [DATE]" at bounding box center [262, 112] width 163 height 43
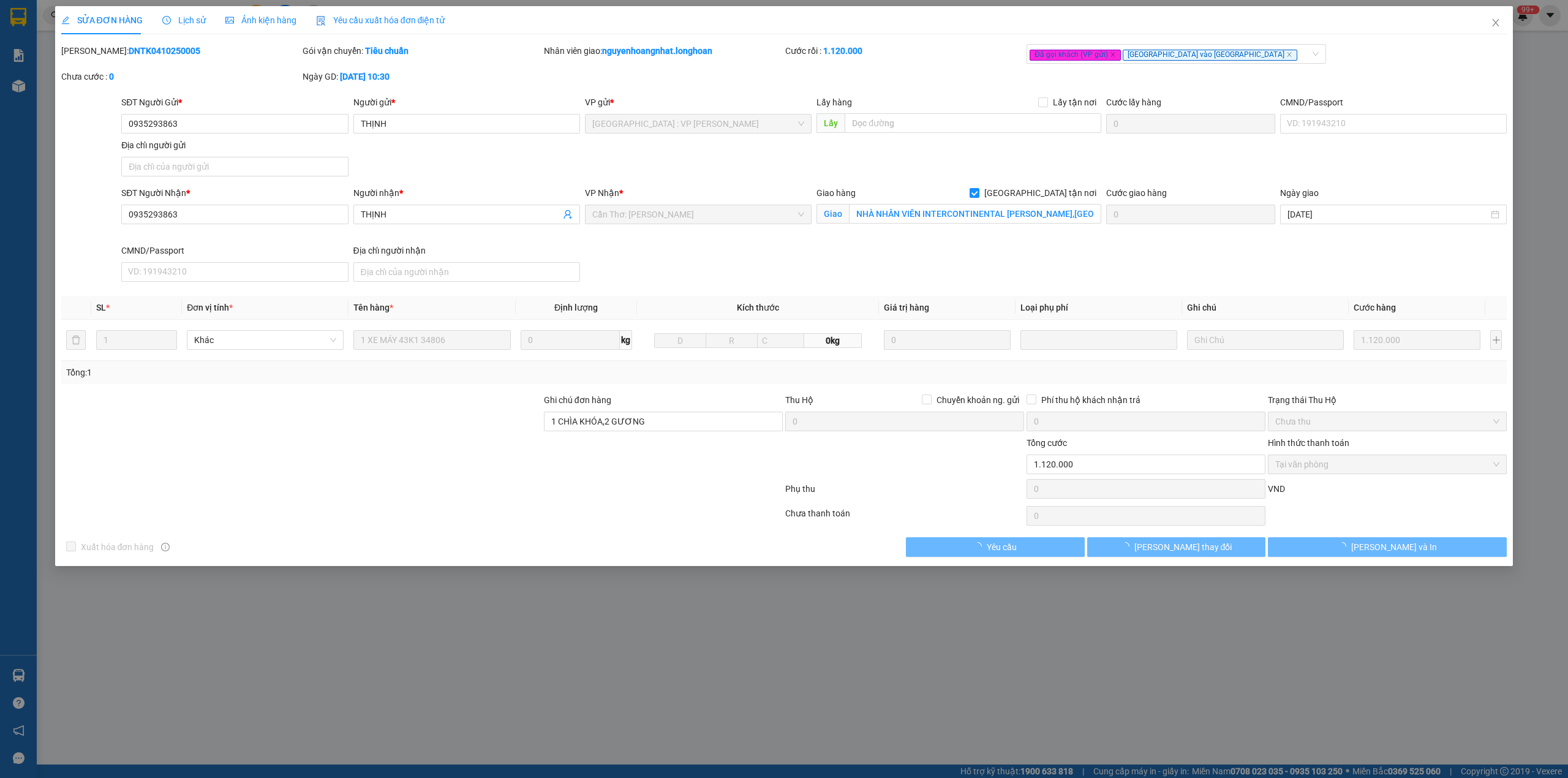
click at [128, 54] on b "DNTK0410250005" at bounding box center [164, 51] width 72 height 10
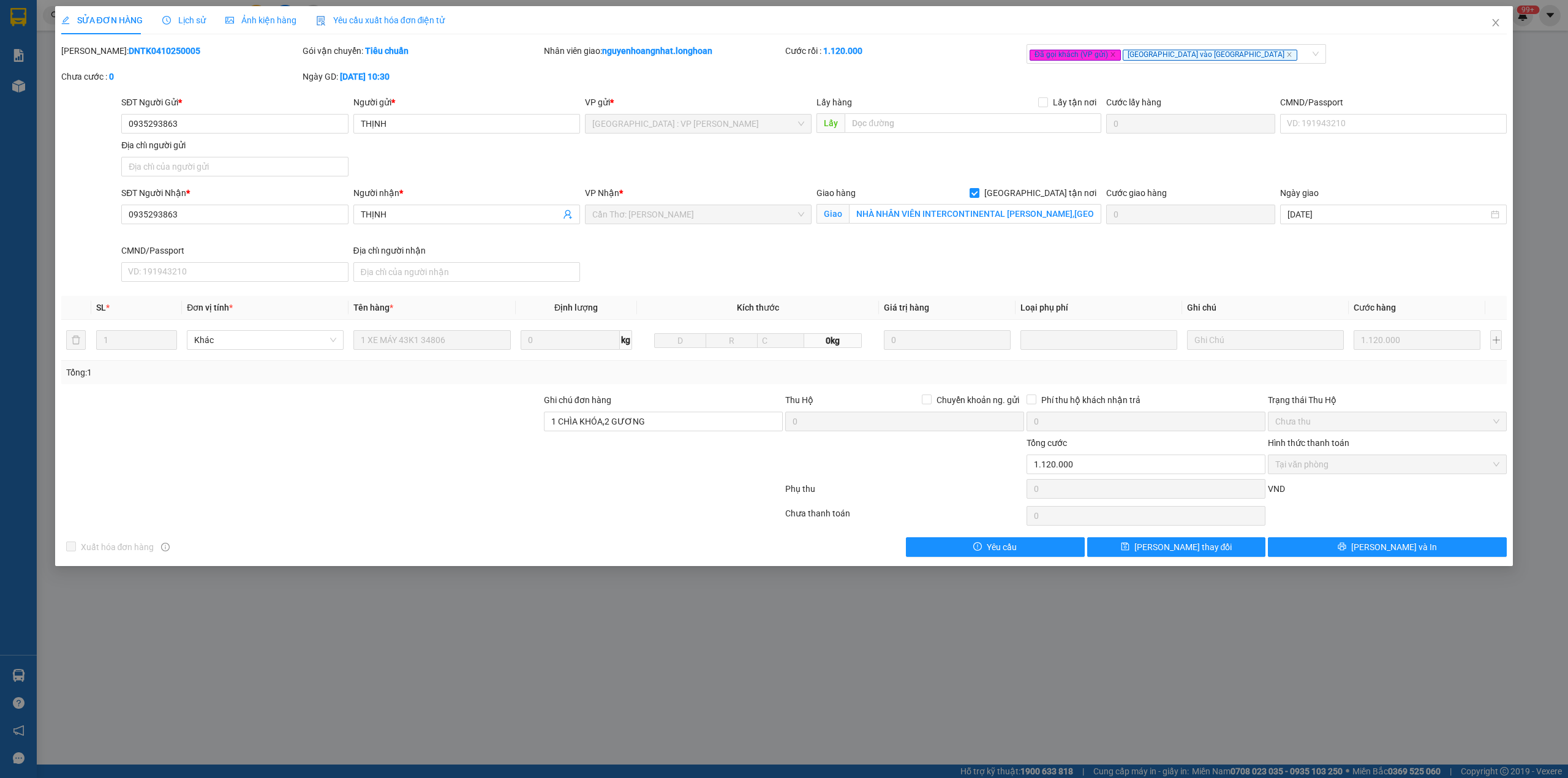
click at [128, 54] on b "DNTK0410250005" at bounding box center [164, 51] width 72 height 10
click at [1493, 25] on icon "close" at bounding box center [1496, 22] width 10 height 10
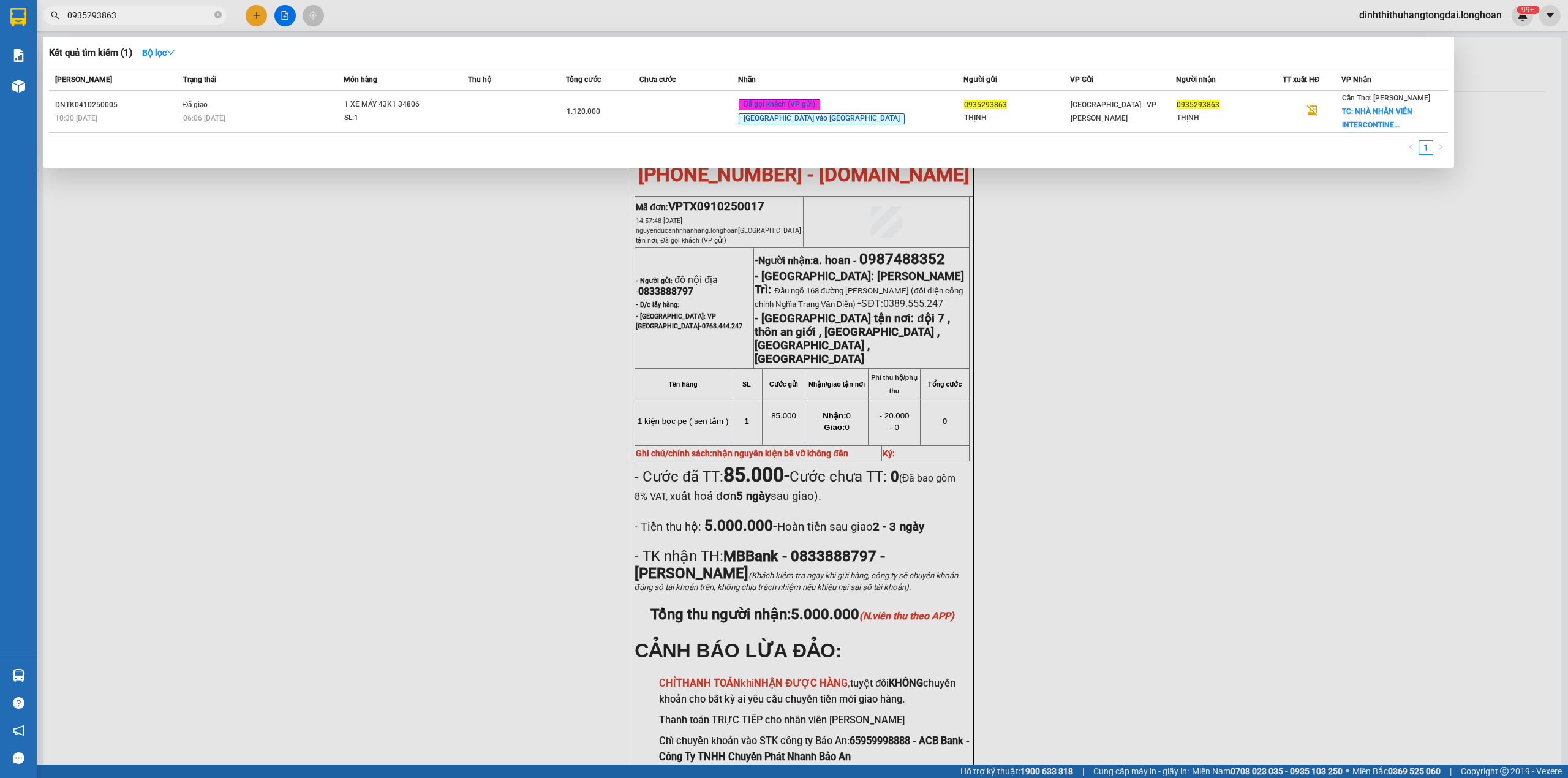
drag, startPoint x: 72, startPoint y: 15, endPoint x: 153, endPoint y: 15, distance: 81.0
click at [153, 15] on input "0935293863" at bounding box center [140, 15] width 144 height 13
paste input "78142695"
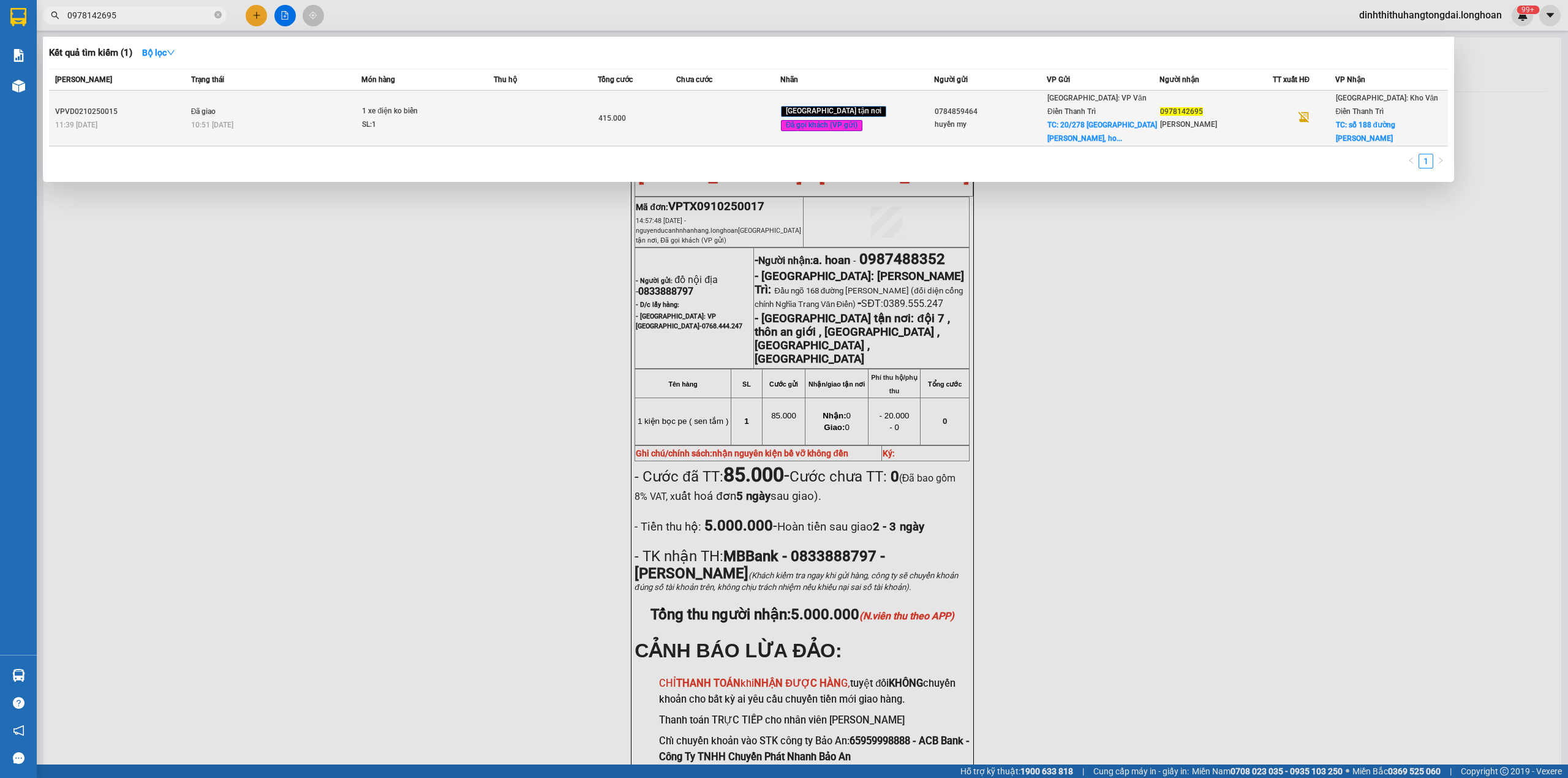
click at [370, 118] on div "SL: 1" at bounding box center [408, 124] width 92 height 13
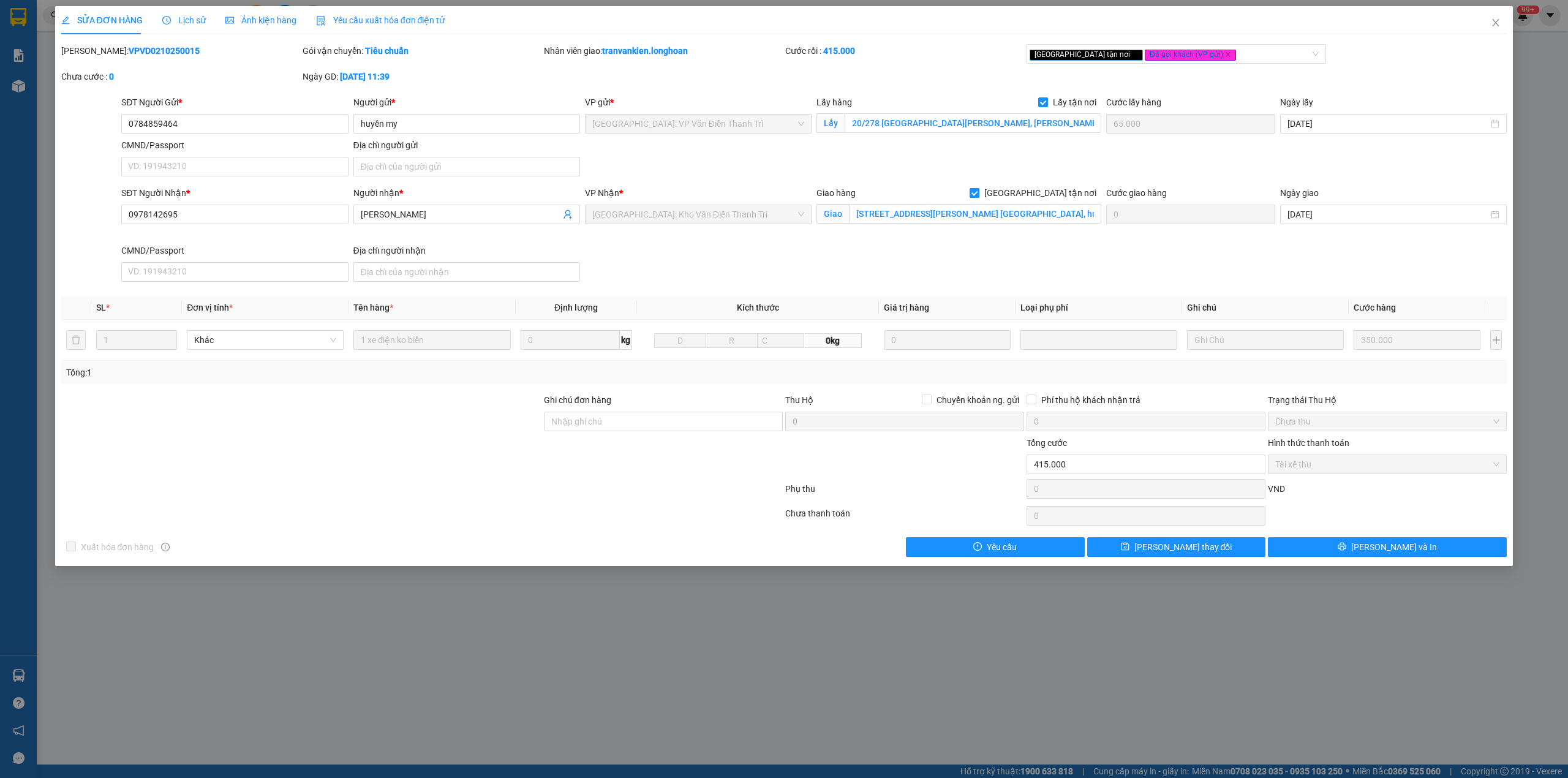
click at [128, 50] on b "VPVD0210250015" at bounding box center [164, 51] width 71 height 10
drag, startPoint x: 1487, startPoint y: 26, endPoint x: 702, endPoint y: 31, distance: 785.0
click at [1486, 26] on span "Close" at bounding box center [1495, 23] width 34 height 34
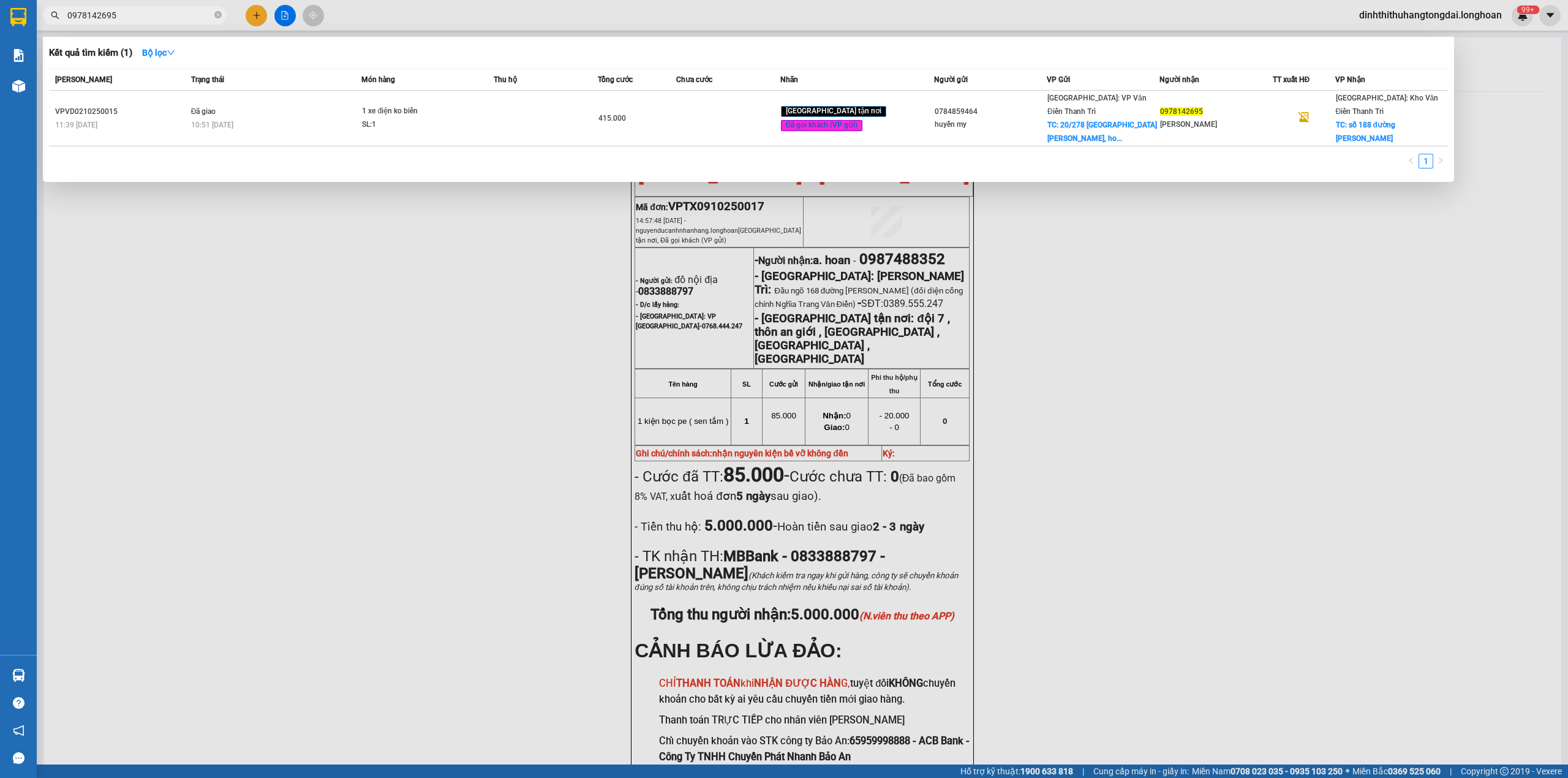
drag, startPoint x: 73, startPoint y: 17, endPoint x: 137, endPoint y: 17, distance: 64.0
click at [137, 17] on input "0978142695" at bounding box center [140, 15] width 144 height 13
paste input "42400887"
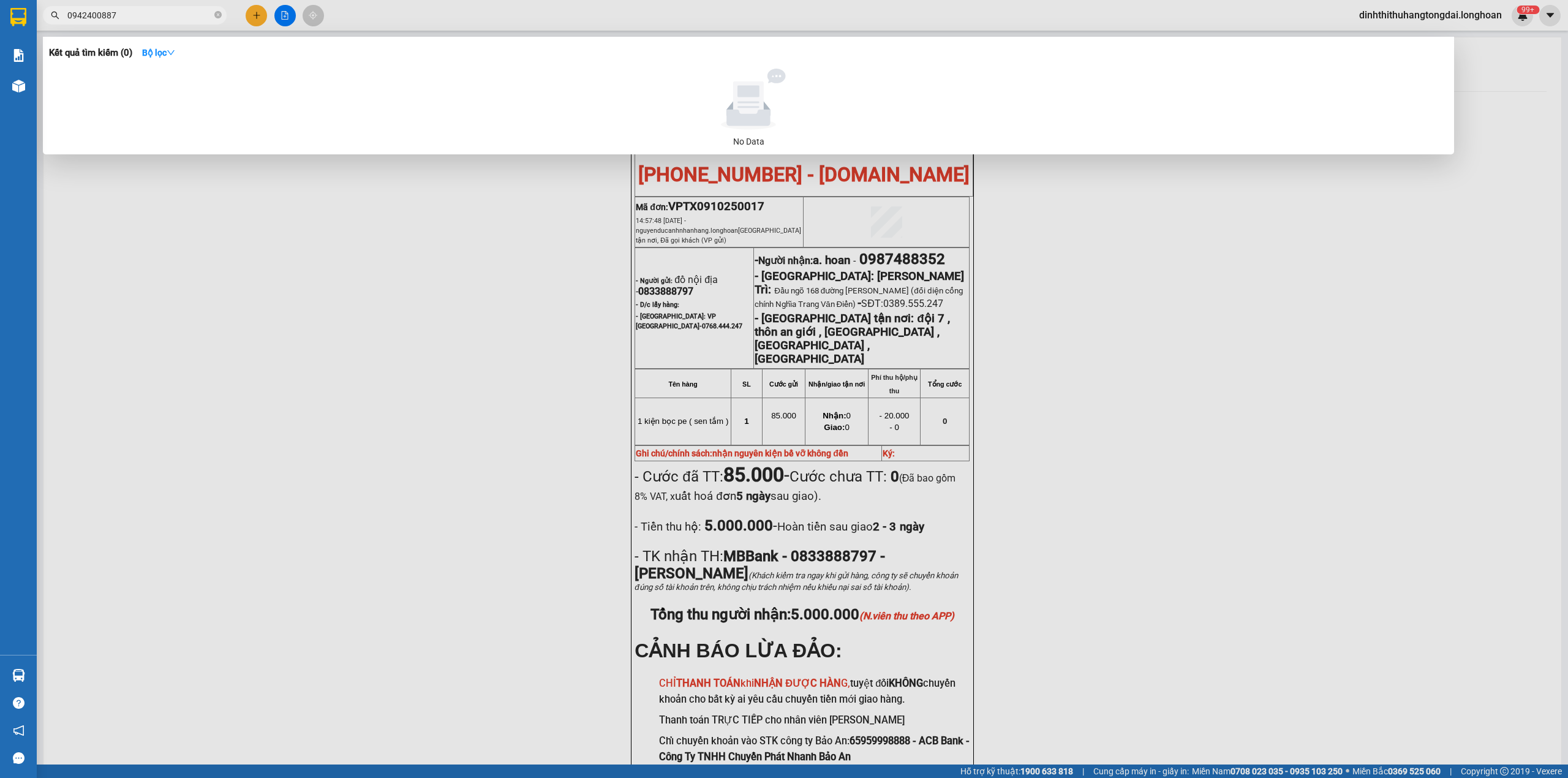
drag, startPoint x: 70, startPoint y: 17, endPoint x: 155, endPoint y: 10, distance: 85.3
click at [155, 10] on input "0942400887" at bounding box center [140, 15] width 144 height 13
paste input "354110220"
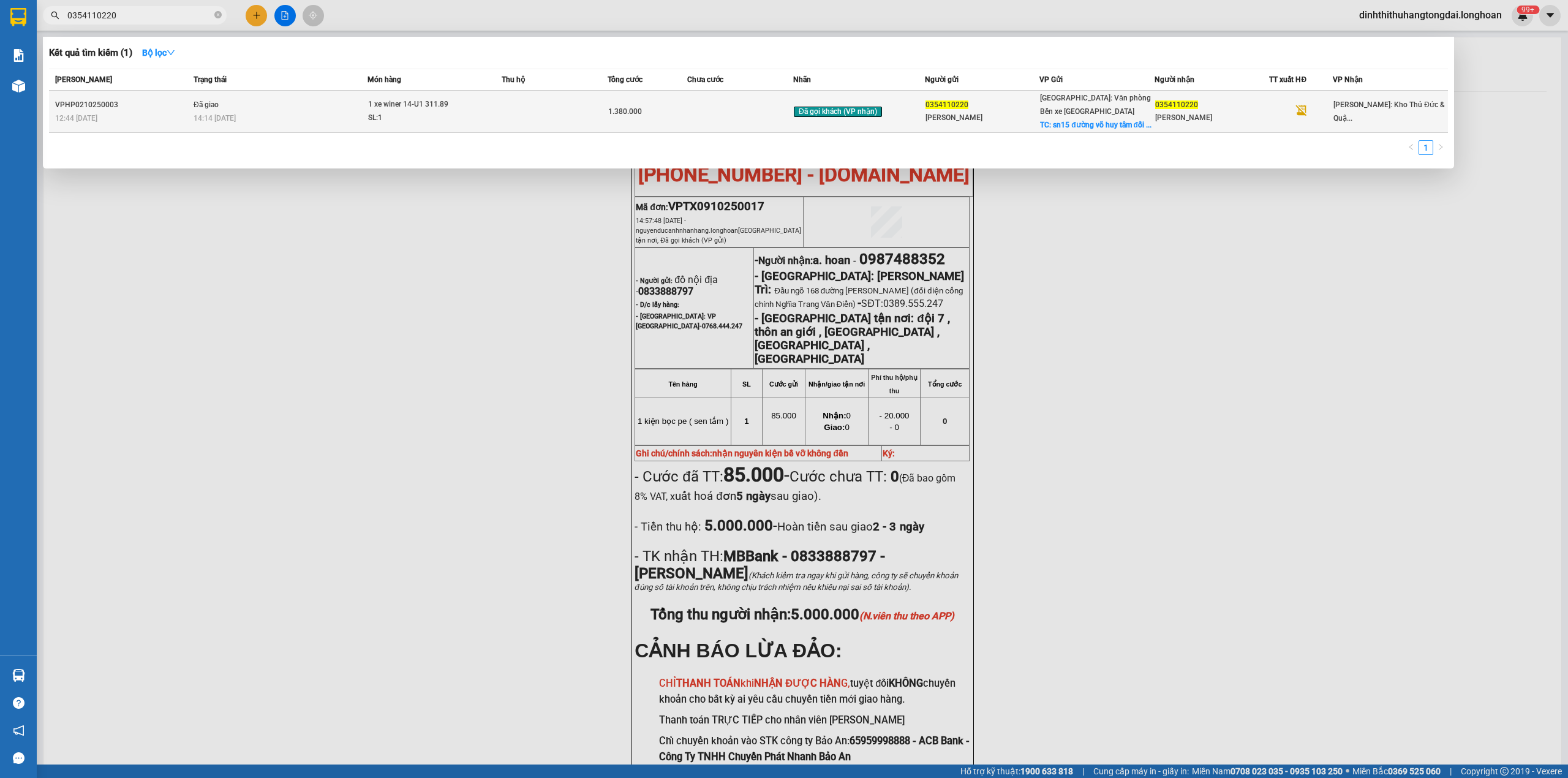
click at [294, 105] on td "Đã giao 14:14 [DATE]" at bounding box center [279, 112] width 177 height 43
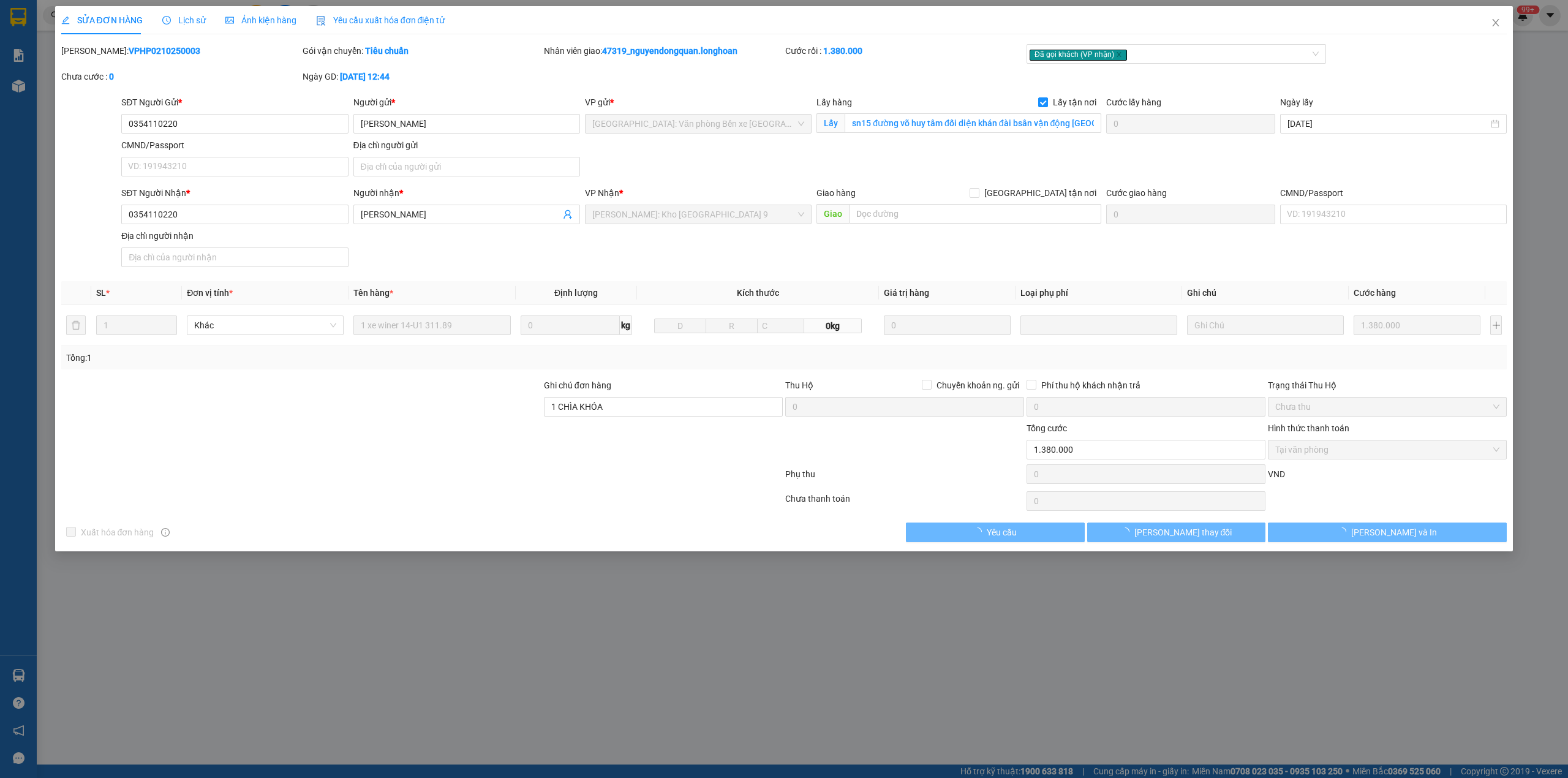
click at [128, 54] on b "VPHP0210250003" at bounding box center [164, 51] width 72 height 10
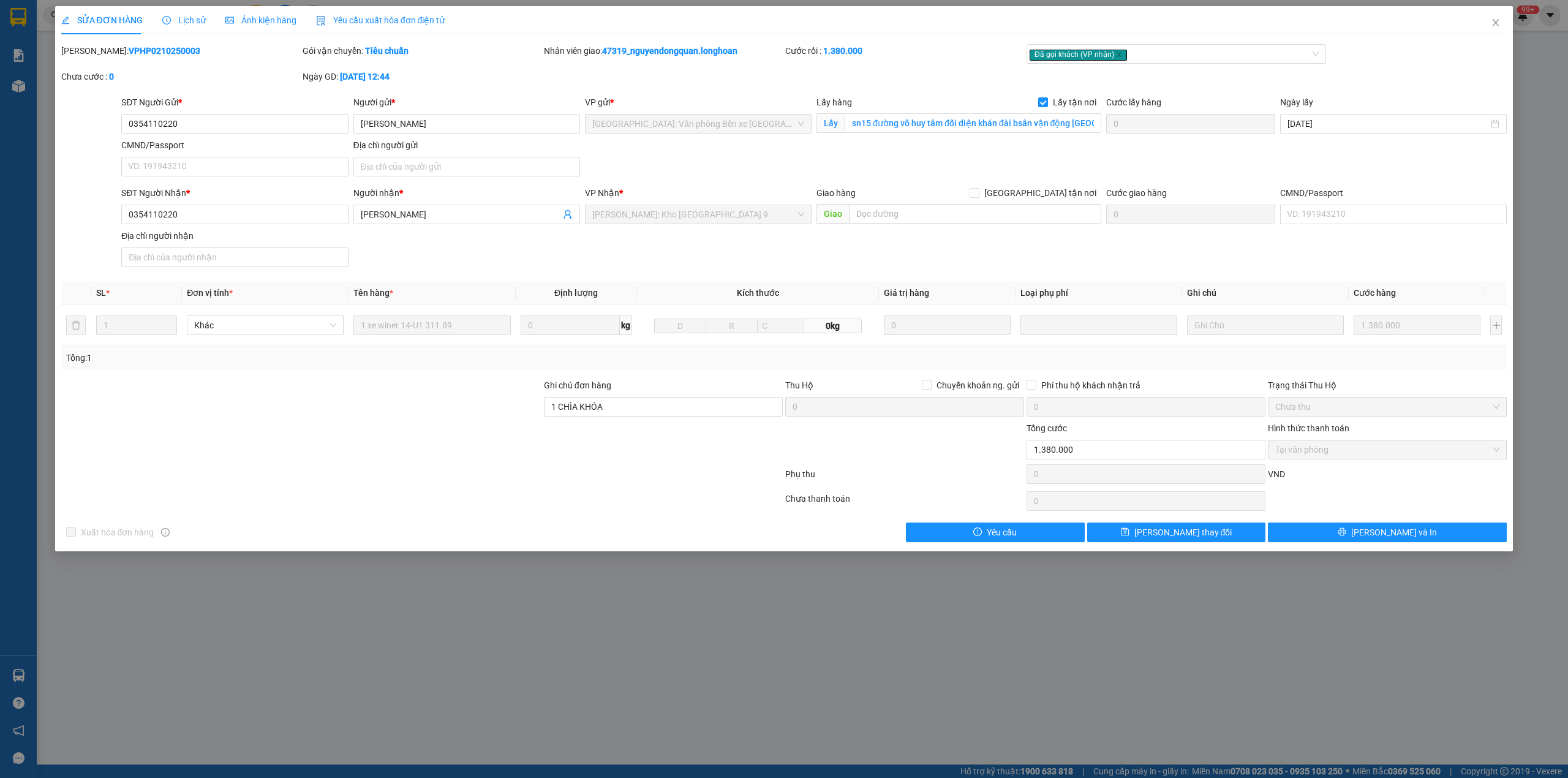
click at [128, 54] on b "VPHP0210250003" at bounding box center [164, 51] width 72 height 10
click at [133, 54] on b "VPHP0210250003" at bounding box center [164, 51] width 72 height 10
click at [136, 49] on b "VPHP0210250003" at bounding box center [164, 51] width 72 height 10
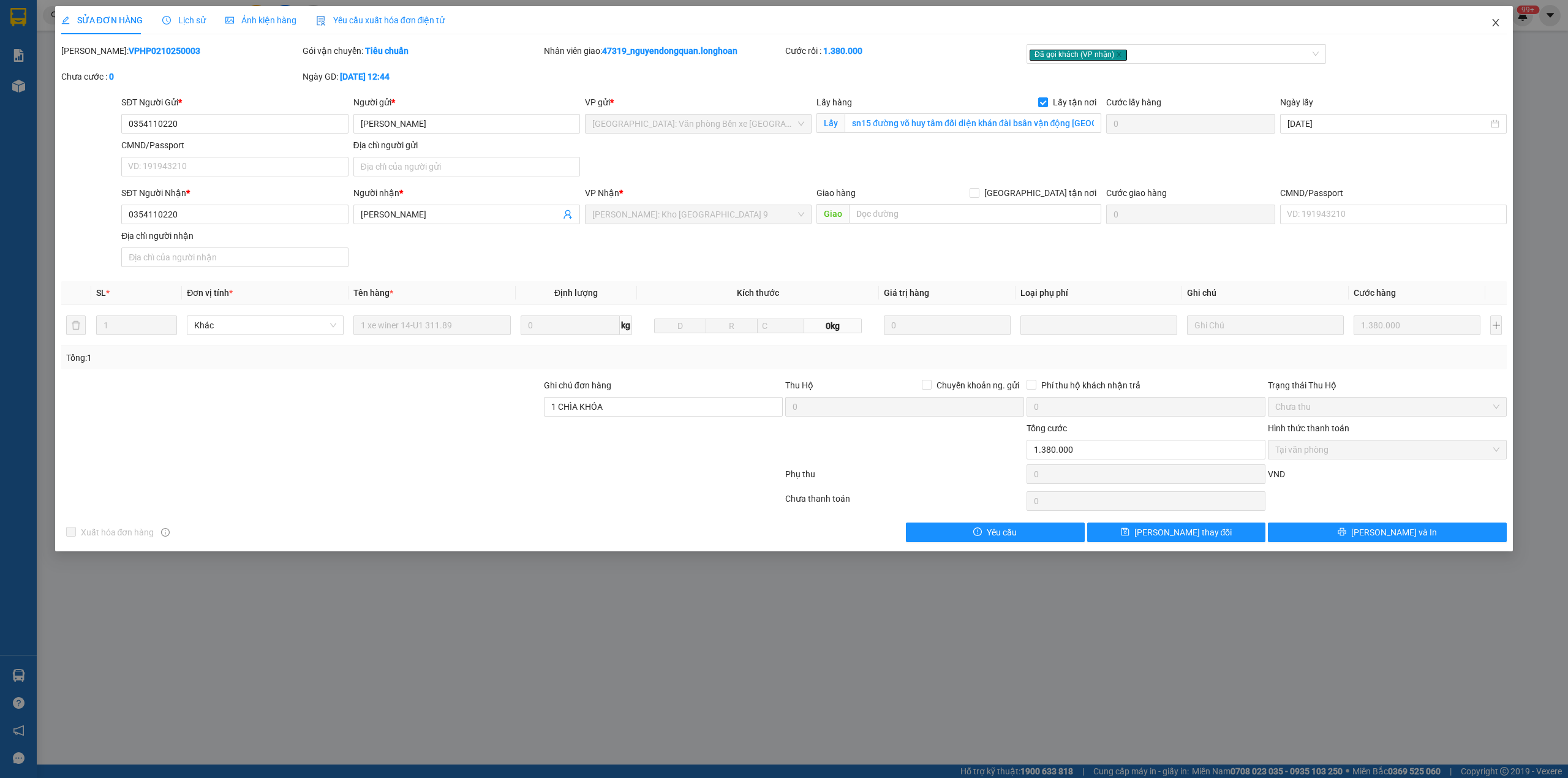
click at [1493, 21] on icon "close" at bounding box center [1496, 22] width 10 height 10
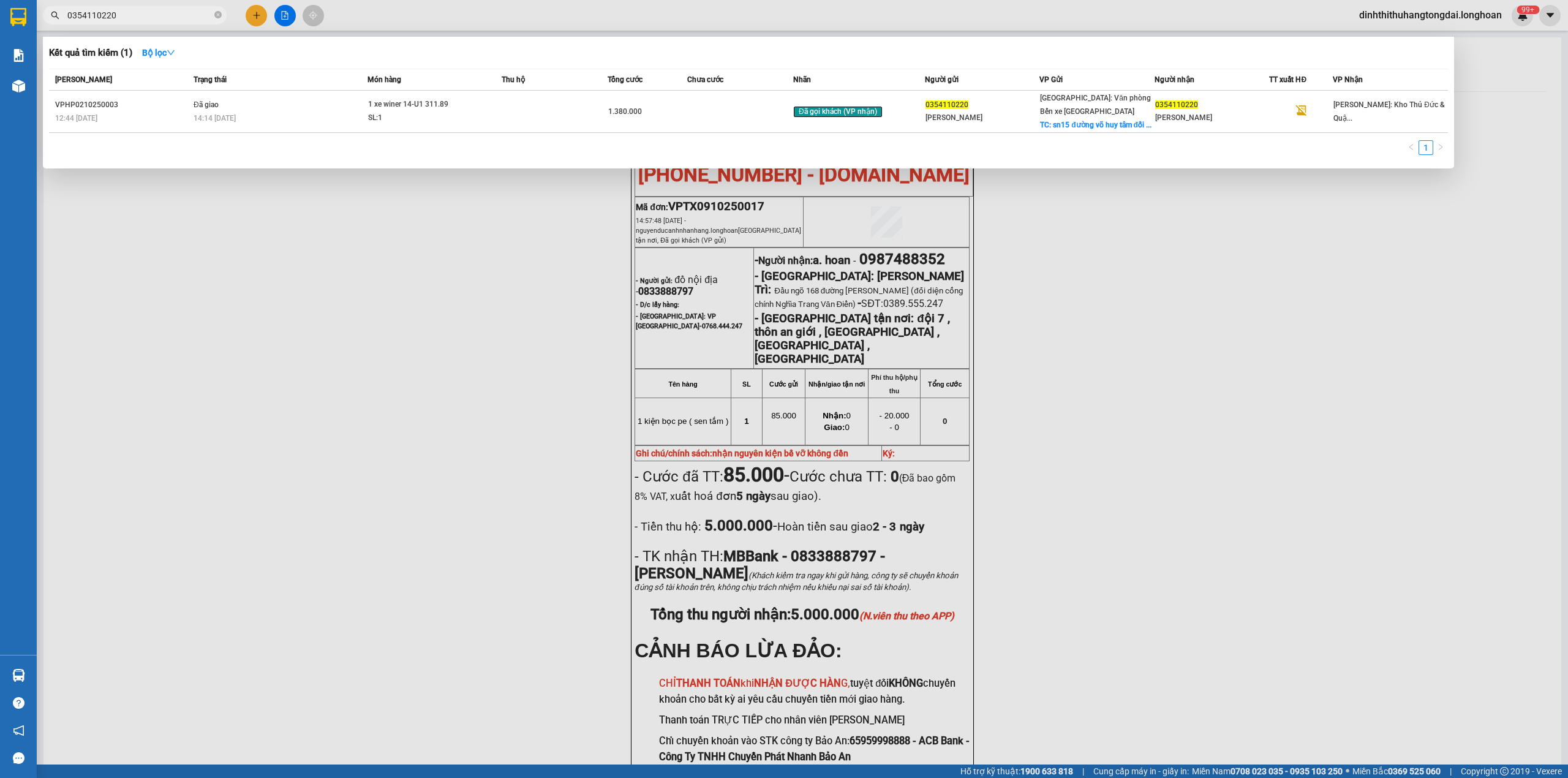
drag, startPoint x: 73, startPoint y: 15, endPoint x: 236, endPoint y: 17, distance: 163.0
click at [239, 15] on div "Kết quả tìm kiếm ( 1 ) Bộ lọc Mã ĐH Trạng thái Món hàng Thu hộ Tổng cước Chưa c…" at bounding box center [119, 15] width 239 height 22
paste input "975478866"
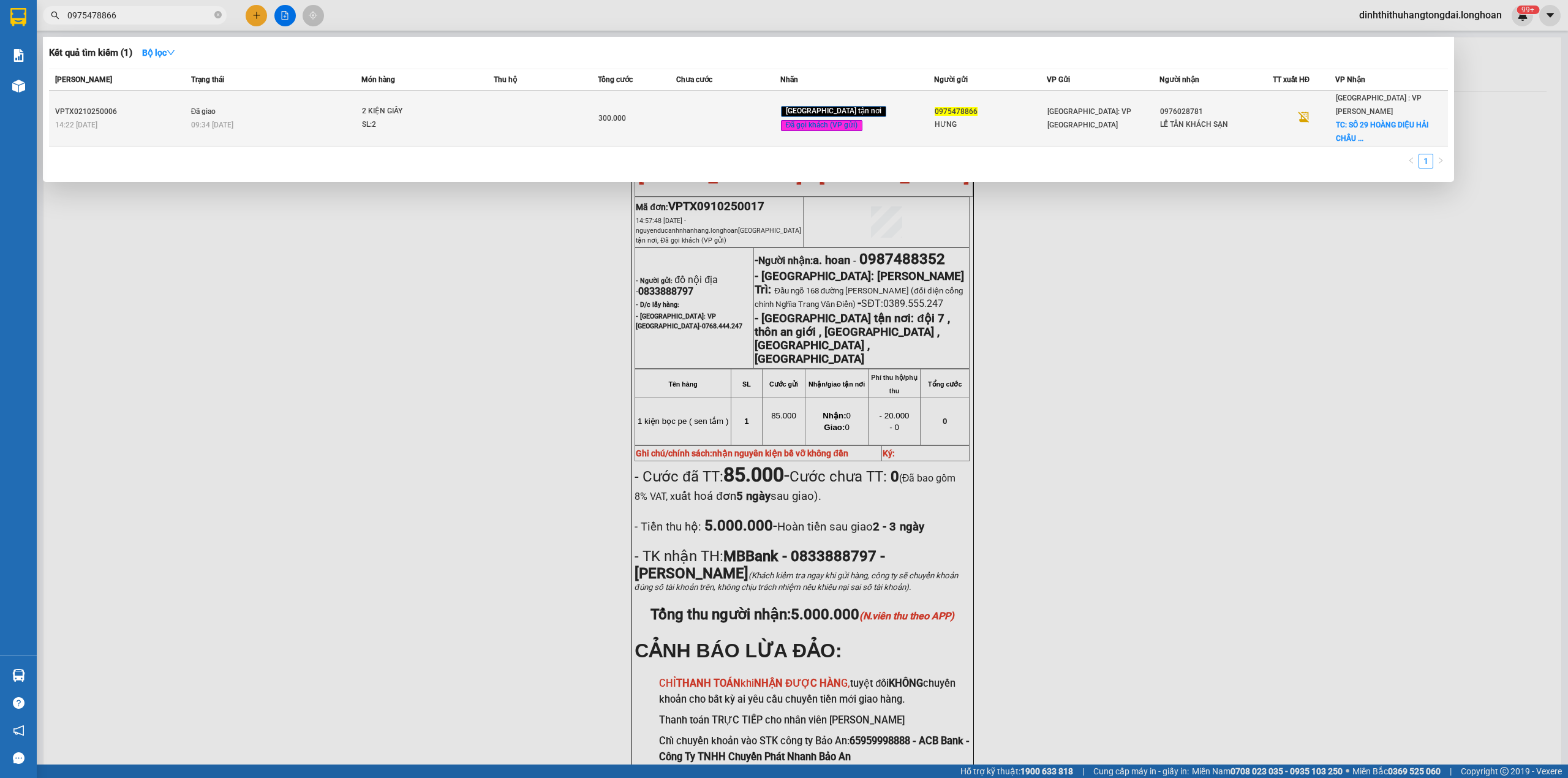
click at [390, 105] on div "2 KIỆN GIẤY" at bounding box center [408, 111] width 92 height 13
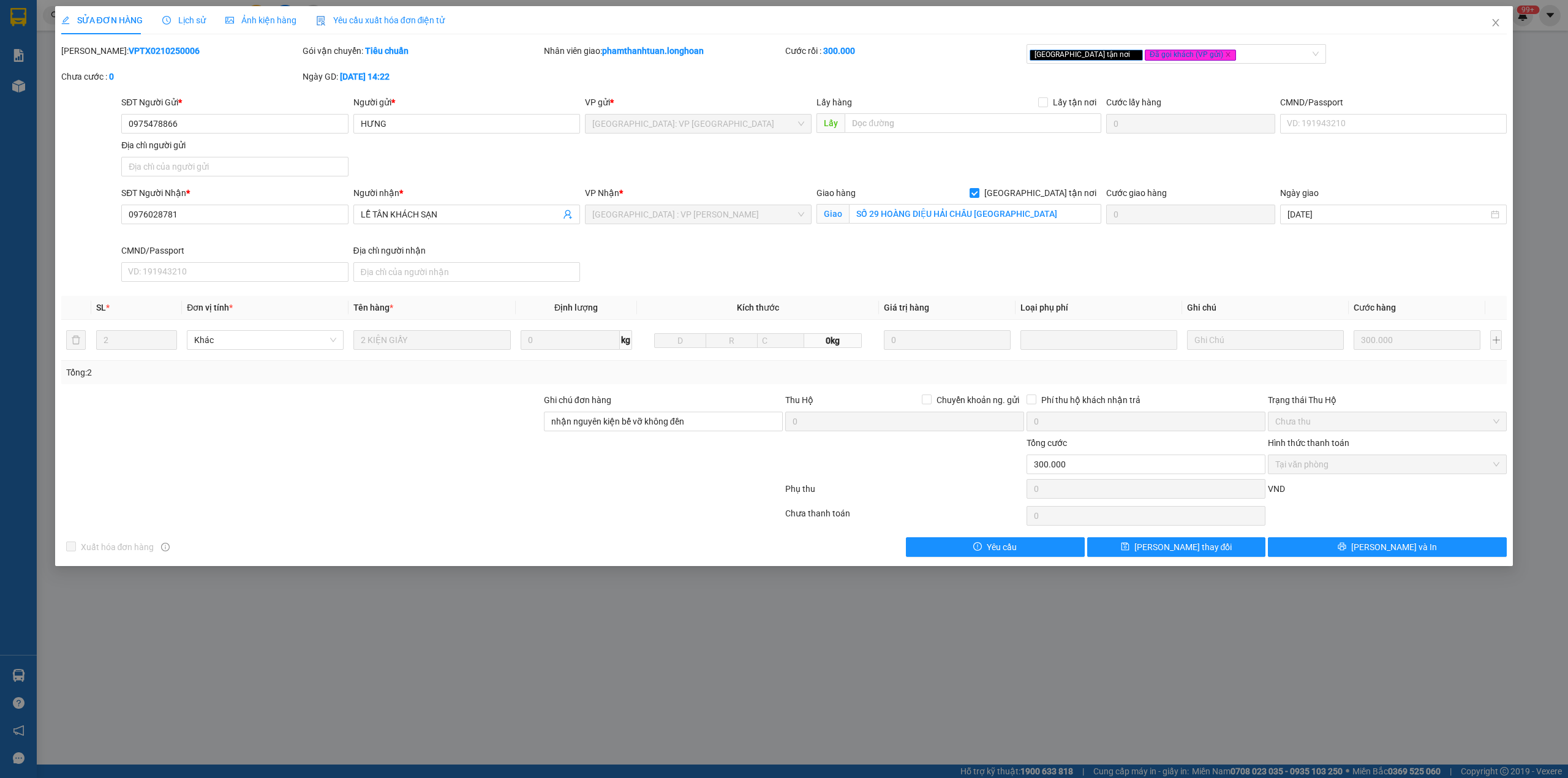
click at [135, 50] on b "VPTX0210250006" at bounding box center [164, 51] width 71 height 10
click at [1496, 29] on span "Close" at bounding box center [1495, 23] width 34 height 34
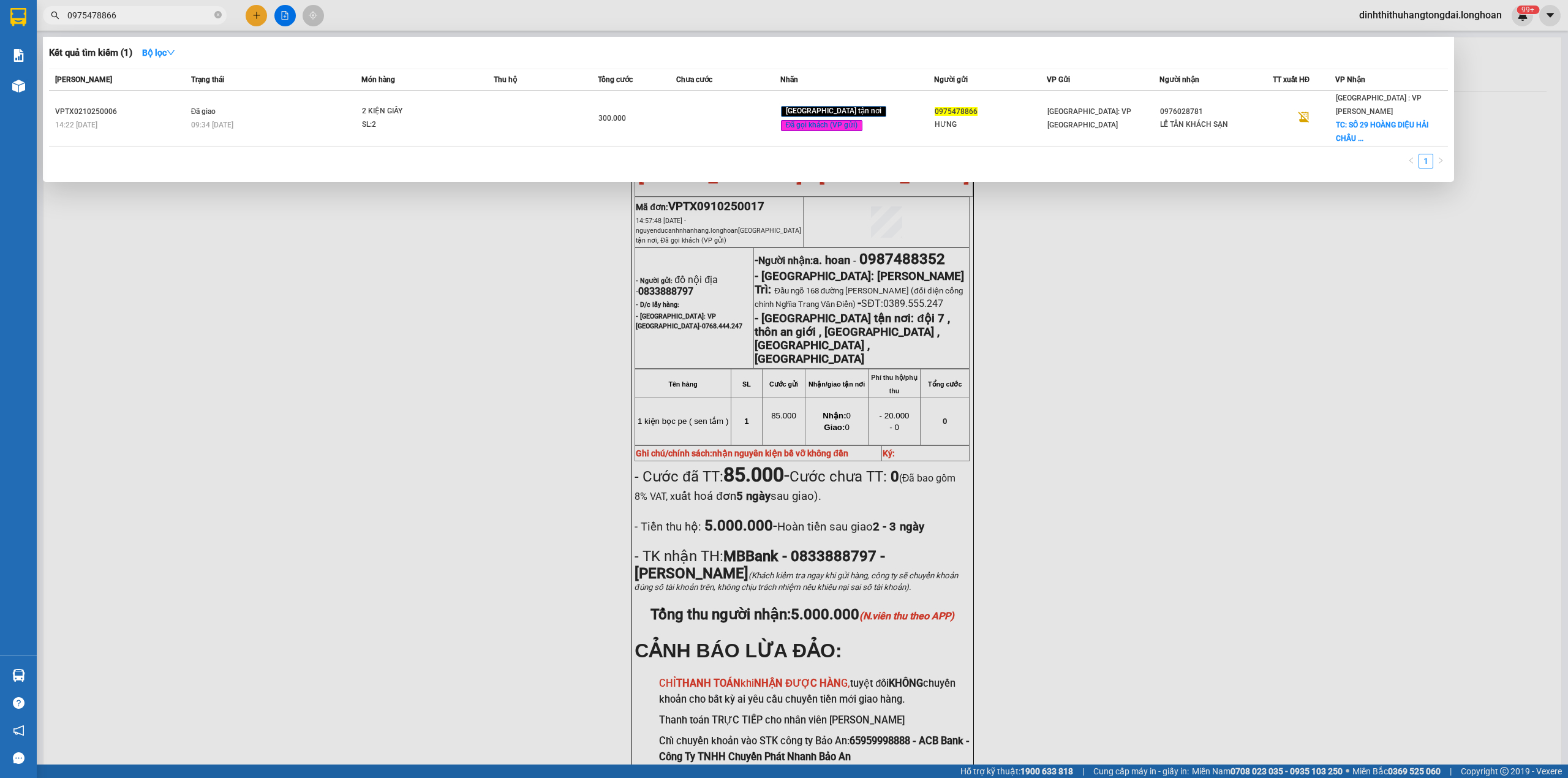
drag, startPoint x: 72, startPoint y: 18, endPoint x: 204, endPoint y: 18, distance: 132.0
click at [204, 18] on input "0975478866" at bounding box center [140, 15] width 144 height 13
paste input "888414108"
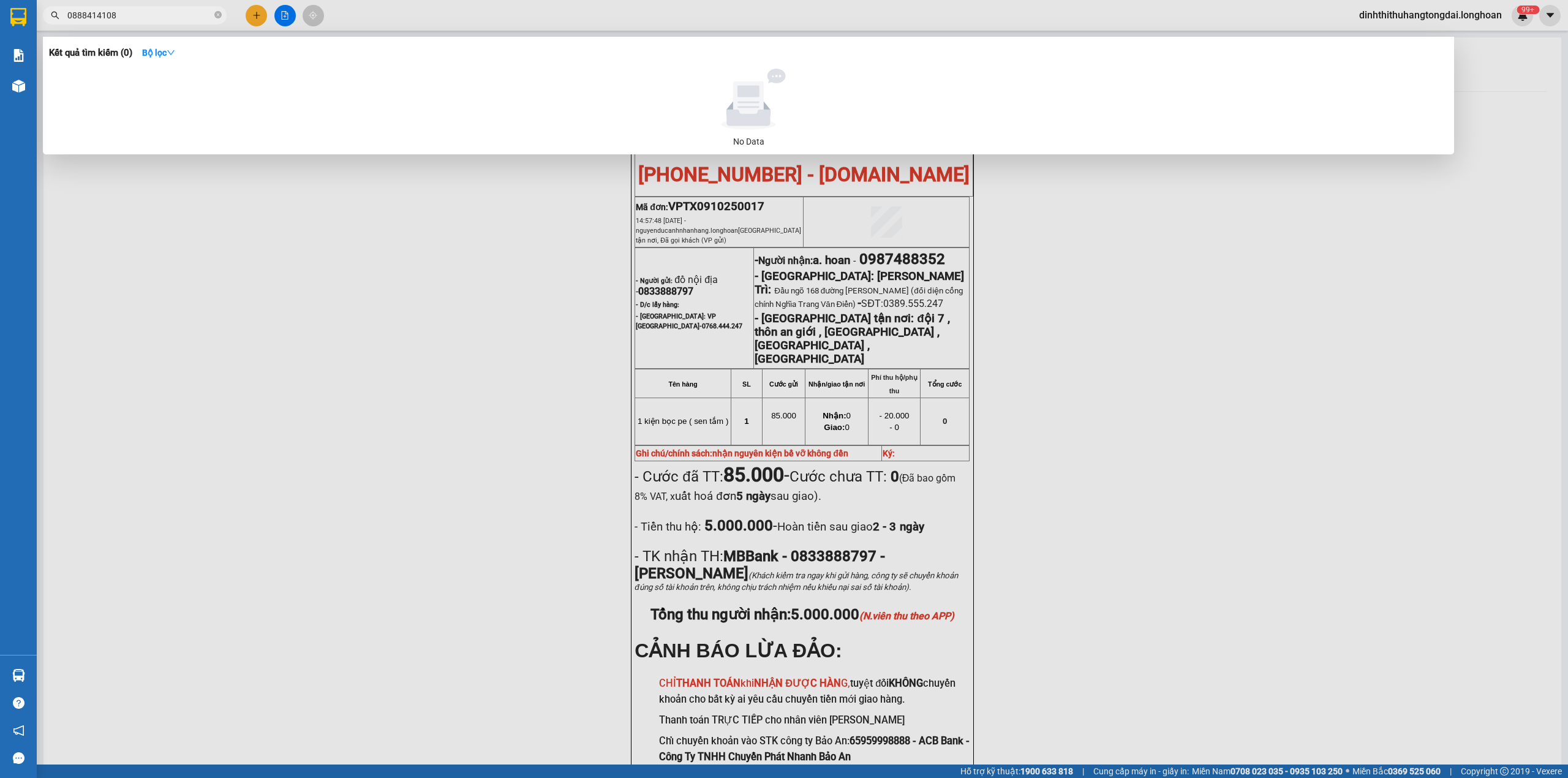
drag, startPoint x: 71, startPoint y: 17, endPoint x: 148, endPoint y: 15, distance: 77.0
click at [148, 15] on input "0888414108" at bounding box center [140, 15] width 144 height 13
paste input "967890003"
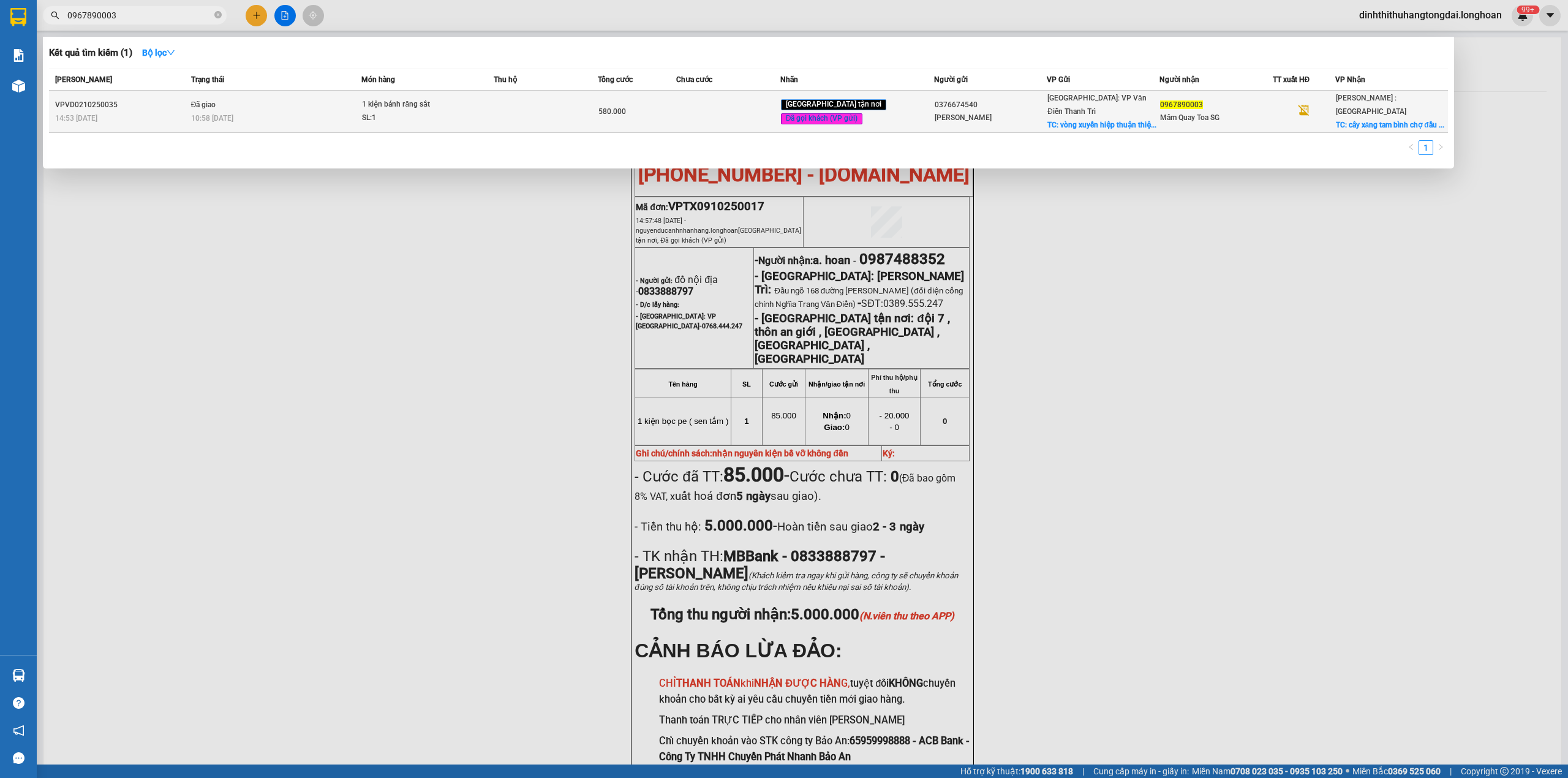
click at [297, 98] on td "Đã giao 10:58 [DATE]" at bounding box center [275, 112] width 174 height 43
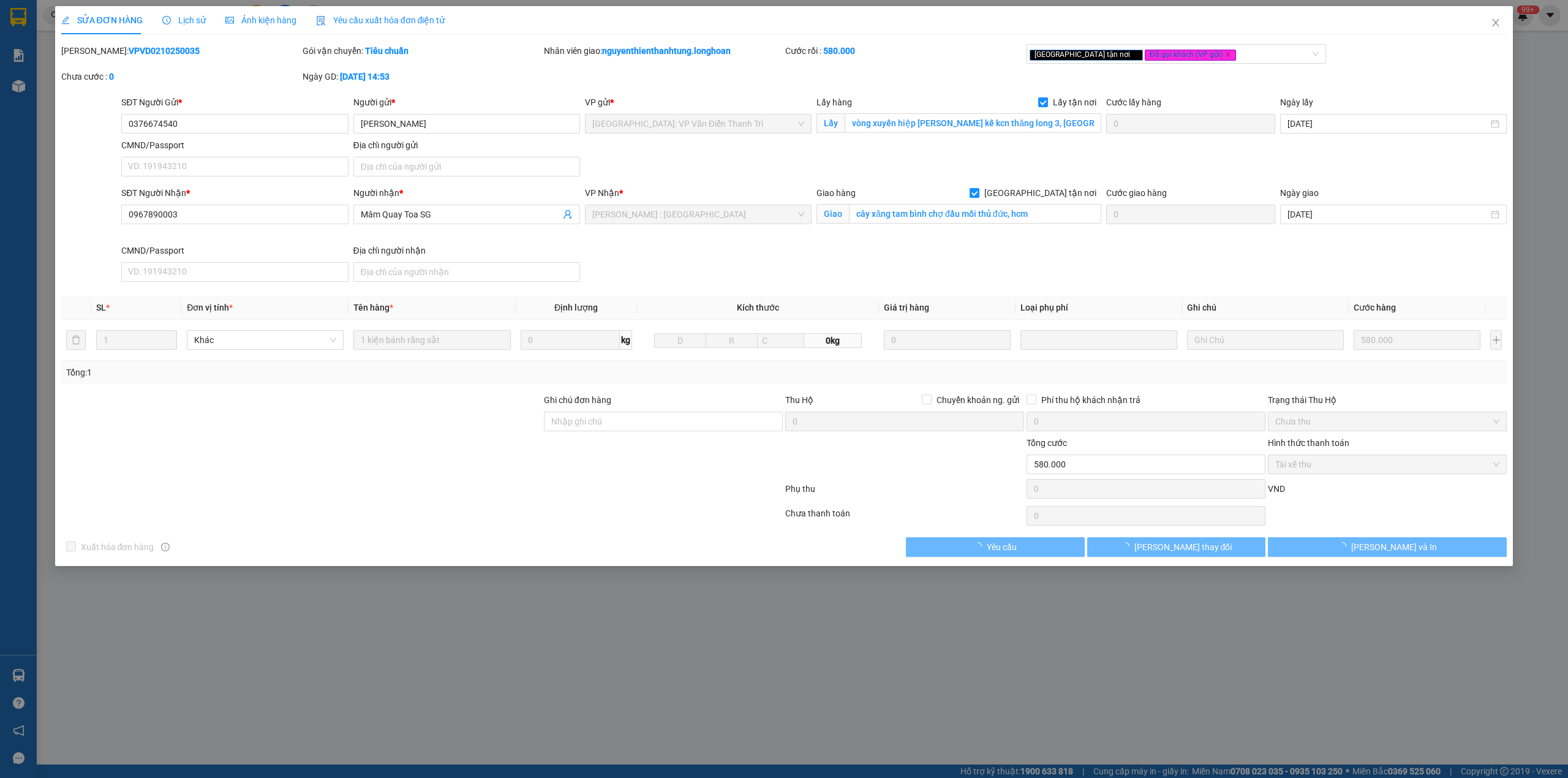
click at [133, 47] on b "VPVD0210250035" at bounding box center [164, 51] width 71 height 10
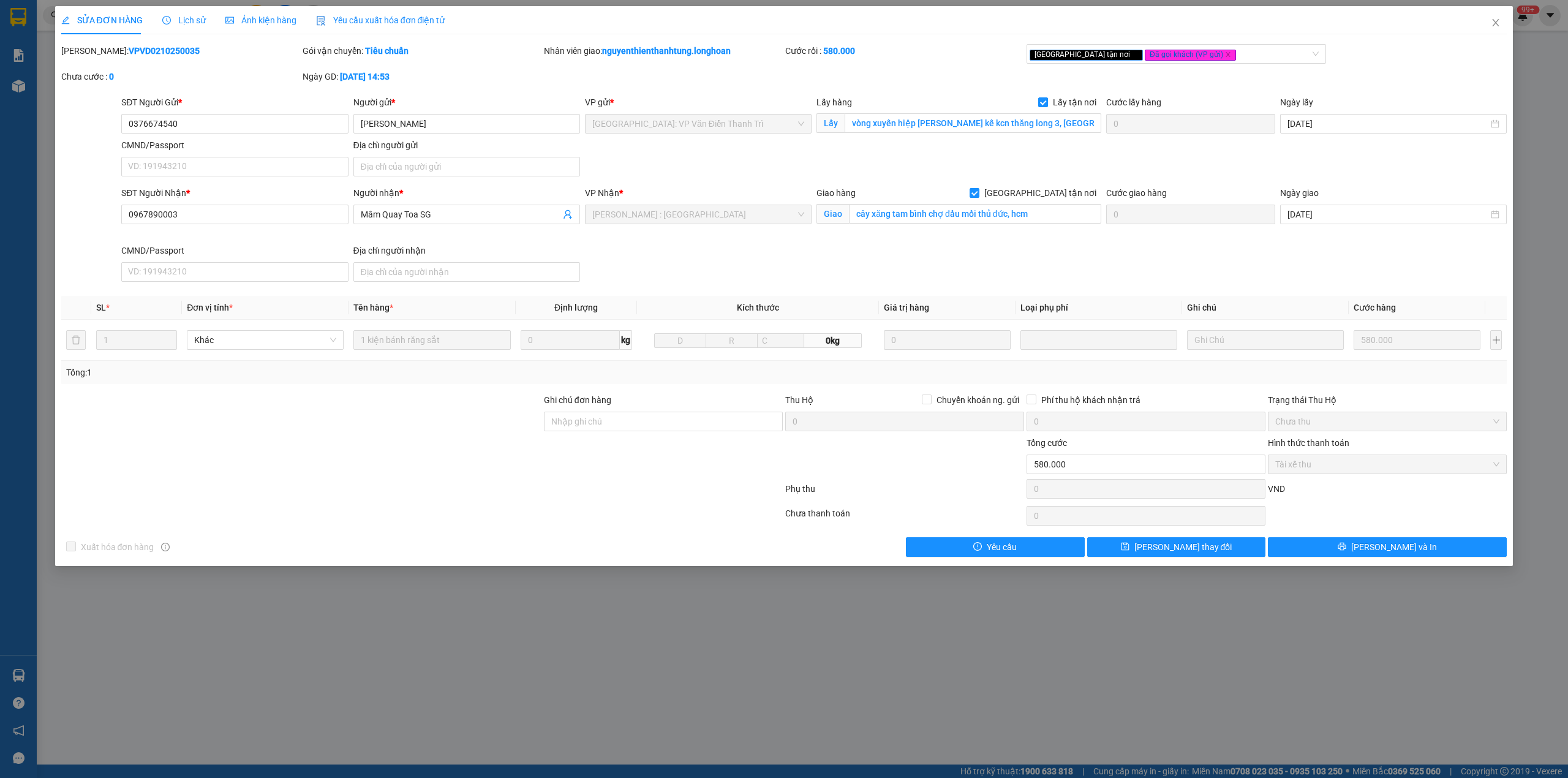
click at [133, 47] on b "VPVD0210250035" at bounding box center [164, 51] width 71 height 10
click at [1491, 18] on icon "close" at bounding box center [1496, 22] width 10 height 10
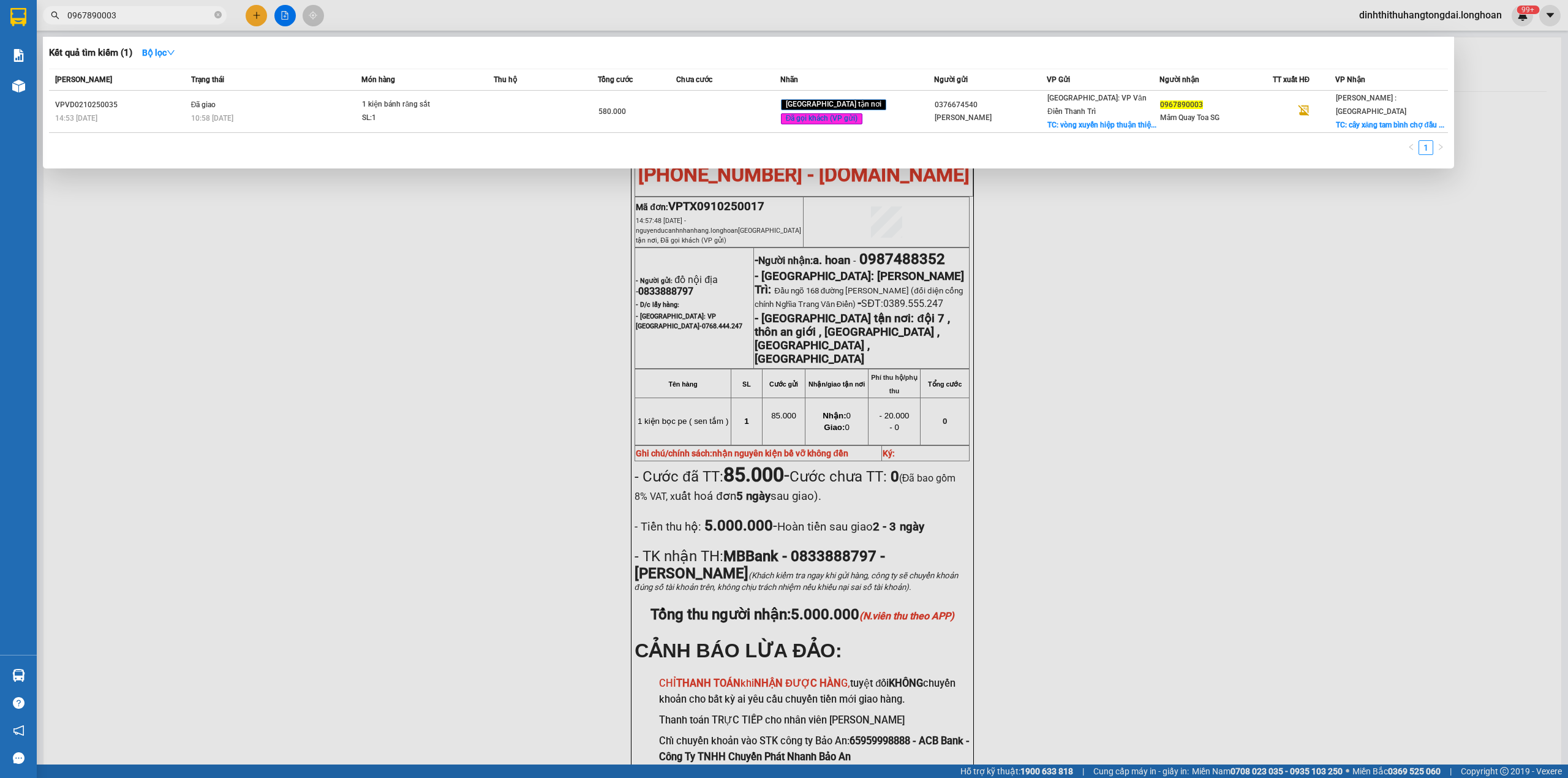
drag, startPoint x: 73, startPoint y: 15, endPoint x: 169, endPoint y: 15, distance: 96.0
click at [169, 15] on input "0967890003" at bounding box center [140, 15] width 144 height 13
paste input "097284645"
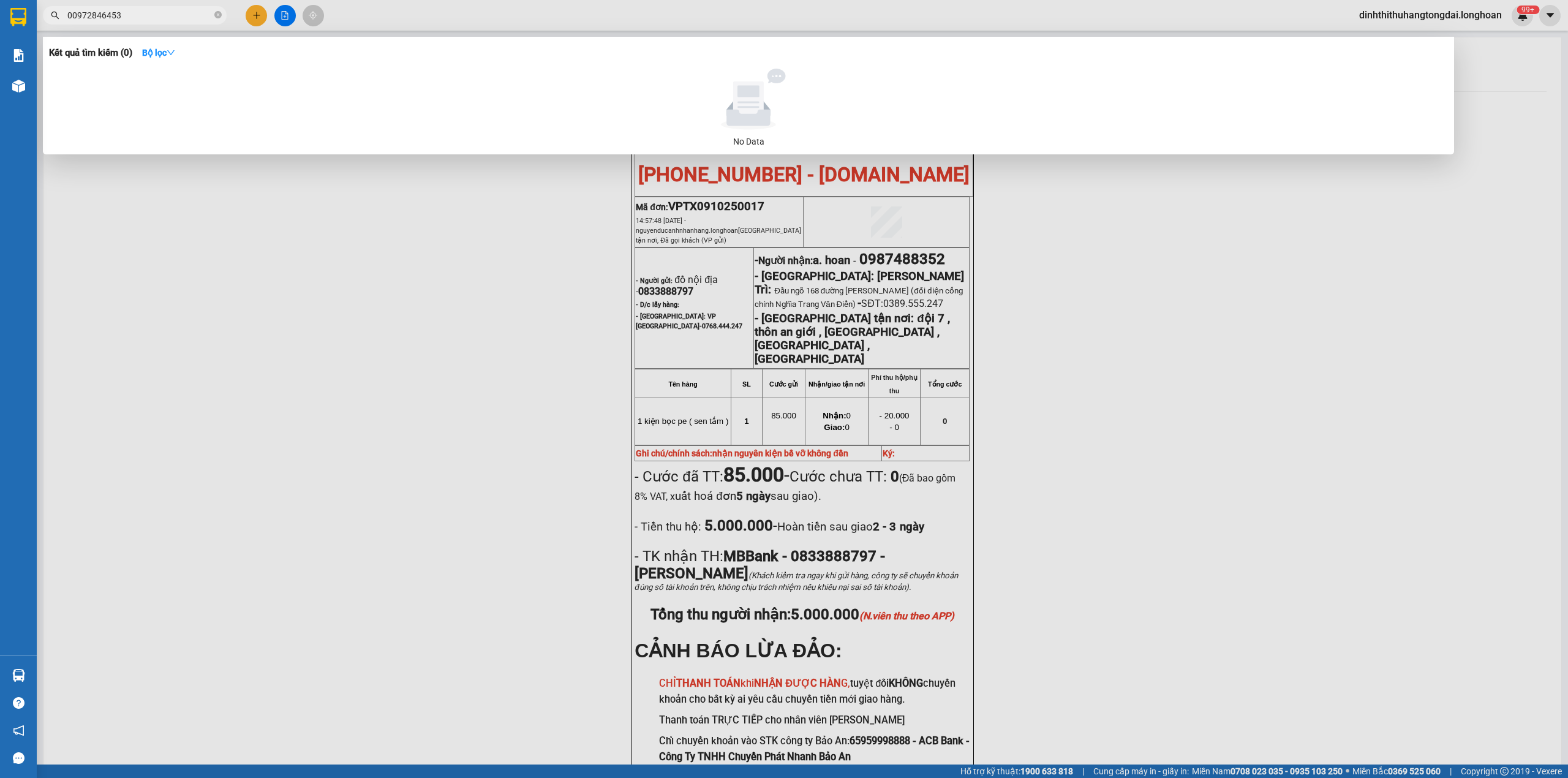
click at [72, 13] on input "00972846453" at bounding box center [140, 15] width 144 height 13
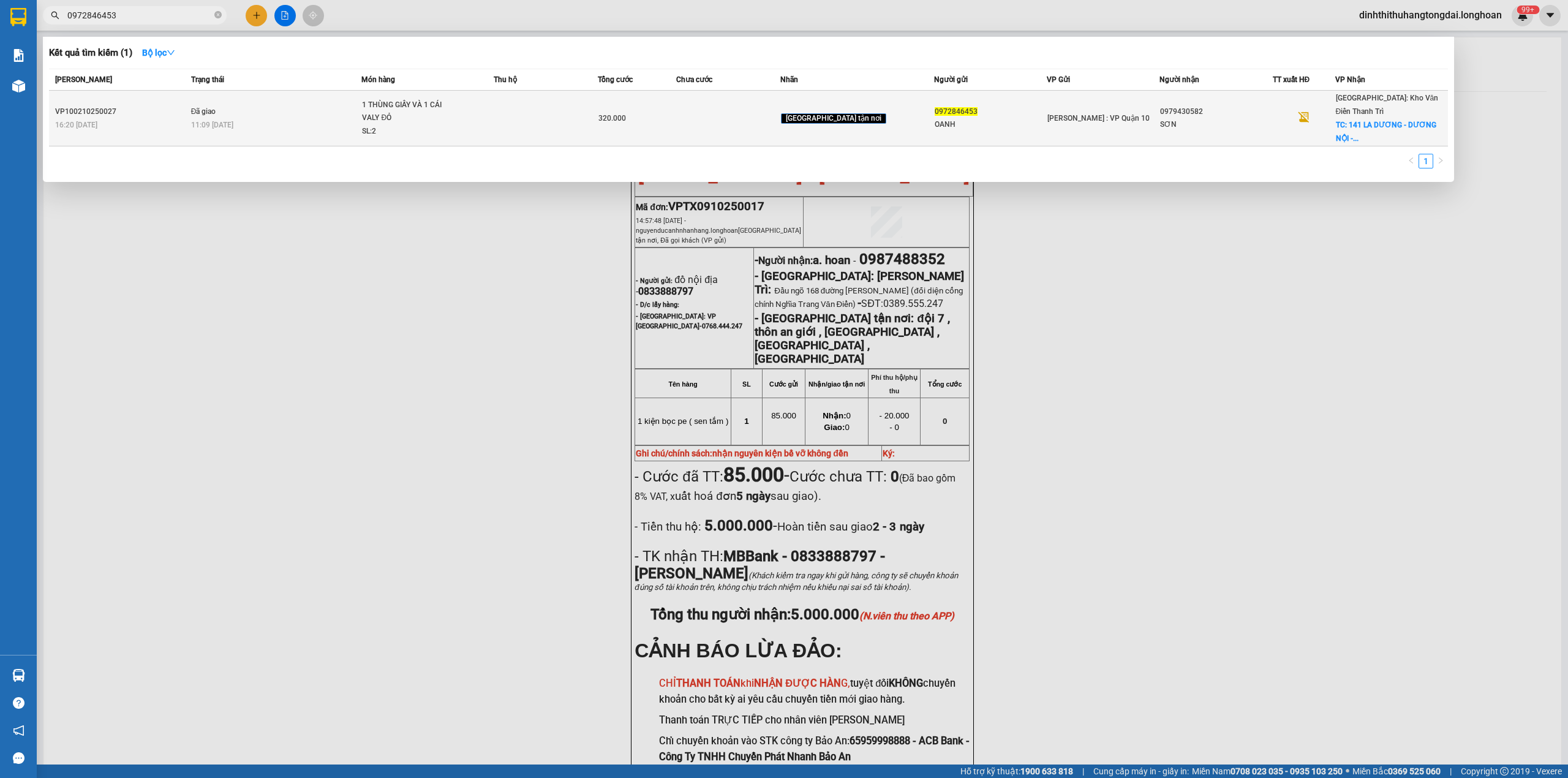
click at [361, 118] on div "11:09 [DATE]" at bounding box center [276, 124] width 170 height 13
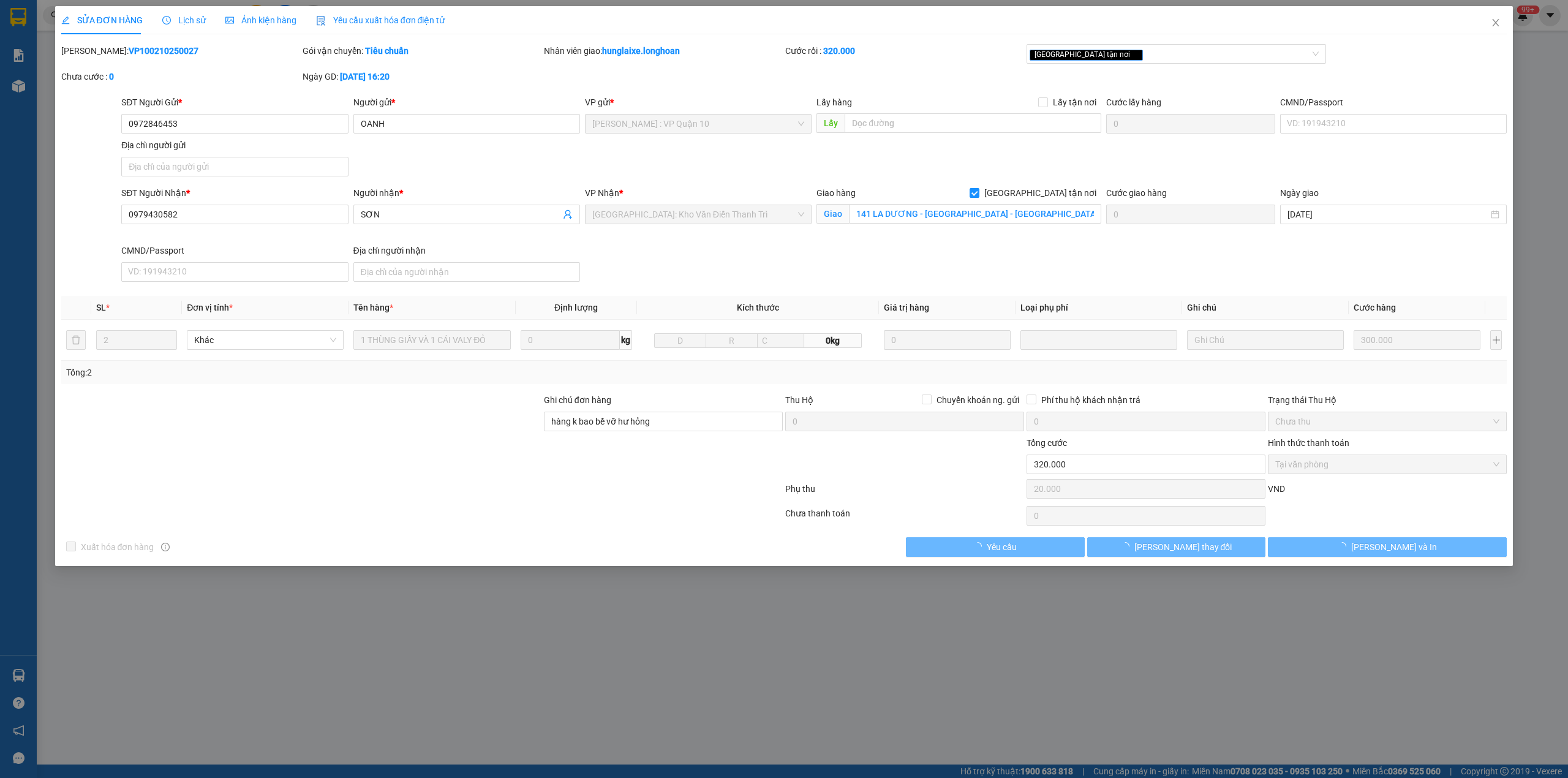
click at [128, 46] on b "VP100210250027" at bounding box center [163, 51] width 70 height 10
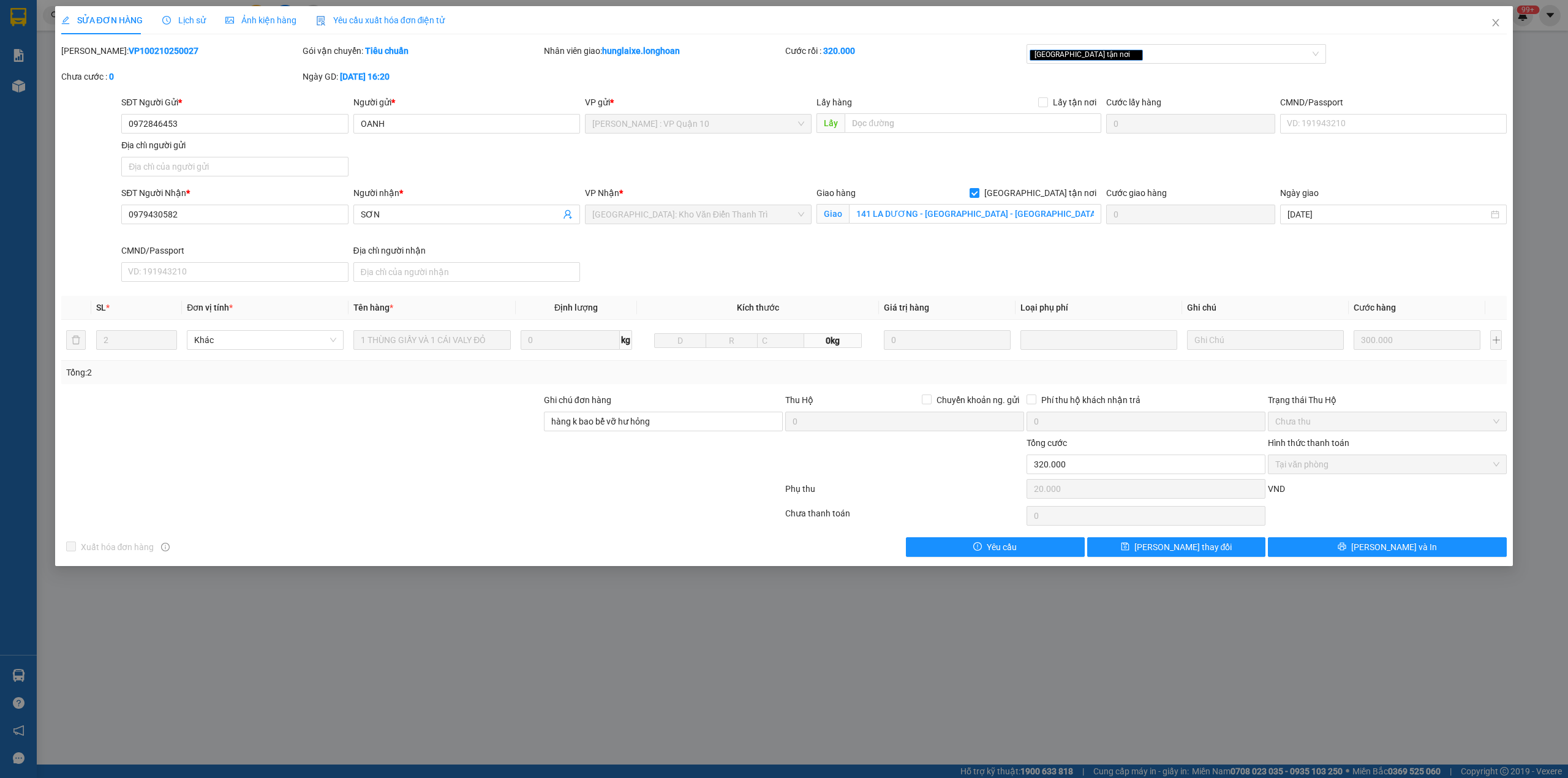
click at [128, 46] on b "VP100210250027" at bounding box center [163, 51] width 70 height 10
click at [1498, 22] on icon "close" at bounding box center [1496, 22] width 10 height 10
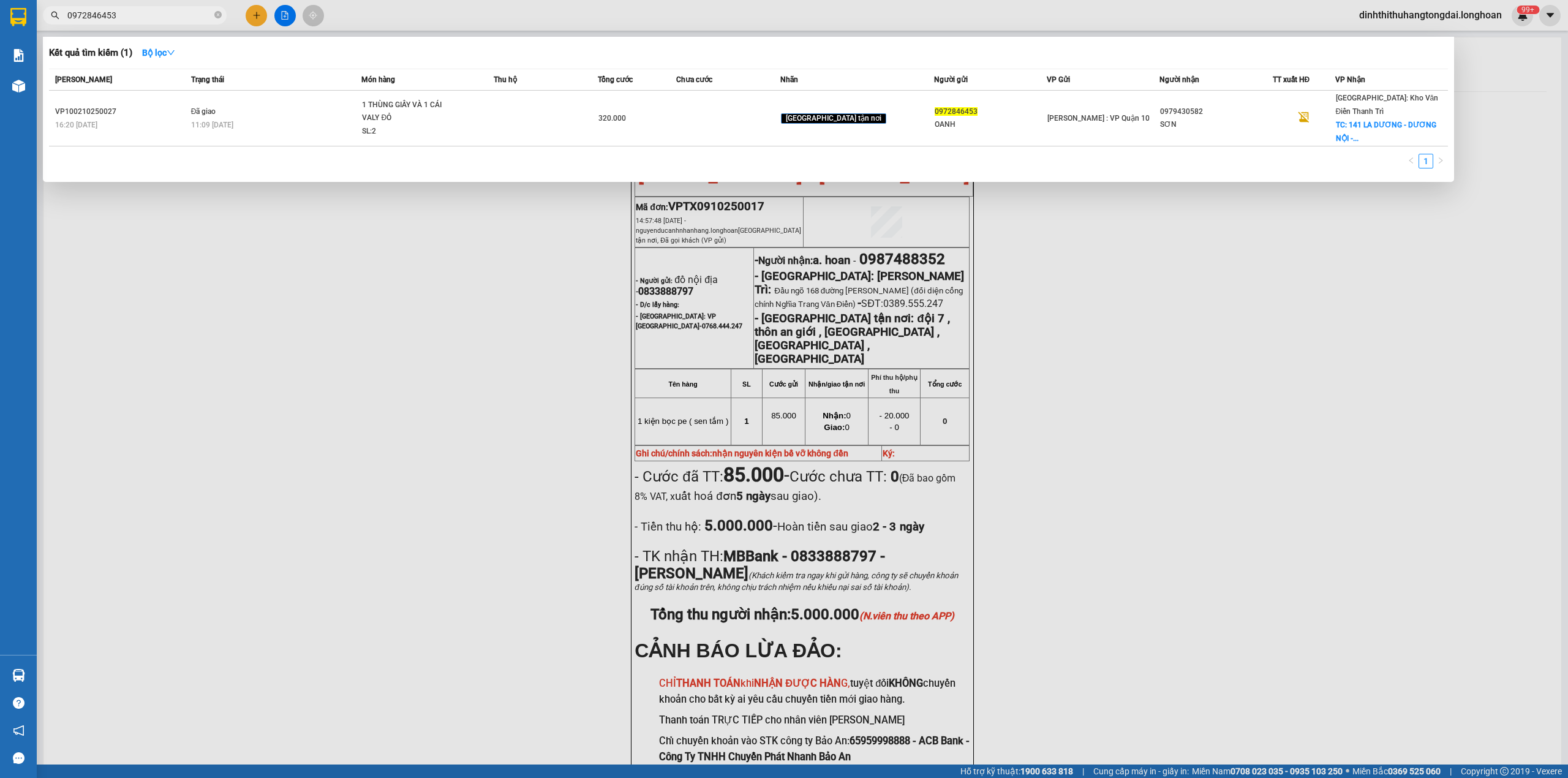
drag, startPoint x: 72, startPoint y: 17, endPoint x: 153, endPoint y: 16, distance: 81.0
click at [153, 16] on input "0972846453" at bounding box center [140, 15] width 144 height 13
paste input "342902430"
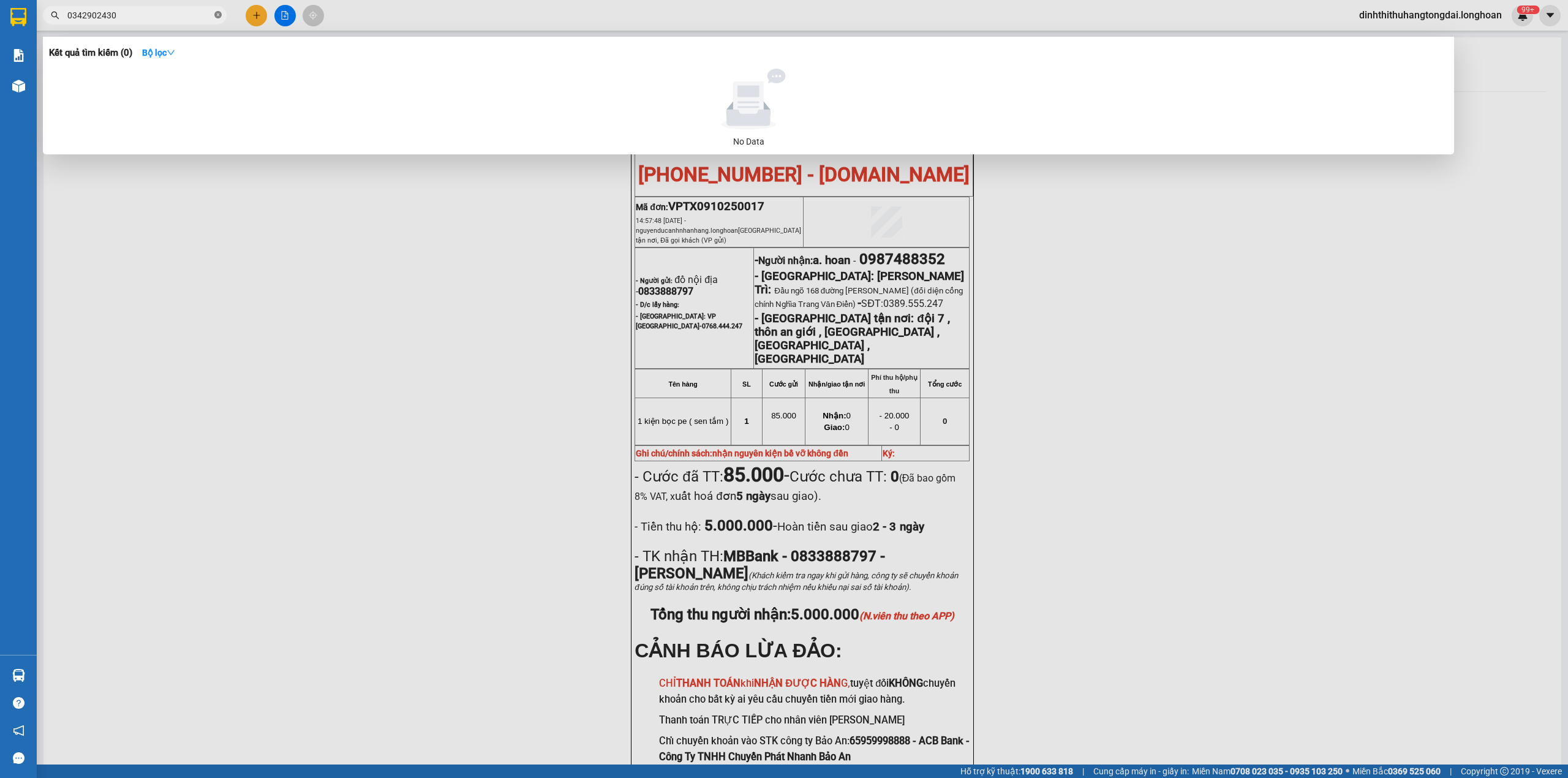
drag, startPoint x: 71, startPoint y: 13, endPoint x: 216, endPoint y: 15, distance: 145.0
click at [216, 15] on span "0342902430" at bounding box center [134, 15] width 184 height 18
paste input "978343493"
drag, startPoint x: 69, startPoint y: 20, endPoint x: 172, endPoint y: 16, distance: 103.1
click at [172, 16] on input "0978343493" at bounding box center [140, 15] width 144 height 13
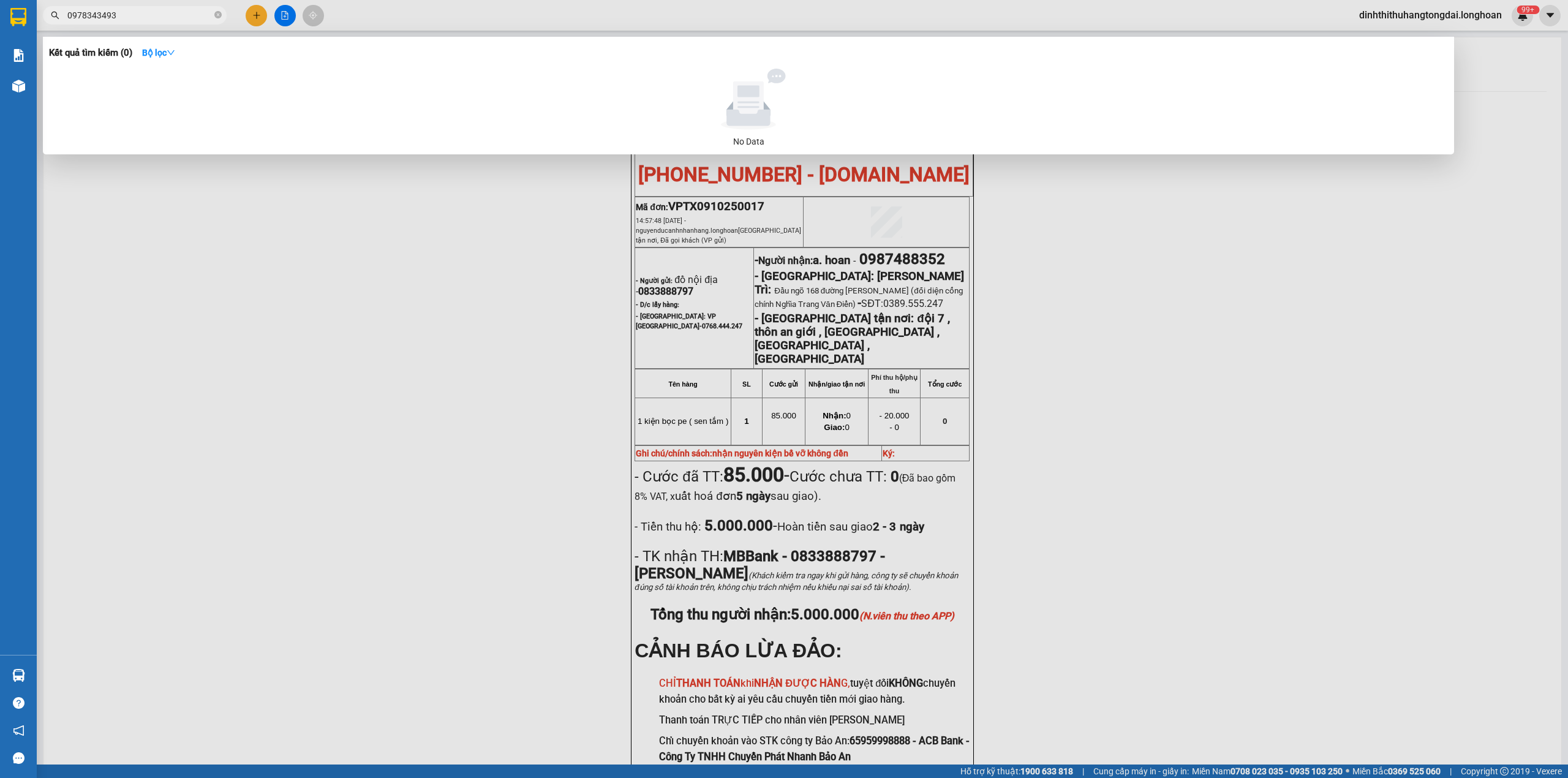
paste input "938070878"
click at [69, 15] on input "938070878" at bounding box center [140, 15] width 144 height 13
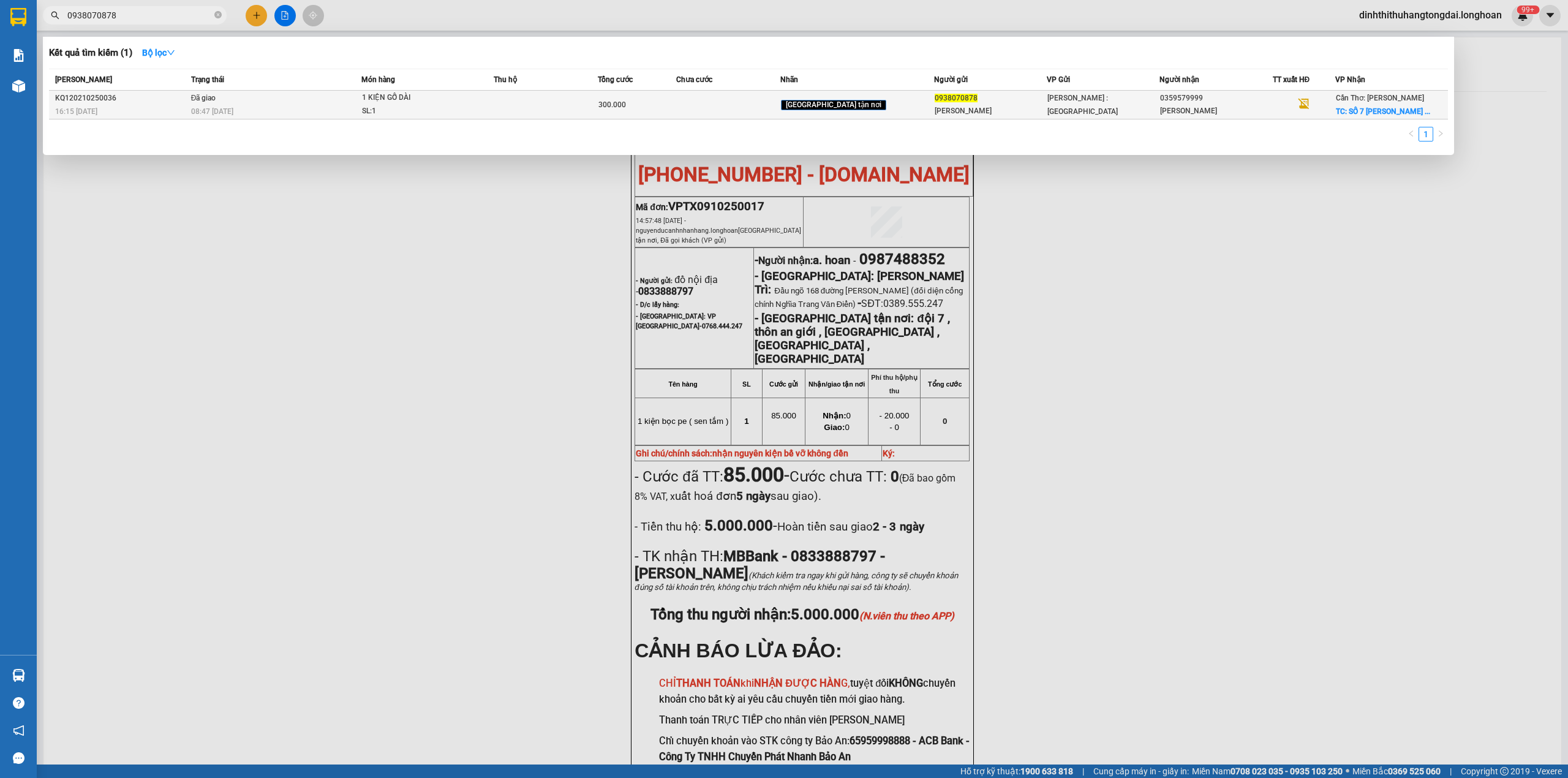
click at [324, 110] on div "08:47 [DATE]" at bounding box center [276, 111] width 170 height 13
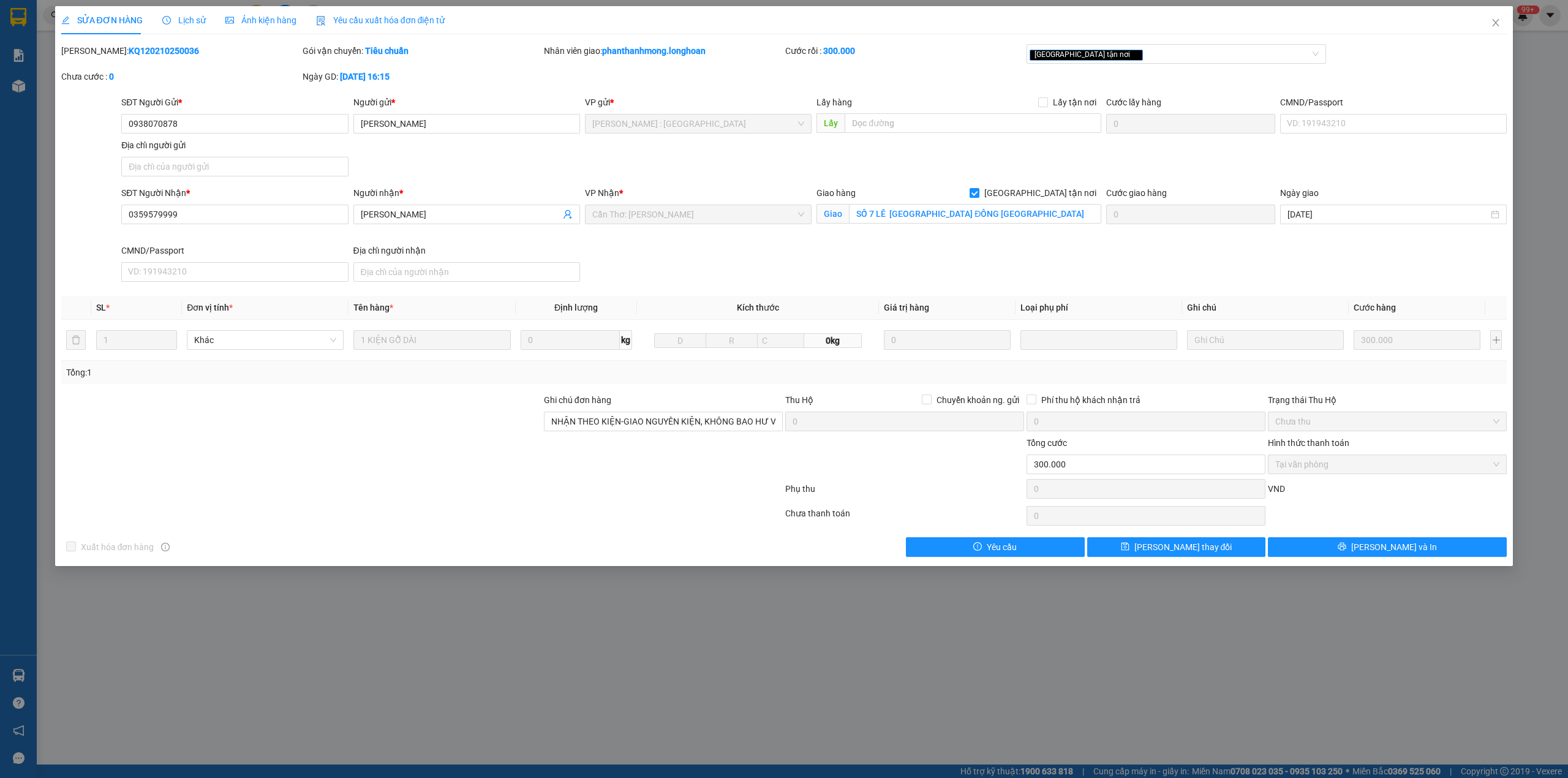
click at [128, 50] on b "KQ120210250036" at bounding box center [163, 51] width 70 height 10
drag, startPoint x: 1507, startPoint y: 28, endPoint x: 931, endPoint y: 6, distance: 576.4
click at [1506, 28] on span "Close" at bounding box center [1495, 23] width 34 height 34
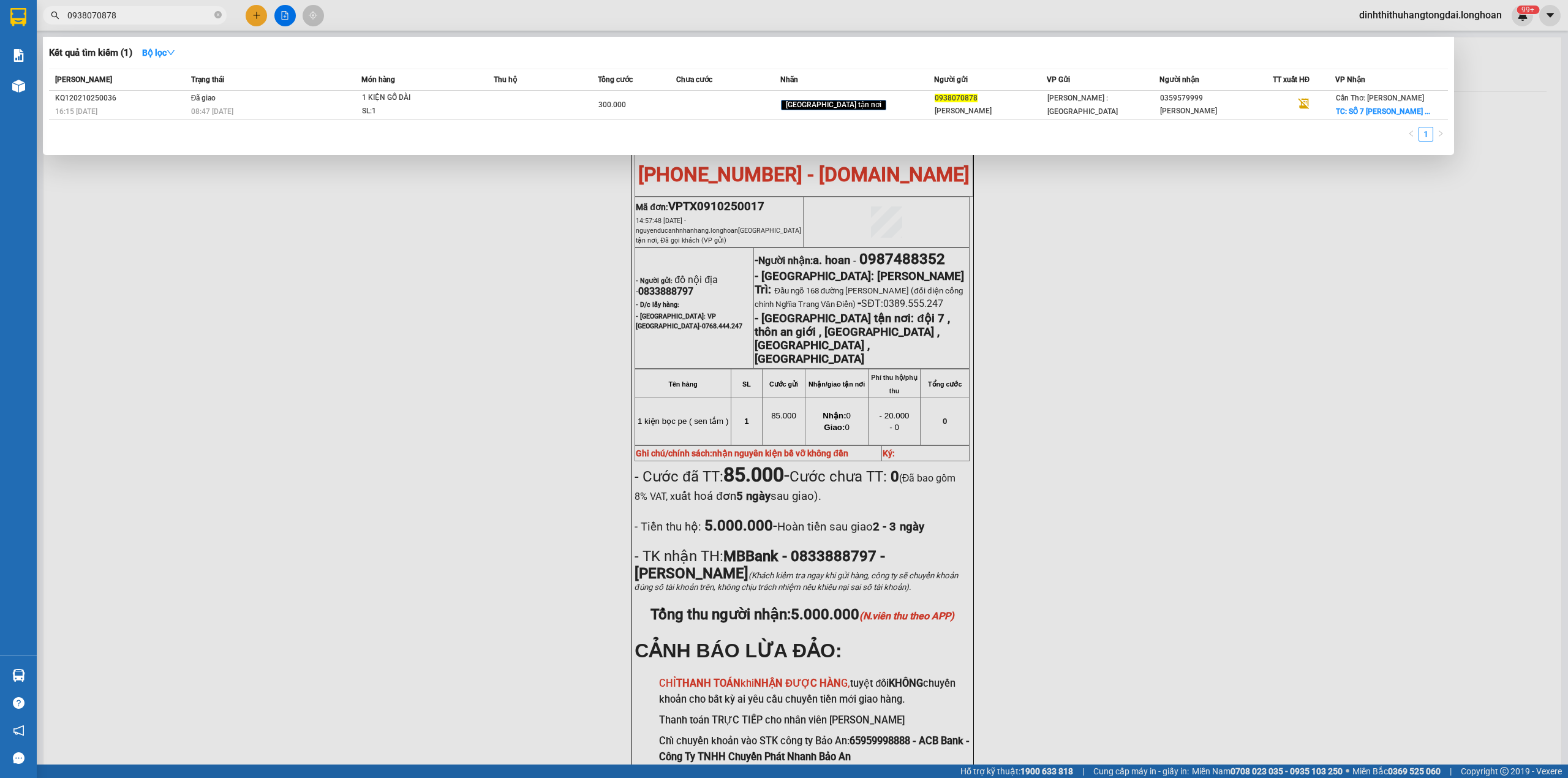
drag, startPoint x: 72, startPoint y: 17, endPoint x: 172, endPoint y: 17, distance: 100.0
click at [172, 17] on input "0938070878" at bounding box center [140, 15] width 144 height 13
paste input "72862826"
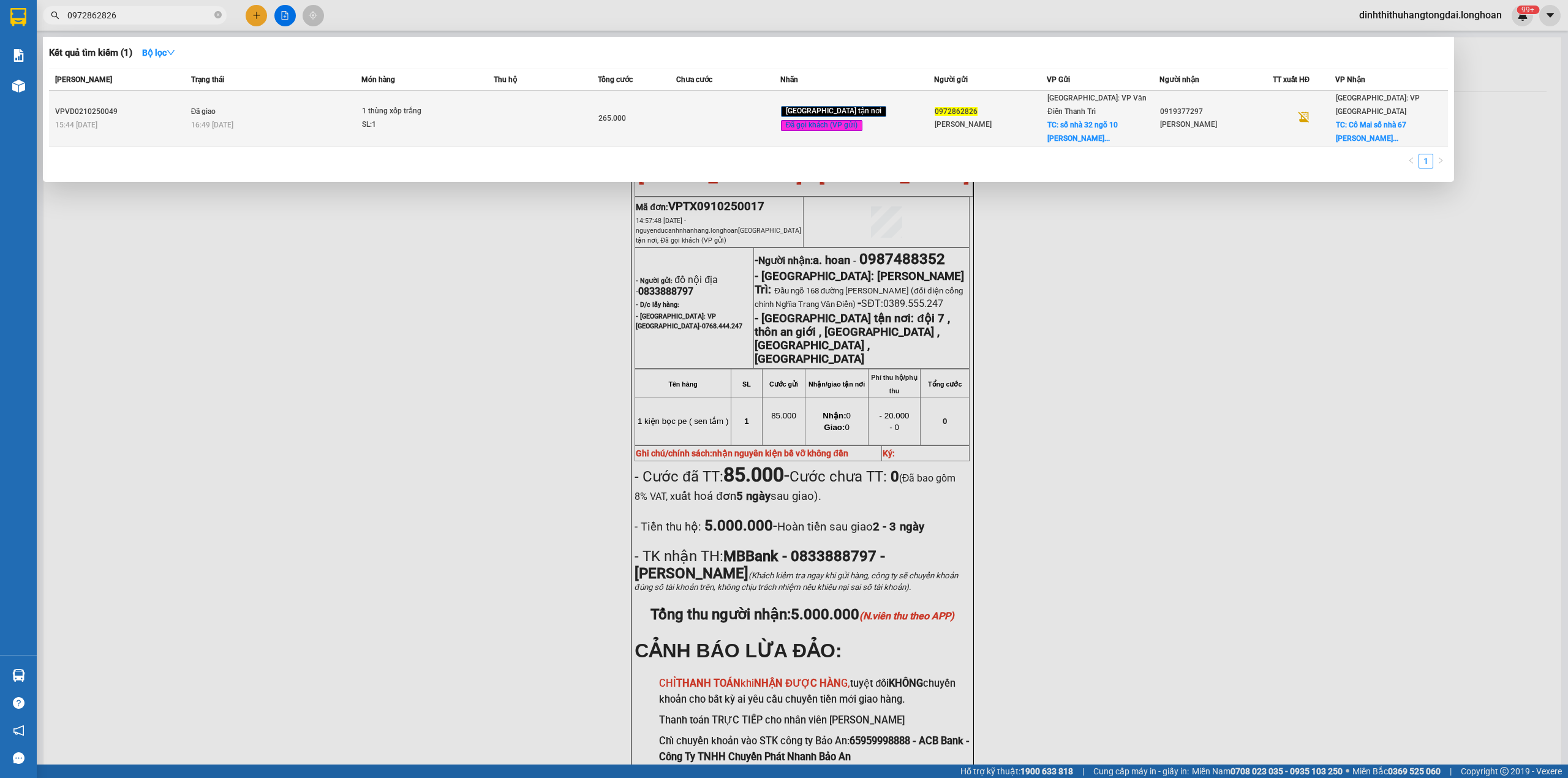
click at [454, 118] on div "SL: 1" at bounding box center [408, 124] width 92 height 13
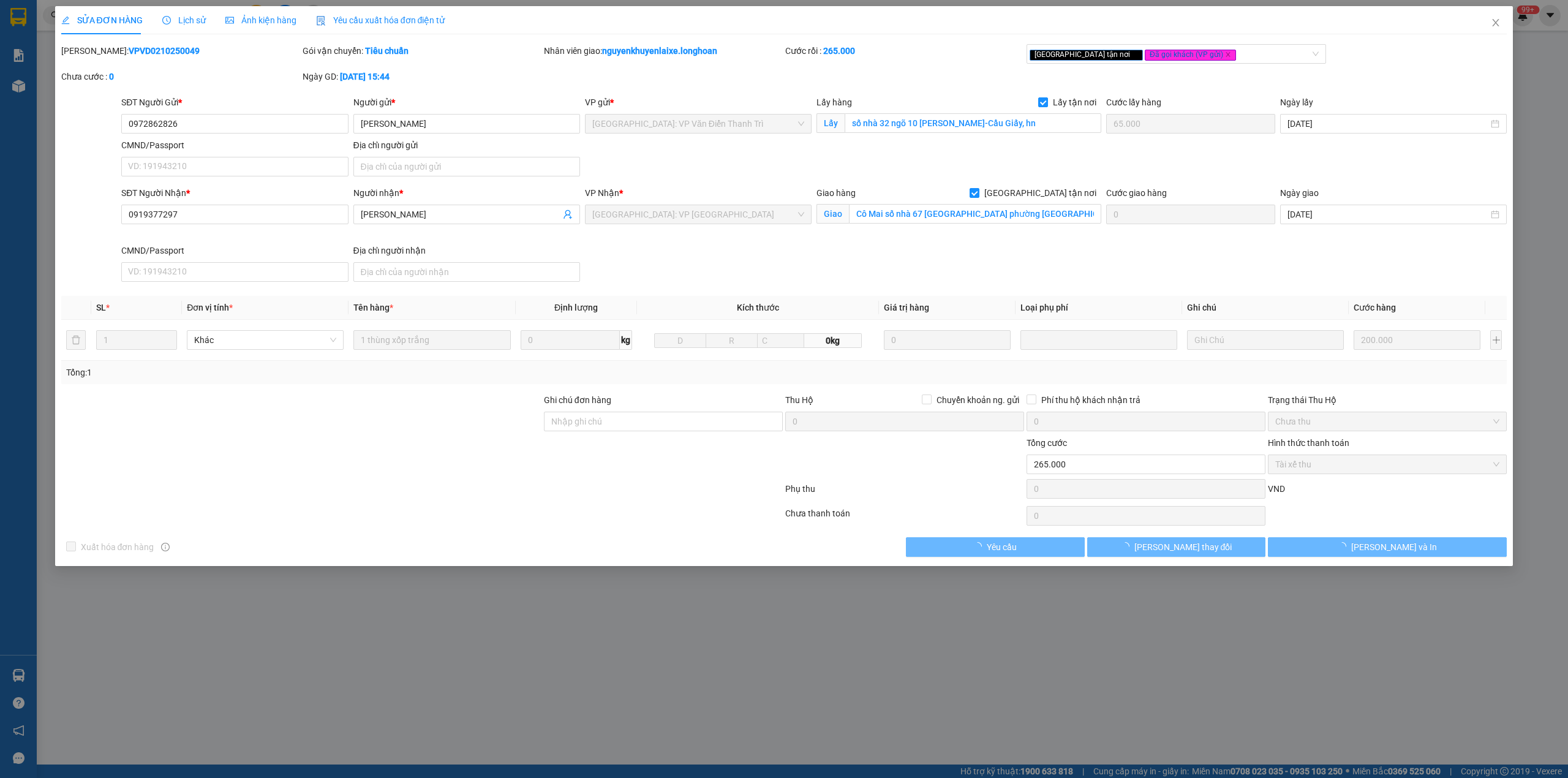
click at [133, 50] on b "VPVD0210250049" at bounding box center [164, 51] width 71 height 10
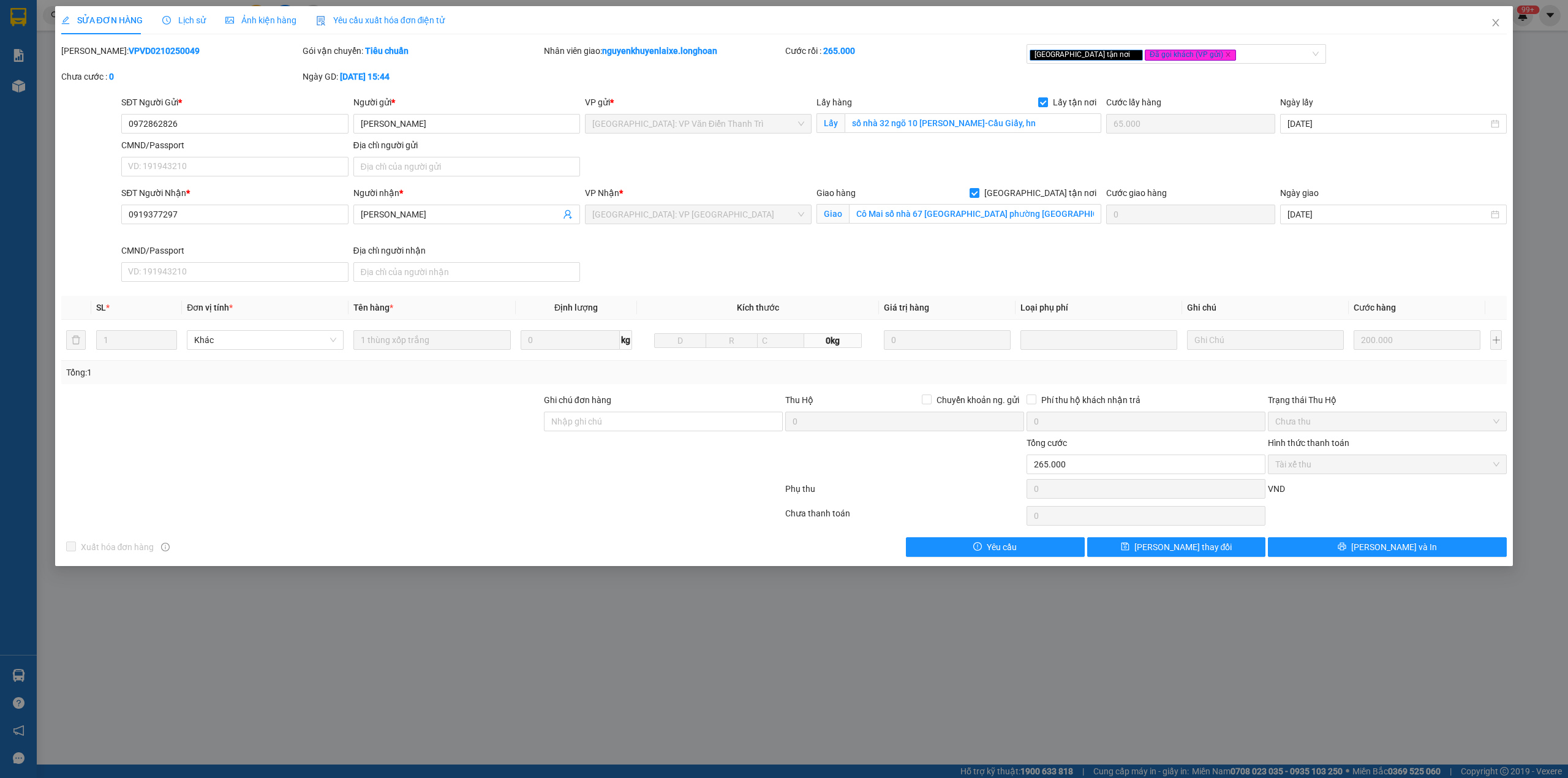
click at [133, 50] on b "VPVD0210250049" at bounding box center [164, 51] width 71 height 10
click at [1486, 24] on span "Close" at bounding box center [1495, 23] width 34 height 34
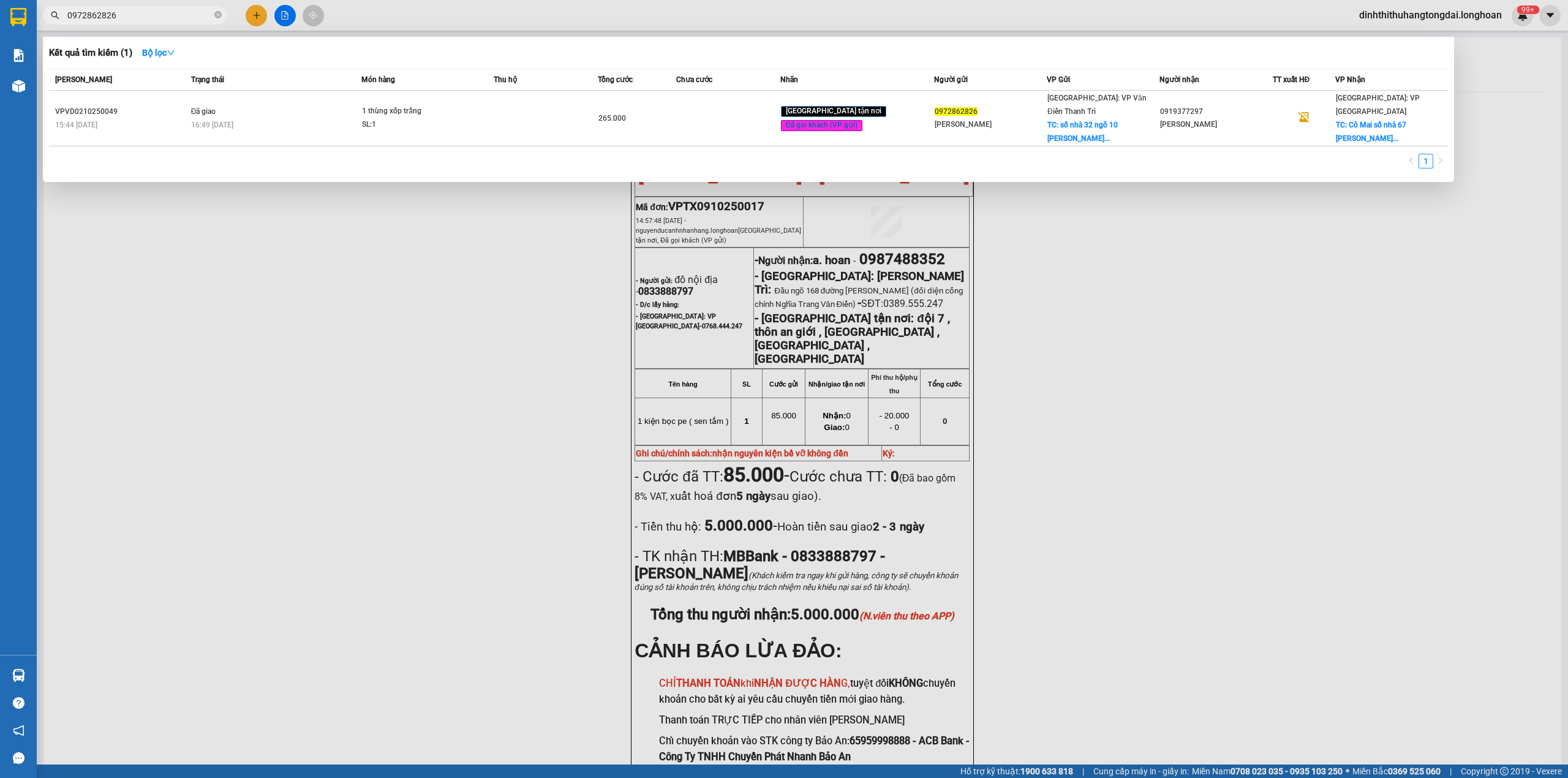
drag, startPoint x: 72, startPoint y: 13, endPoint x: 182, endPoint y: 15, distance: 110.0
click at [182, 15] on input "0972862826" at bounding box center [140, 15] width 144 height 13
paste input "528808477"
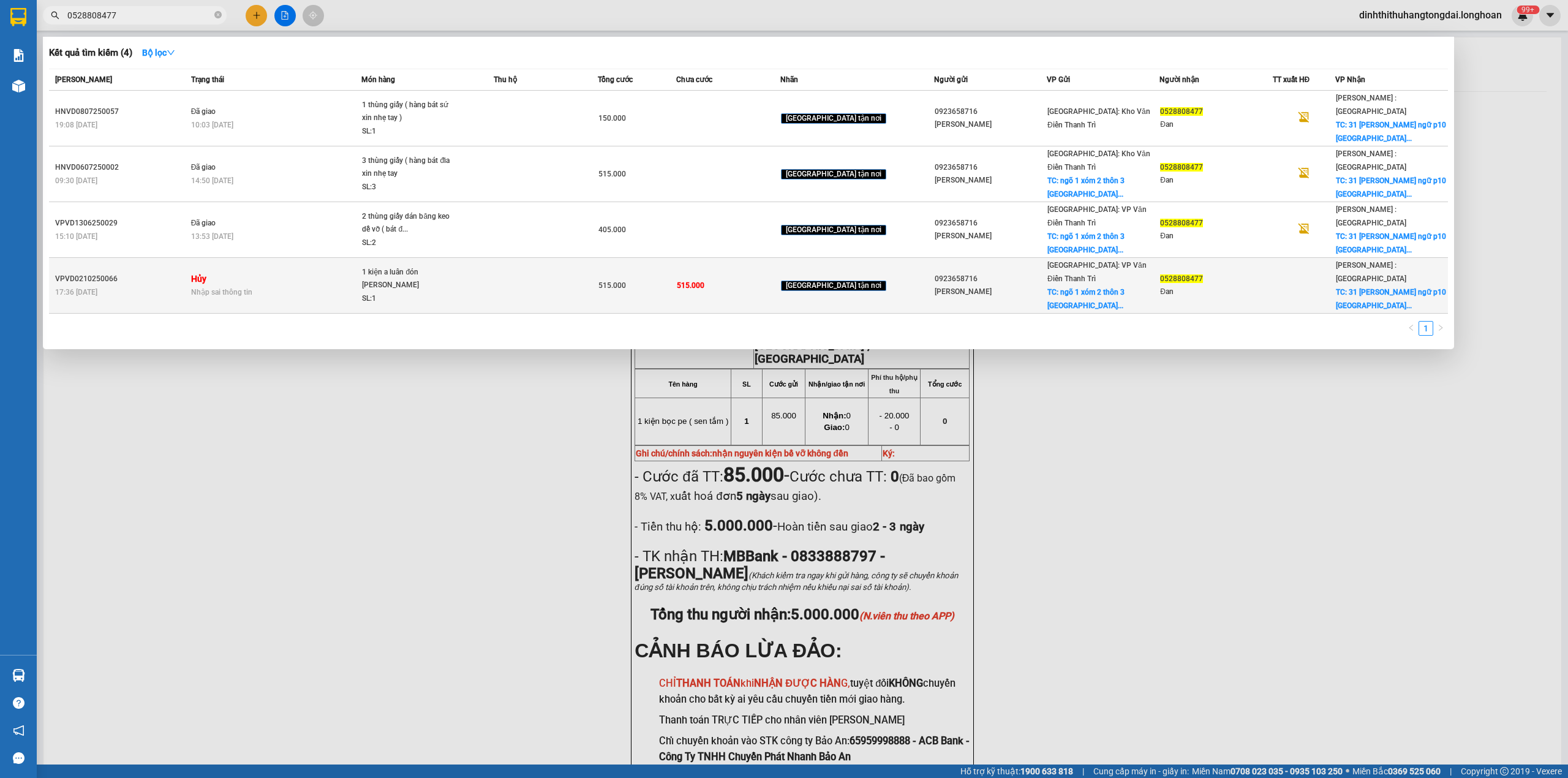
click at [451, 292] on div "SL: 1" at bounding box center [408, 299] width 92 height 13
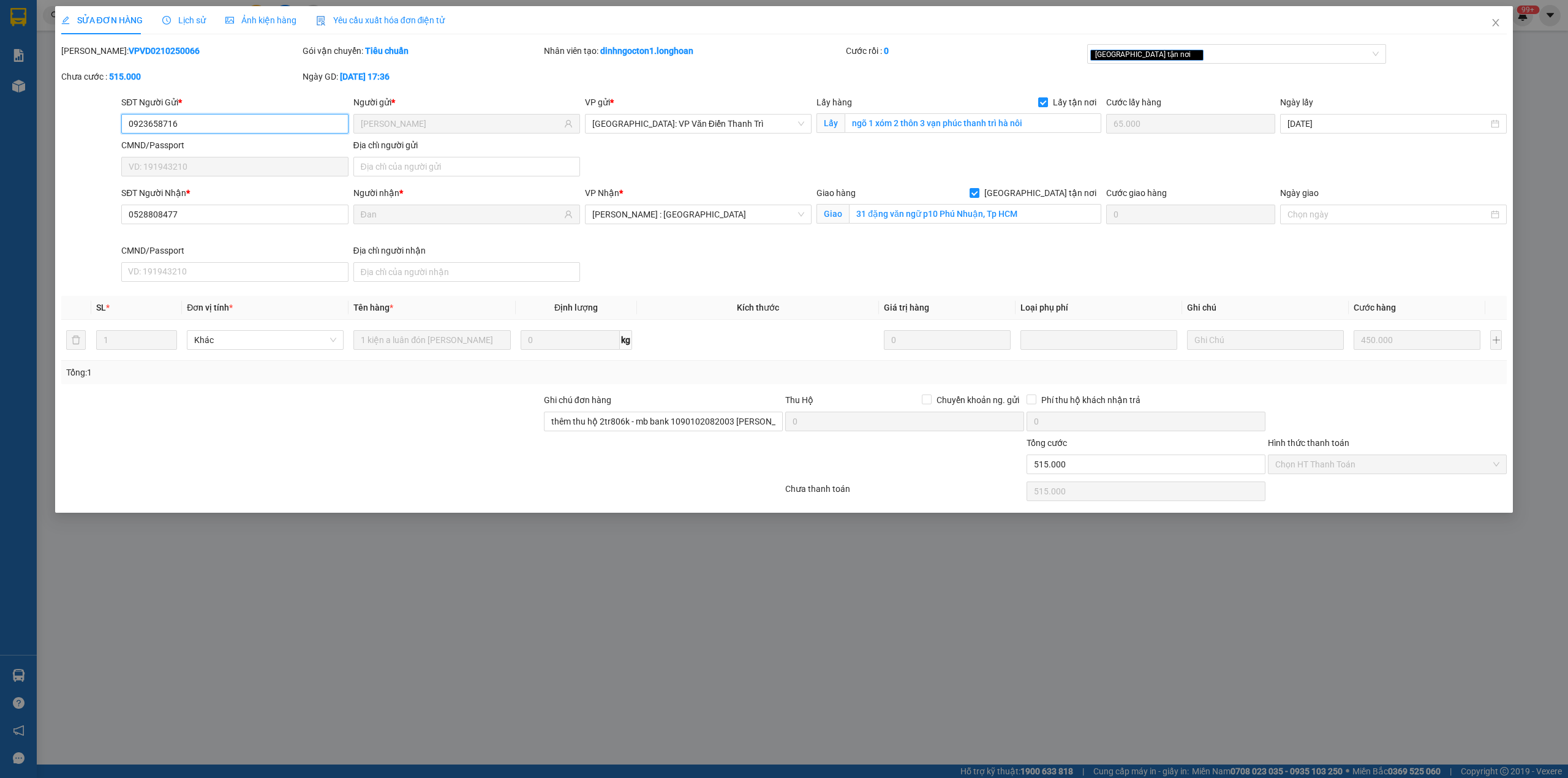
click at [143, 114] on input "0923658716" at bounding box center [234, 124] width 227 height 20
click at [1488, 28] on span "Close" at bounding box center [1495, 23] width 34 height 34
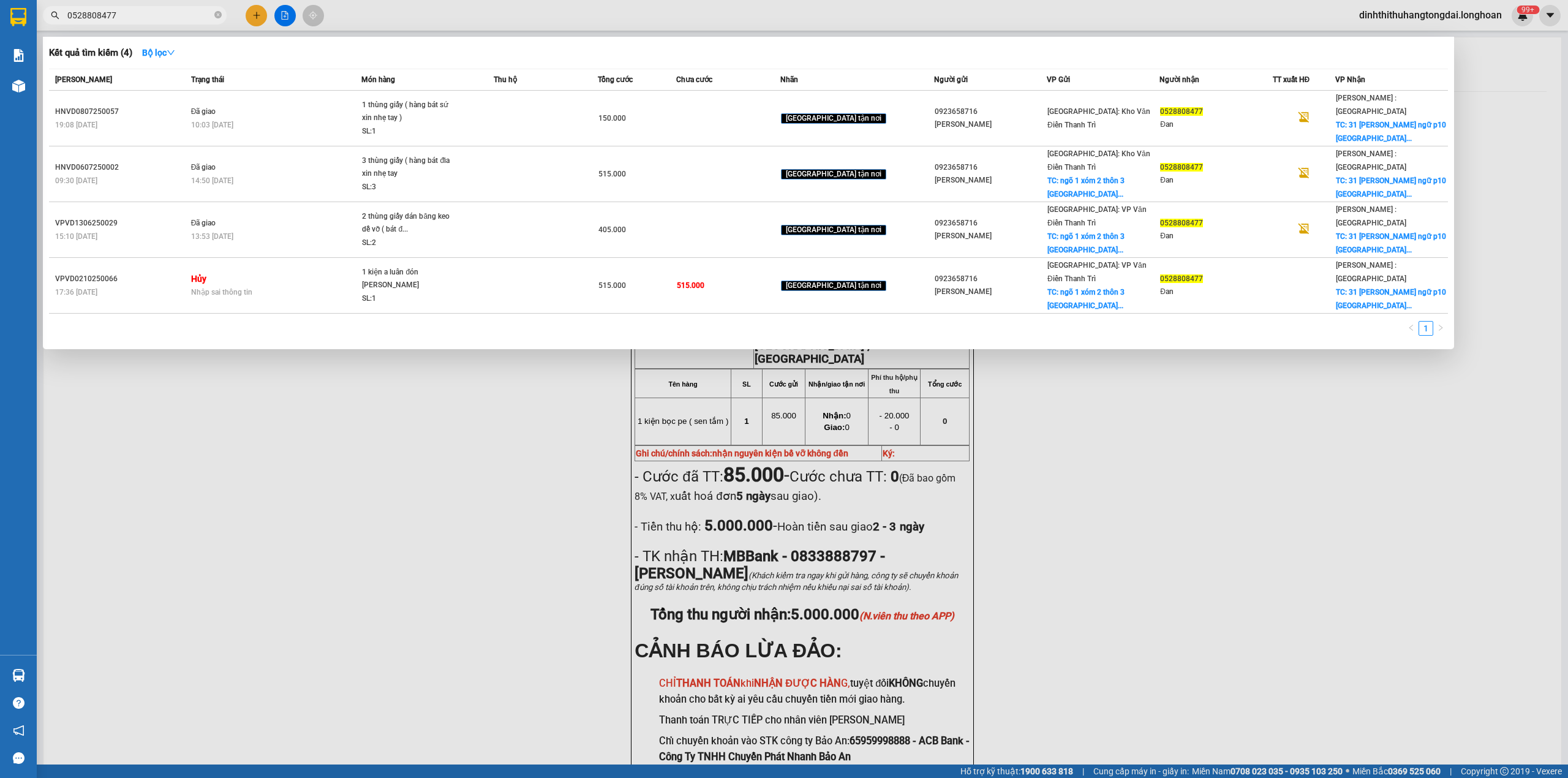
click at [114, 15] on input "0528808477" at bounding box center [140, 15] width 144 height 13
paste input "923658716"
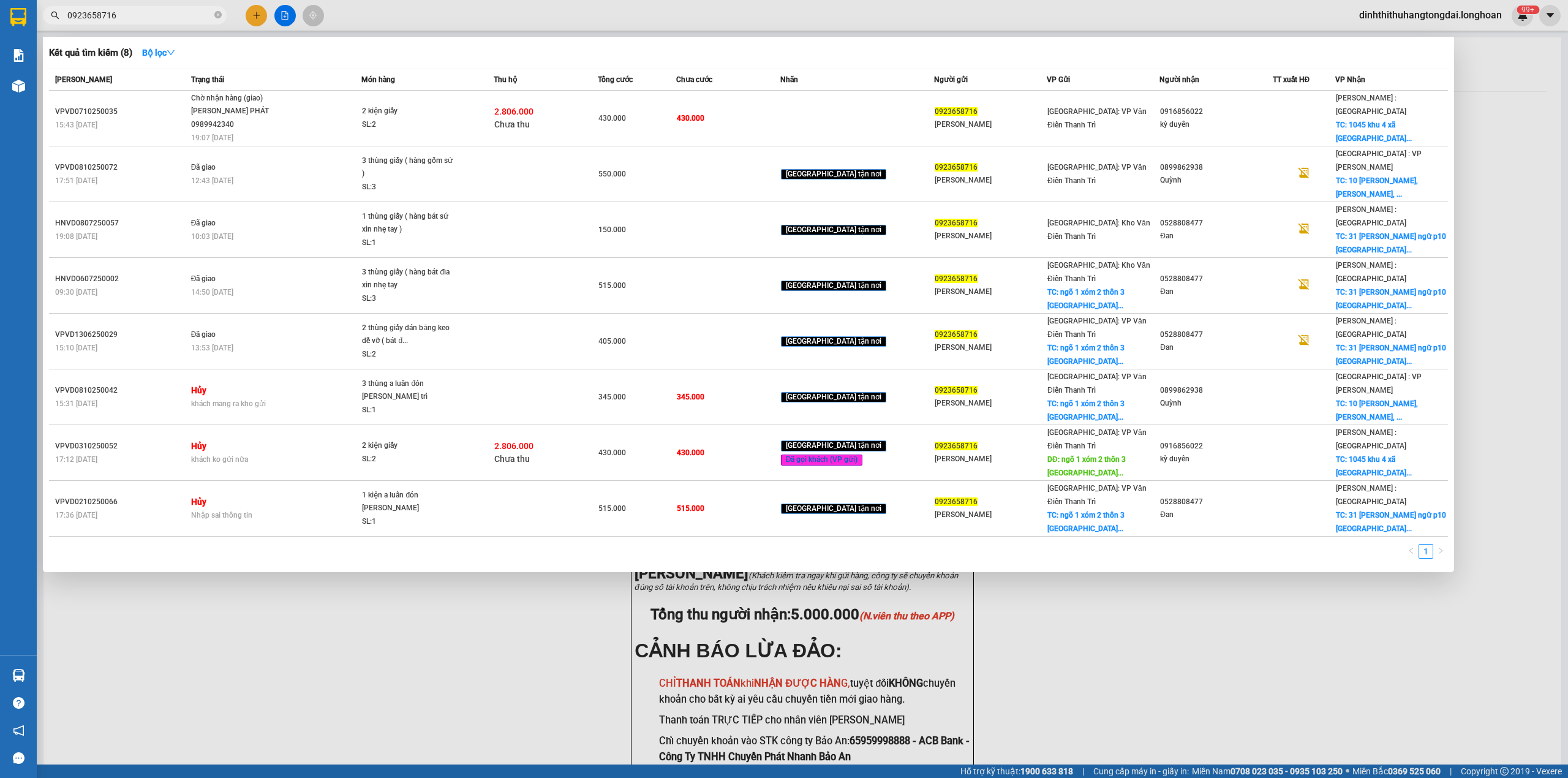
click at [107, 10] on input "0923658716" at bounding box center [140, 15] width 144 height 13
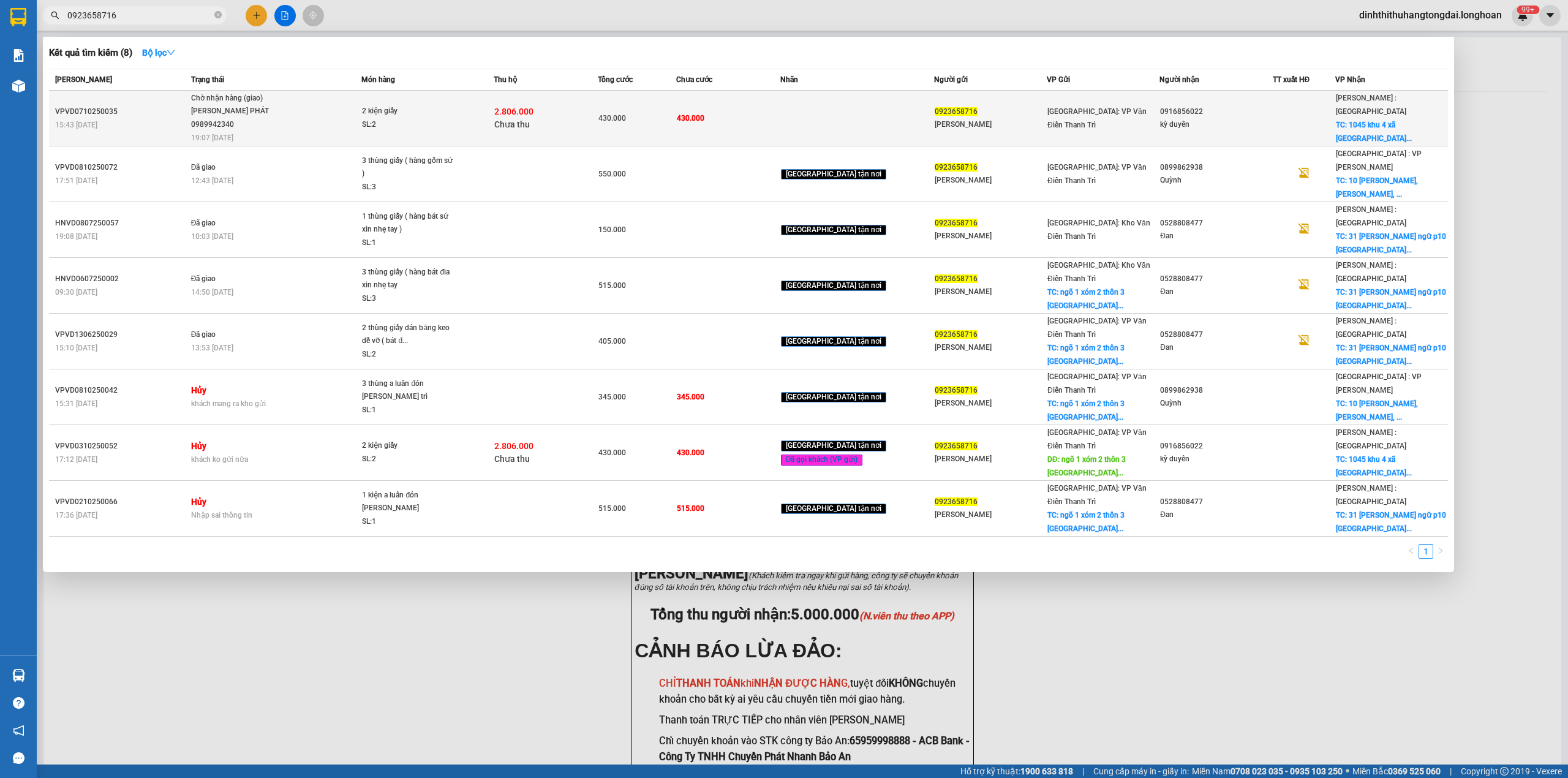
click at [675, 101] on td "430.000" at bounding box center [637, 119] width 78 height 56
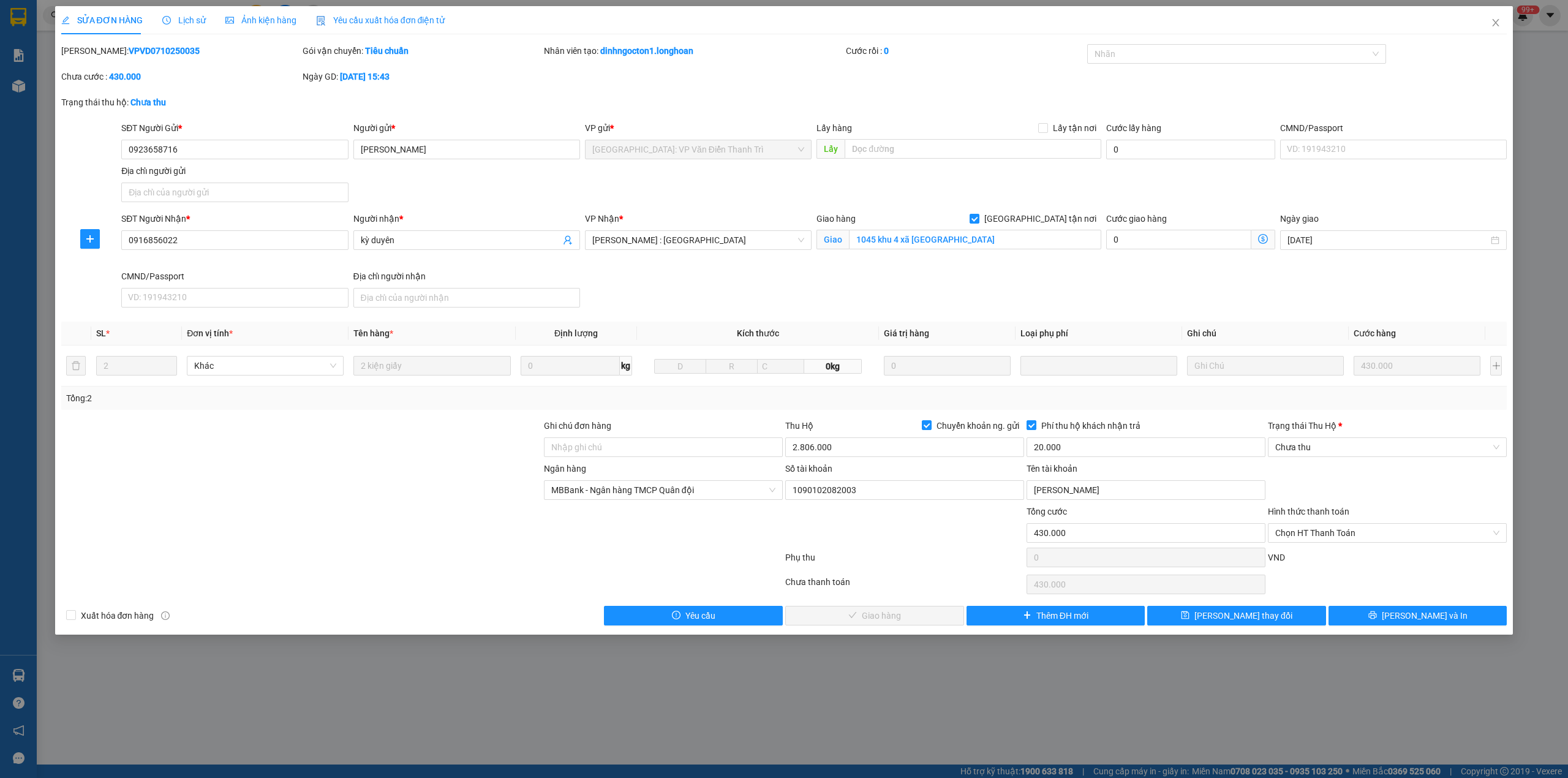
click at [128, 52] on b "VPVD0710250035" at bounding box center [164, 51] width 71 height 10
click at [1495, 25] on icon "close" at bounding box center [1496, 22] width 10 height 10
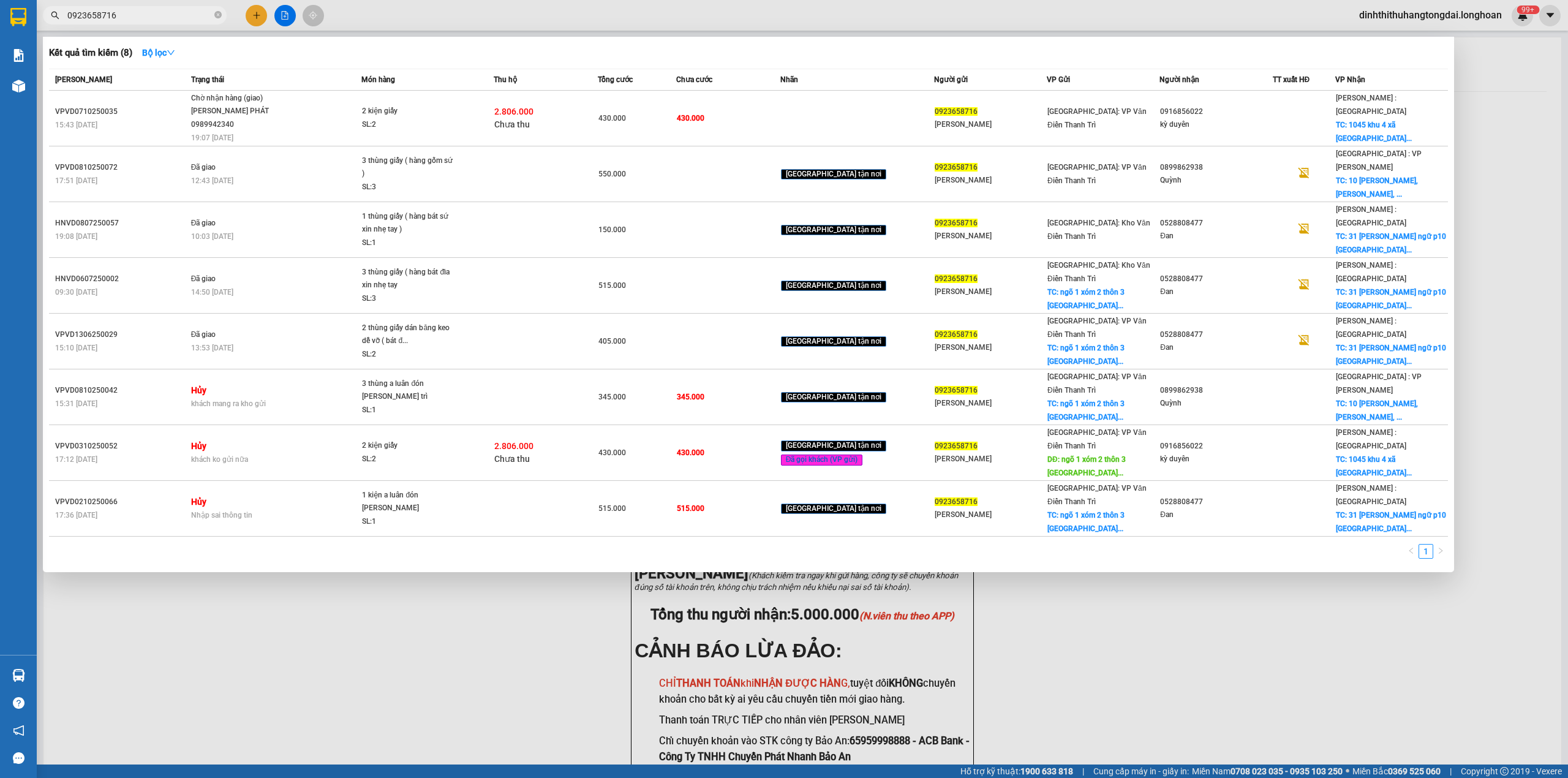
click at [75, 10] on input "0923658716" at bounding box center [140, 15] width 144 height 13
click at [73, 13] on input "0923658716" at bounding box center [140, 15] width 144 height 13
drag, startPoint x: 72, startPoint y: 13, endPoint x: 153, endPoint y: 15, distance: 81.0
click at [153, 15] on input "0923658716" at bounding box center [140, 15] width 144 height 13
paste input "82043843"
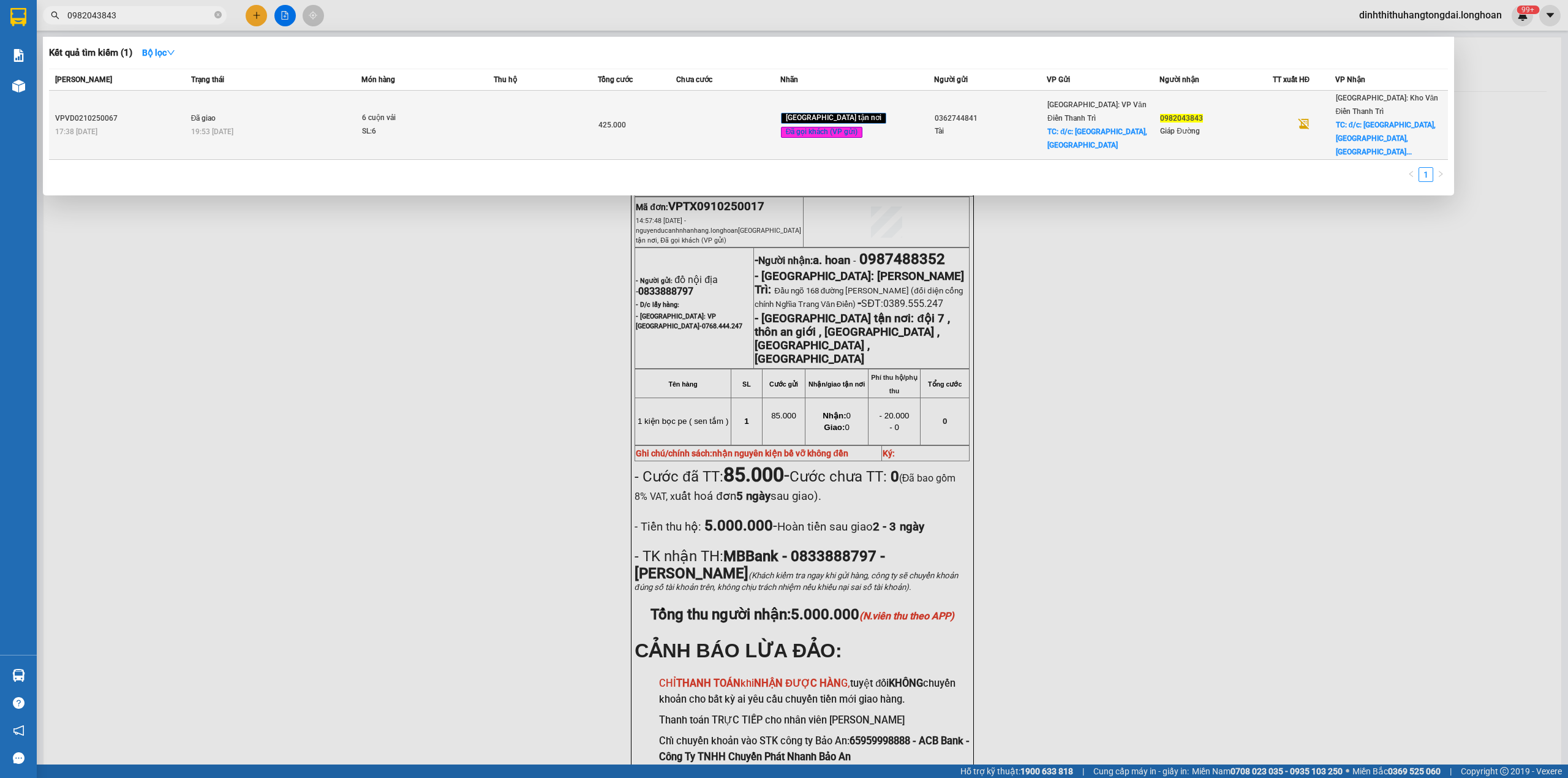
click at [300, 125] on div "19:53 [DATE]" at bounding box center [276, 131] width 170 height 13
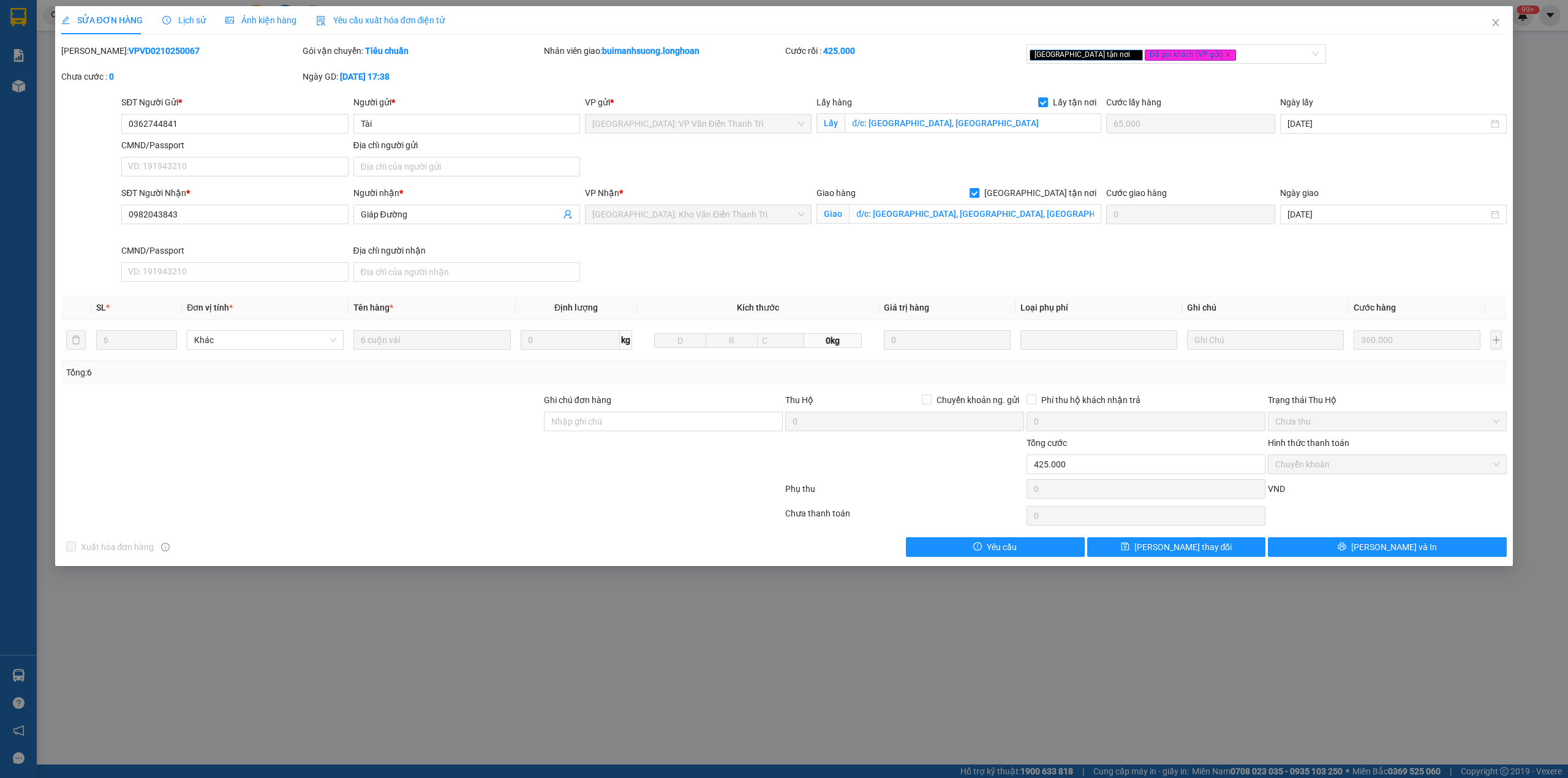
click at [135, 52] on b "VPVD0210250067" at bounding box center [164, 51] width 71 height 10
drag, startPoint x: 1501, startPoint y: 22, endPoint x: 1433, endPoint y: 36, distance: 69.4
click at [1500, 22] on span "Close" at bounding box center [1495, 23] width 34 height 34
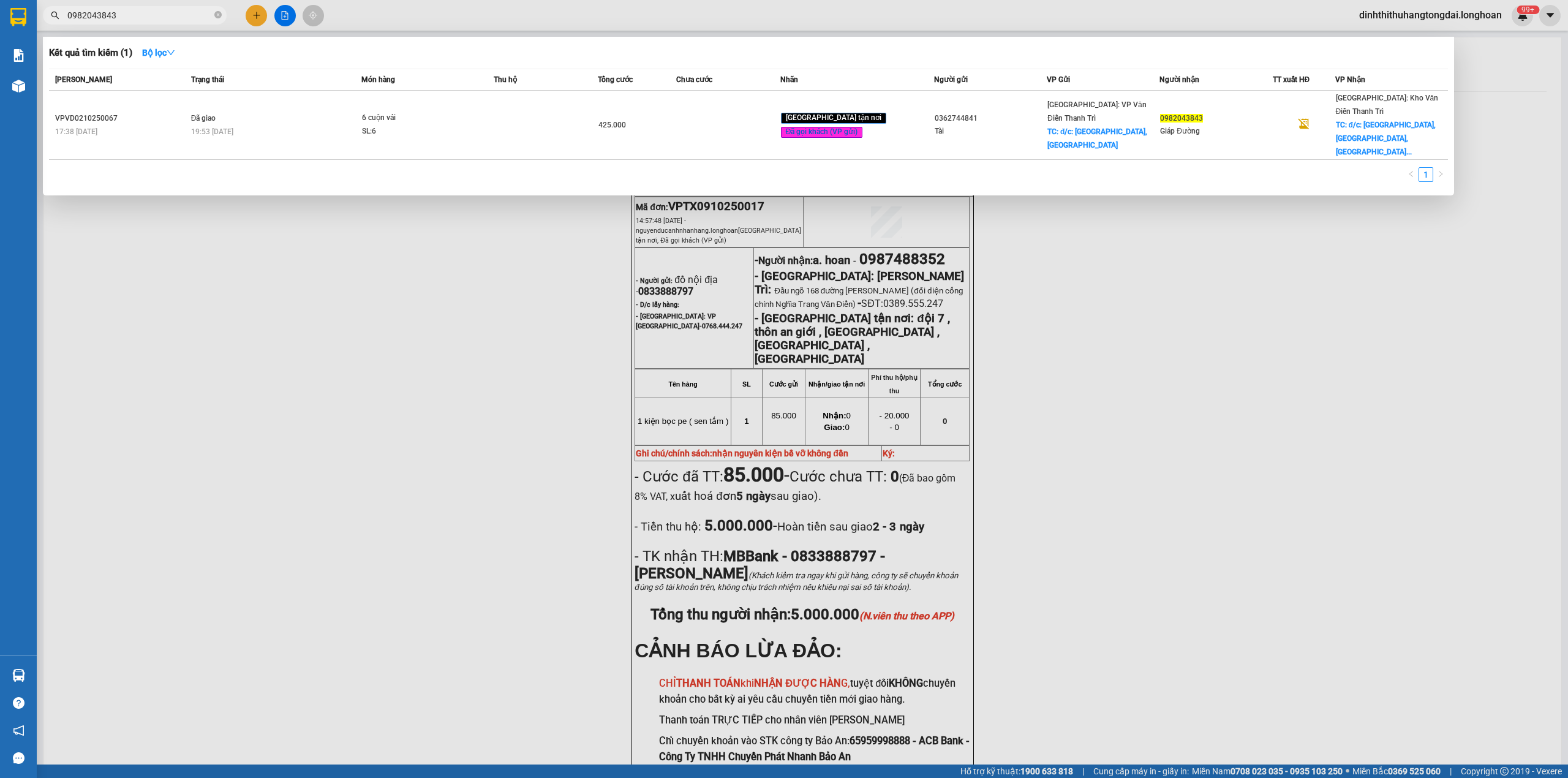
drag, startPoint x: 73, startPoint y: 13, endPoint x: 150, endPoint y: 13, distance: 77.0
click at [150, 13] on input "0982043843" at bounding box center [140, 15] width 144 height 13
paste input "352921225"
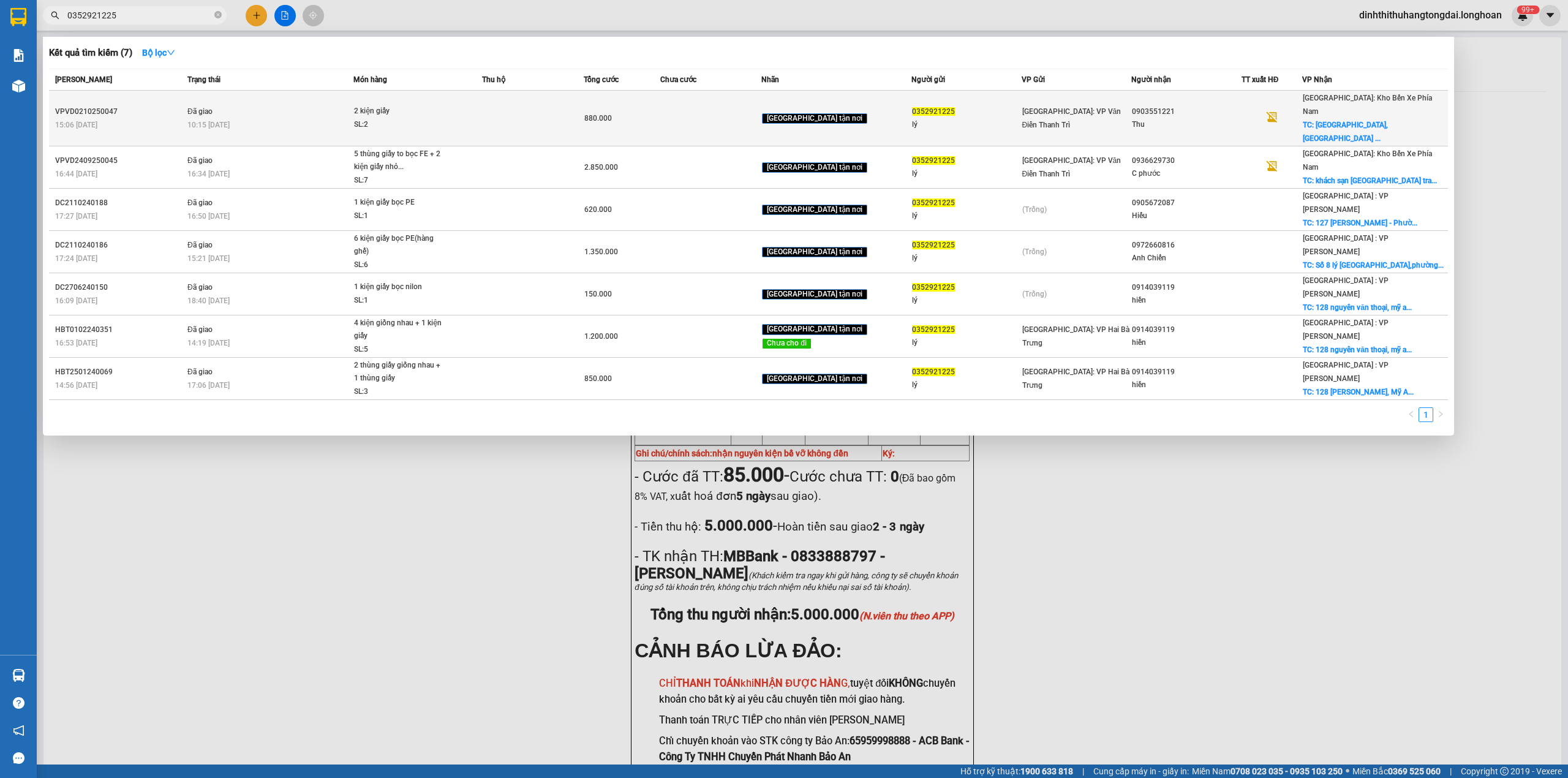
click at [584, 104] on td at bounding box center [533, 119] width 102 height 56
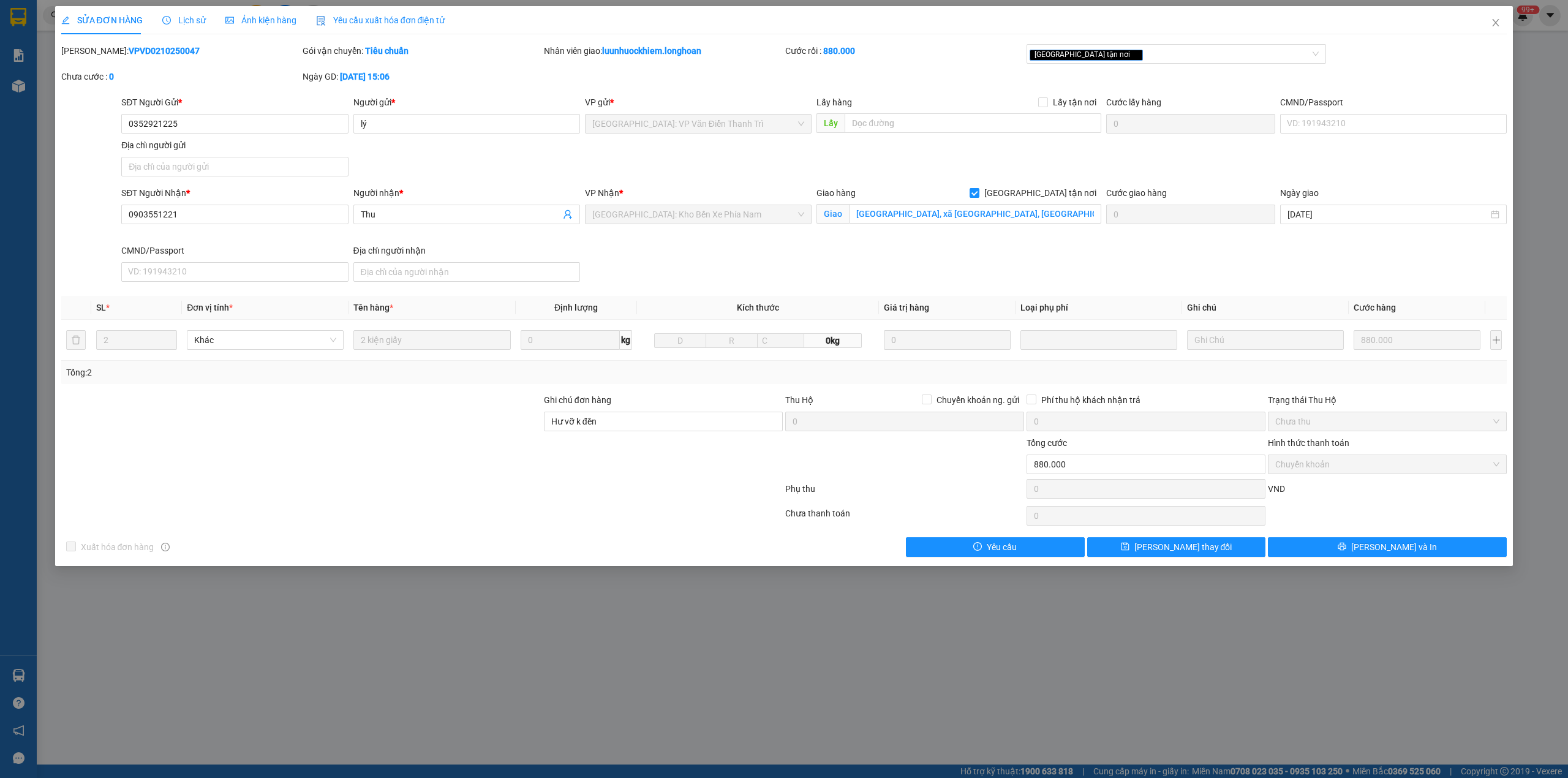
click at [128, 52] on b "VPVD0210250047" at bounding box center [164, 51] width 71 height 10
drag, startPoint x: 1501, startPoint y: 21, endPoint x: 603, endPoint y: 26, distance: 898.0
click at [1498, 21] on span "Close" at bounding box center [1495, 23] width 34 height 34
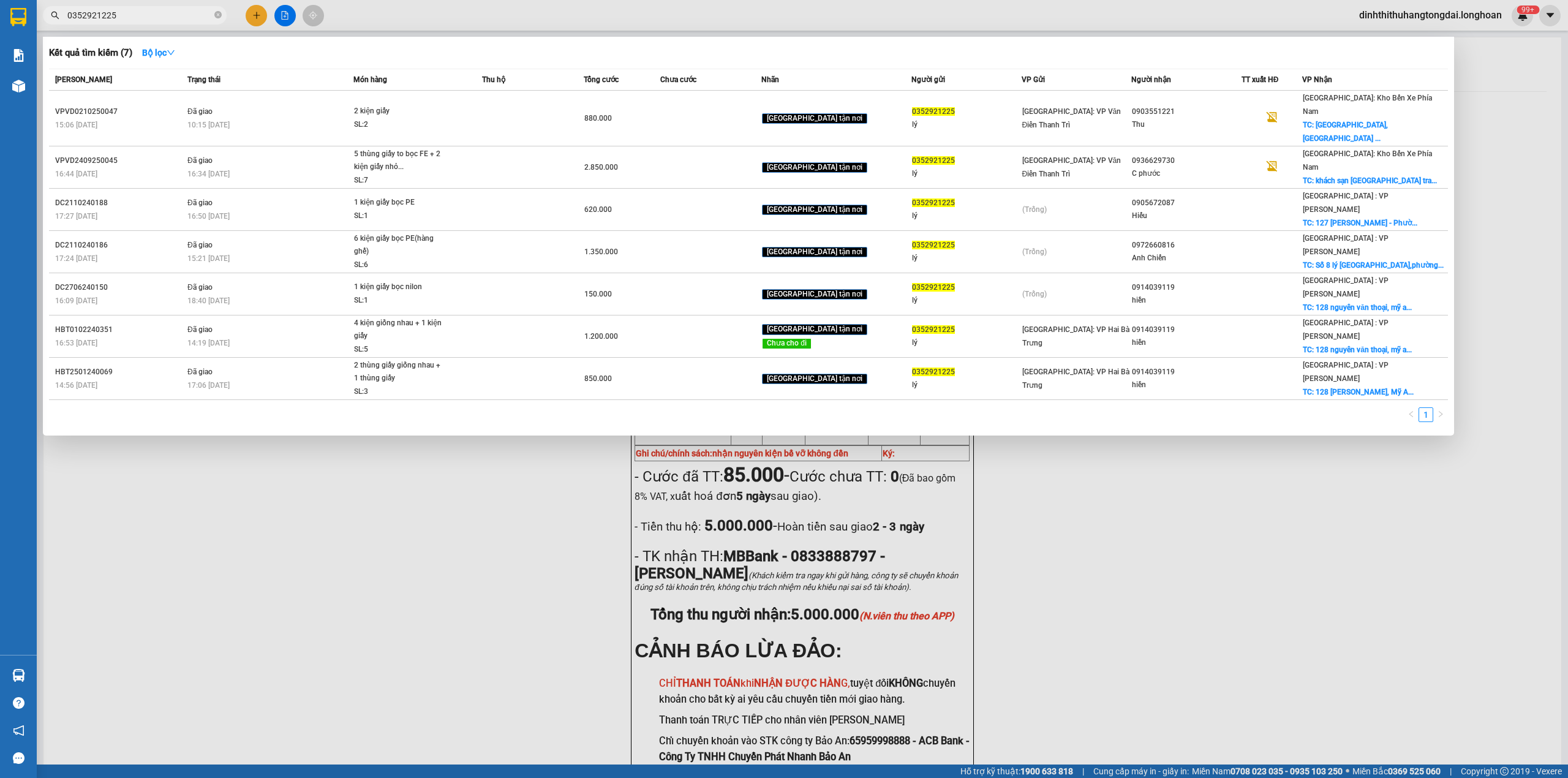
click at [165, 20] on input "0352921225" at bounding box center [140, 15] width 144 height 13
drag, startPoint x: 72, startPoint y: 13, endPoint x: 150, endPoint y: 17, distance: 78.1
click at [150, 17] on input "0352921225" at bounding box center [140, 15] width 144 height 13
paste input "987110572"
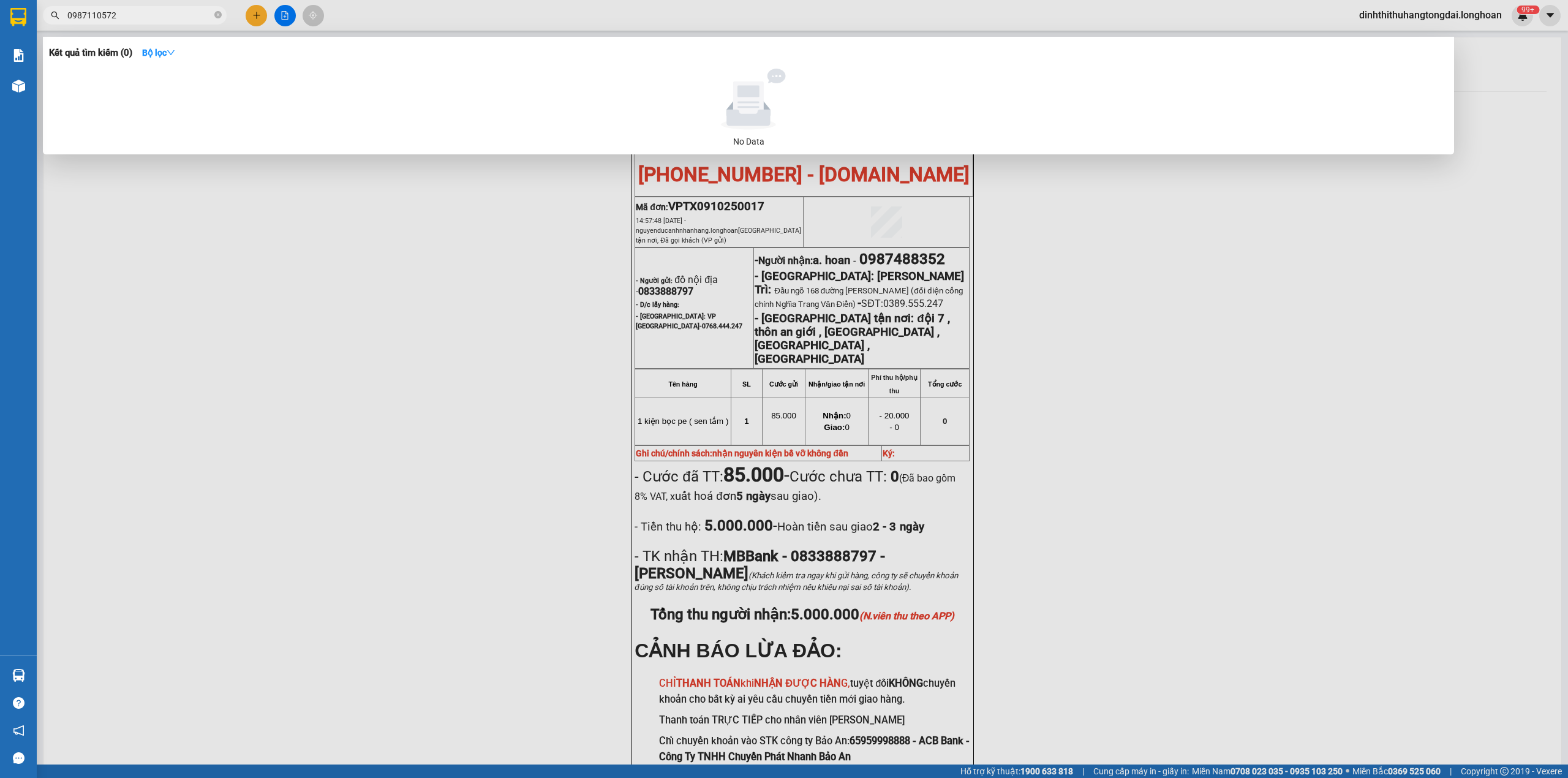
drag, startPoint x: 72, startPoint y: 15, endPoint x: 167, endPoint y: 15, distance: 95.0
click at [167, 15] on input "0987110572" at bounding box center [140, 15] width 144 height 13
paste input "349916875"
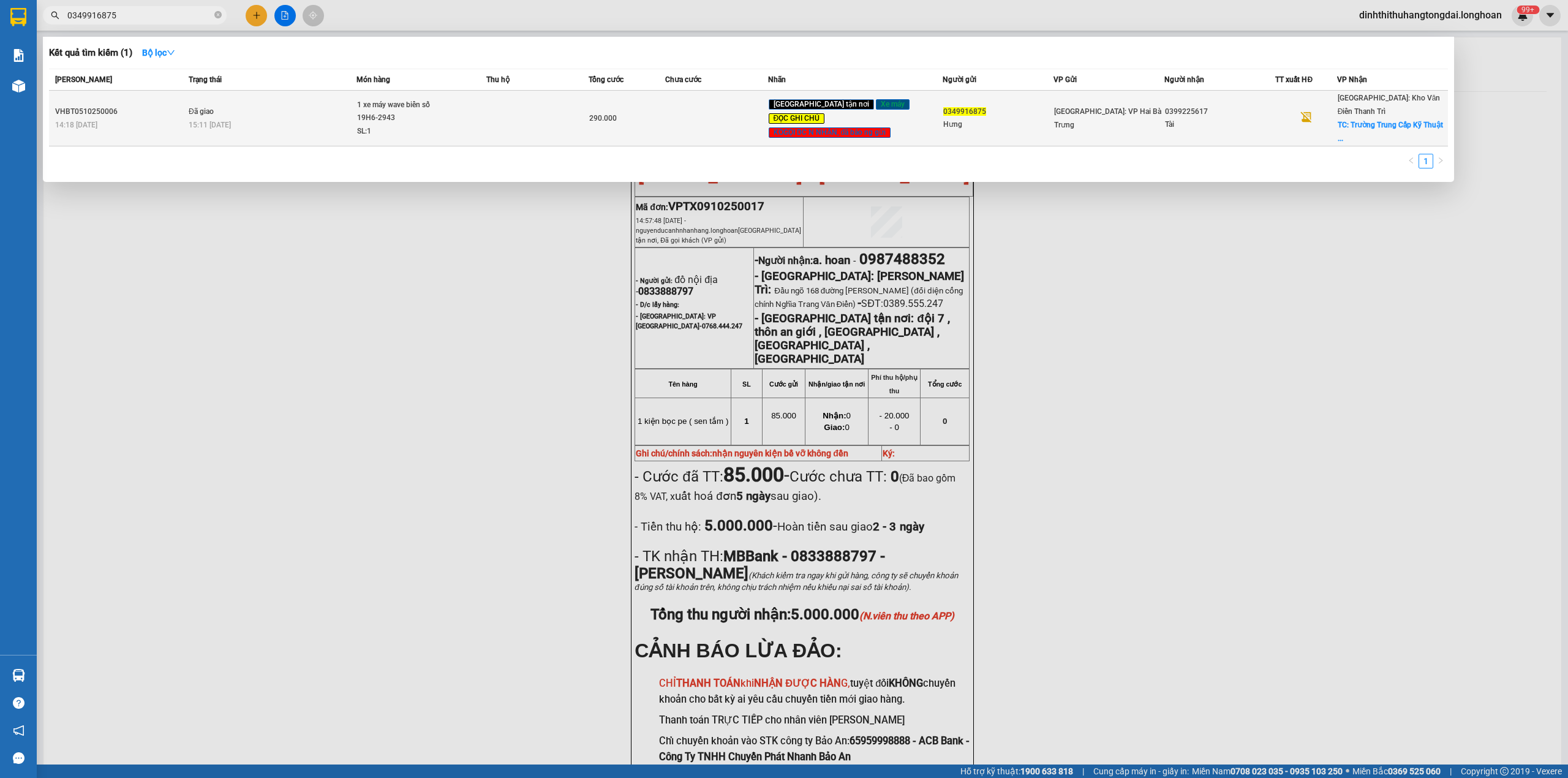
click at [390, 98] on div "1 xe máy wave biển số 19H6-2943" at bounding box center [403, 112] width 92 height 27
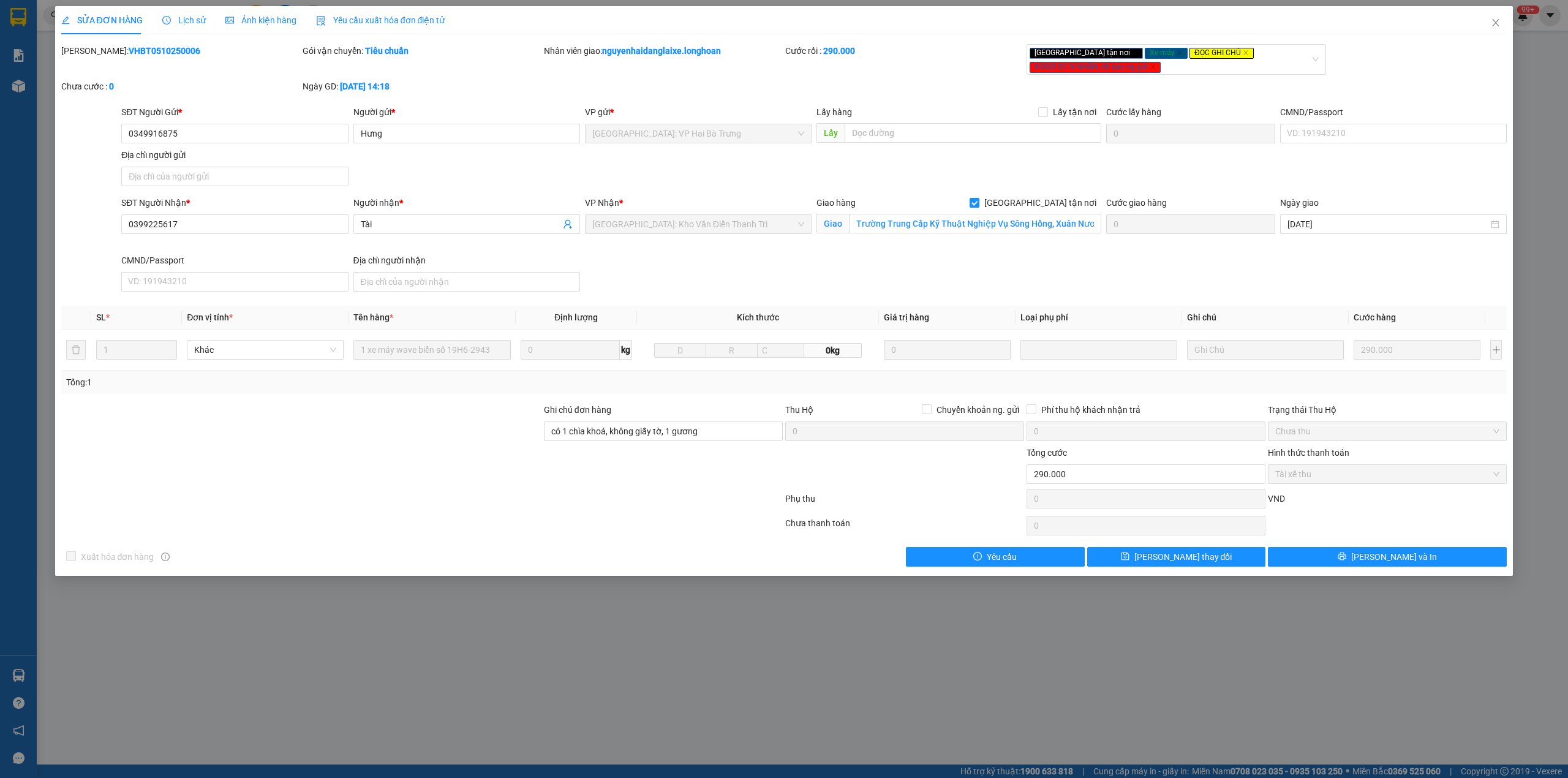
click at [128, 50] on b "VHBT0510250006" at bounding box center [164, 51] width 72 height 10
drag, startPoint x: 1495, startPoint y: 20, endPoint x: 1417, endPoint y: 36, distance: 79.6
click at [1493, 20] on icon "close" at bounding box center [1496, 22] width 10 height 10
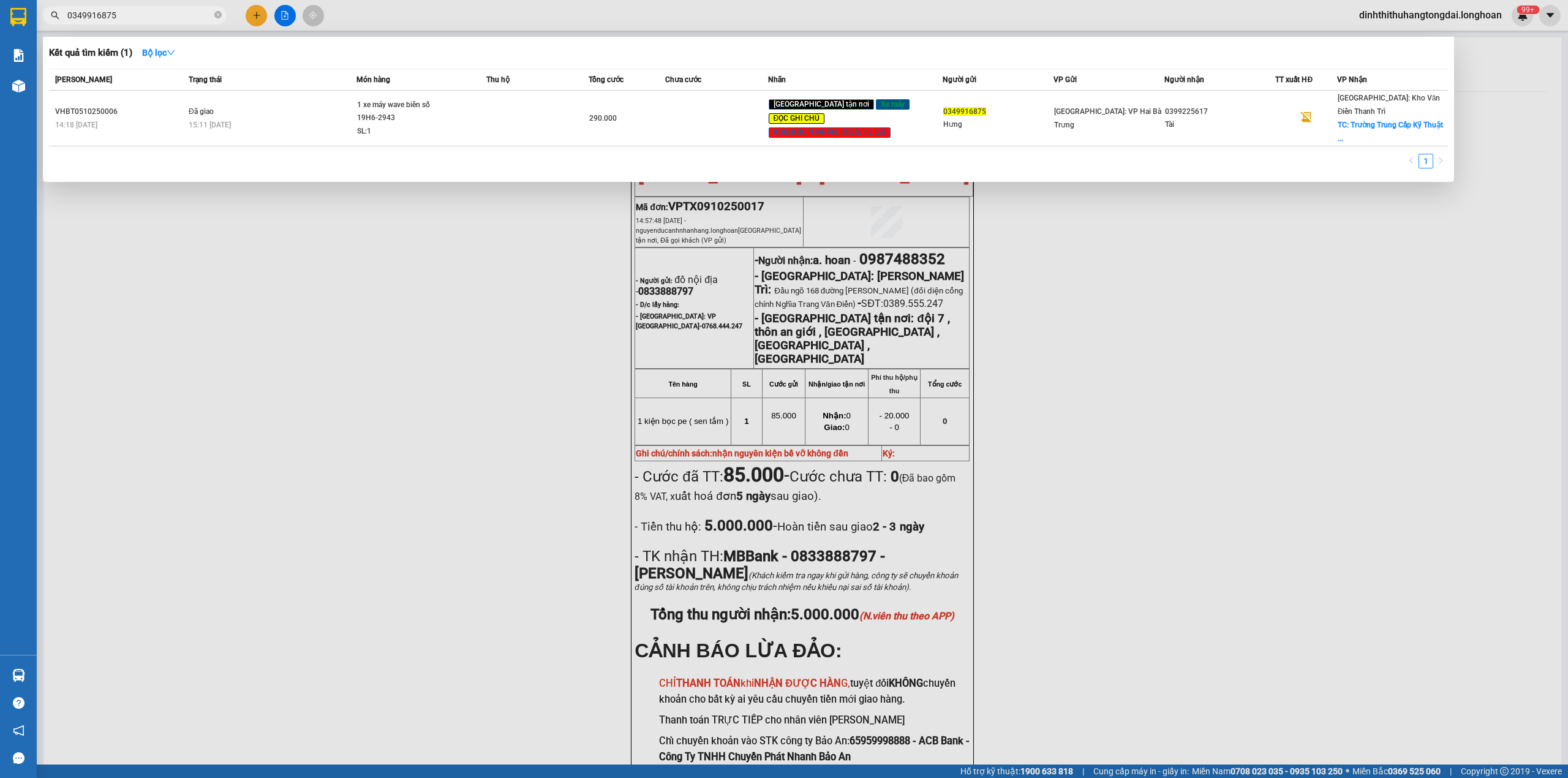
drag, startPoint x: 72, startPoint y: 15, endPoint x: 177, endPoint y: 15, distance: 105.0
click at [177, 15] on input "0349916875" at bounding box center [140, 15] width 144 height 13
paste input "2568225"
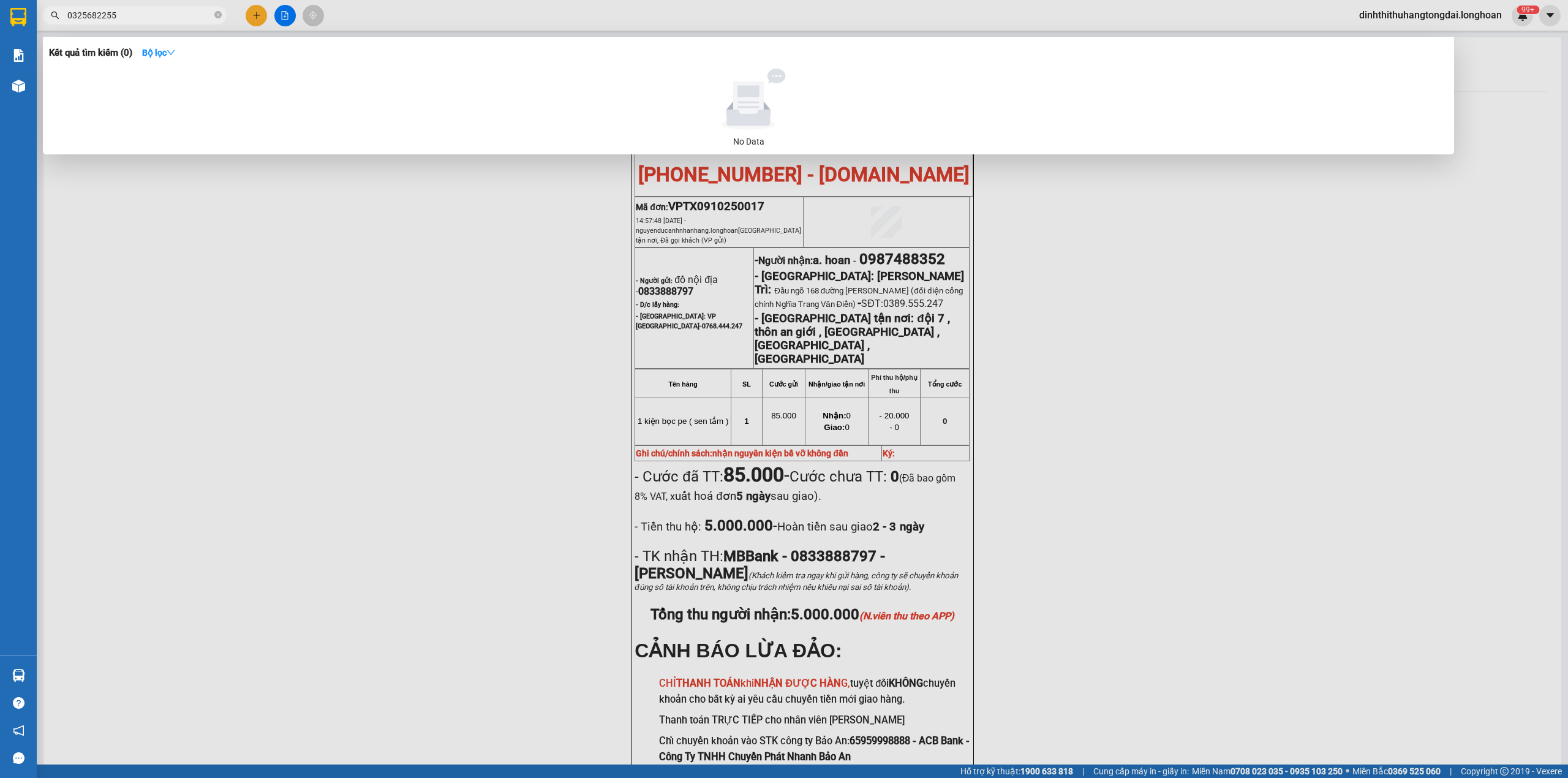
drag, startPoint x: 73, startPoint y: 15, endPoint x: 156, endPoint y: 15, distance: 83.0
click at [156, 15] on input "0325682255" at bounding box center [140, 15] width 144 height 13
paste input "934447131"
drag, startPoint x: 70, startPoint y: 20, endPoint x: 136, endPoint y: 15, distance: 66.2
click at [136, 15] on input "0934447131" at bounding box center [140, 15] width 144 height 13
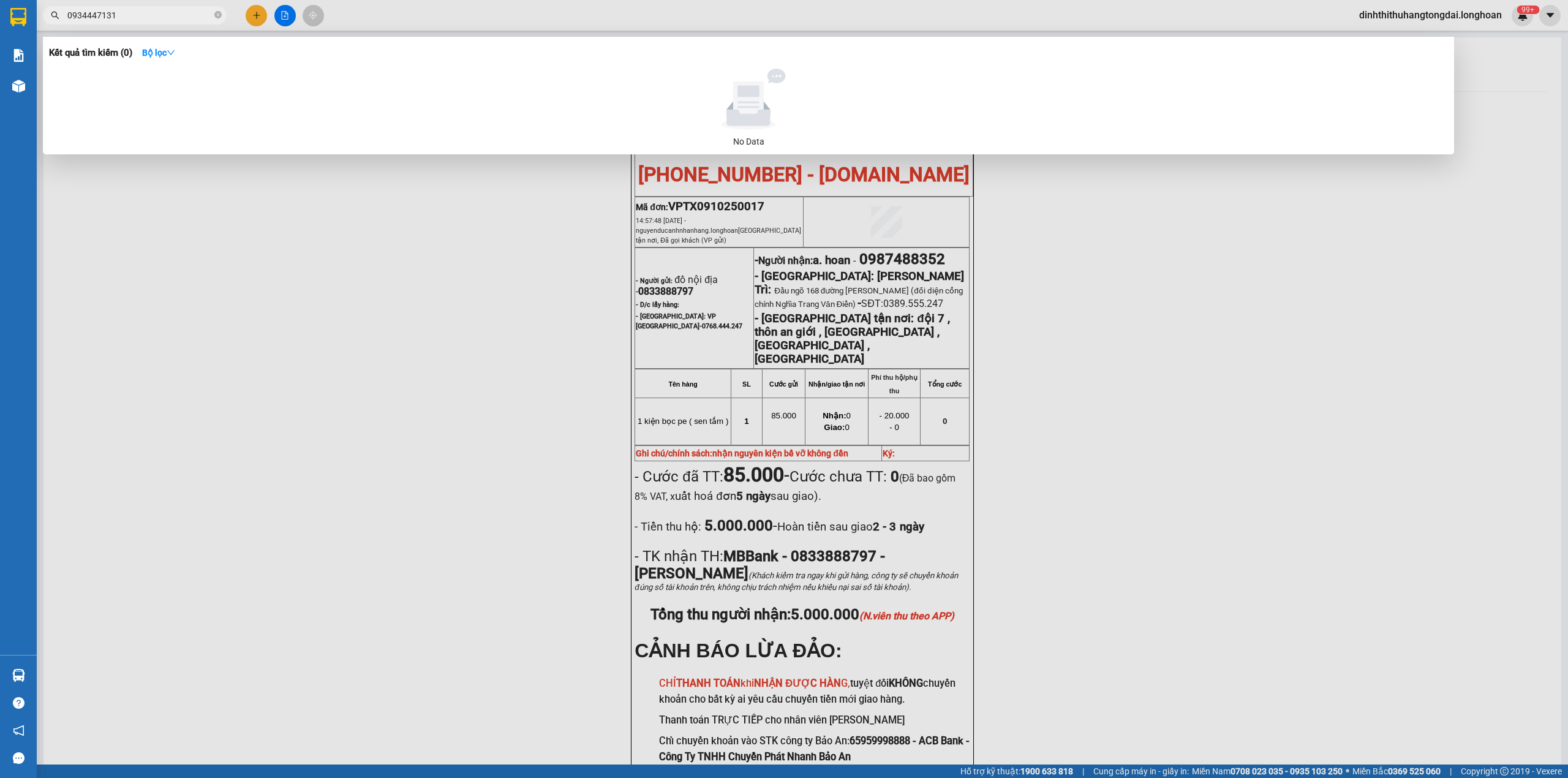
paste input "7525521"
drag, startPoint x: 71, startPoint y: 16, endPoint x: 178, endPoint y: 17, distance: 107.0
click at [178, 17] on input "0975255211" at bounding box center [140, 15] width 144 height 13
paste input "348878057"
drag, startPoint x: 73, startPoint y: 17, endPoint x: 153, endPoint y: 13, distance: 80.1
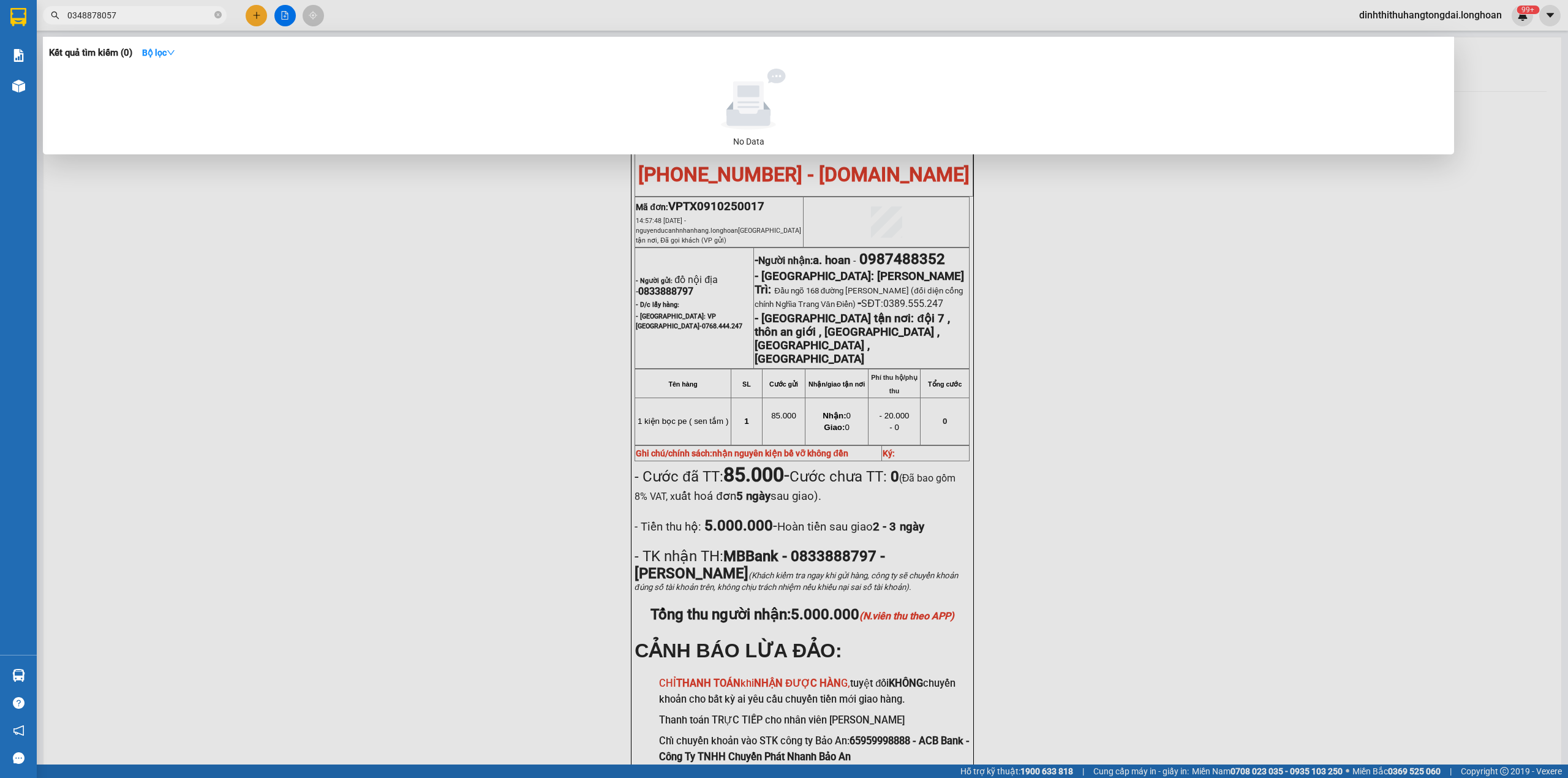
click at [153, 13] on input "0348878057" at bounding box center [140, 15] width 144 height 13
paste input "868577738"
drag, startPoint x: 73, startPoint y: 13, endPoint x: 168, endPoint y: 11, distance: 95.0
click at [168, 11] on input "0868577738" at bounding box center [140, 15] width 144 height 13
paste input "981082009"
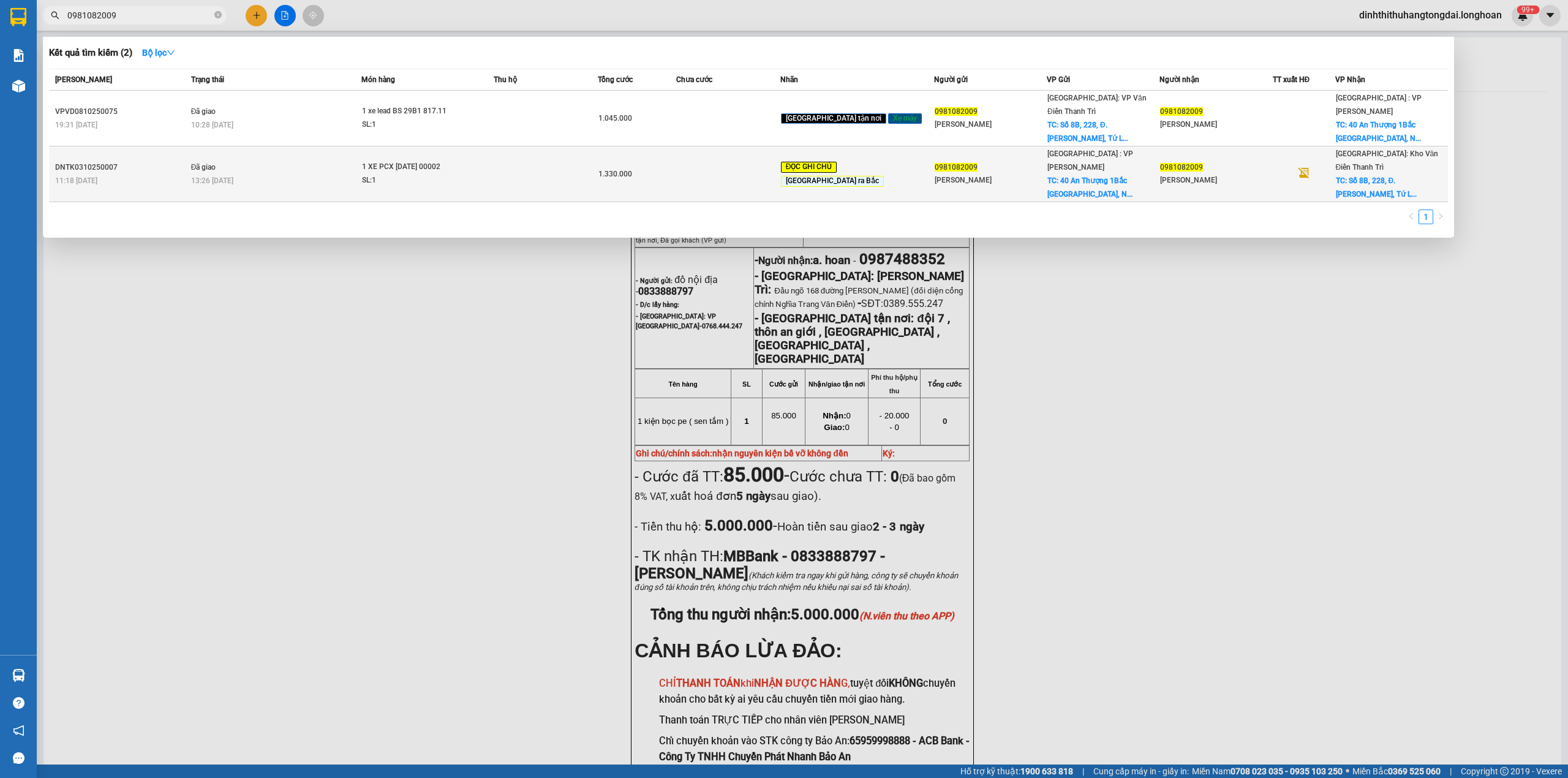
click at [329, 147] on td "Đã giao 13:26 [DATE]" at bounding box center [275, 174] width 174 height 56
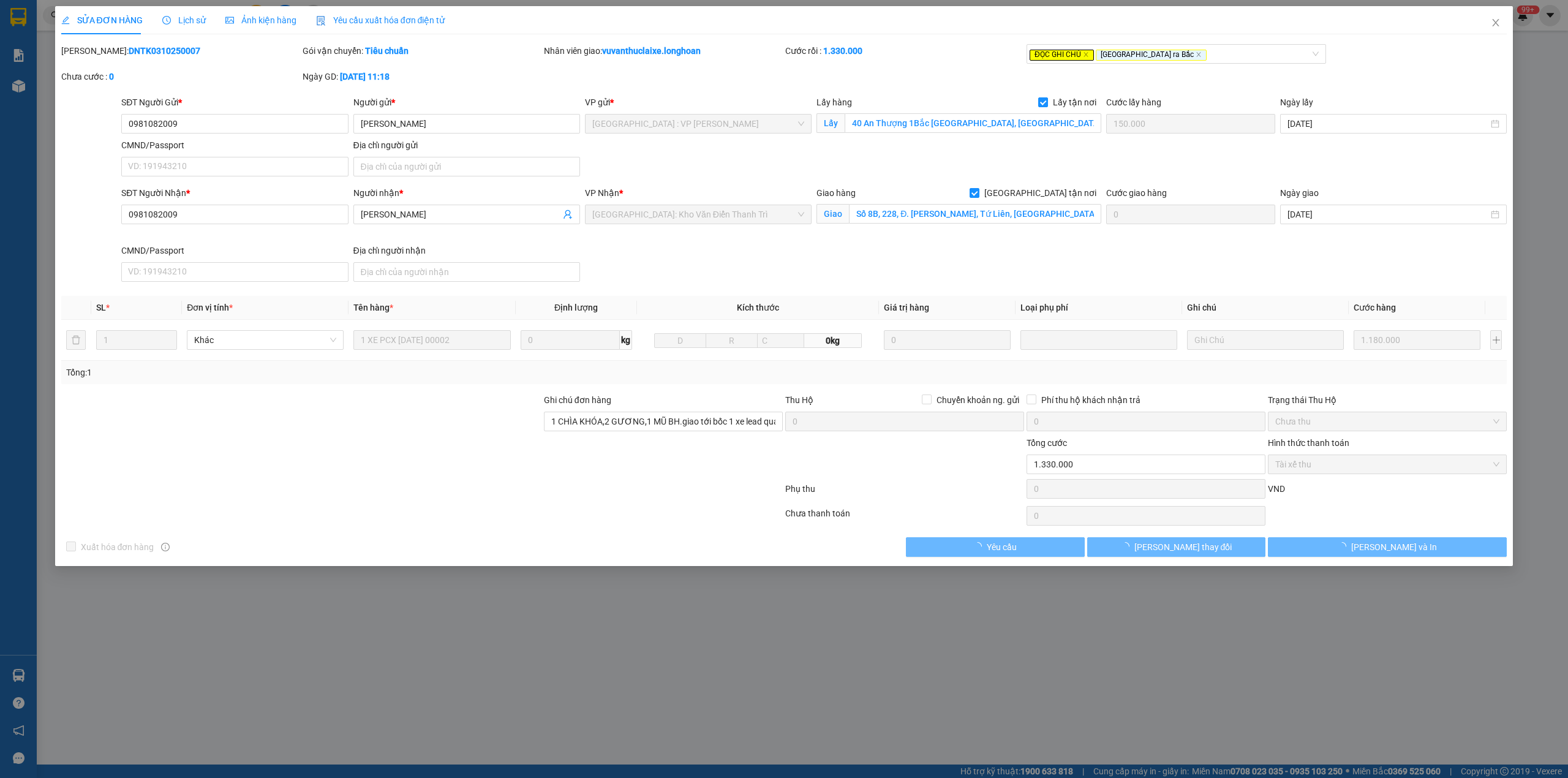
click at [128, 54] on b "DNTK0310250007" at bounding box center [164, 51] width 72 height 10
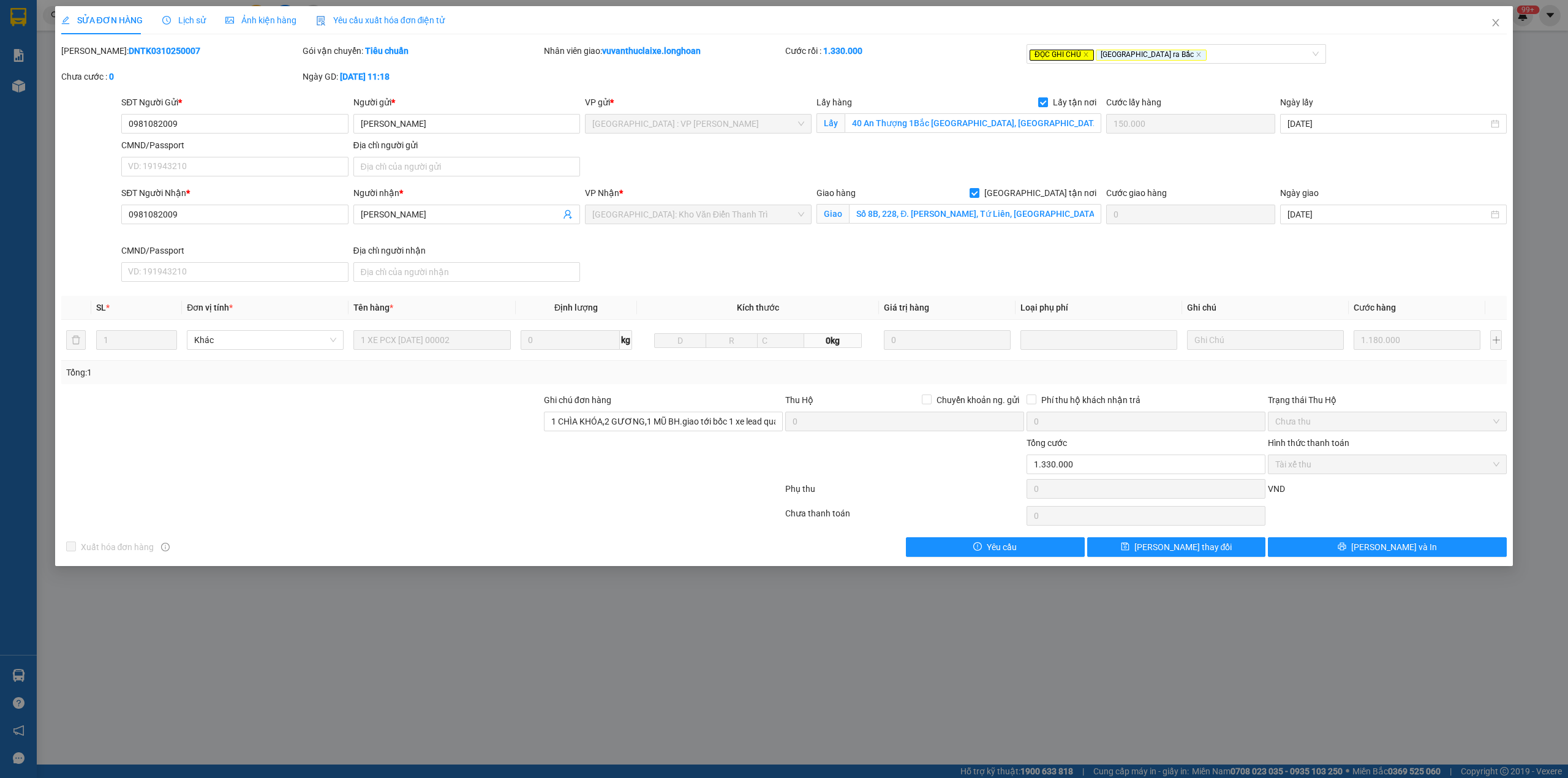
click at [128, 54] on b "DNTK0310250007" at bounding box center [164, 51] width 72 height 10
drag, startPoint x: 1502, startPoint y: 18, endPoint x: 1007, endPoint y: 15, distance: 495.0
click at [1500, 18] on span "Close" at bounding box center [1495, 23] width 34 height 34
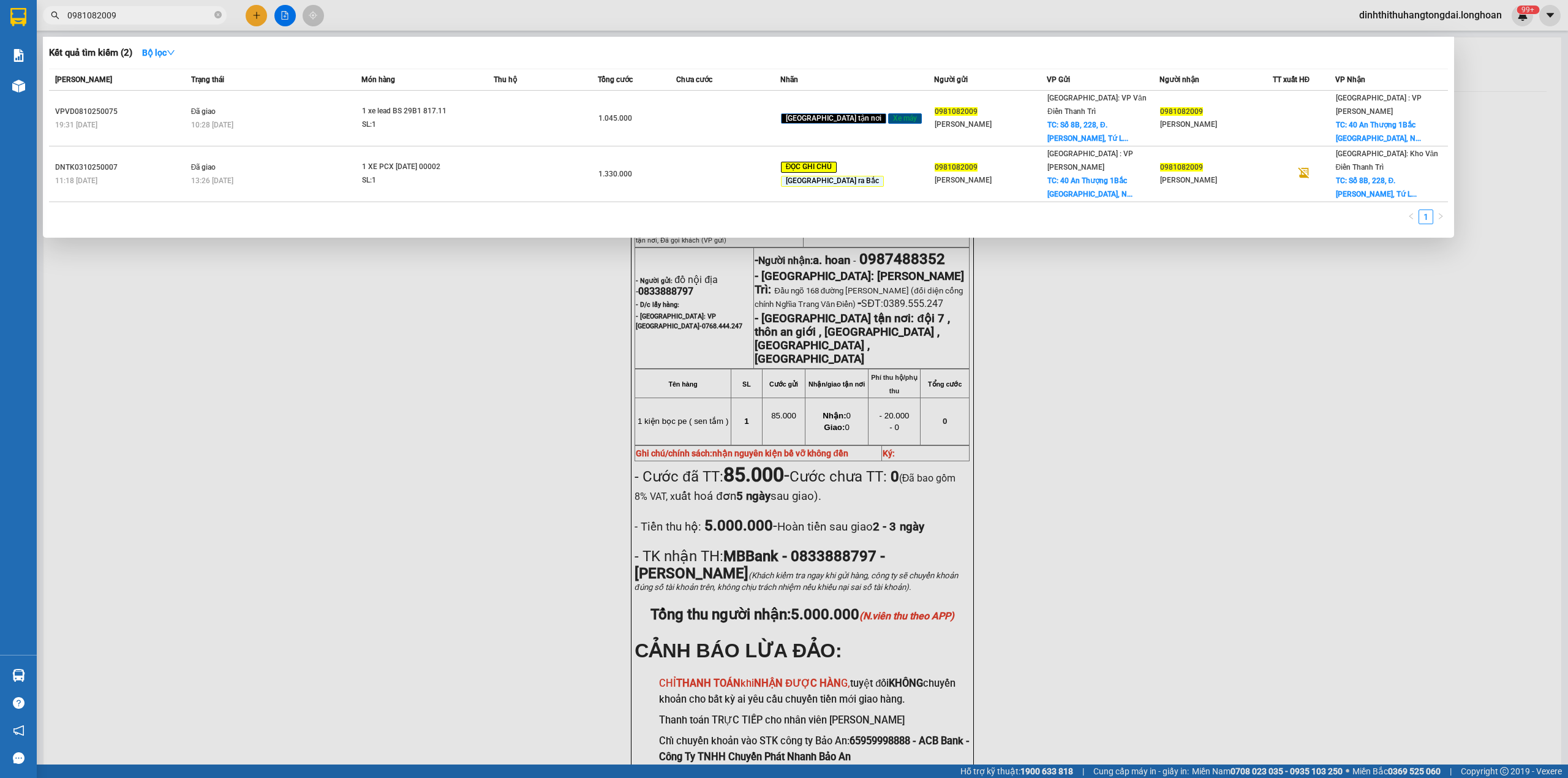
click at [184, 13] on input "0981082009" at bounding box center [140, 15] width 144 height 13
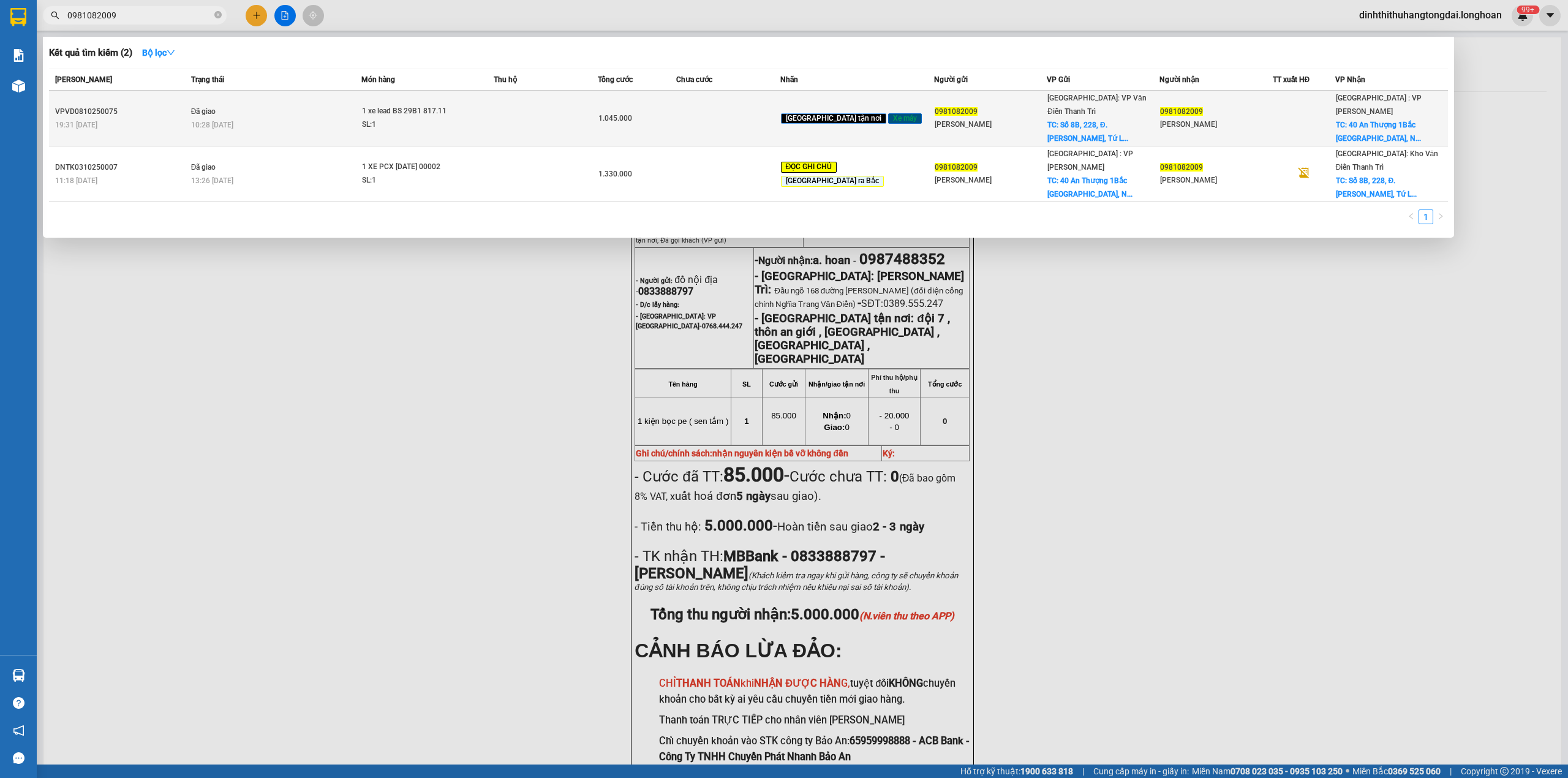
click at [402, 118] on div "SL: 1" at bounding box center [408, 124] width 92 height 13
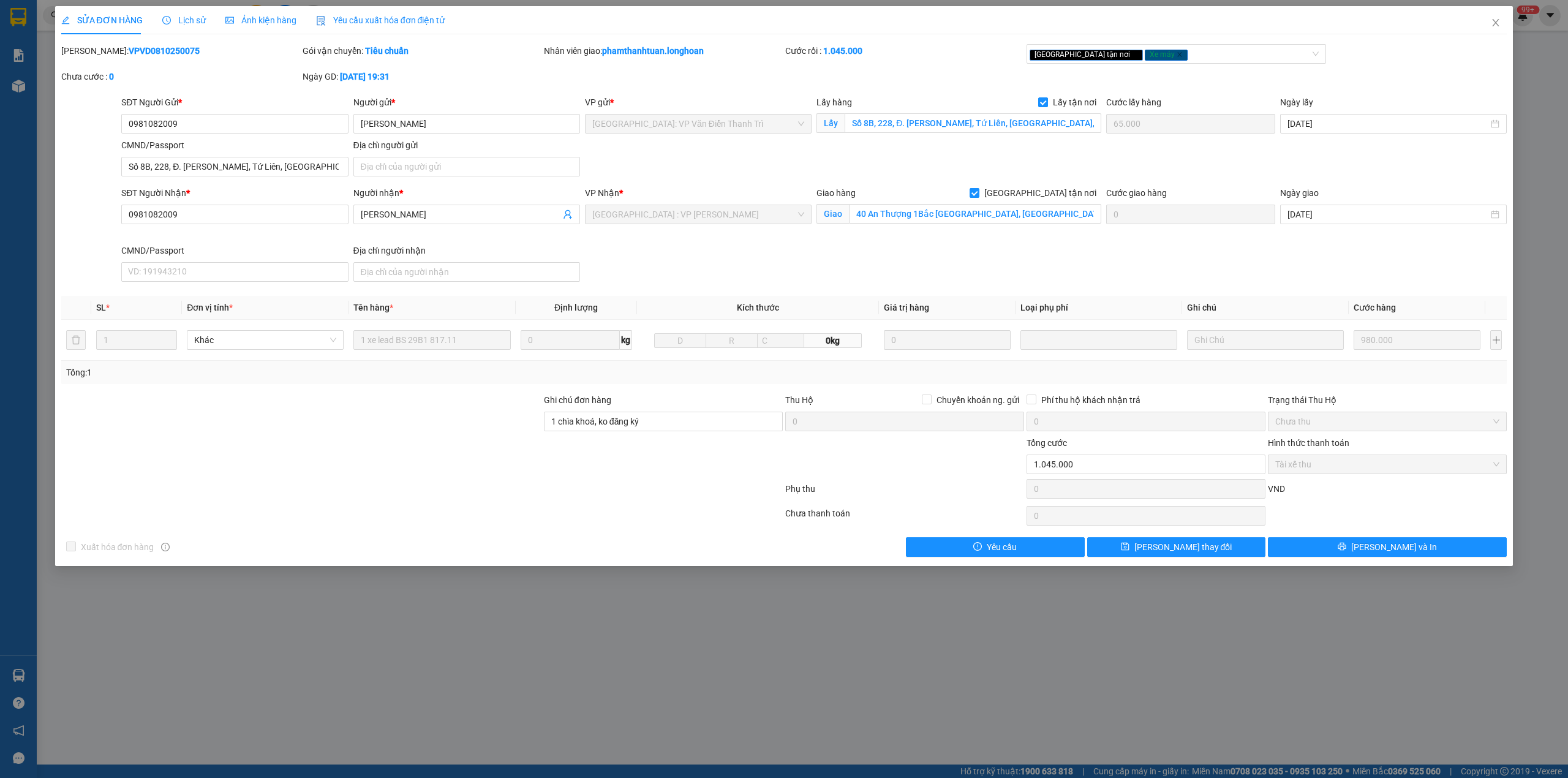
click at [138, 47] on b "VPVD0810250075" at bounding box center [164, 51] width 71 height 10
click at [1488, 22] on span "Close" at bounding box center [1495, 23] width 34 height 34
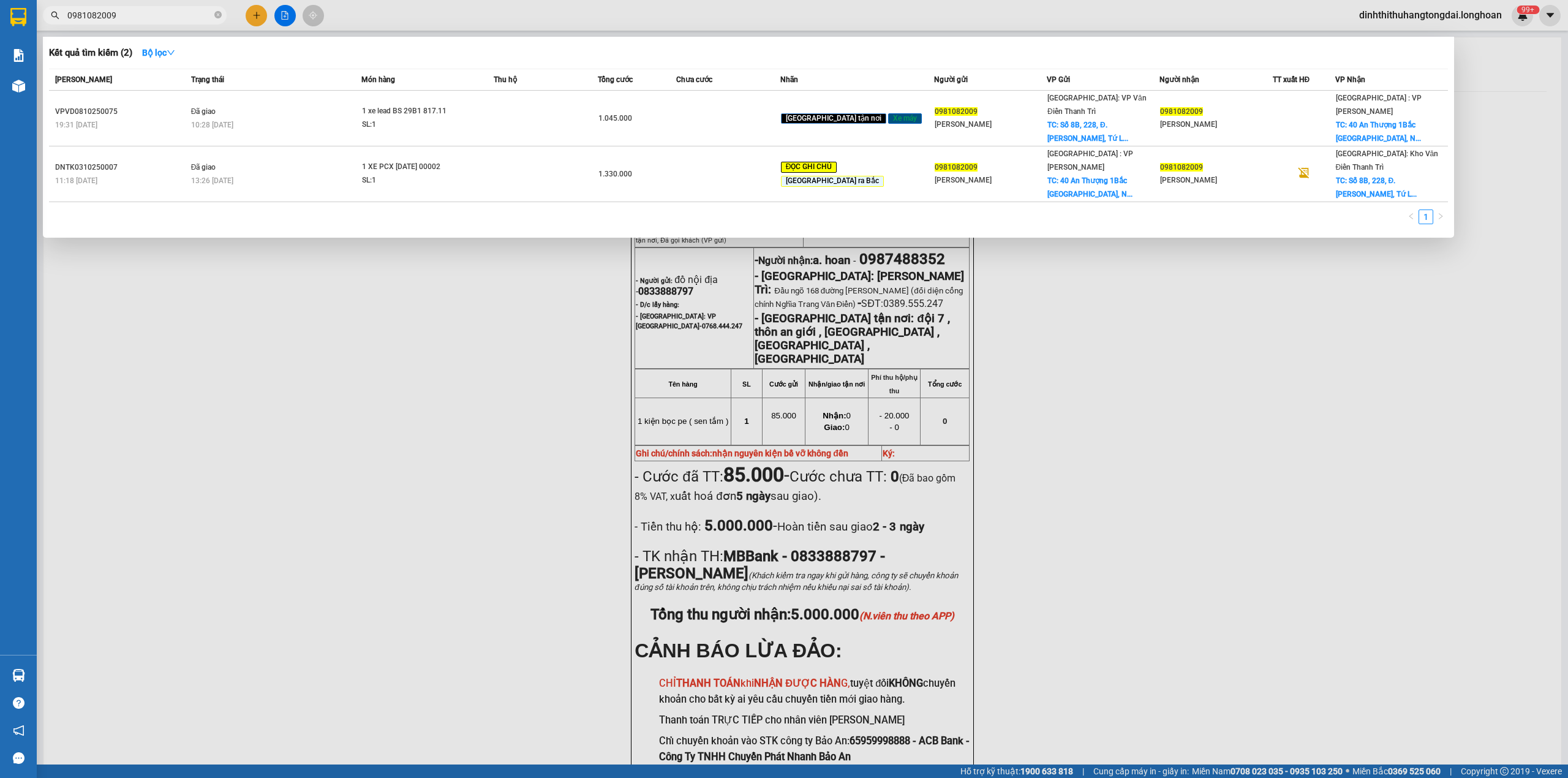
drag, startPoint x: 70, startPoint y: 16, endPoint x: 214, endPoint y: 16, distance: 144.0
click at [214, 16] on span "0981082009" at bounding box center [134, 15] width 184 height 18
paste input "65734484"
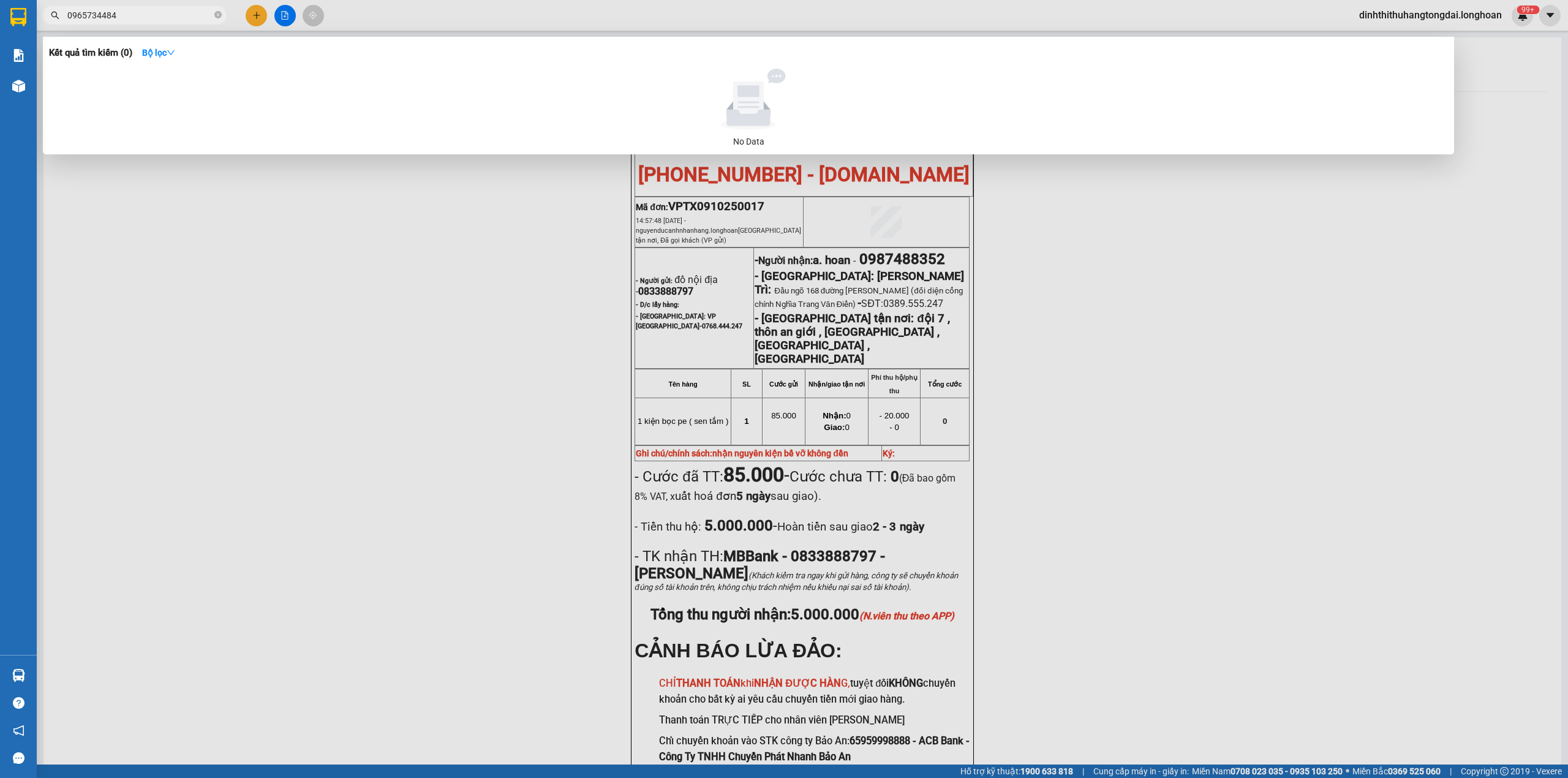
drag, startPoint x: 70, startPoint y: 13, endPoint x: 183, endPoint y: 13, distance: 113.0
click at [183, 13] on input "0965734484" at bounding box center [140, 15] width 144 height 13
paste input "75047033"
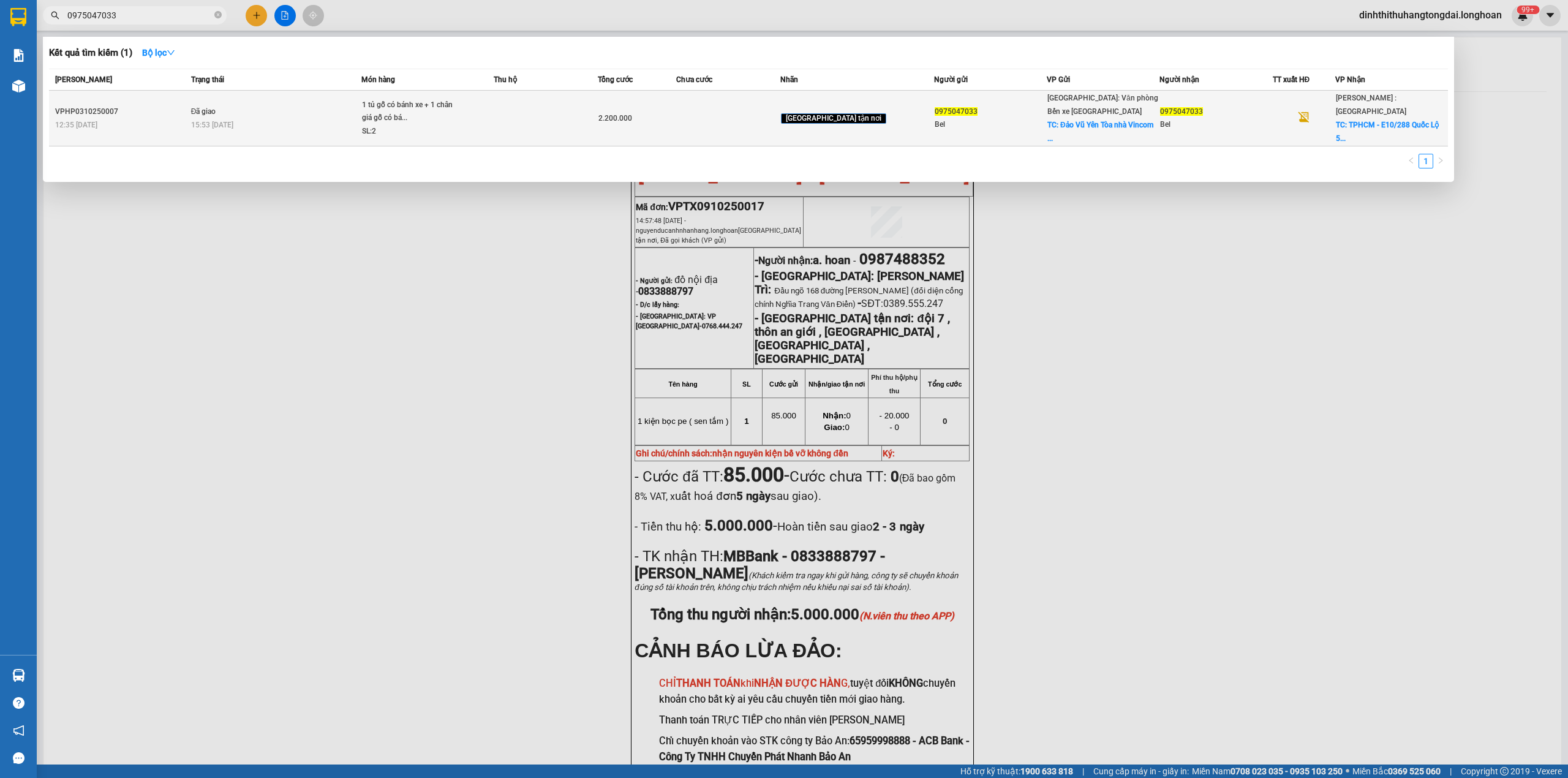
click at [336, 104] on td "Đã giao 15:53 [DATE]" at bounding box center [275, 119] width 174 height 56
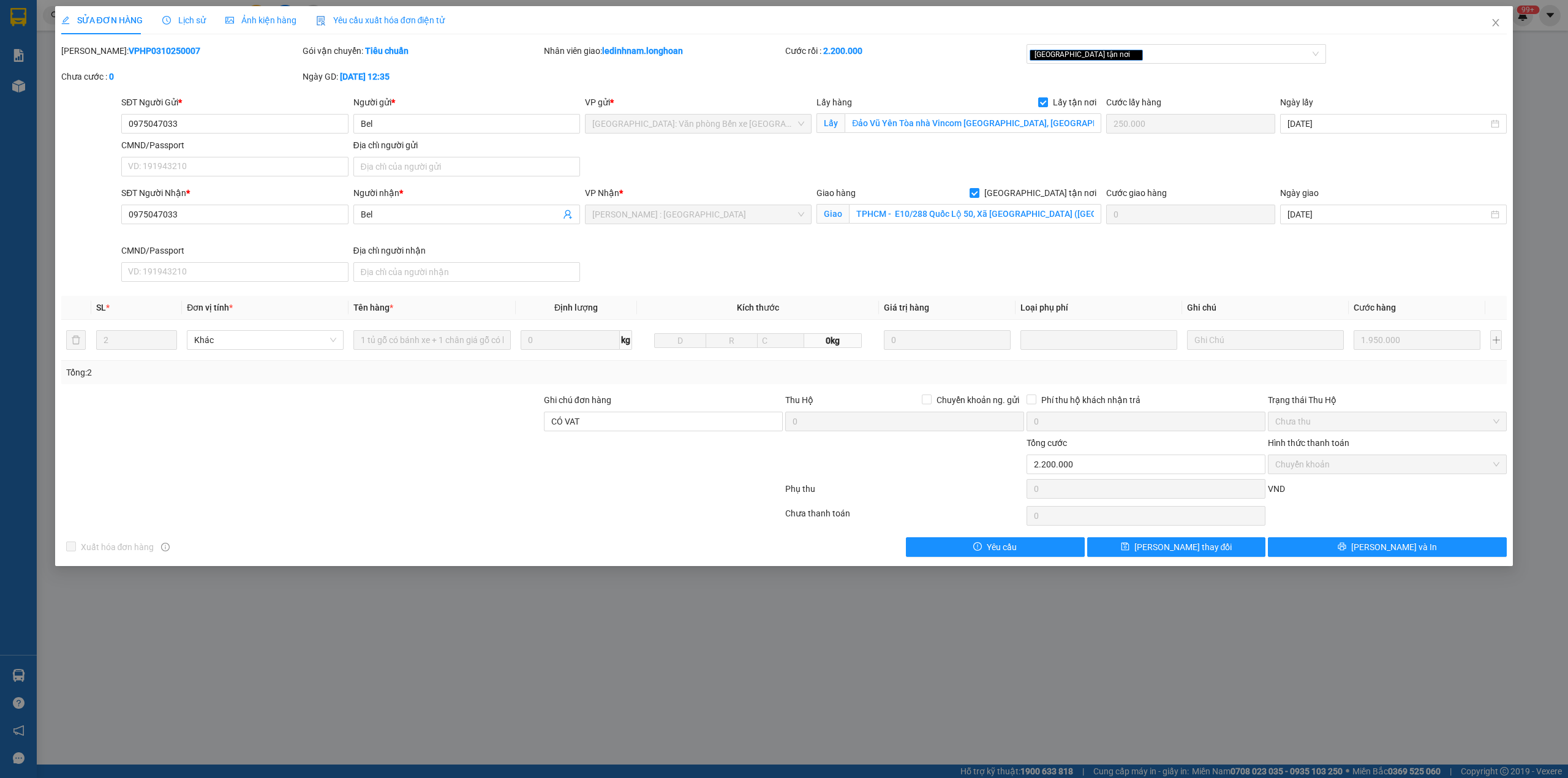
click at [128, 52] on b "VPHP0310250007" at bounding box center [164, 51] width 72 height 10
click at [1490, 27] on span "Close" at bounding box center [1495, 23] width 34 height 34
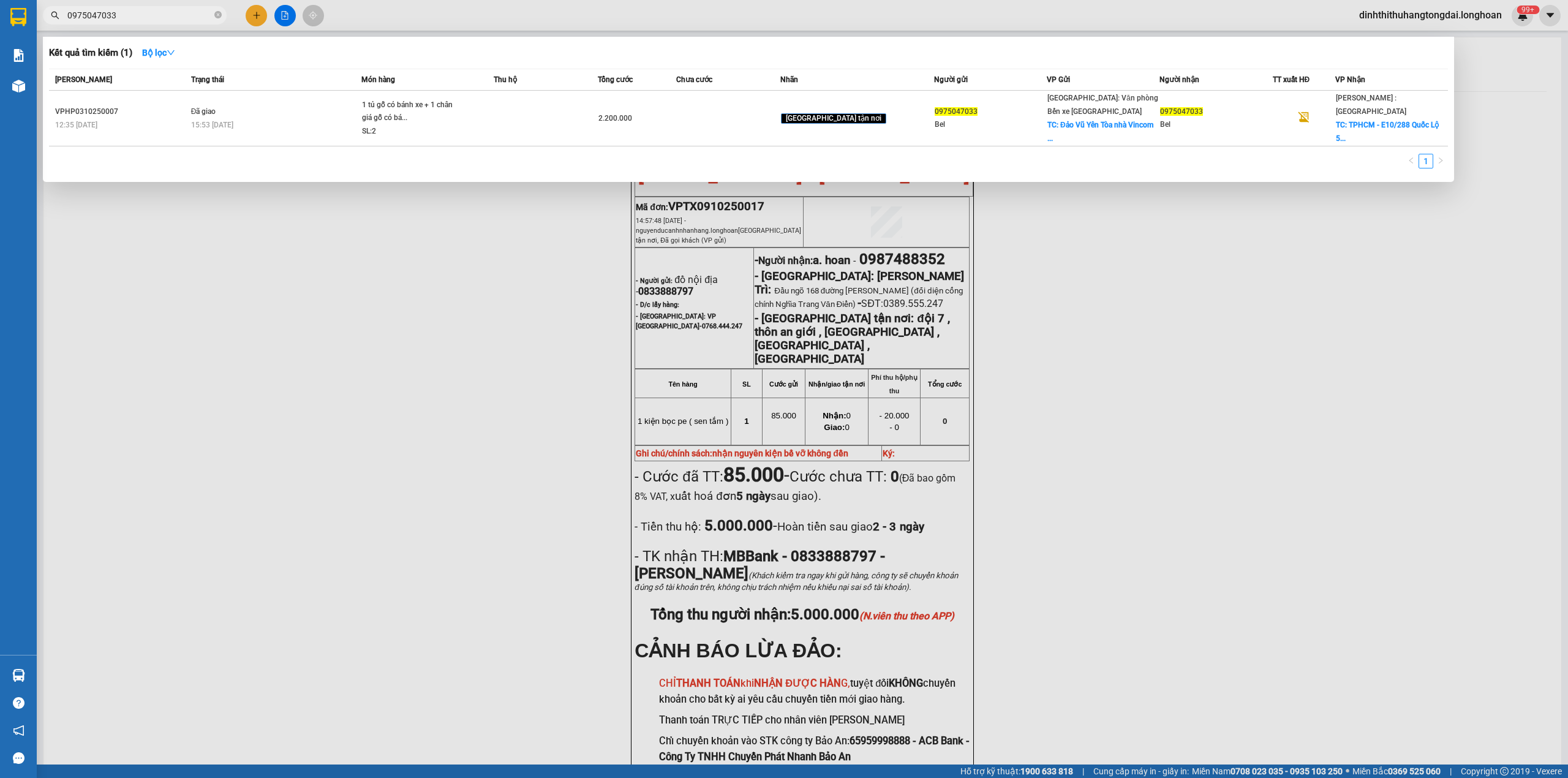
drag, startPoint x: 71, startPoint y: 16, endPoint x: 189, endPoint y: 3, distance: 118.7
click at [189, 5] on div "Kết quả tìm kiếm ( 1 ) Bộ lọc Mã ĐH Trạng thái Món hàng Thu hộ Tổng cước Chưa c…" at bounding box center [119, 15] width 239 height 22
paste input "9808589"
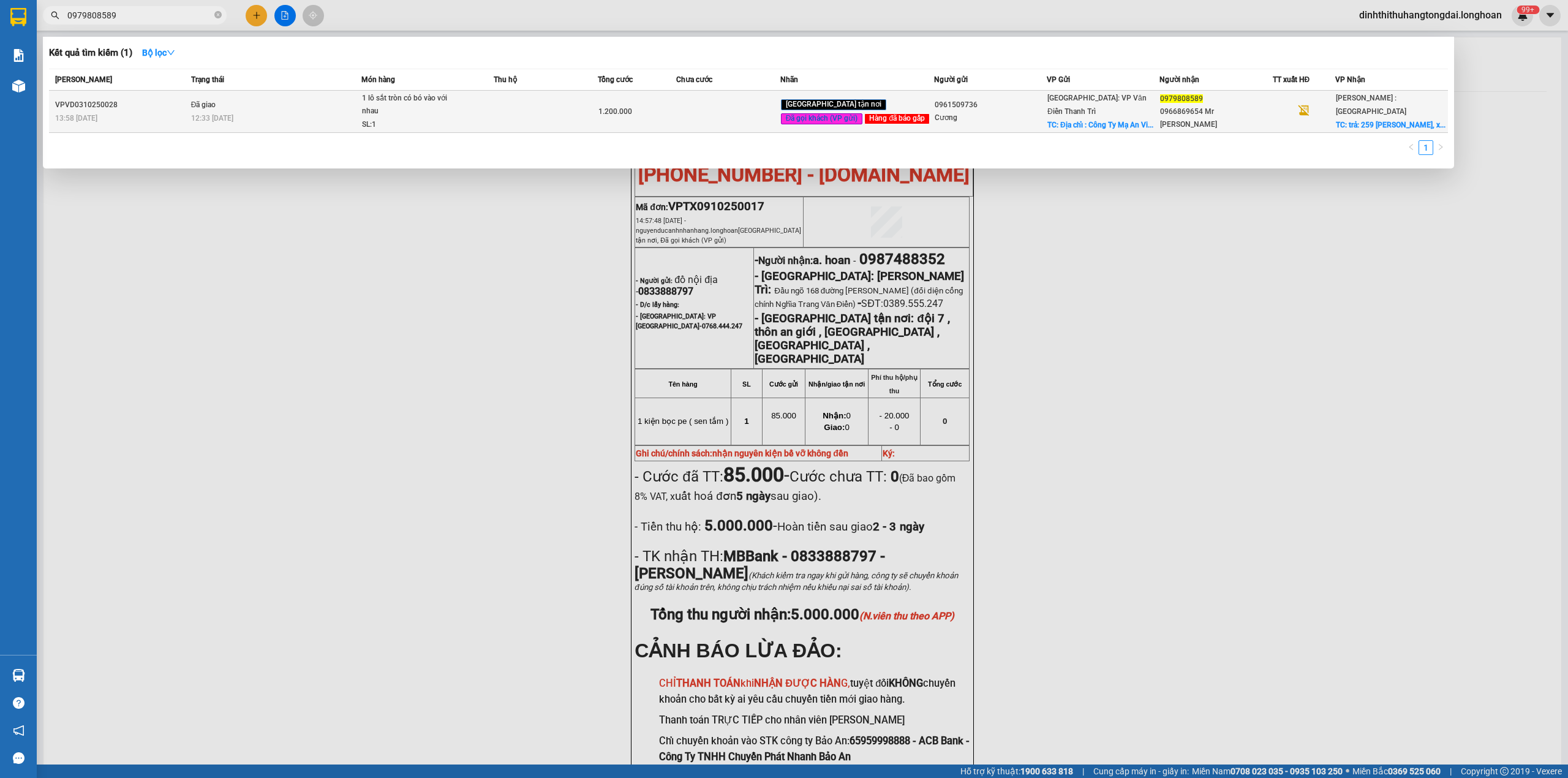
click at [295, 120] on div "12:33 [DATE]" at bounding box center [276, 118] width 170 height 13
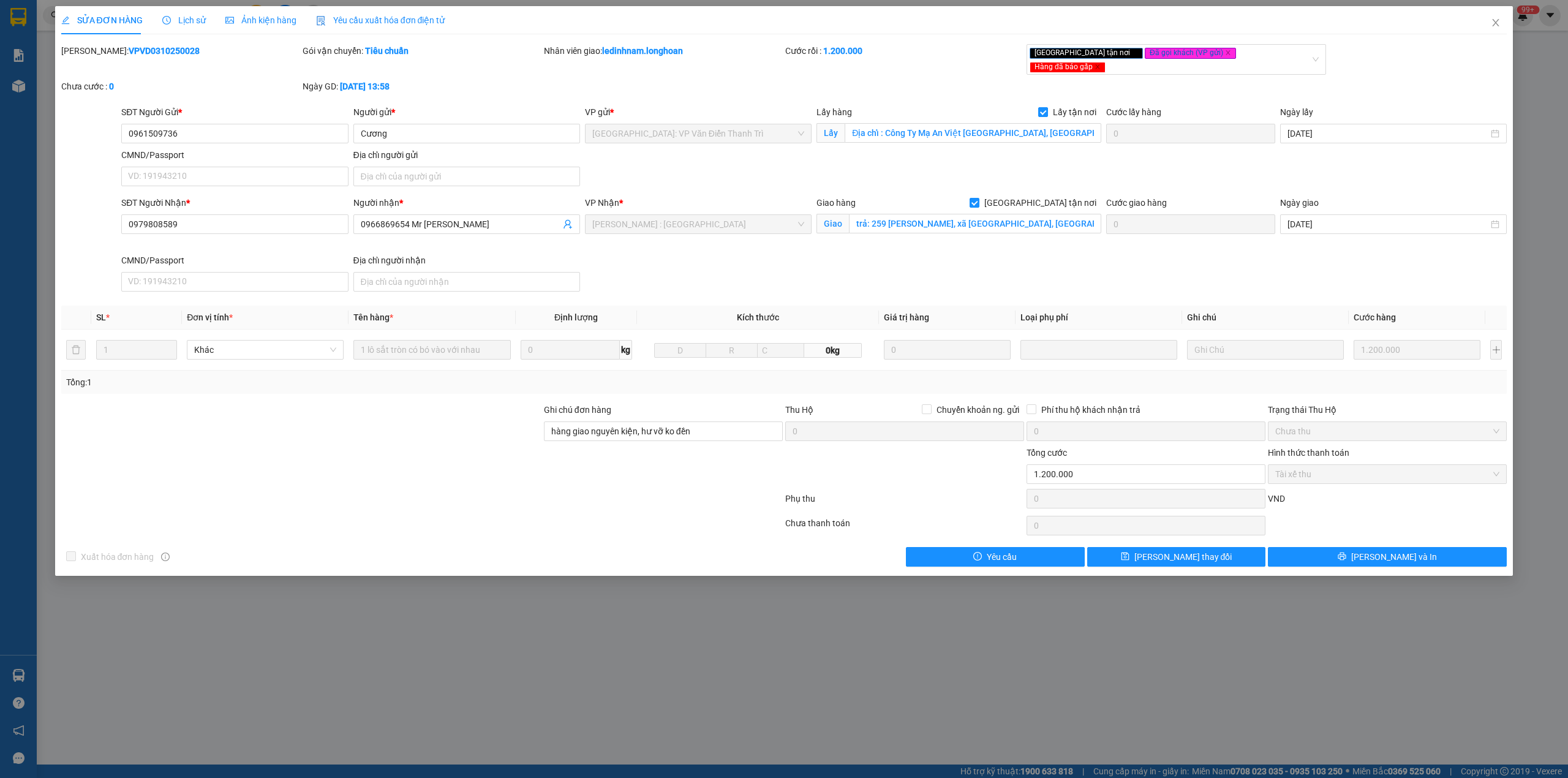
click at [128, 50] on b "VPVD0310250028" at bounding box center [164, 51] width 71 height 10
click at [1500, 22] on icon "close" at bounding box center [1496, 22] width 10 height 10
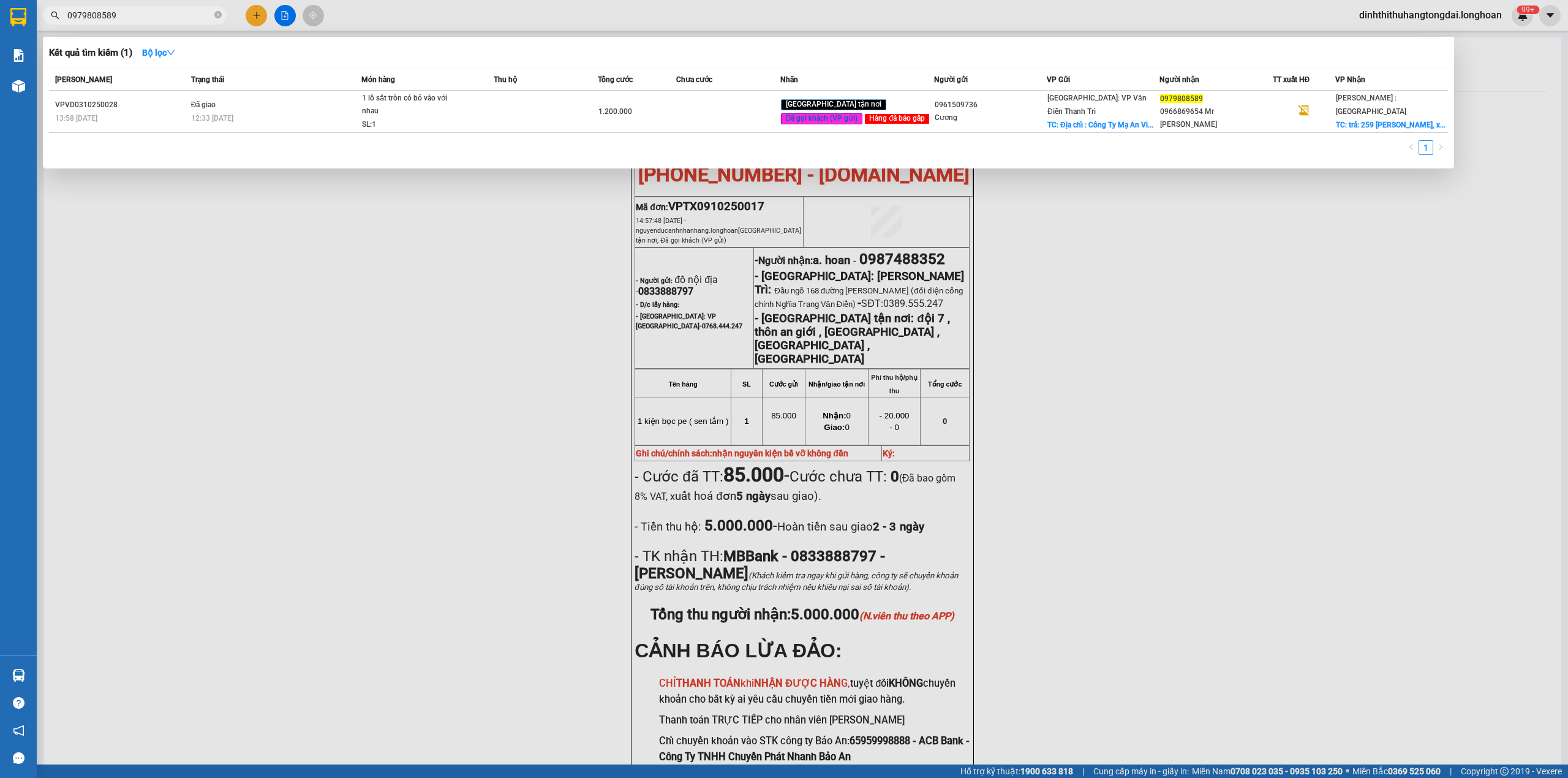
drag, startPoint x: 72, startPoint y: 15, endPoint x: 160, endPoint y: 13, distance: 88.0
click at [160, 13] on input "0979808589" at bounding box center [140, 15] width 144 height 13
paste input "11004188"
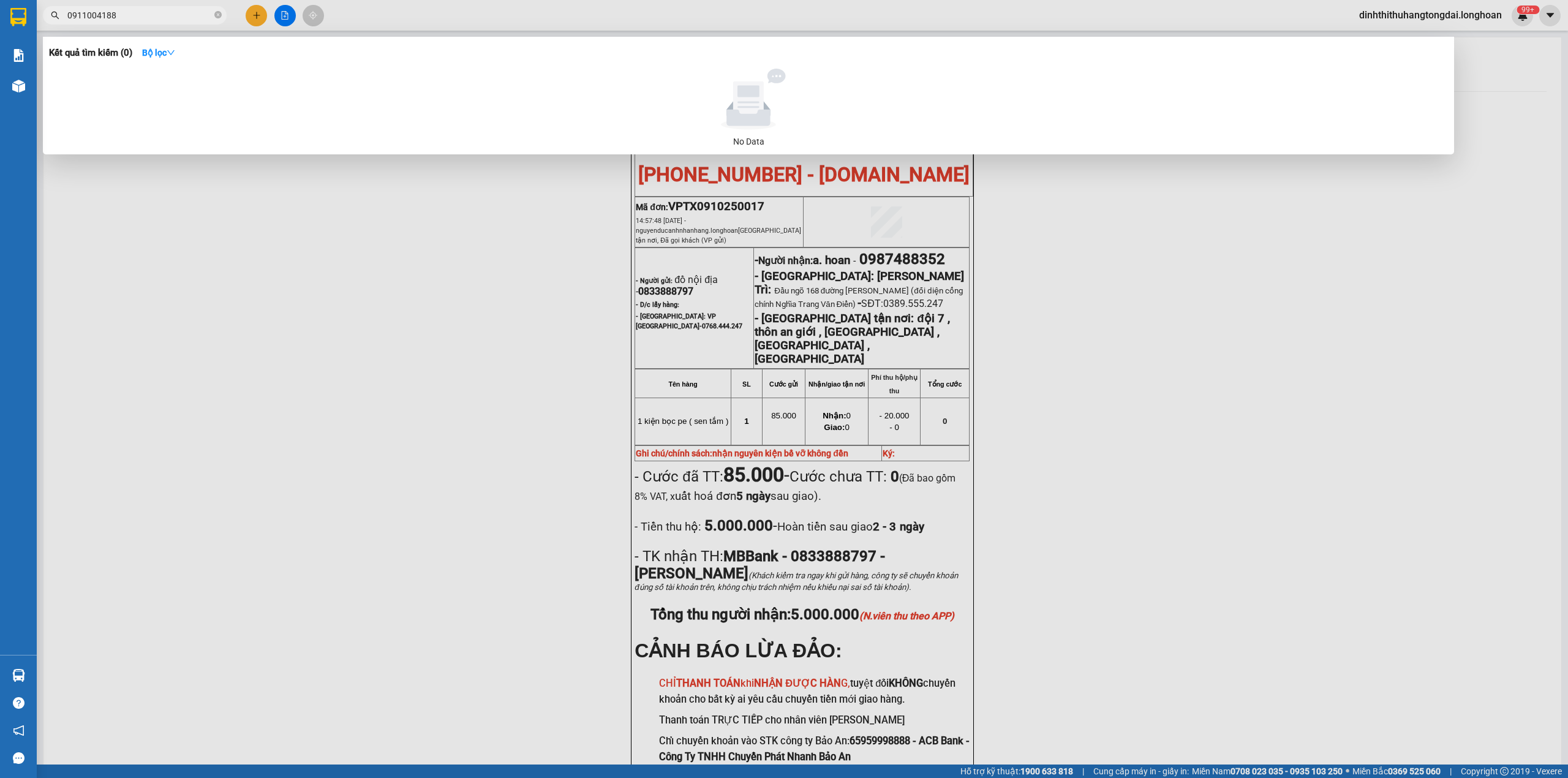
drag, startPoint x: 73, startPoint y: 15, endPoint x: 179, endPoint y: 15, distance: 106.0
click at [179, 15] on input "0911004188" at bounding box center [140, 15] width 144 height 13
paste input "388236190"
drag, startPoint x: 72, startPoint y: 11, endPoint x: 175, endPoint y: 11, distance: 103.0
click at [175, 11] on input "0388236190" at bounding box center [140, 15] width 144 height 13
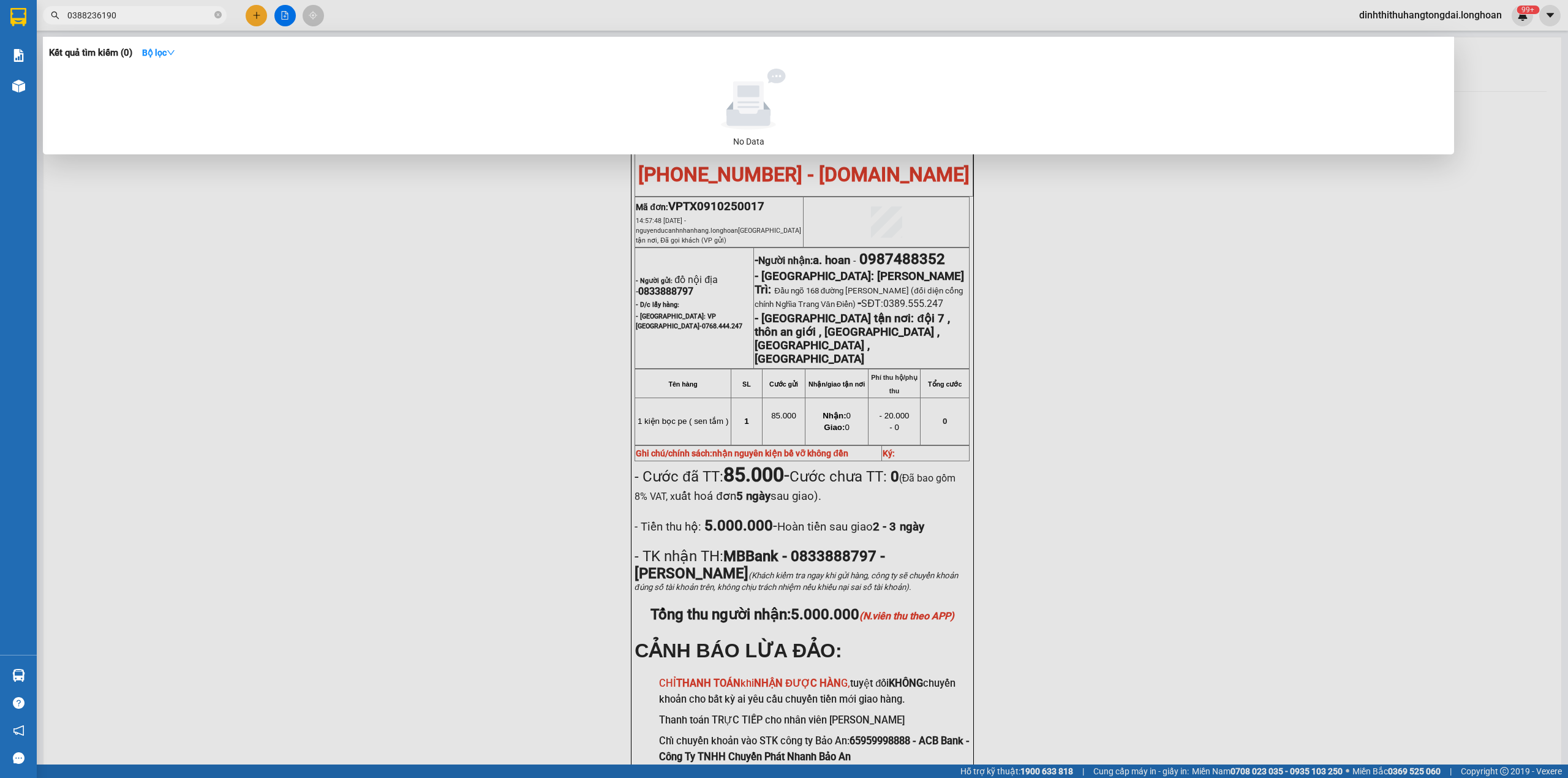
paste input "778108528"
drag, startPoint x: 73, startPoint y: 15, endPoint x: 130, endPoint y: 15, distance: 57.0
click at [130, 15] on input "0778108528" at bounding box center [140, 15] width 144 height 13
paste input "903604469"
drag, startPoint x: 71, startPoint y: 17, endPoint x: 163, endPoint y: 17, distance: 92.0
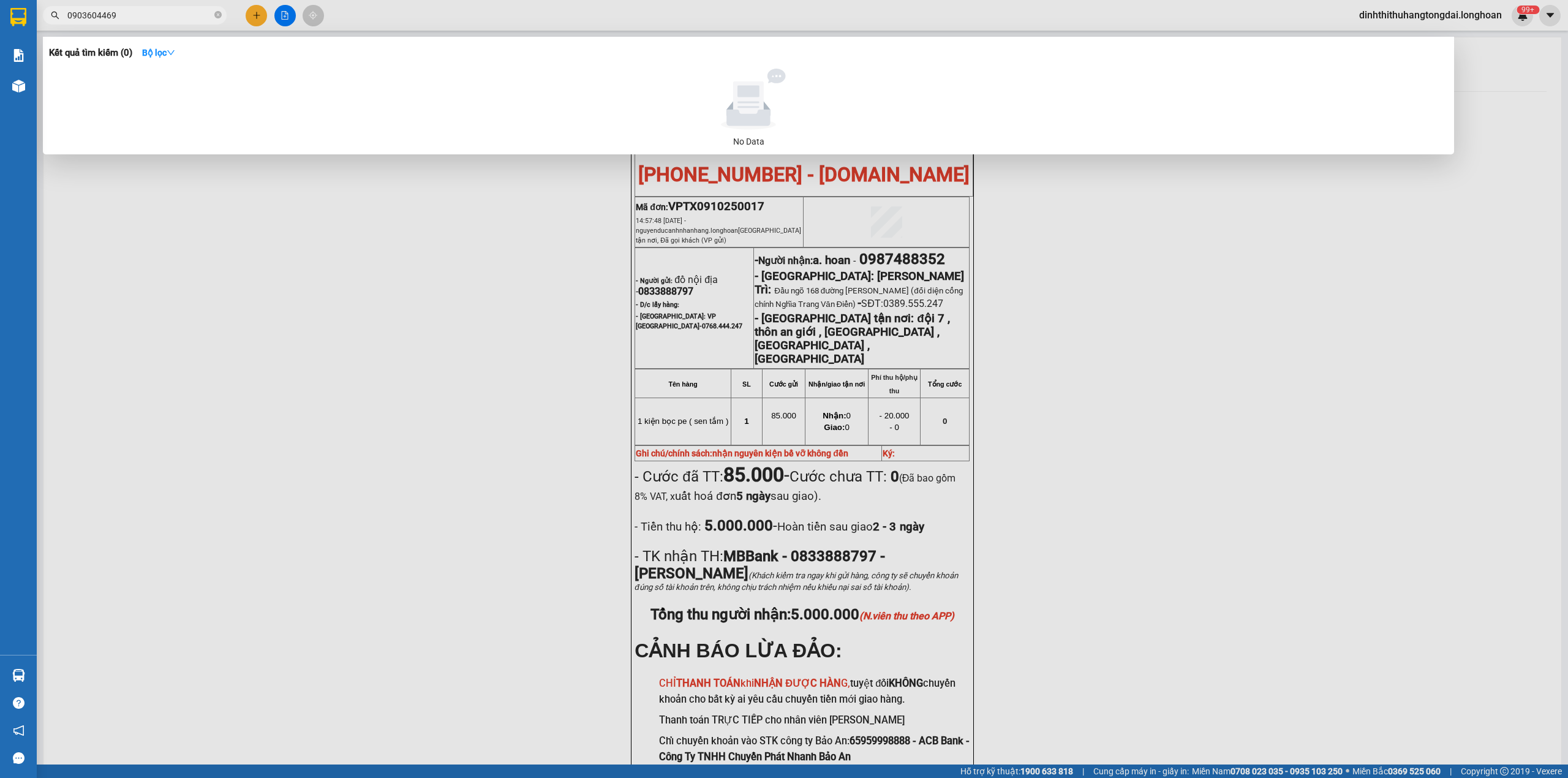
click at [163, 17] on input "0903604469" at bounding box center [140, 15] width 144 height 13
paste input "12279731"
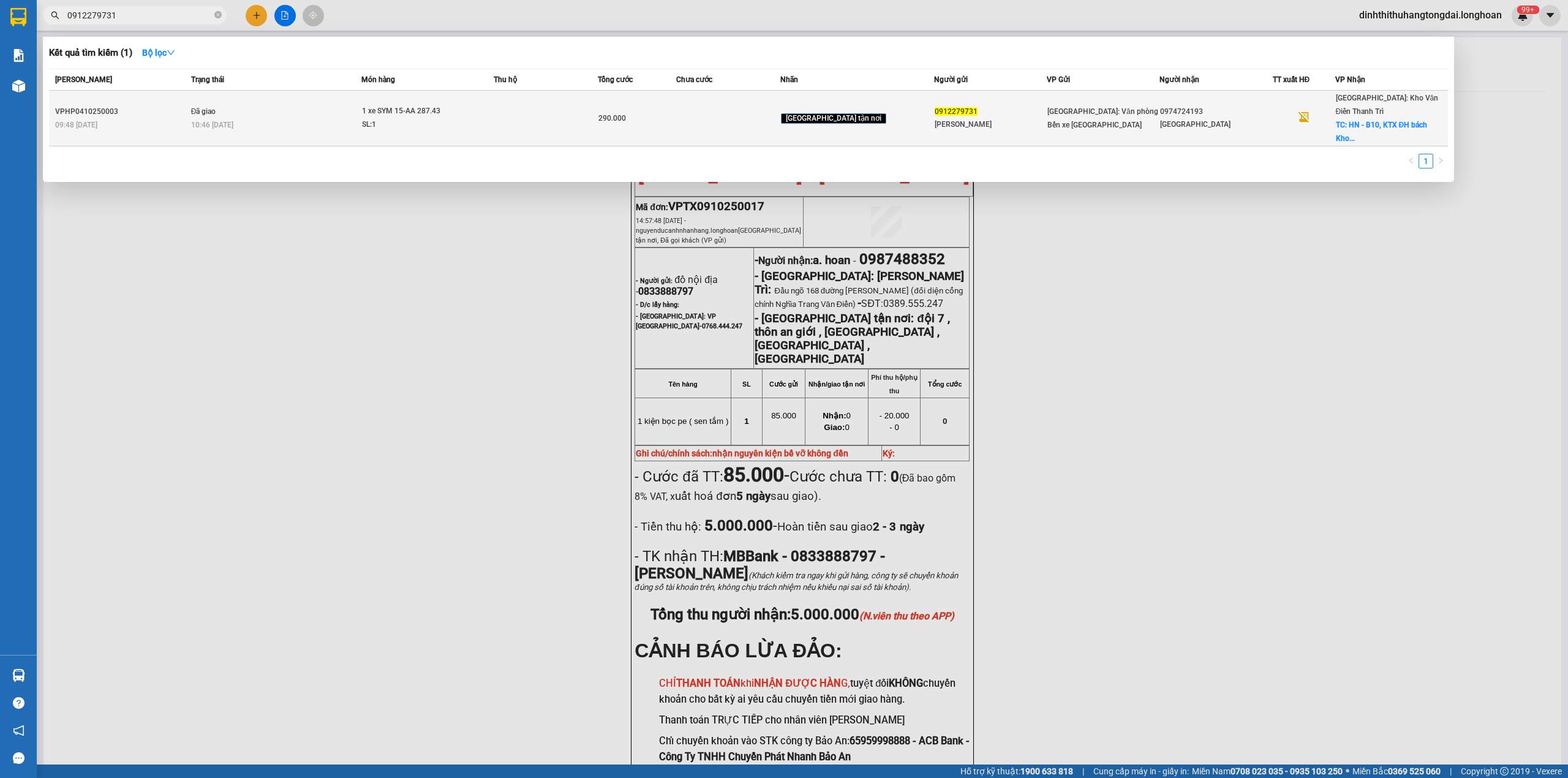
click at [388, 105] on div "1 xe SYM 15-AA 287.43" at bounding box center [408, 111] width 92 height 13
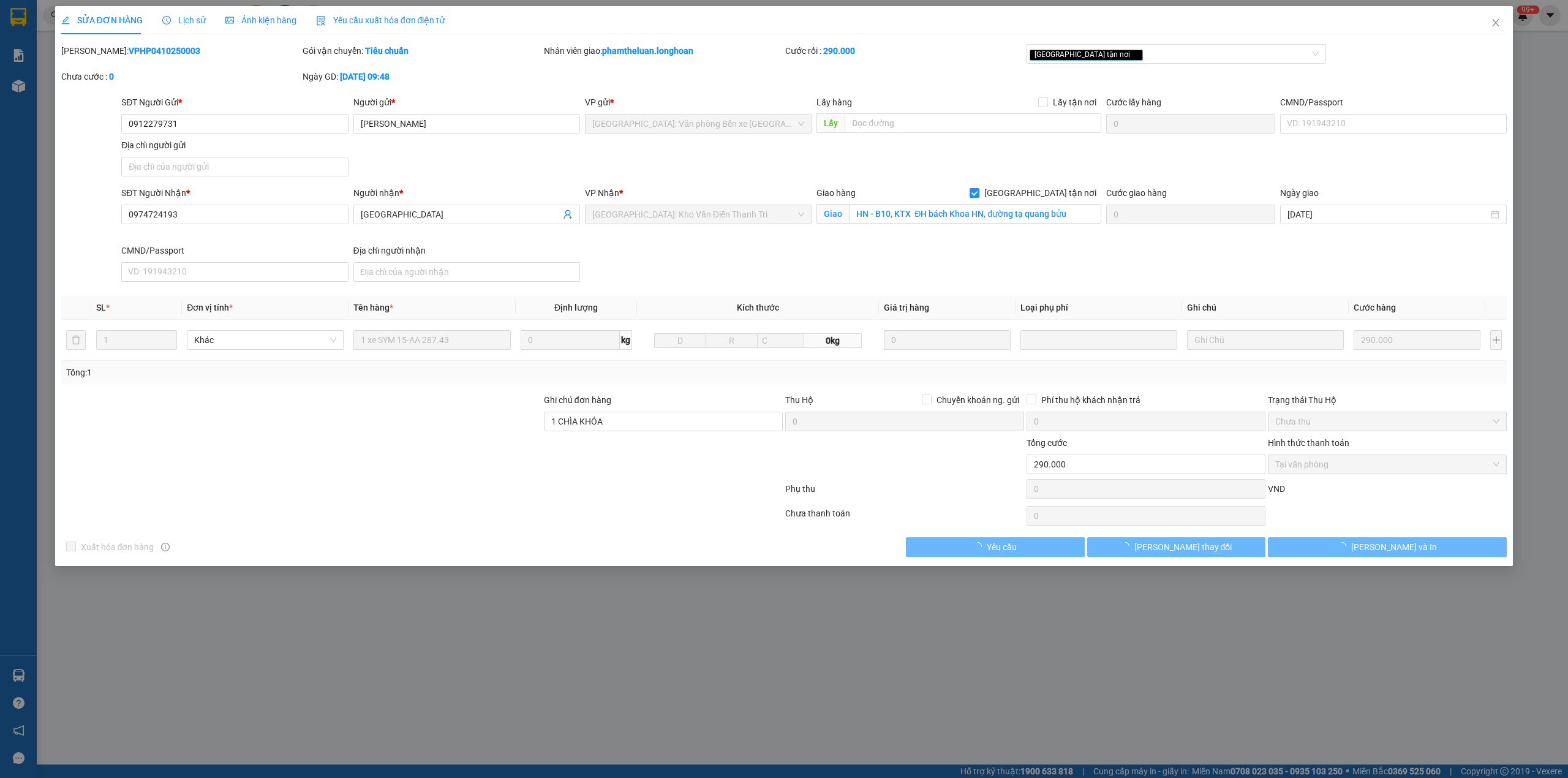
click at [133, 47] on b "VPHP0410250003" at bounding box center [164, 51] width 72 height 10
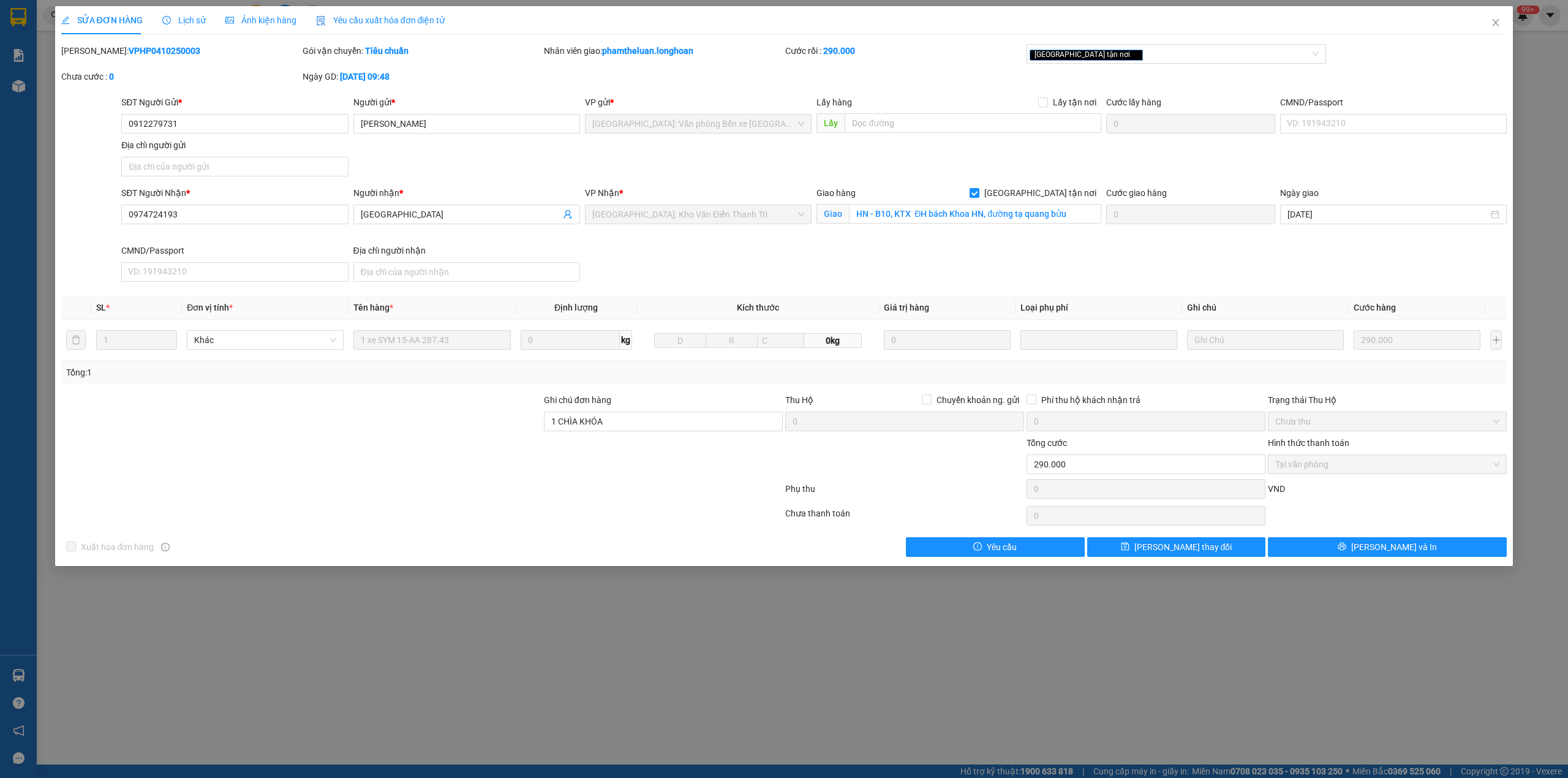
click at [133, 47] on b "VPHP0410250003" at bounding box center [164, 51] width 72 height 10
click at [1498, 22] on icon "close" at bounding box center [1496, 22] width 10 height 10
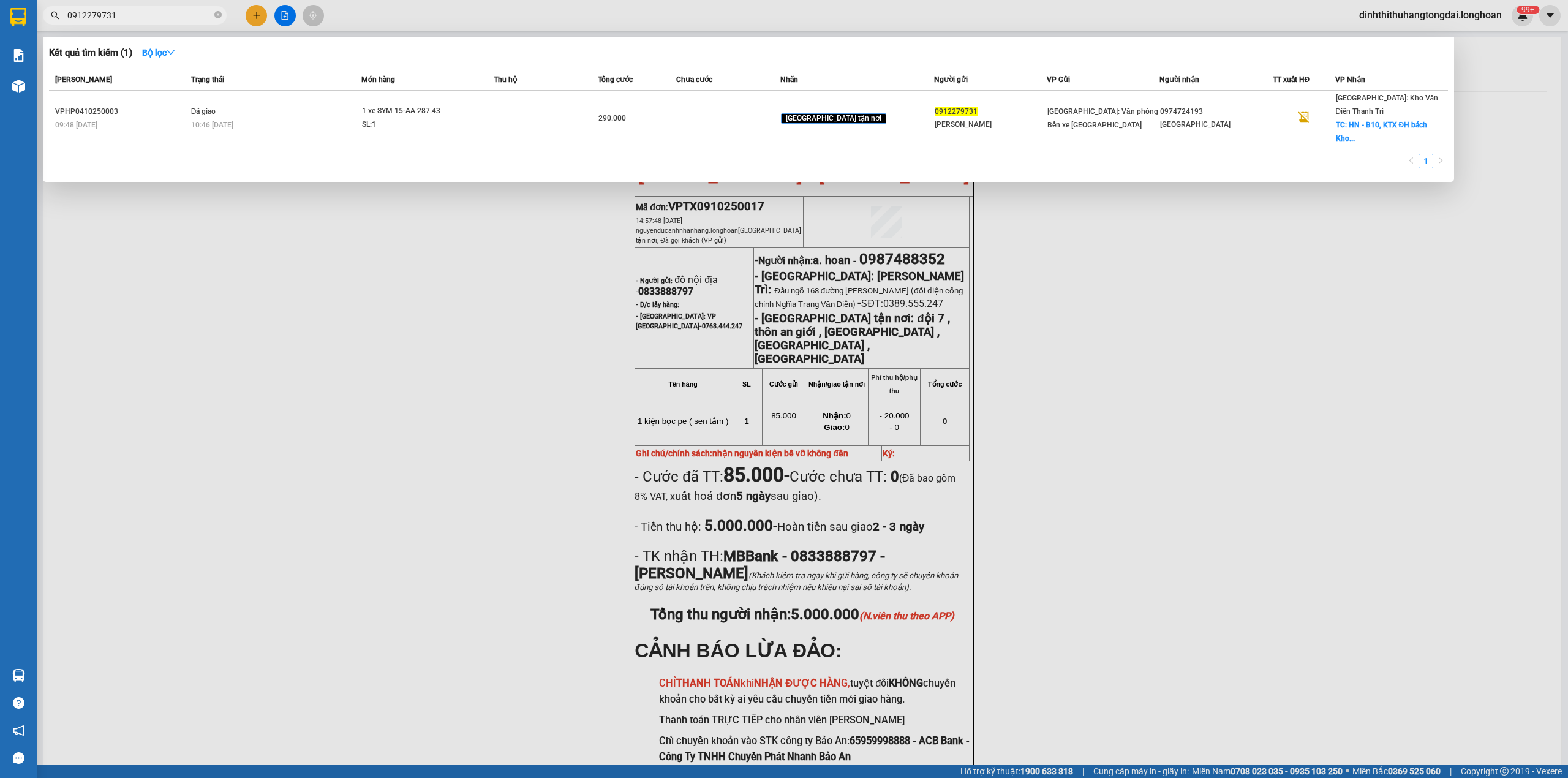
drag, startPoint x: 72, startPoint y: 13, endPoint x: 142, endPoint y: 13, distance: 70.0
click at [142, 13] on input "0912279731" at bounding box center [140, 15] width 144 height 13
paste input "888414108"
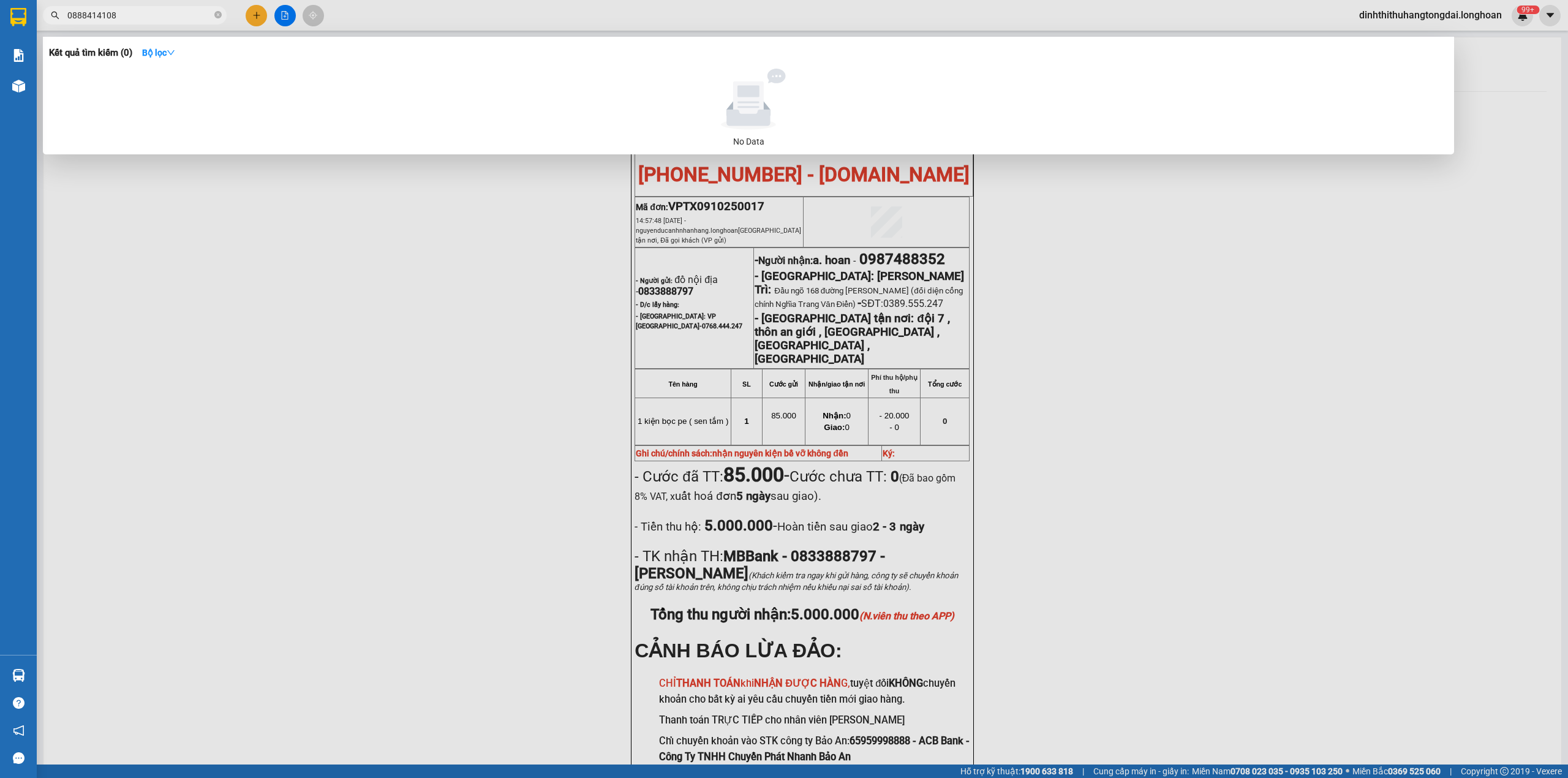
drag, startPoint x: 72, startPoint y: 15, endPoint x: 234, endPoint y: 15, distance: 162.0
click at [234, 15] on div "0888414108" at bounding box center [119, 15] width 239 height 18
paste input "702191234"
drag, startPoint x: 77, startPoint y: 13, endPoint x: 158, endPoint y: 20, distance: 81.3
click at [158, 20] on input "0702191234" at bounding box center [140, 15] width 144 height 13
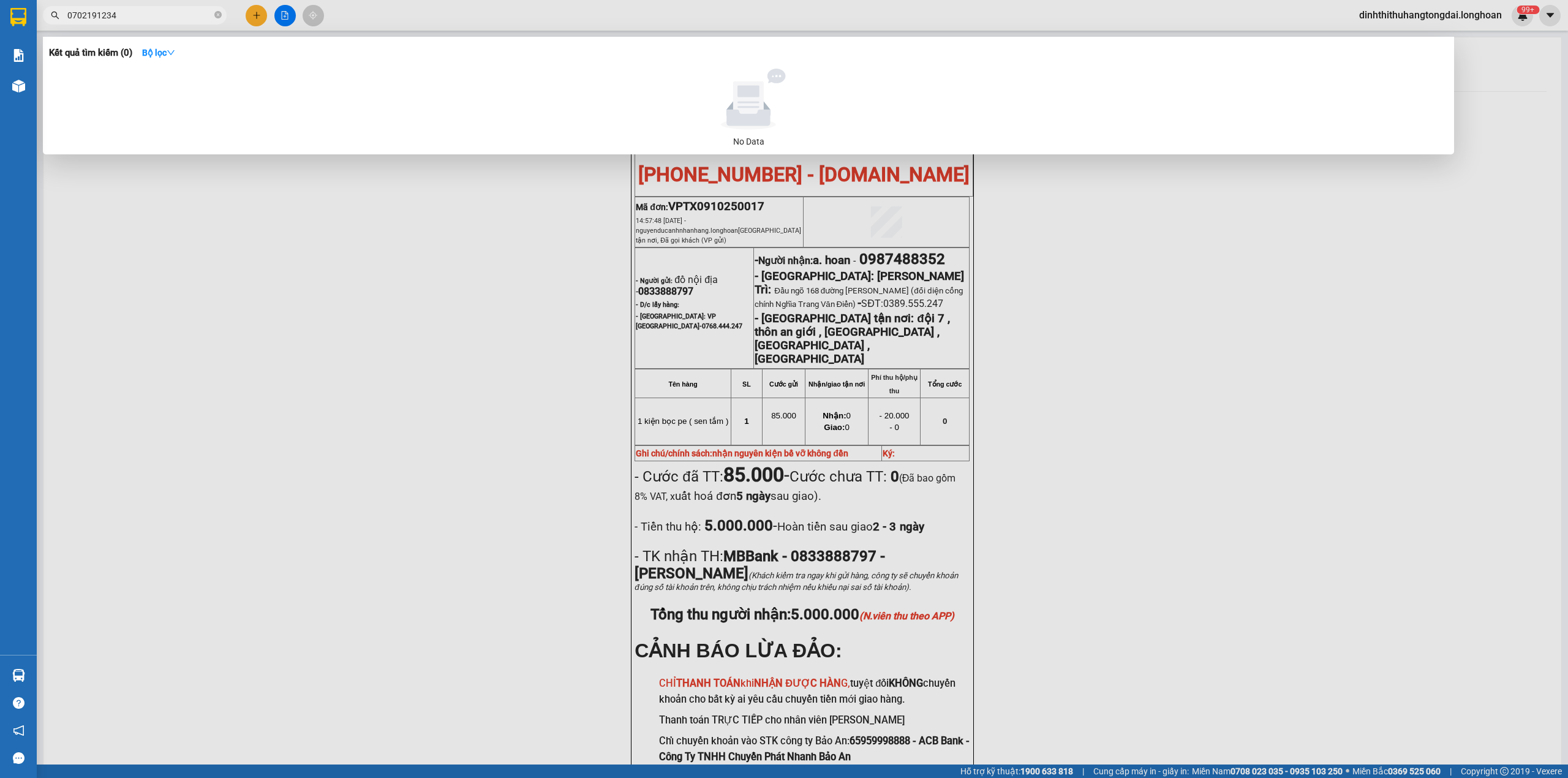
paste input "368428195"
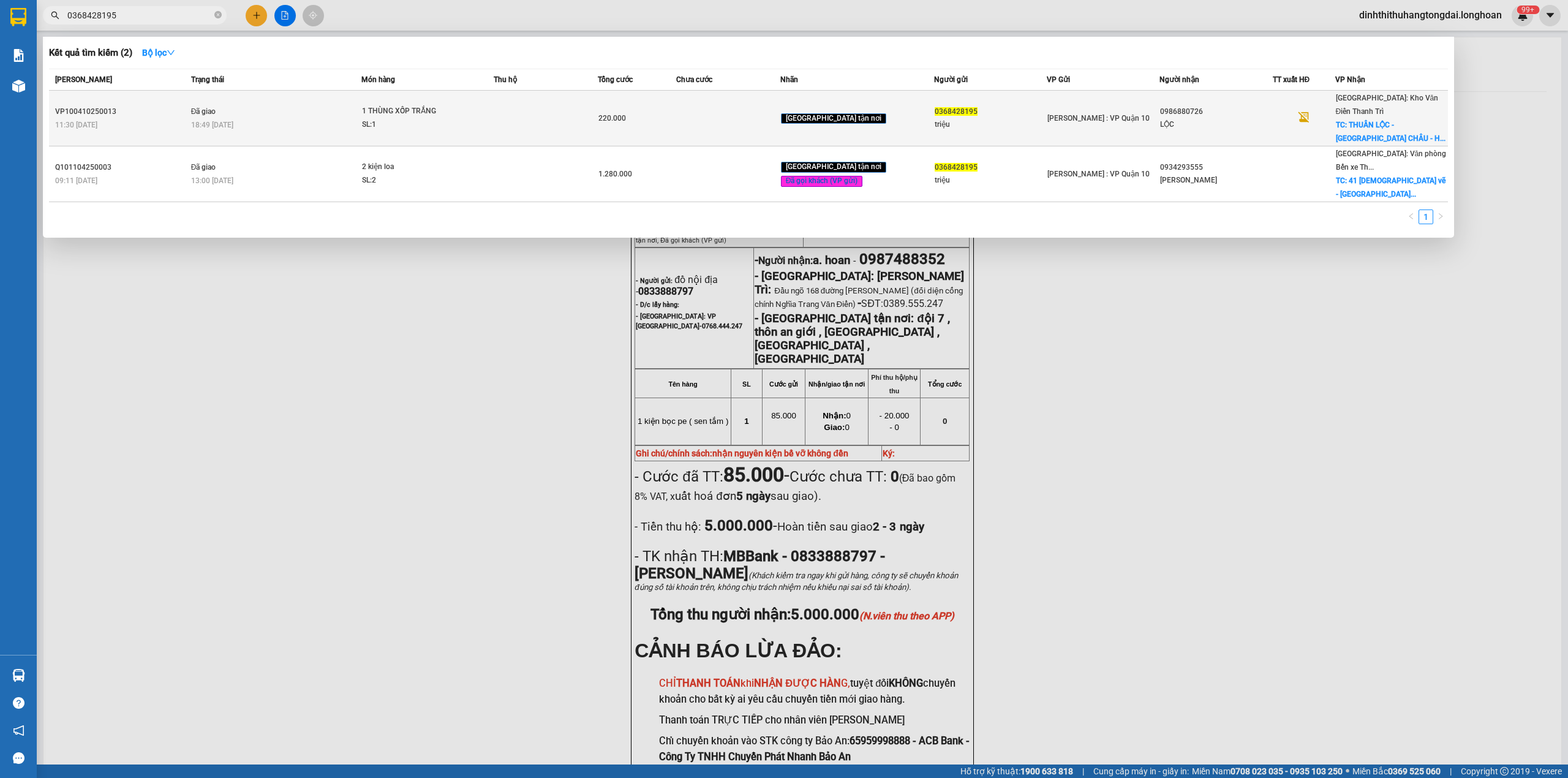
click at [332, 98] on td "Đã giao 18:49 [DATE]" at bounding box center [275, 119] width 174 height 56
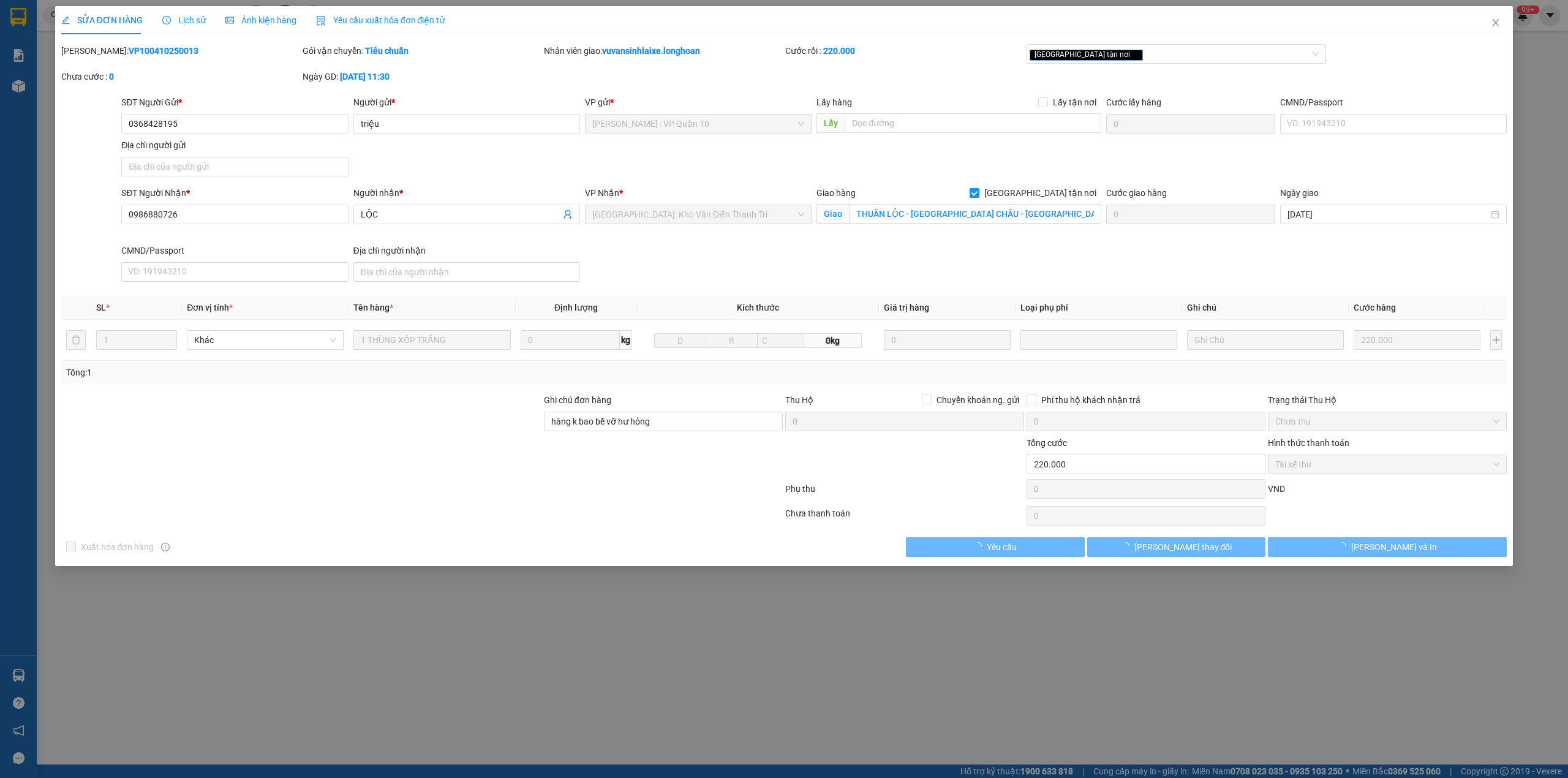
click at [128, 52] on b "VP100410250013" at bounding box center [163, 51] width 70 height 10
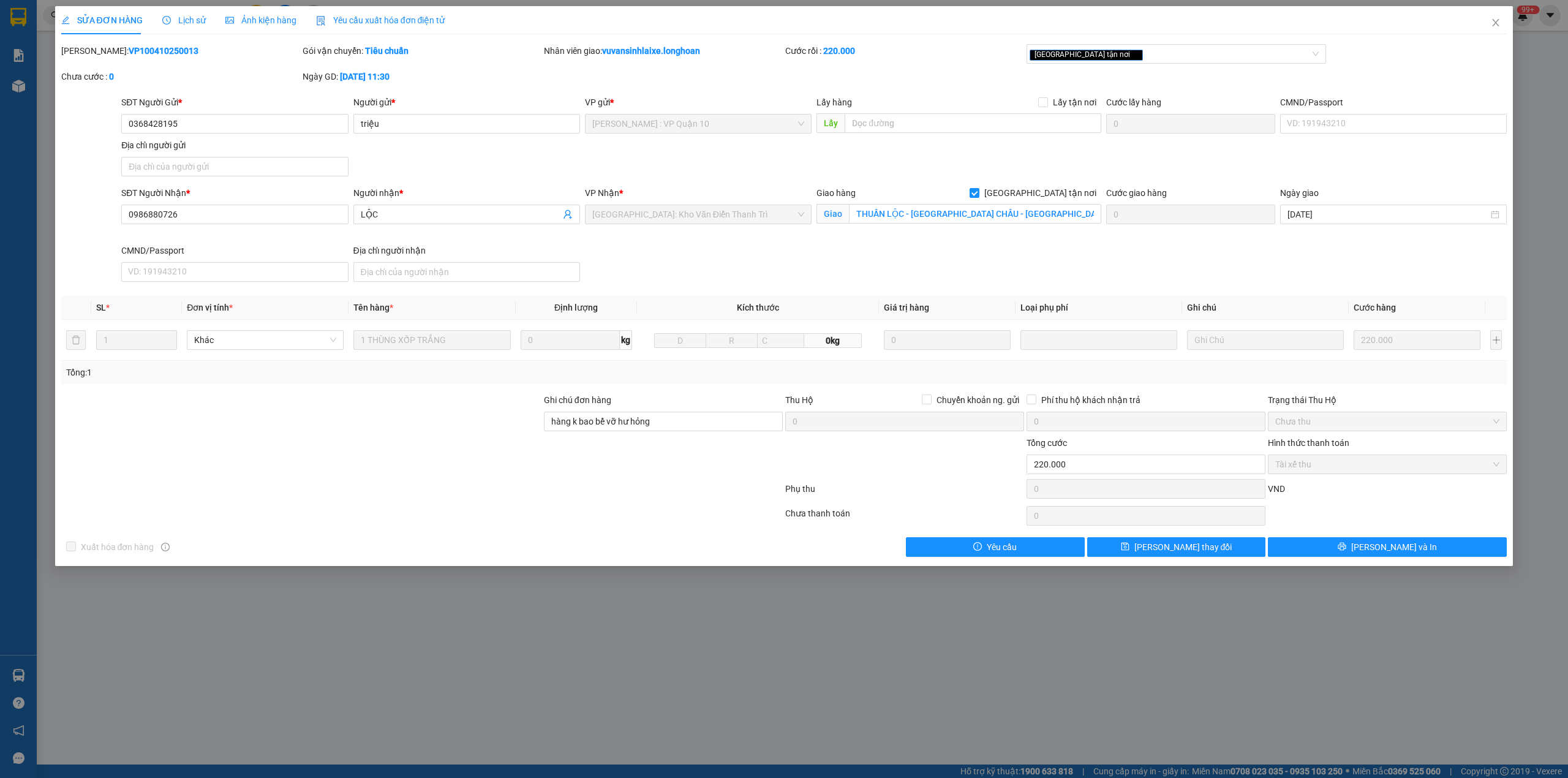
click at [128, 52] on b "VP100410250013" at bounding box center [163, 51] width 70 height 10
click at [1482, 28] on span "Close" at bounding box center [1495, 23] width 34 height 34
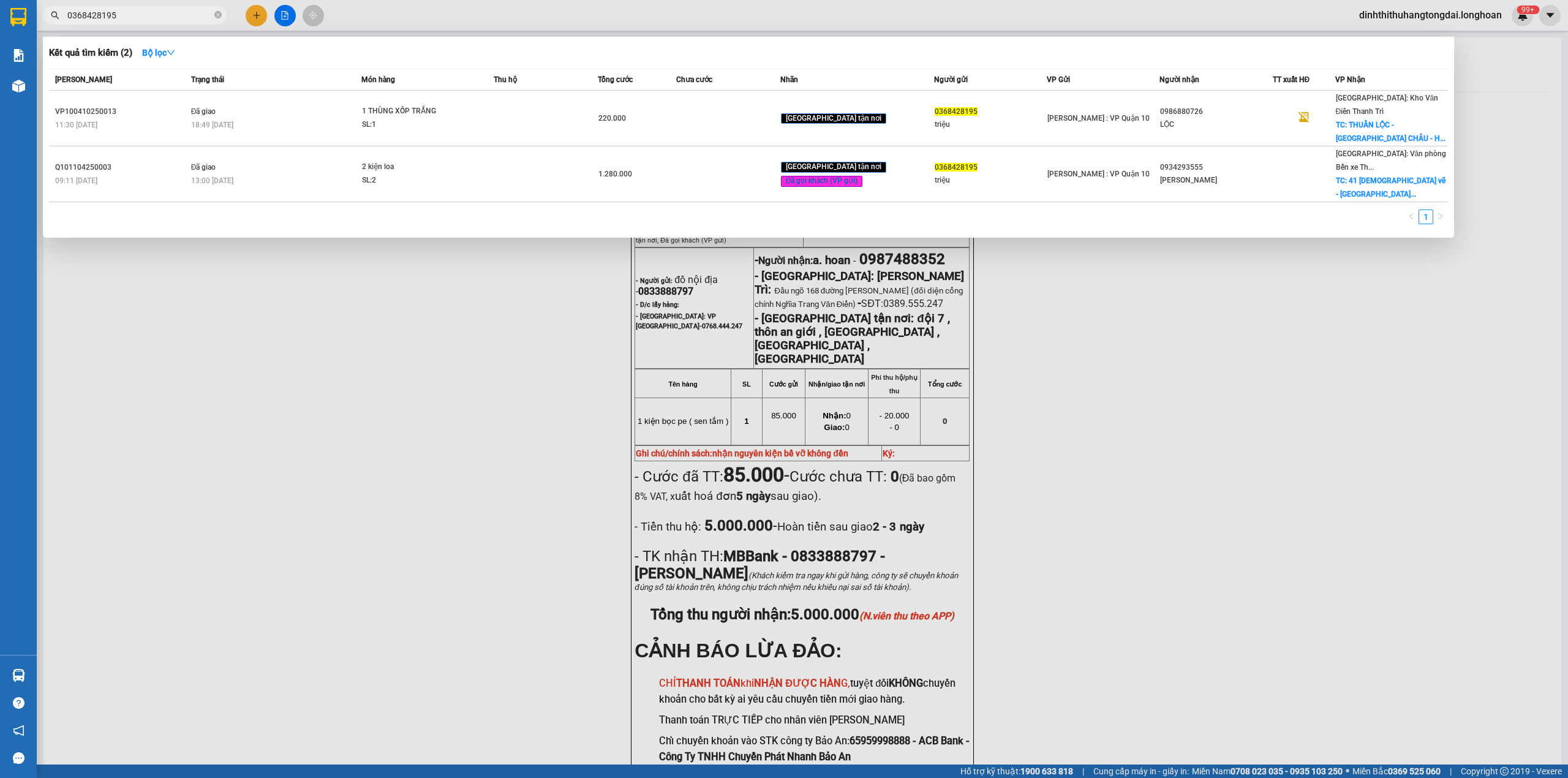
drag, startPoint x: 73, startPoint y: 17, endPoint x: 185, endPoint y: 17, distance: 112.0
click at [185, 17] on input "0368428195" at bounding box center [140, 15] width 144 height 13
paste input "869661060"
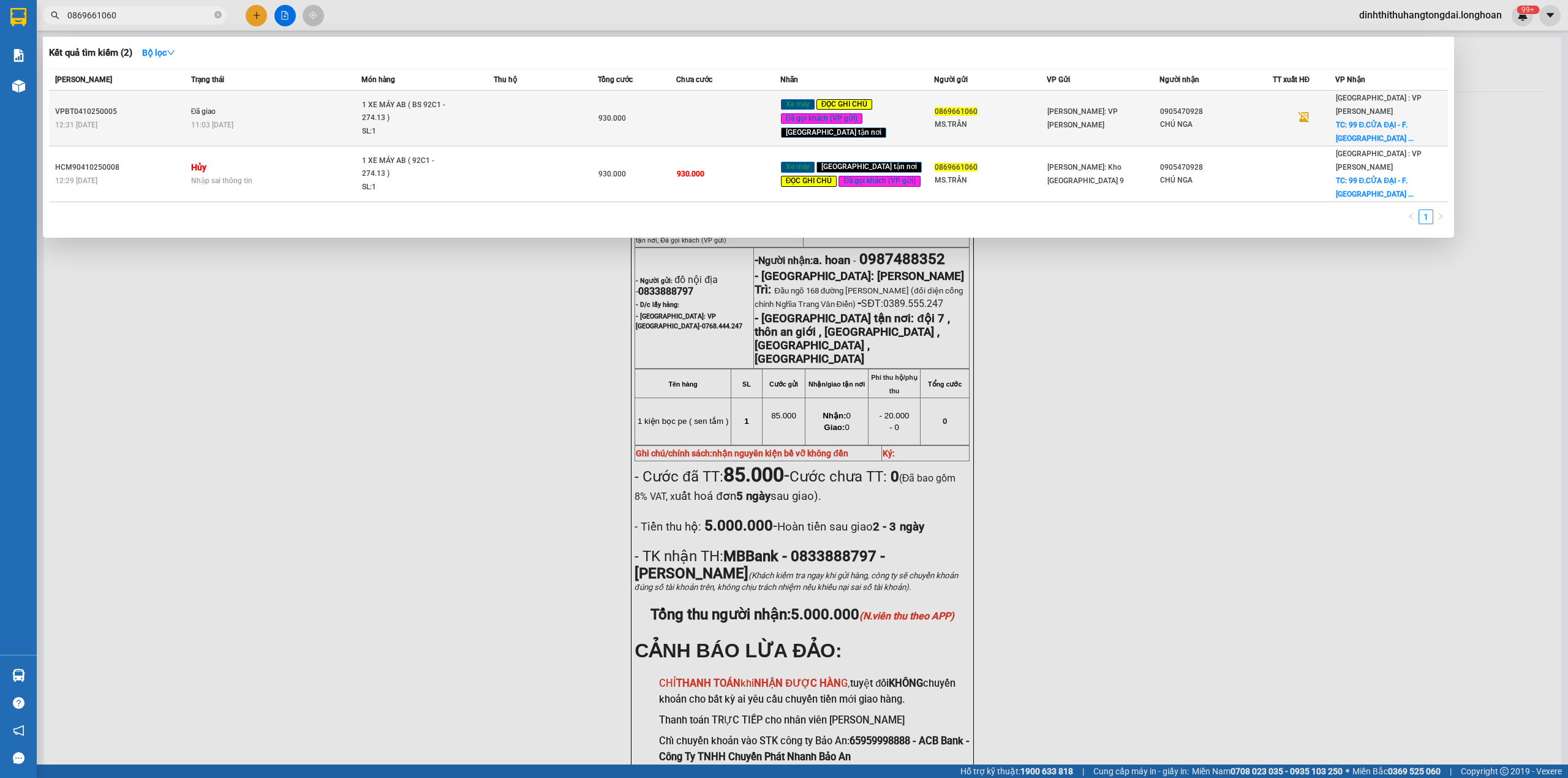
click at [318, 118] on div "11:03 [DATE]" at bounding box center [276, 124] width 170 height 13
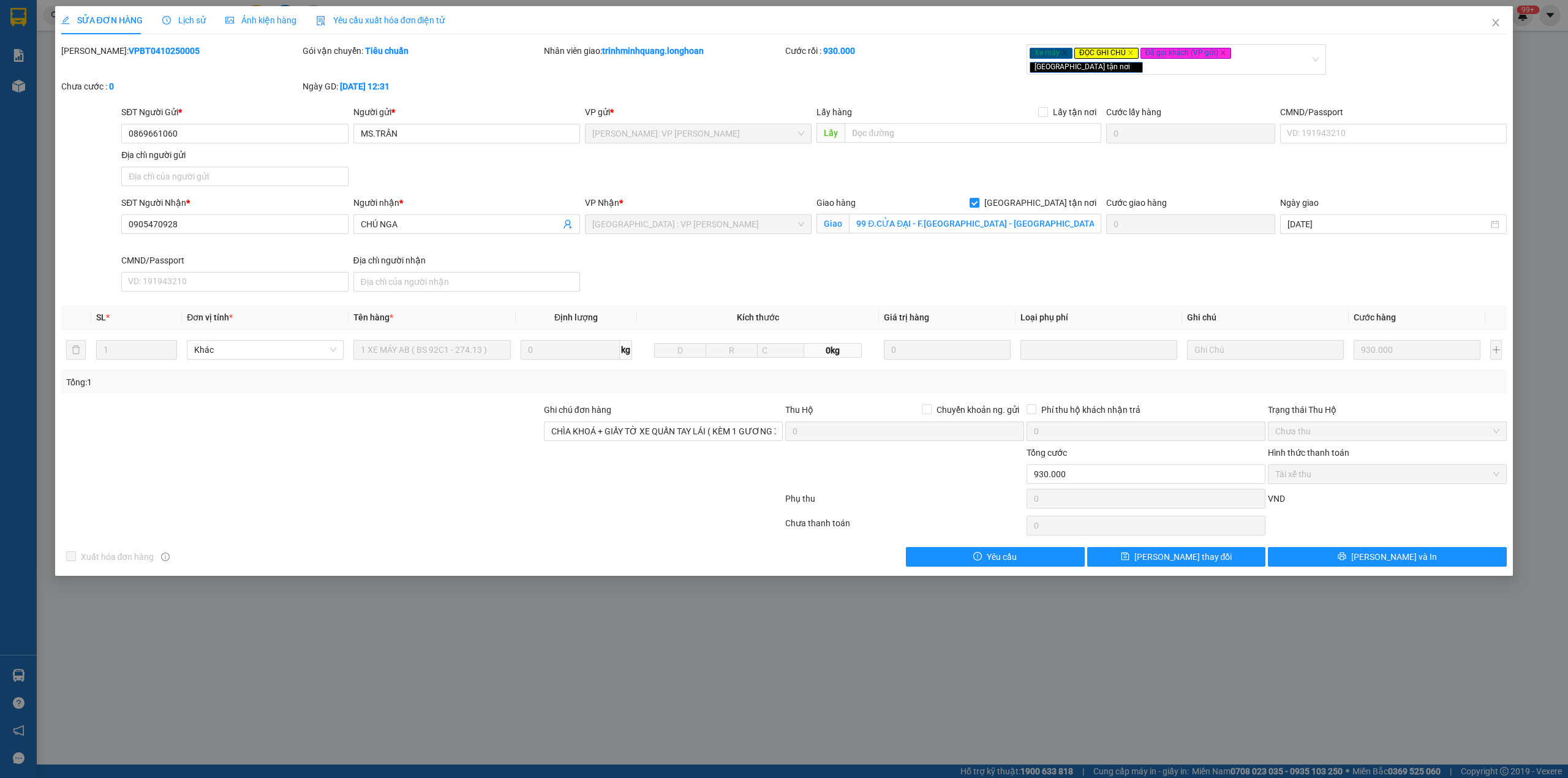
click at [128, 50] on b "VPBT0410250005" at bounding box center [164, 51] width 71 height 10
click at [1486, 22] on span "Close" at bounding box center [1495, 23] width 34 height 34
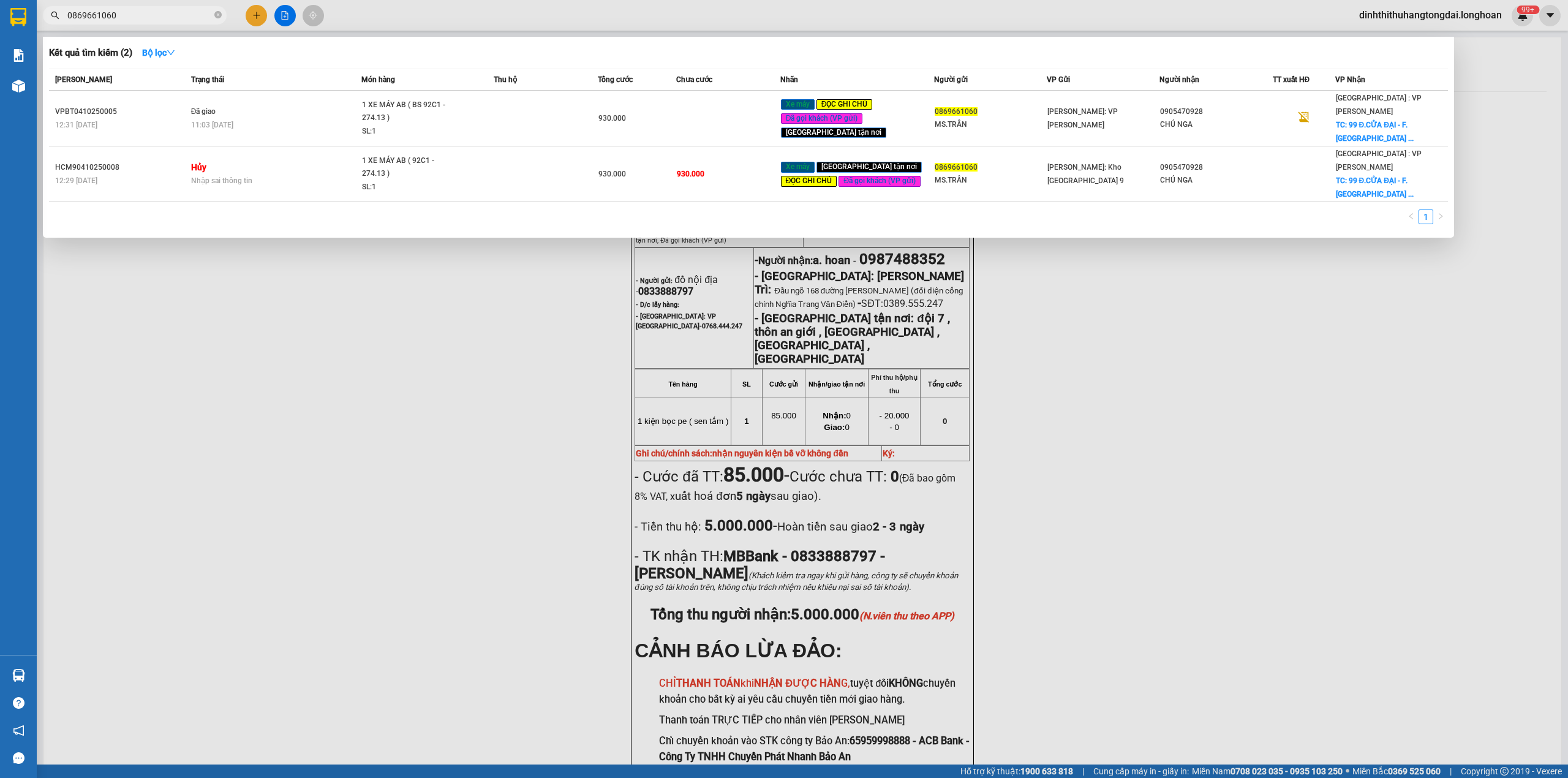
drag, startPoint x: 74, startPoint y: 18, endPoint x: 153, endPoint y: 13, distance: 79.2
click at [153, 13] on input "0869661060" at bounding box center [140, 15] width 144 height 13
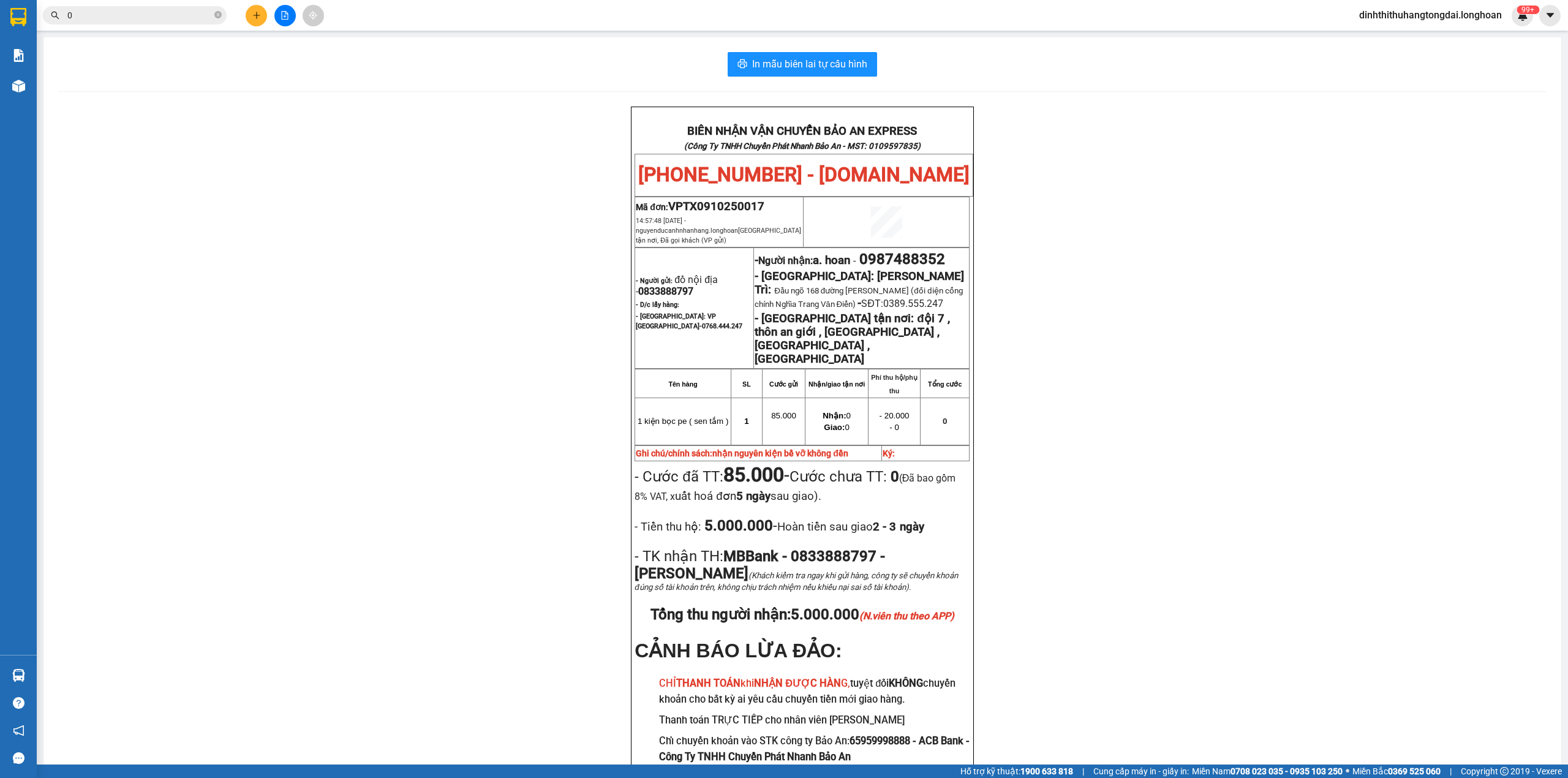
paste input "976815755"
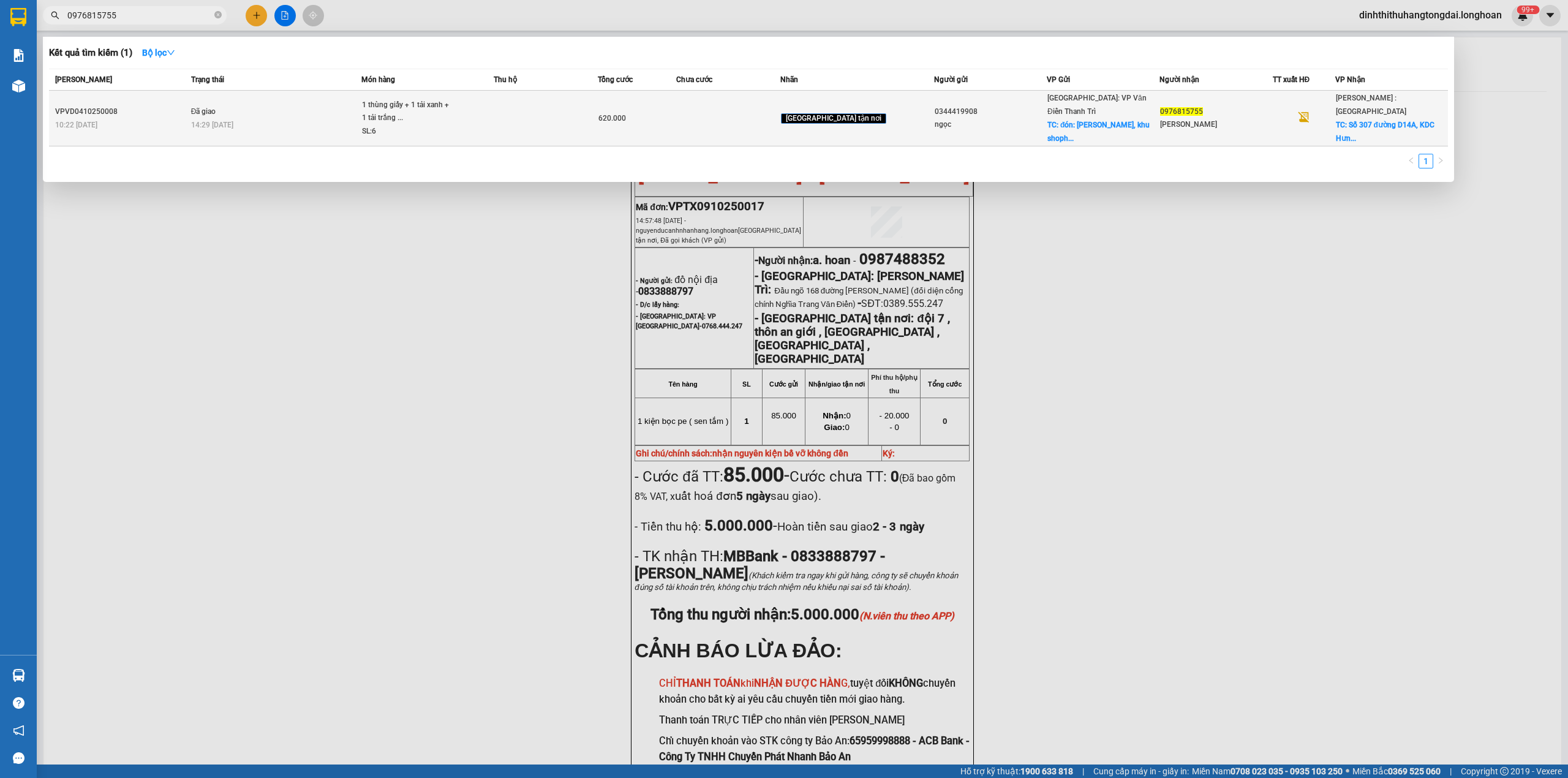
click at [320, 99] on td "Đã giao 14:29 [DATE]" at bounding box center [275, 119] width 174 height 56
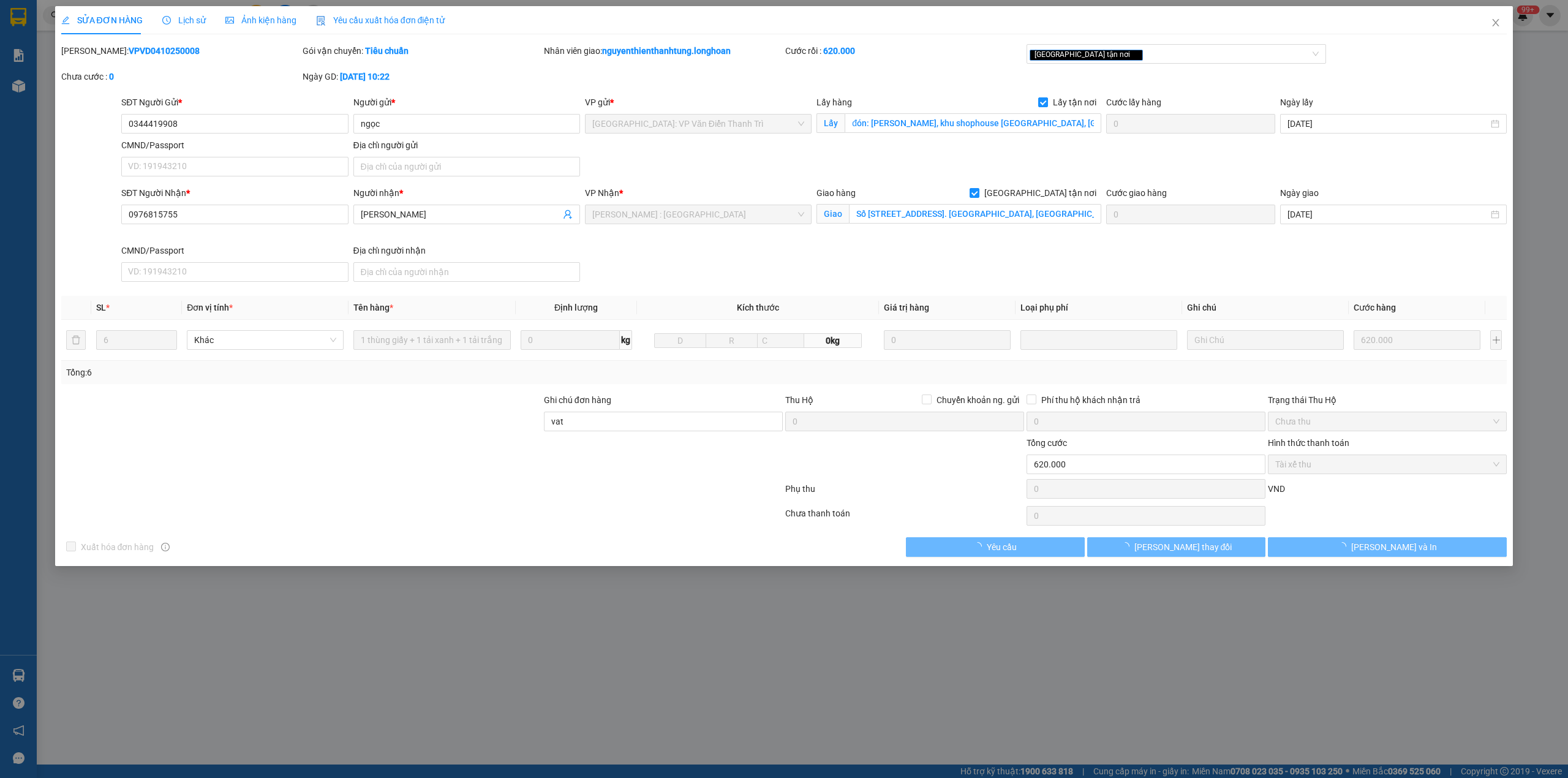
click at [128, 50] on b "VPVD0410250008" at bounding box center [164, 51] width 71 height 10
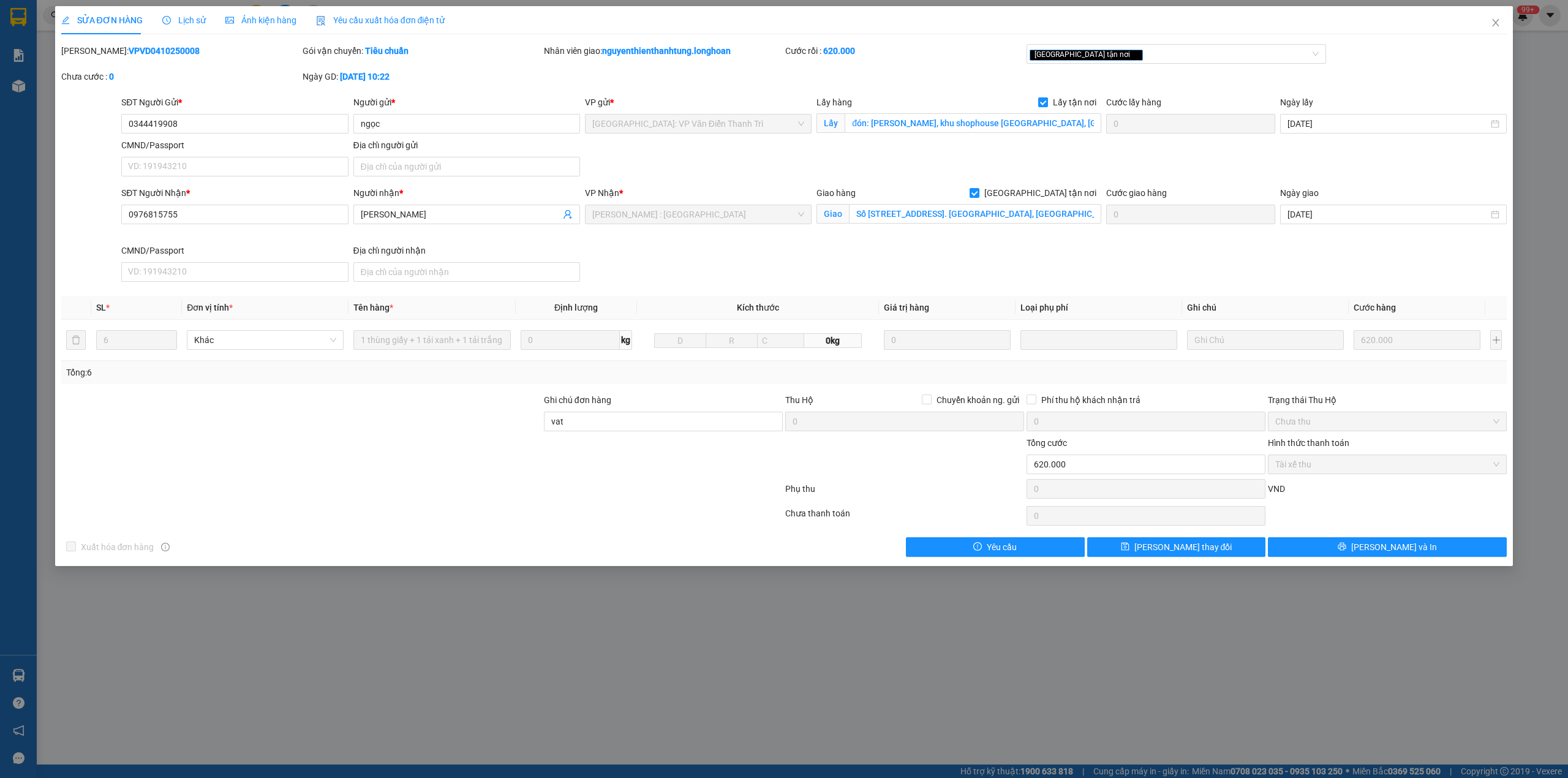
click at [128, 50] on b "VPVD0410250008" at bounding box center [164, 51] width 71 height 10
drag, startPoint x: 1493, startPoint y: 17, endPoint x: 1485, endPoint y: 18, distance: 8.1
click at [1485, 18] on span "Close" at bounding box center [1495, 23] width 34 height 34
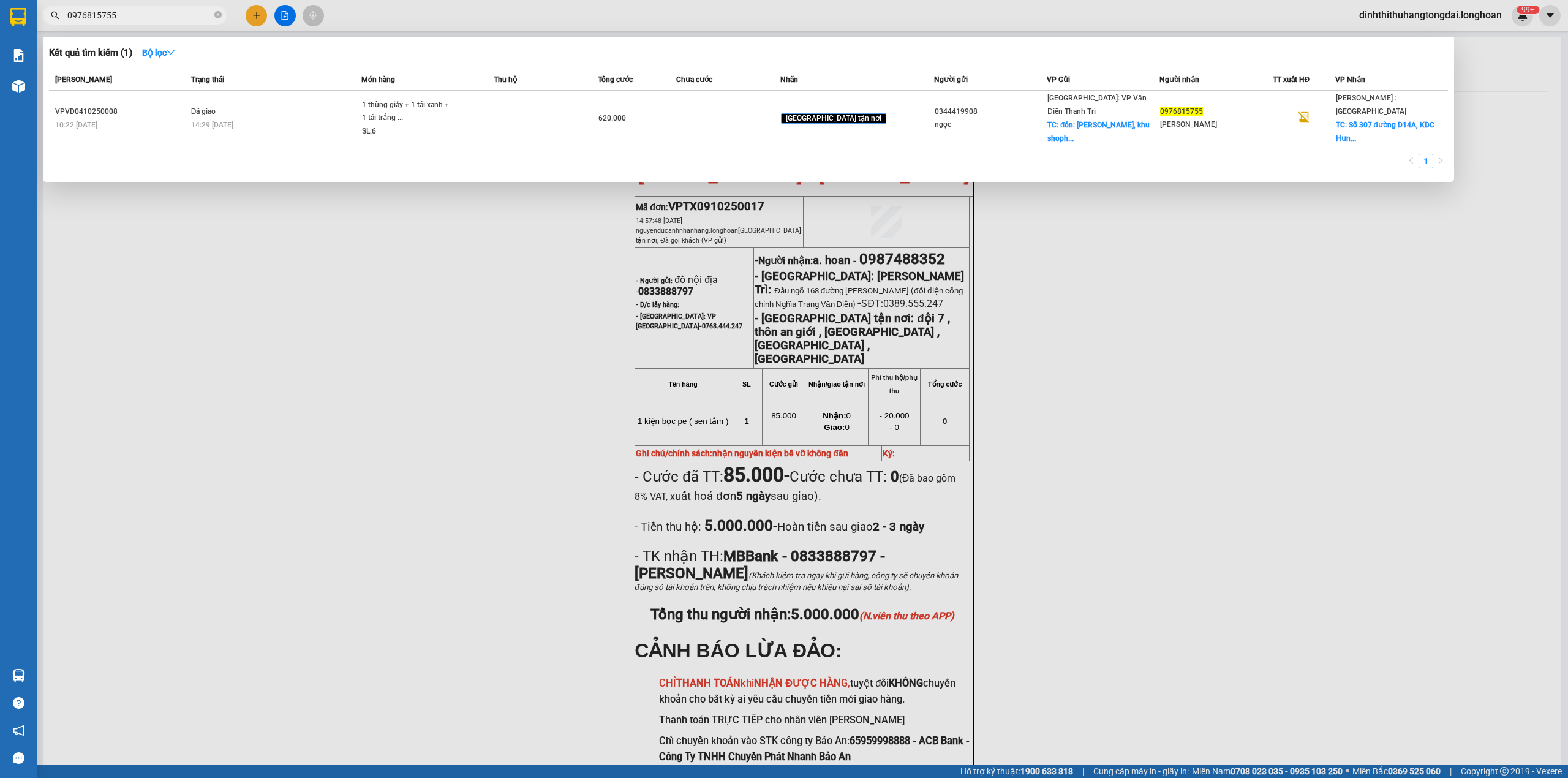
drag, startPoint x: 73, startPoint y: 17, endPoint x: 141, endPoint y: 13, distance: 68.1
click at [141, 13] on input "0976815755" at bounding box center [140, 15] width 144 height 13
paste input "06940799"
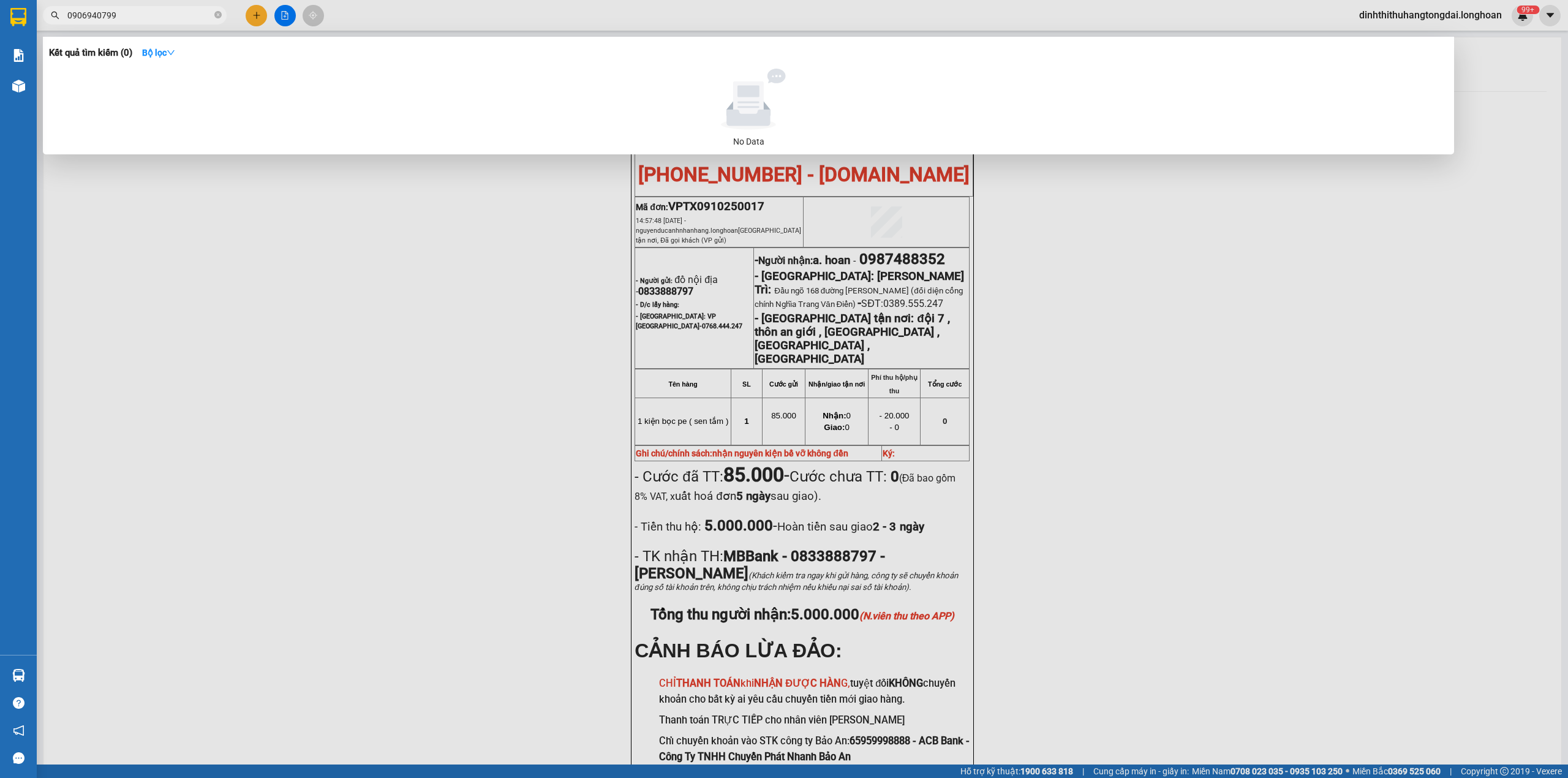
drag, startPoint x: 73, startPoint y: 16, endPoint x: 170, endPoint y: 15, distance: 97.0
click at [170, 15] on input "0906940799" at bounding box center [140, 15] width 144 height 13
paste input "886133863"
drag, startPoint x: 72, startPoint y: 17, endPoint x: 175, endPoint y: 17, distance: 103.0
click at [175, 17] on input "0886133863" at bounding box center [140, 15] width 144 height 13
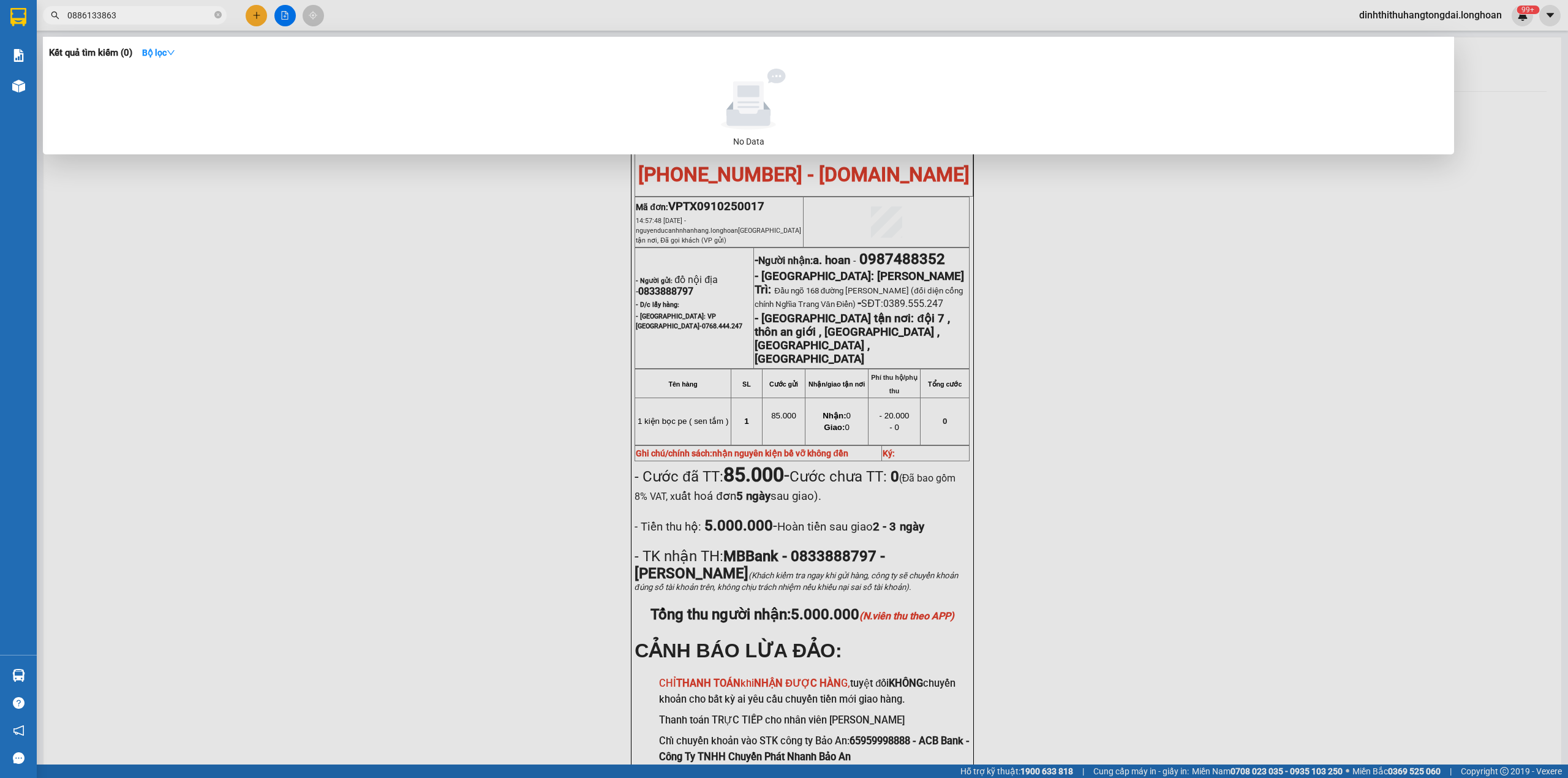
paste input "69528652"
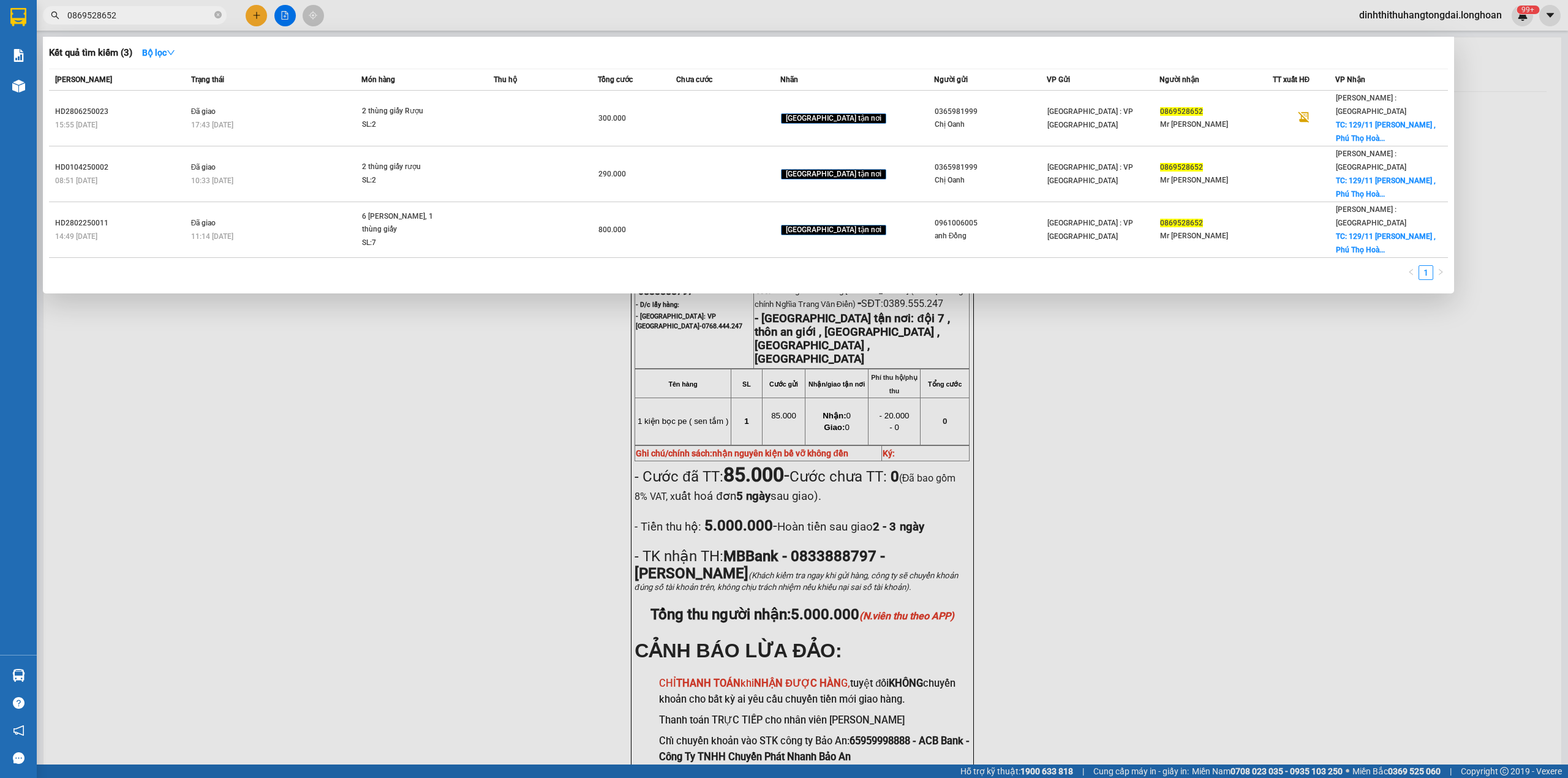
drag, startPoint x: 71, startPoint y: 15, endPoint x: 154, endPoint y: 13, distance: 83.0
click at [154, 13] on input "0869528652" at bounding box center [140, 15] width 144 height 13
paste input "977873858"
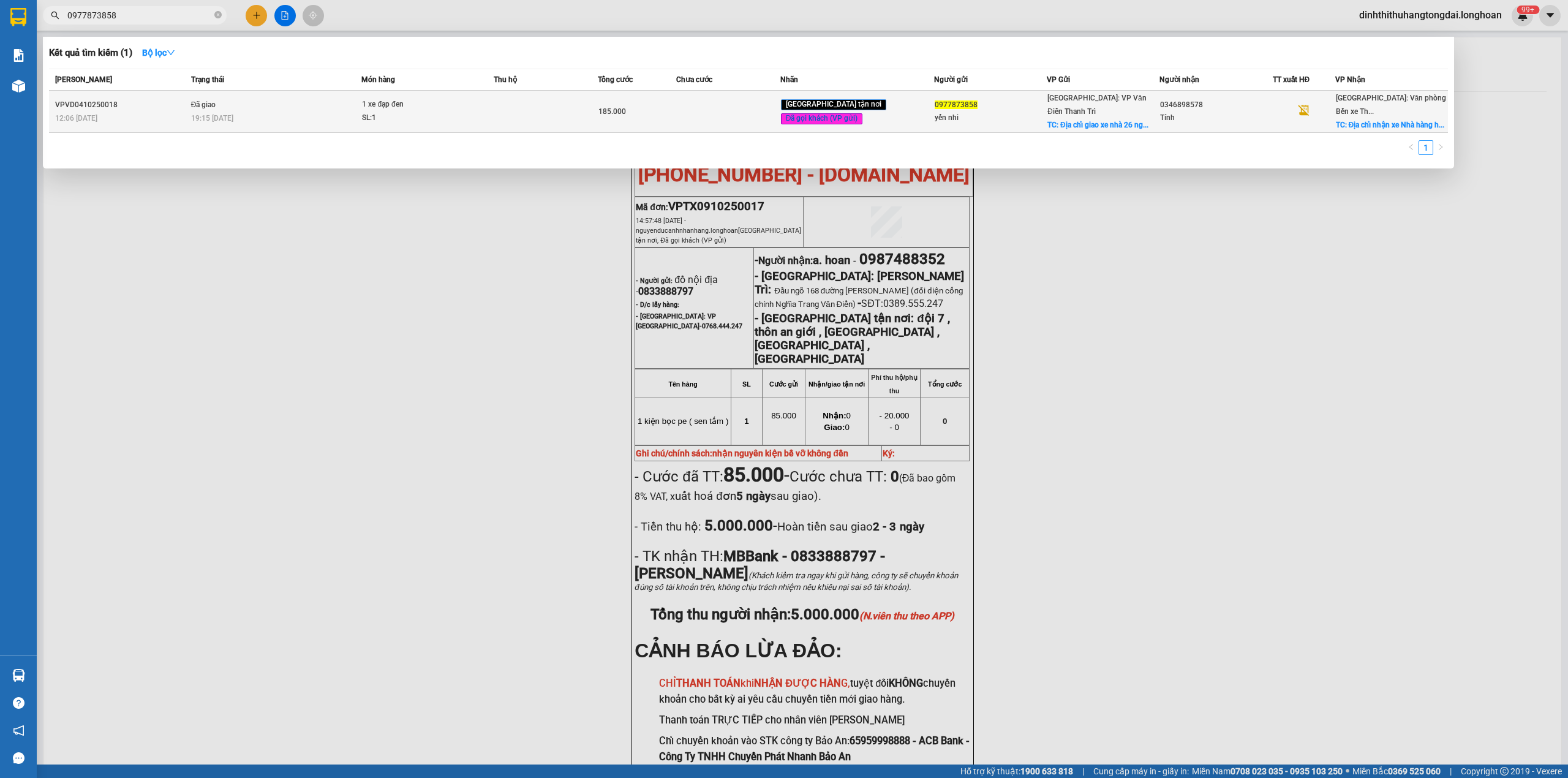
click at [305, 106] on td "Đã giao 19:15 [DATE]" at bounding box center [275, 112] width 174 height 43
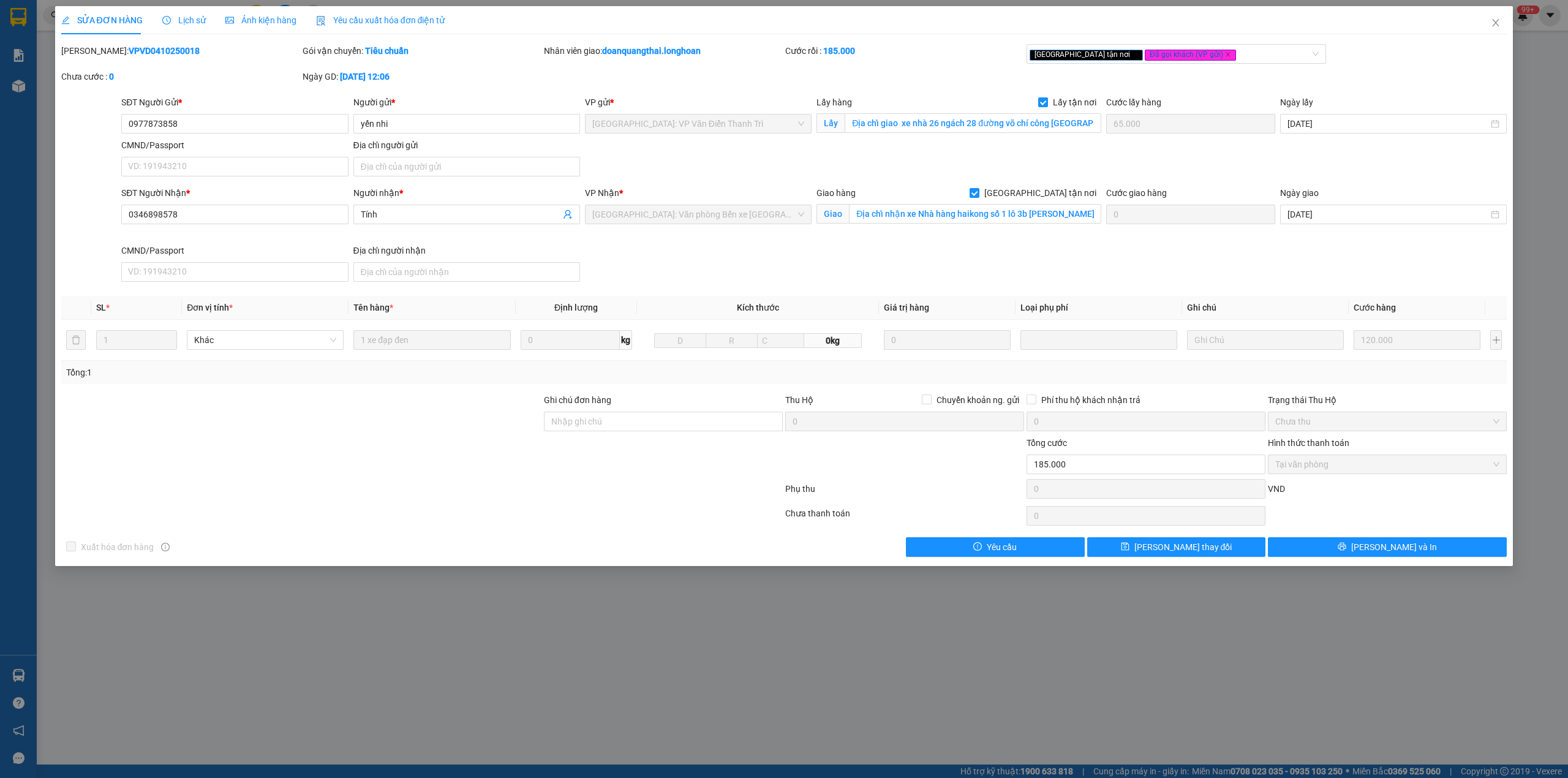
click at [128, 54] on b "VPVD0410250018" at bounding box center [164, 51] width 71 height 10
click at [1481, 28] on span "Close" at bounding box center [1495, 23] width 34 height 34
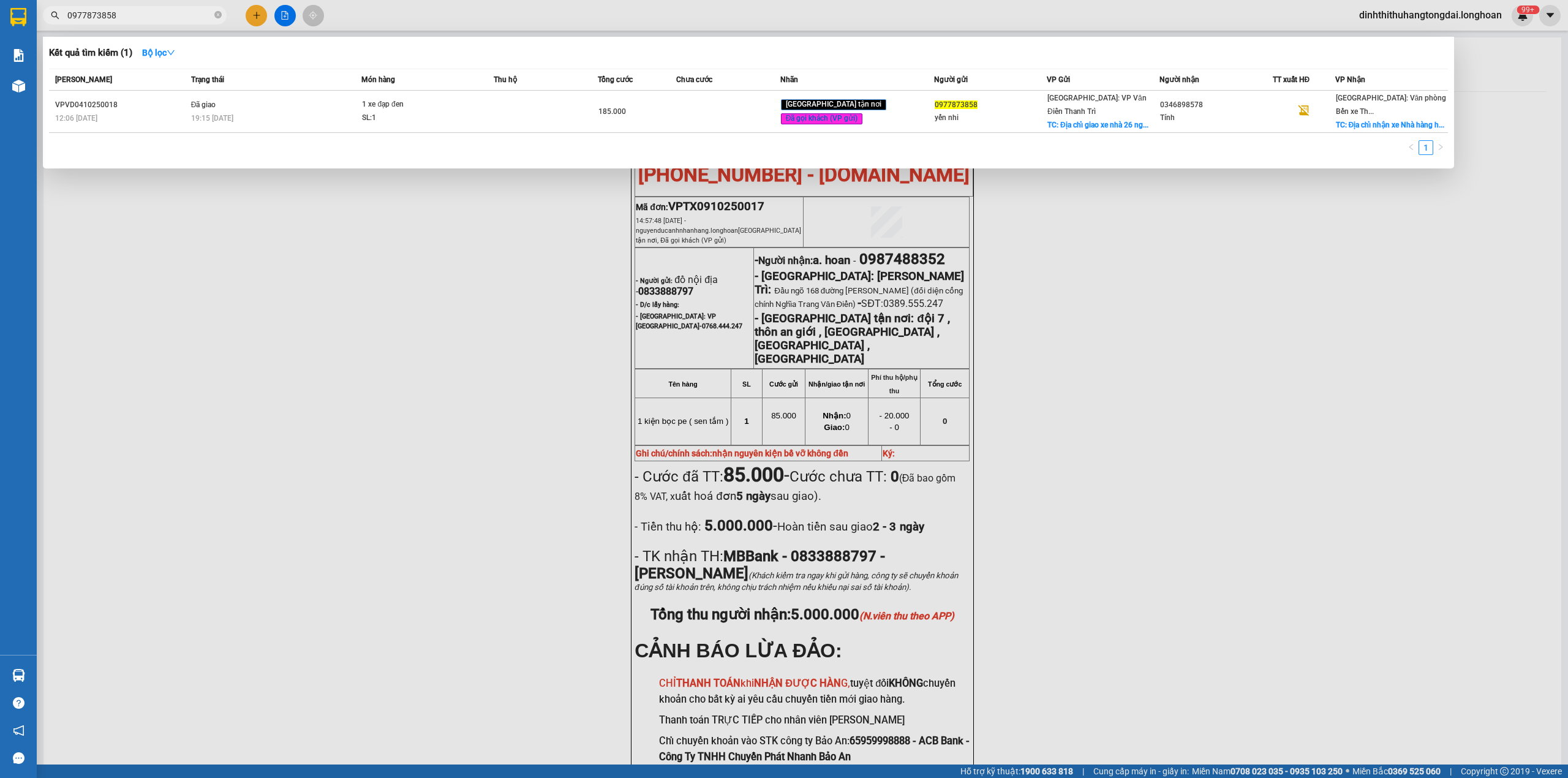
click at [150, 20] on input "0977873858" at bounding box center [140, 15] width 144 height 13
paste input "051500"
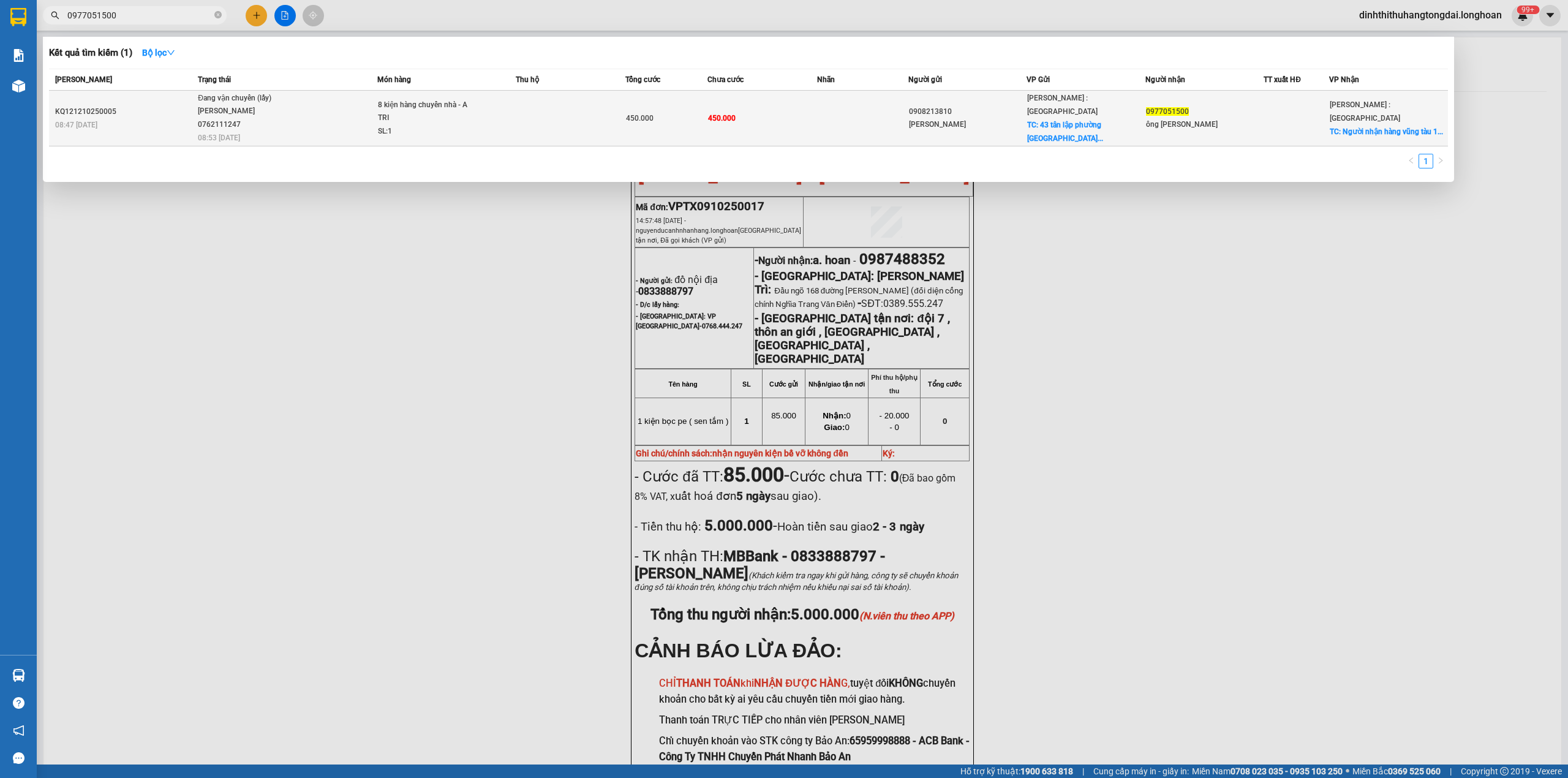
click at [260, 93] on div "Đang vận chuyển (lấy)" at bounding box center [244, 98] width 92 height 13
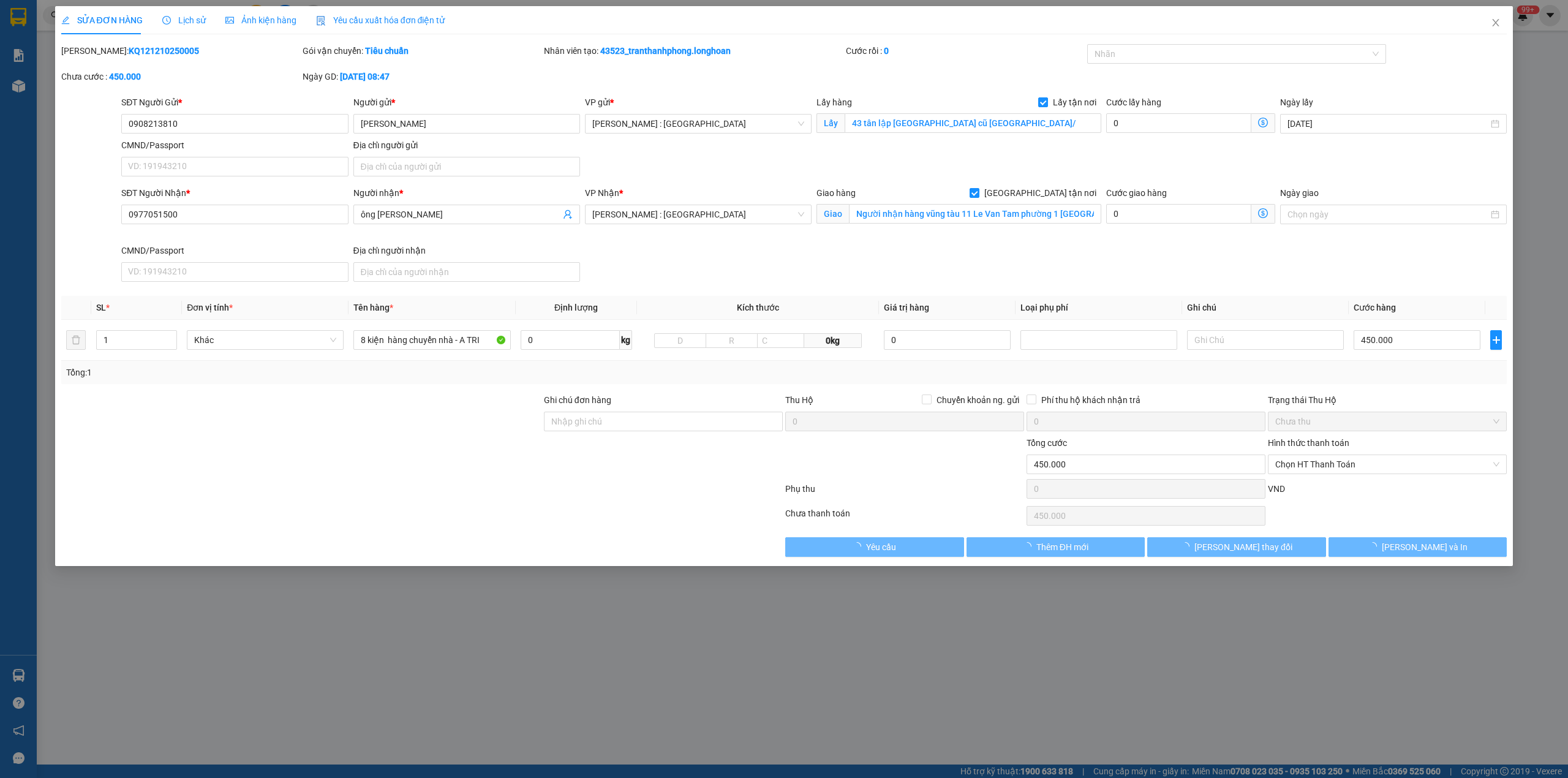
click at [163, 23] on icon "clock-circle" at bounding box center [167, 20] width 8 height 8
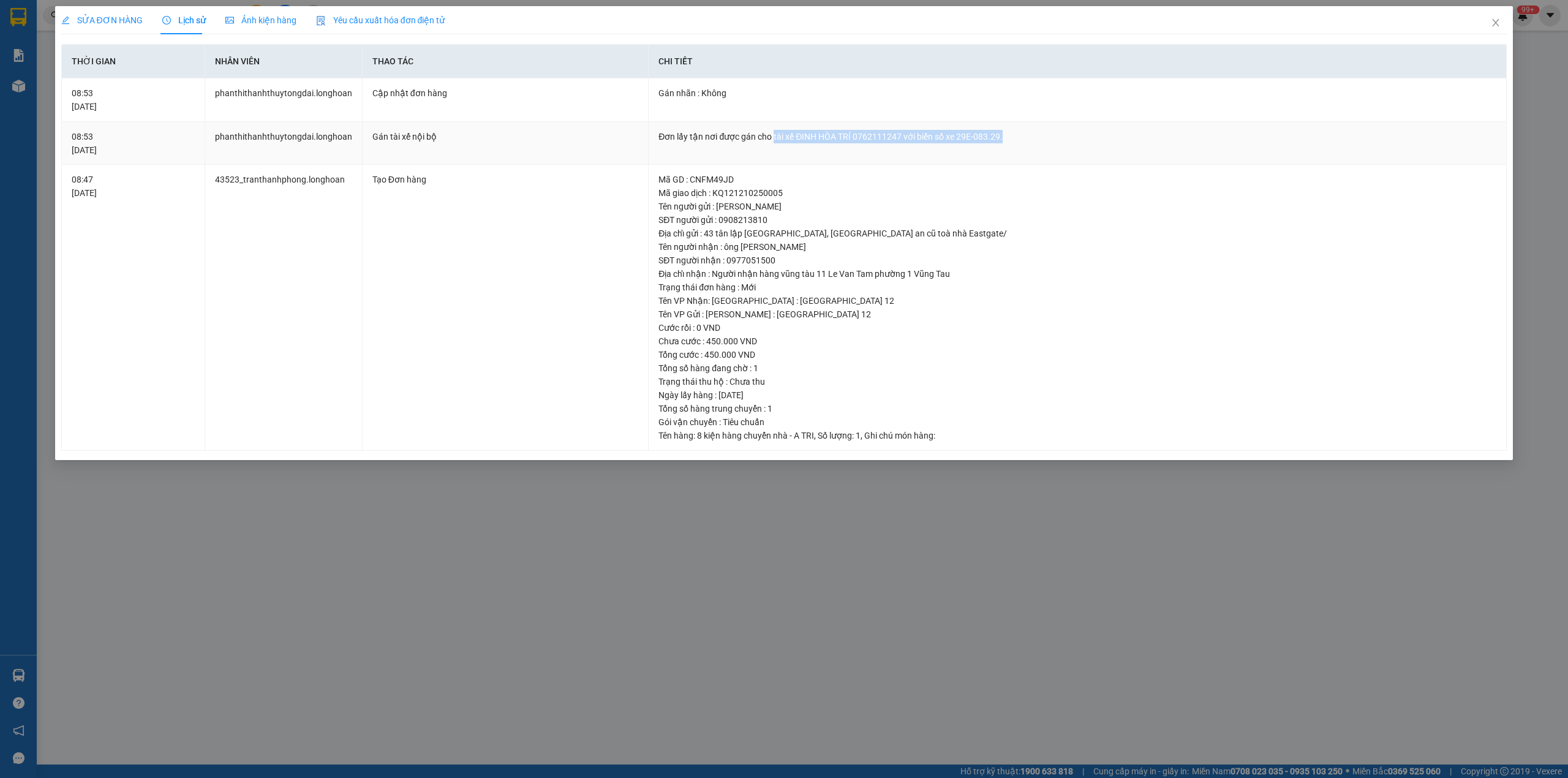
drag, startPoint x: 770, startPoint y: 136, endPoint x: 1101, endPoint y: 135, distance: 331.0
click at [1101, 135] on div "Đơn lấy tận nơi được gán cho tài xế ĐINH HÒA TRÍ 0762111247 với biển số xe 29E-…" at bounding box center [1077, 136] width 838 height 13
click at [1493, 22] on icon "close" at bounding box center [1496, 22] width 10 height 10
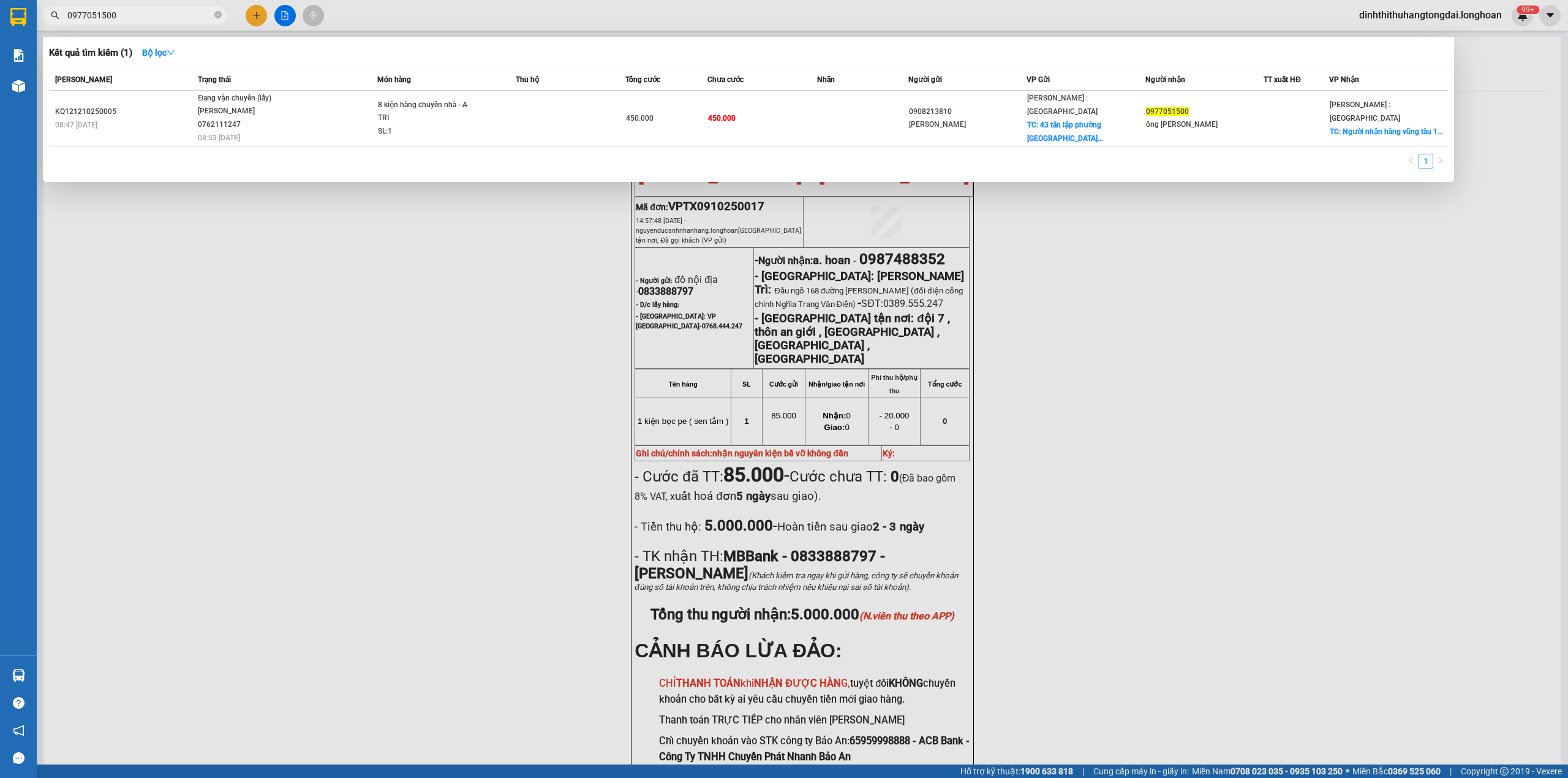
drag, startPoint x: 73, startPoint y: 18, endPoint x: 157, endPoint y: 16, distance: 84.0
click at [157, 16] on input "0977051500" at bounding box center [140, 15] width 144 height 13
paste input "08473646"
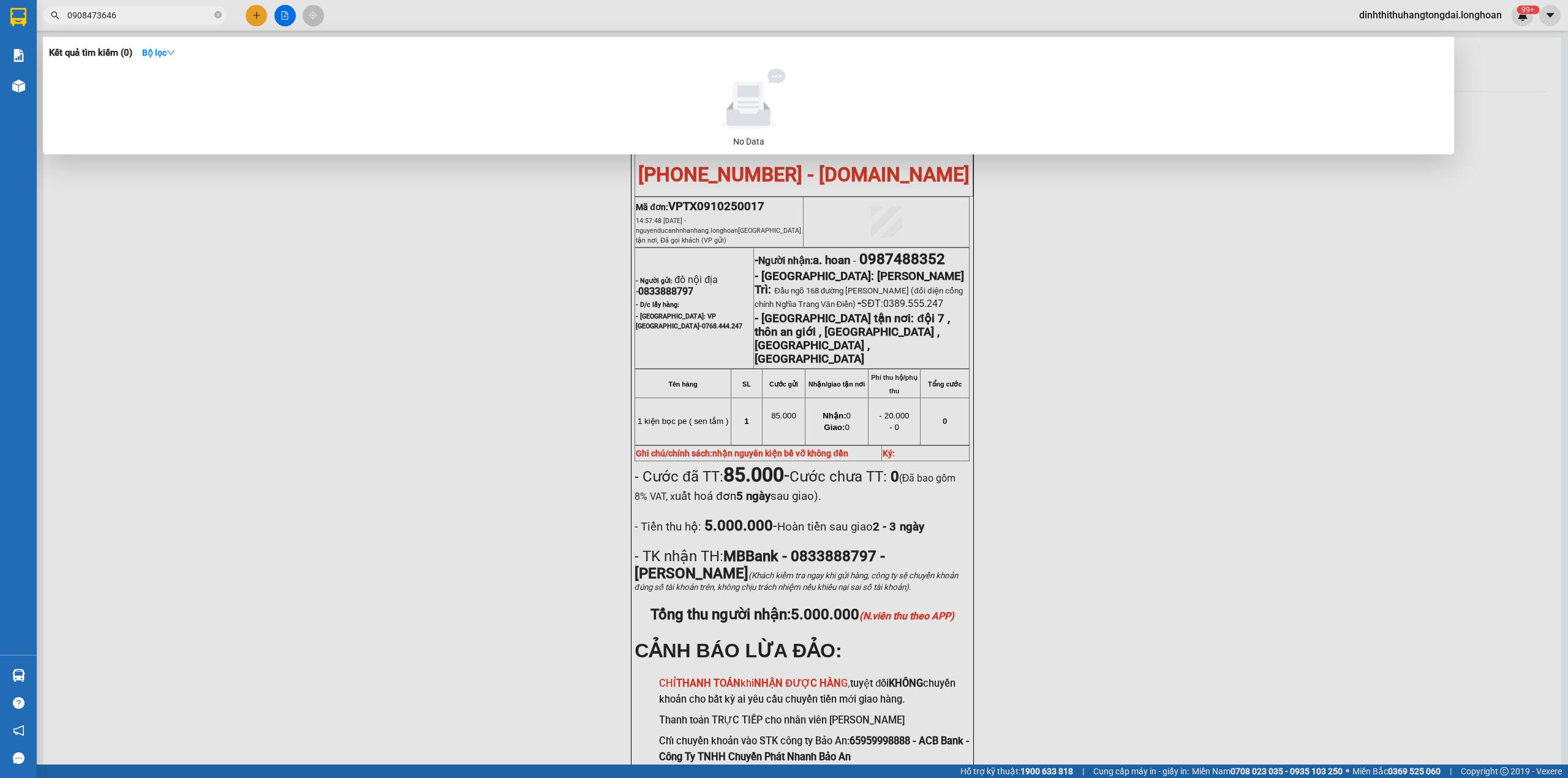
drag, startPoint x: 73, startPoint y: 13, endPoint x: 165, endPoint y: 16, distance: 92.0
click at [165, 16] on input "0908473646" at bounding box center [140, 15] width 144 height 13
paste input "3694411"
drag, startPoint x: 73, startPoint y: 16, endPoint x: 198, endPoint y: 11, distance: 125.1
click at [198, 11] on input "0369441146" at bounding box center [140, 15] width 144 height 13
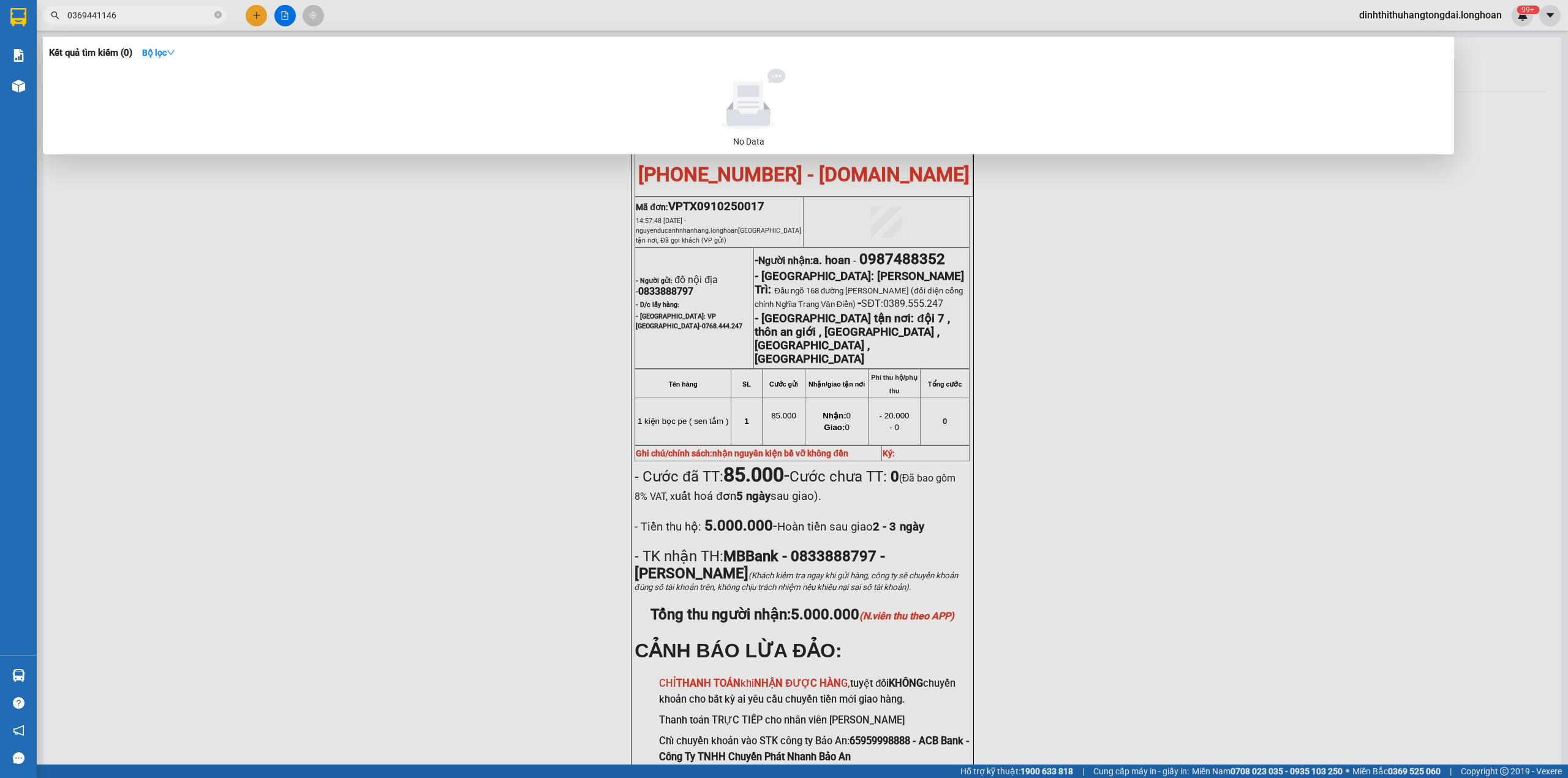
paste input "989633301"
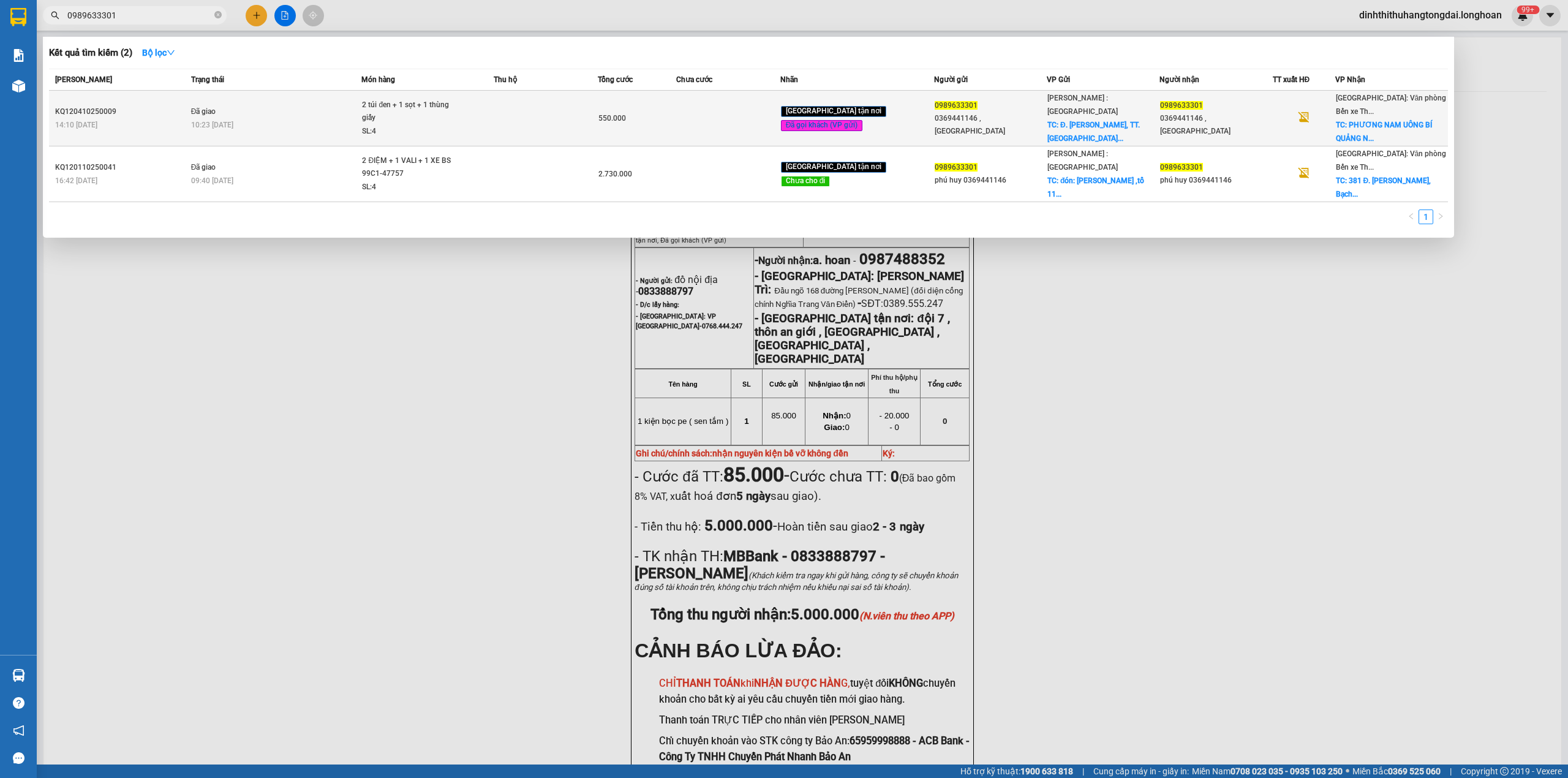
click at [295, 136] on td "Đã giao 10:23 [DATE]" at bounding box center [275, 119] width 174 height 56
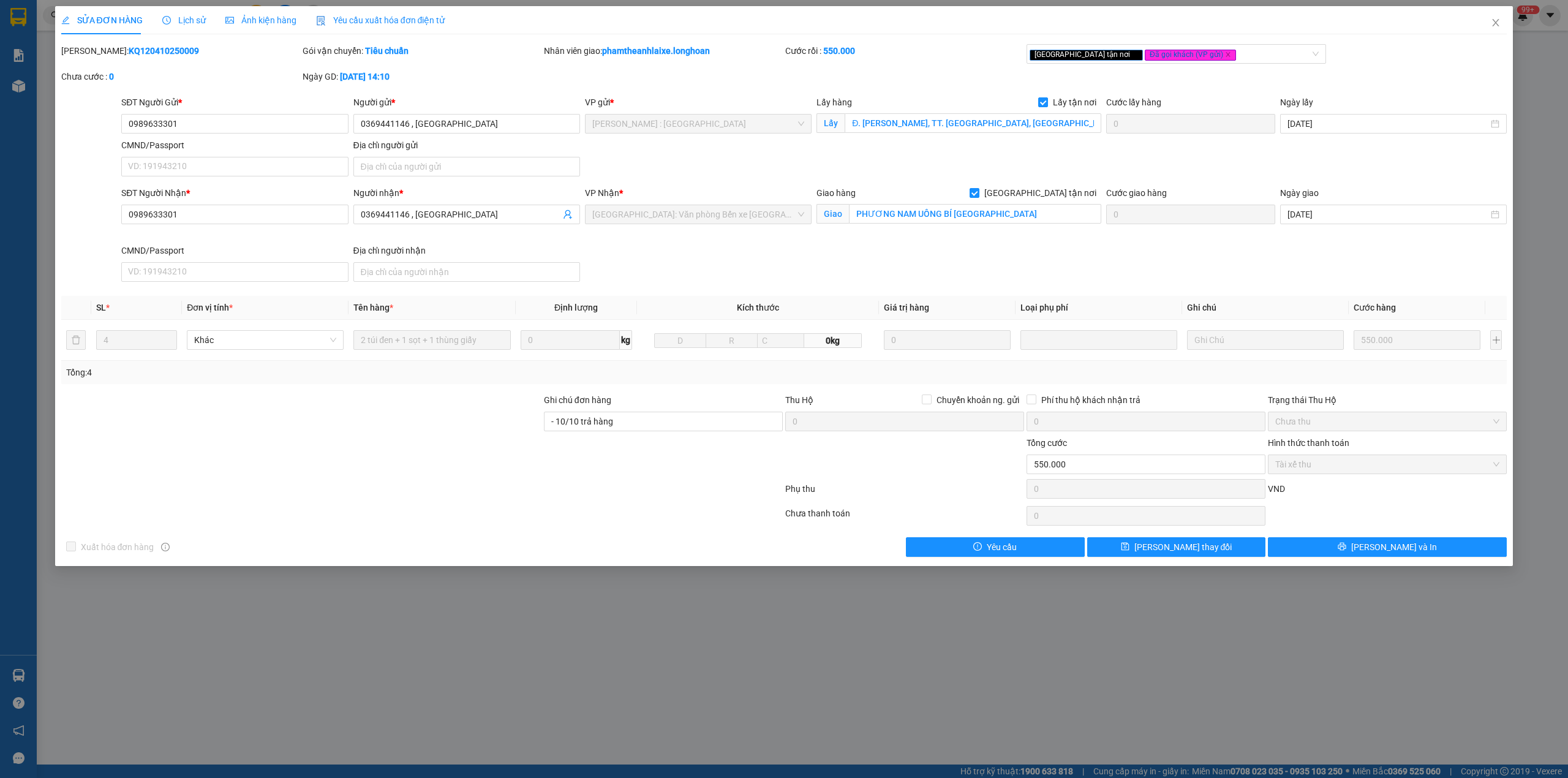
click at [128, 52] on b "KQ120410250009" at bounding box center [163, 51] width 70 height 10
click at [1490, 25] on span "Close" at bounding box center [1495, 23] width 34 height 34
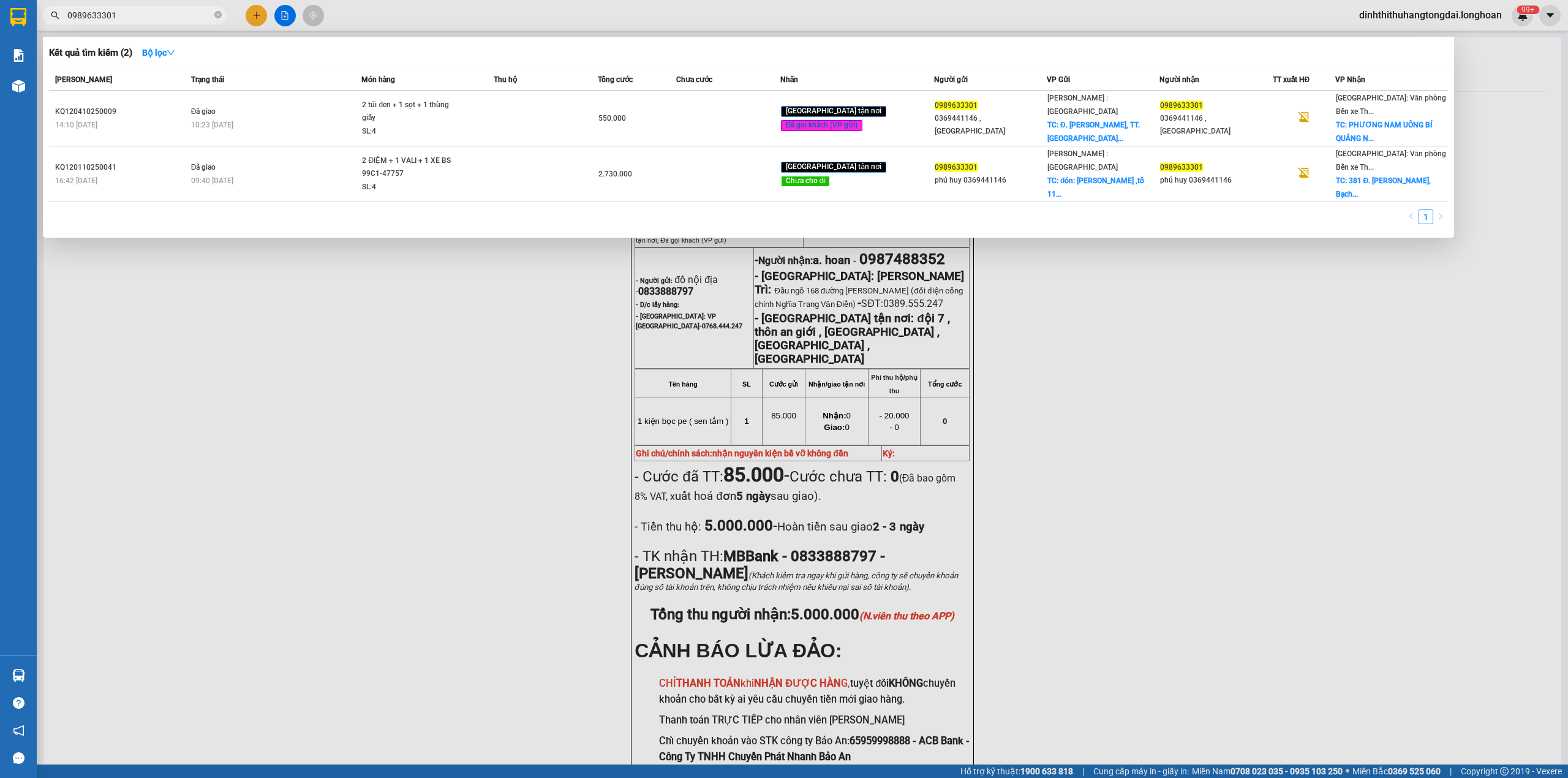
drag, startPoint x: 73, startPoint y: 15, endPoint x: 164, endPoint y: 15, distance: 91.0
click at [164, 15] on input "0989633301" at bounding box center [140, 15] width 144 height 13
paste input "05860876"
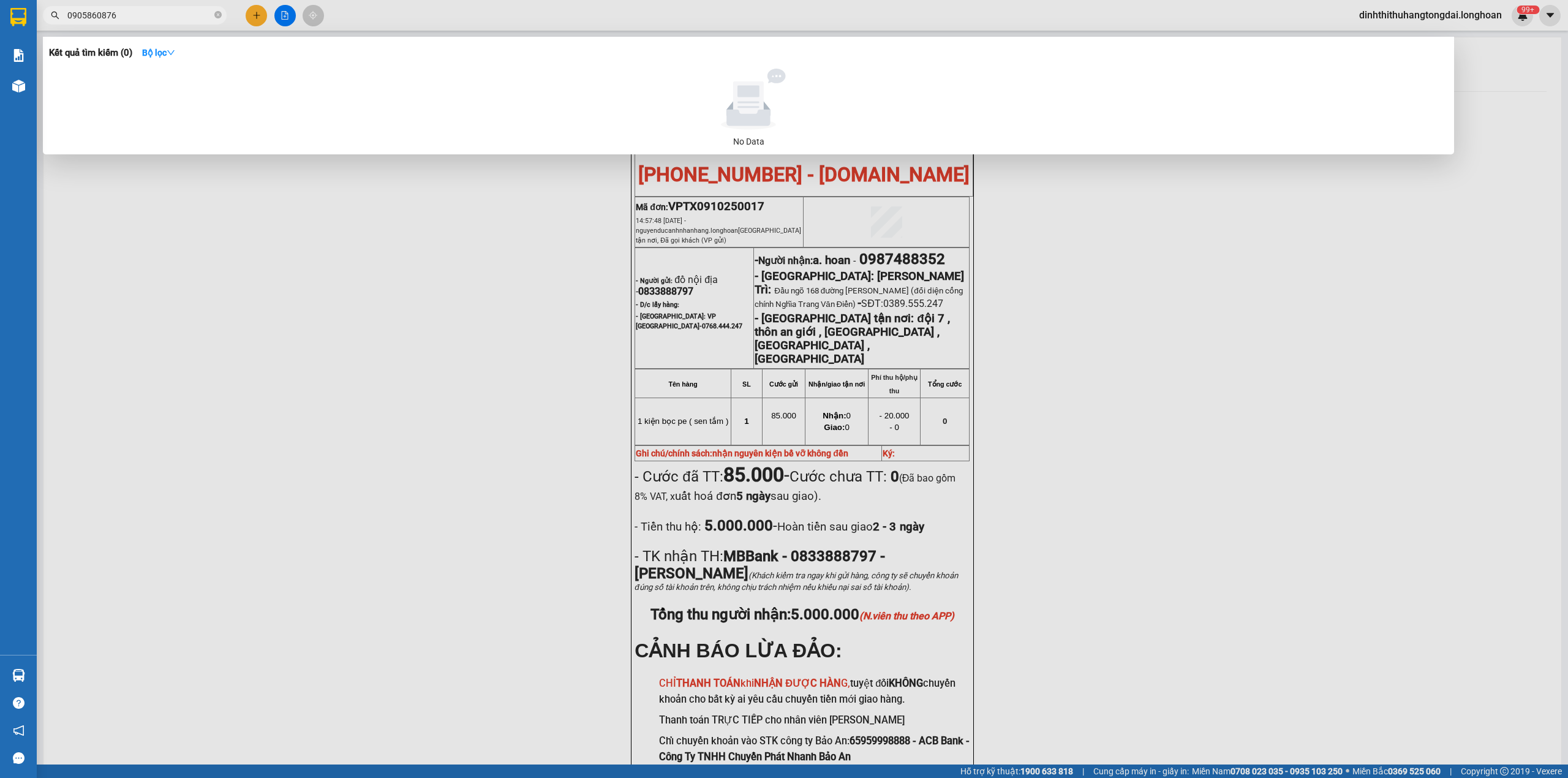
drag, startPoint x: 71, startPoint y: 15, endPoint x: 165, endPoint y: 11, distance: 94.1
click at [165, 11] on input "0905860876" at bounding box center [140, 15] width 144 height 13
paste input "702592472"
drag, startPoint x: 71, startPoint y: 13, endPoint x: 141, endPoint y: 13, distance: 70.0
click at [141, 13] on input "0702592472" at bounding box center [140, 15] width 144 height 13
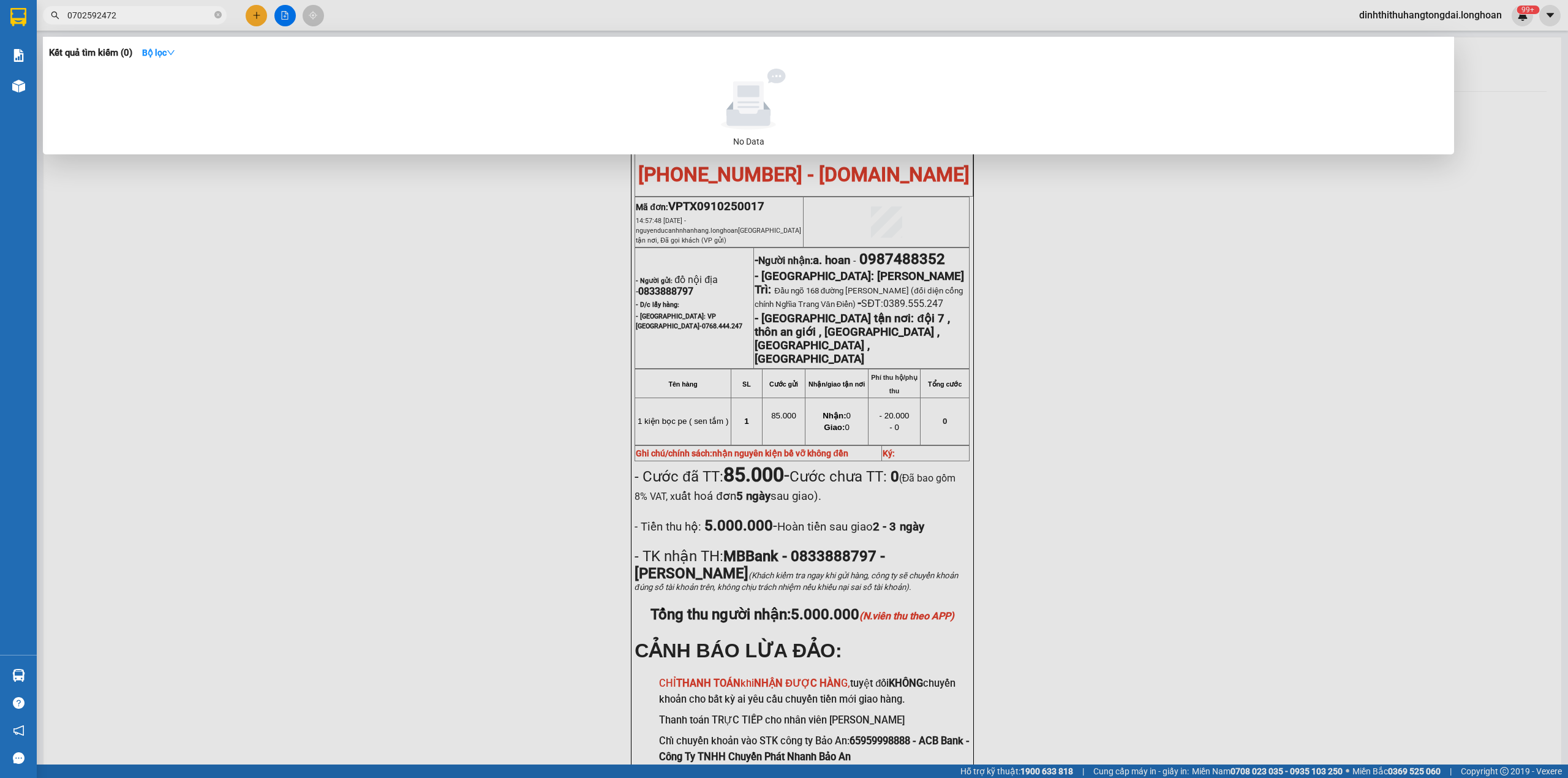
paste
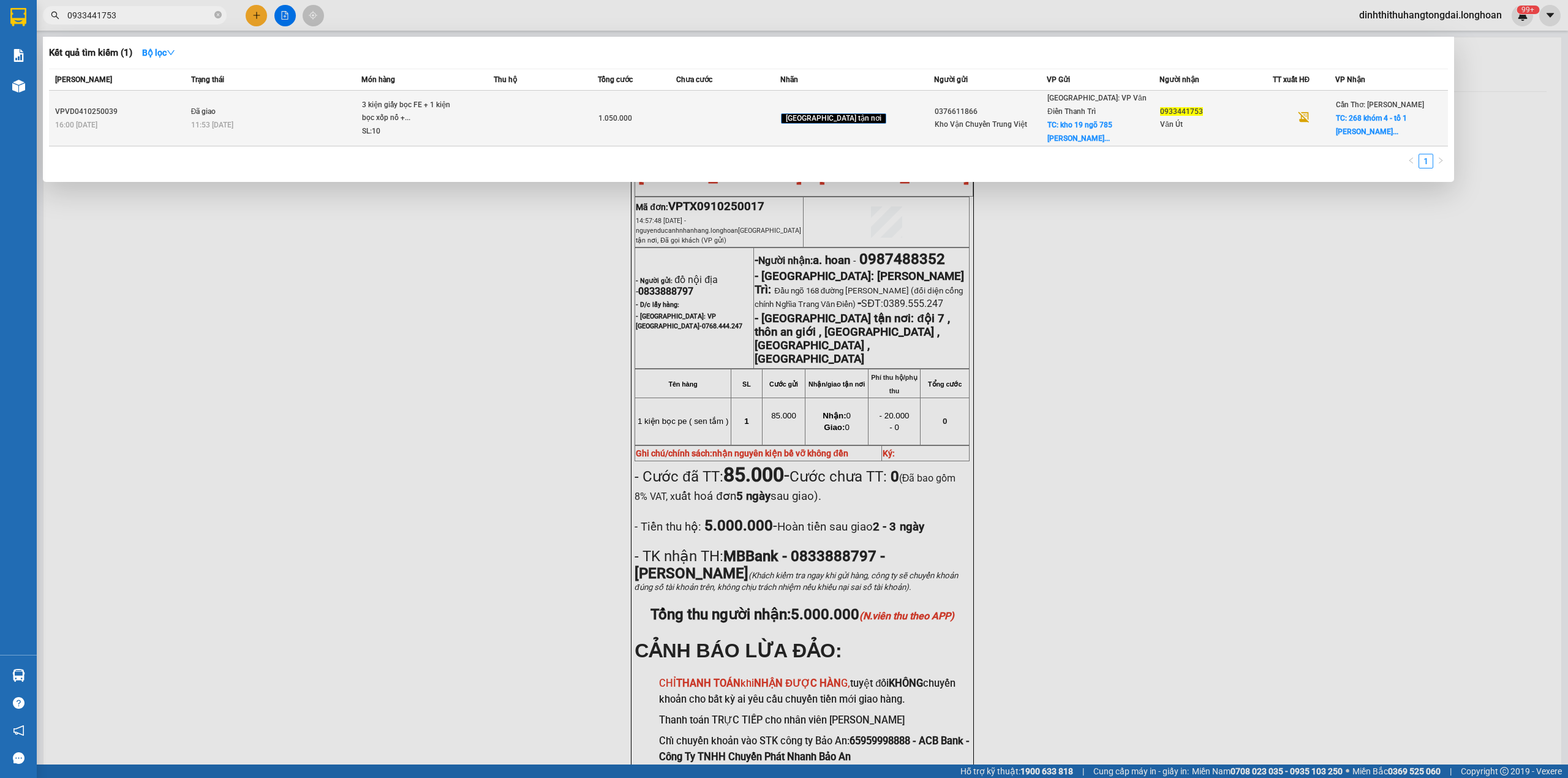
click at [341, 109] on td "Đã giao 11:53 [DATE]" at bounding box center [275, 119] width 174 height 56
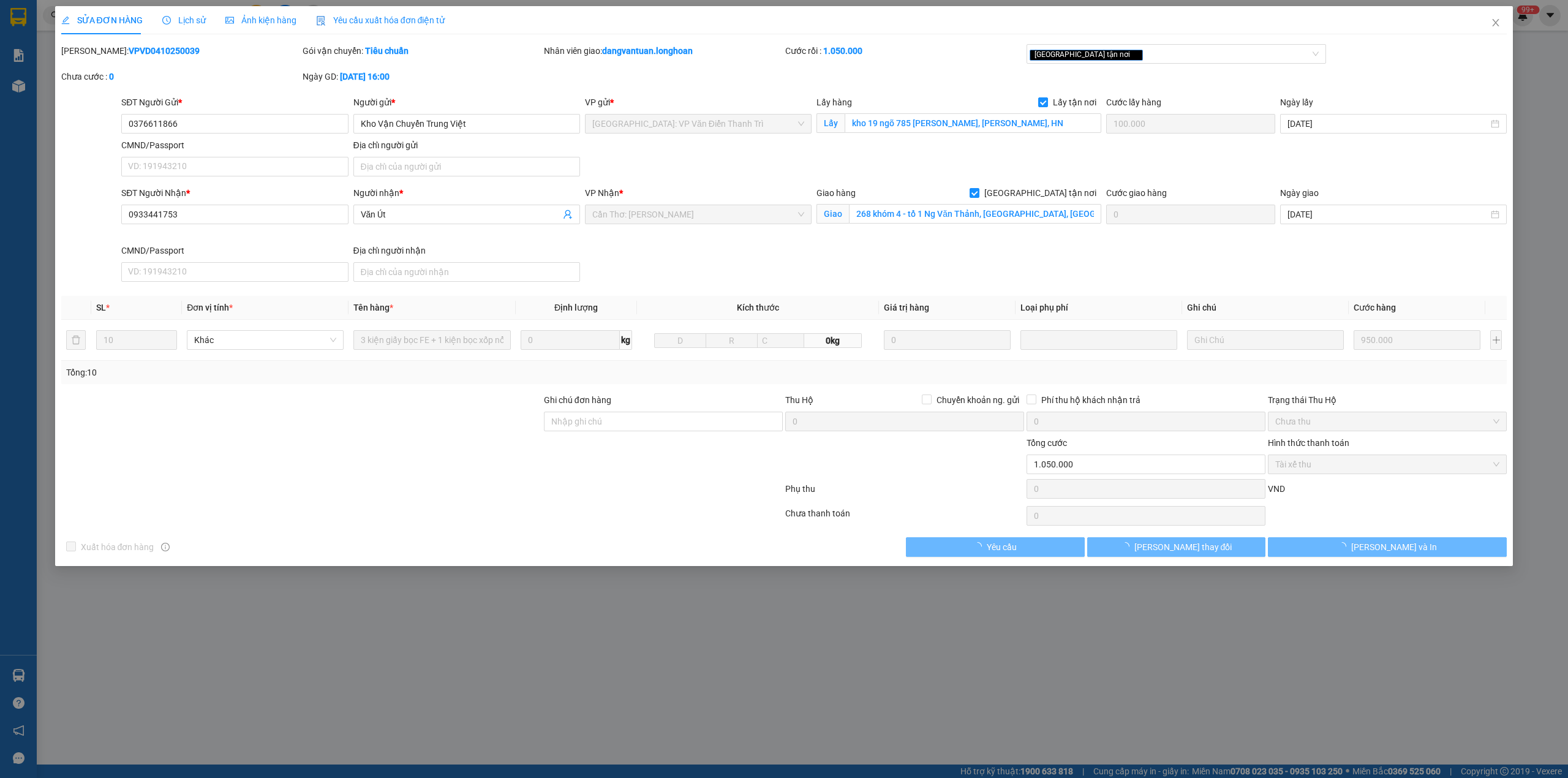
click at [128, 49] on b "VPVD0410250039" at bounding box center [164, 51] width 71 height 10
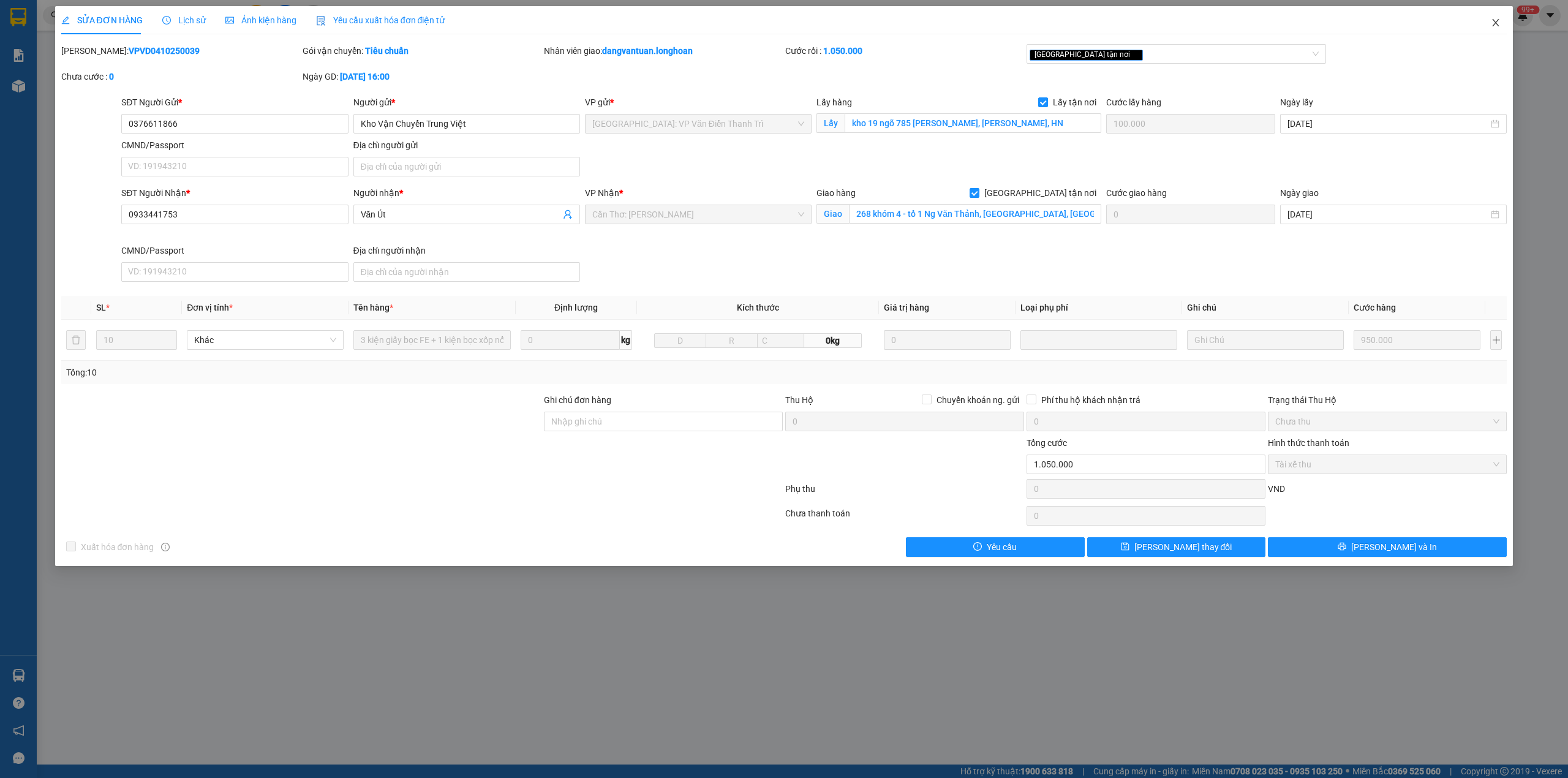
click at [1484, 17] on span "Close" at bounding box center [1495, 23] width 34 height 34
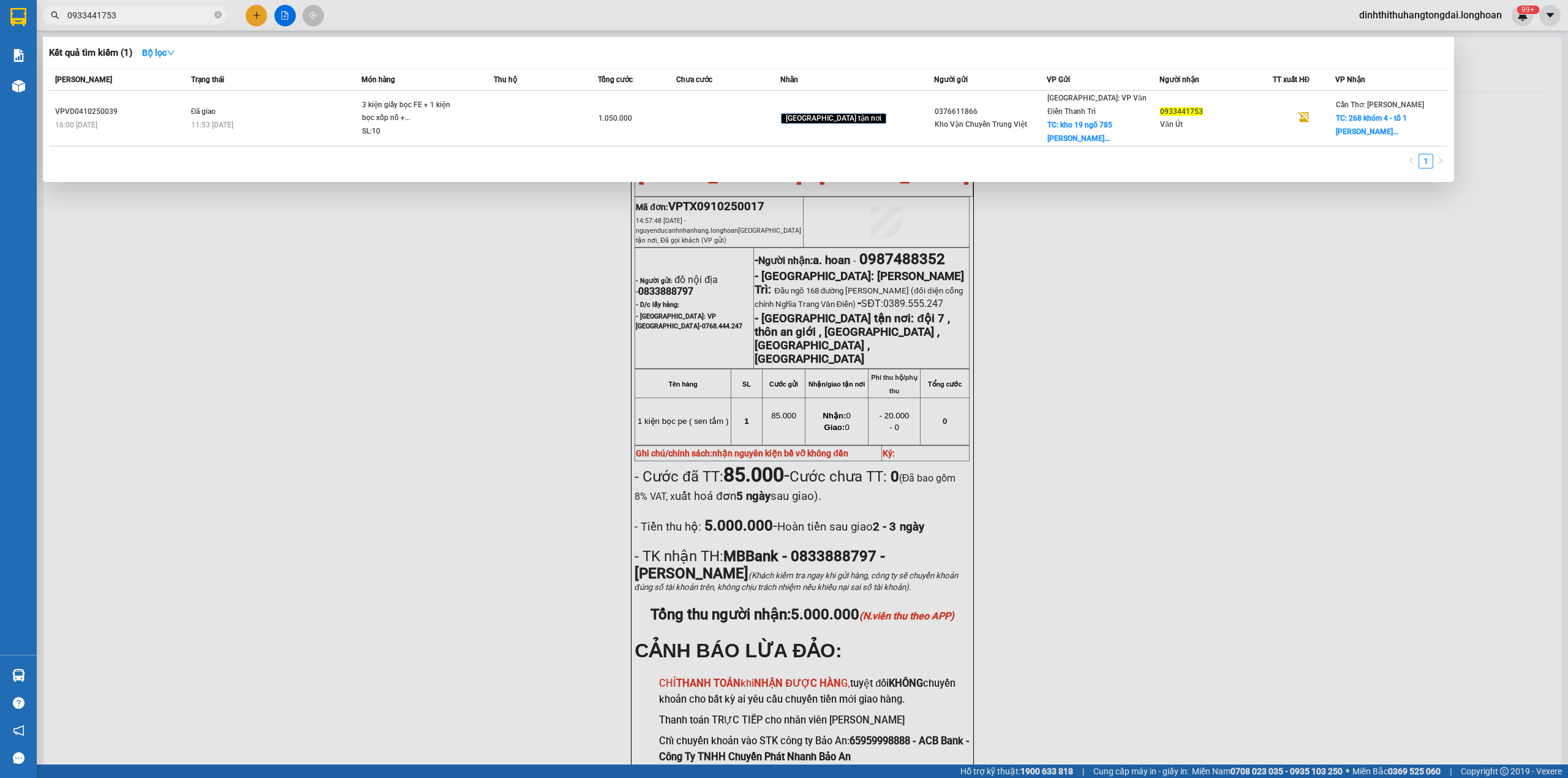
drag, startPoint x: 72, startPoint y: 16, endPoint x: 167, endPoint y: 13, distance: 95.0
click at [167, 13] on input "0933441753" at bounding box center [140, 15] width 144 height 13
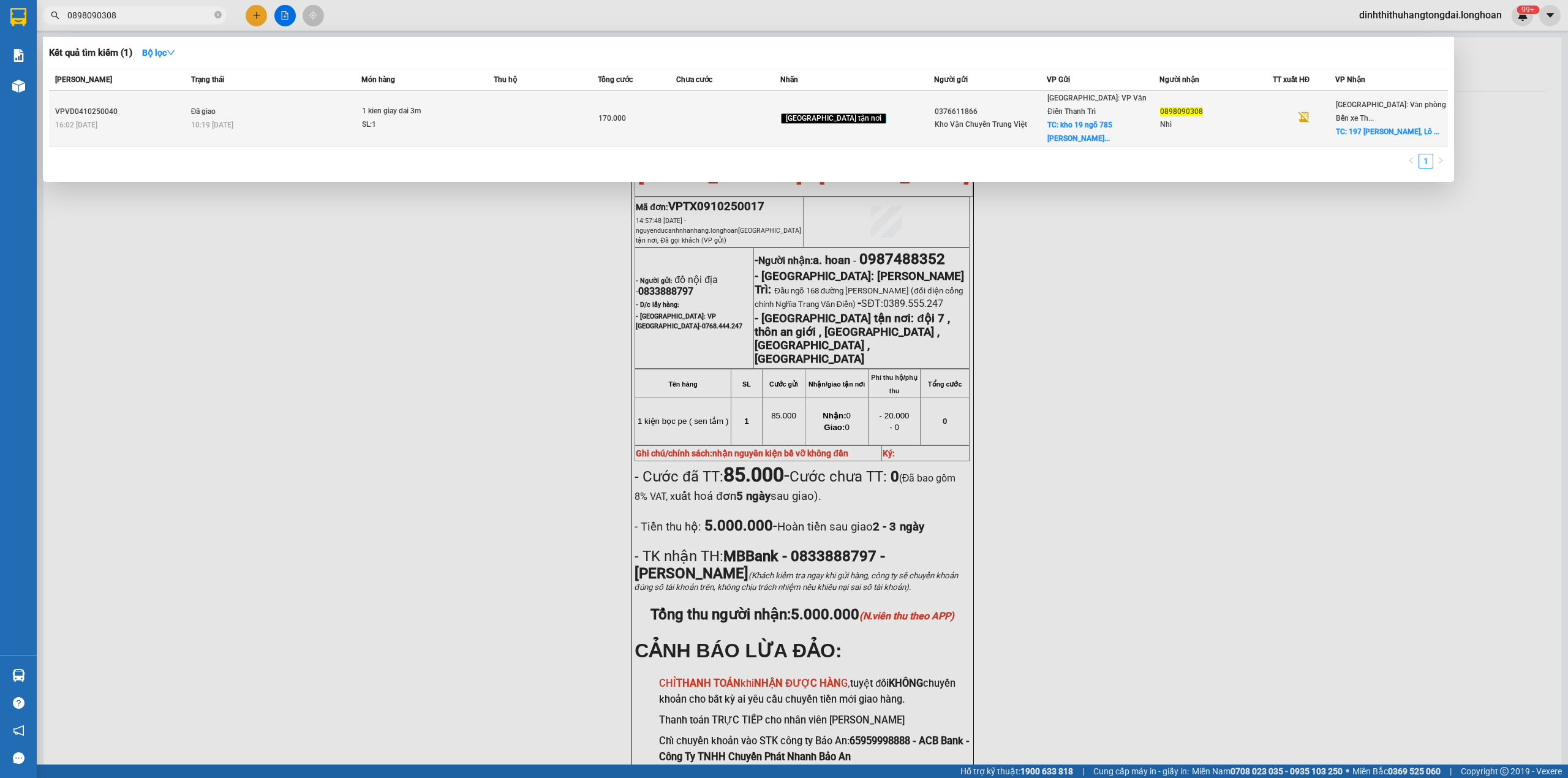
click at [332, 118] on div "10:19 [DATE]" at bounding box center [276, 124] width 170 height 13
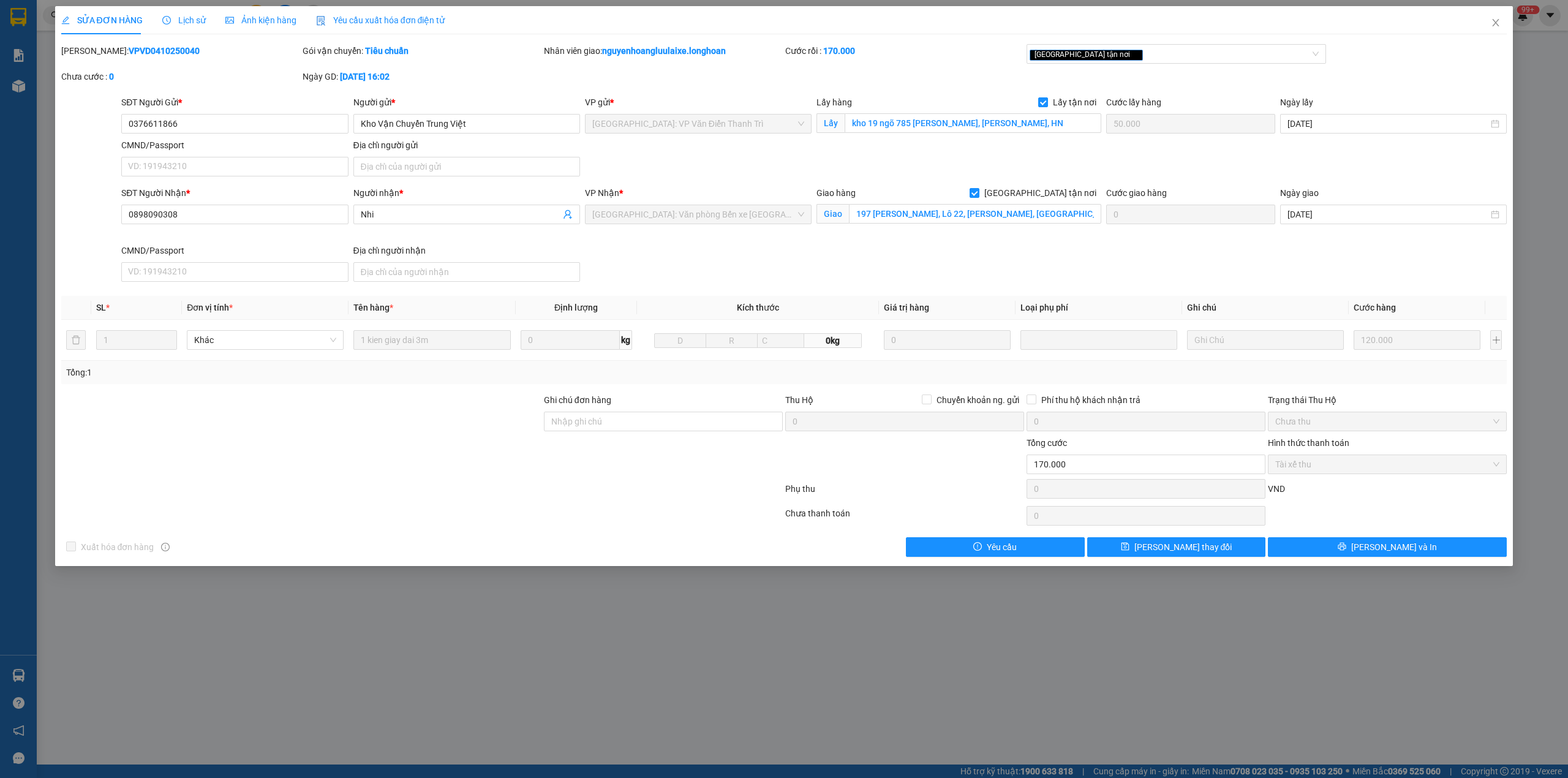
click at [128, 50] on b "VPVD0410250040" at bounding box center [164, 51] width 71 height 10
click at [1484, 20] on span "Close" at bounding box center [1495, 23] width 34 height 34
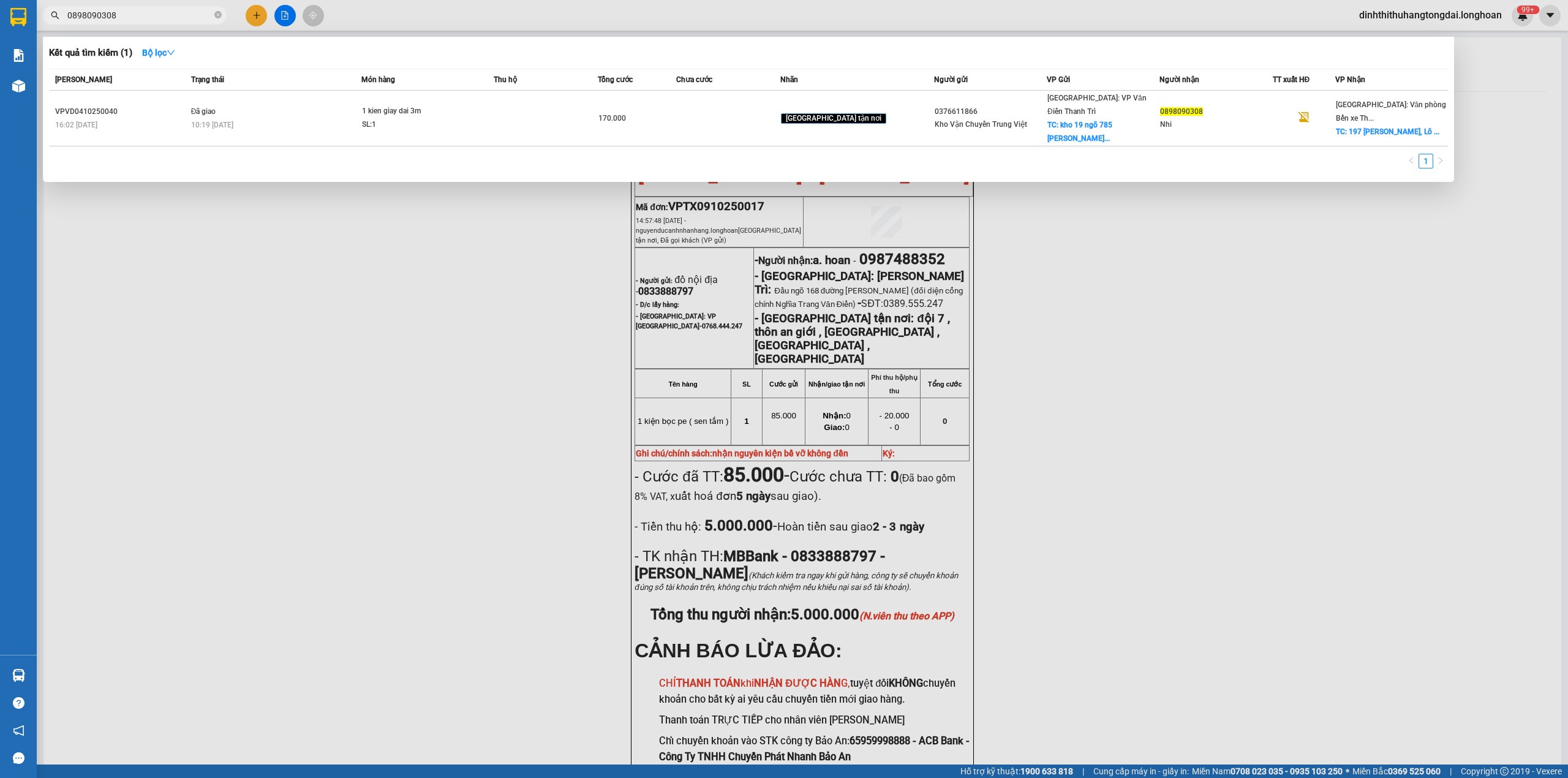
drag, startPoint x: 71, startPoint y: 13, endPoint x: 167, endPoint y: 13, distance: 96.0
click at [167, 13] on input "0898090308" at bounding box center [140, 15] width 144 height 13
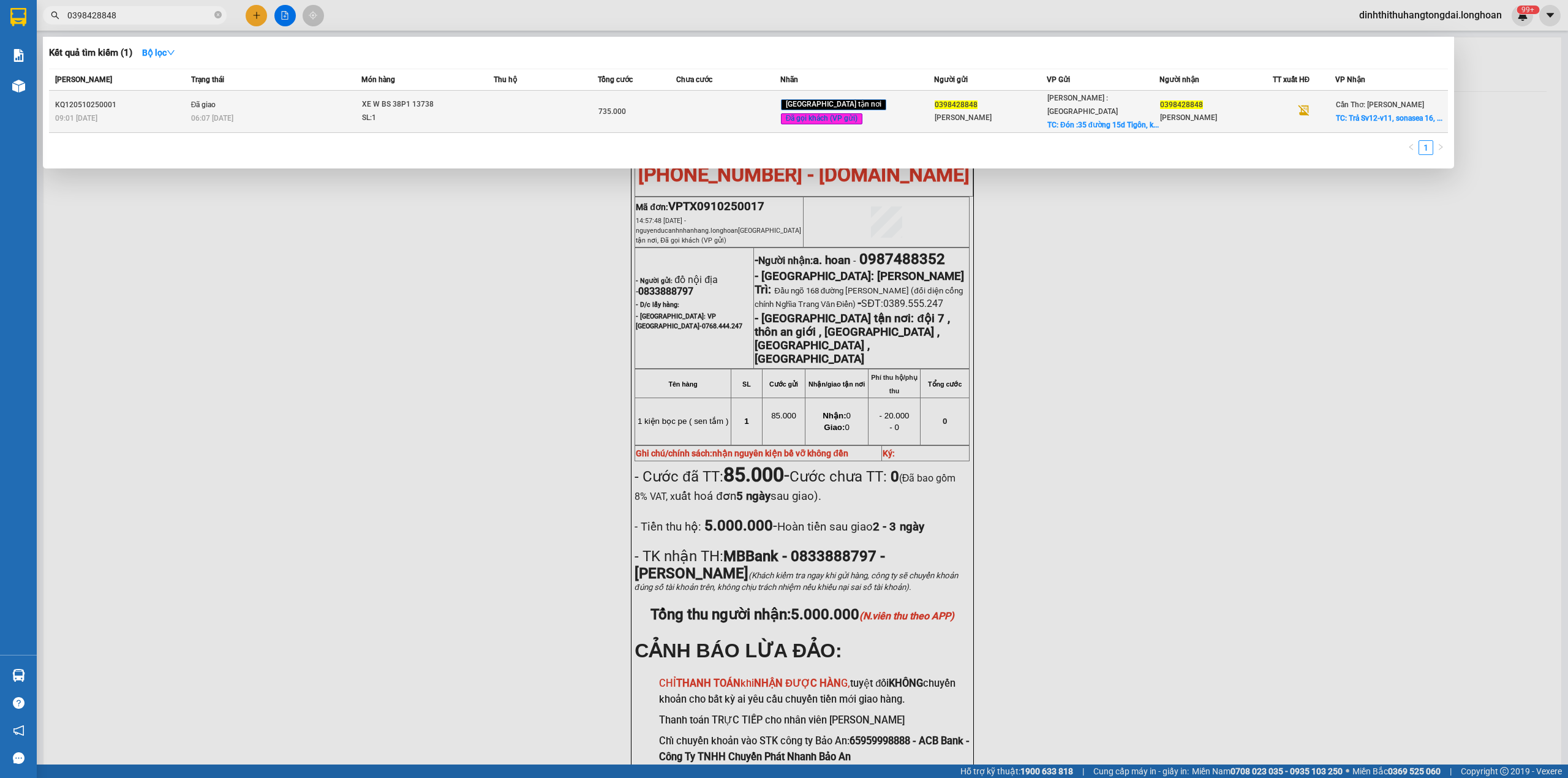
click at [354, 98] on td "Đã giao 06:07 [DATE]" at bounding box center [275, 112] width 174 height 43
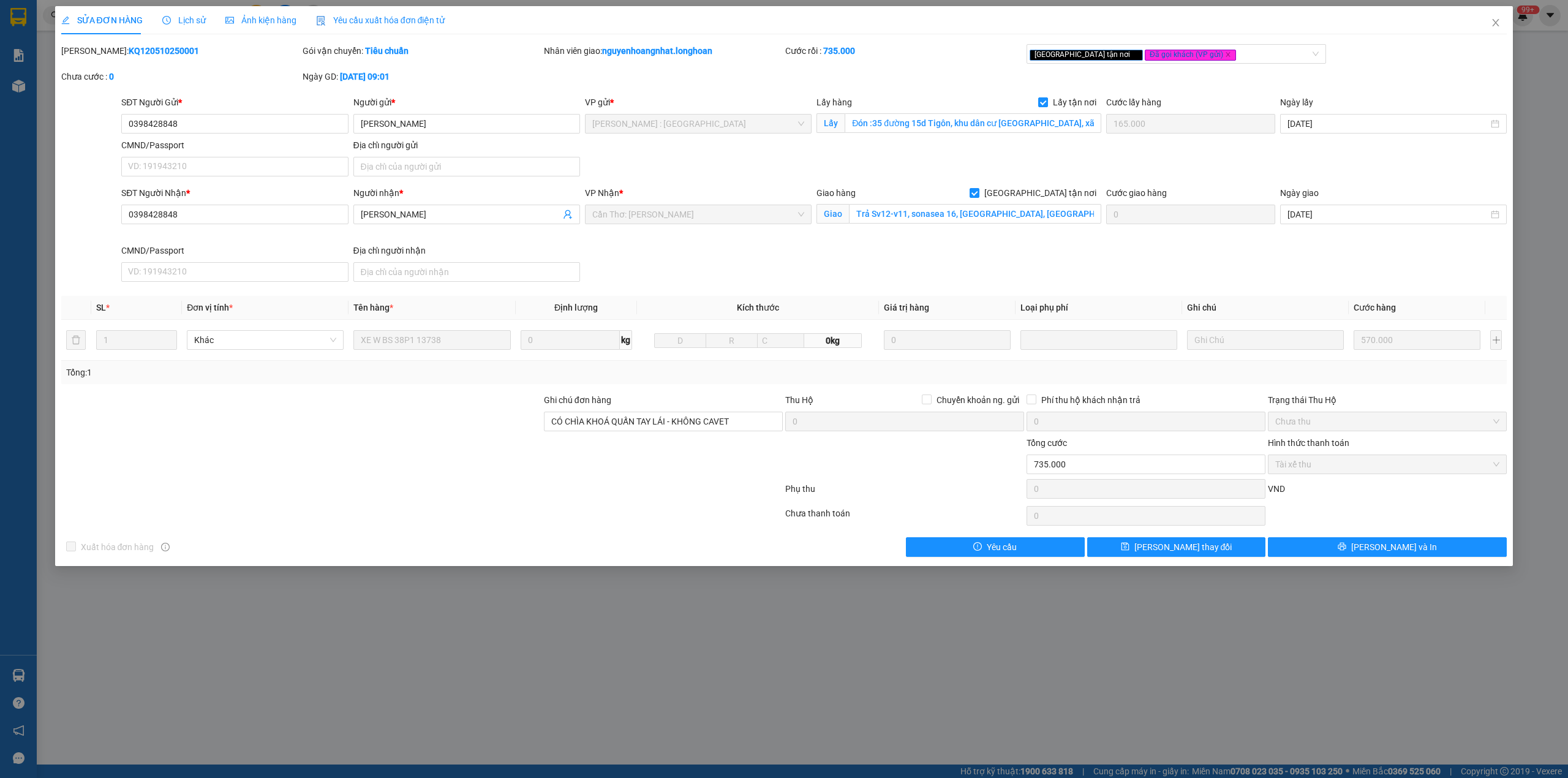
click at [128, 50] on b "KQ120510250001" at bounding box center [163, 51] width 70 height 10
click at [1493, 32] on span "Close" at bounding box center [1495, 23] width 34 height 34
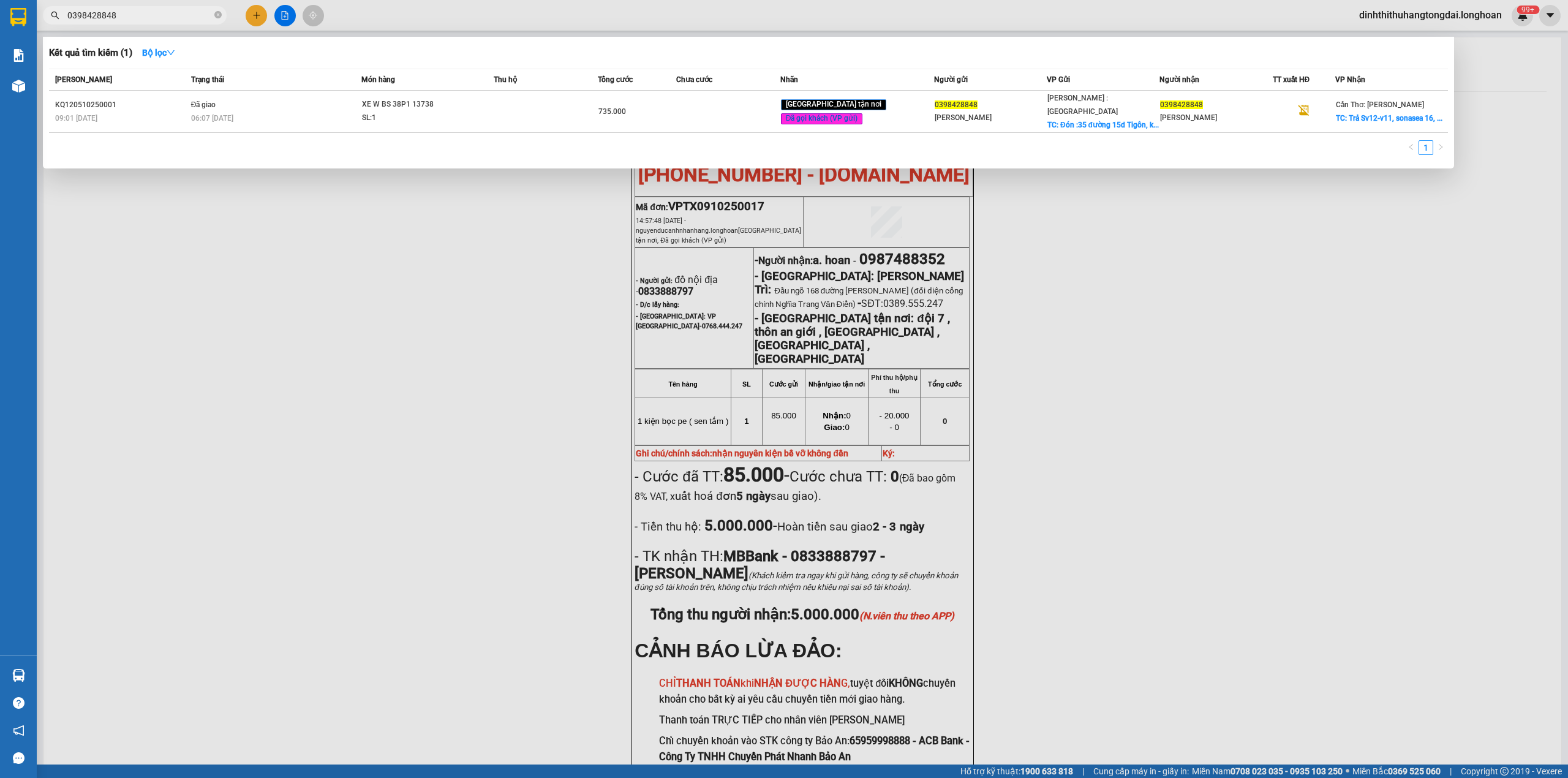
drag, startPoint x: 73, startPoint y: 15, endPoint x: 184, endPoint y: 20, distance: 111.1
click at [184, 20] on input "0398428848" at bounding box center [140, 15] width 144 height 13
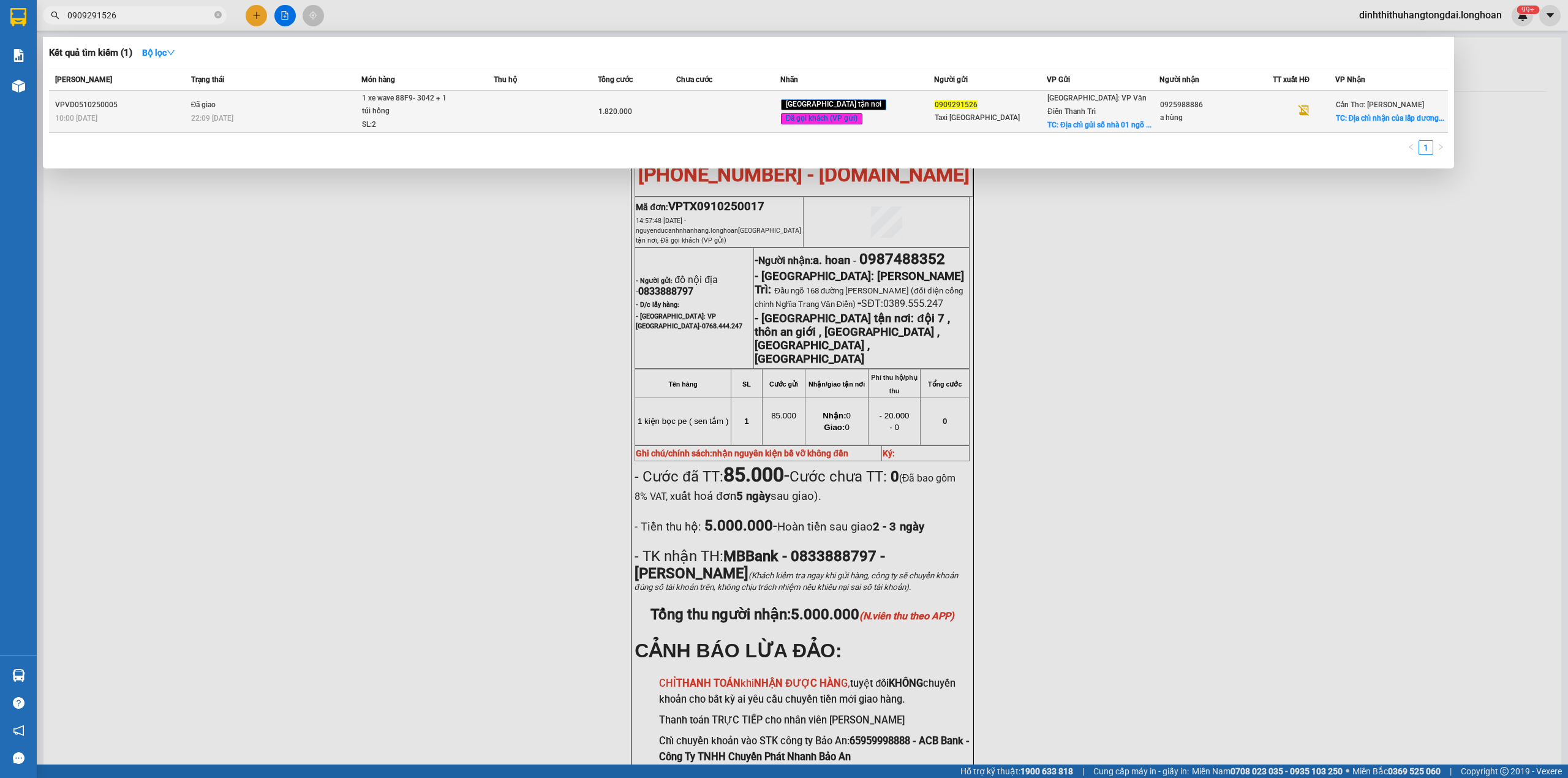
click at [256, 121] on div "22:09 [DATE]" at bounding box center [276, 118] width 170 height 13
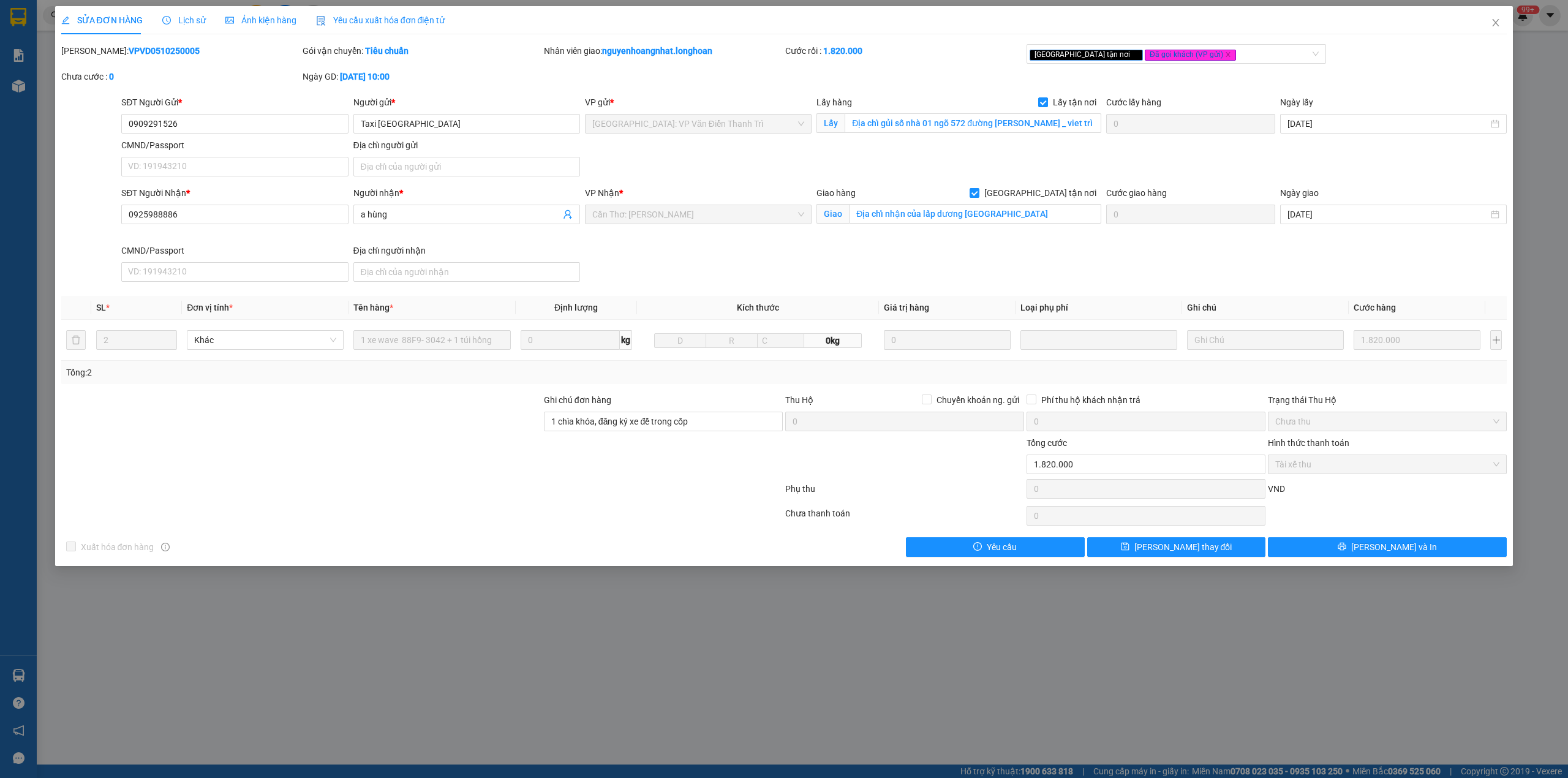
click at [138, 52] on b "VPVD0510250005" at bounding box center [164, 51] width 71 height 10
drag, startPoint x: 1485, startPoint y: 20, endPoint x: 1427, endPoint y: 31, distance: 59.0
click at [1482, 20] on span "Close" at bounding box center [1495, 23] width 34 height 34
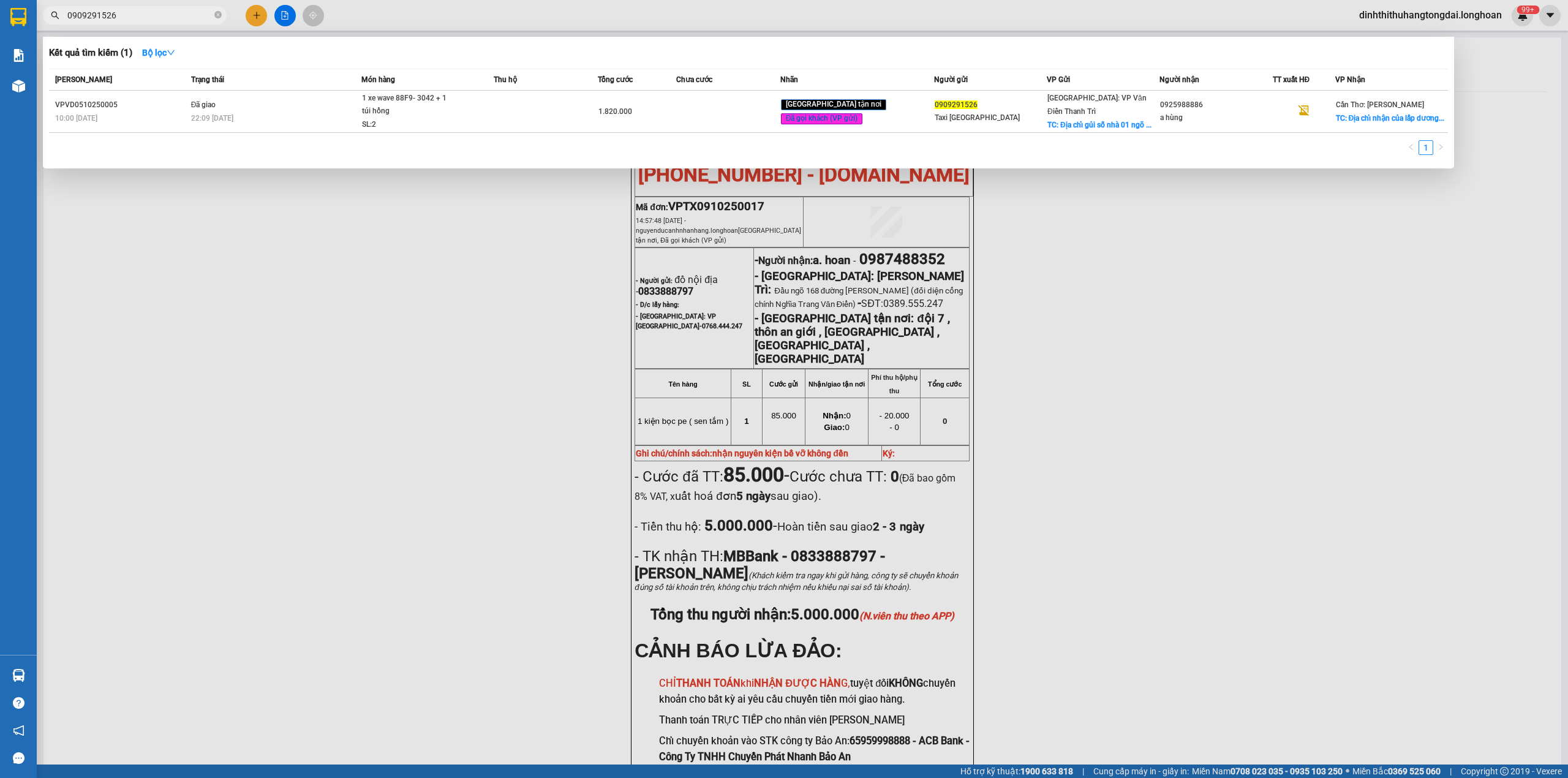
drag, startPoint x: 73, startPoint y: 17, endPoint x: 170, endPoint y: 15, distance: 97.0
click at [170, 15] on input "0909291526" at bounding box center [140, 15] width 144 height 13
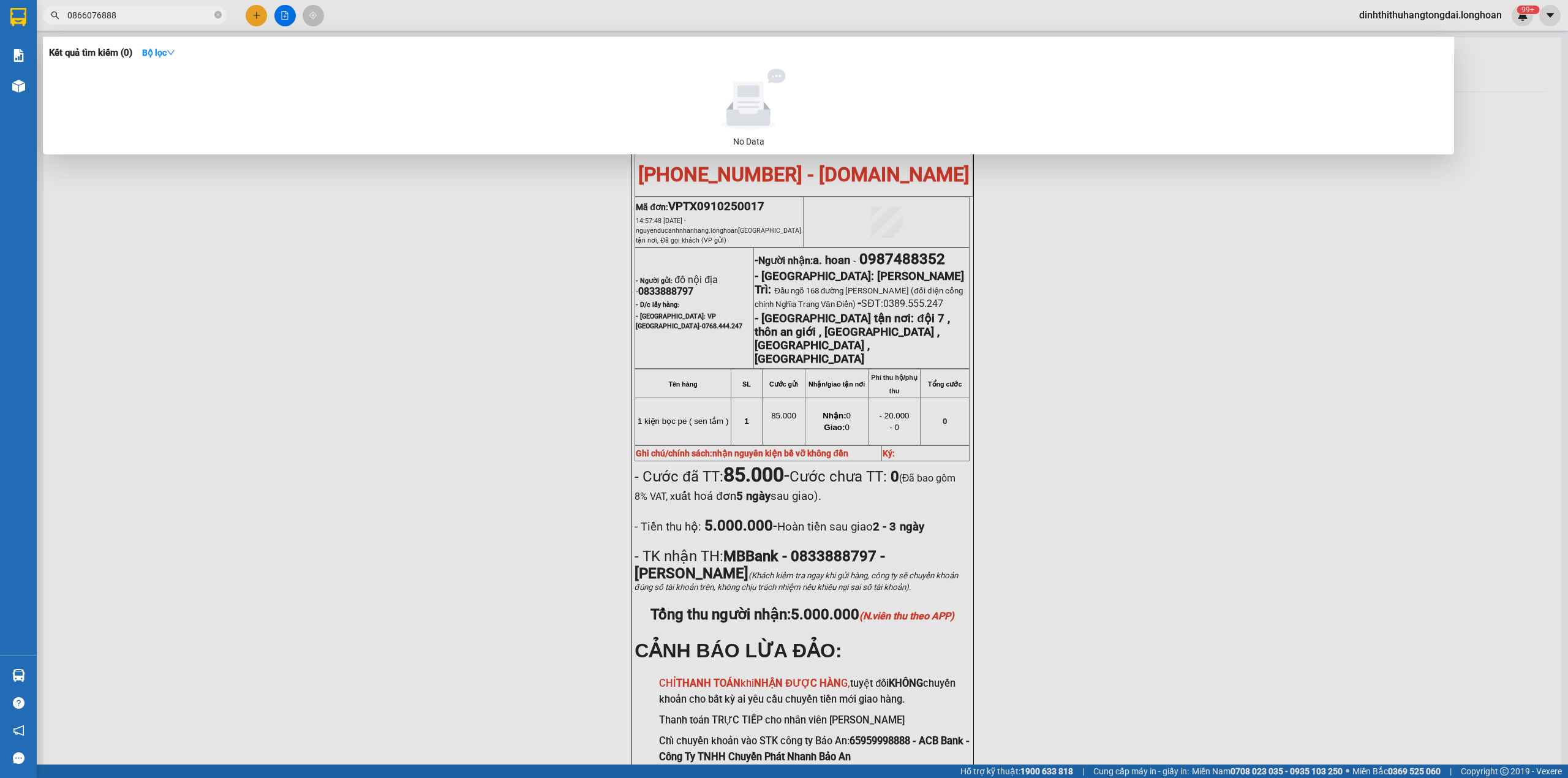
drag, startPoint x: 72, startPoint y: 18, endPoint x: 170, endPoint y: 18, distance: 98.0
click at [170, 18] on input "0866076888" at bounding box center [140, 15] width 144 height 13
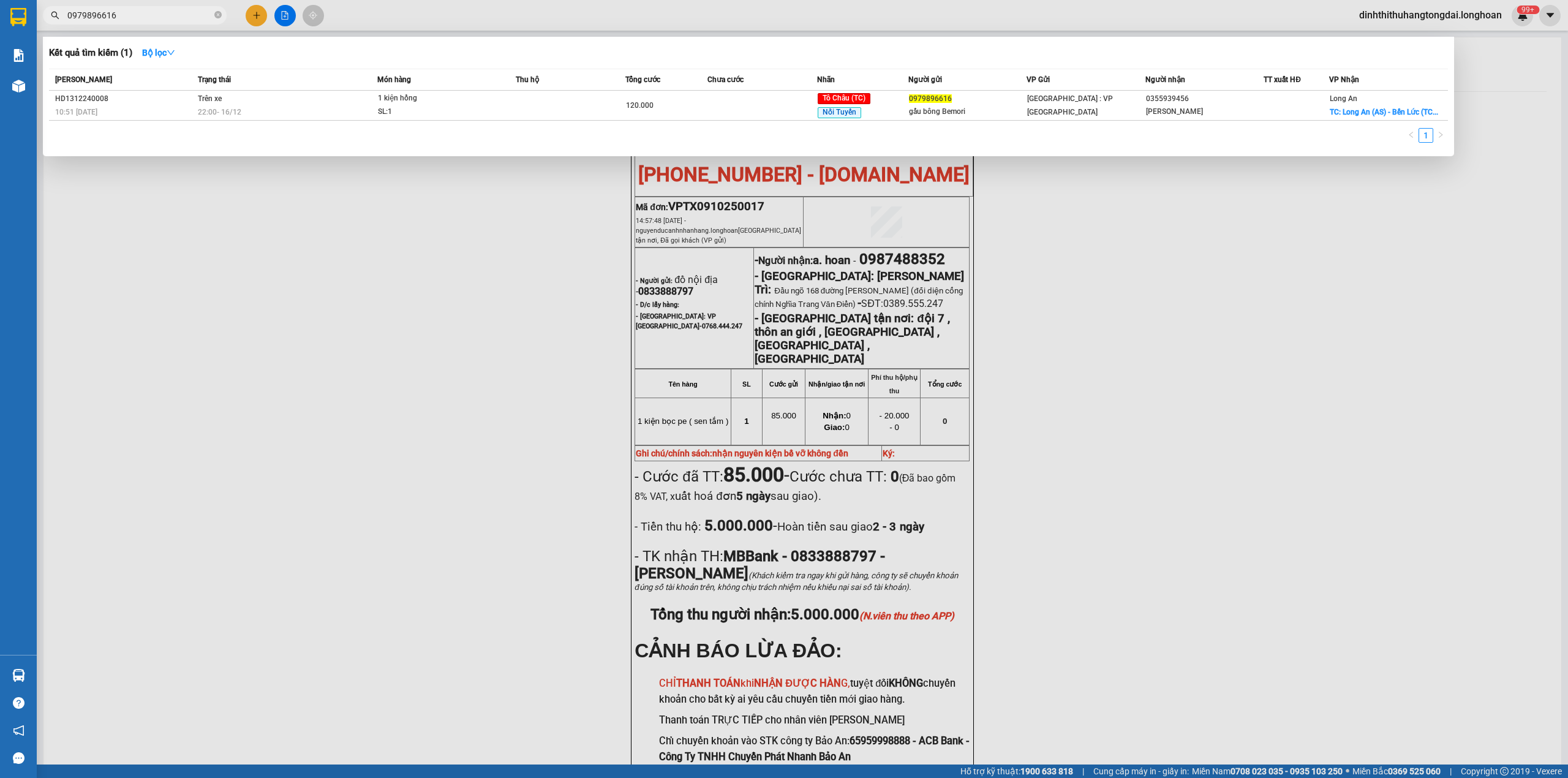
drag, startPoint x: 72, startPoint y: 16, endPoint x: 172, endPoint y: 15, distance: 100.0
click at [172, 15] on input "0979896616" at bounding box center [140, 15] width 144 height 13
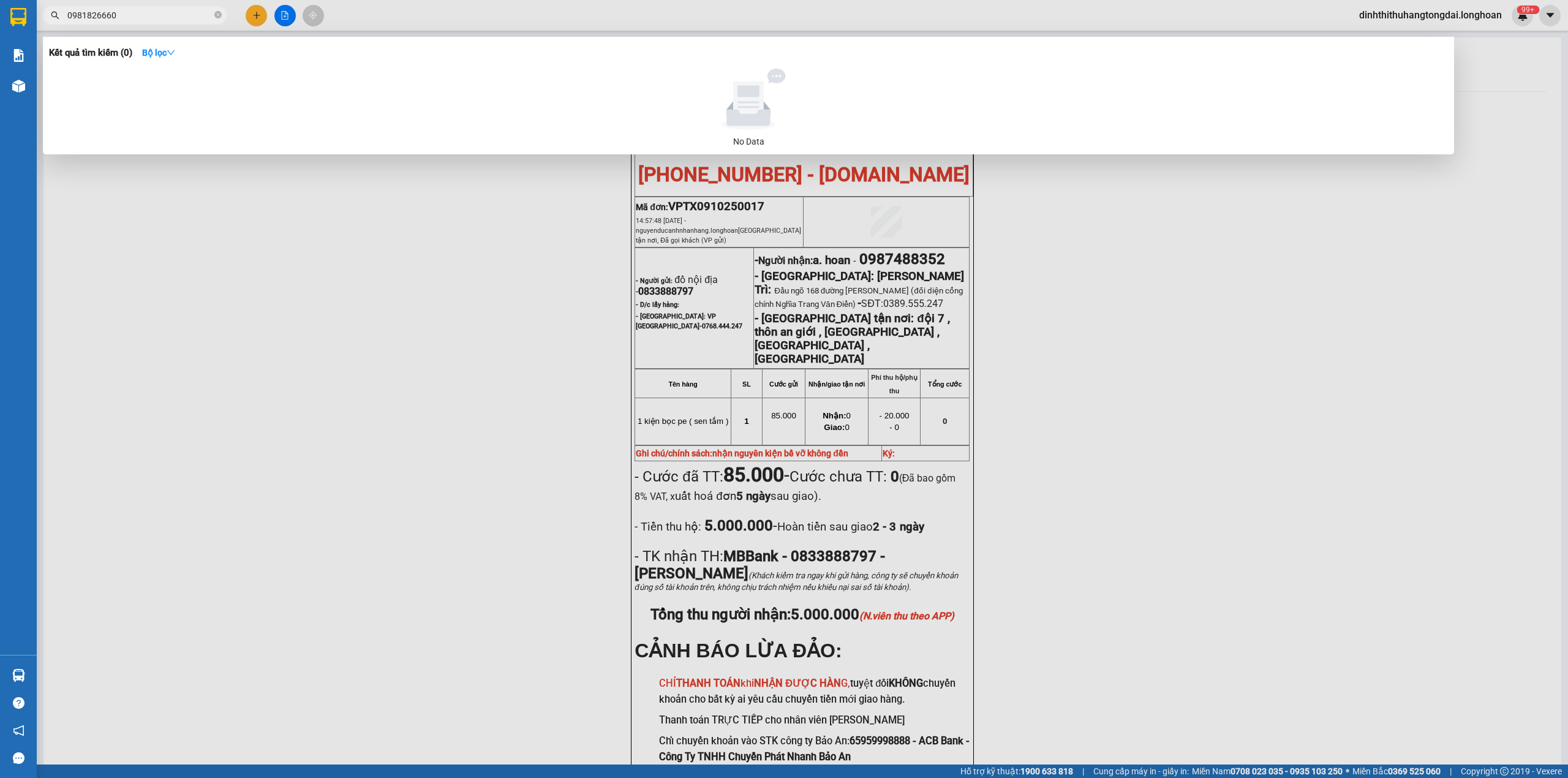
drag, startPoint x: 72, startPoint y: 11, endPoint x: 165, endPoint y: 13, distance: 93.0
click at [165, 13] on input "0981826660" at bounding box center [140, 15] width 144 height 13
drag, startPoint x: 72, startPoint y: 15, endPoint x: 168, endPoint y: 15, distance: 96.0
click at [168, 15] on input "0987858876" at bounding box center [140, 15] width 144 height 13
drag, startPoint x: 72, startPoint y: 17, endPoint x: 174, endPoint y: 17, distance: 102.0
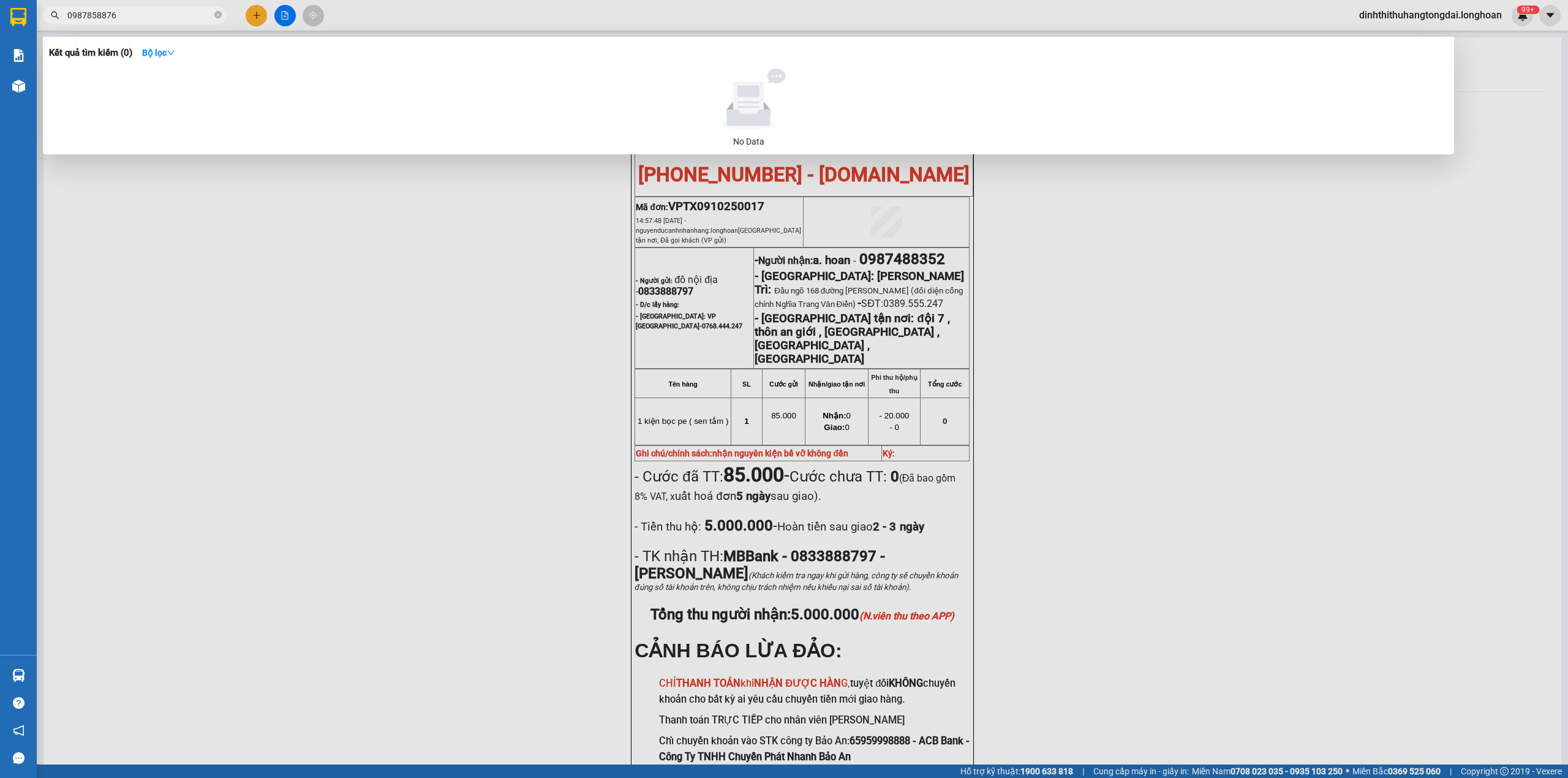
click at [174, 17] on input "0987858876" at bounding box center [140, 15] width 144 height 13
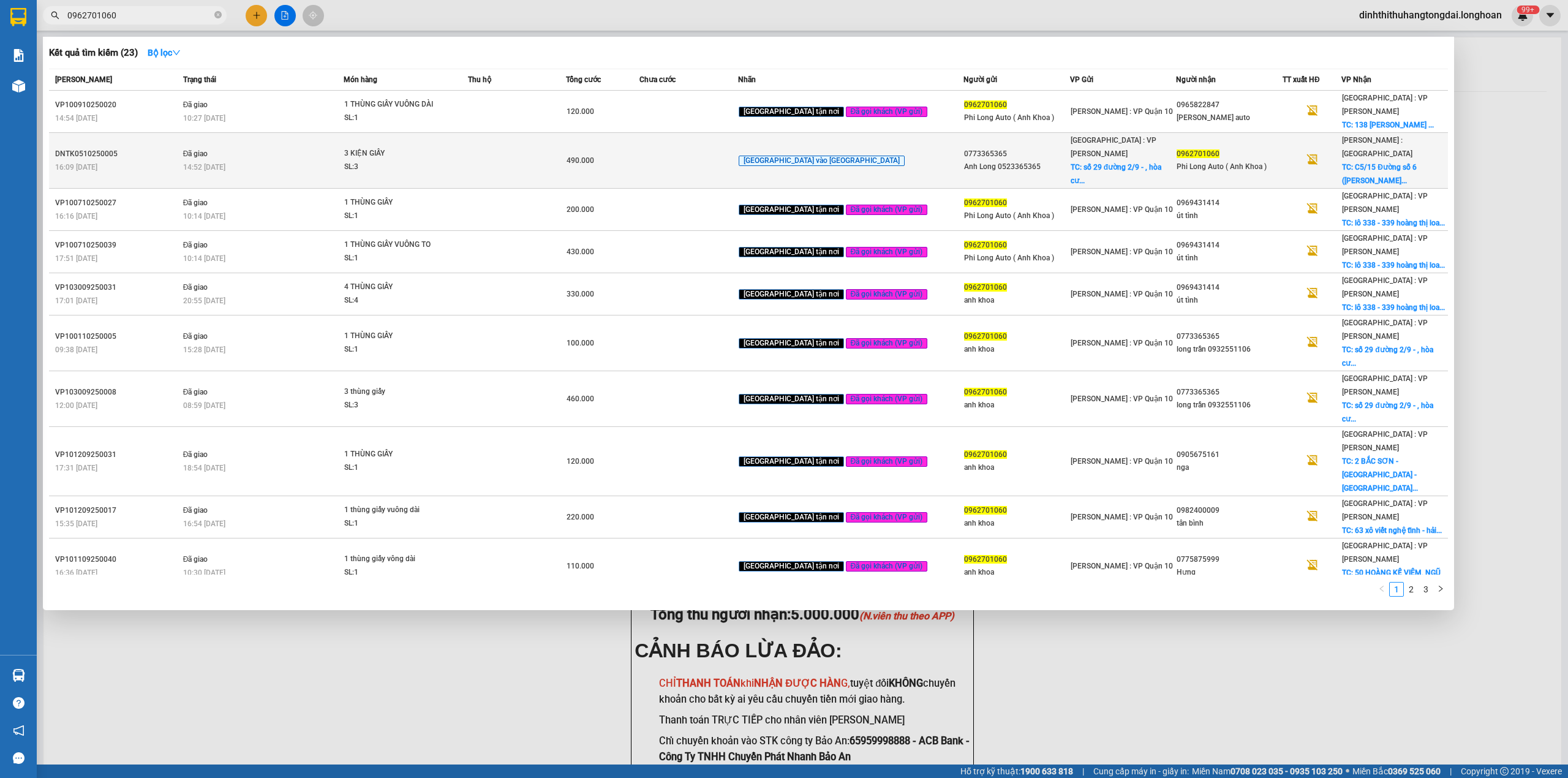
click at [532, 143] on td at bounding box center [517, 160] width 98 height 56
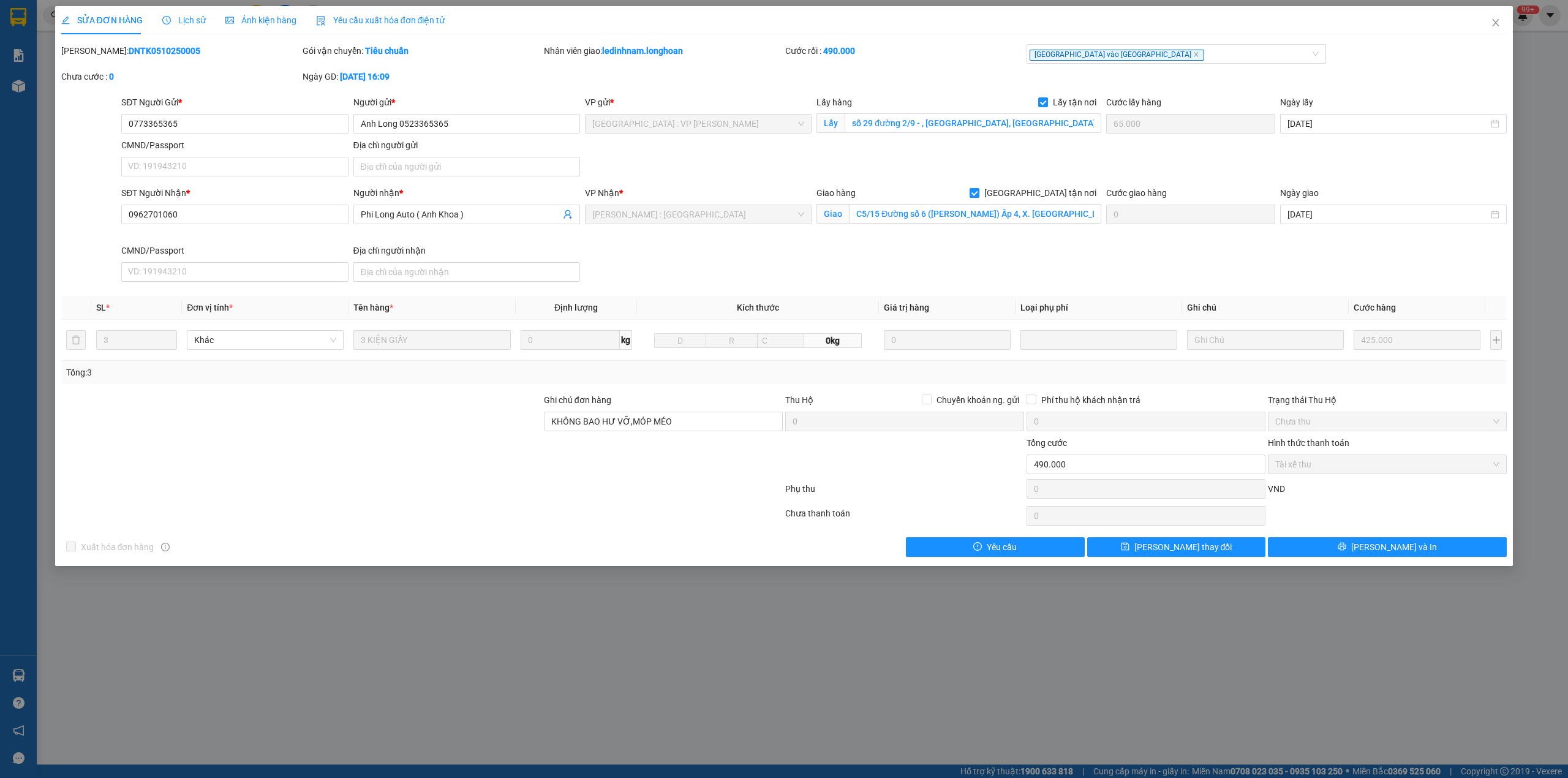
click at [133, 52] on b "DNTK0510250005" at bounding box center [164, 51] width 72 height 10
drag, startPoint x: 1486, startPoint y: 23, endPoint x: 1327, endPoint y: 36, distance: 159.5
click at [1486, 24] on span "Close" at bounding box center [1495, 23] width 34 height 34
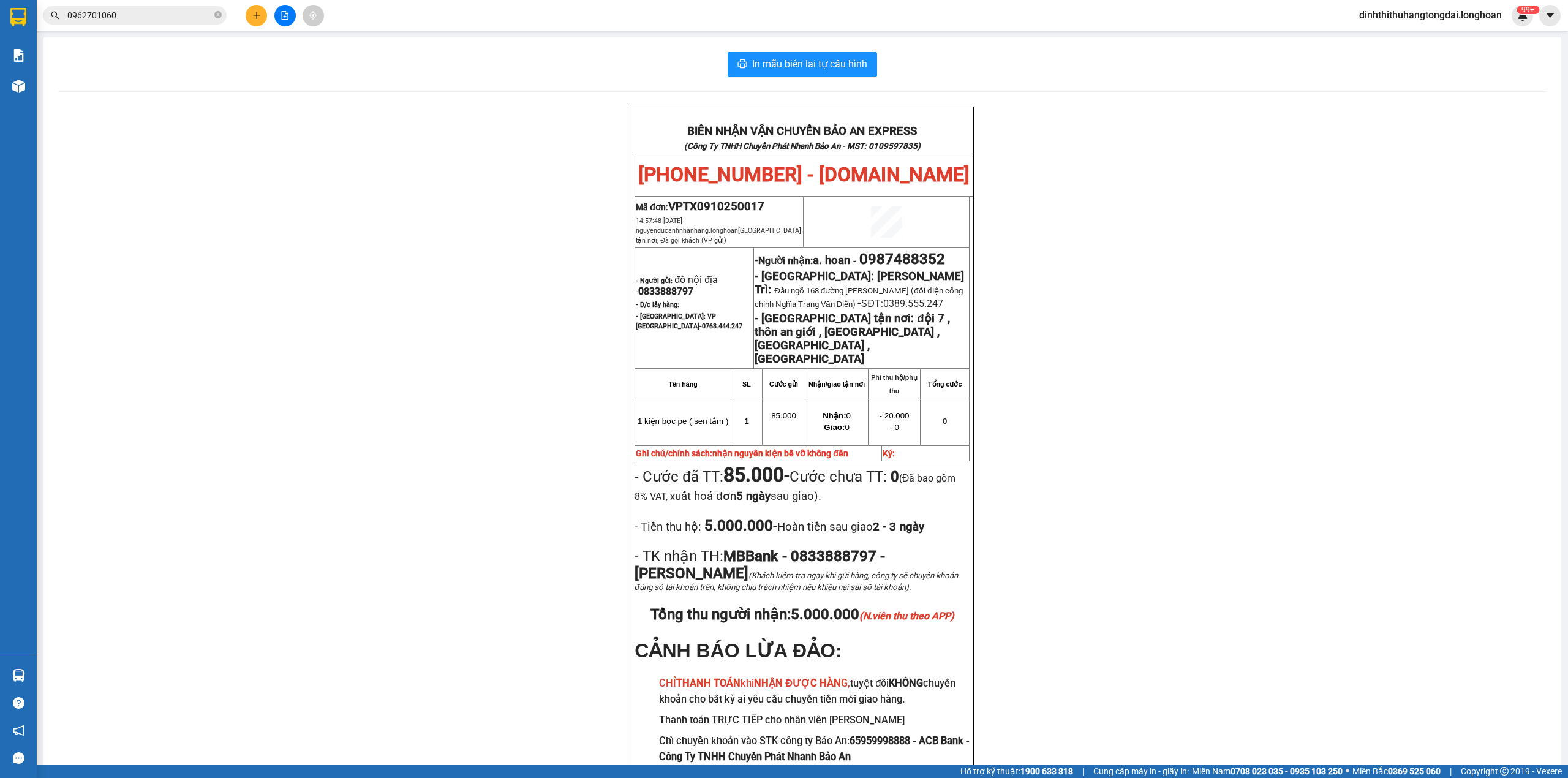
click at [108, 13] on input "0962701060" at bounding box center [140, 15] width 144 height 13
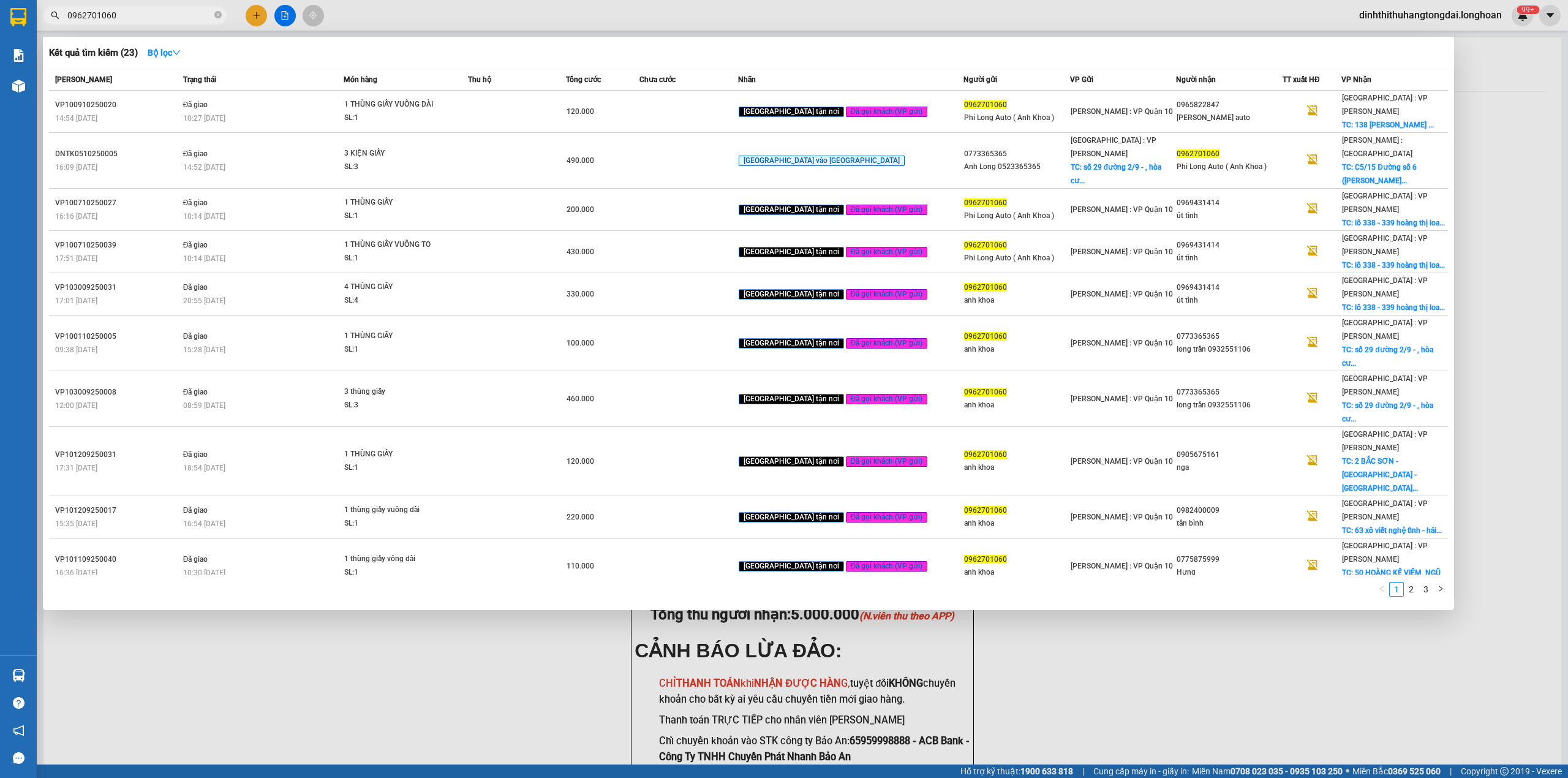
drag, startPoint x: 73, startPoint y: 17, endPoint x: 162, endPoint y: 18, distance: 89.0
click at [162, 18] on input "0962701060" at bounding box center [140, 15] width 144 height 13
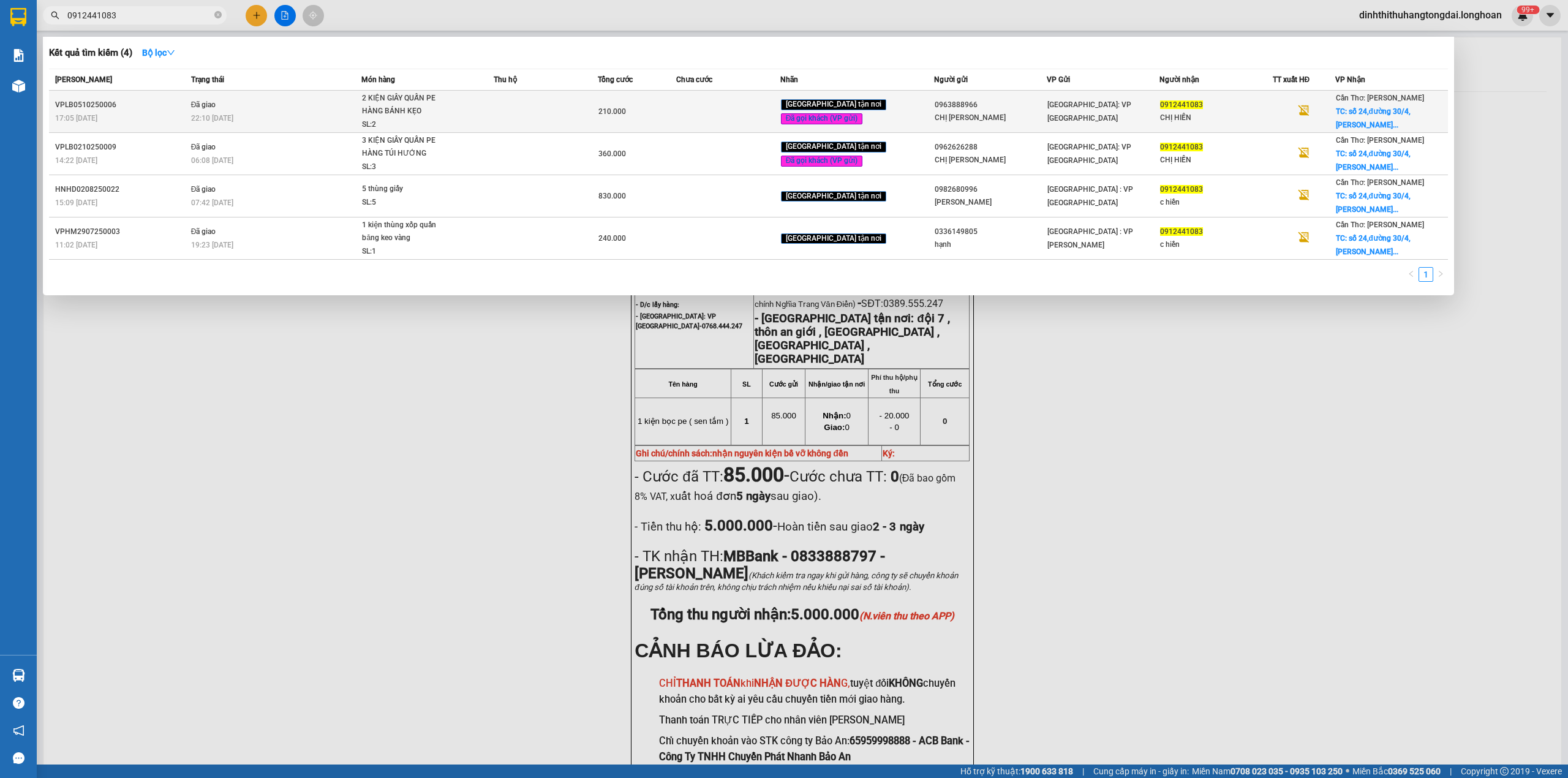
click at [410, 103] on div "2 KIỆN GIẤY QUẤN PE HÀNG BÁNH KẸO" at bounding box center [408, 105] width 92 height 27
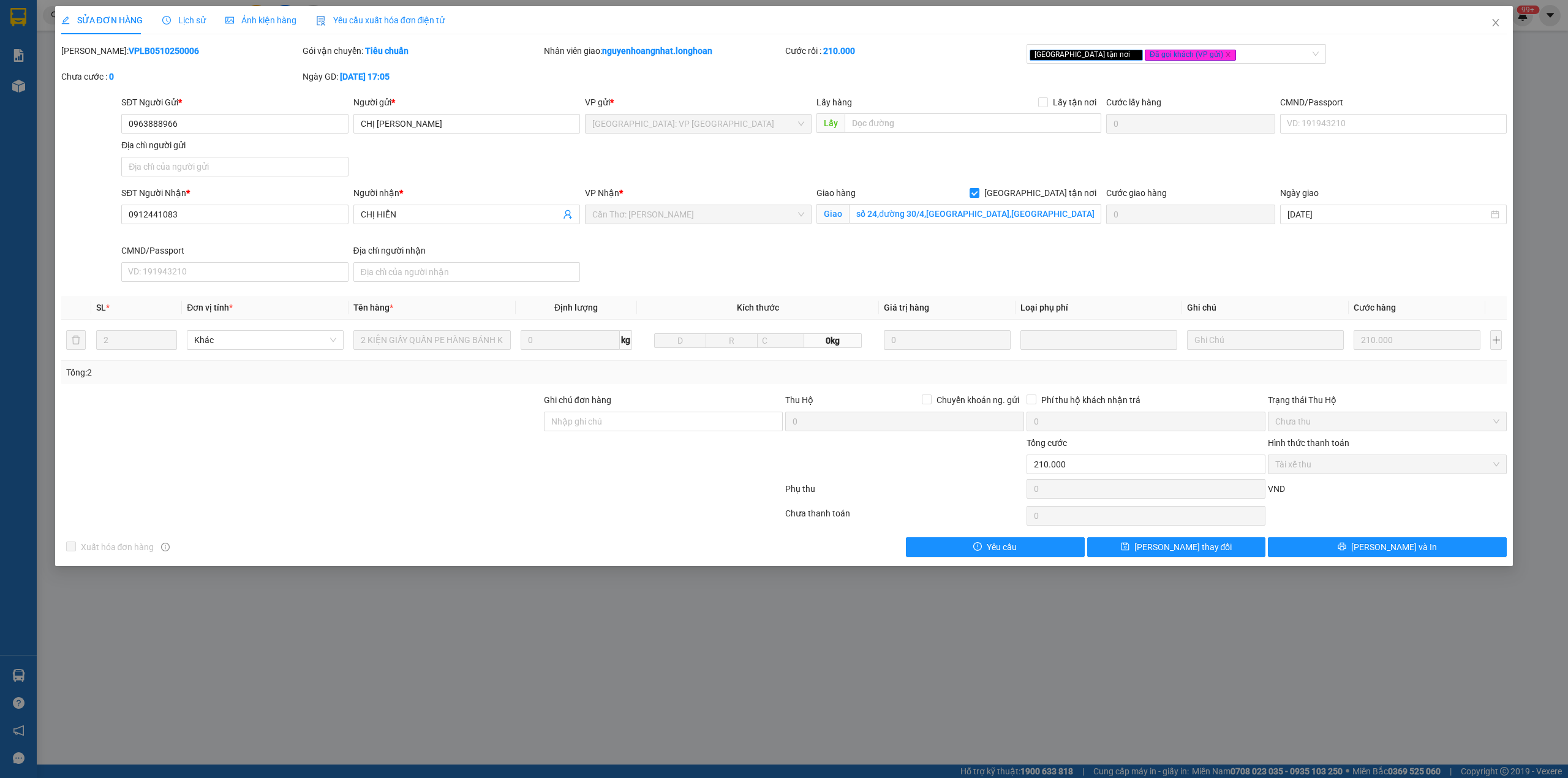
click at [133, 54] on b "VPLB0510250006" at bounding box center [163, 51] width 70 height 10
click at [1483, 25] on span "Close" at bounding box center [1495, 23] width 34 height 34
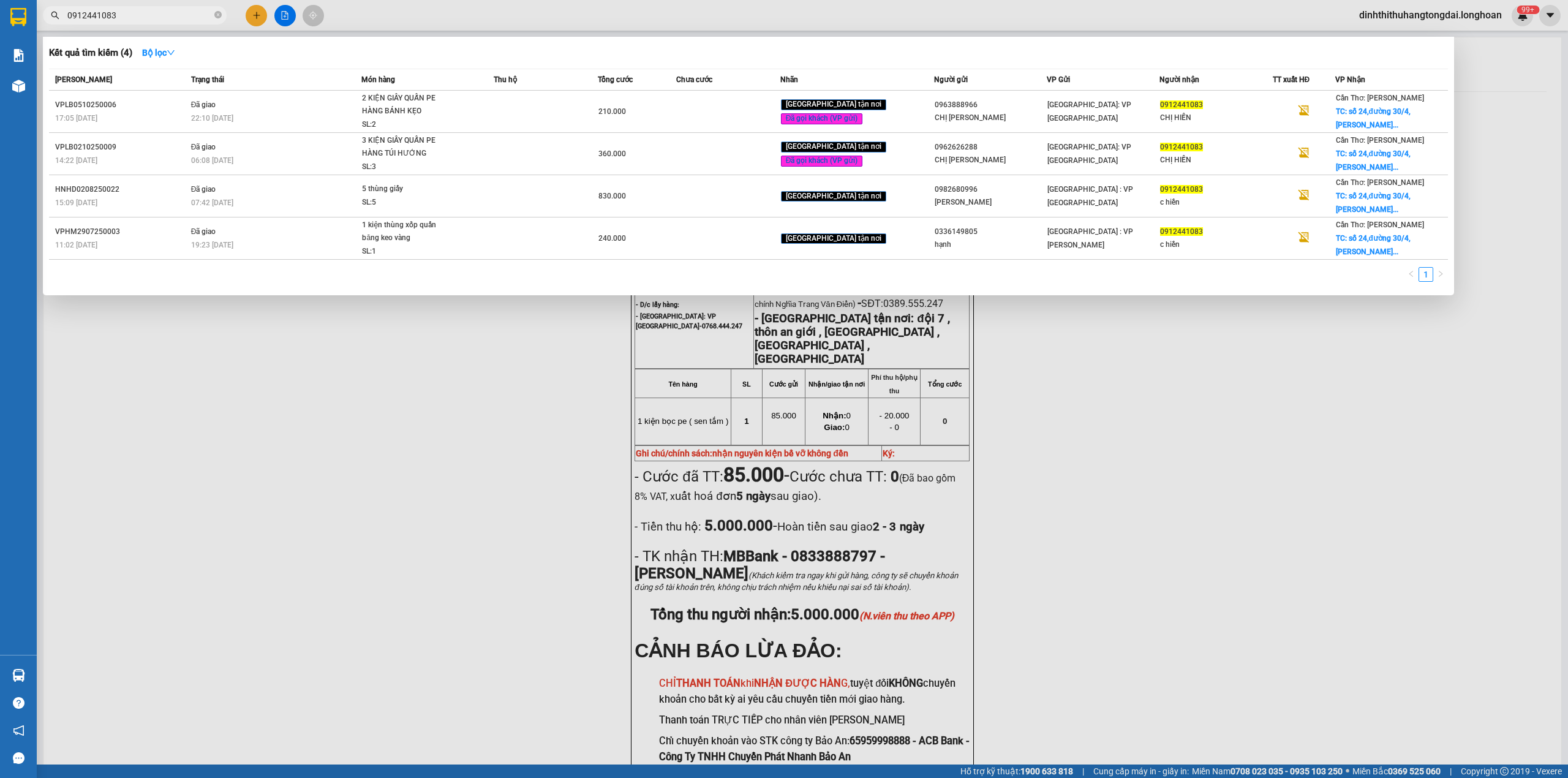
drag, startPoint x: 72, startPoint y: 20, endPoint x: 193, endPoint y: 15, distance: 121.1
click at [193, 15] on input "0912441083" at bounding box center [140, 15] width 144 height 13
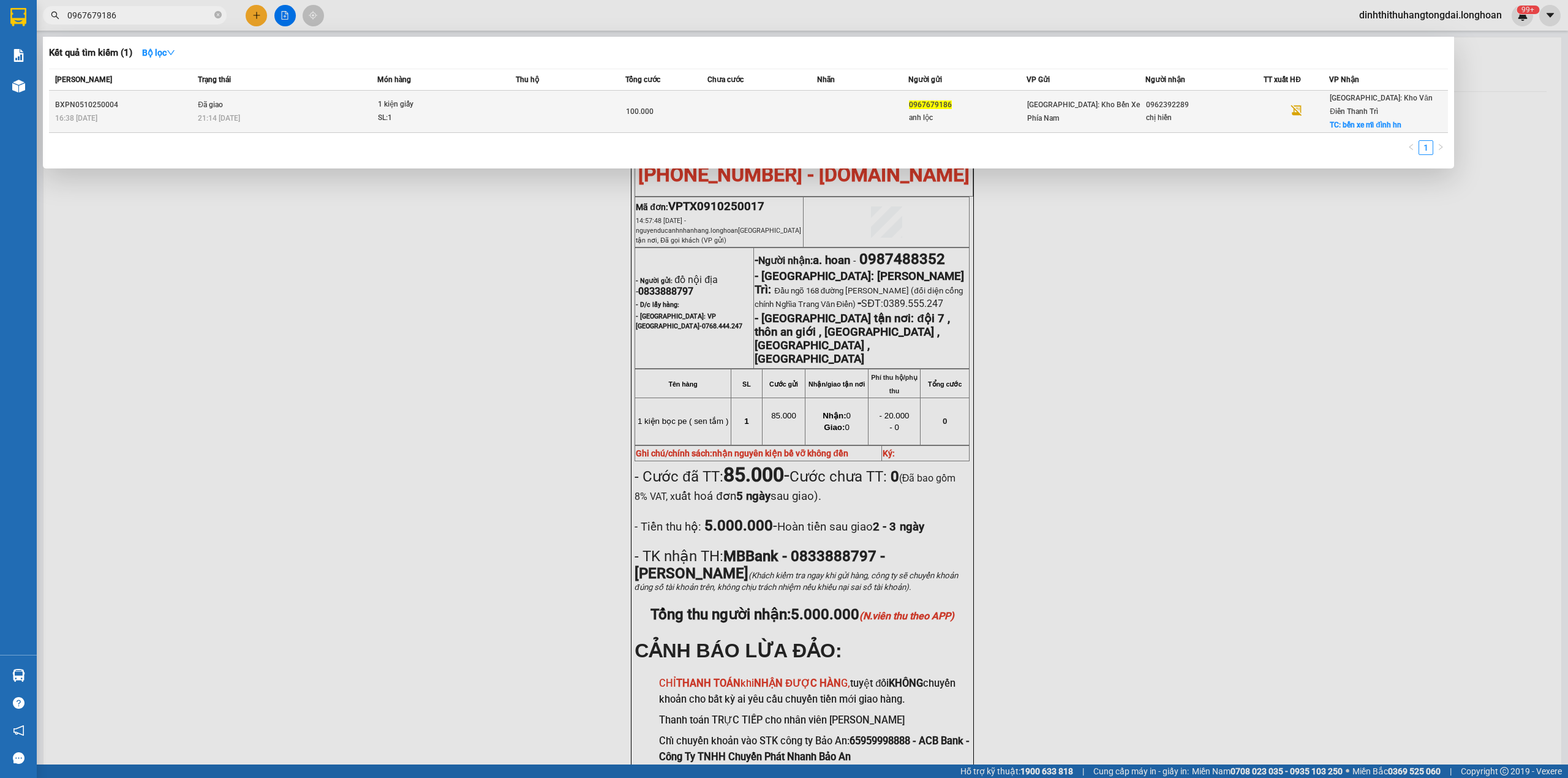
click at [312, 118] on td "Đã giao 21:14 [DATE]" at bounding box center [286, 112] width 183 height 43
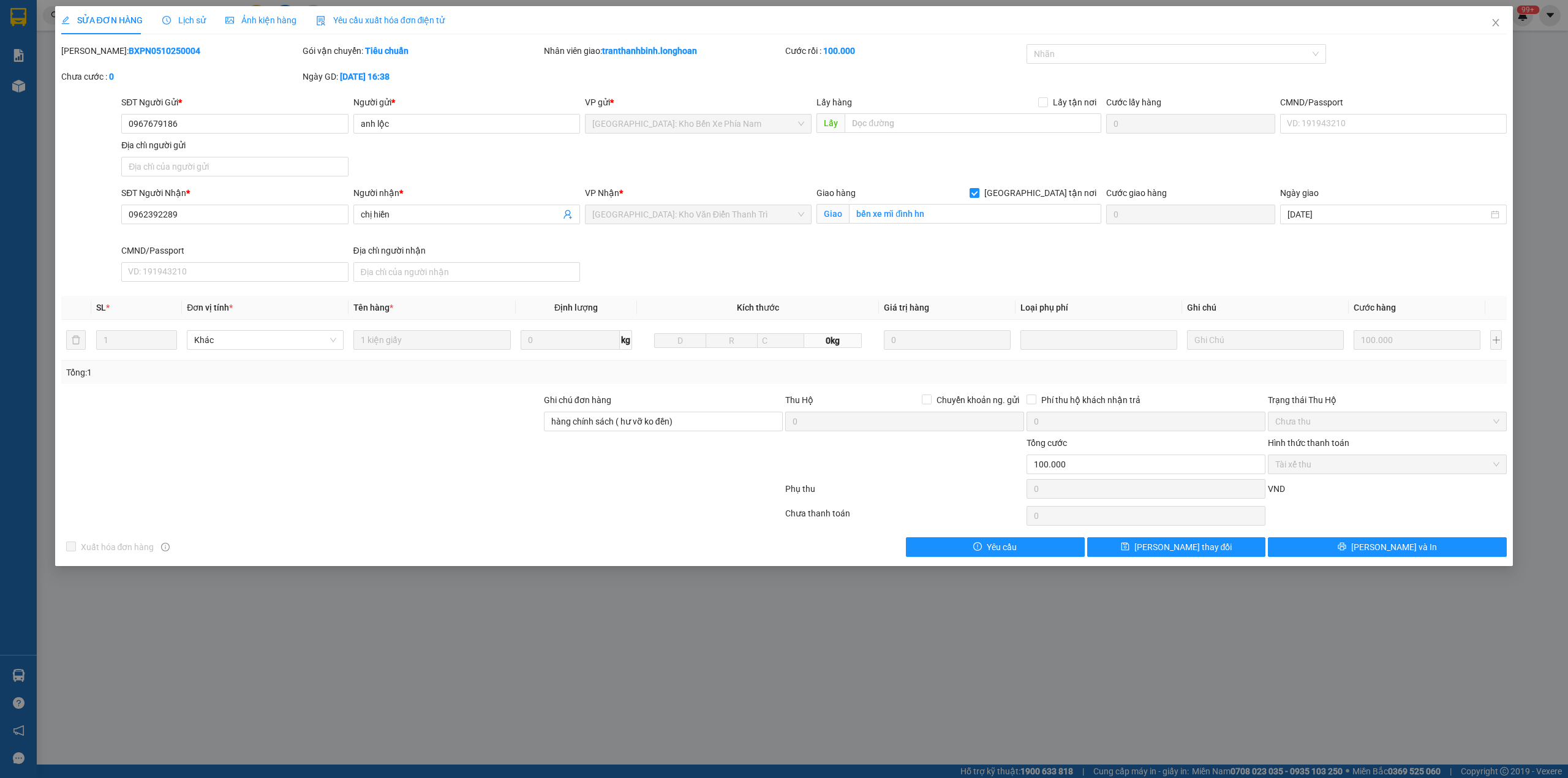
click at [128, 52] on b "BXPN0510250004" at bounding box center [164, 51] width 72 height 10
click at [1500, 28] on span "Close" at bounding box center [1495, 23] width 34 height 34
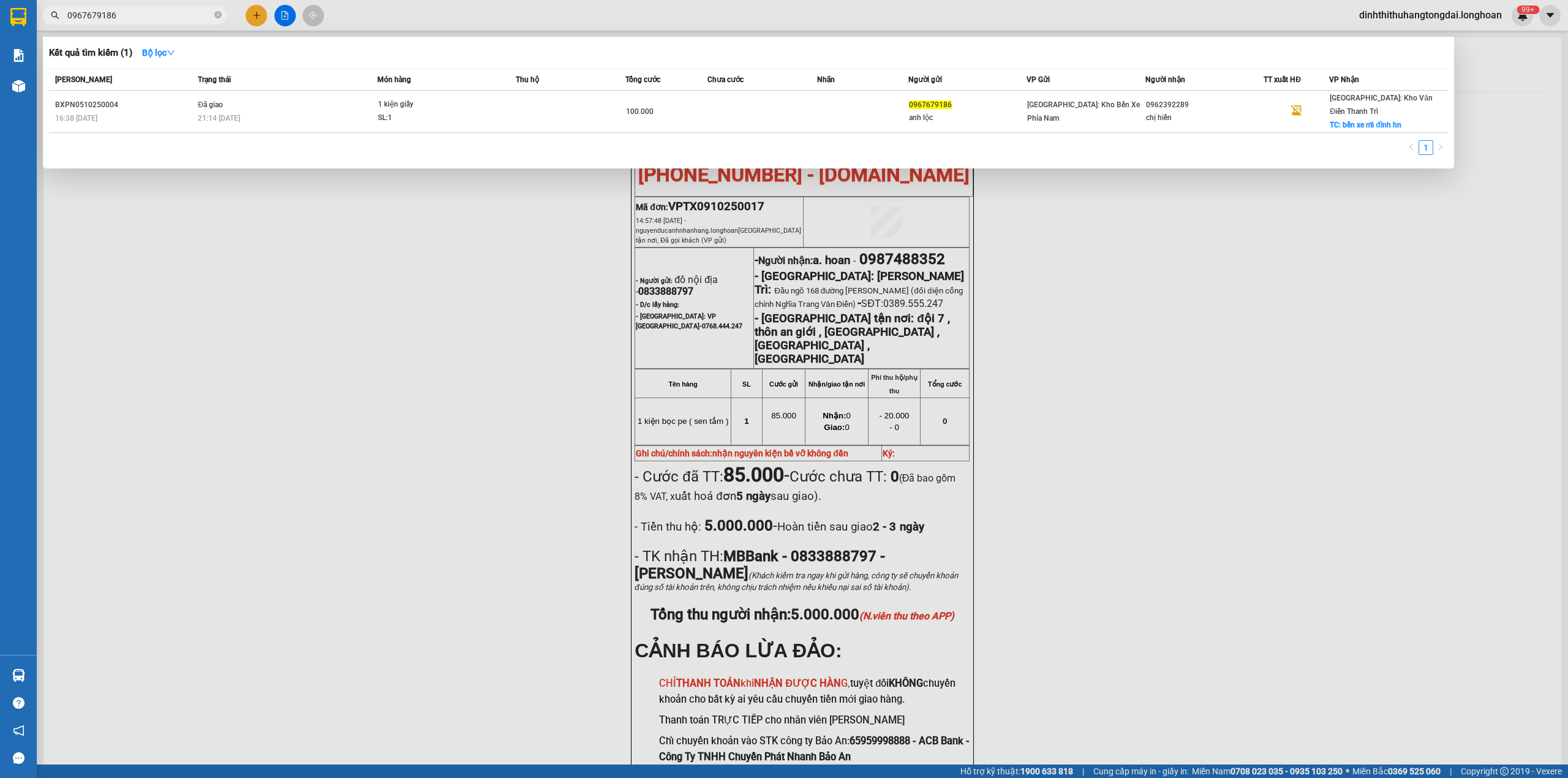
drag, startPoint x: 73, startPoint y: 13, endPoint x: 148, endPoint y: 13, distance: 75.0
click at [148, 13] on input "0967679186" at bounding box center [140, 15] width 144 height 13
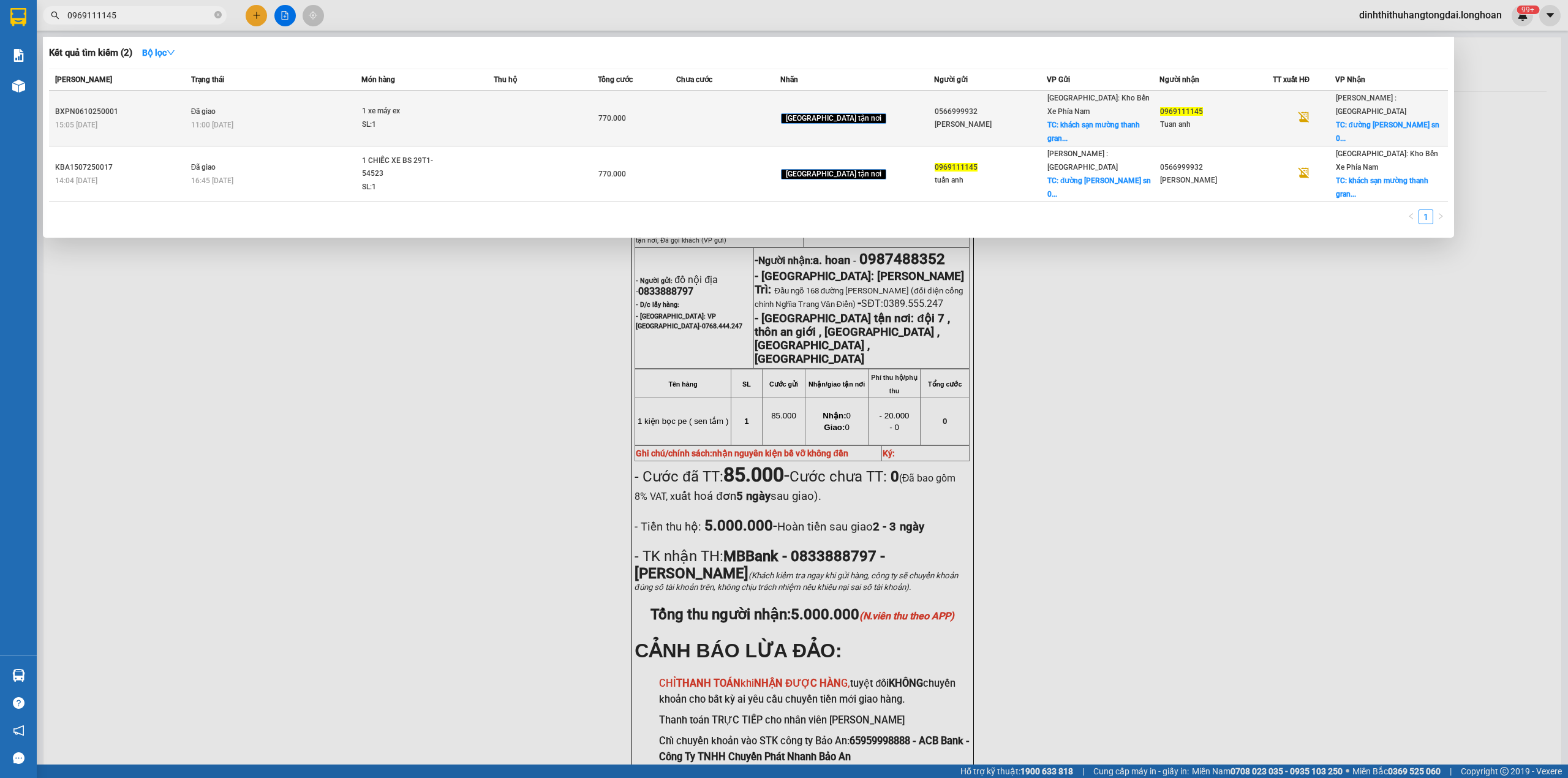
click at [343, 98] on td "Đã giao 11:00 [DATE]" at bounding box center [275, 119] width 174 height 56
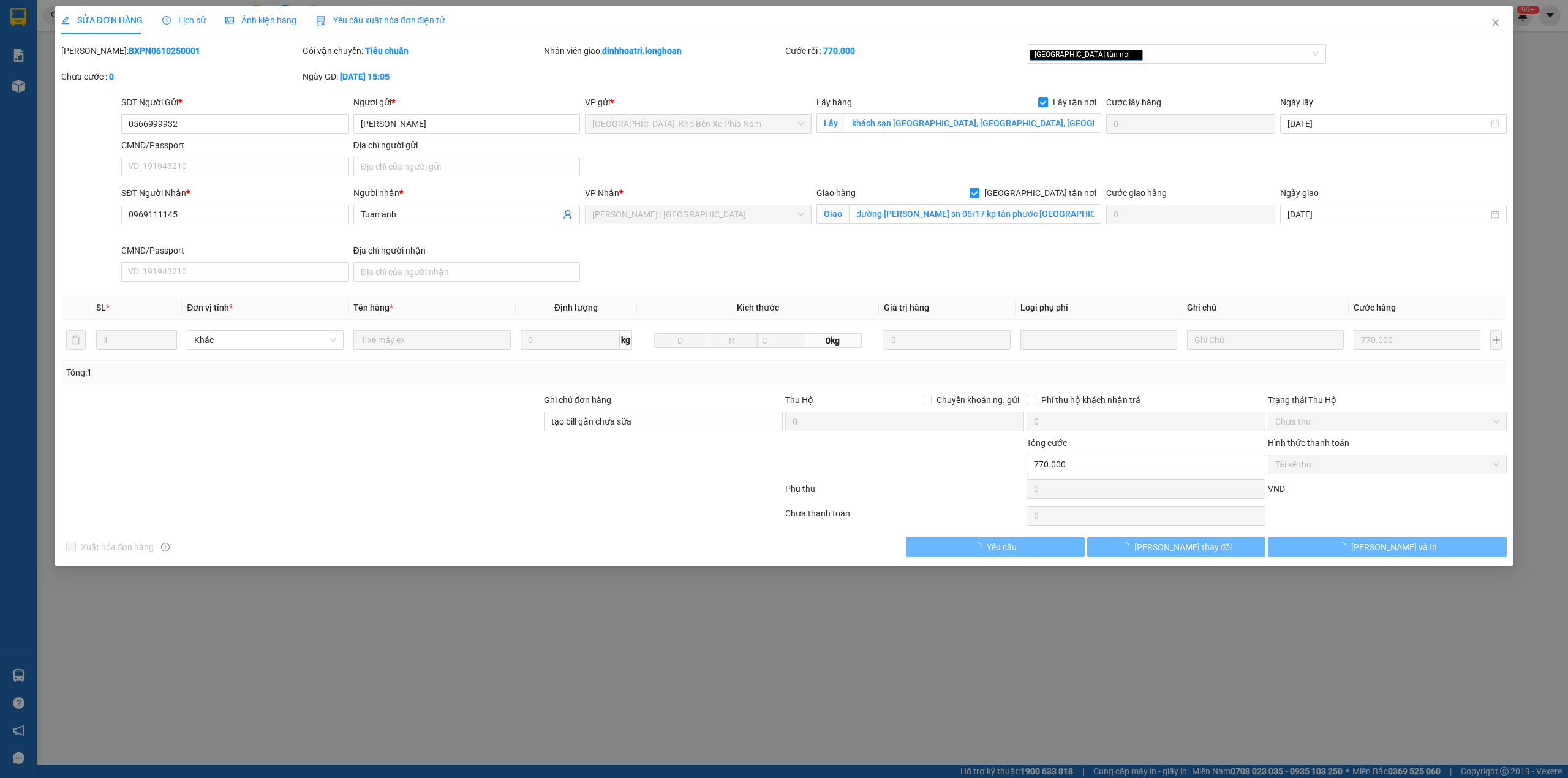
click at [128, 52] on b "BXPN0610250001" at bounding box center [164, 51] width 72 height 10
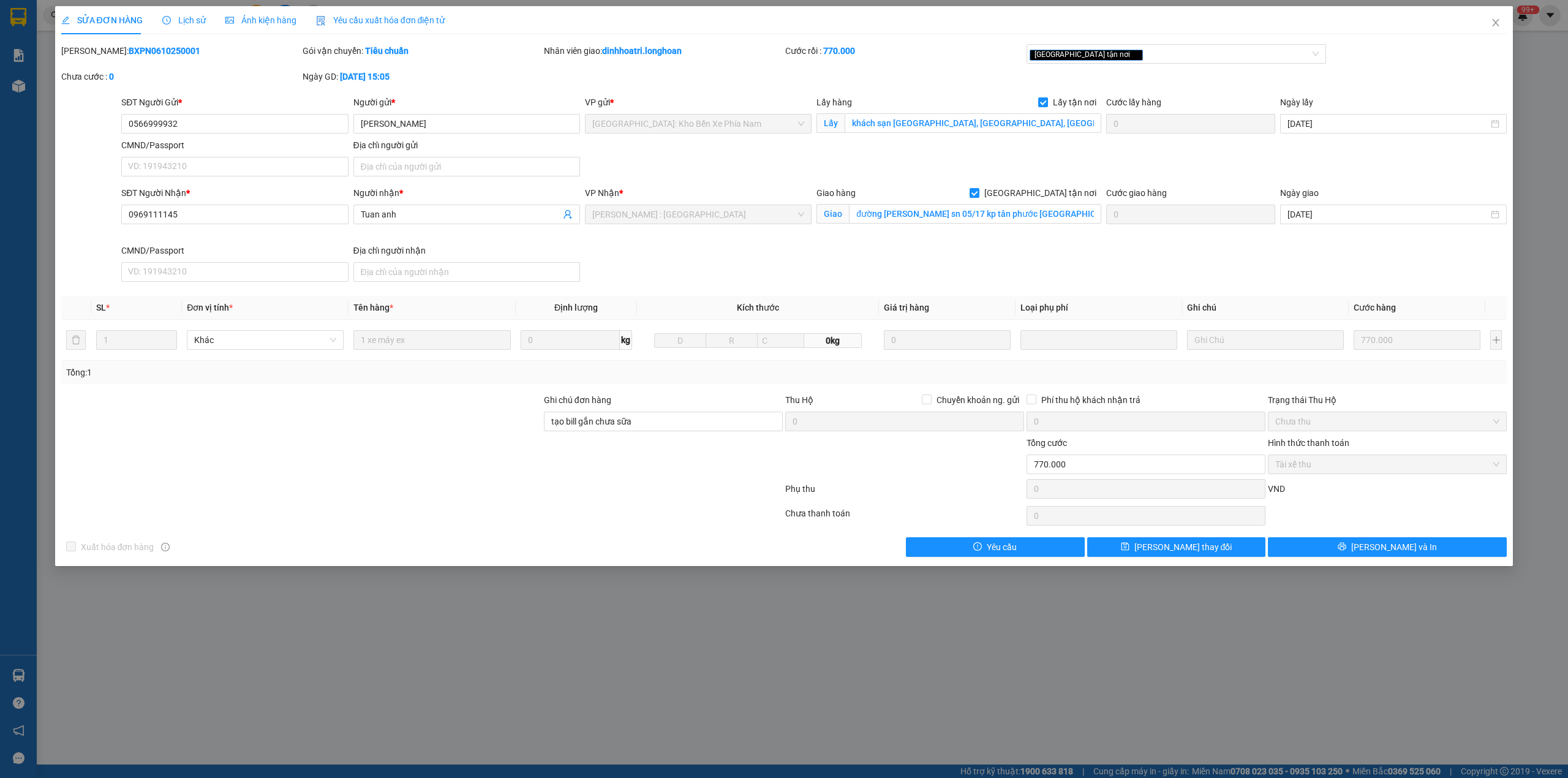
click at [128, 52] on b "BXPN0610250001" at bounding box center [164, 51] width 72 height 10
click at [1498, 27] on icon "close" at bounding box center [1496, 22] width 10 height 10
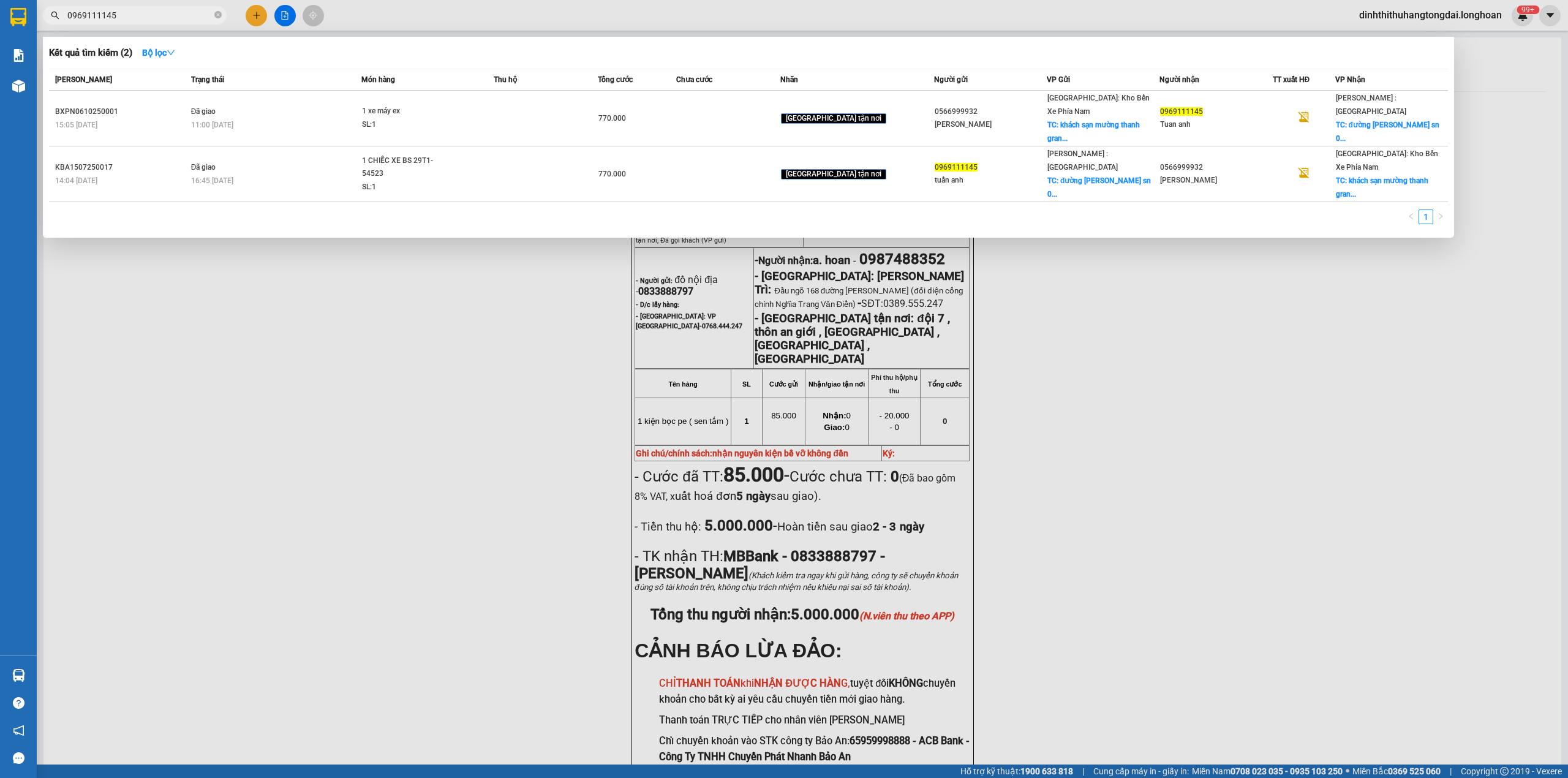
drag, startPoint x: 73, startPoint y: 13, endPoint x: 158, endPoint y: 13, distance: 85.0
click at [158, 13] on input "0969111145" at bounding box center [140, 15] width 144 height 13
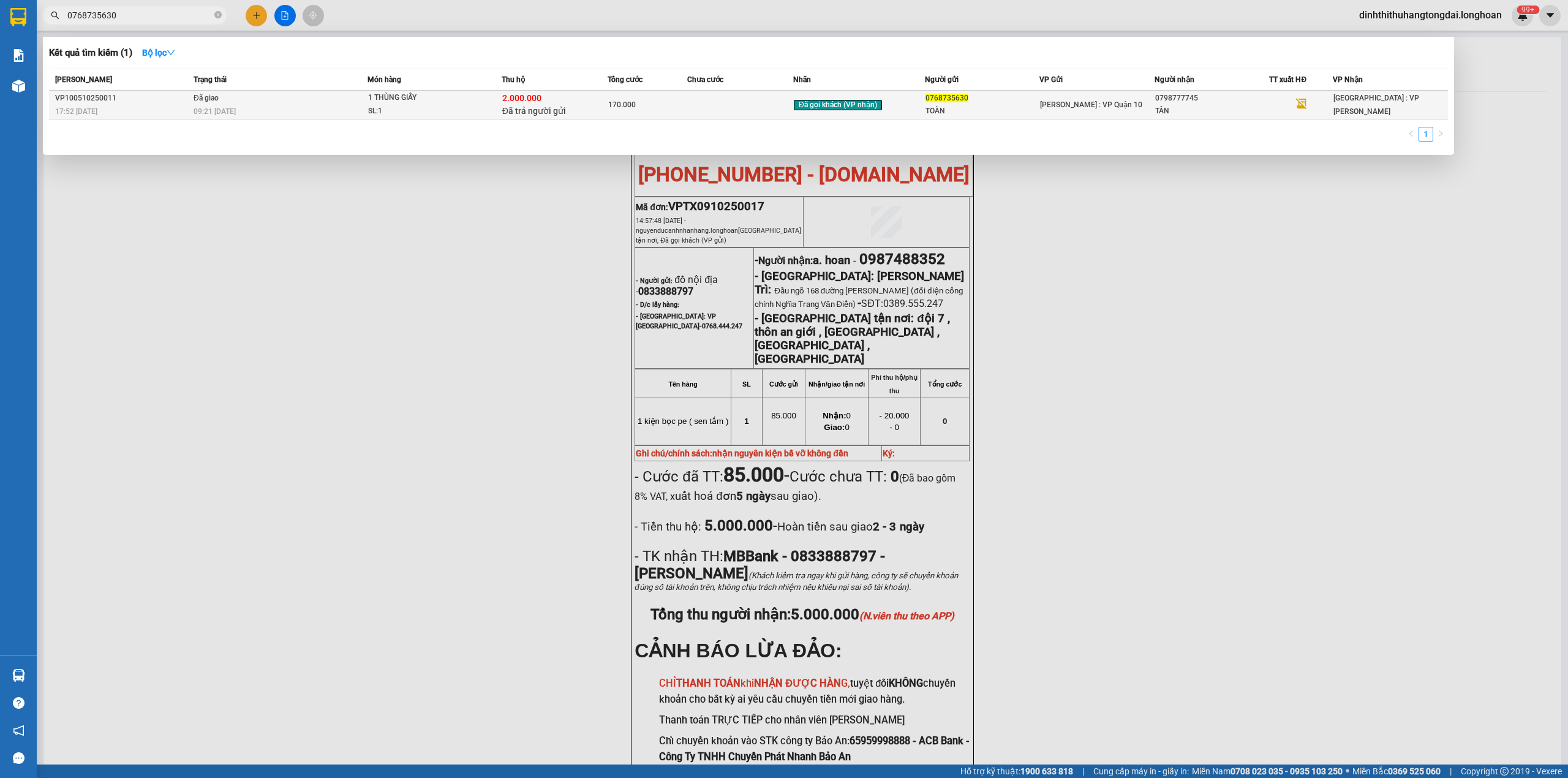
click at [329, 101] on td "Đã giao 09:21 [DATE]" at bounding box center [279, 105] width 177 height 29
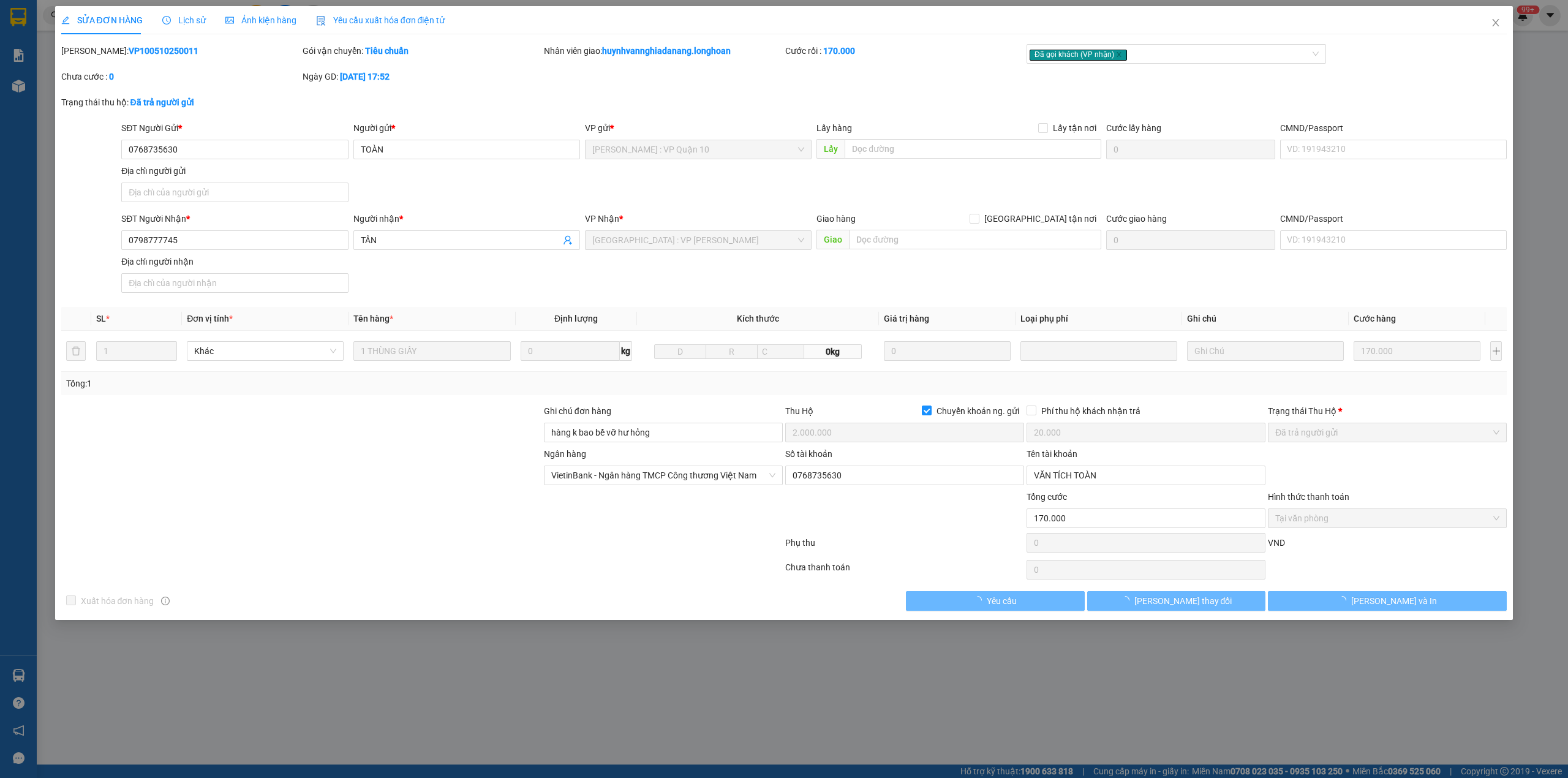
click at [128, 47] on b "VP100510250011" at bounding box center [163, 51] width 70 height 10
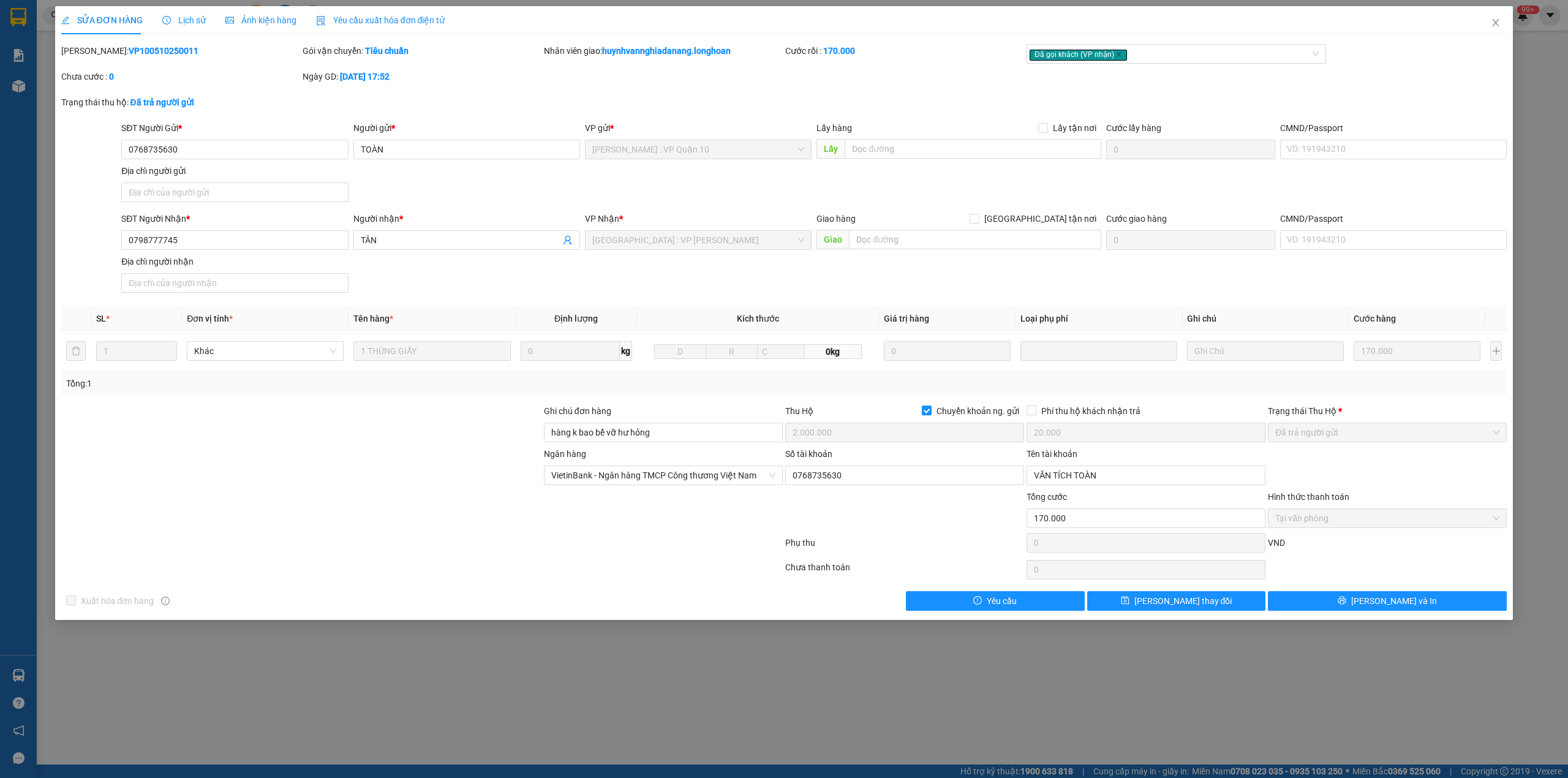
click at [128, 47] on b "VP100510250011" at bounding box center [163, 51] width 70 height 10
click at [1503, 18] on span "Close" at bounding box center [1495, 23] width 34 height 34
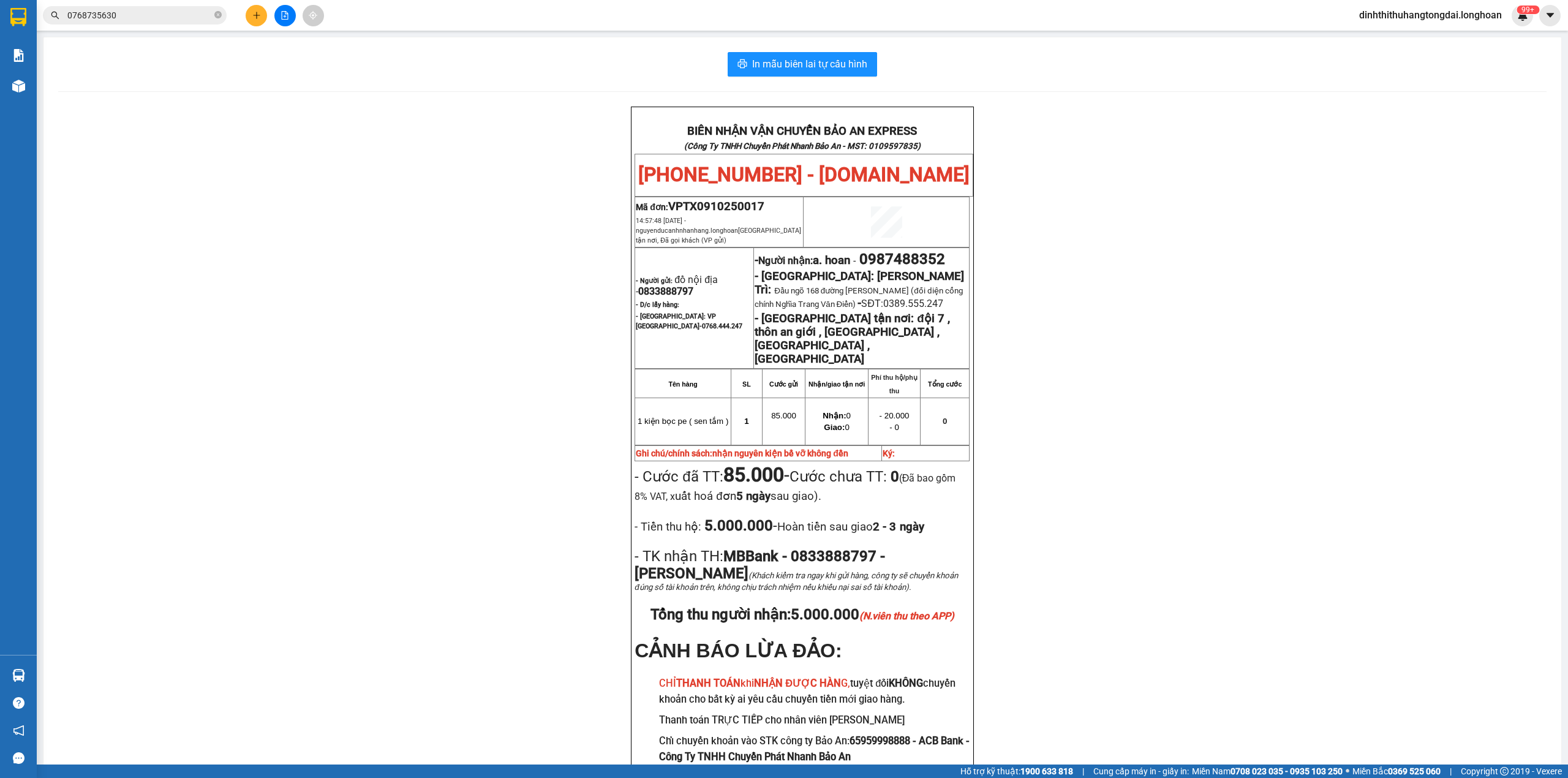
click at [163, 20] on input "0768735630" at bounding box center [140, 15] width 144 height 13
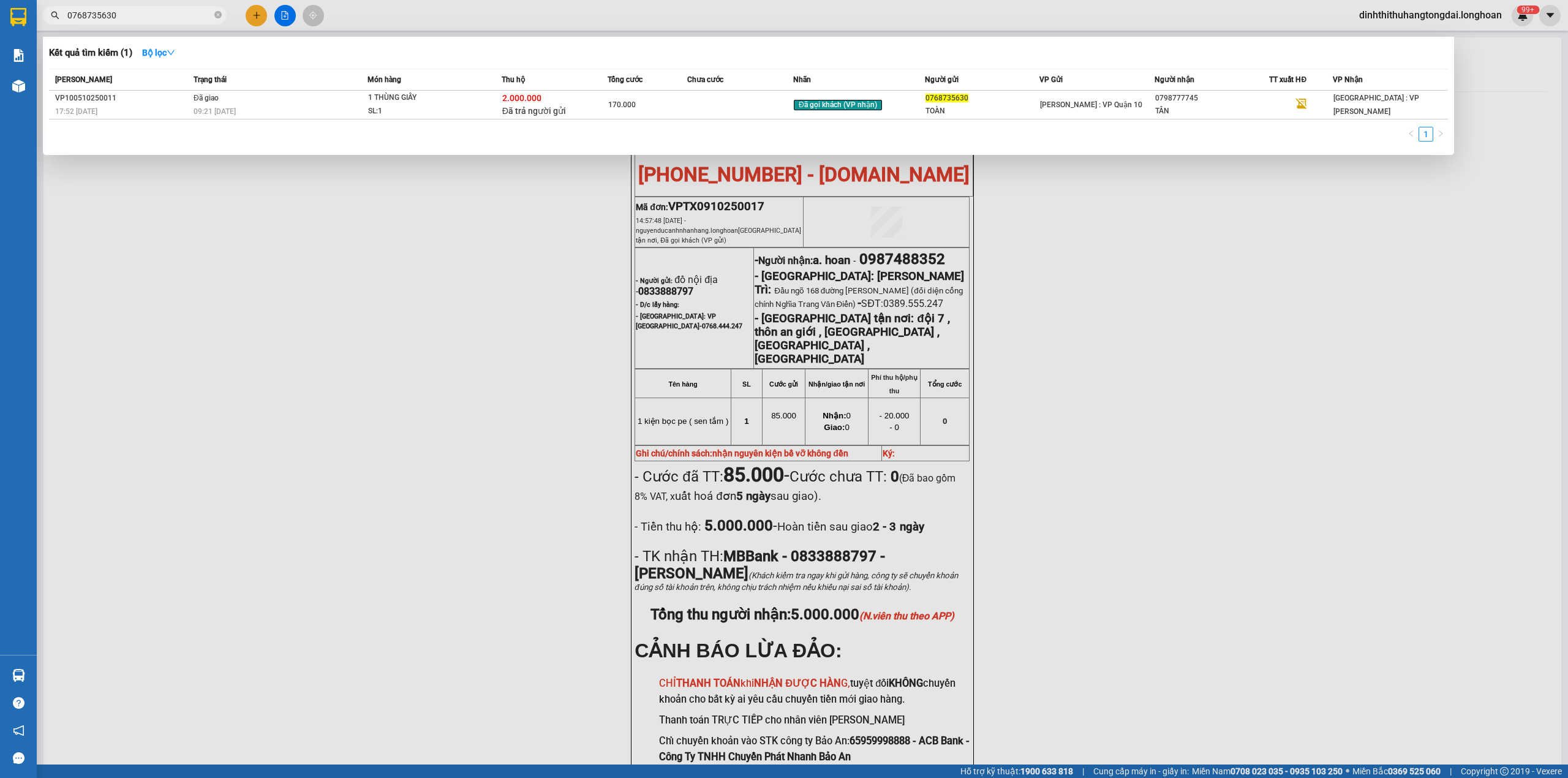
click at [163, 20] on input "0768735630" at bounding box center [140, 15] width 144 height 13
click at [112, 21] on input "0768735630" at bounding box center [140, 15] width 144 height 13
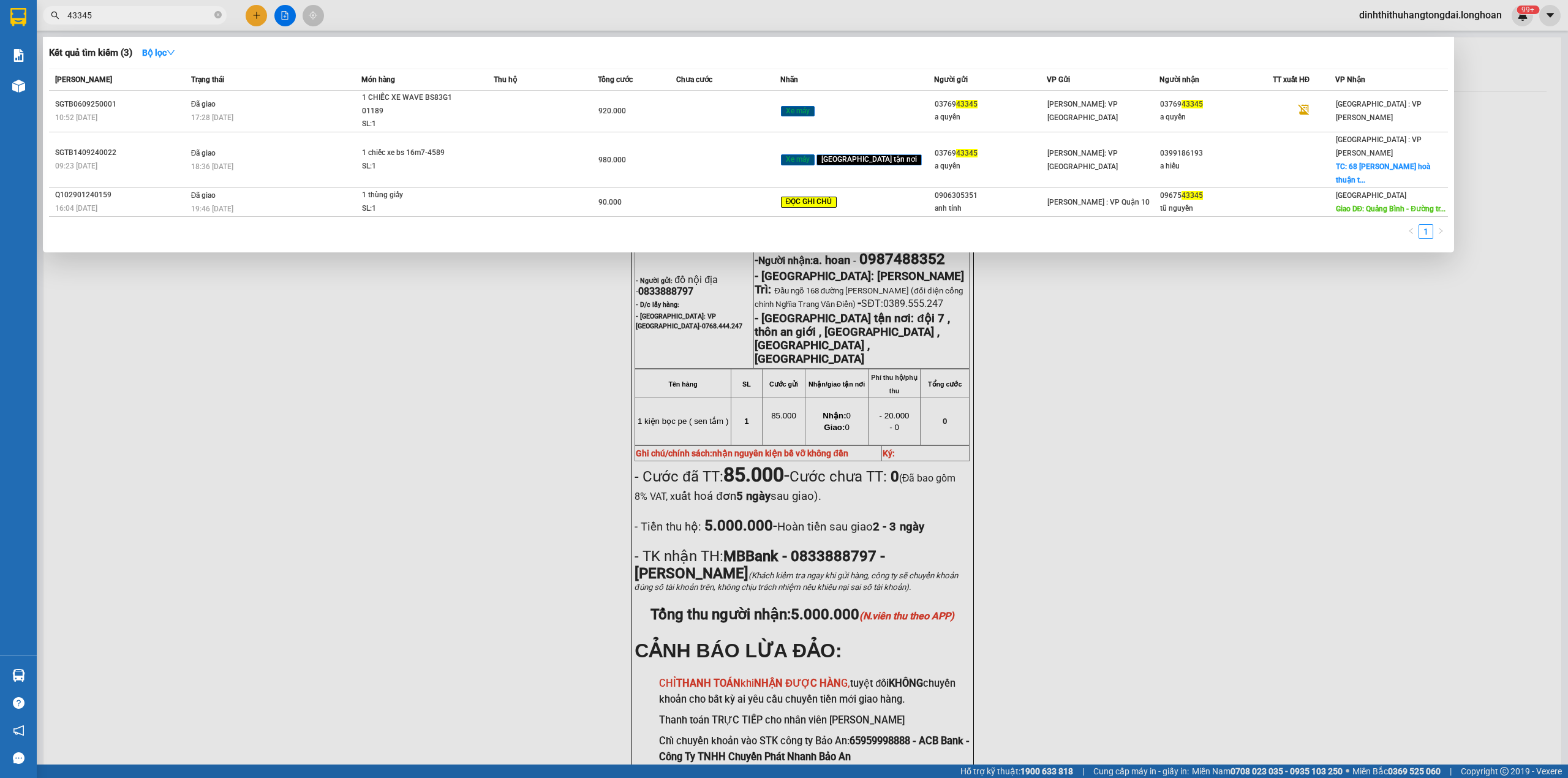
click at [68, 17] on input "43345" at bounding box center [140, 15] width 144 height 13
click at [71, 17] on input "43345" at bounding box center [140, 15] width 144 height 13
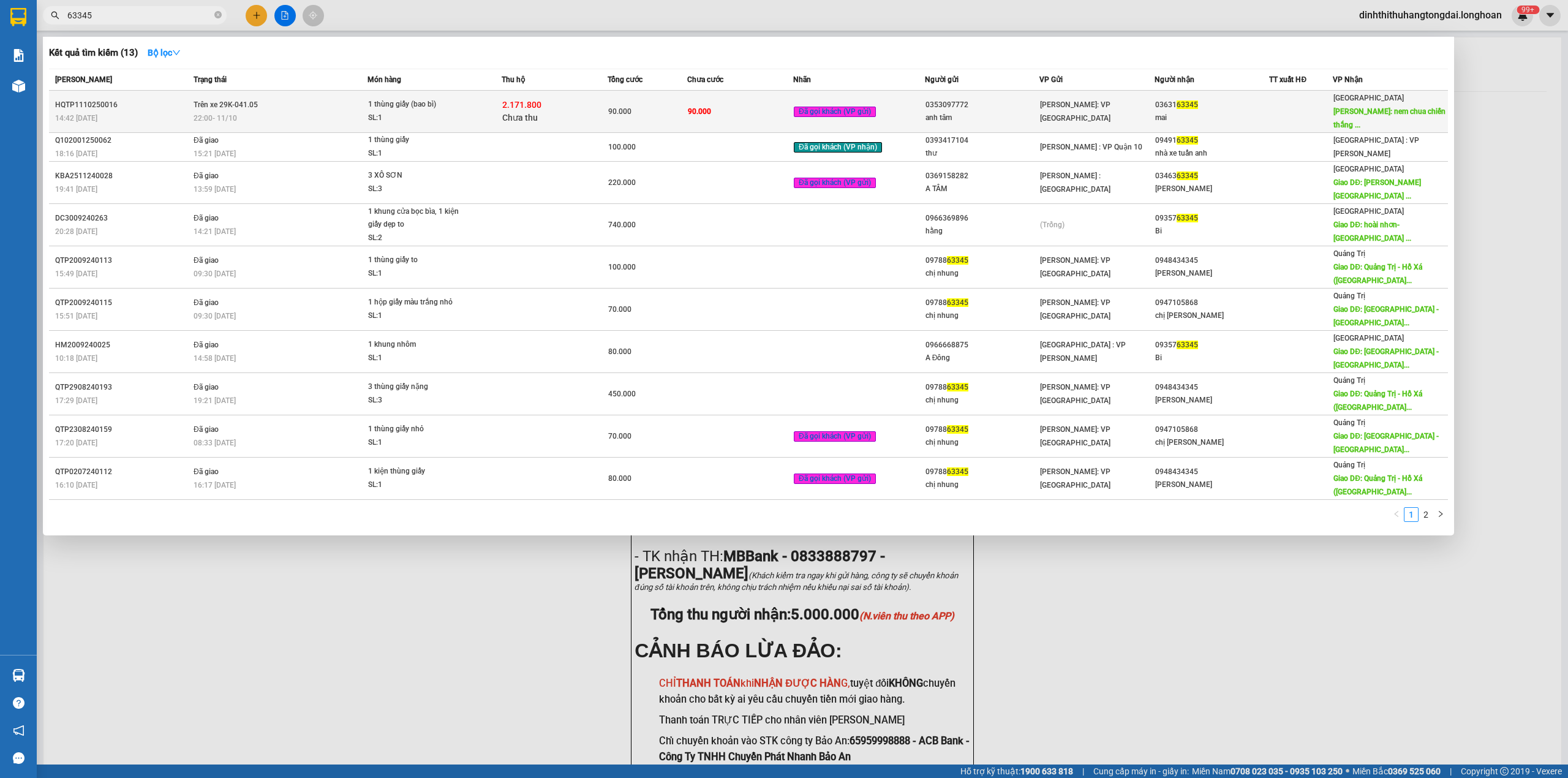
click at [366, 103] on td "Trên xe 29K-041.05 22:00 [DATE]" at bounding box center [279, 112] width 177 height 43
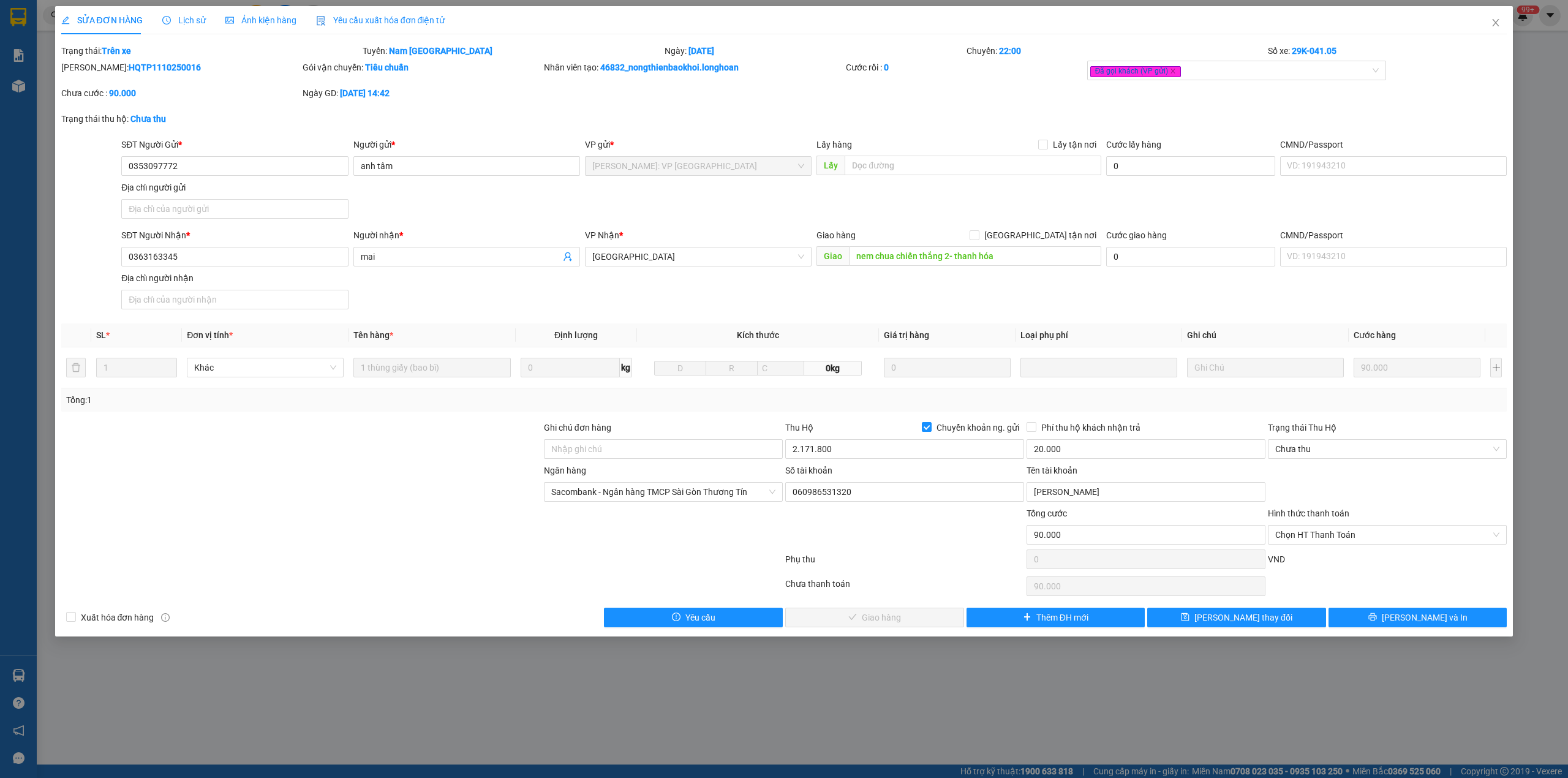
click at [156, 28] on div "SỬA ĐƠN HÀNG Lịch sử Ảnh kiện hàng Yêu cầu xuất hóa đơn điện tử" at bounding box center [253, 20] width 384 height 28
click at [167, 25] on span "Lịch sử" at bounding box center [184, 20] width 43 height 10
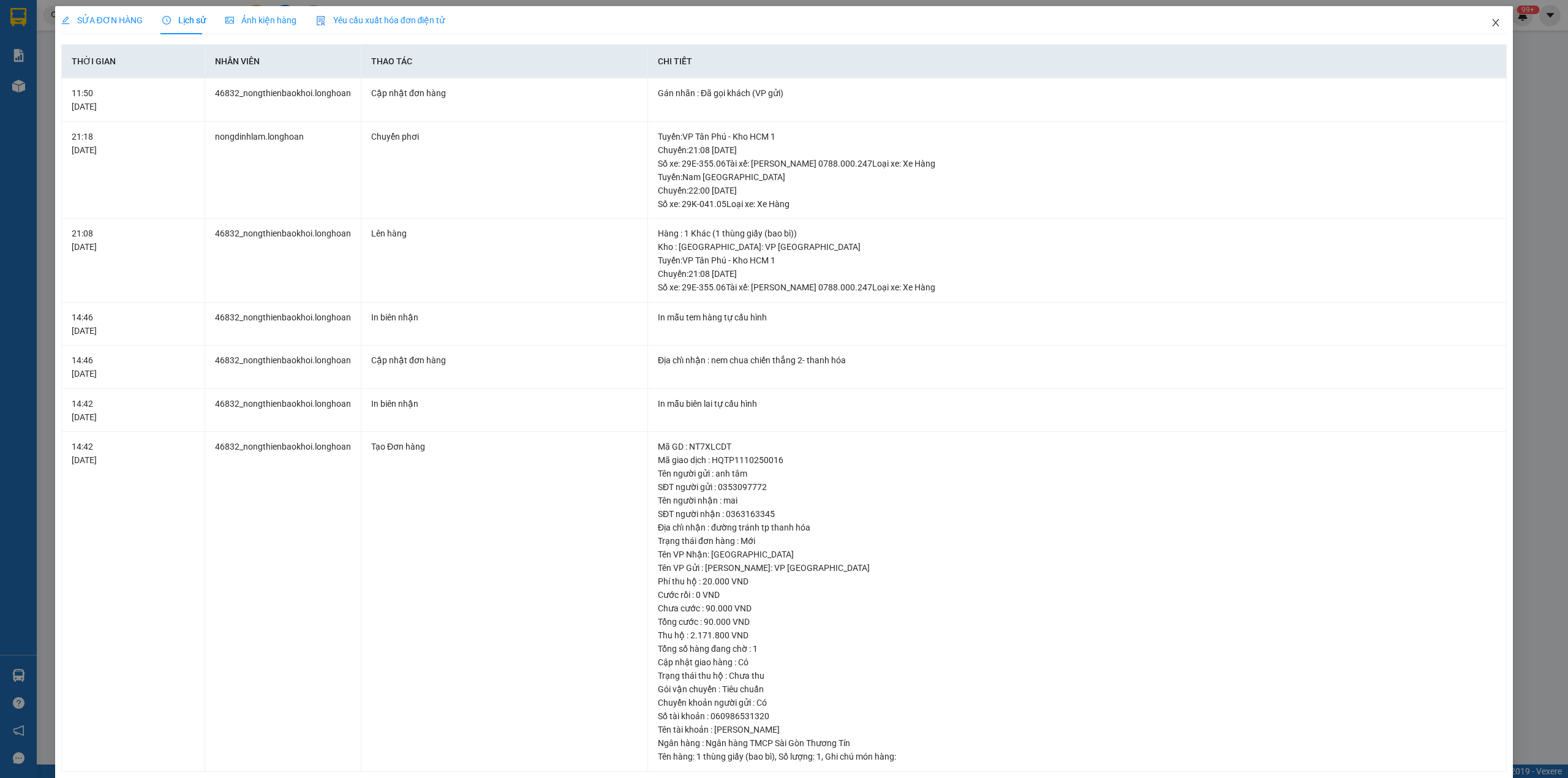
click at [1479, 27] on span "Close" at bounding box center [1495, 23] width 34 height 34
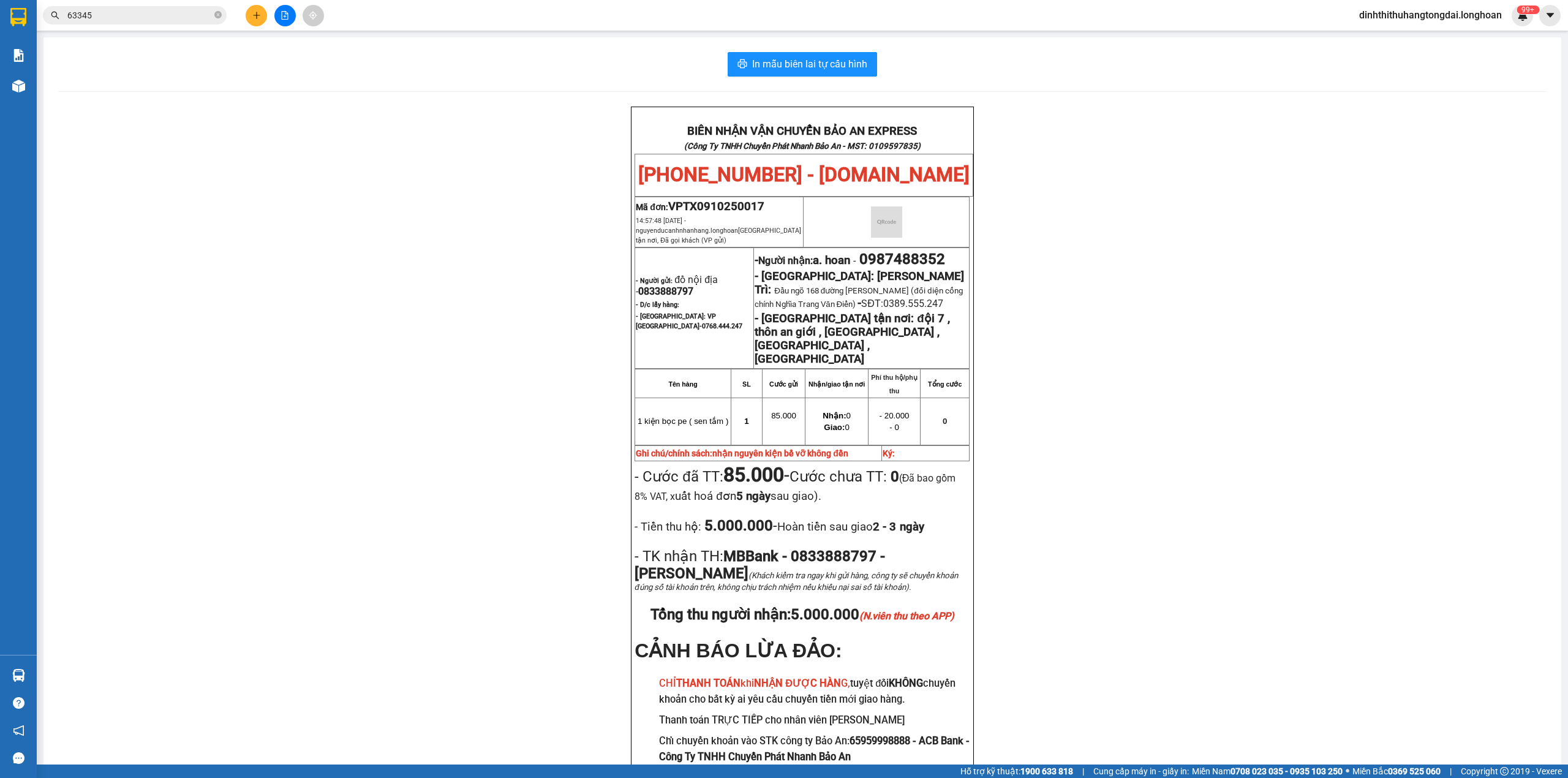
click at [145, 21] on input "63345" at bounding box center [140, 15] width 144 height 13
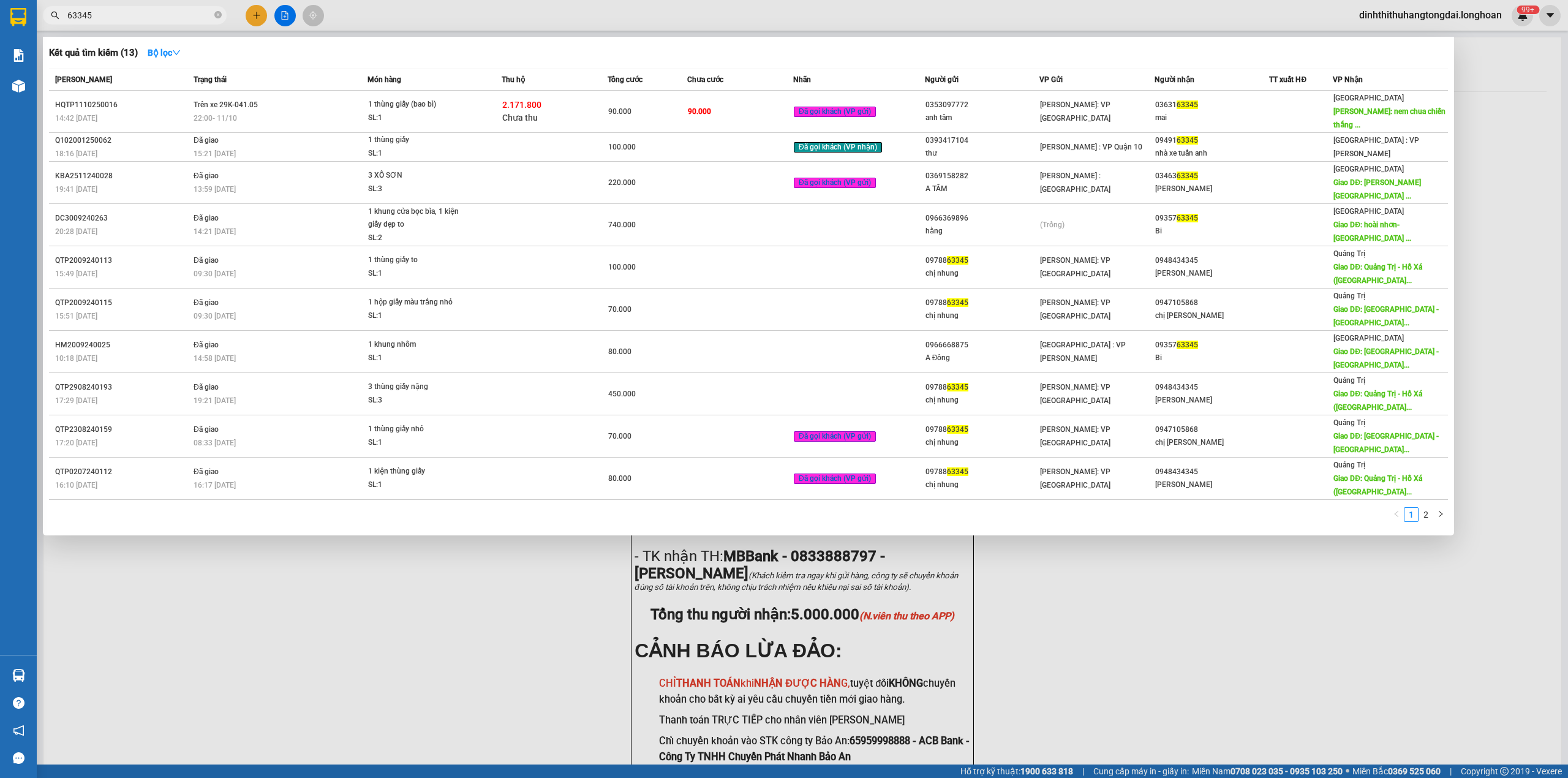
click at [145, 21] on input "63345" at bounding box center [140, 15] width 144 height 13
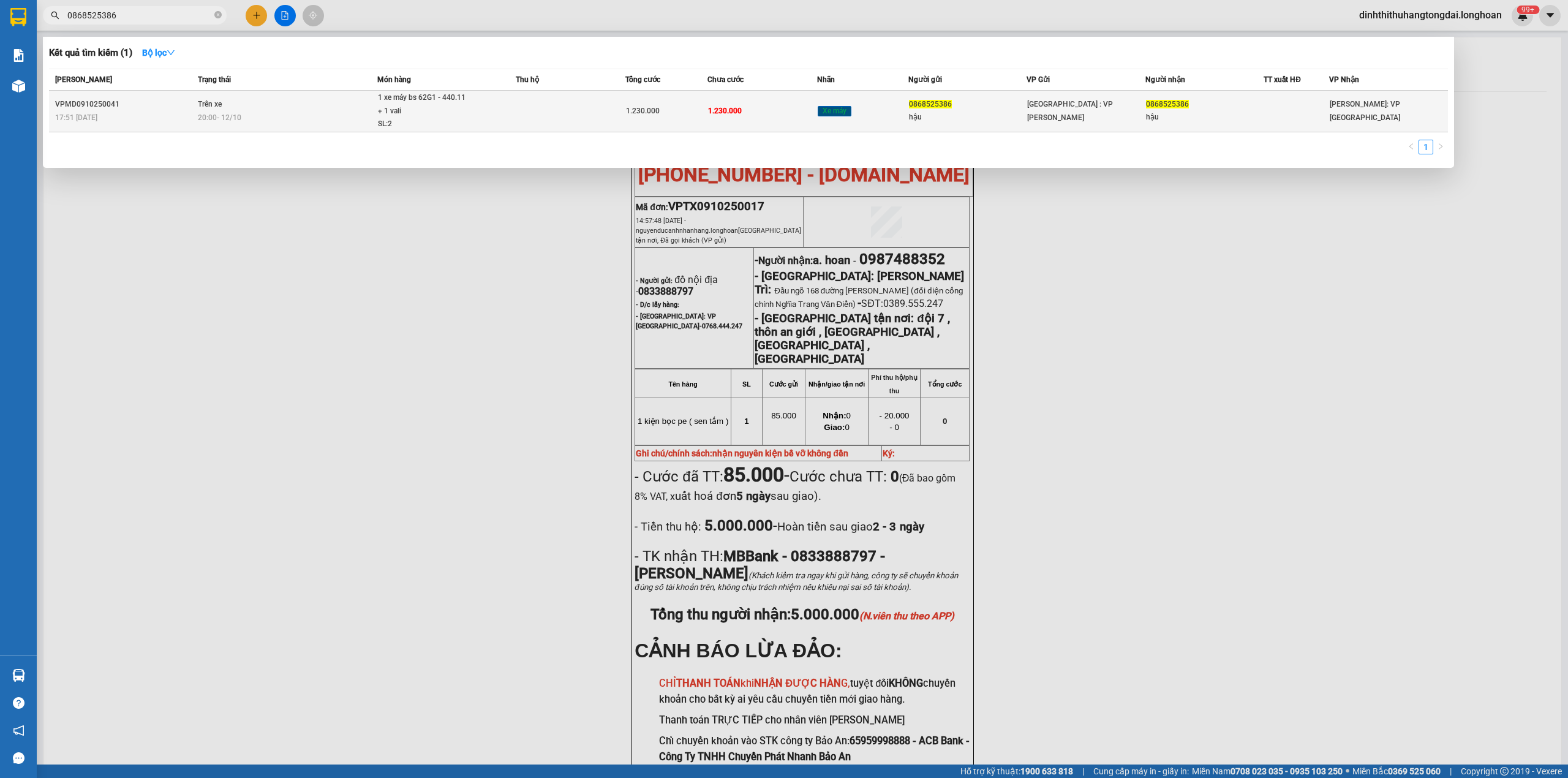
click at [276, 97] on td "Trên xe 20:00 [DATE]" at bounding box center [286, 112] width 183 height 42
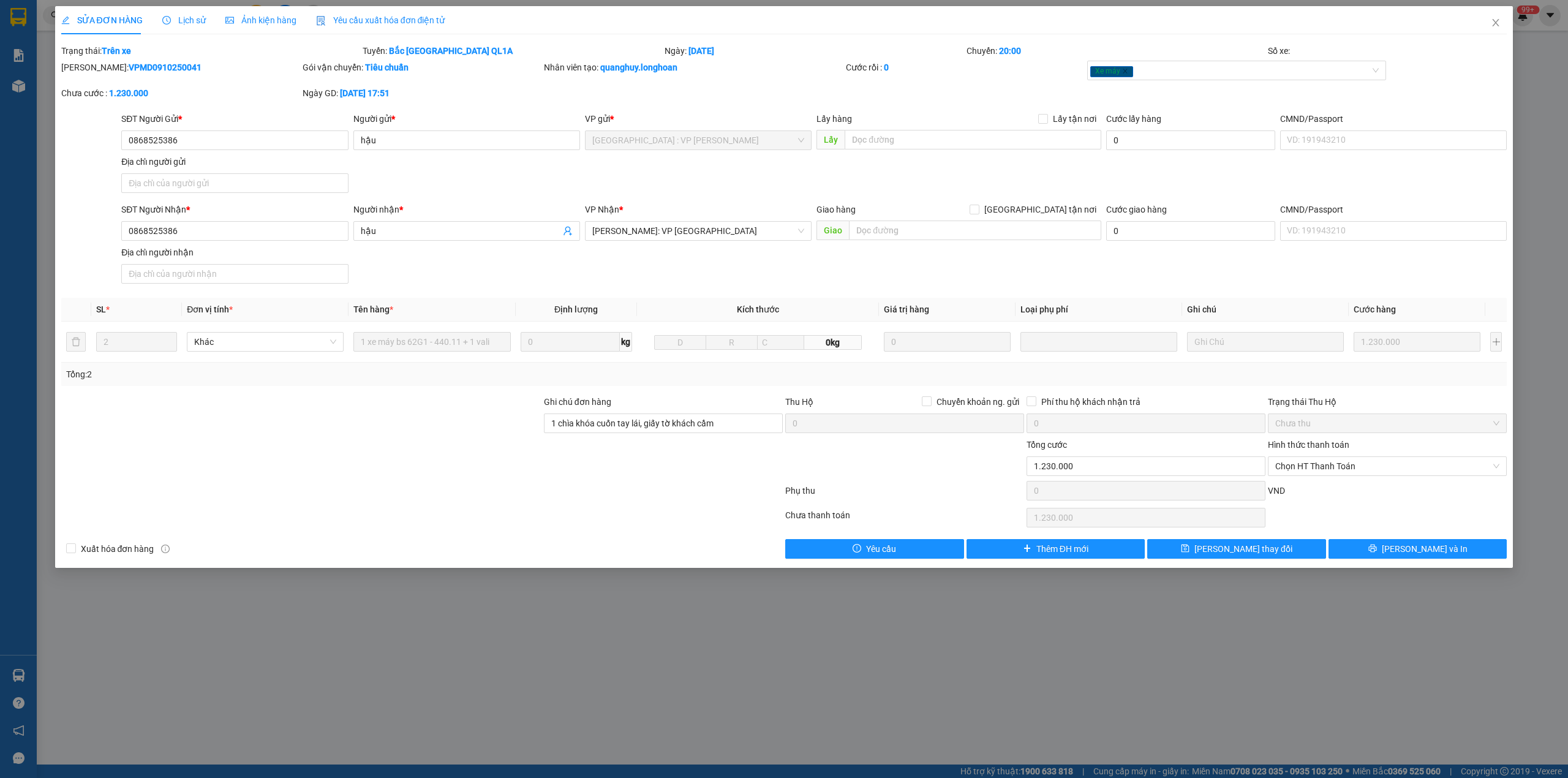
click at [163, 21] on icon "clock-circle" at bounding box center [167, 20] width 8 height 8
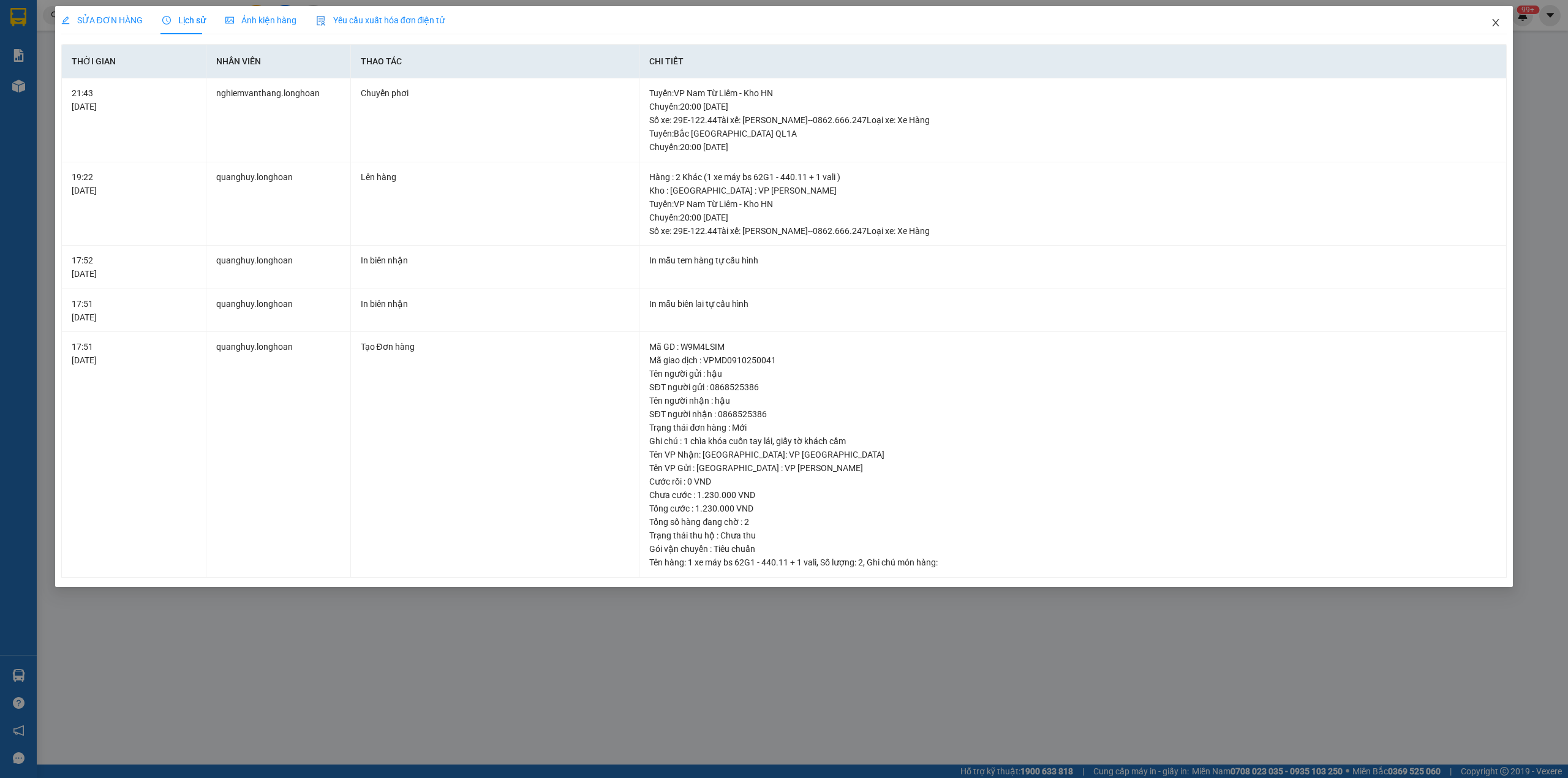
click at [1500, 30] on span "Close" at bounding box center [1495, 23] width 34 height 34
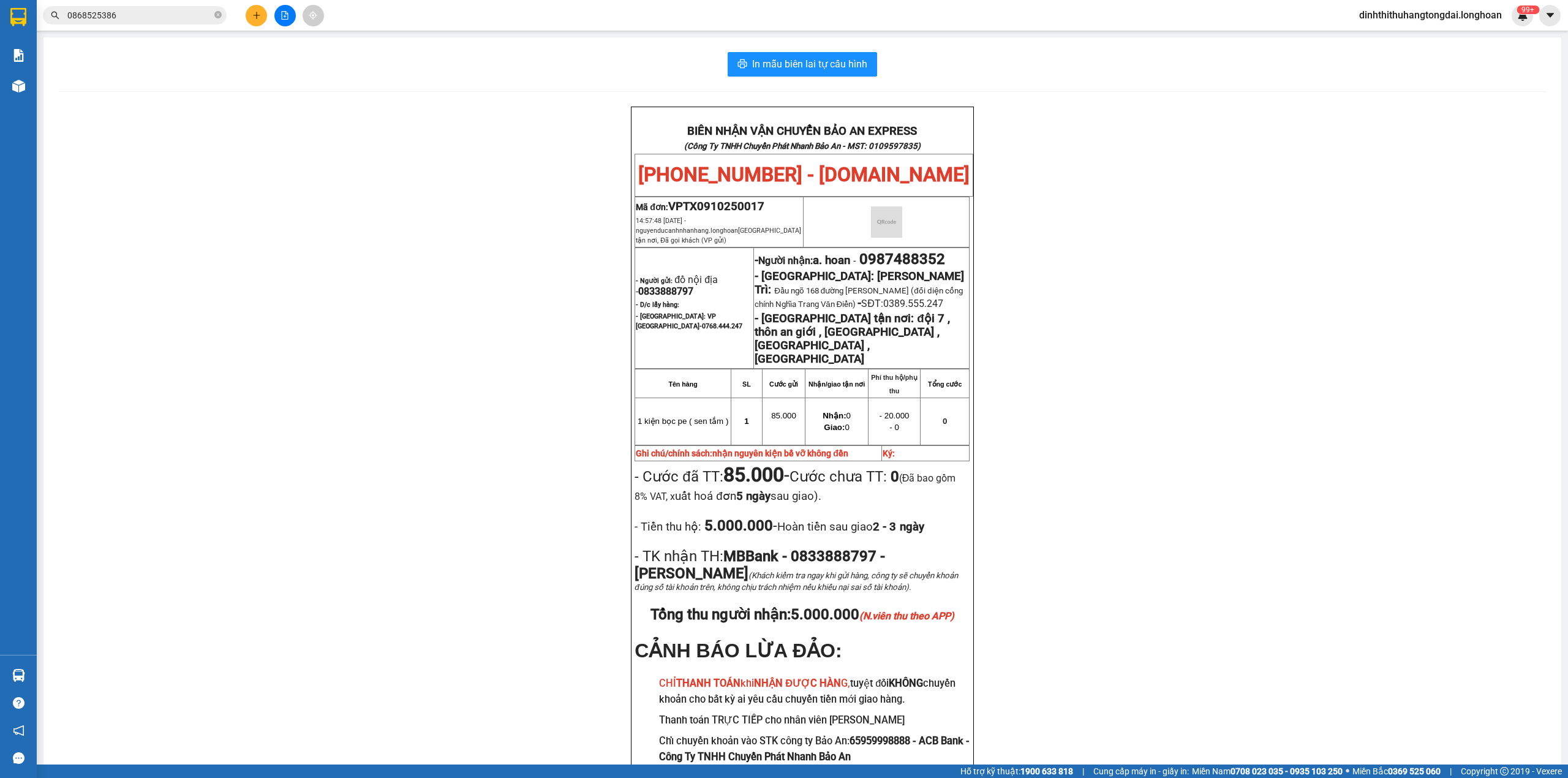
click at [156, 6] on span "0868525386" at bounding box center [134, 15] width 184 height 18
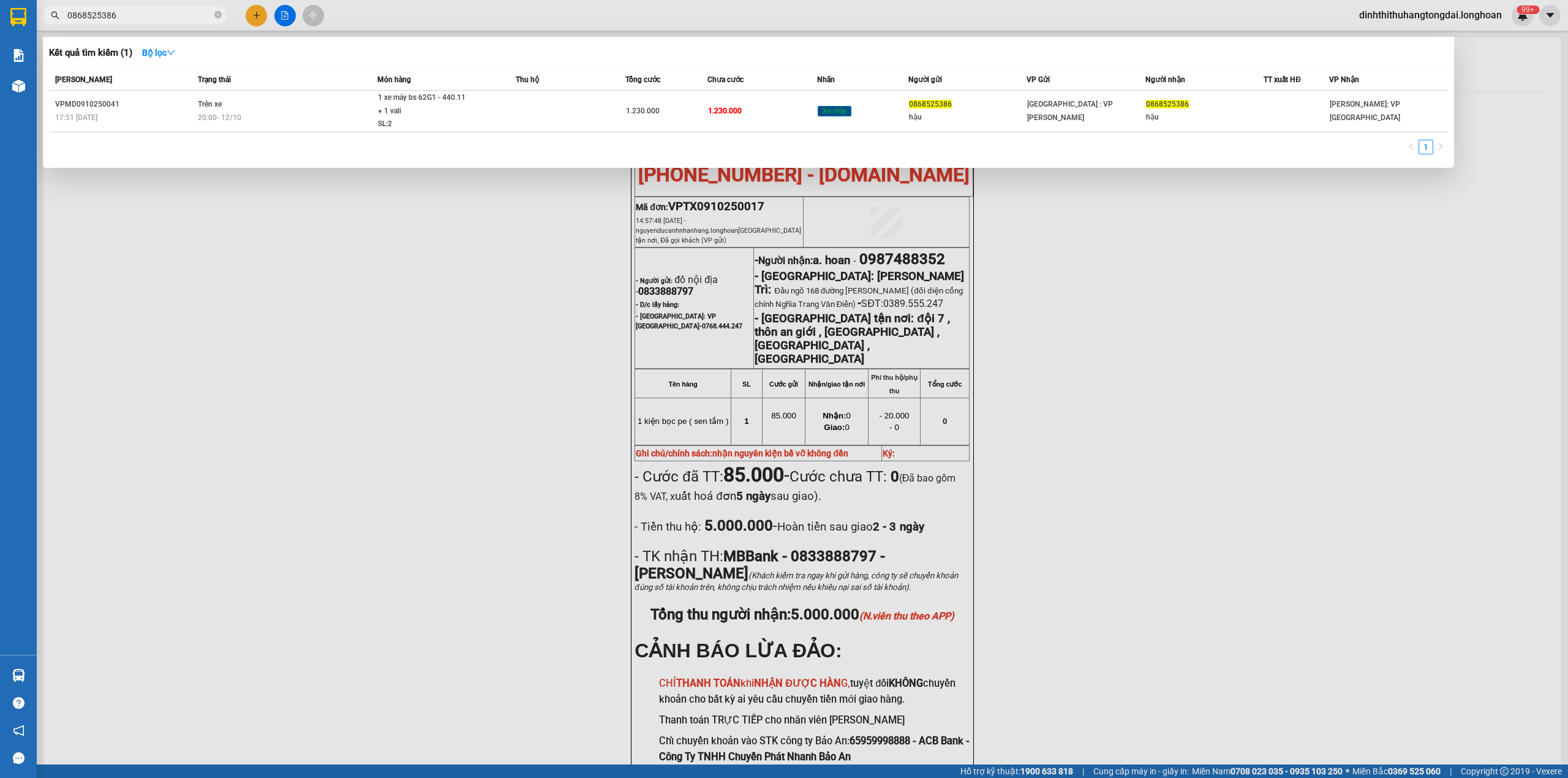
click at [153, 13] on input "0868525386" at bounding box center [140, 15] width 144 height 13
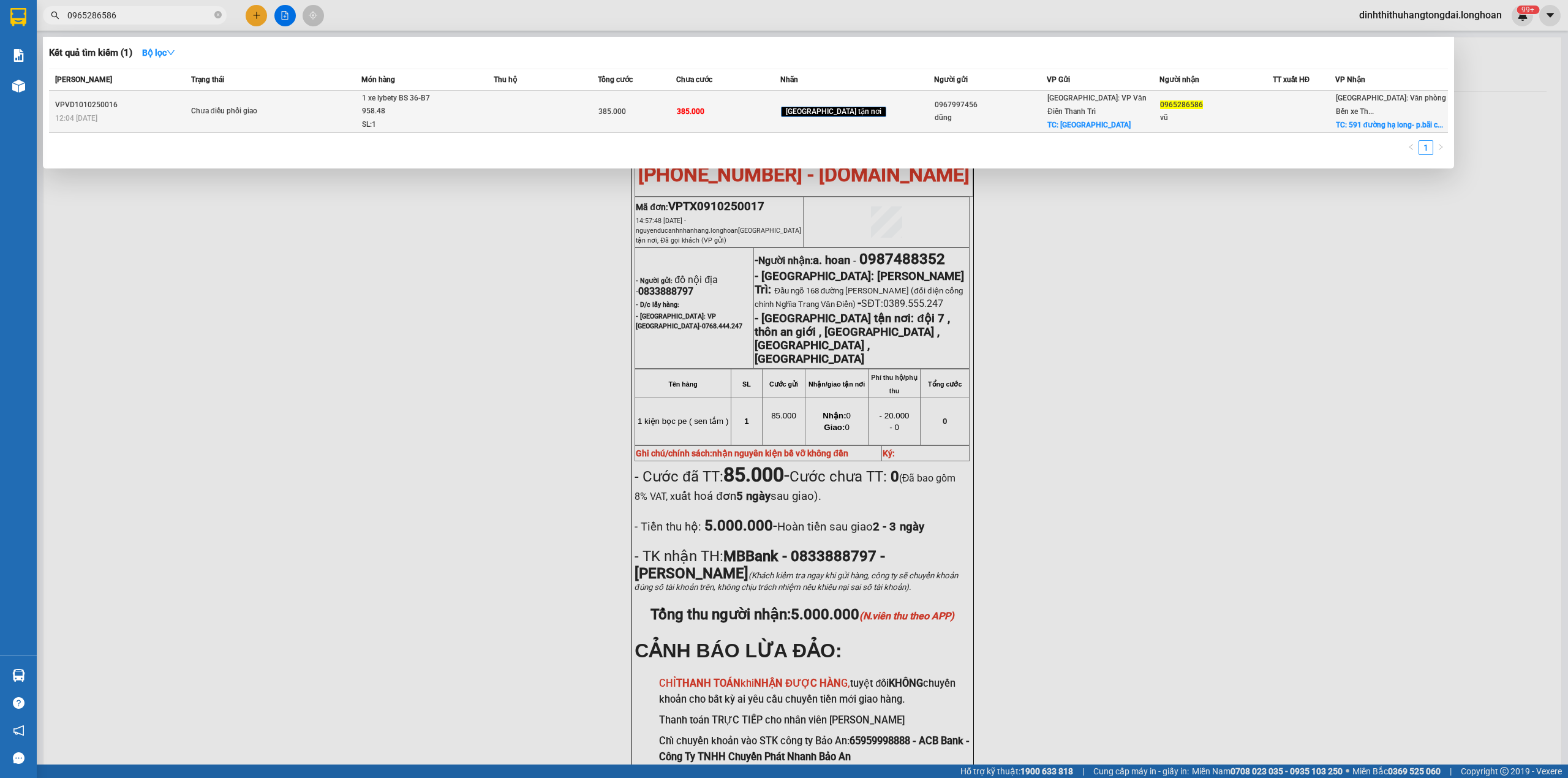
click at [283, 105] on div "Chưa điều phối giao" at bounding box center [237, 111] width 92 height 13
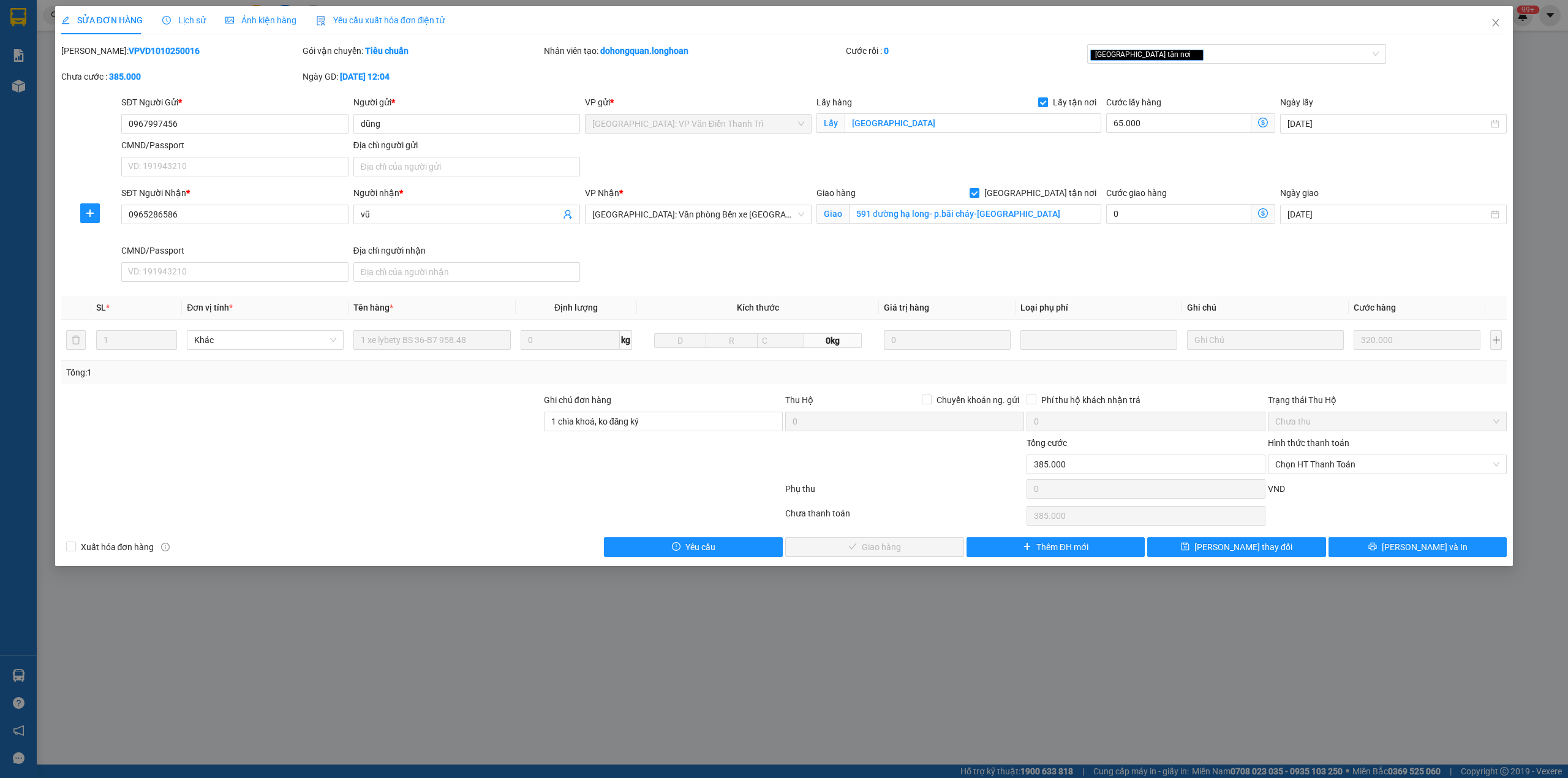
click at [172, 15] on span "Lịch sử" at bounding box center [184, 20] width 43 height 10
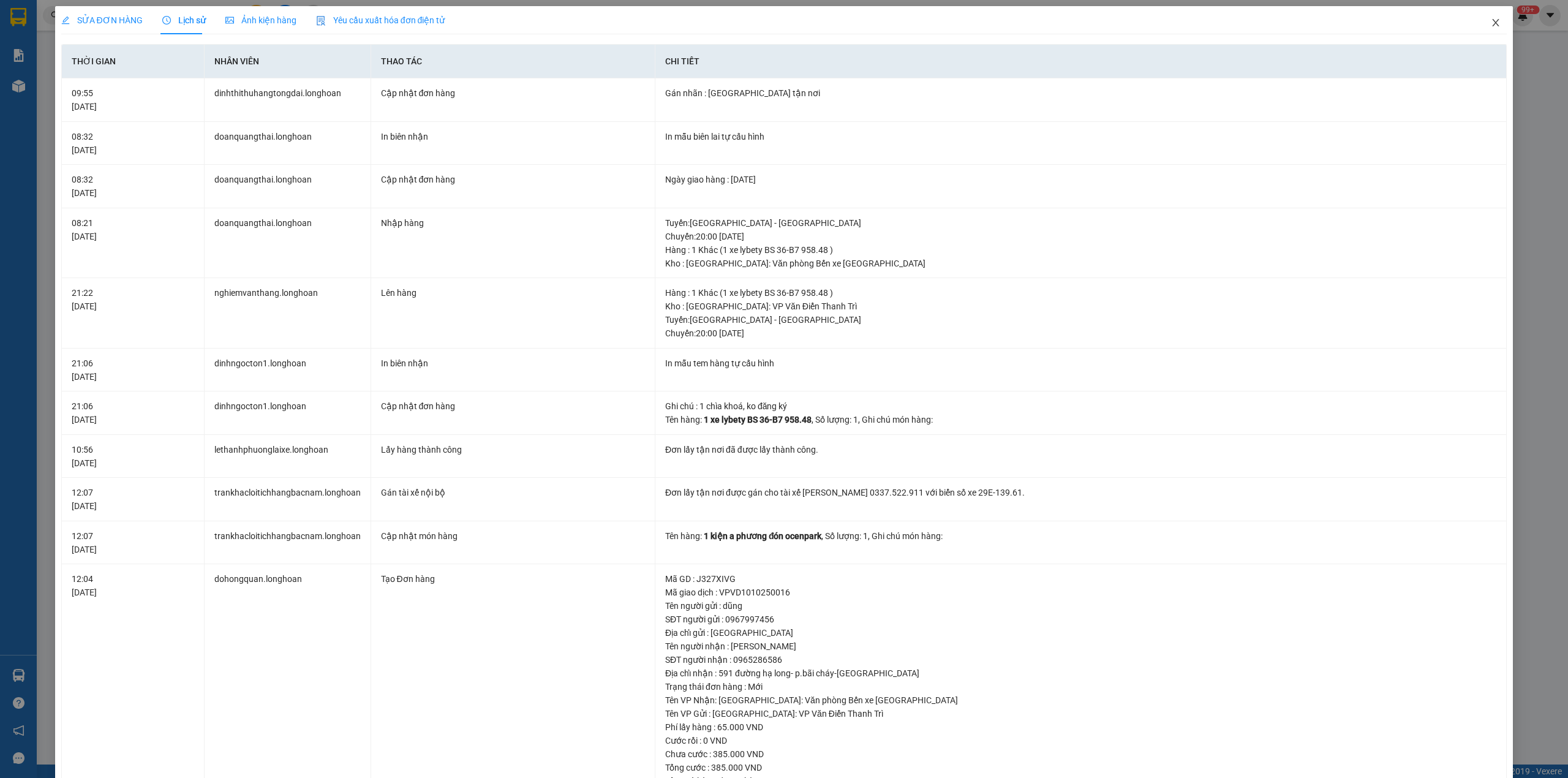
drag, startPoint x: 1482, startPoint y: 17, endPoint x: 1277, endPoint y: 29, distance: 205.4
click at [1481, 17] on span "Close" at bounding box center [1495, 23] width 34 height 34
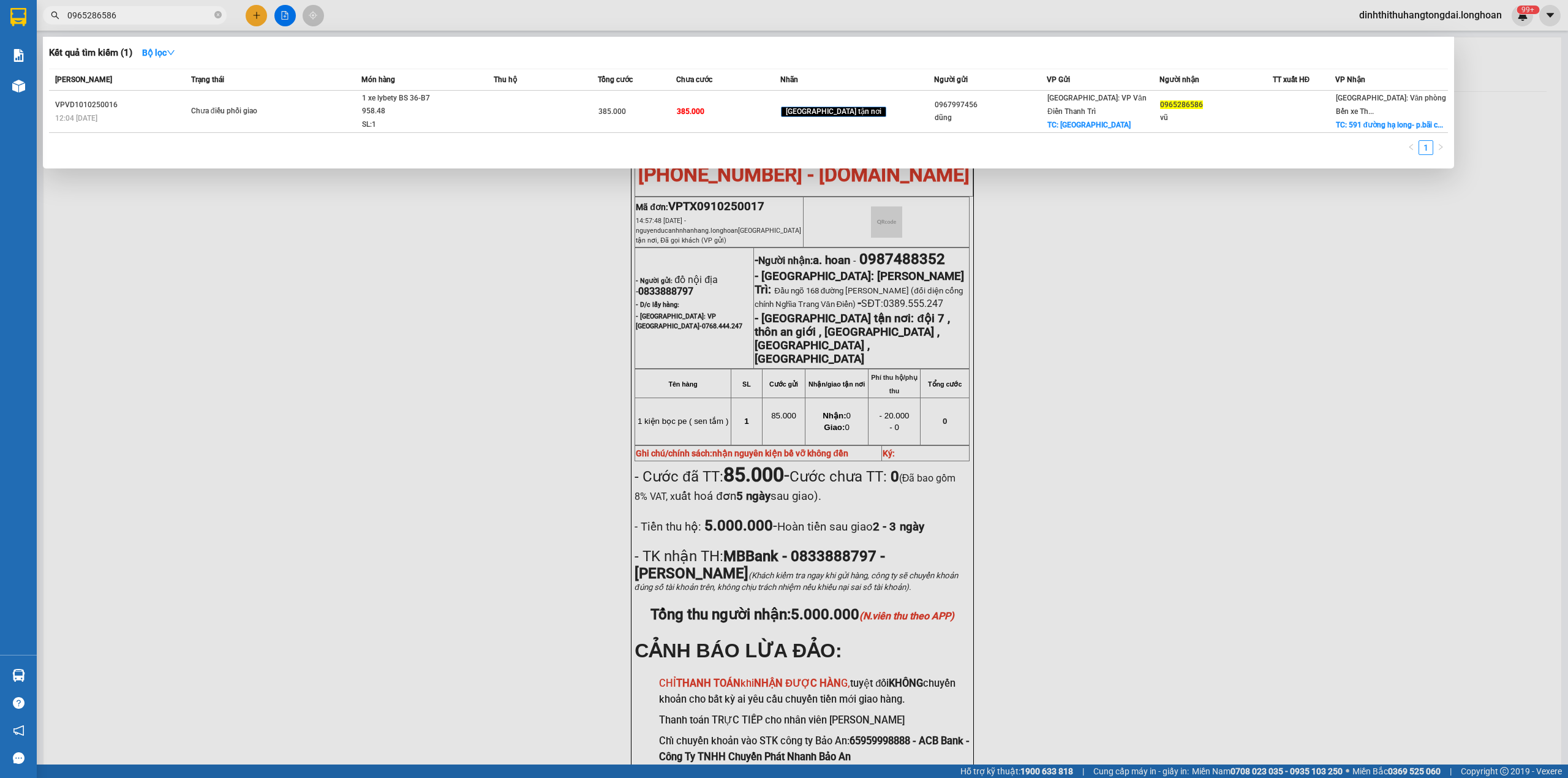
click at [147, 15] on input "0965286586" at bounding box center [140, 15] width 144 height 13
click at [216, 17] on icon "close-circle" at bounding box center [218, 15] width 8 height 8
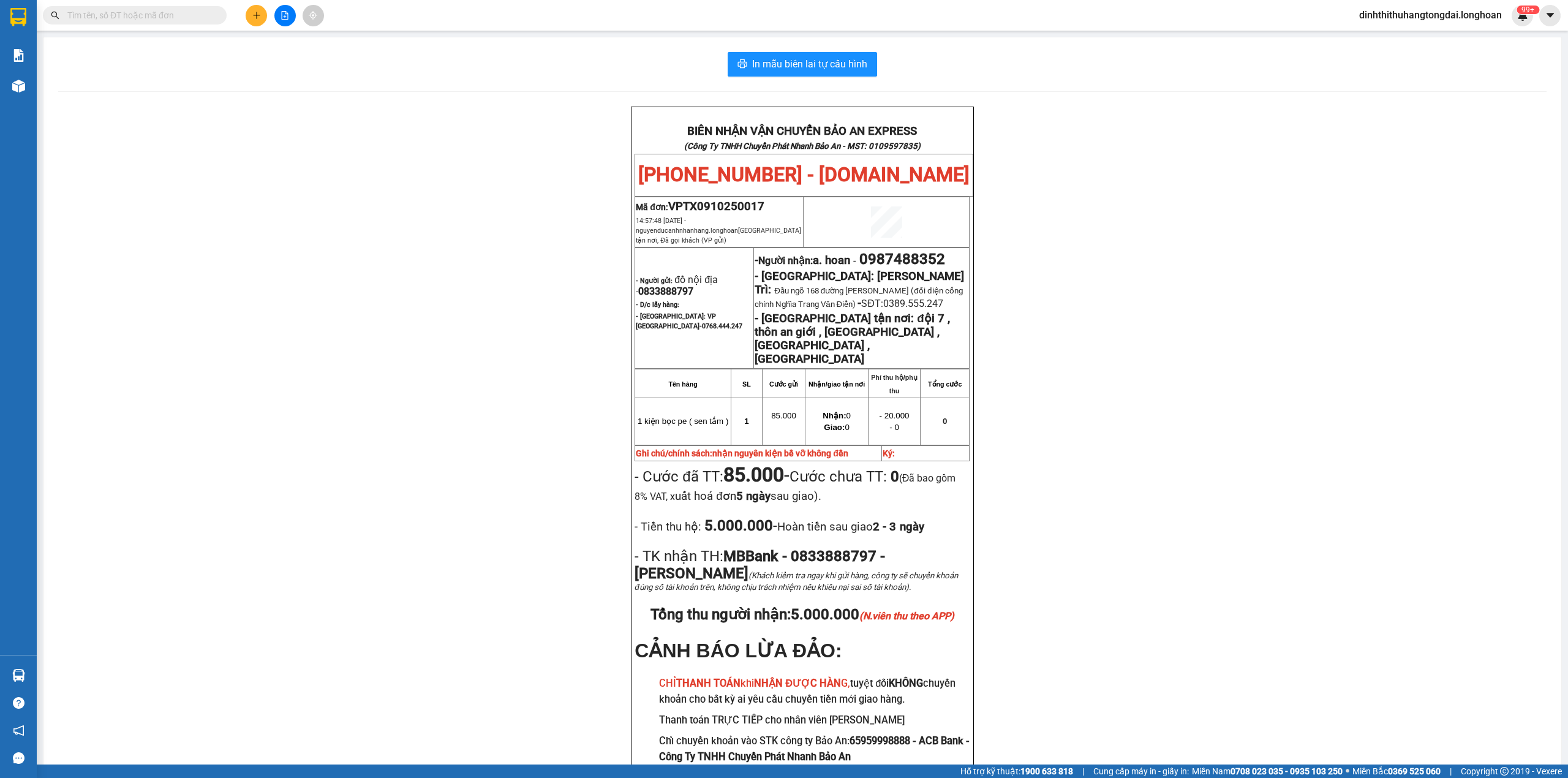
click at [113, 17] on input "text" at bounding box center [140, 15] width 144 height 13
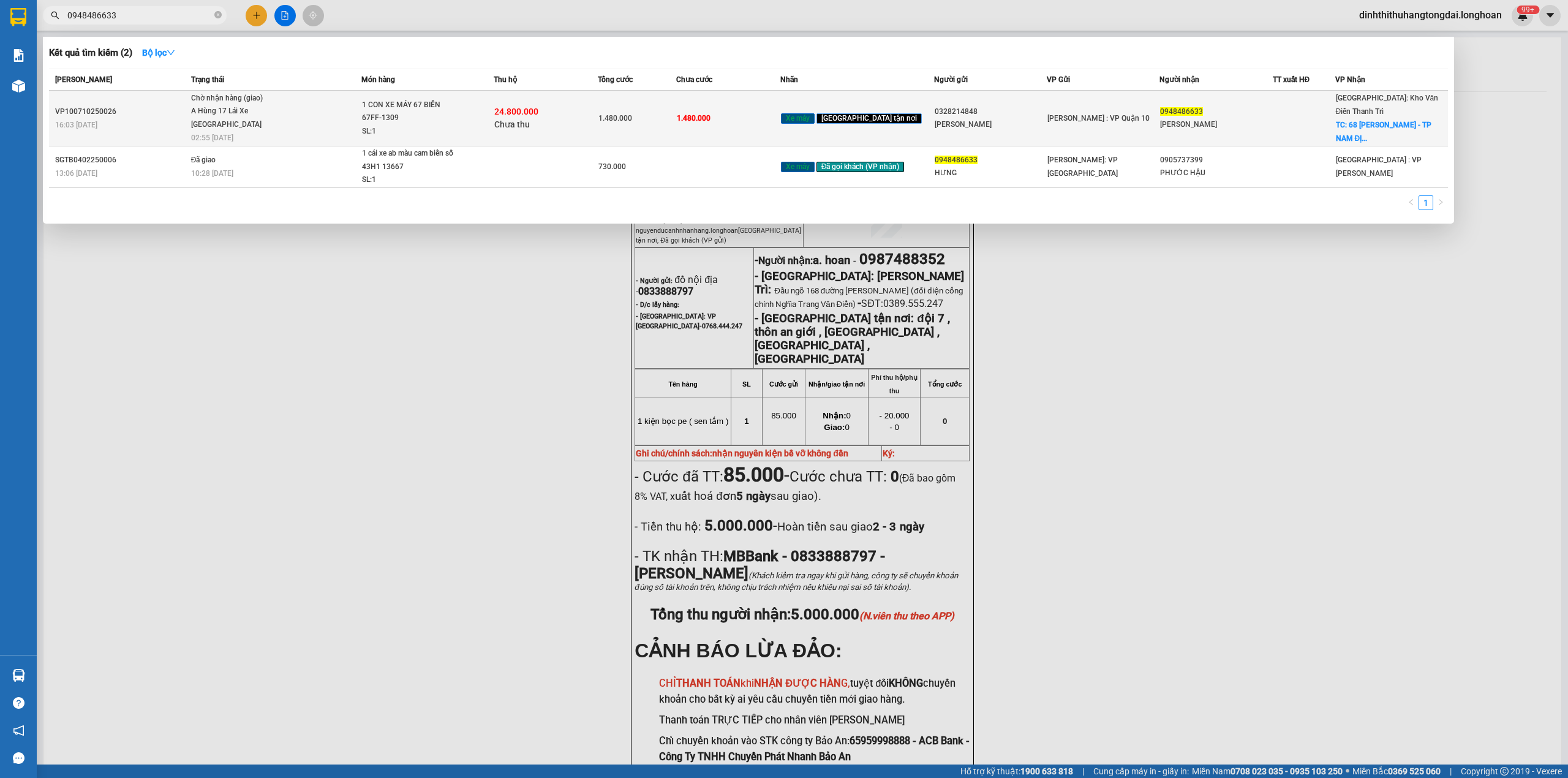
click at [320, 98] on span "Chờ nhận hàng (giao) A Hùng 17 [GEOGRAPHIC_DATA] 0325666247 02:55 [DATE]" at bounding box center [276, 117] width 170 height 51
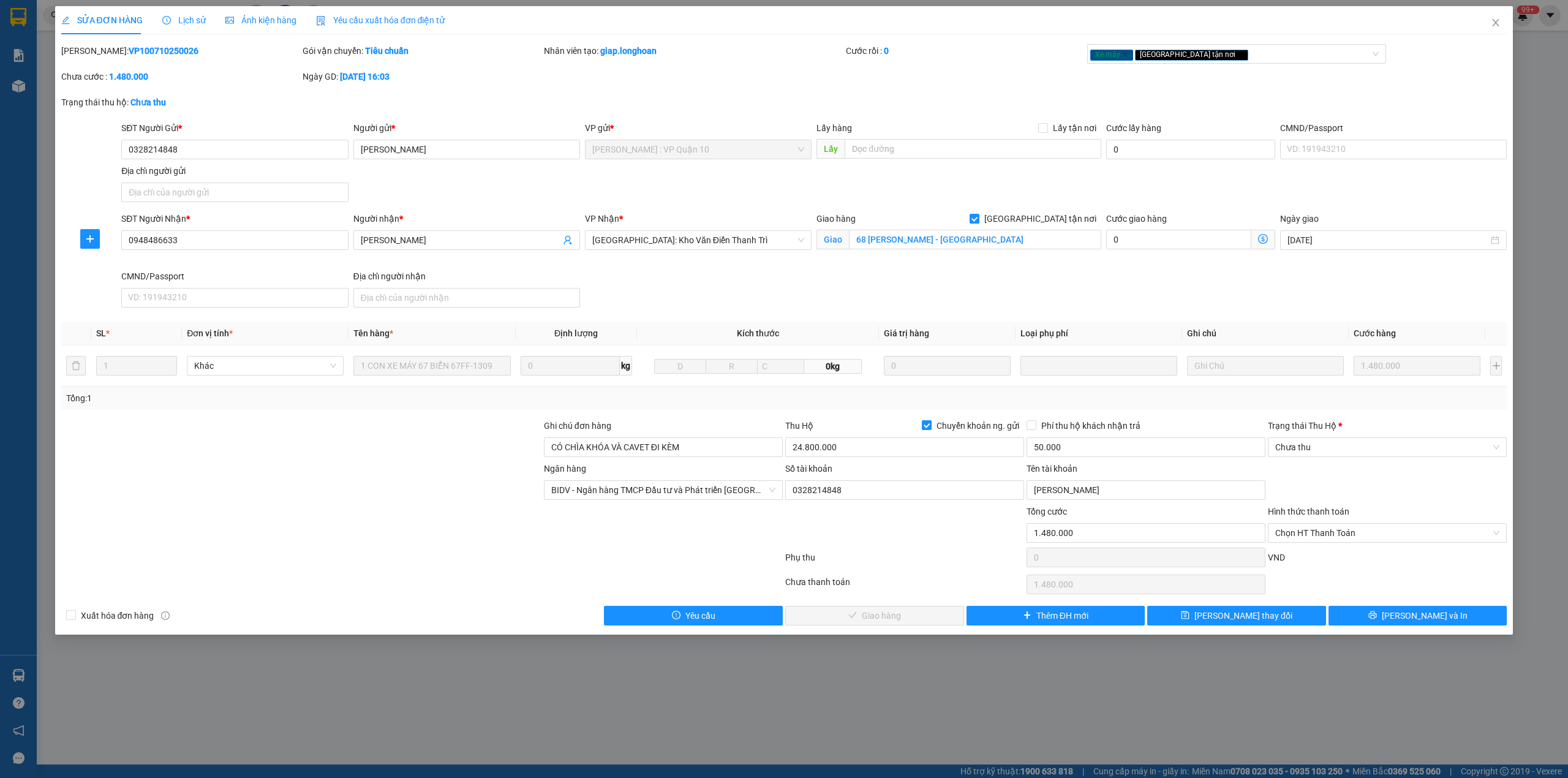
click at [174, 20] on span "Lịch sử" at bounding box center [184, 20] width 43 height 10
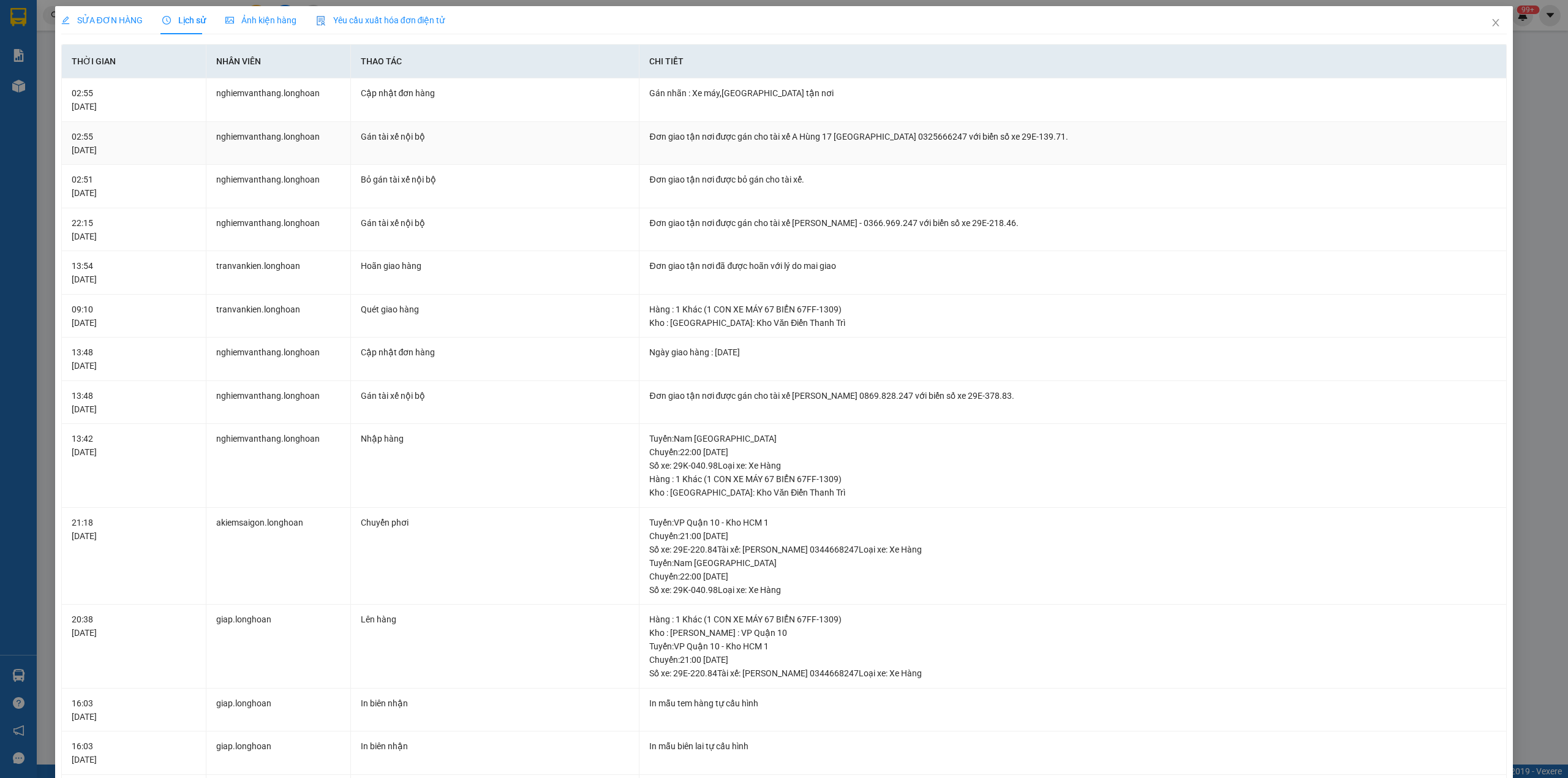
click at [890, 135] on div "Đơn giao tận nơi được gán cho tài xế A Hùng 17 [GEOGRAPHIC_DATA] 0325666247 với…" at bounding box center [1073, 136] width 847 height 13
drag, startPoint x: 765, startPoint y: 135, endPoint x: 1051, endPoint y: 133, distance: 286.0
click at [1051, 133] on div "Đơn giao tận nơi được gán cho tài xế A Hùng 17 [GEOGRAPHIC_DATA] 0325666247 với…" at bounding box center [1073, 136] width 847 height 13
drag, startPoint x: 1490, startPoint y: 21, endPoint x: 1382, endPoint y: 28, distance: 108.2
click at [1488, 21] on span "Close" at bounding box center [1495, 23] width 34 height 34
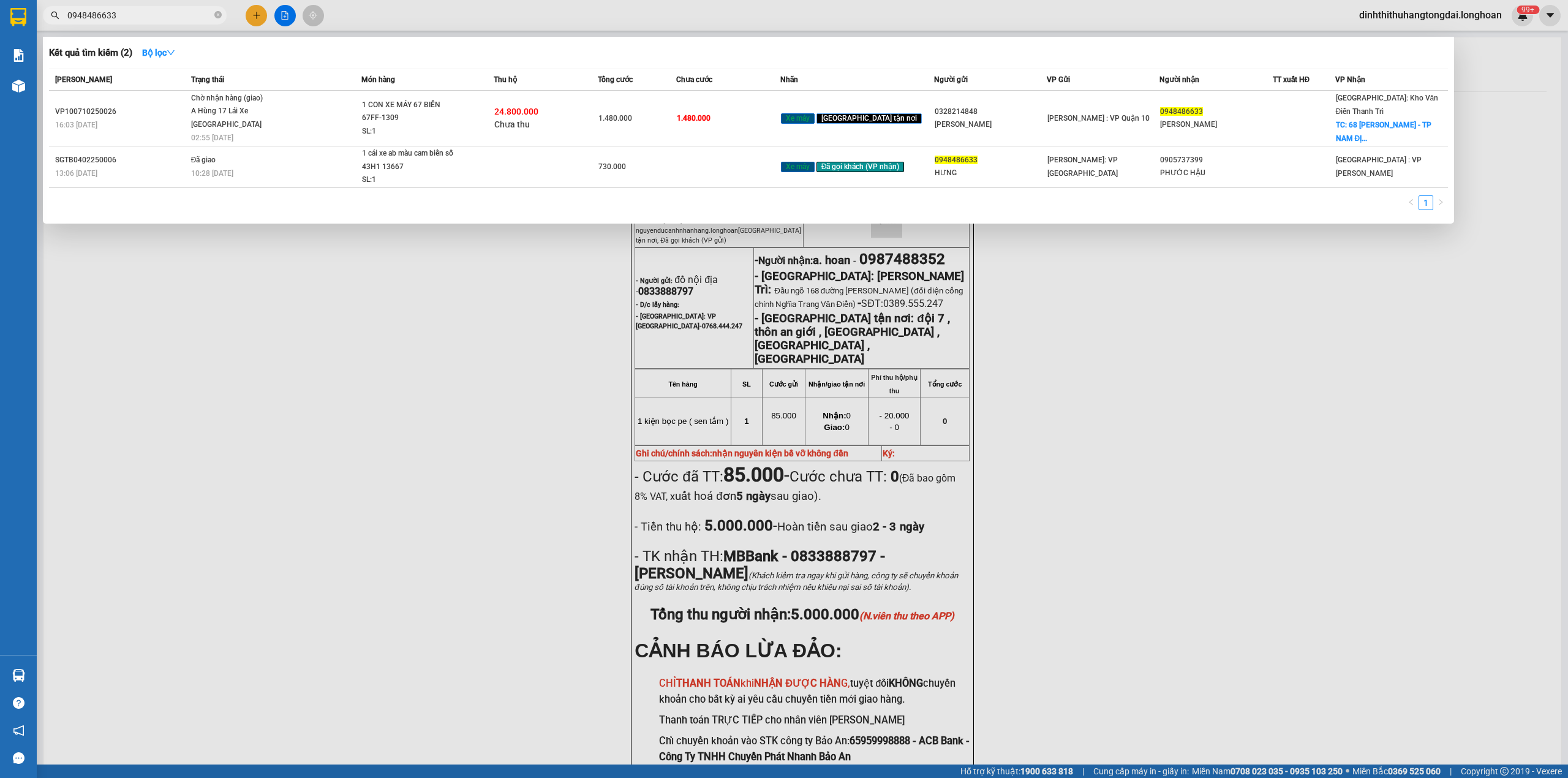
click at [136, 21] on input "0948486633" at bounding box center [140, 15] width 144 height 13
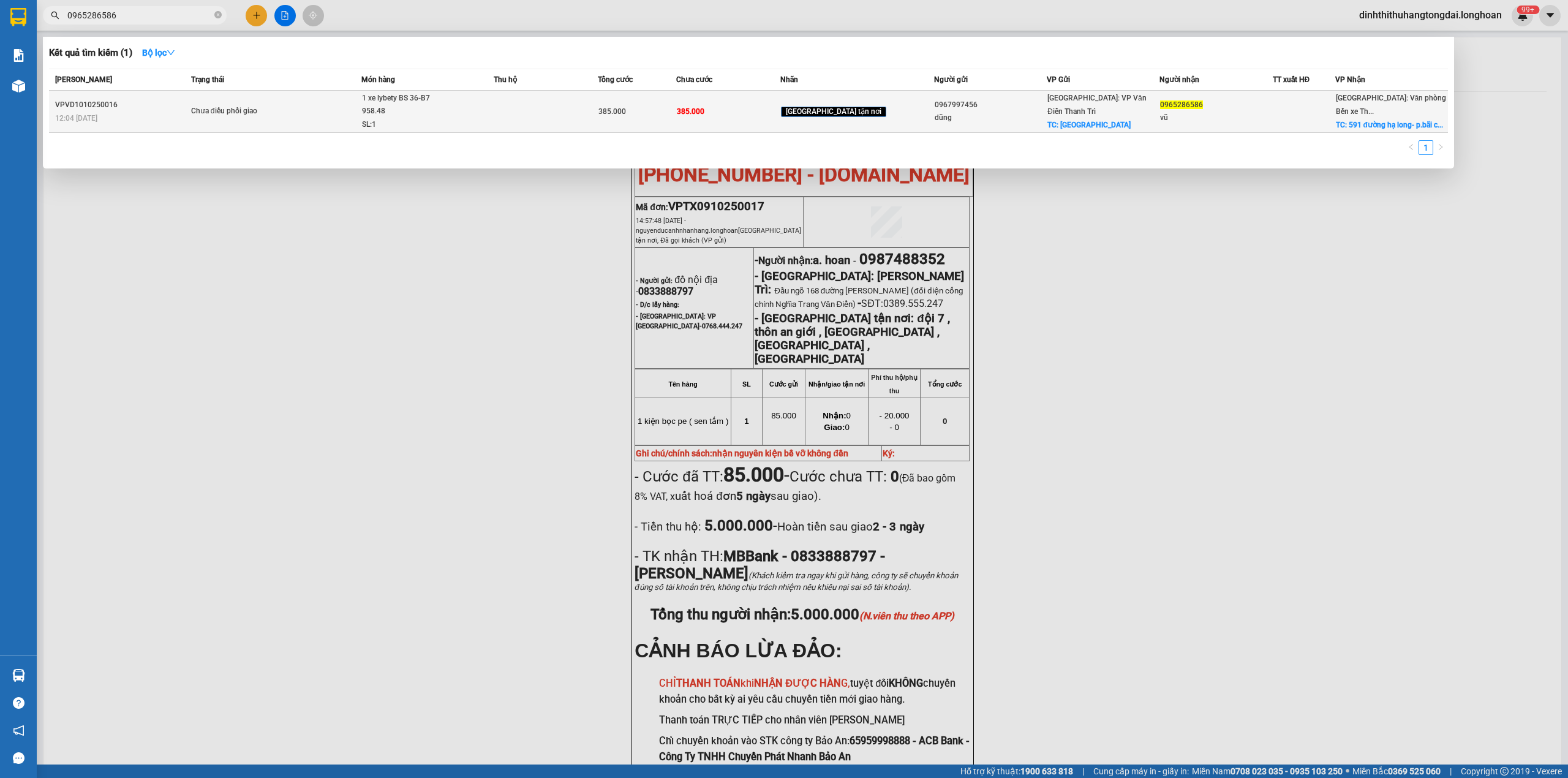
click at [454, 123] on div "SL: 1" at bounding box center [408, 124] width 92 height 13
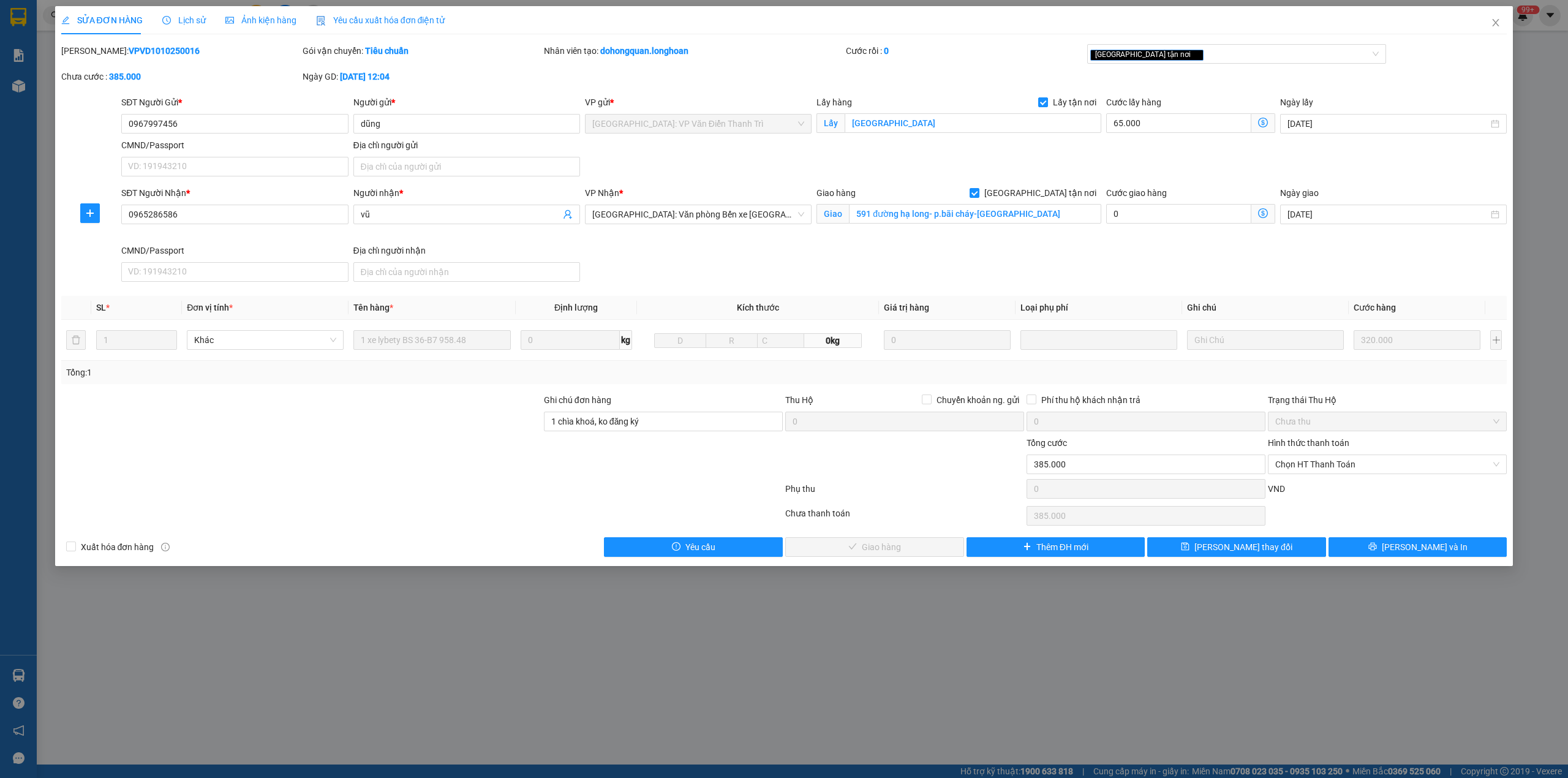
click at [165, 20] on icon "clock-circle" at bounding box center [167, 20] width 8 height 8
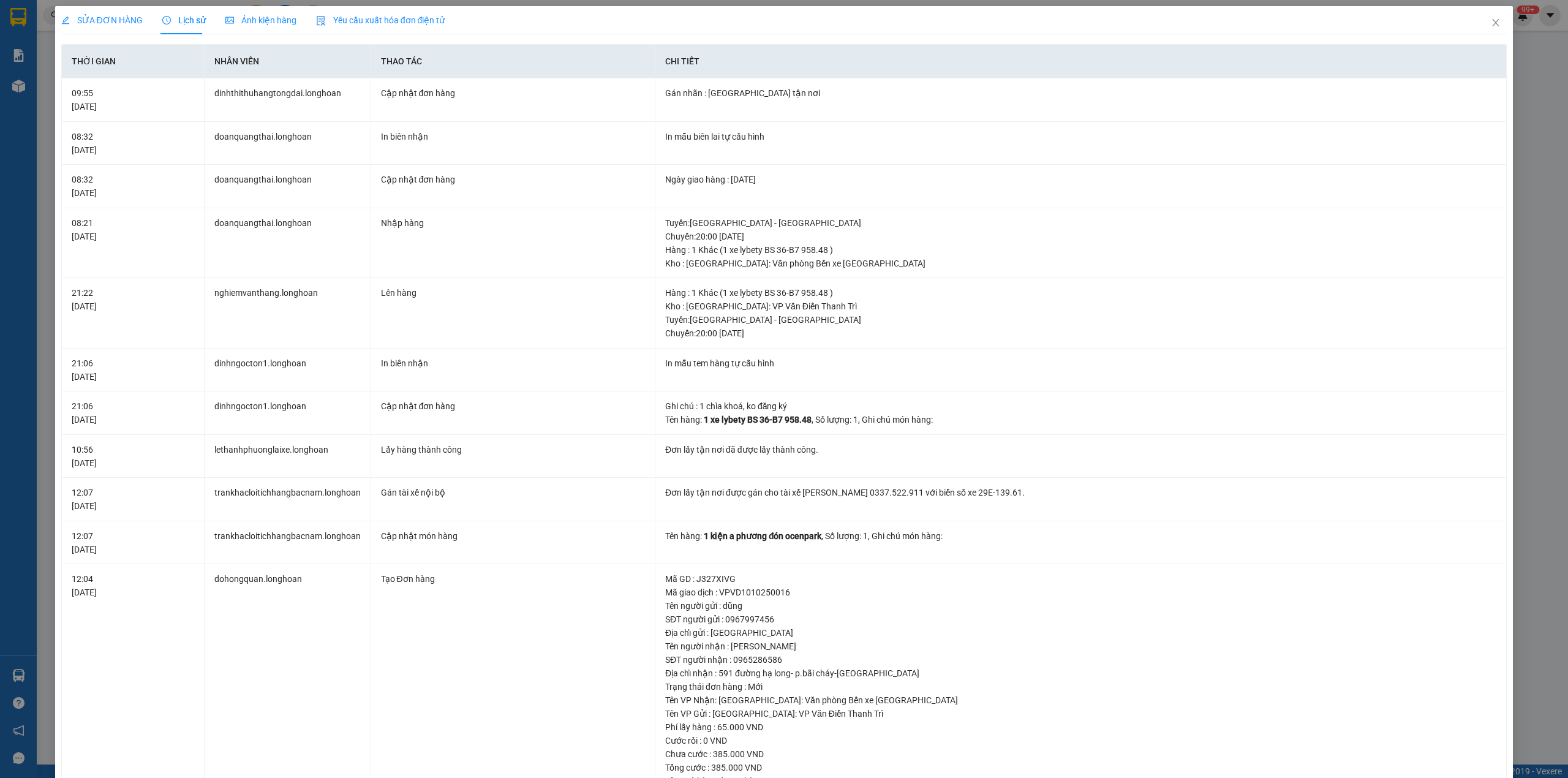
click at [107, 23] on span "SỬA ĐƠN HÀNG" at bounding box center [102, 20] width 82 height 10
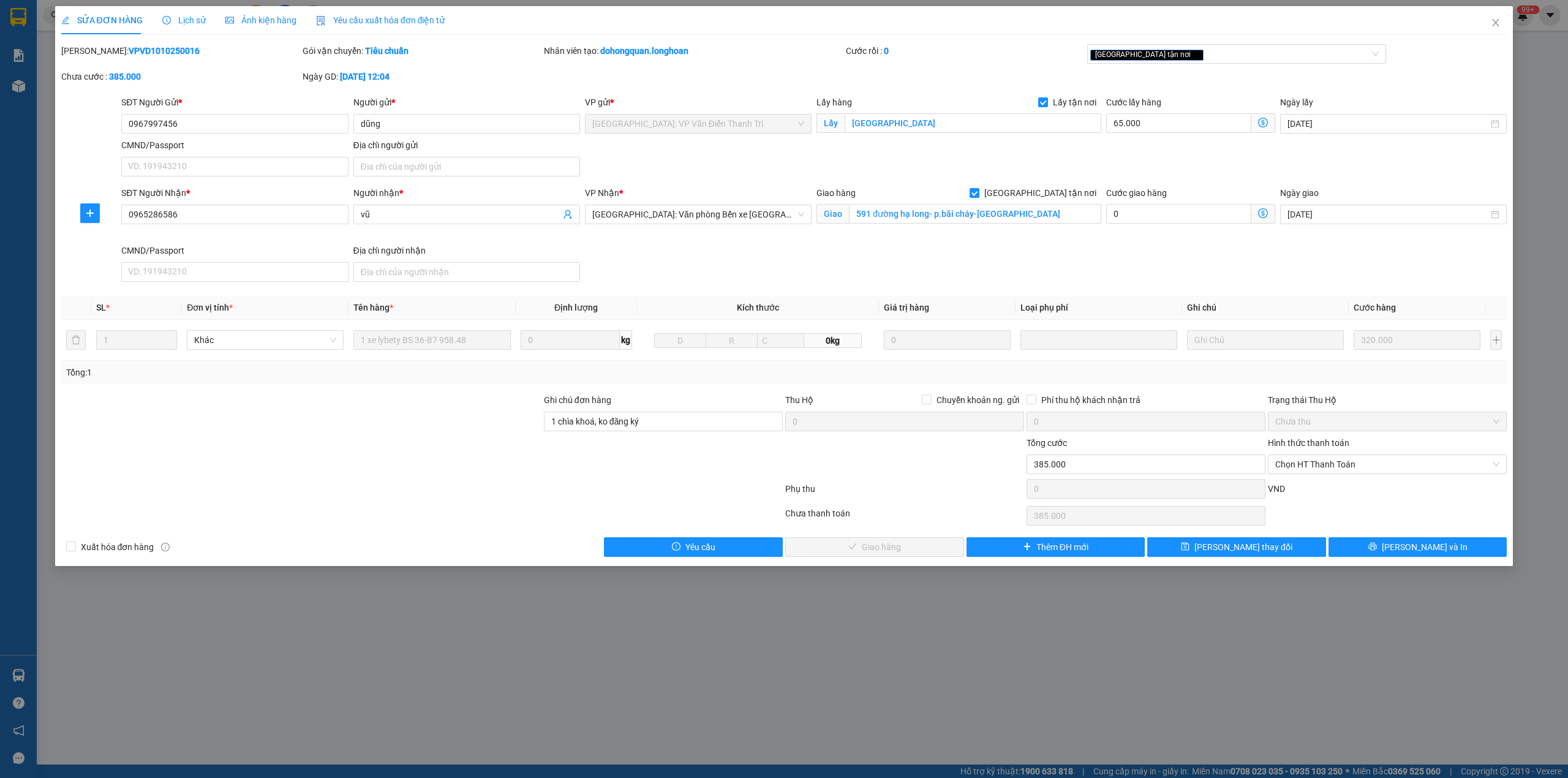
click at [128, 52] on b "VPVD1010250016" at bounding box center [164, 51] width 71 height 10
click at [175, 17] on span "Lịch sử" at bounding box center [184, 20] width 43 height 10
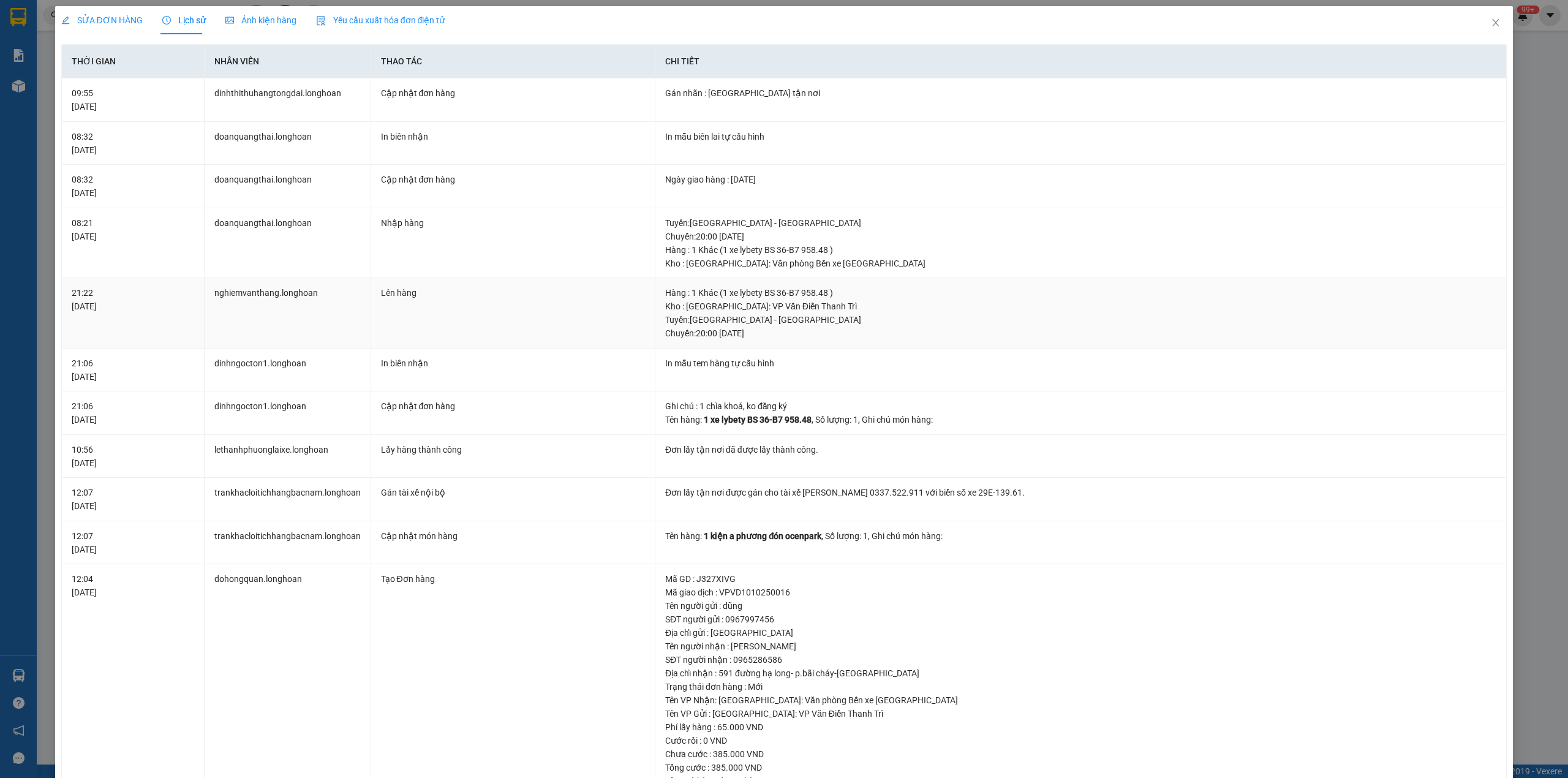
drag, startPoint x: 659, startPoint y: 319, endPoint x: 791, endPoint y: 344, distance: 134.3
click at [791, 344] on td "Hàng : 1 Khác (1 xe lybety BS 36-B7 958.48 ) Kho : [GEOGRAPHIC_DATA]: VP Văn Đi…" at bounding box center [1081, 313] width 851 height 70
click at [1479, 20] on span "Close" at bounding box center [1495, 23] width 34 height 34
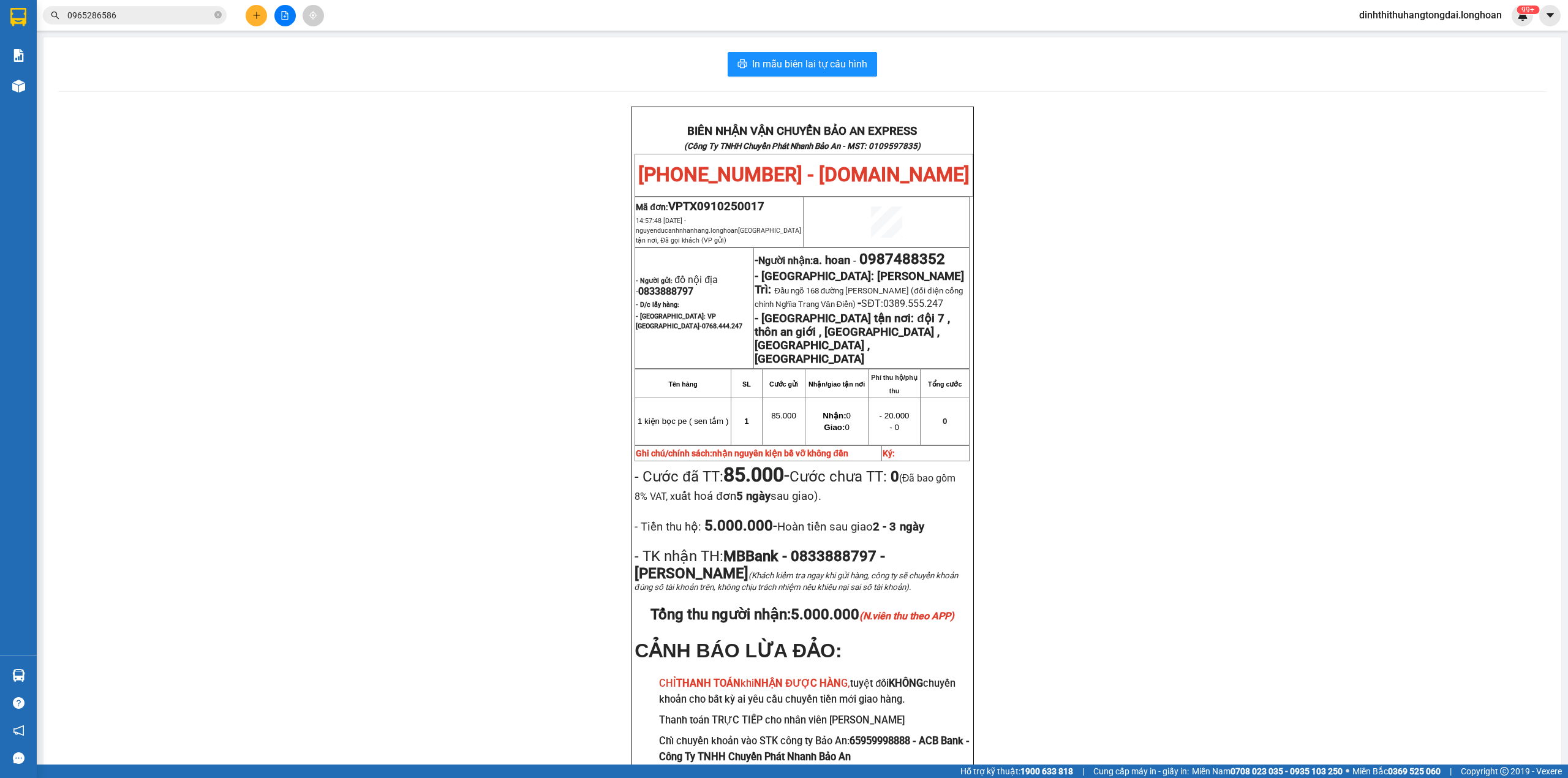
click at [135, 22] on span "0965286586" at bounding box center [134, 15] width 184 height 18
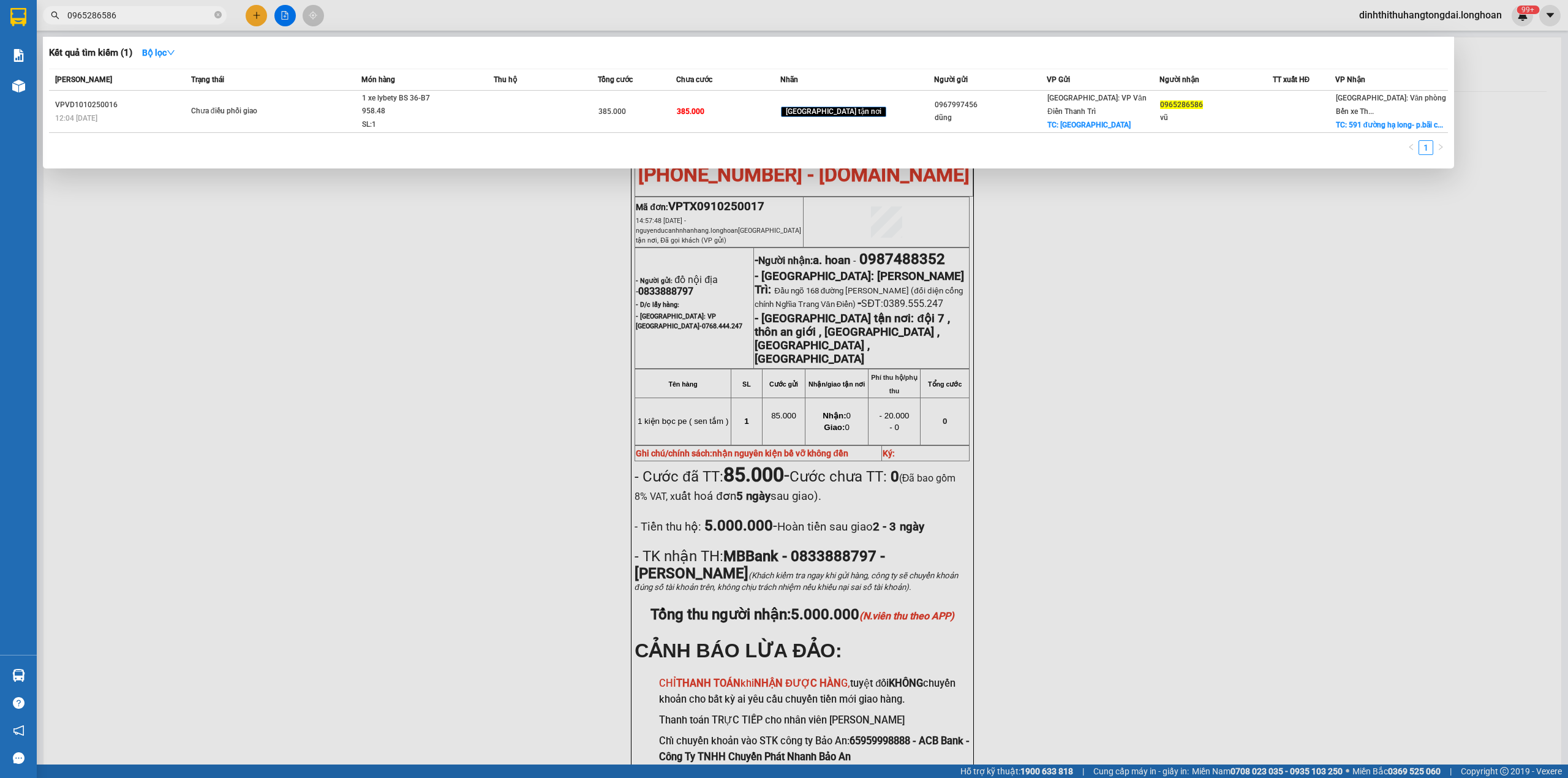
click at [138, 17] on input "0965286586" at bounding box center [140, 15] width 144 height 13
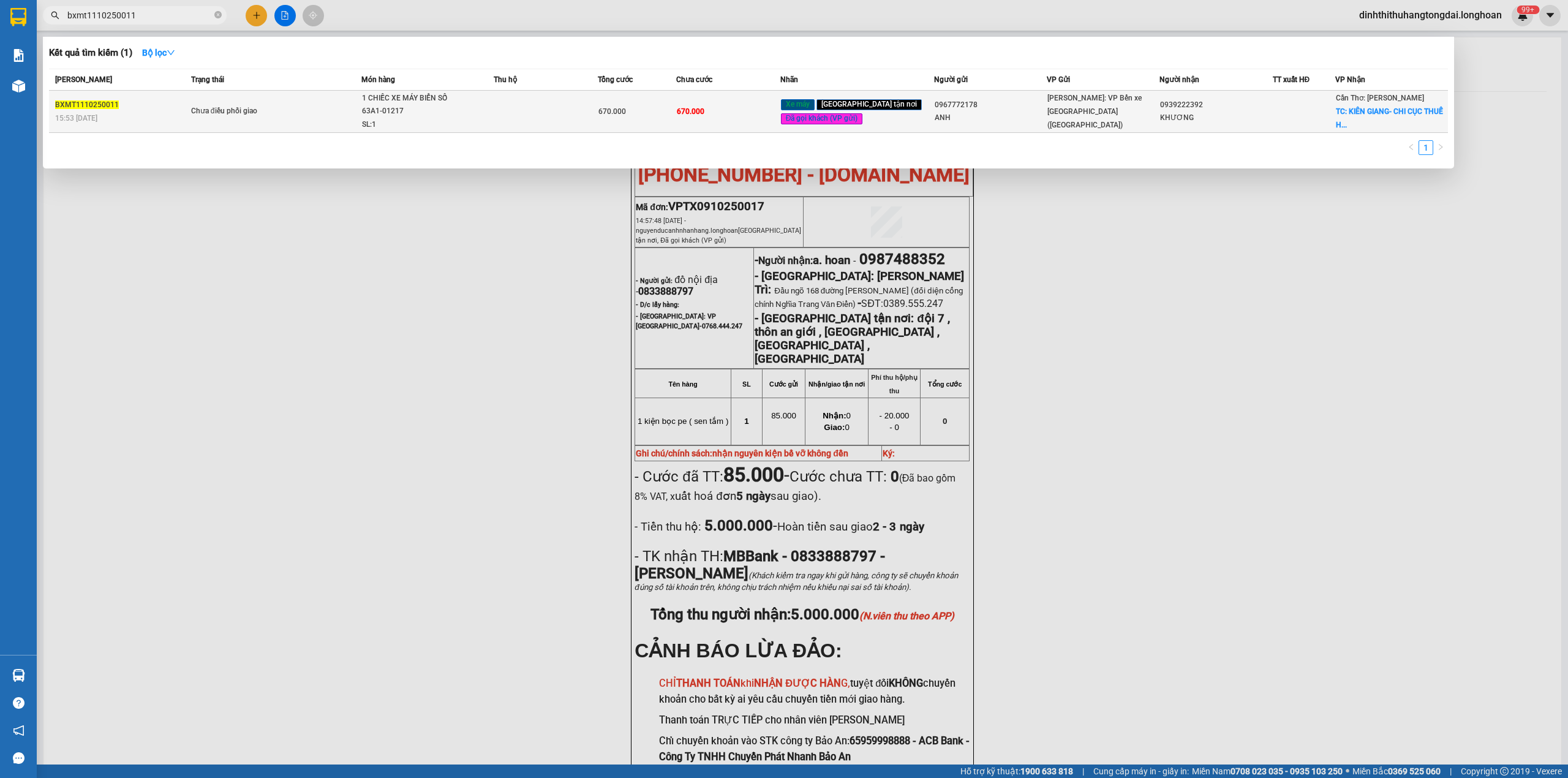
click at [199, 109] on div "Chưa điều phối giao" at bounding box center [237, 111] width 92 height 13
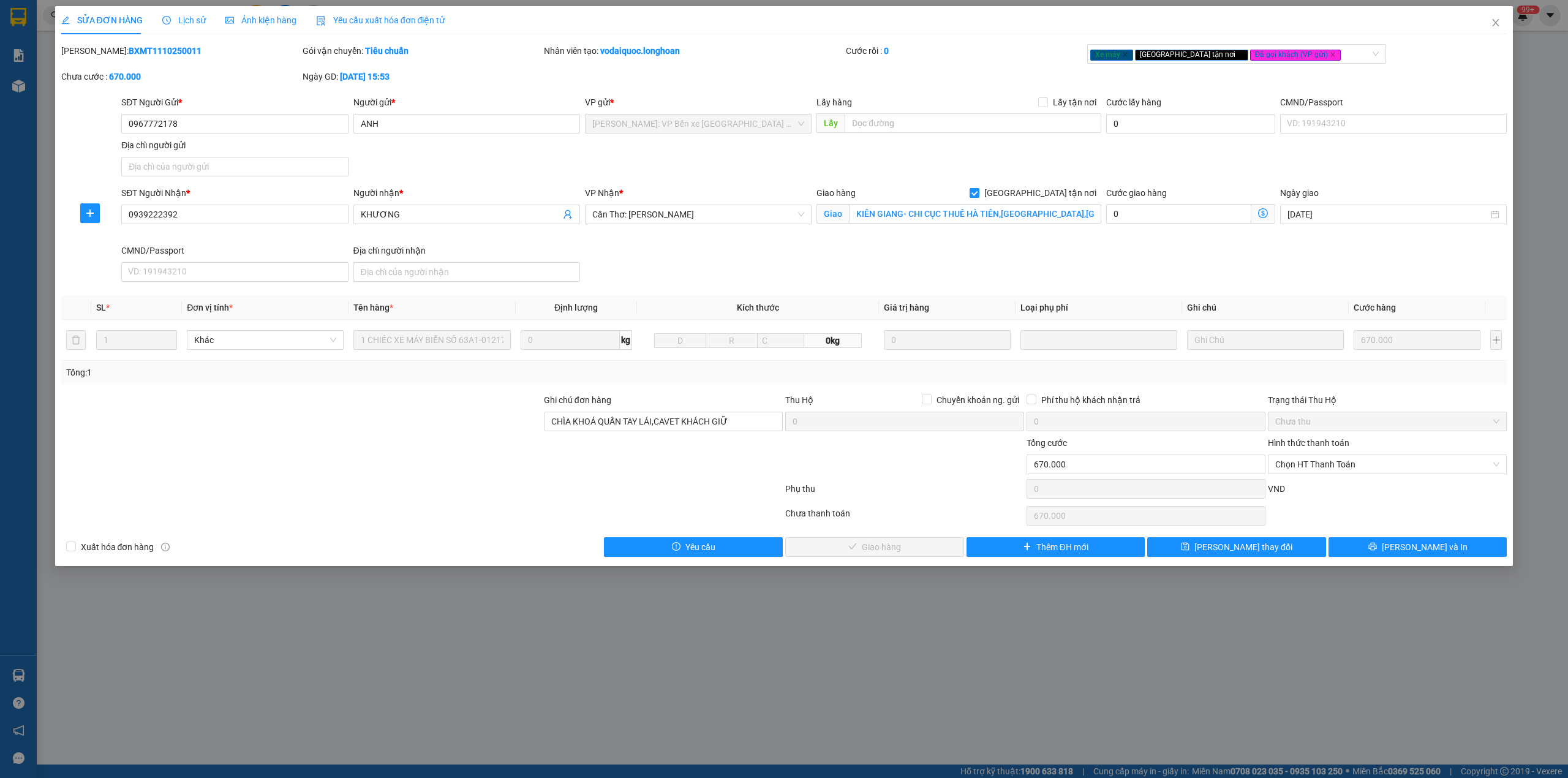
click at [172, 25] on span "Lịch sử" at bounding box center [184, 20] width 43 height 10
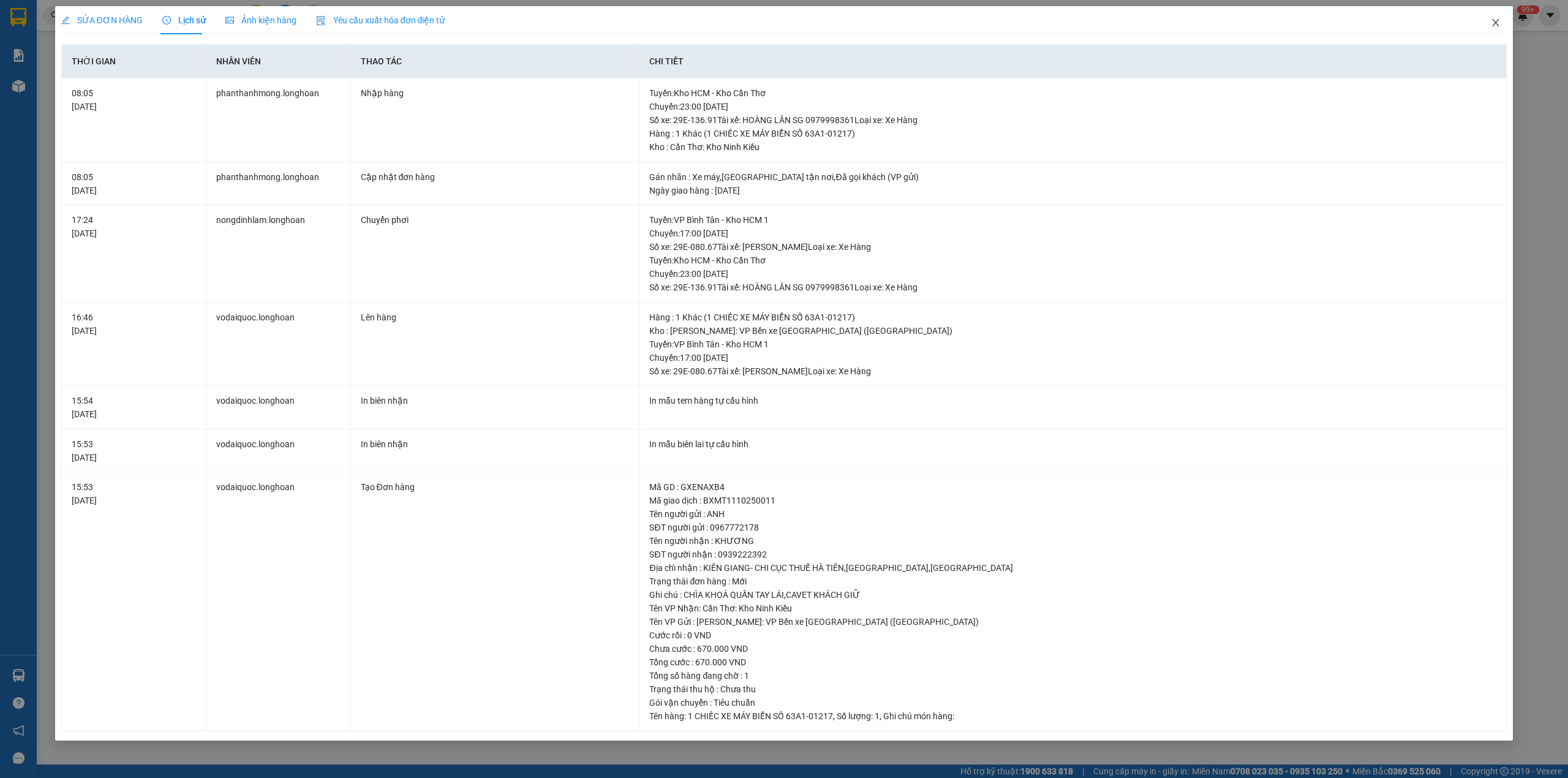
click at [1493, 21] on icon "close" at bounding box center [1496, 22] width 7 height 8
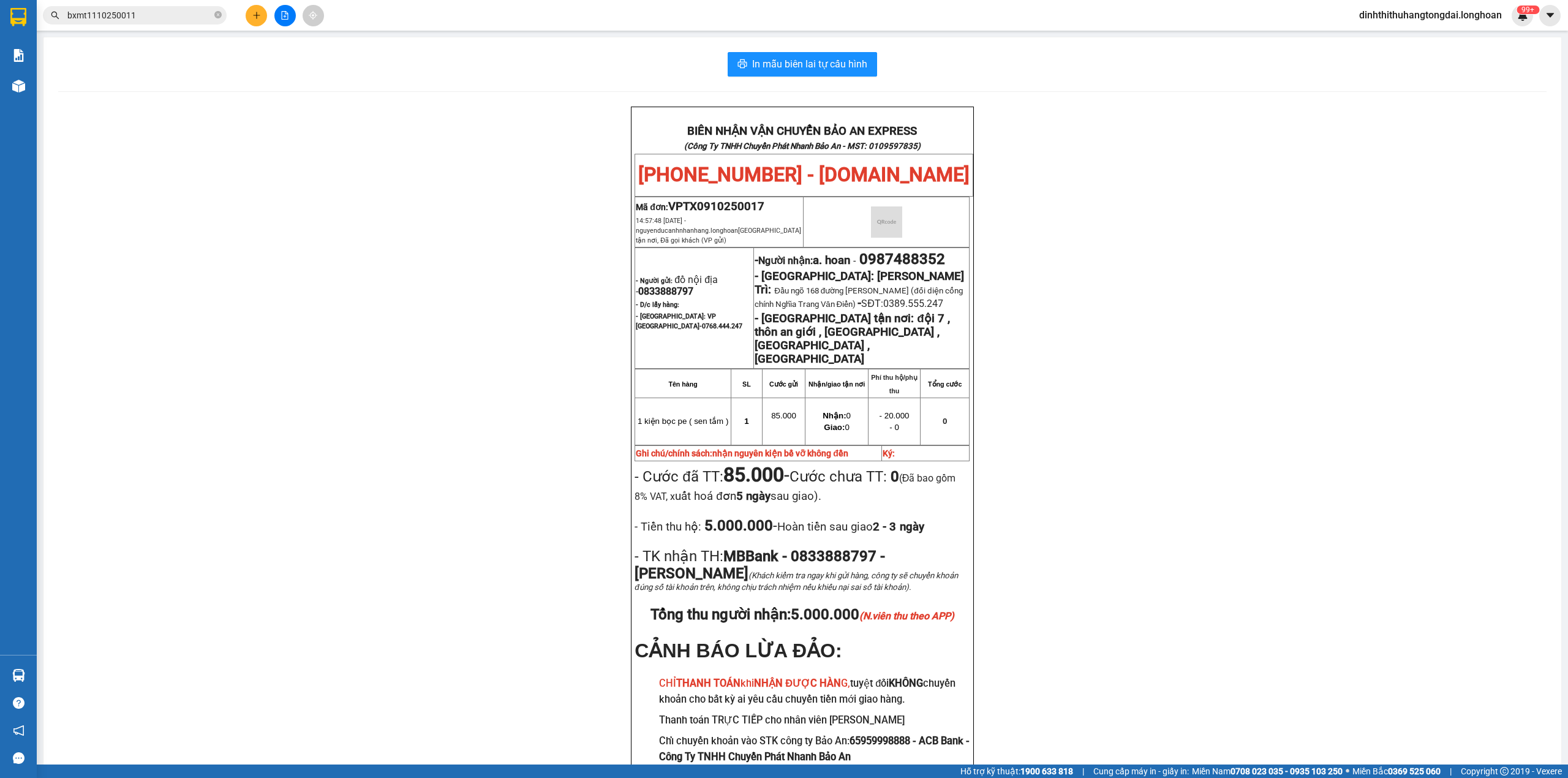
click at [140, 8] on input "bxmt1110250011" at bounding box center [140, 15] width 144 height 13
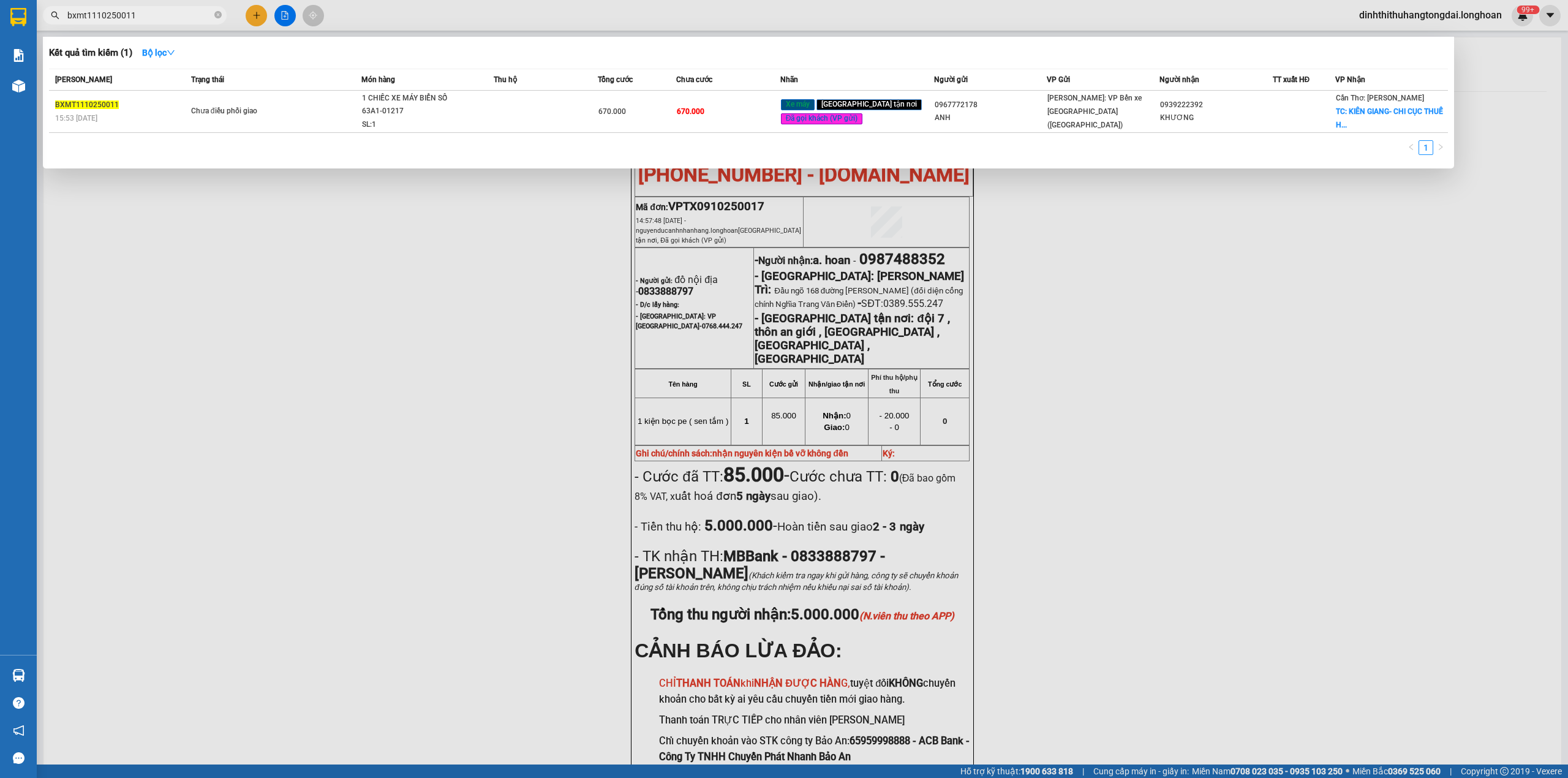
click at [140, 8] on input "bxmt1110250011" at bounding box center [140, 15] width 144 height 13
click at [261, 105] on div "Chưa điều phối giao" at bounding box center [237, 111] width 92 height 13
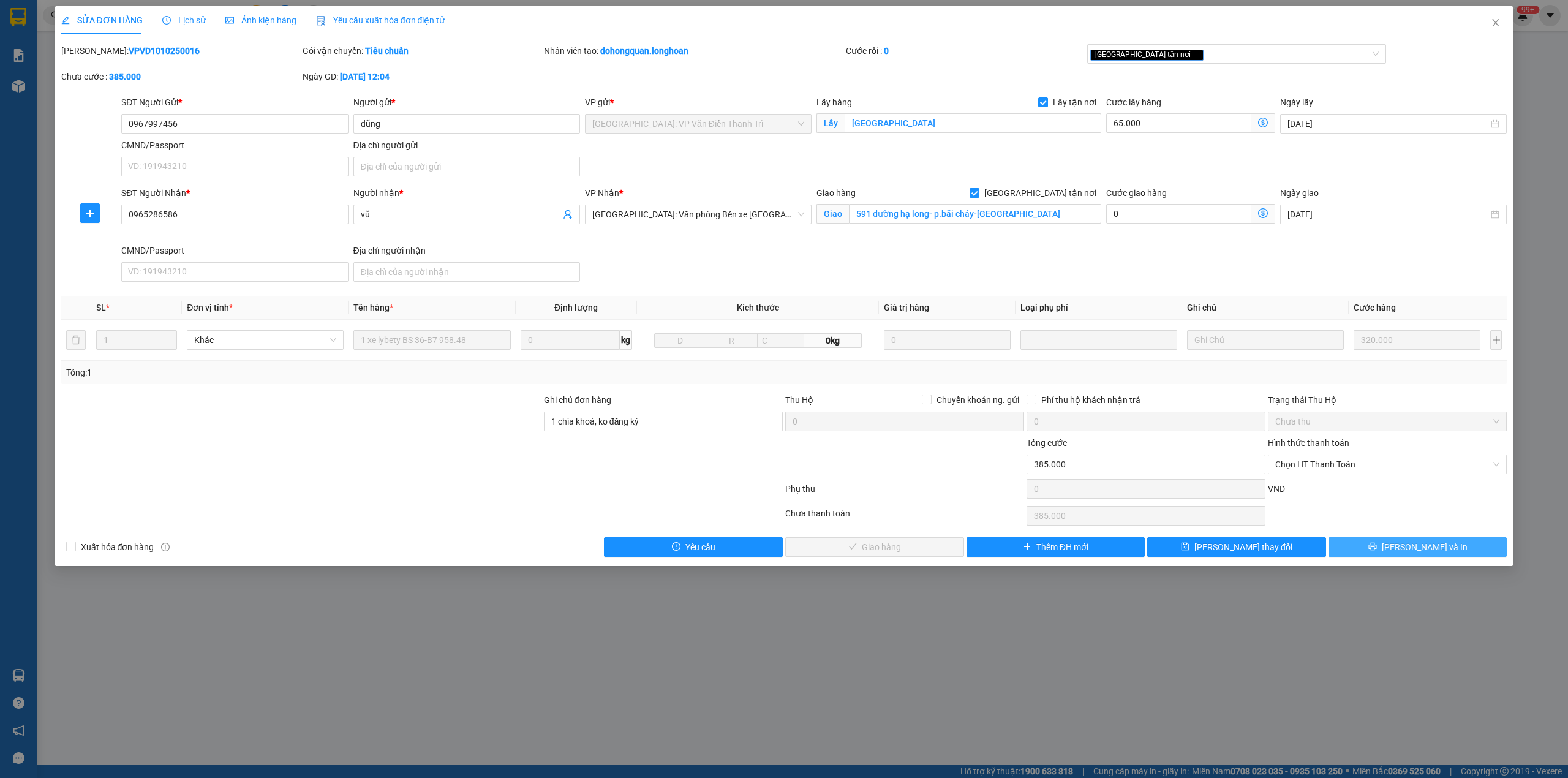
click at [1434, 553] on span "[PERSON_NAME] và In" at bounding box center [1424, 546] width 86 height 13
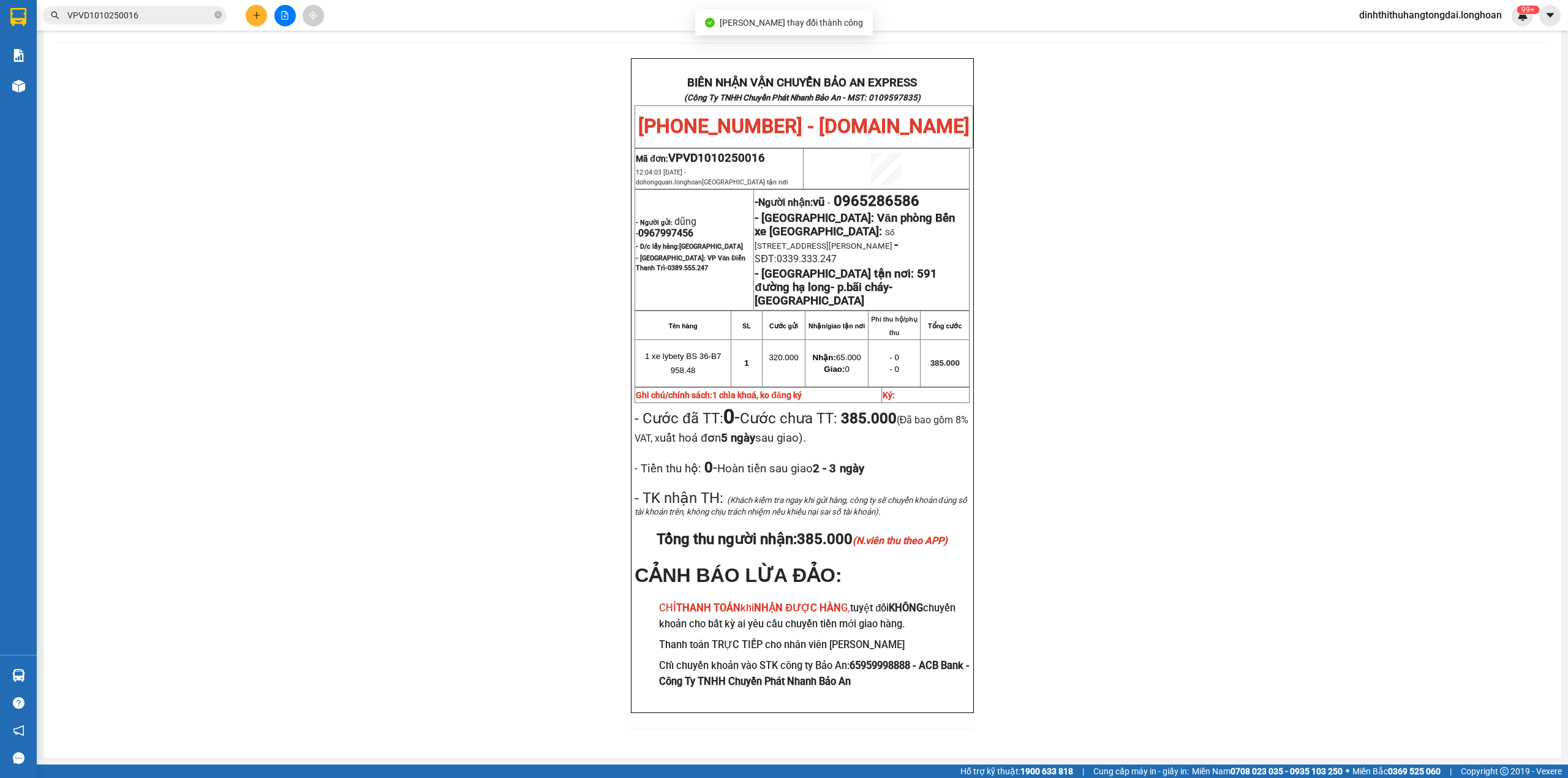
scroll to position [57, 0]
click at [128, 18] on input "VPVD1010250016" at bounding box center [140, 15] width 144 height 13
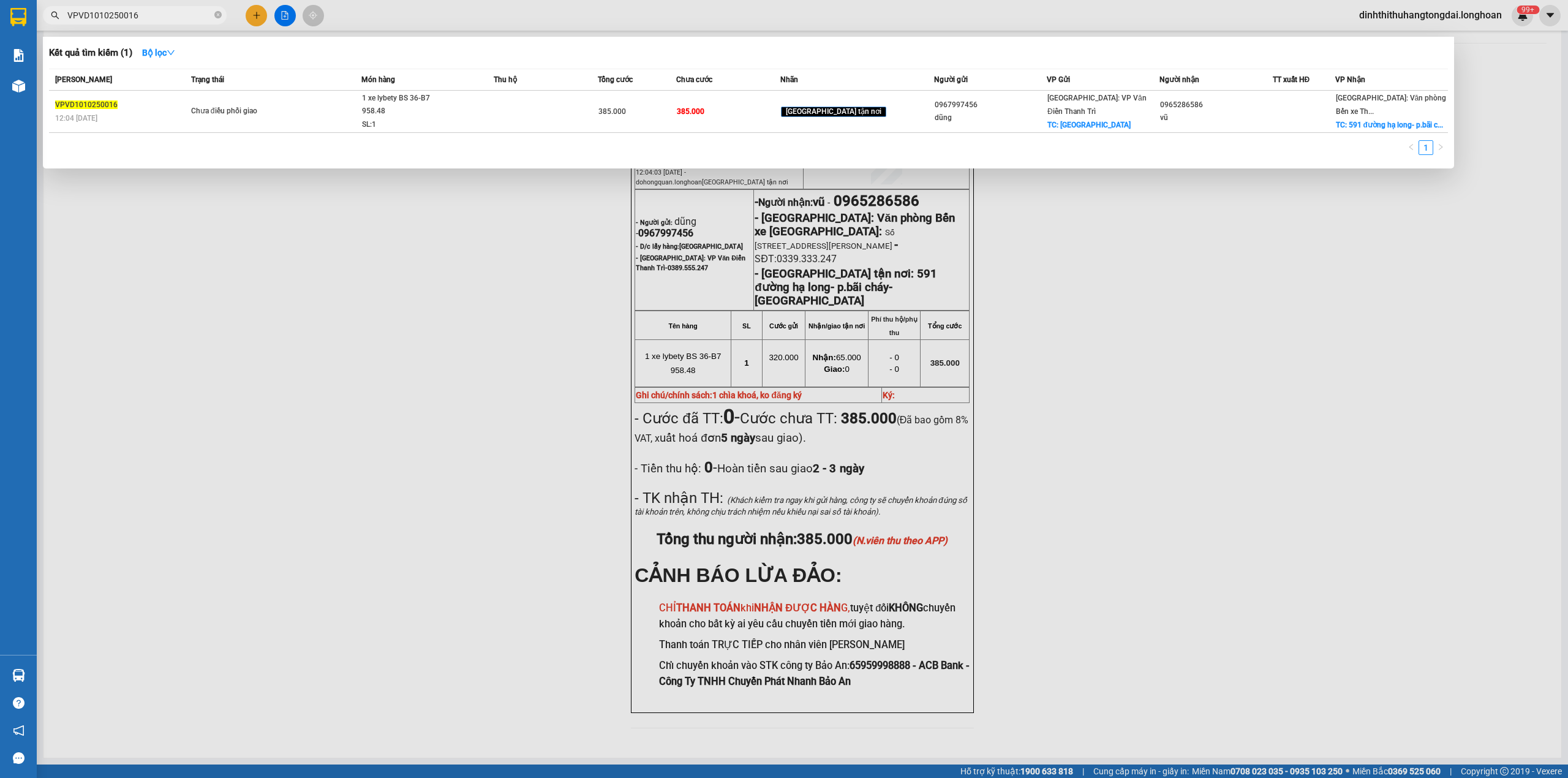
click at [128, 18] on input "VPVD1010250016" at bounding box center [140, 15] width 144 height 13
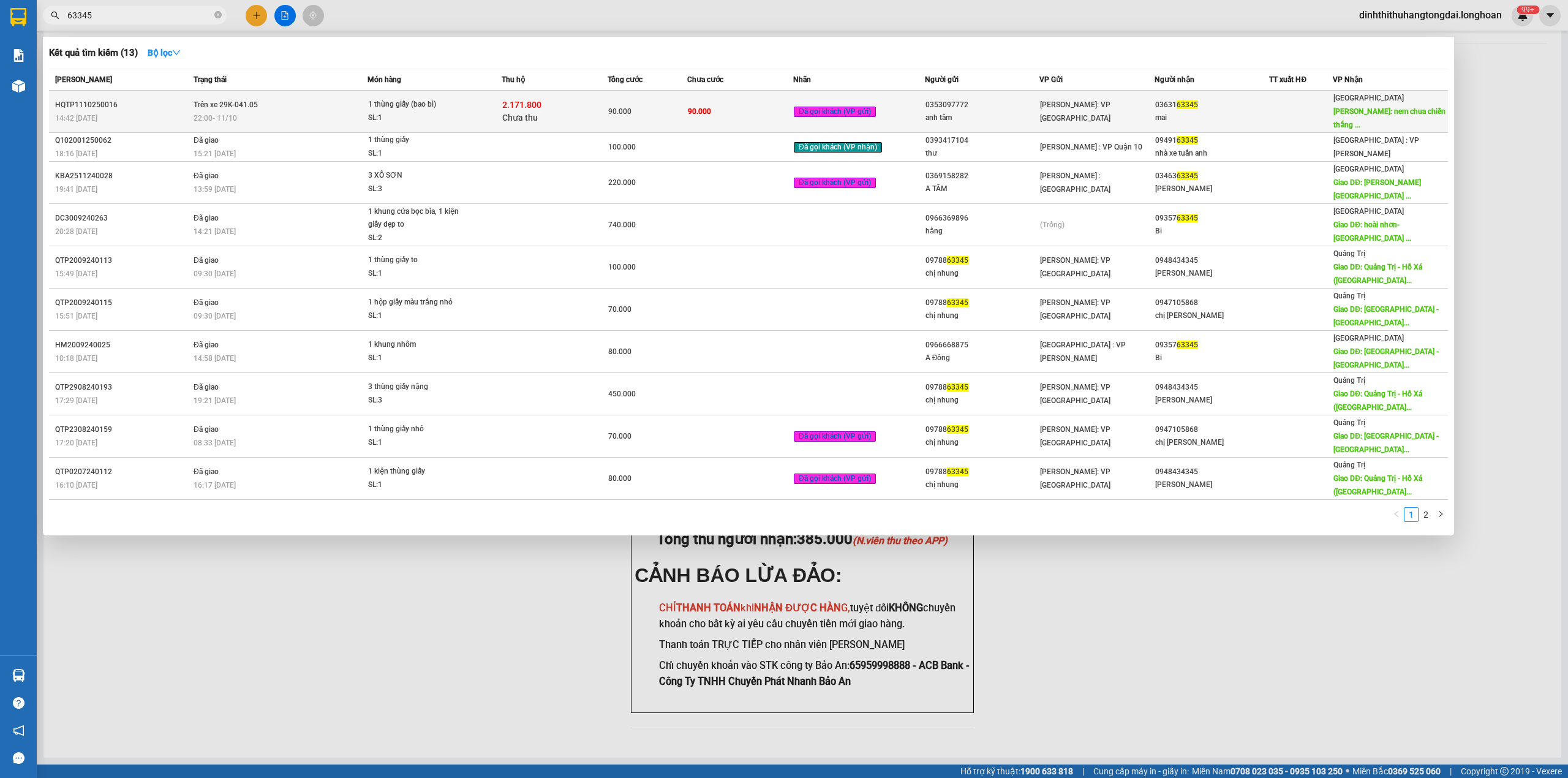
click at [297, 113] on div "22:00 [DATE]" at bounding box center [280, 118] width 173 height 13
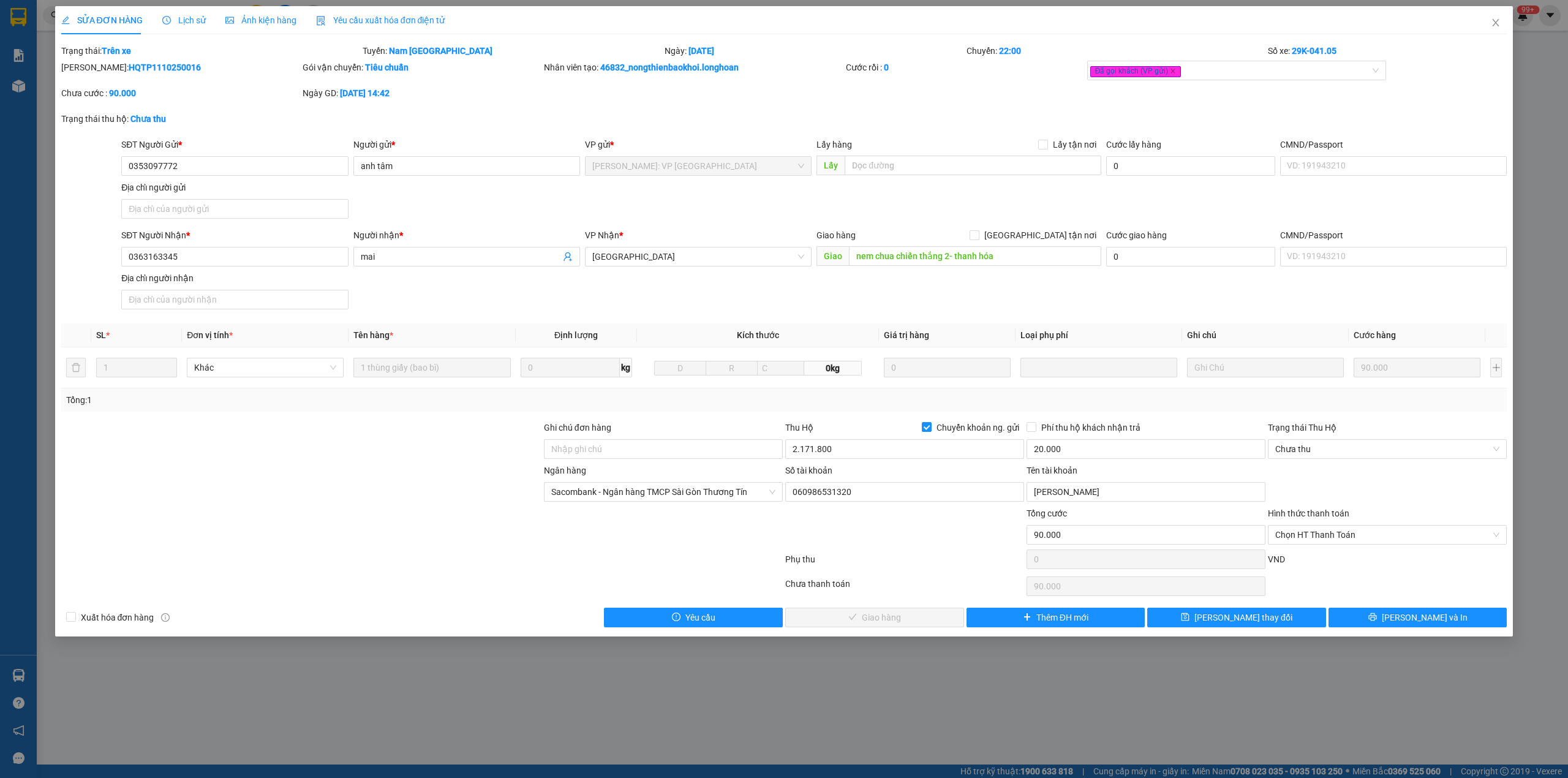
click at [128, 68] on b "HQTP1110250016" at bounding box center [165, 68] width 73 height 10
click at [178, 17] on span "Lịch sử" at bounding box center [184, 20] width 43 height 10
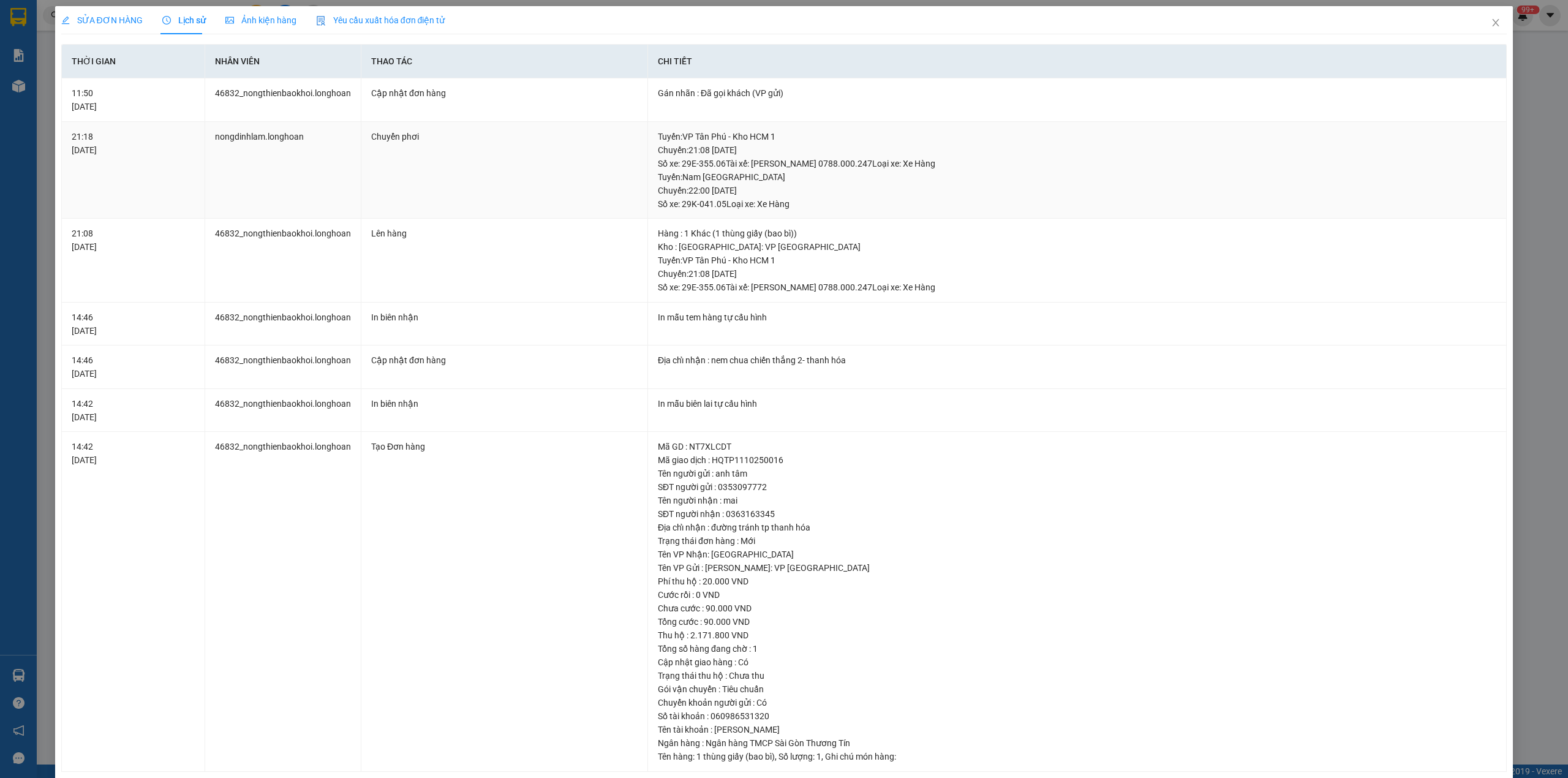
drag, startPoint x: 655, startPoint y: 177, endPoint x: 795, endPoint y: 188, distance: 140.4
click at [795, 188] on div "Tuyến : Nam [GEOGRAPHIC_DATA] Chuyến: 22:00 [DATE] Số xe: 29K-041.05 Loại xe: X…" at bounding box center [1077, 190] width 839 height 40
